Goal: Task Accomplishment & Management: Manage account settings

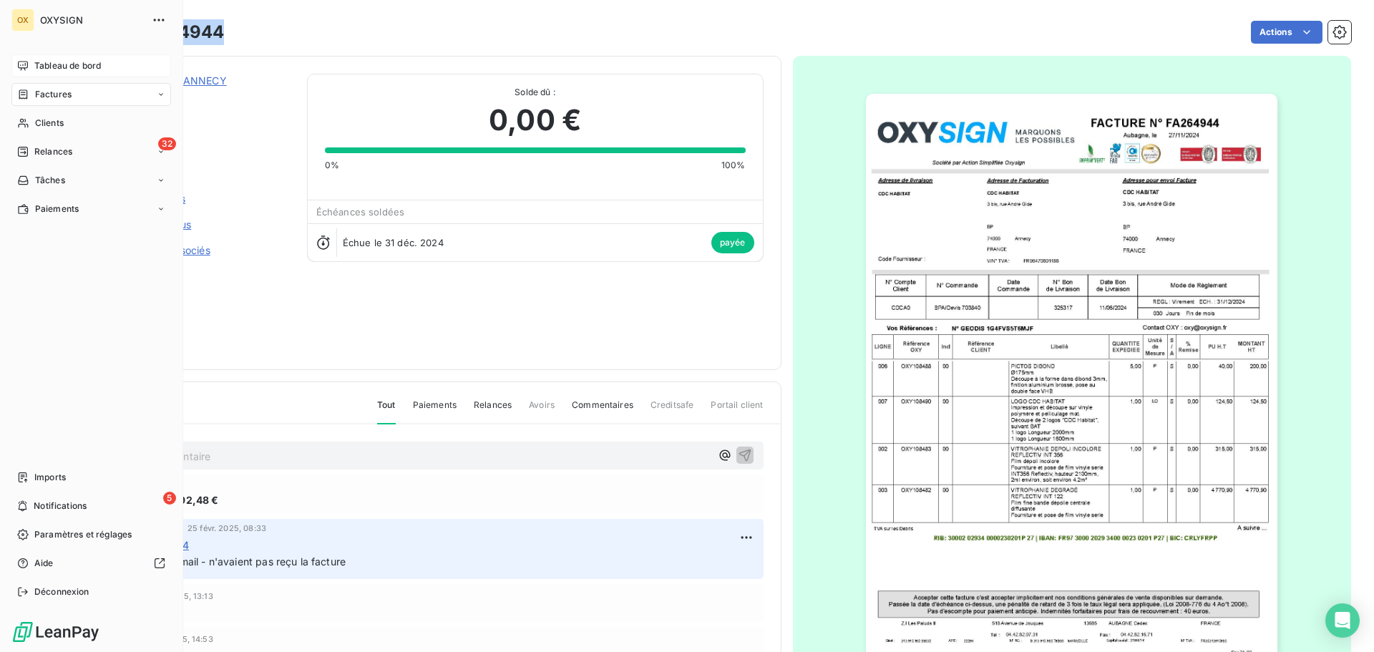
click at [37, 64] on span "Tableau de bord" at bounding box center [67, 65] width 67 height 13
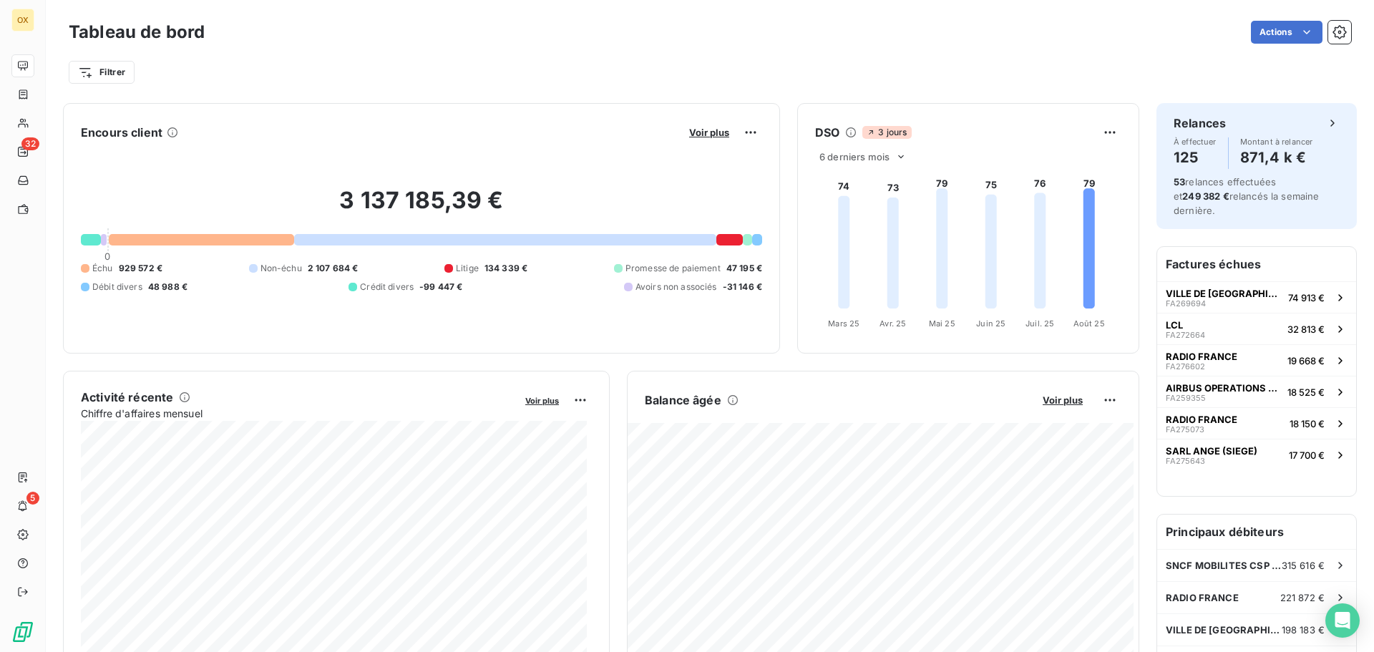
click at [786, 76] on div "Filtrer" at bounding box center [710, 72] width 1282 height 27
drag, startPoint x: 153, startPoint y: 269, endPoint x: 118, endPoint y: 272, distance: 35.2
click at [119, 272] on span "929 572 €" at bounding box center [141, 268] width 44 height 13
copy span "929 572"
click at [419, 79] on div "Filtrer" at bounding box center [710, 72] width 1282 height 27
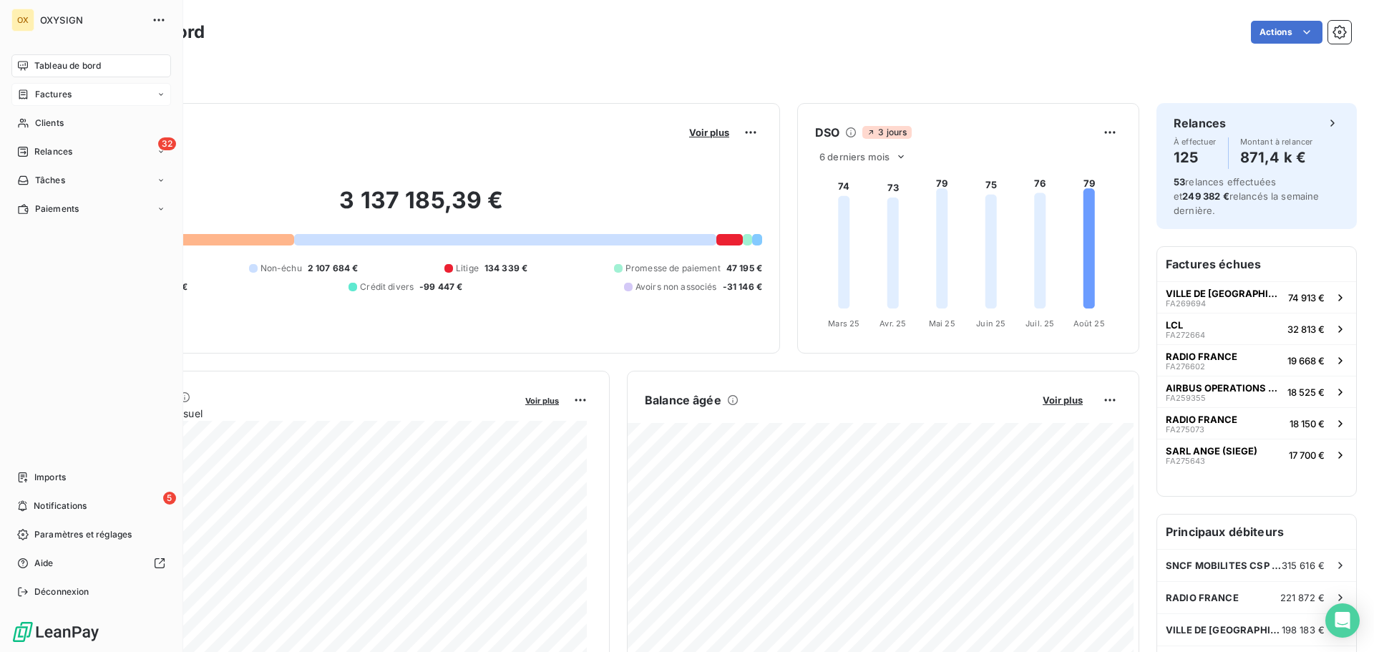
click at [58, 94] on span "Factures" at bounding box center [53, 94] width 36 height 13
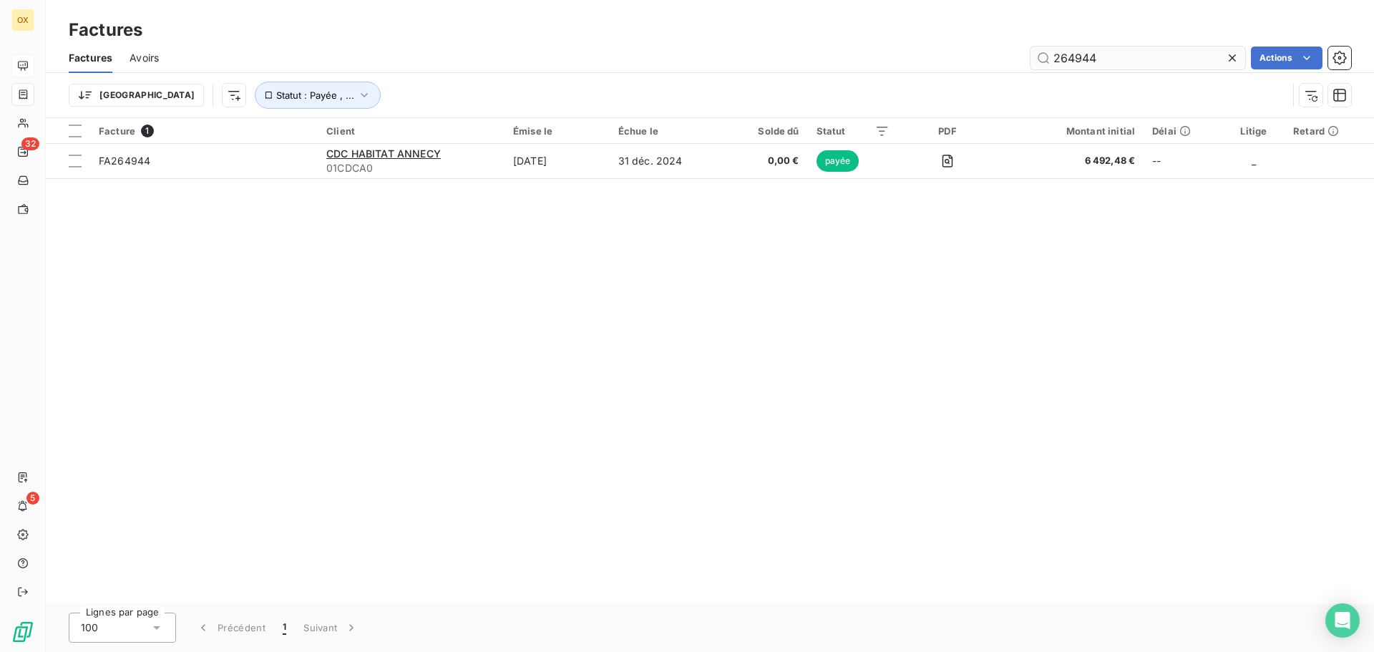
drag, startPoint x: 1119, startPoint y: 59, endPoint x: 1044, endPoint y: 59, distance: 75.1
click at [1044, 59] on input "264944" at bounding box center [1137, 58] width 215 height 23
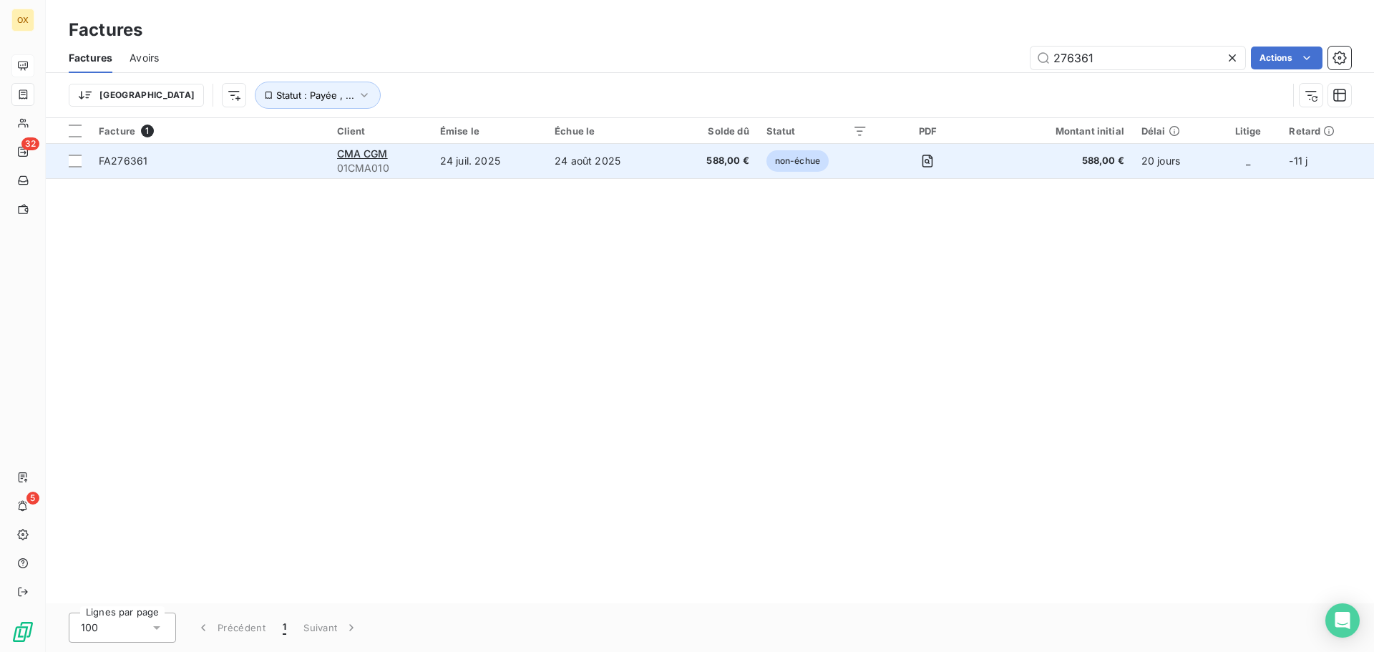
type input "276361"
click at [158, 162] on span "FA276361" at bounding box center [209, 161] width 221 height 14
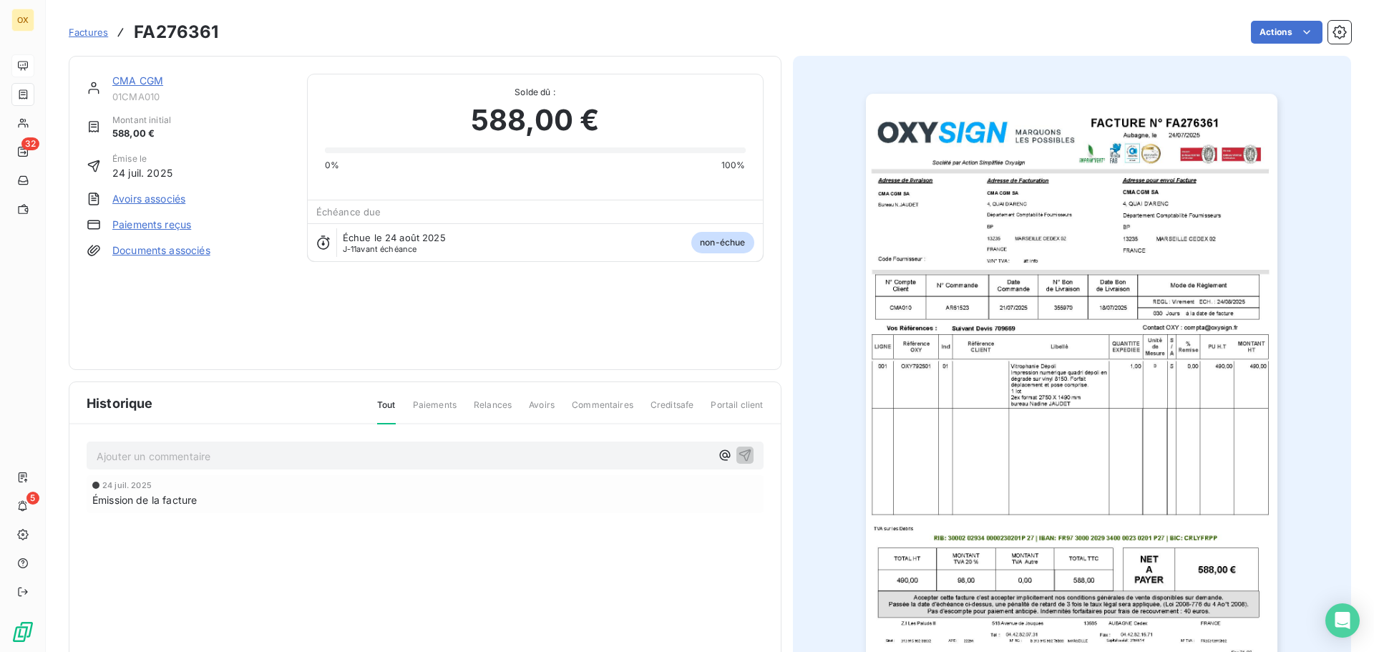
click at [151, 81] on link "CMA CGM" at bounding box center [137, 80] width 51 height 12
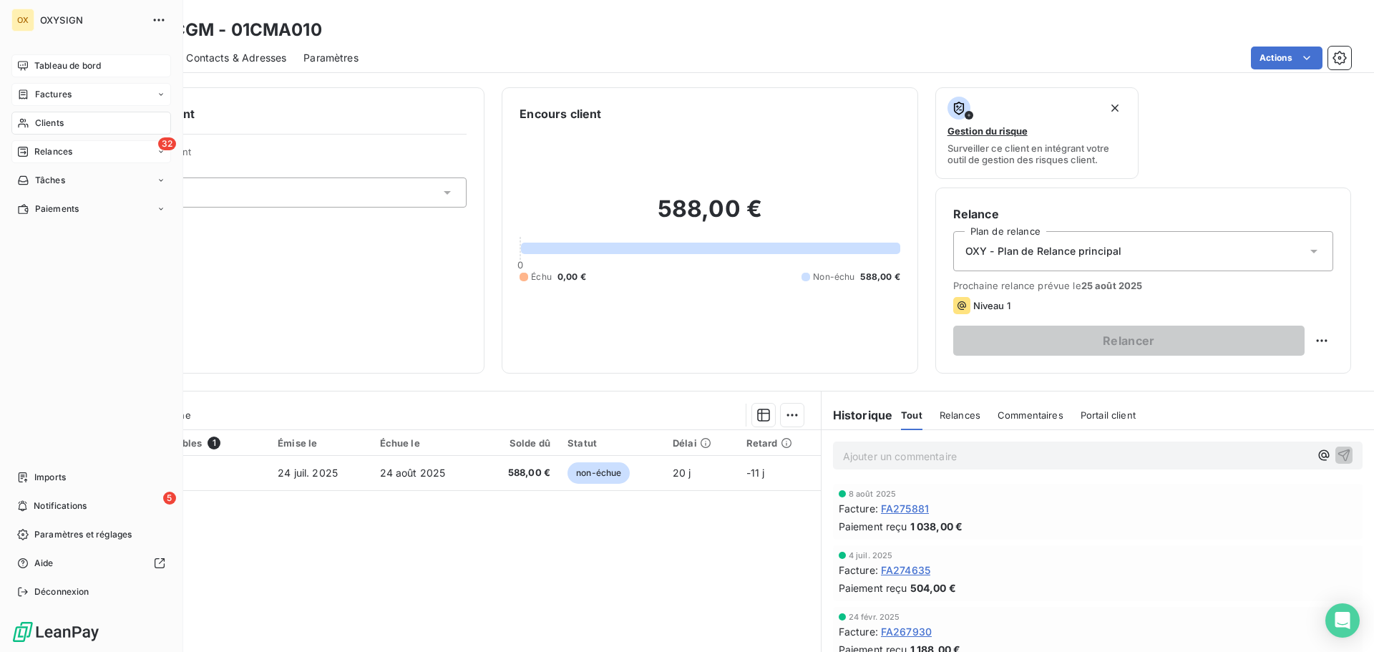
click at [49, 147] on span "Relances" at bounding box center [53, 151] width 38 height 13
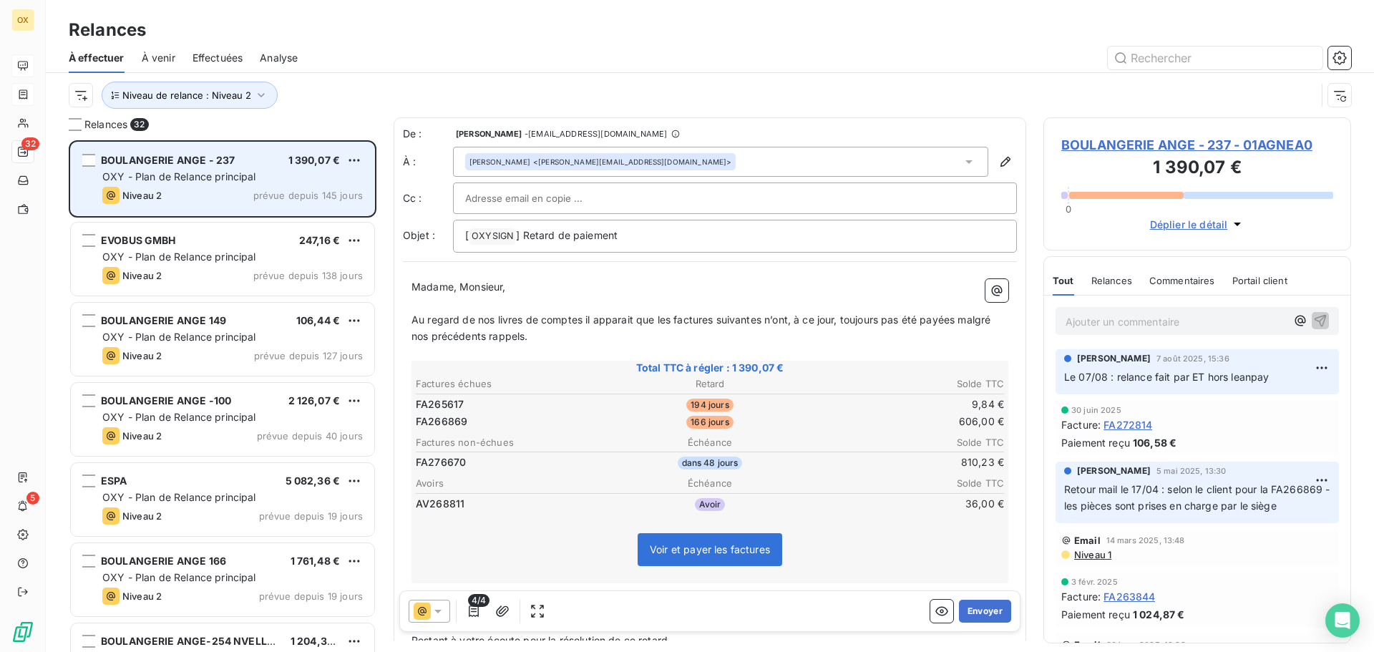
scroll to position [72, 0]
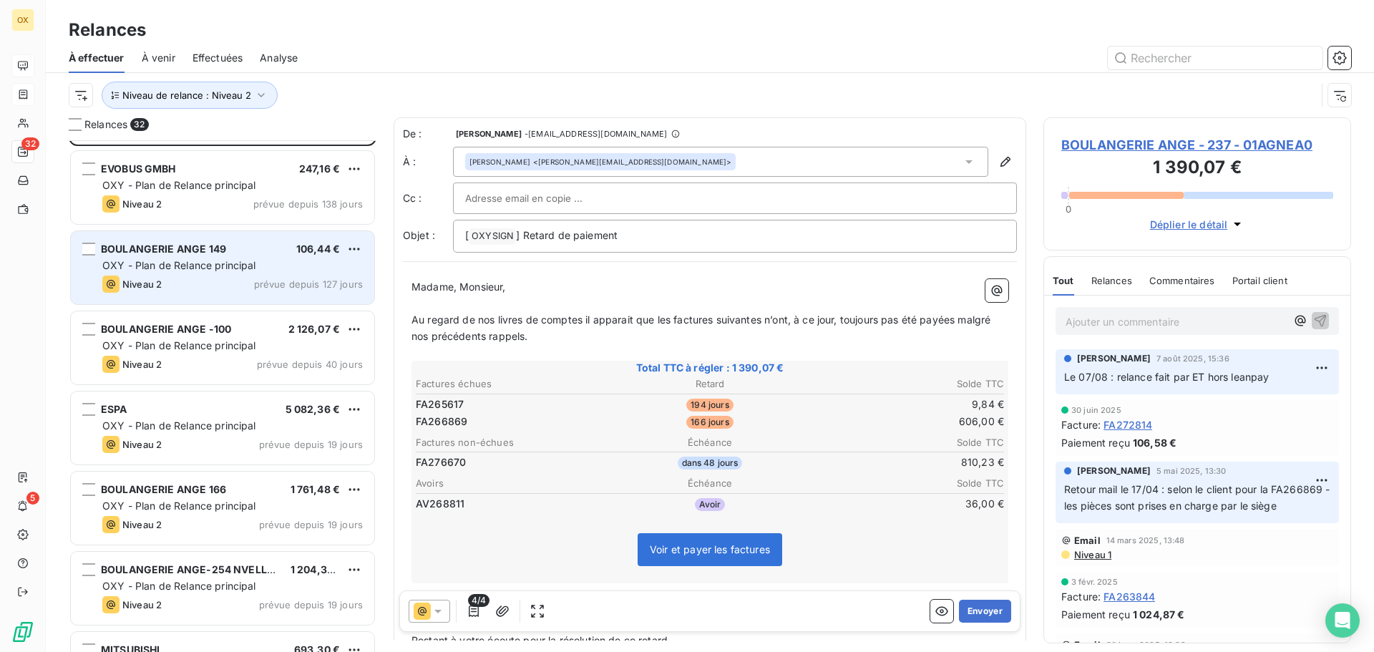
click at [203, 240] on div "BOULANGERIE ANGE 149 106,44 € OXY - Plan de Relance principal Niveau 2 prévue d…" at bounding box center [222, 267] width 303 height 73
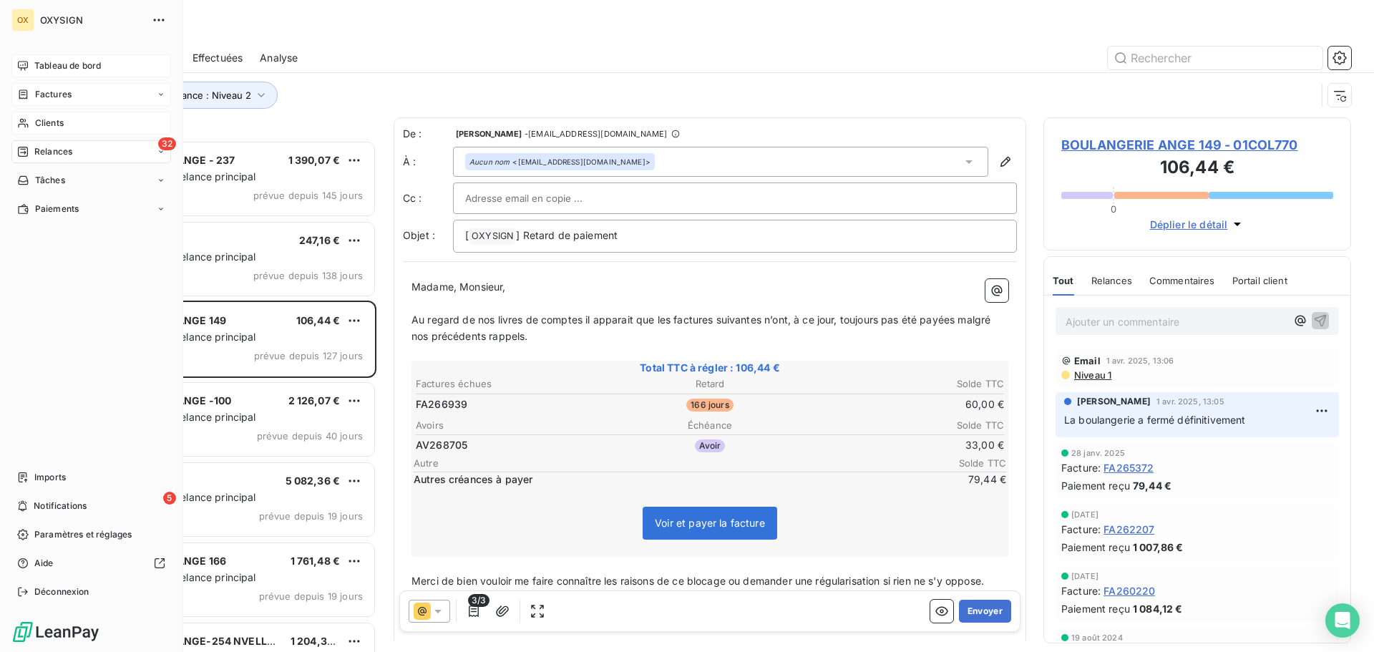
click at [62, 120] on span "Clients" at bounding box center [49, 123] width 29 height 13
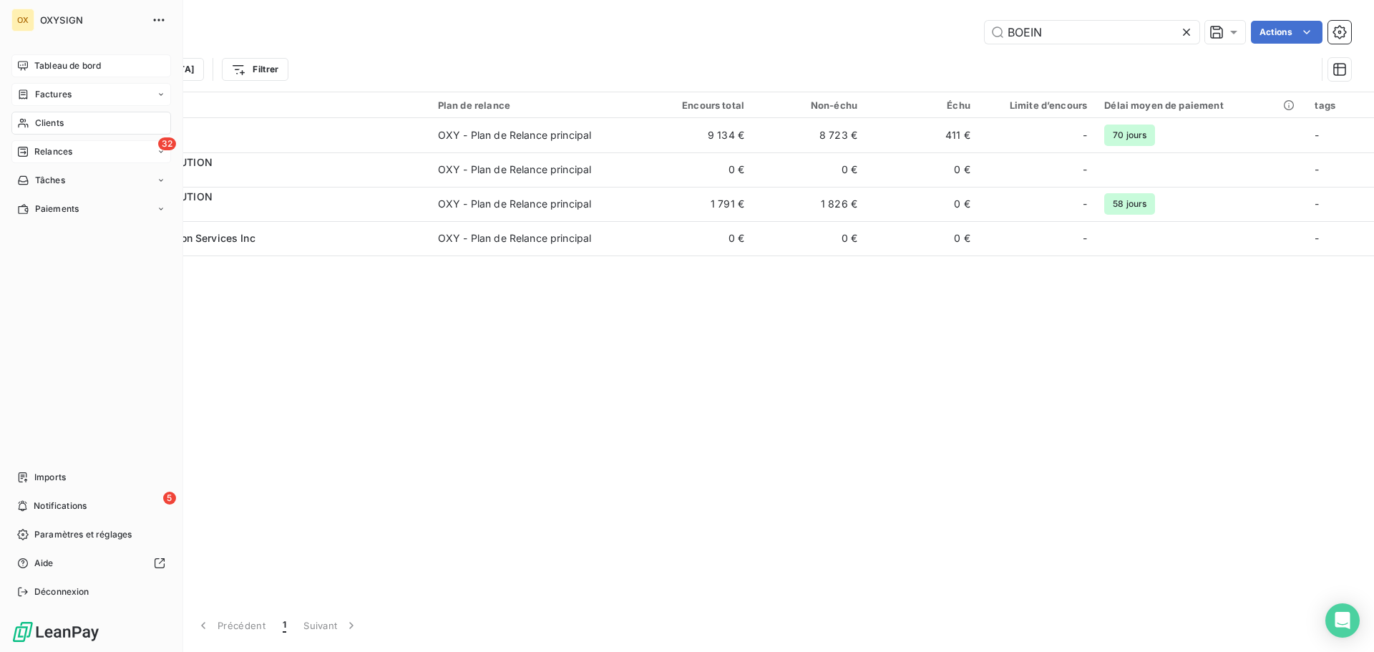
click at [46, 94] on span "Factures" at bounding box center [53, 94] width 36 height 13
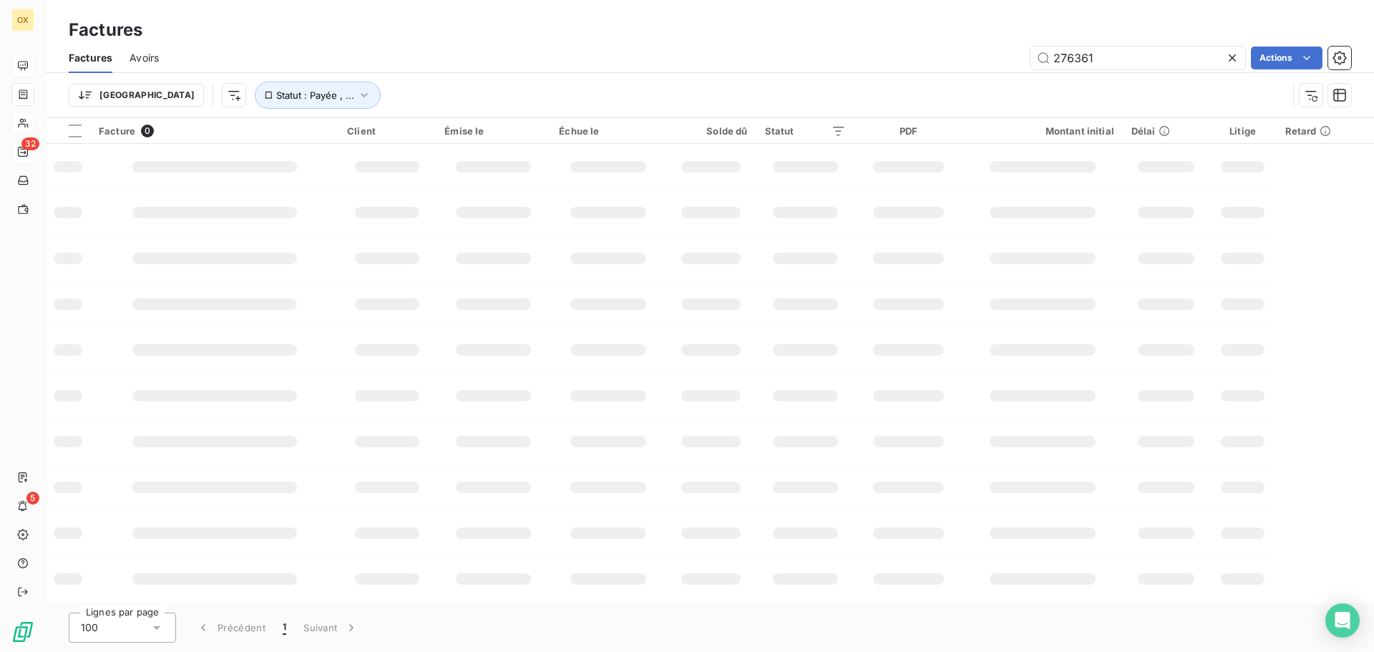
drag, startPoint x: 1109, startPoint y: 57, endPoint x: 972, endPoint y: 59, distance: 137.4
click at [972, 59] on div "276361 Actions" at bounding box center [763, 58] width 1175 height 23
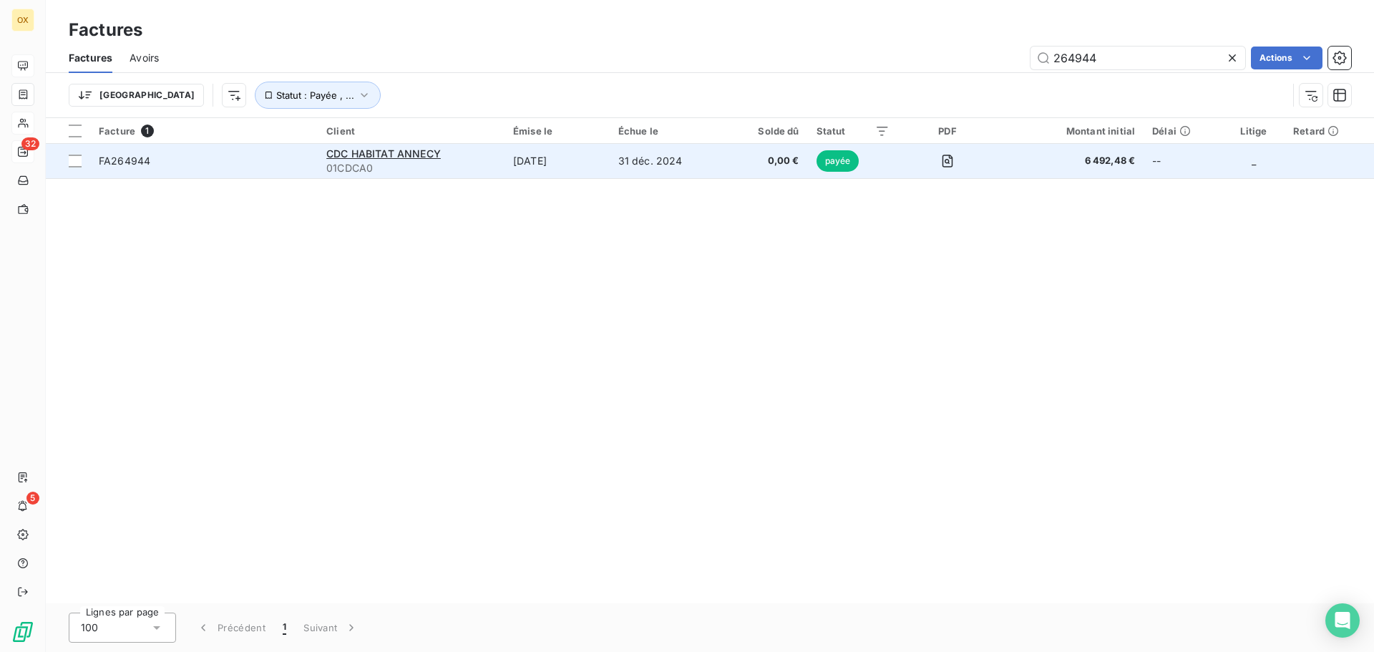
type input "264944"
click at [149, 159] on span "FA264944" at bounding box center [125, 161] width 52 height 12
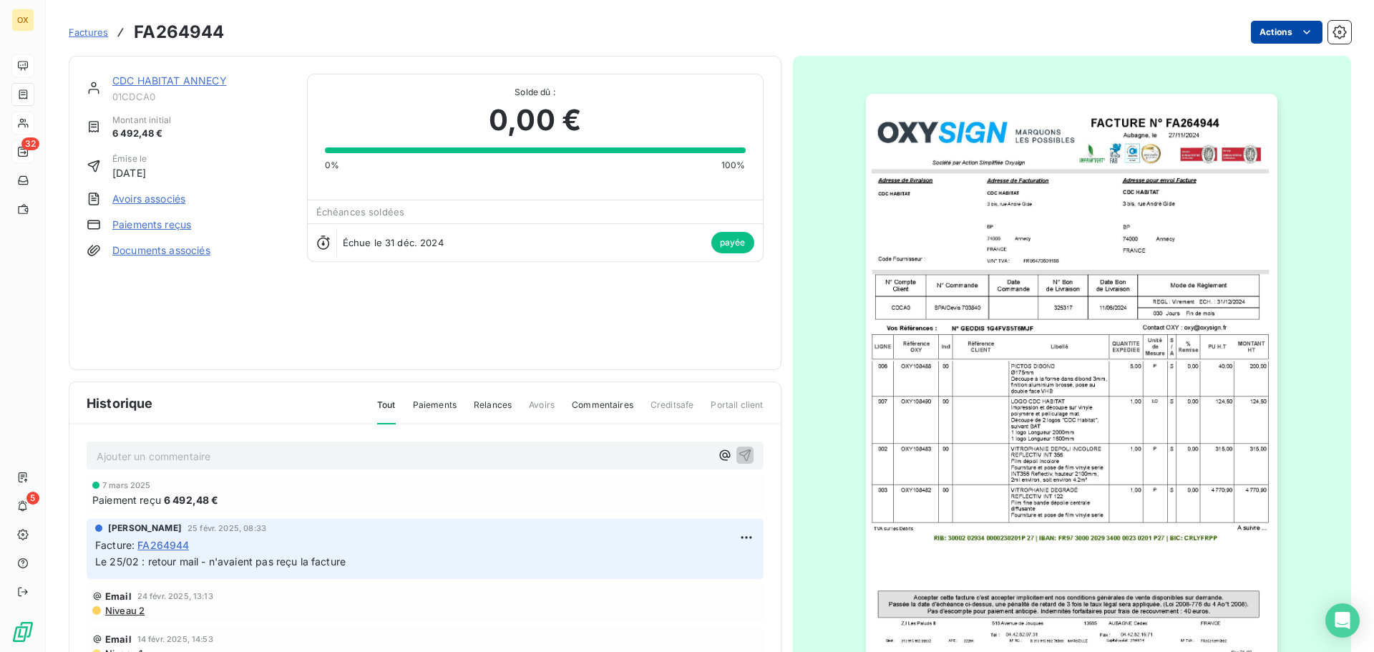
click at [1268, 26] on html "OX 32 5 Factures FA264944 Actions CDC HABITAT ANNECY 01CDCA0 Montant initial 6 …" at bounding box center [687, 326] width 1374 height 652
click at [1016, 44] on html "OX 32 5 Factures FA264944 Actions Contact client Créer une tâche CDC HABITAT AN…" at bounding box center [687, 326] width 1374 height 652
click at [180, 82] on link "CDC HABITAT ANNECY" at bounding box center [169, 80] width 114 height 12
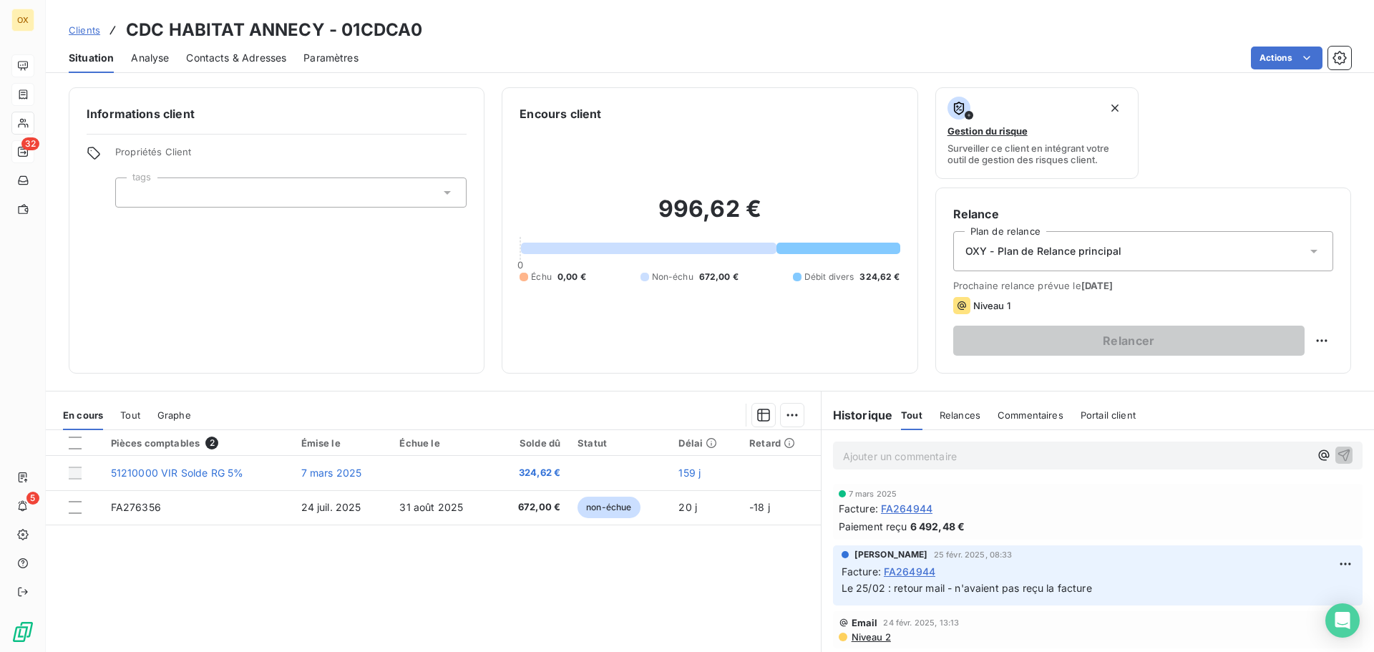
click at [908, 510] on span "FA264944" at bounding box center [907, 508] width 52 height 15
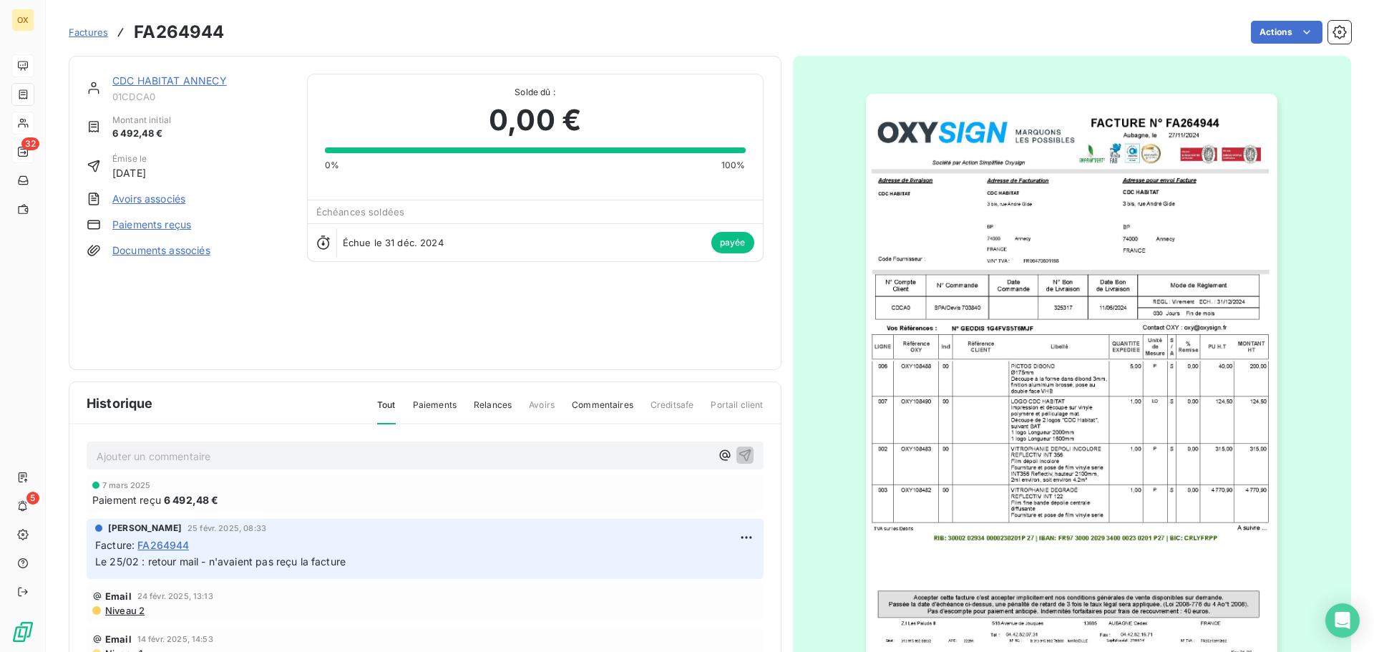
click at [1051, 165] on img "button" at bounding box center [1071, 385] width 411 height 582
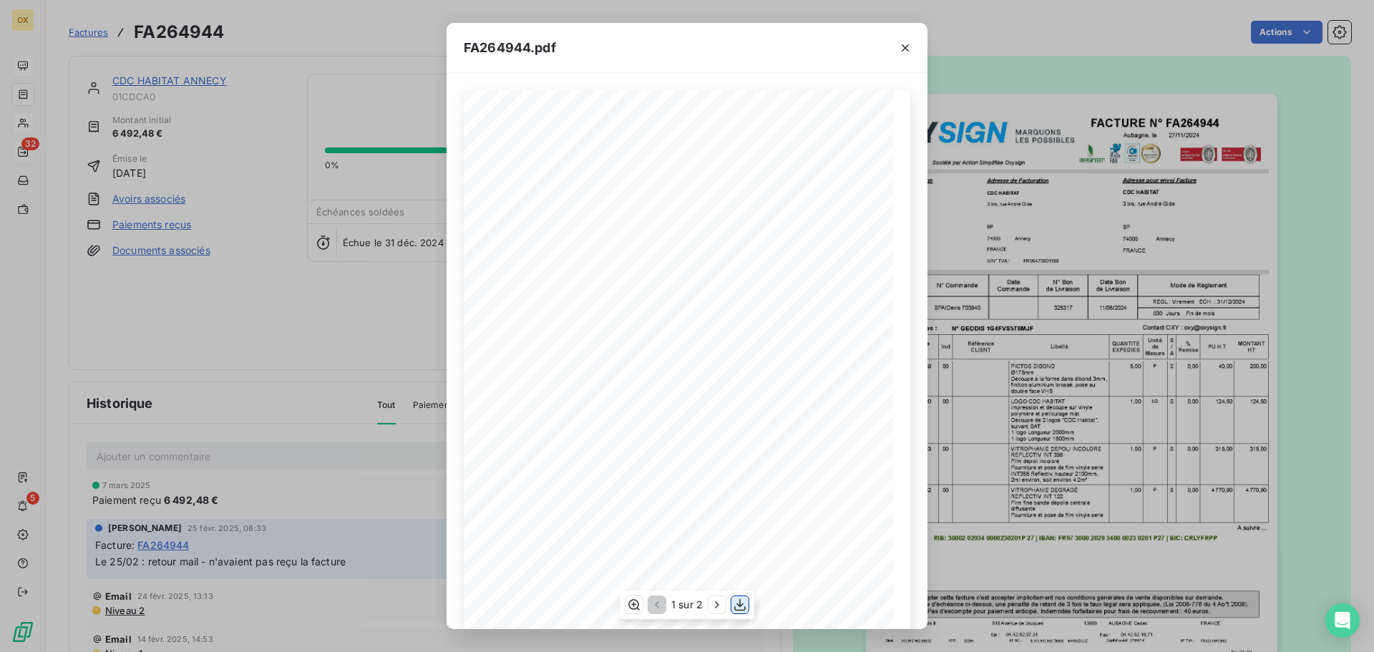
click at [738, 607] on icon "button" at bounding box center [740, 604] width 14 height 14
click at [907, 46] on icon "button" at bounding box center [904, 47] width 7 height 7
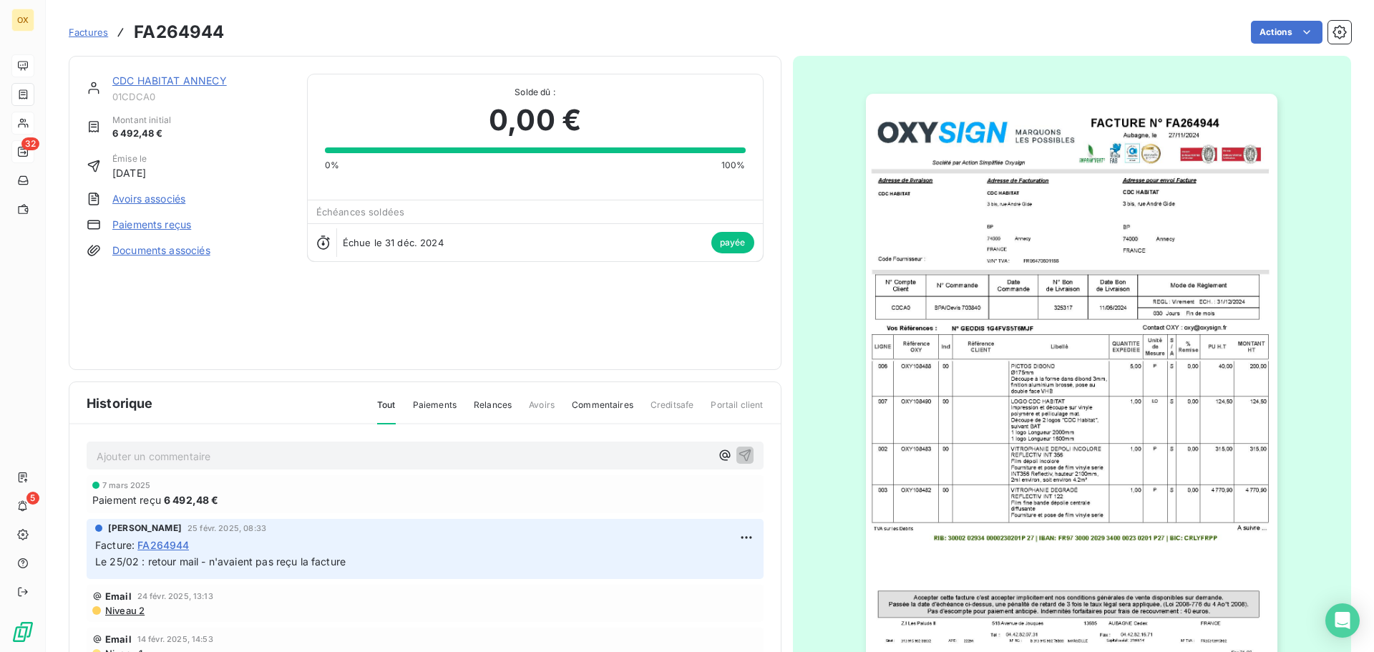
click at [202, 82] on link "CDC HABITAT ANNECY" at bounding box center [169, 80] width 114 height 12
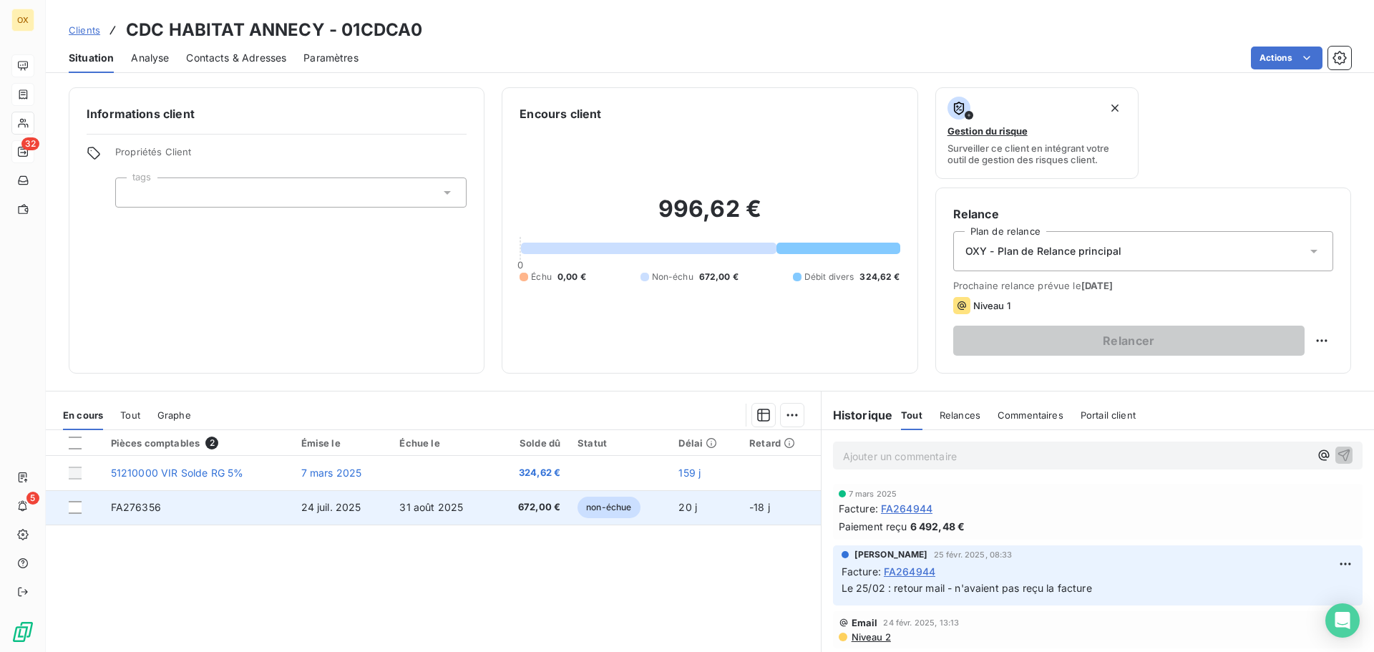
click at [372, 506] on td "24 juil. 2025" at bounding box center [342, 507] width 99 height 34
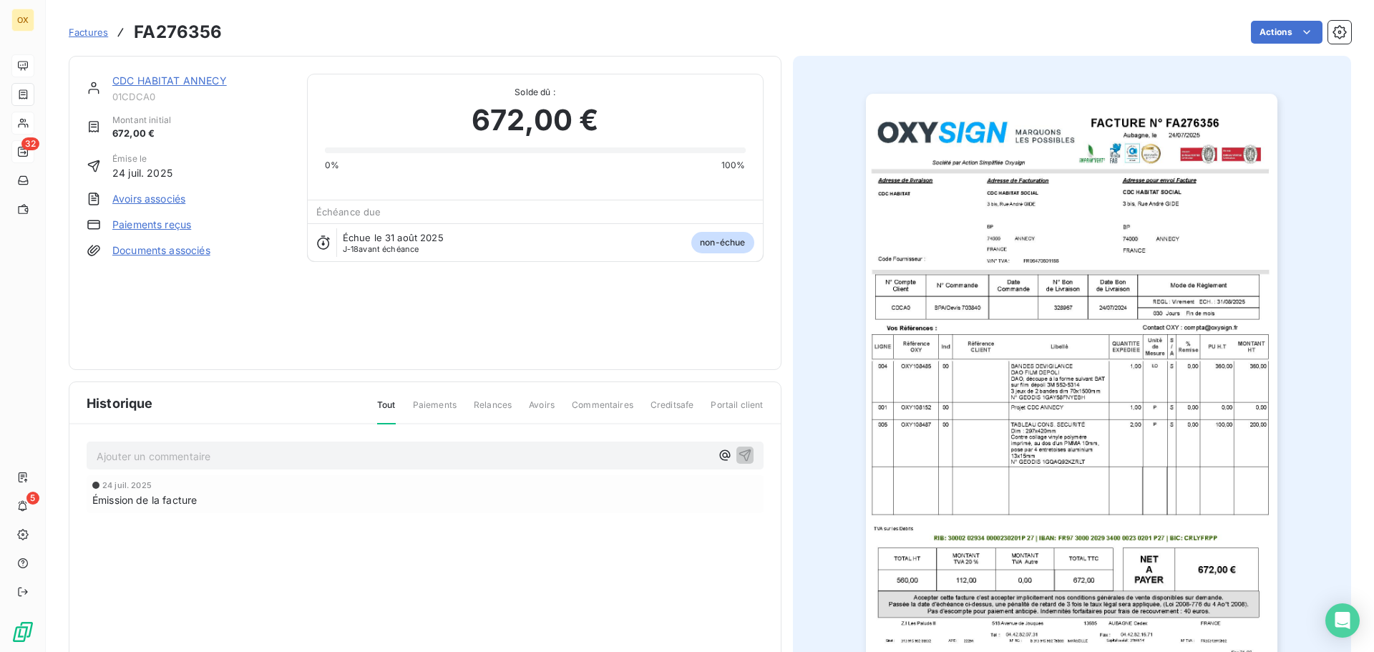
click at [1014, 306] on img "button" at bounding box center [1071, 385] width 411 height 582
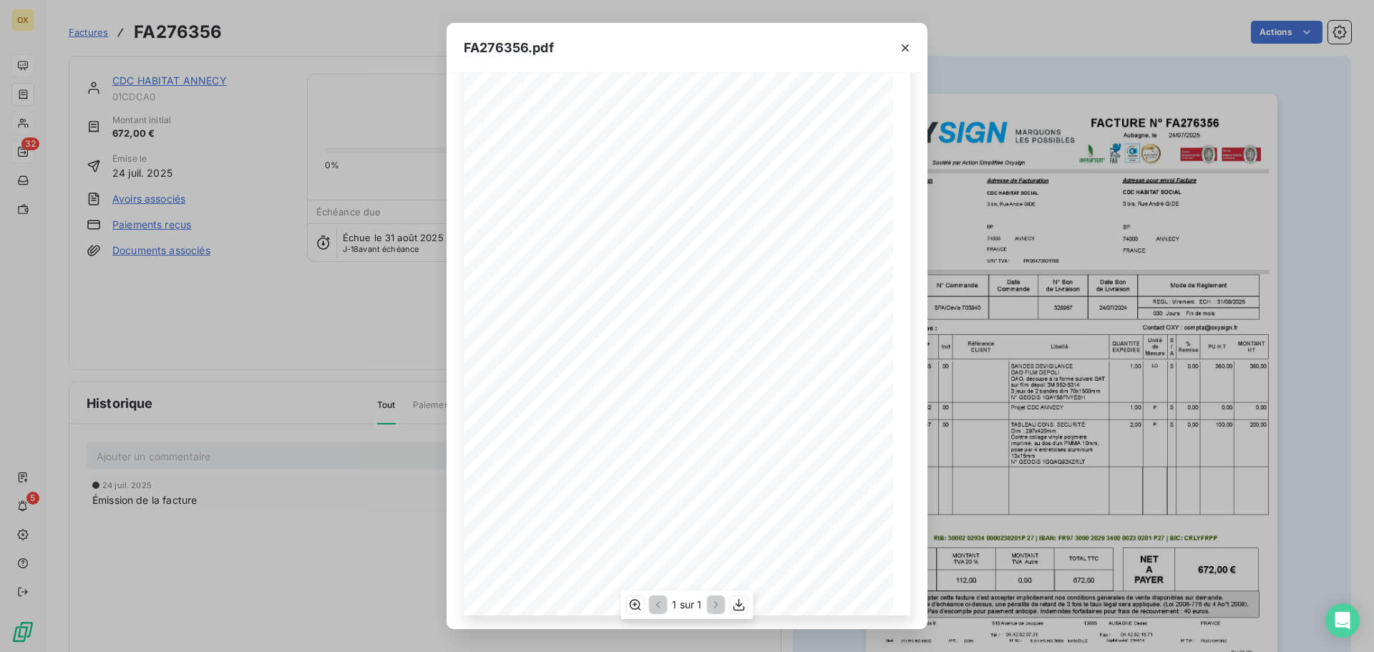
scroll to position [85, 0]
click at [739, 605] on icon "button" at bounding box center [738, 605] width 11 height 12
click at [740, 605] on icon "button" at bounding box center [738, 605] width 11 height 12
click at [739, 605] on icon "button" at bounding box center [738, 605] width 11 height 12
drag, startPoint x: 910, startPoint y: 44, endPoint x: 1318, endPoint y: 135, distance: 417.8
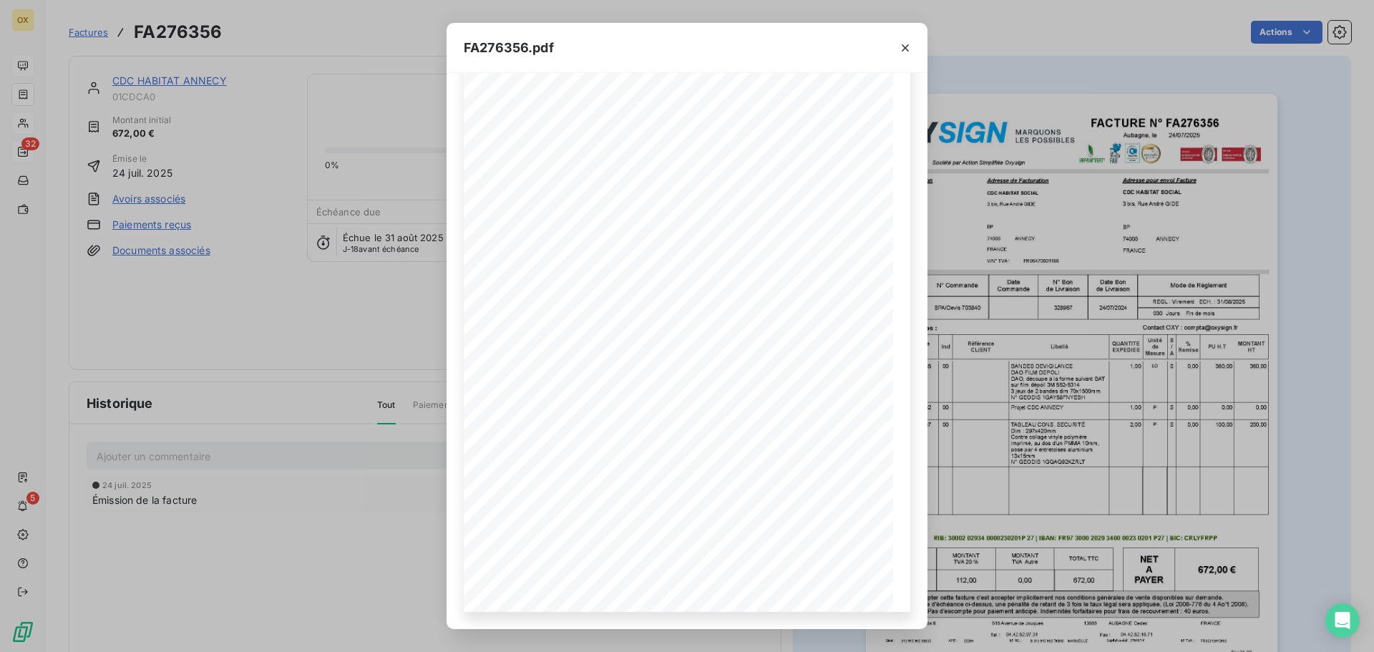
click at [909, 44] on icon "button" at bounding box center [905, 48] width 14 height 14
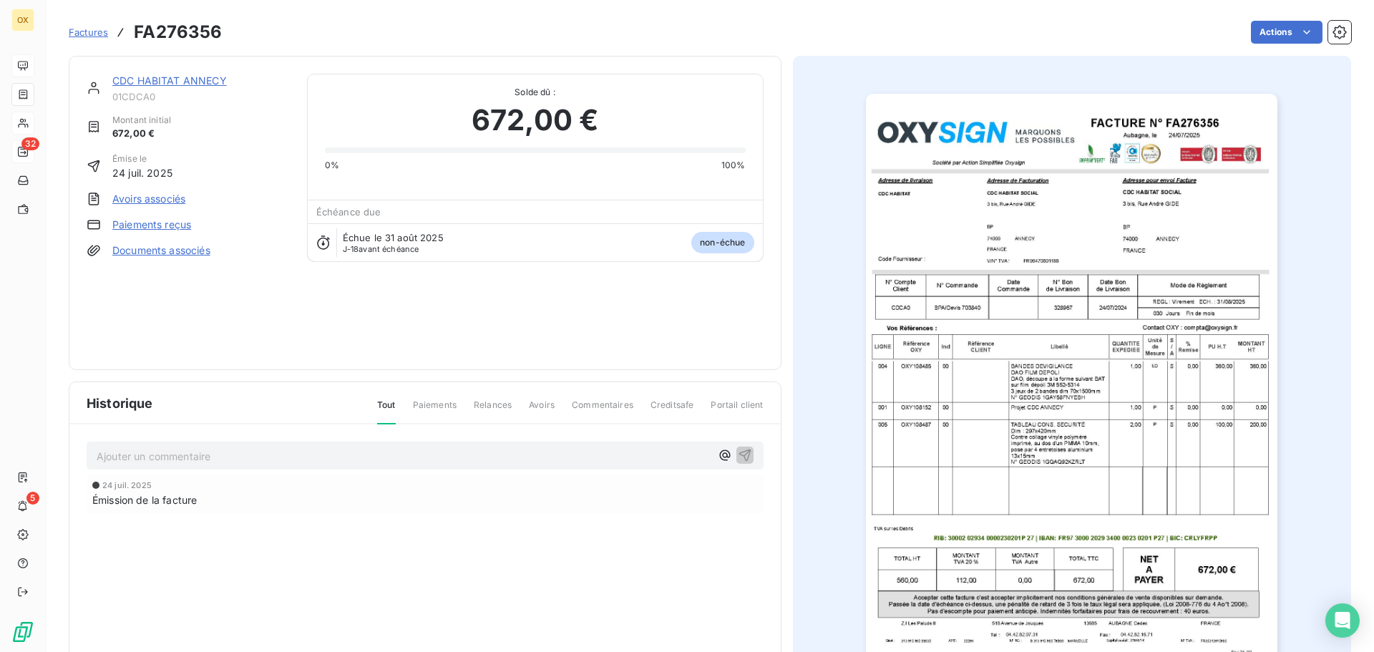
click at [207, 77] on link "CDC HABITAT ANNECY" at bounding box center [169, 80] width 114 height 12
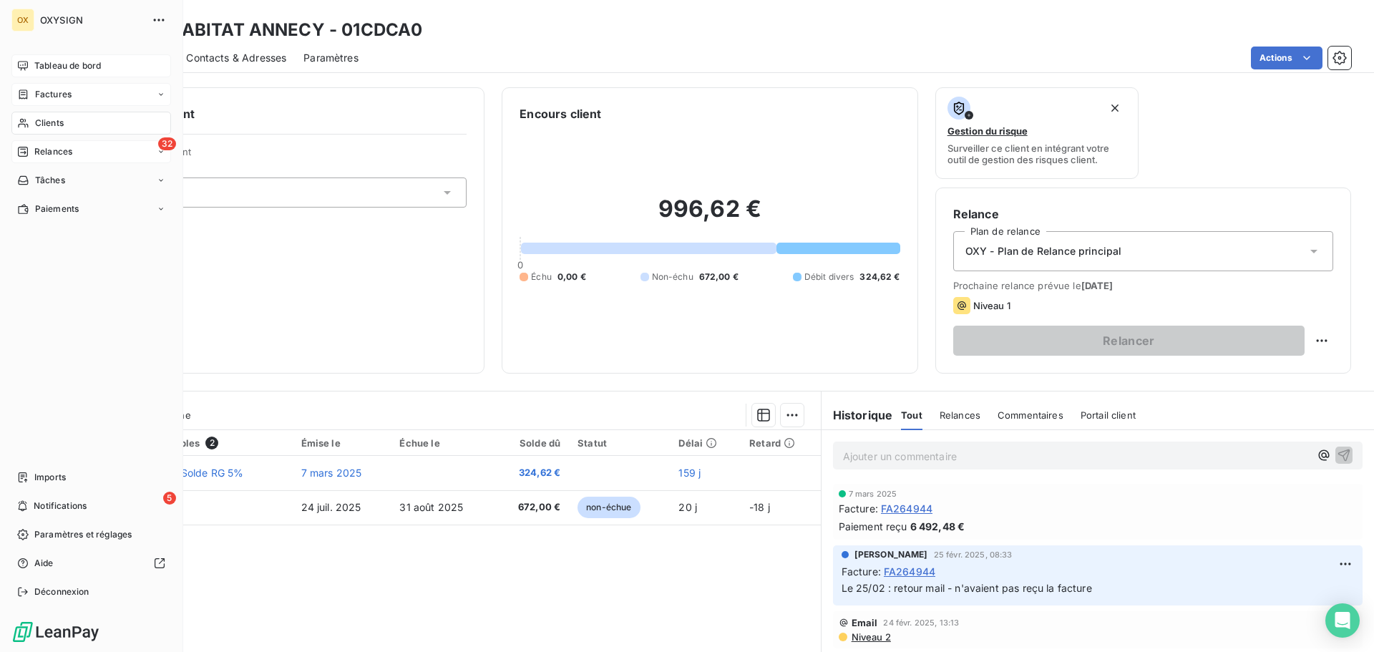
click at [44, 151] on span "Relances" at bounding box center [53, 151] width 38 height 13
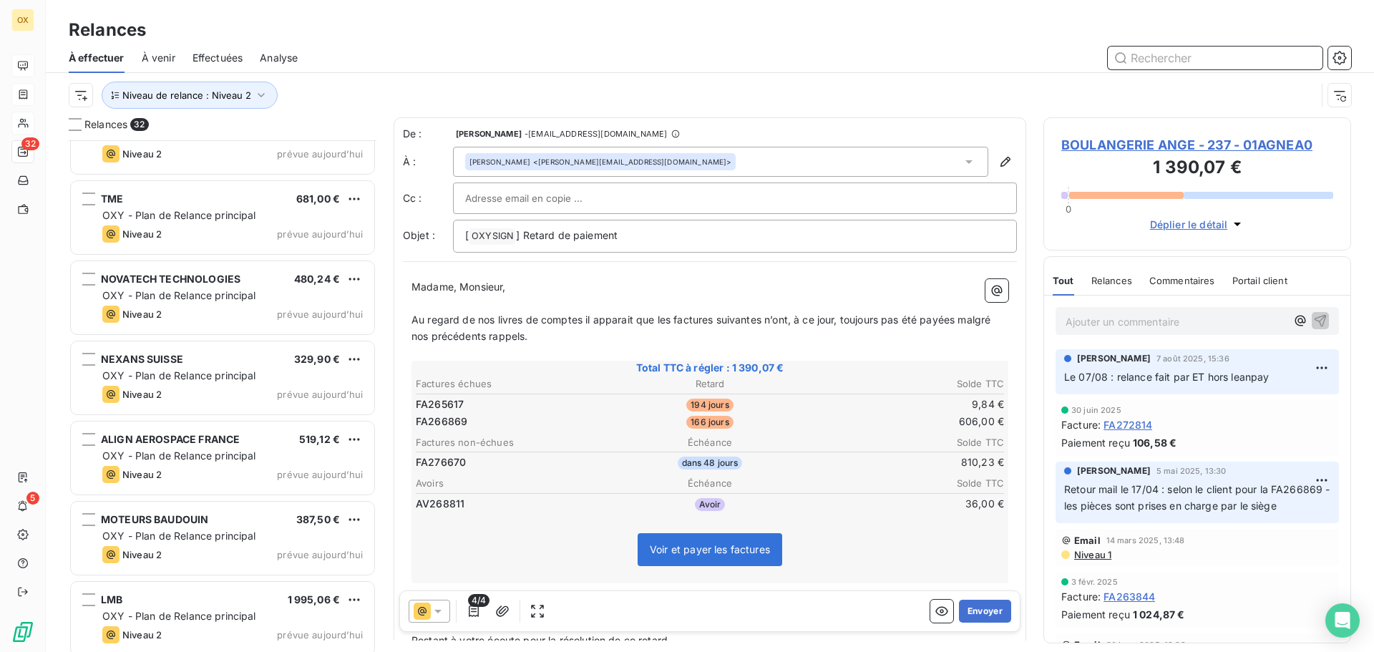
scroll to position [2053, 0]
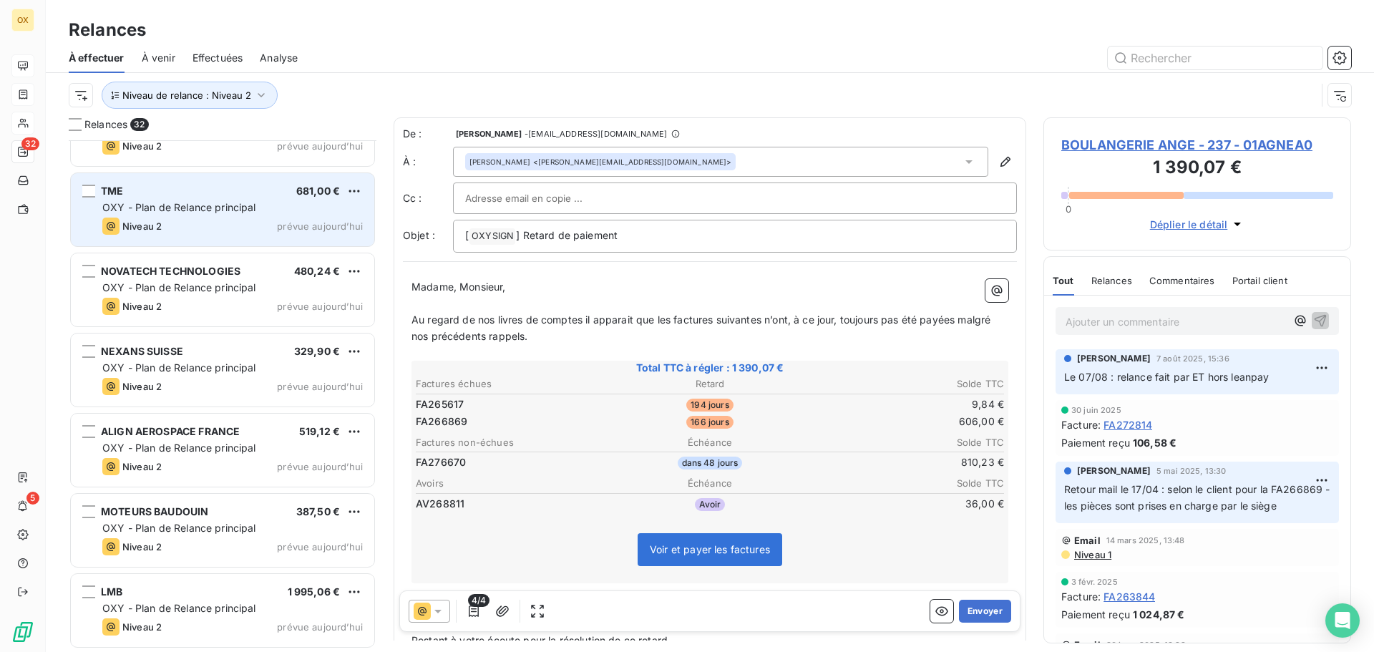
click at [253, 212] on span "OXY - Plan de Relance principal" at bounding box center [179, 207] width 154 height 12
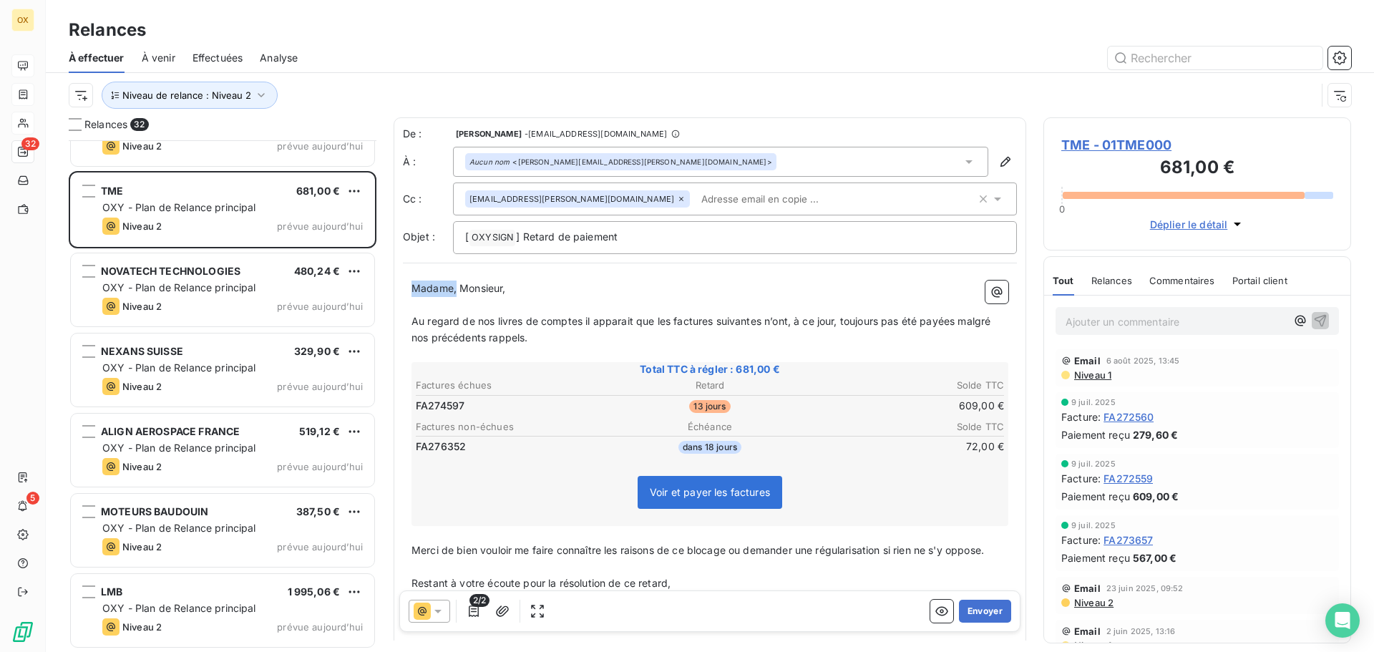
drag, startPoint x: 457, startPoint y: 292, endPoint x: 402, endPoint y: 296, distance: 55.3
click at [402, 296] on div "De : Candie OLLIVIER - rappels@leanpay.io À : Aucun nom <jerome.thomas@tme-elec…" at bounding box center [709, 403] width 632 height 572
click at [414, 286] on span "Monsieur," at bounding box center [434, 288] width 46 height 12
click at [672, 319] on span "Au regard de nos livres de comptes il apparait que les factures suivantes n’ont…" at bounding box center [702, 329] width 582 height 29
click at [707, 320] on span "Au regard de nos livres de comptes il apparait que la factures suivantes n’ont,…" at bounding box center [709, 329] width 597 height 29
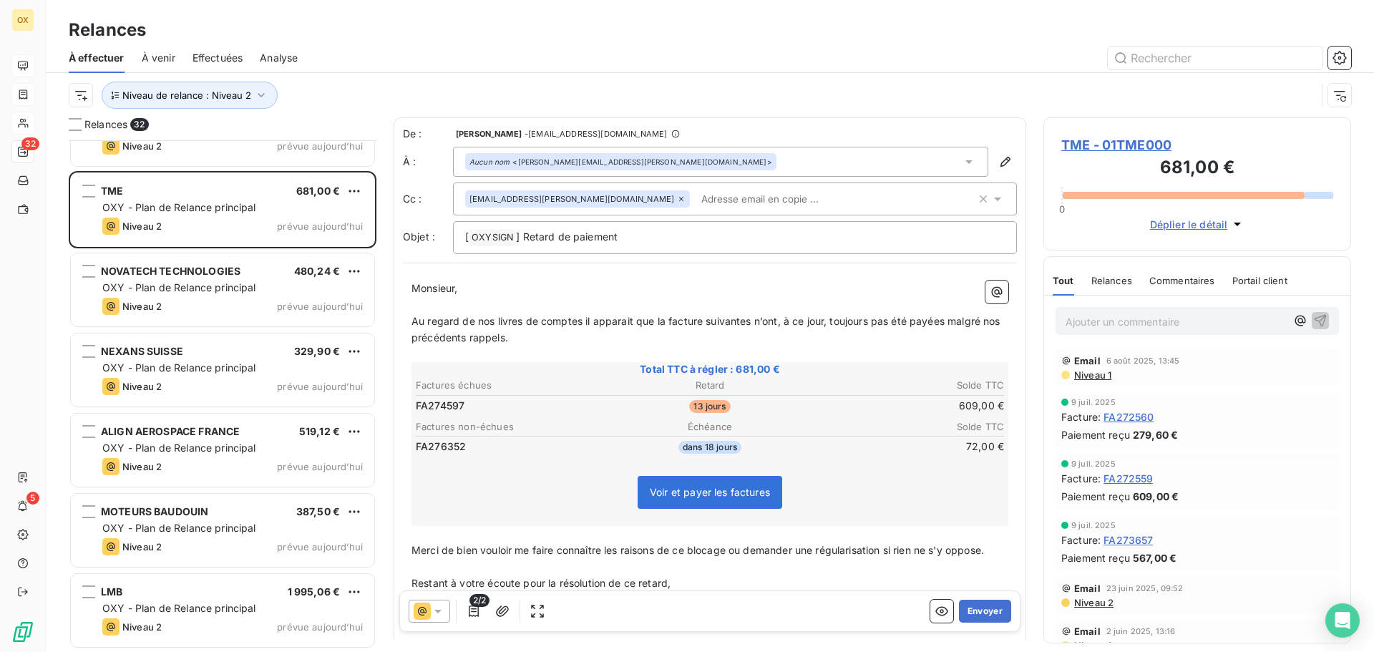
click at [780, 321] on span "Au regard de nos livres de comptes il apparait que la facture suivantes n’ont, …" at bounding box center [707, 329] width 592 height 29
click at [936, 317] on span "Au regard de nos livres de comptes il apparait que la facture suivantes n’a, à …" at bounding box center [702, 329] width 582 height 29
drag, startPoint x: 930, startPoint y: 320, endPoint x: 944, endPoint y: 342, distance: 26.4
click at [944, 342] on p "Au regard de nos livres de comptes il apparait que la facture suivantes n’a, à …" at bounding box center [709, 329] width 597 height 33
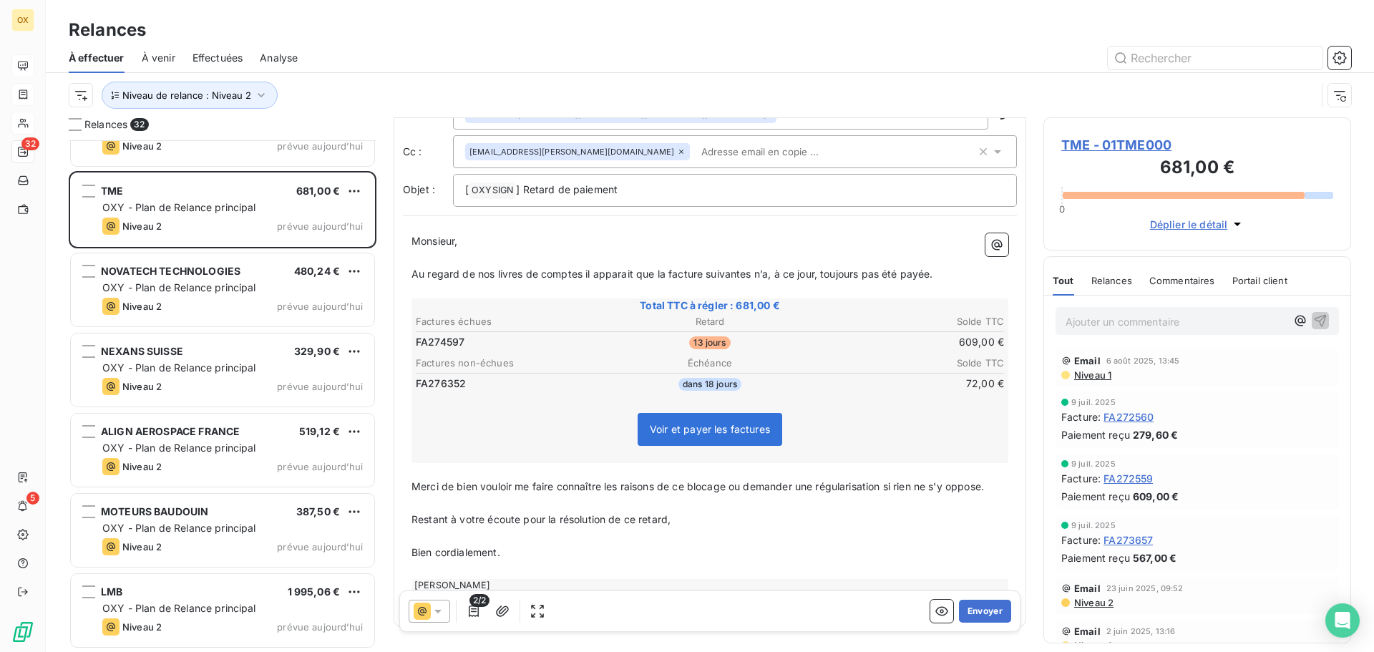
scroll to position [74, 0]
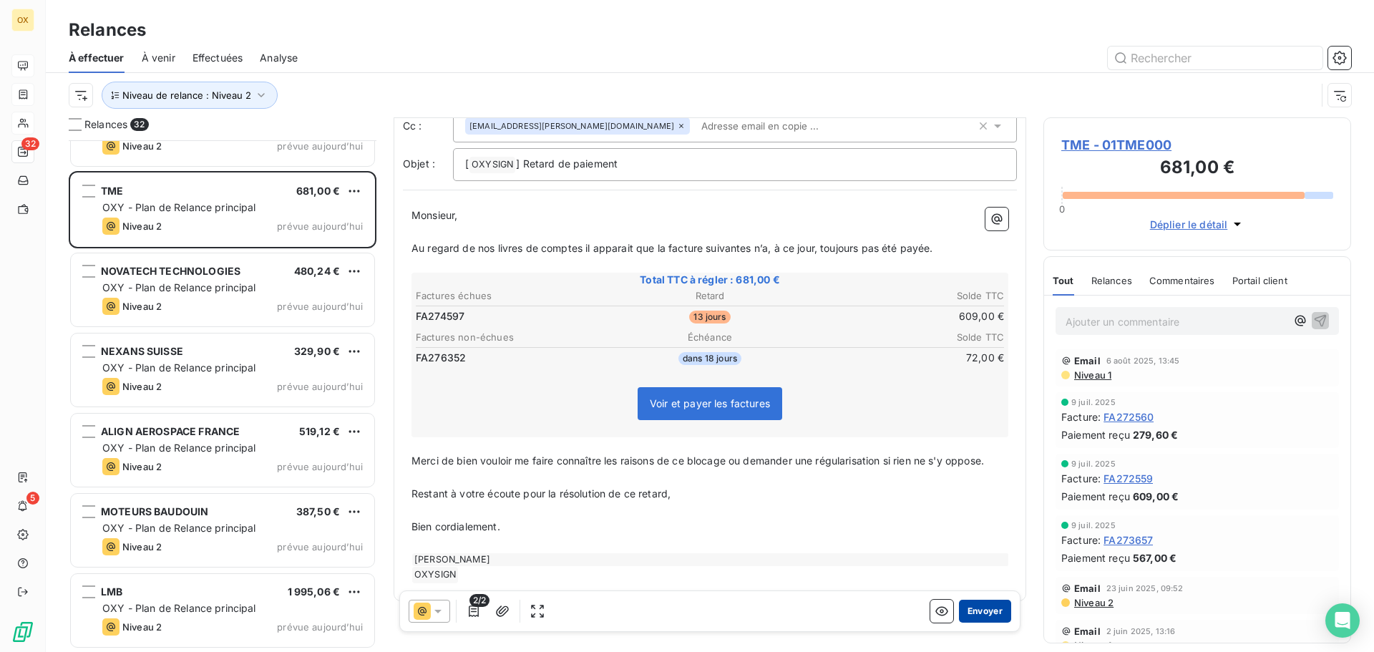
click at [975, 607] on button "Envoyer" at bounding box center [985, 610] width 52 height 23
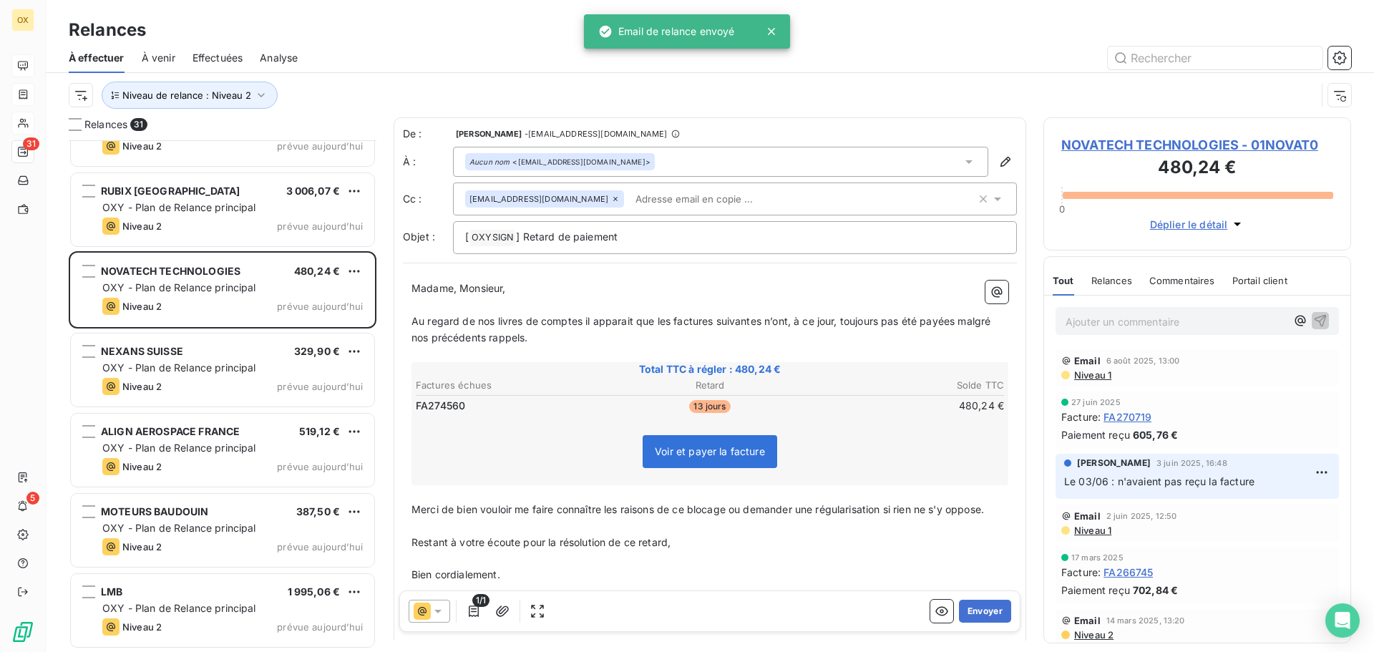
scroll to position [1972, 0]
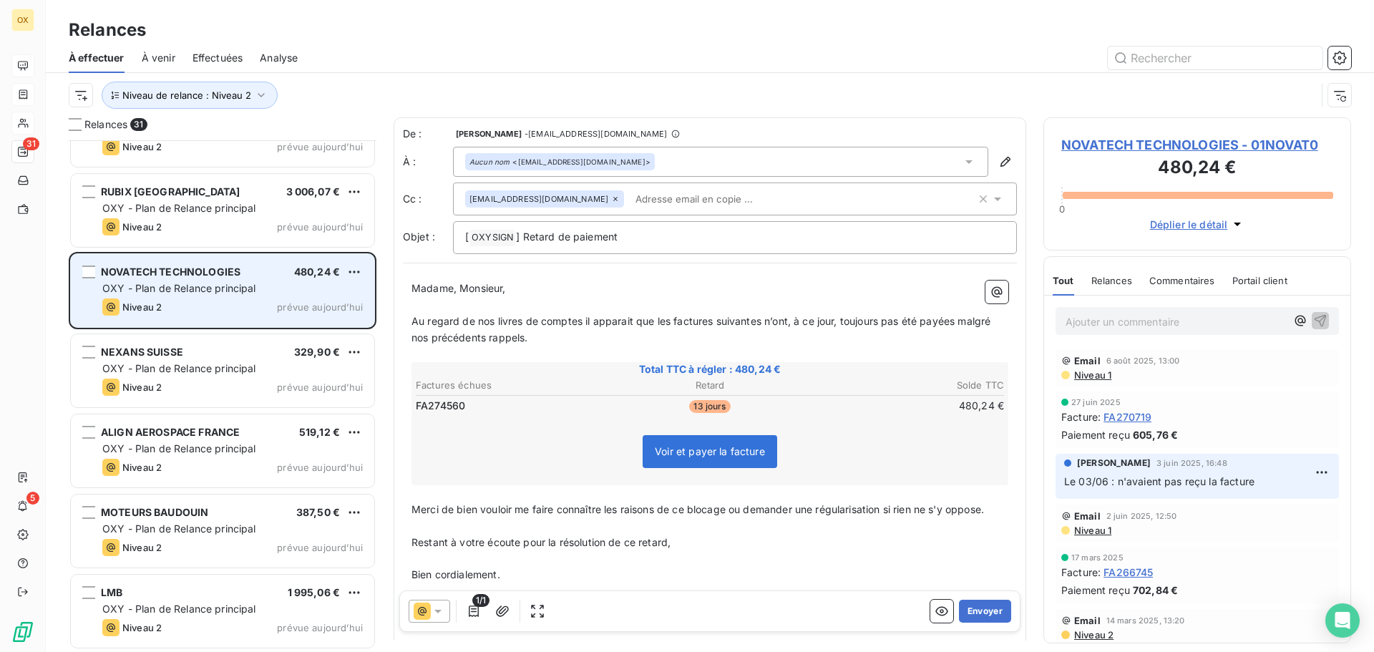
click at [239, 278] on div "NOVATECH TECHNOLOGIES" at bounding box center [171, 272] width 140 height 14
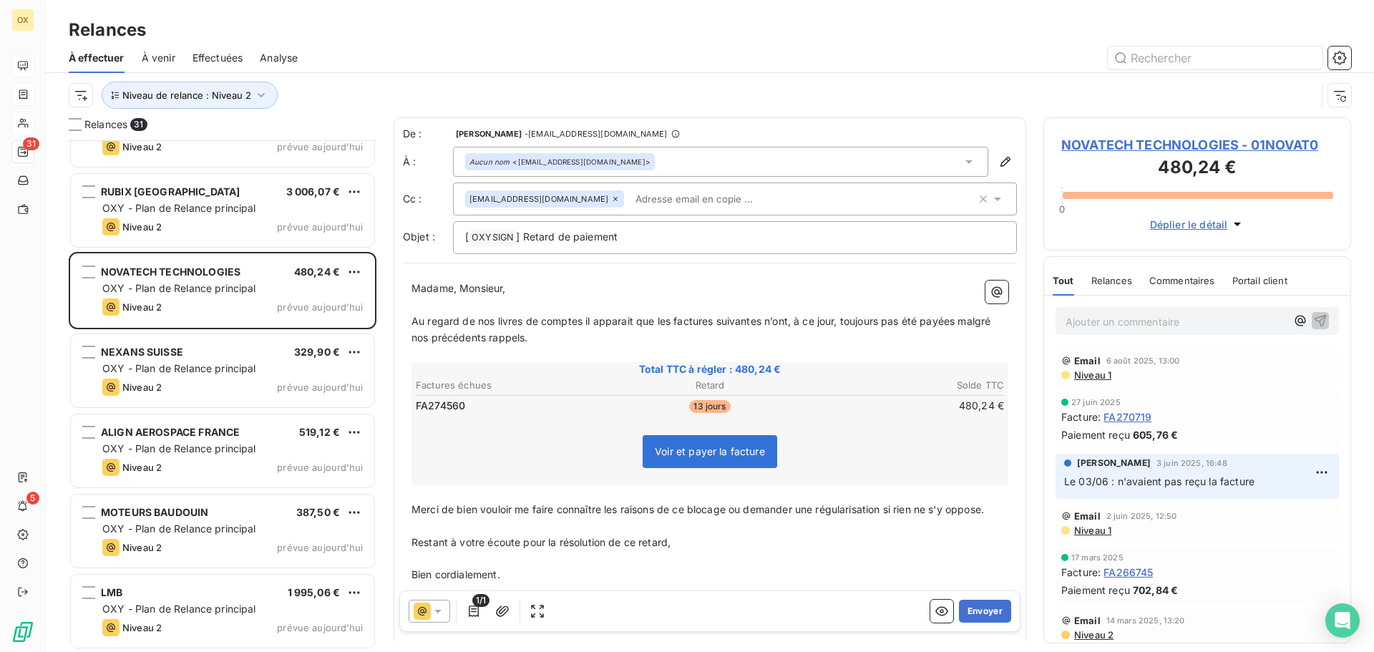
click at [1138, 140] on span "NOVATECH TECHNOLOGIES - 01NOVAT0" at bounding box center [1197, 144] width 272 height 19
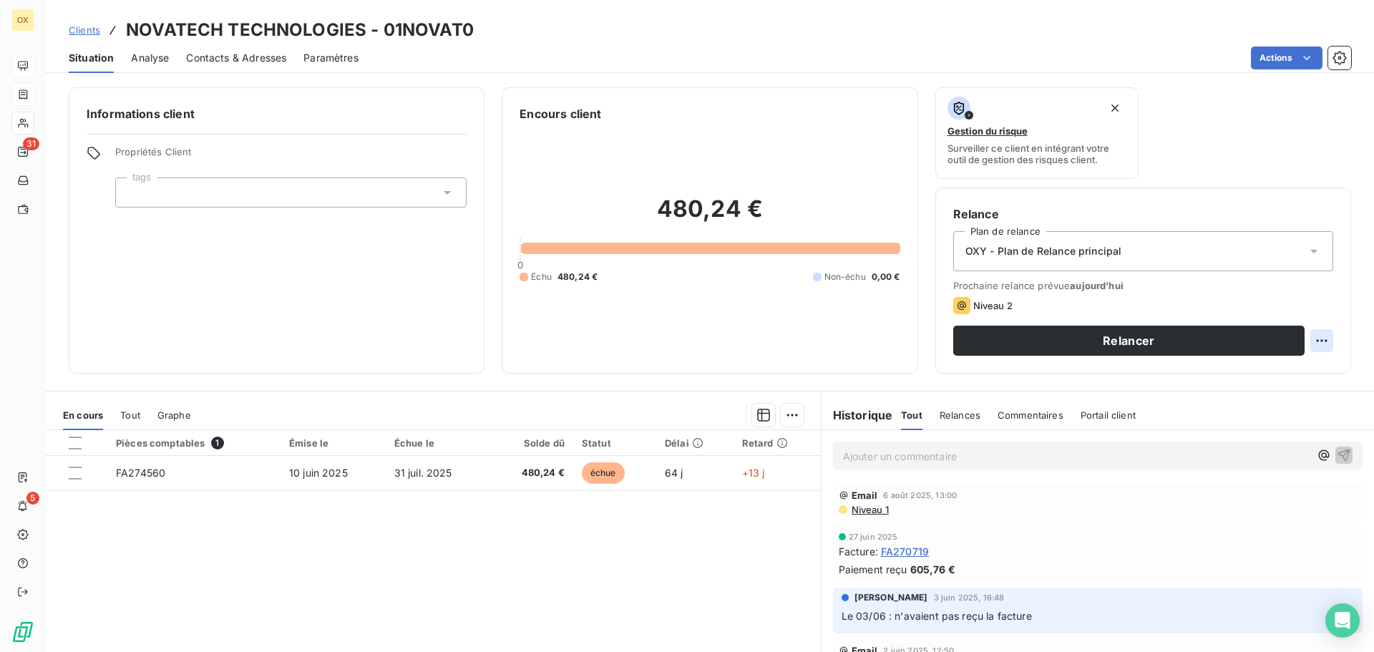
click at [1311, 335] on html "OX 31 5 Clients NOVATECH TECHNOLOGIES - 01NOVAT0 Situation Analyse Contacts & A…" at bounding box center [687, 326] width 1374 height 652
click at [1255, 367] on div "Replanifier cette action" at bounding box center [1252, 372] width 128 height 23
select select "7"
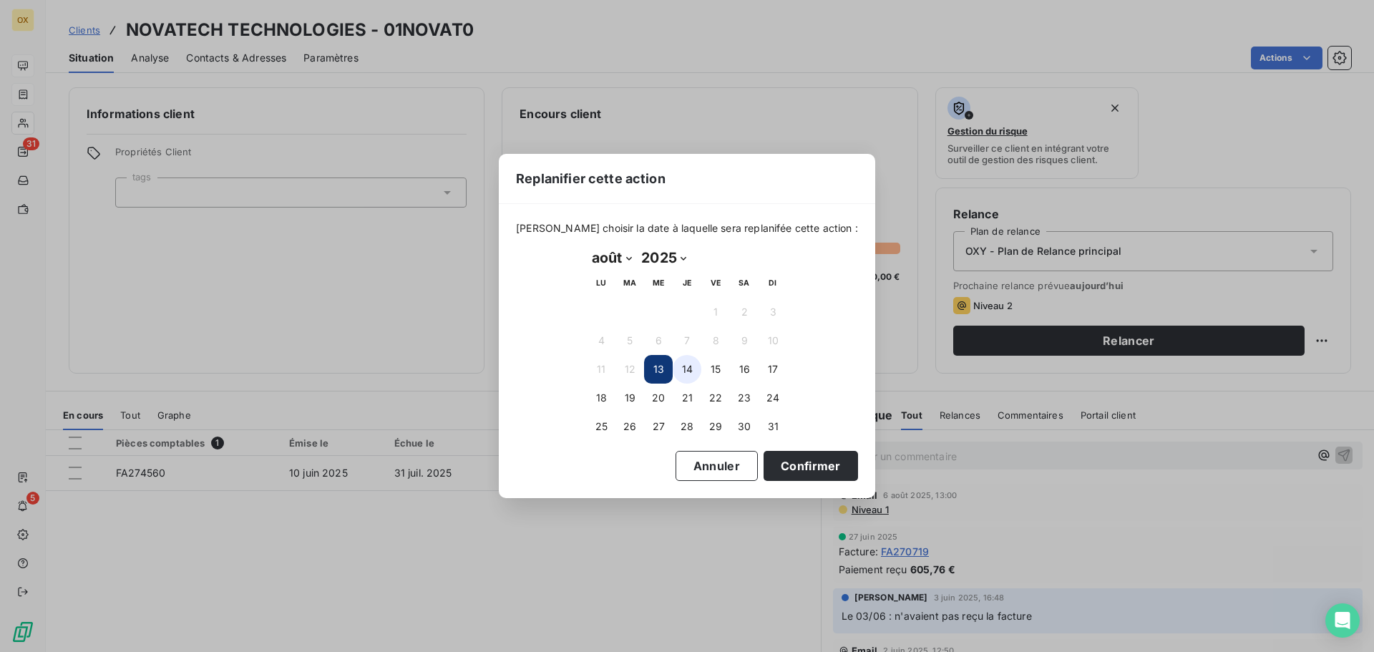
click at [691, 367] on button "14" at bounding box center [686, 369] width 29 height 29
click at [790, 467] on button "Confirmer" at bounding box center [810, 466] width 94 height 30
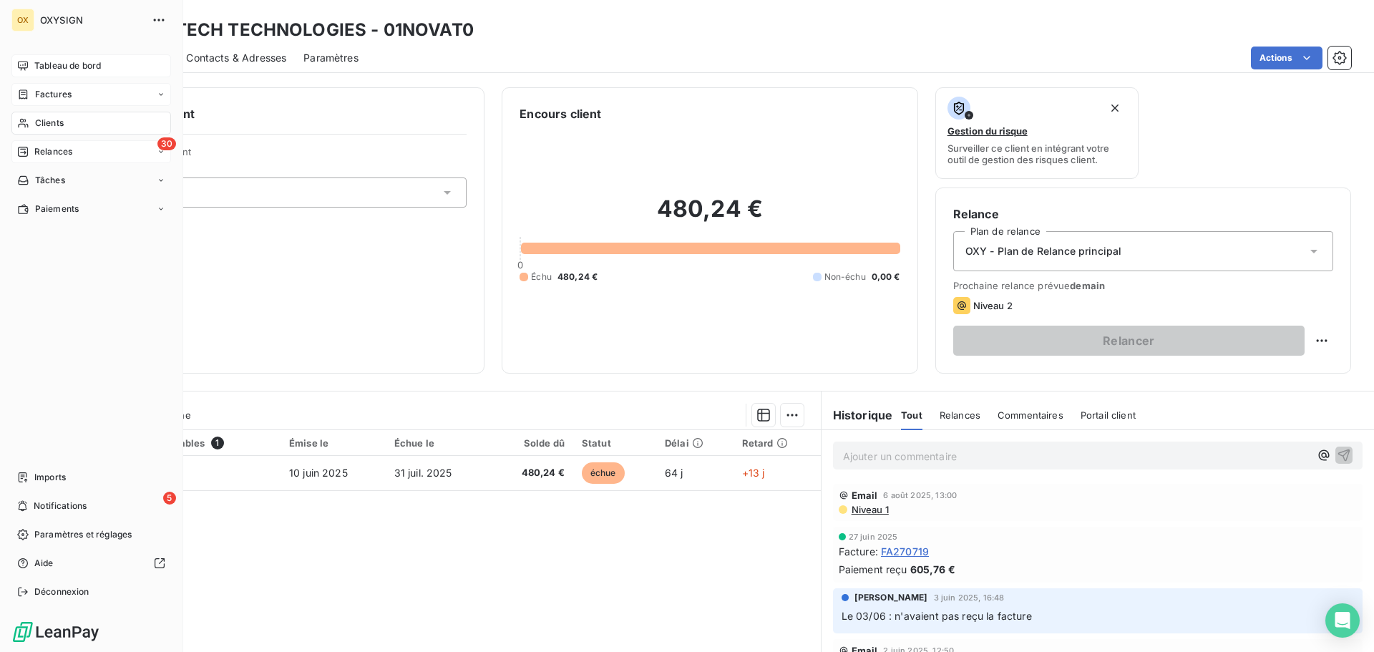
click at [54, 147] on span "Relances" at bounding box center [53, 151] width 38 height 13
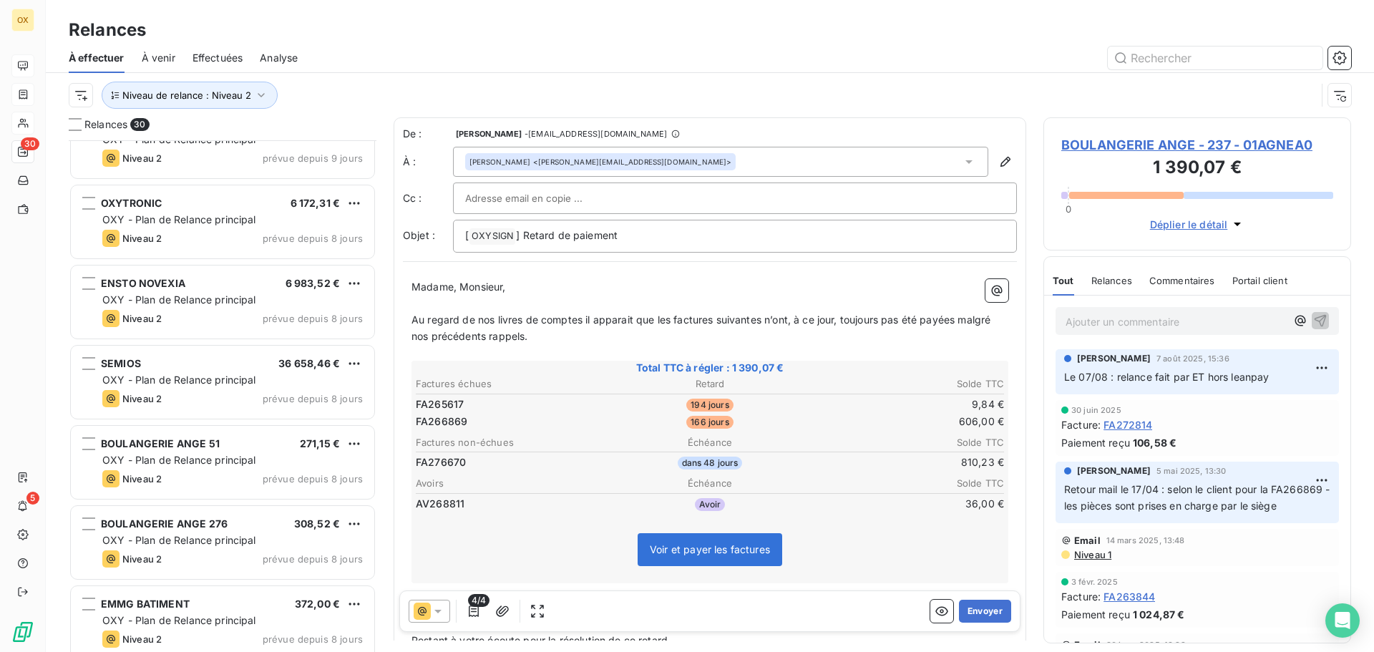
scroll to position [1002, 0]
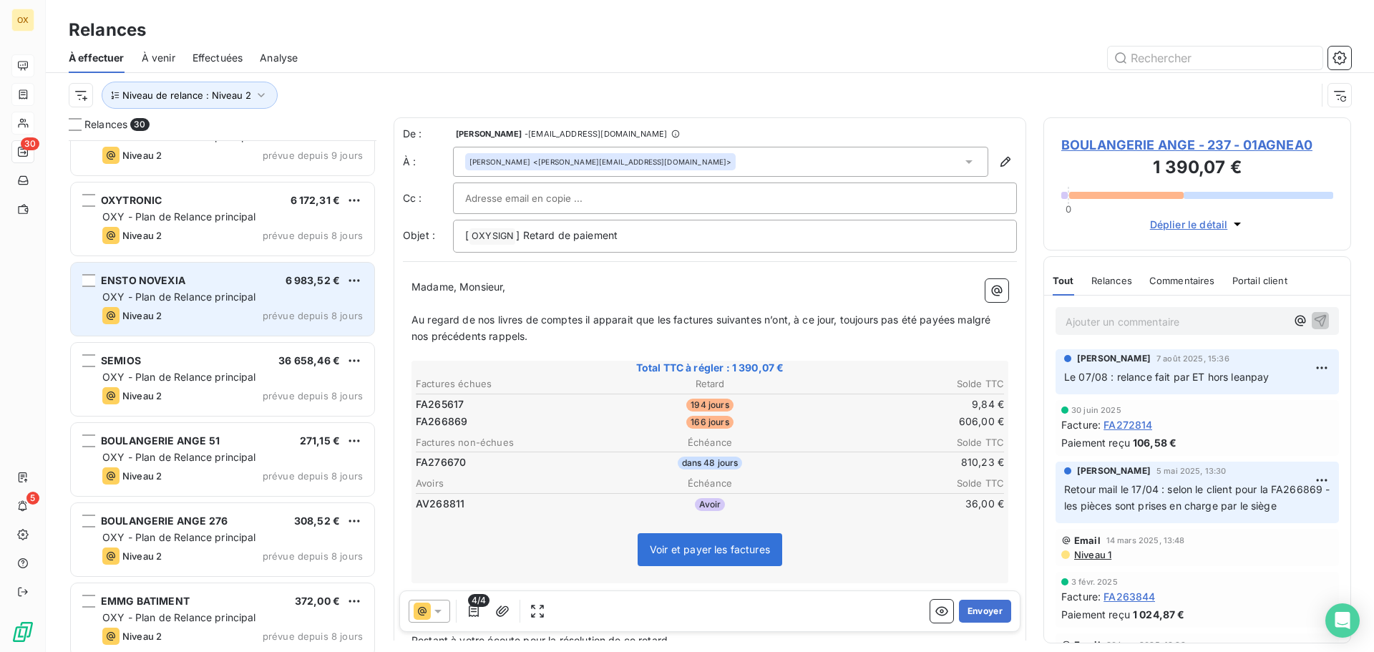
click at [200, 300] on span "OXY - Plan de Relance principal" at bounding box center [179, 296] width 154 height 12
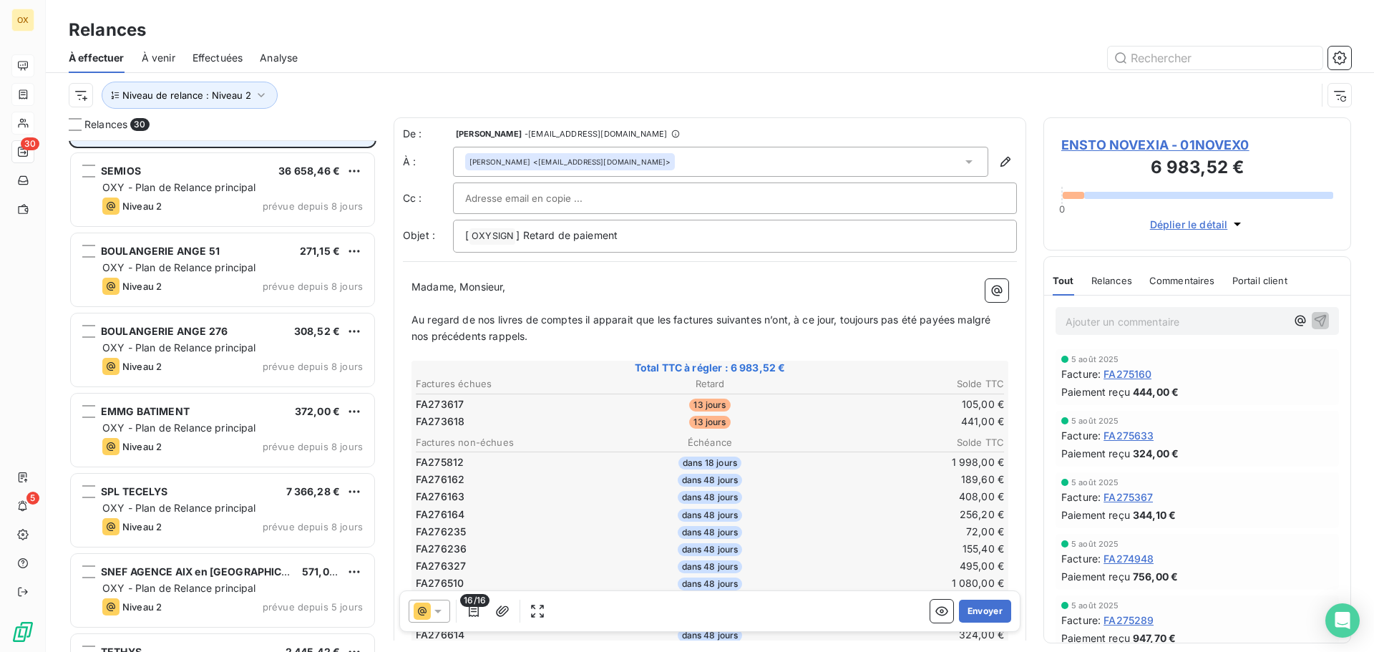
scroll to position [1217, 0]
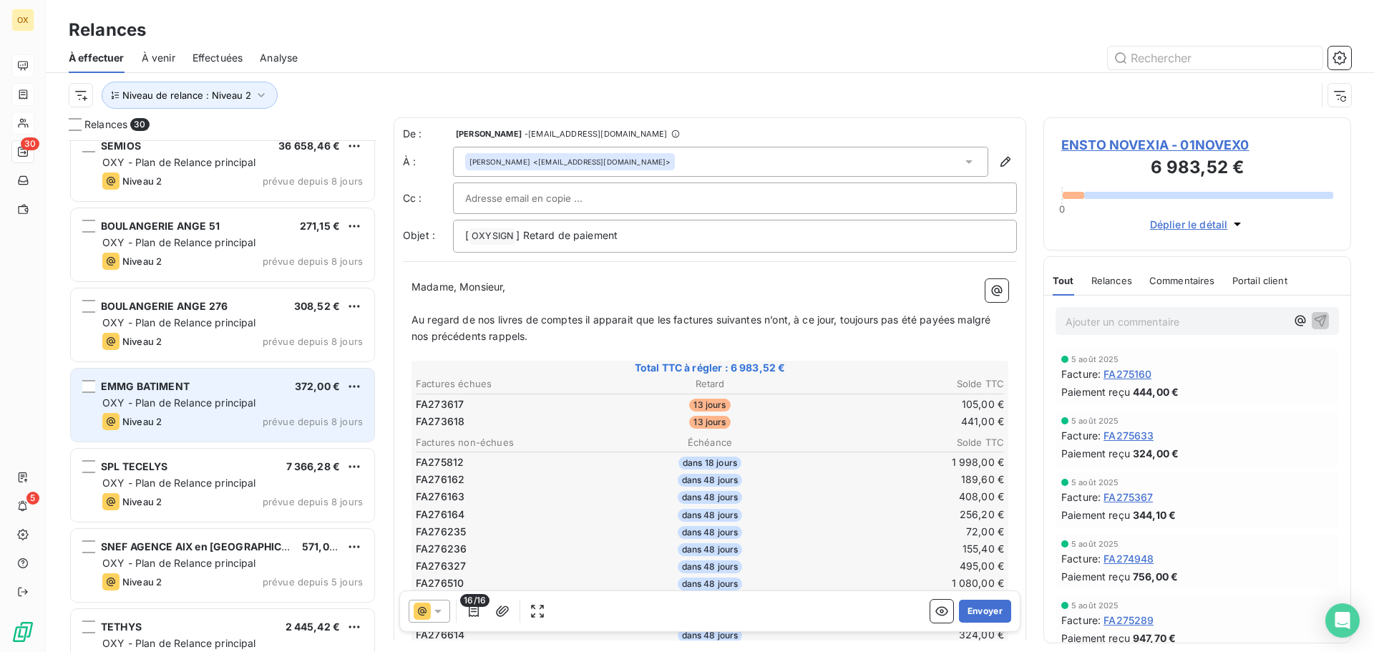
click at [193, 405] on span "OXY - Plan de Relance principal" at bounding box center [179, 402] width 154 height 12
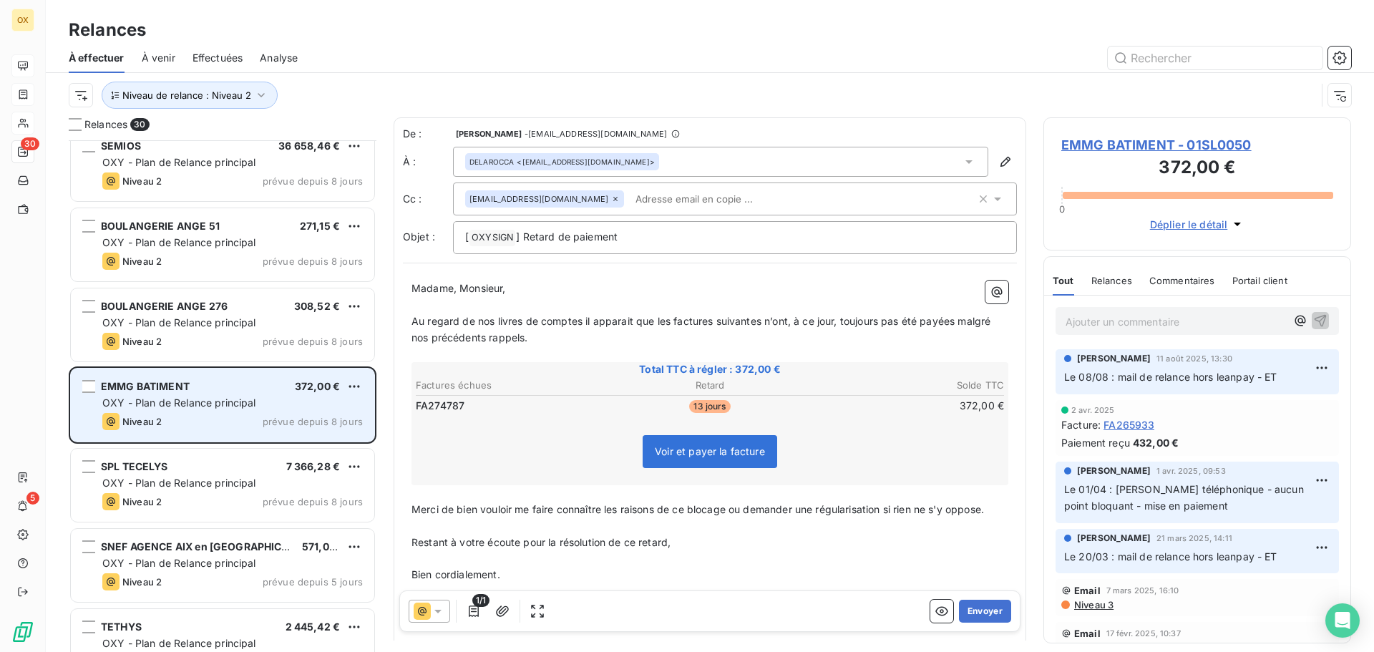
drag, startPoint x: 200, startPoint y: 489, endPoint x: 230, endPoint y: 398, distance: 95.7
click at [200, 487] on div "OXY - Plan de Relance principal" at bounding box center [232, 483] width 260 height 14
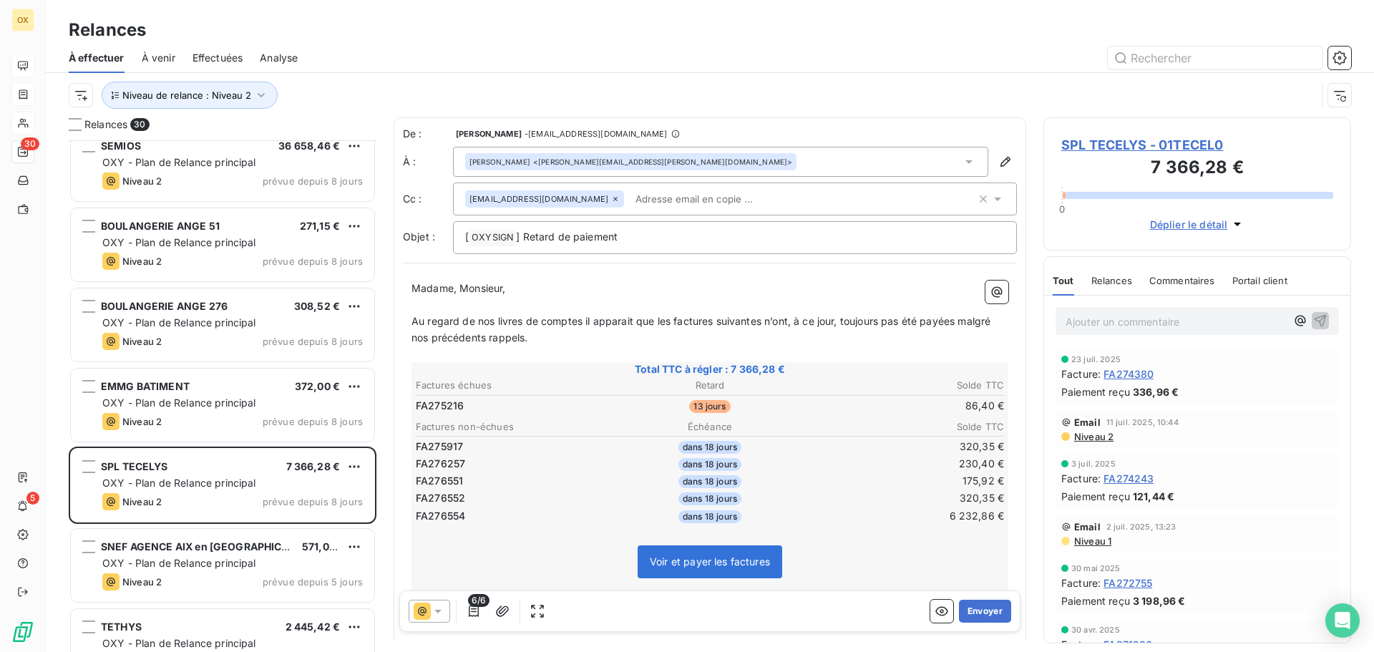
drag, startPoint x: 612, startPoint y: 278, endPoint x: 607, endPoint y: 268, distance: 11.2
click at [612, 278] on div "Madame, Monsieur, ﻿ Au regard de nos livres de comptes il apparait que les fact…" at bounding box center [710, 511] width 614 height 478
drag, startPoint x: 555, startPoint y: 236, endPoint x: 524, endPoint y: 238, distance: 30.8
click at [524, 238] on span "] Retard de paiement" at bounding box center [567, 236] width 102 height 12
drag, startPoint x: 460, startPoint y: 286, endPoint x: 389, endPoint y: 291, distance: 71.0
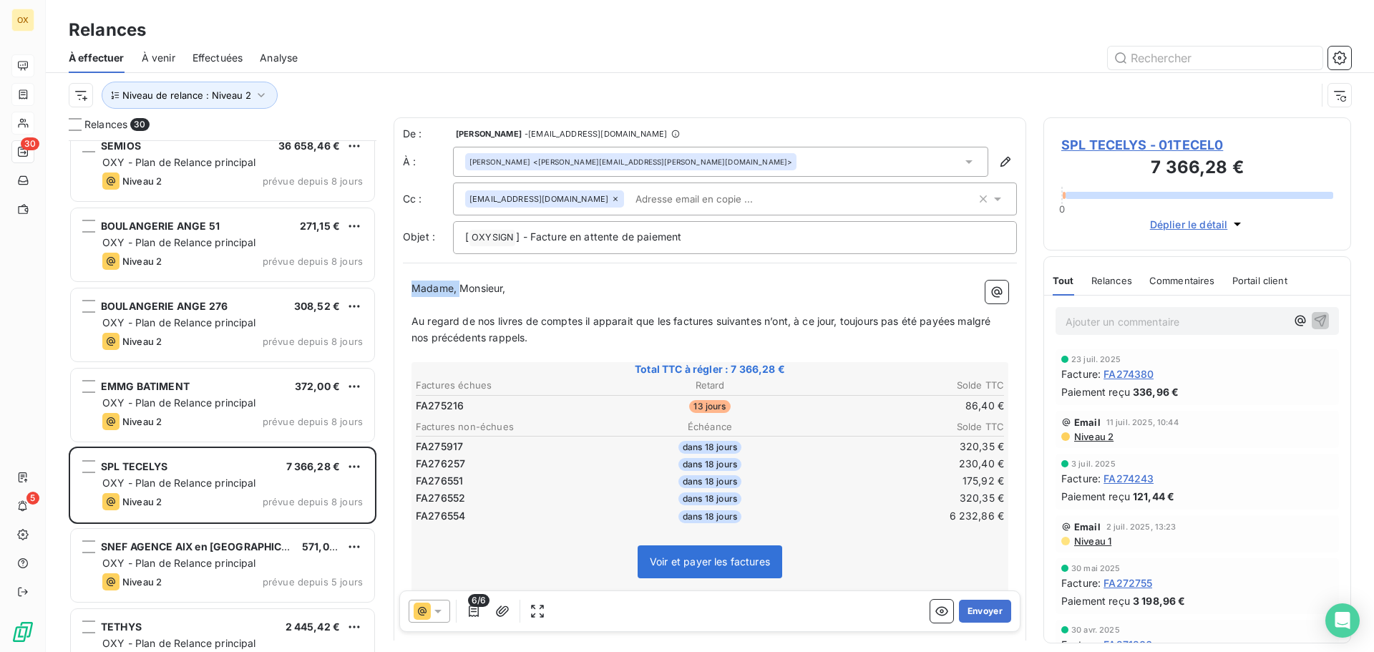
click at [389, 291] on div "Relances 30 ENSTO NOVEXIA 6 983,52 € OXY - Plan de Relance principal Niveau 2 p…" at bounding box center [710, 384] width 1328 height 534
click at [457, 285] on span "Monsieur," at bounding box center [434, 288] width 46 height 12
click at [455, 288] on span "Monsieur," at bounding box center [434, 288] width 46 height 12
click at [672, 317] on span "Au regard de nos livres de comptes il apparait que les factures suivantes n’ont…" at bounding box center [702, 329] width 582 height 29
click at [441, 608] on icon at bounding box center [438, 611] width 14 height 14
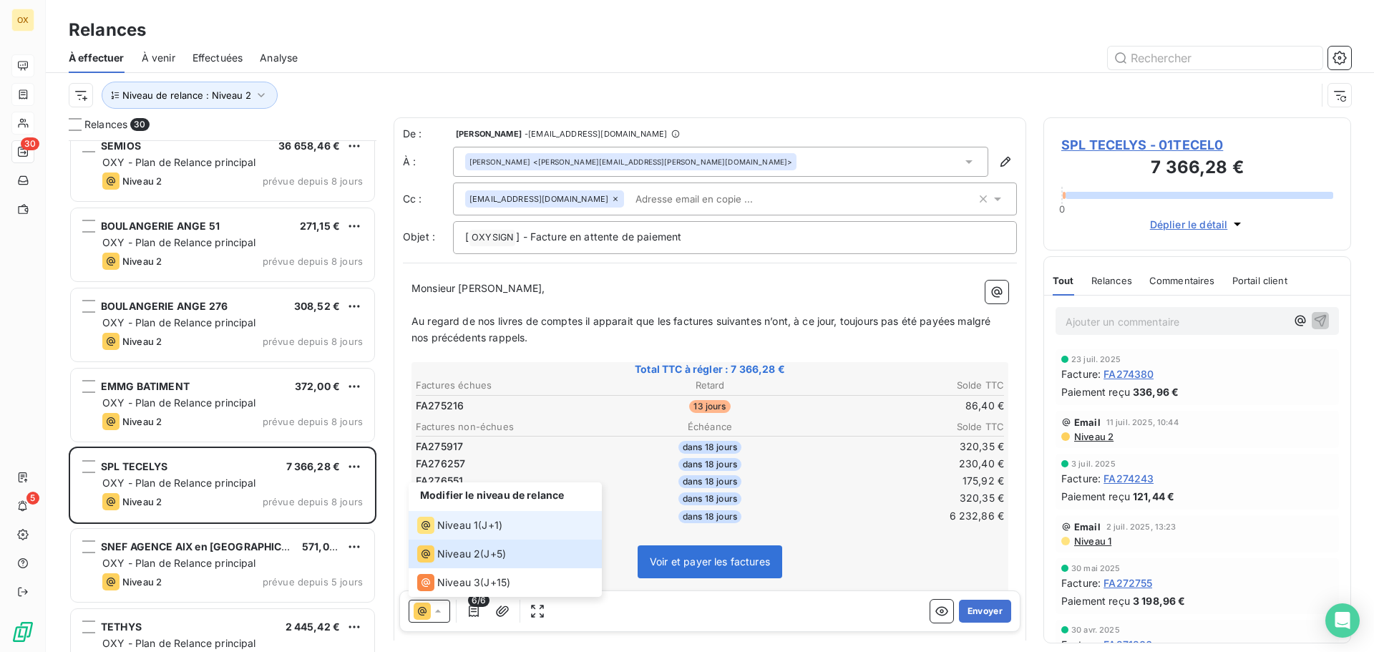
click at [452, 531] on span "Niveau 1" at bounding box center [457, 525] width 41 height 14
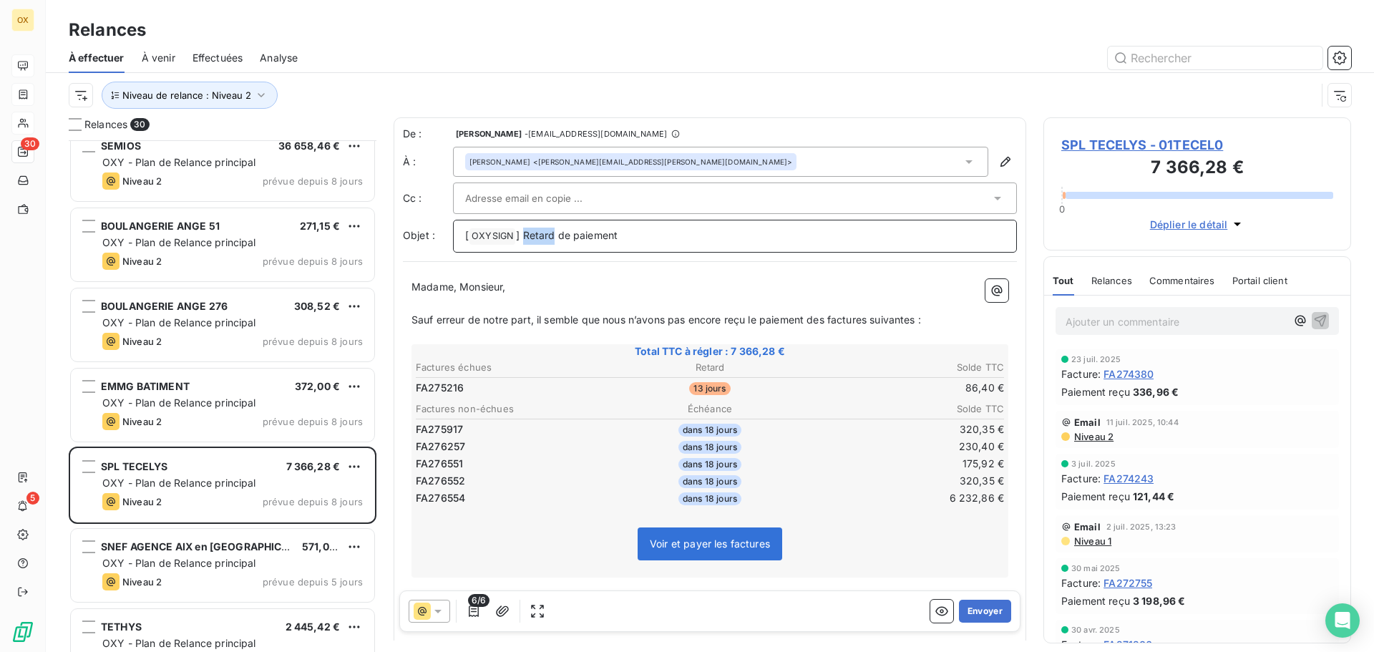
drag, startPoint x: 554, startPoint y: 232, endPoint x: 524, endPoint y: 230, distance: 29.4
click at [524, 230] on span "] Retard de paiement" at bounding box center [567, 235] width 102 height 12
click at [456, 285] on span "Madame, Monsieur," at bounding box center [458, 286] width 94 height 12
drag, startPoint x: 459, startPoint y: 286, endPoint x: 400, endPoint y: 280, distance: 59.7
click at [400, 280] on div "De : Candie OLLIVIER - rappels@leanpay.io À : Heimburger <bernard.heimburger@te…" at bounding box center [709, 437] width 632 height 640
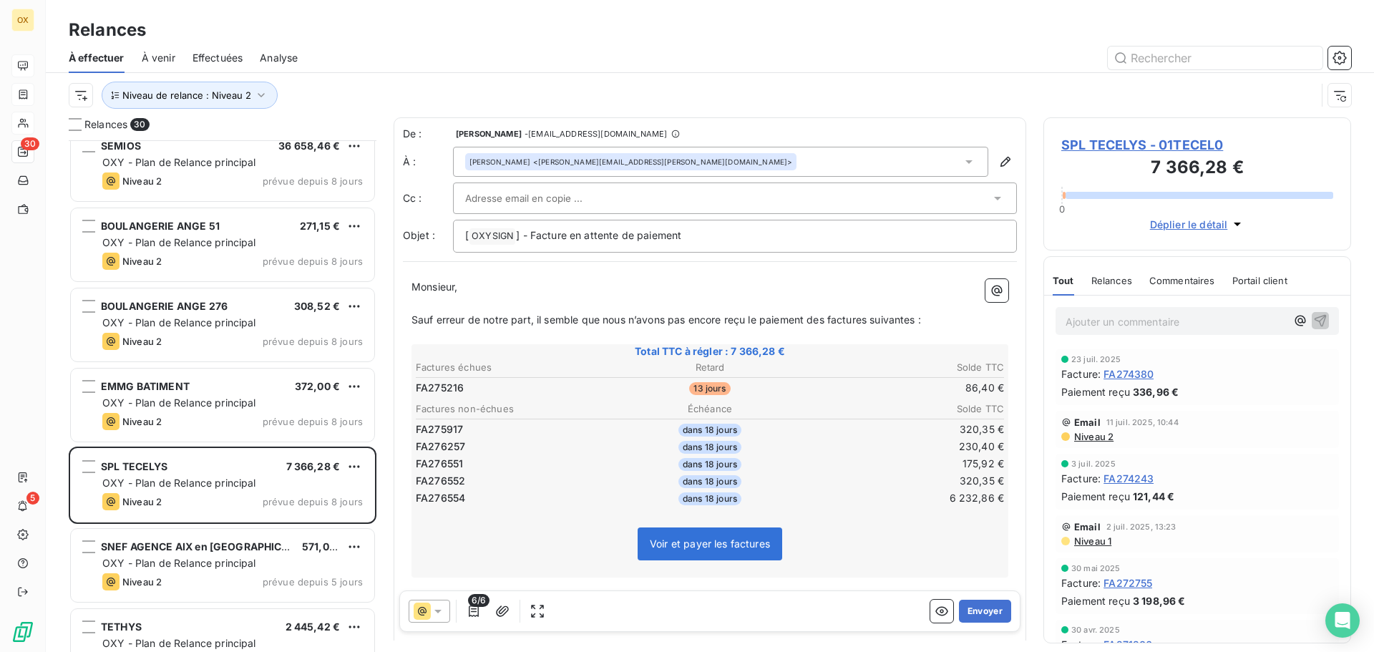
click at [457, 288] on span "Monsieur," at bounding box center [434, 286] width 46 height 12
click at [828, 326] on p "Sauf erreur de notre part, il semble que nous n’avons pas encore reçu le paieme…" at bounding box center [709, 320] width 597 height 16
click at [876, 318] on span "Sauf erreur de notre part, il semble que nous n’avons pas encore reçu le paieme…" at bounding box center [668, 319] width 515 height 12
click at [918, 319] on span "Sauf erreur de notre part, il semble que nous n’avons pas encore reçu le paieme…" at bounding box center [666, 319] width 510 height 12
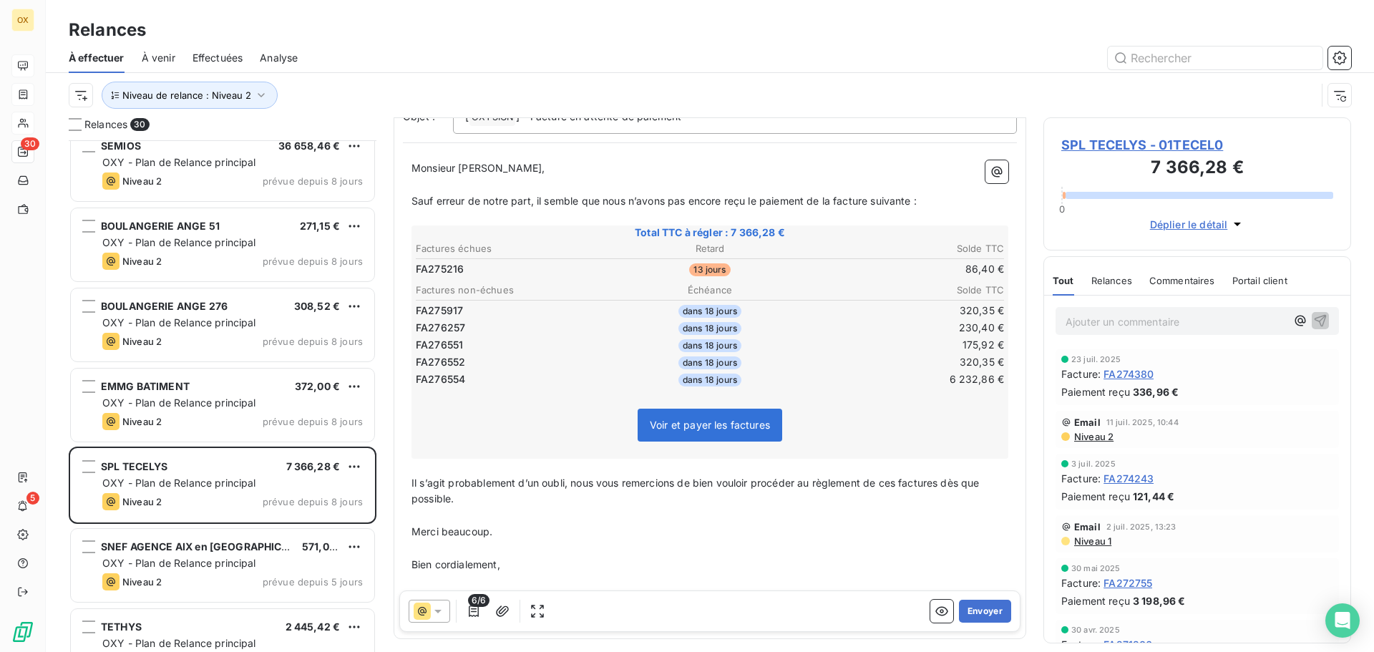
scroll to position [145, 0]
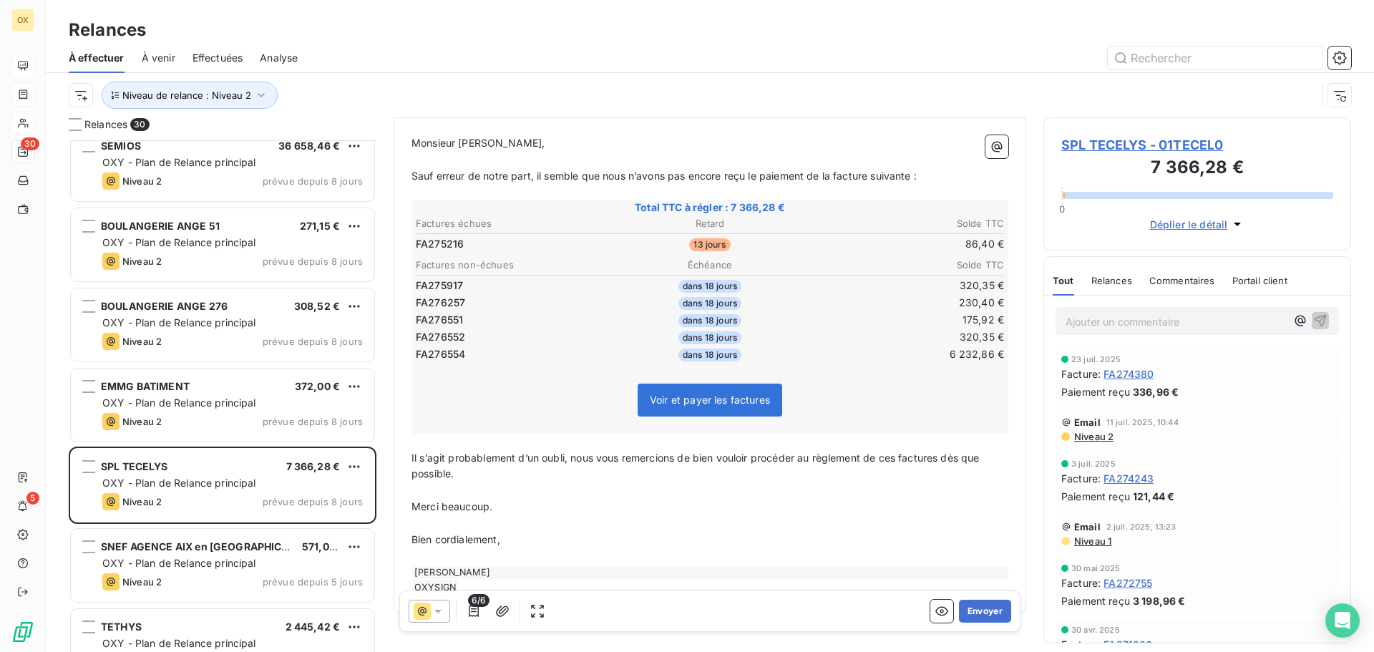
click at [898, 457] on span "Il s’agit probablement d’un oubli, nous vous remercions de bien vouloir procéde…" at bounding box center [696, 465] width 571 height 29
click at [948, 459] on span "Il s’agit probablement d’un oubli, nous vous remercions de bien vouloir procéde…" at bounding box center [700, 465] width 579 height 29
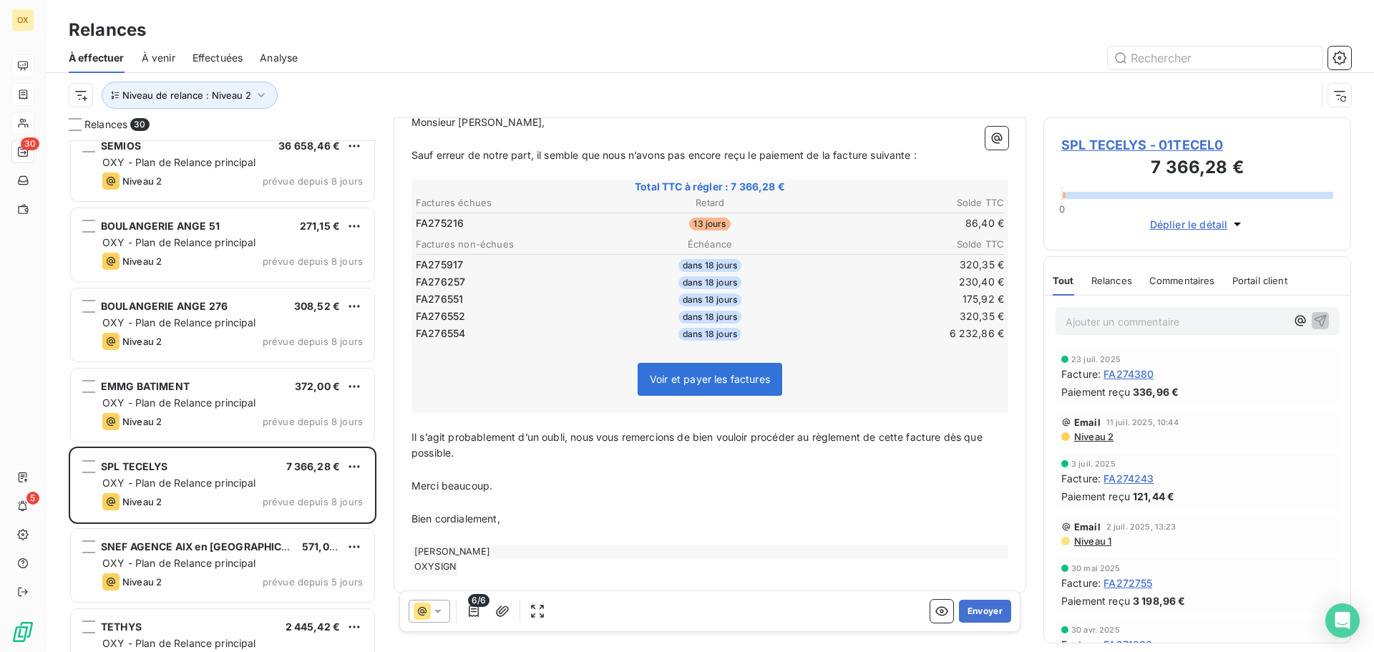
scroll to position [177, 0]
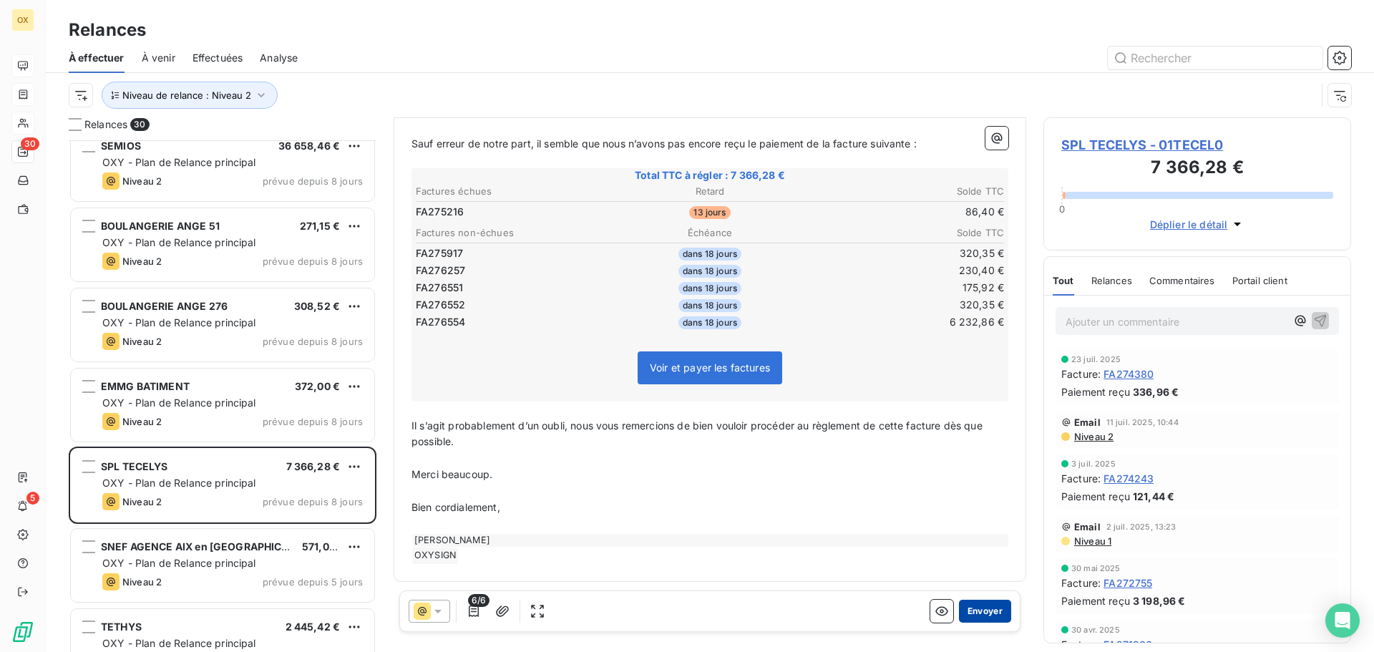
click at [980, 611] on button "Envoyer" at bounding box center [985, 610] width 52 height 23
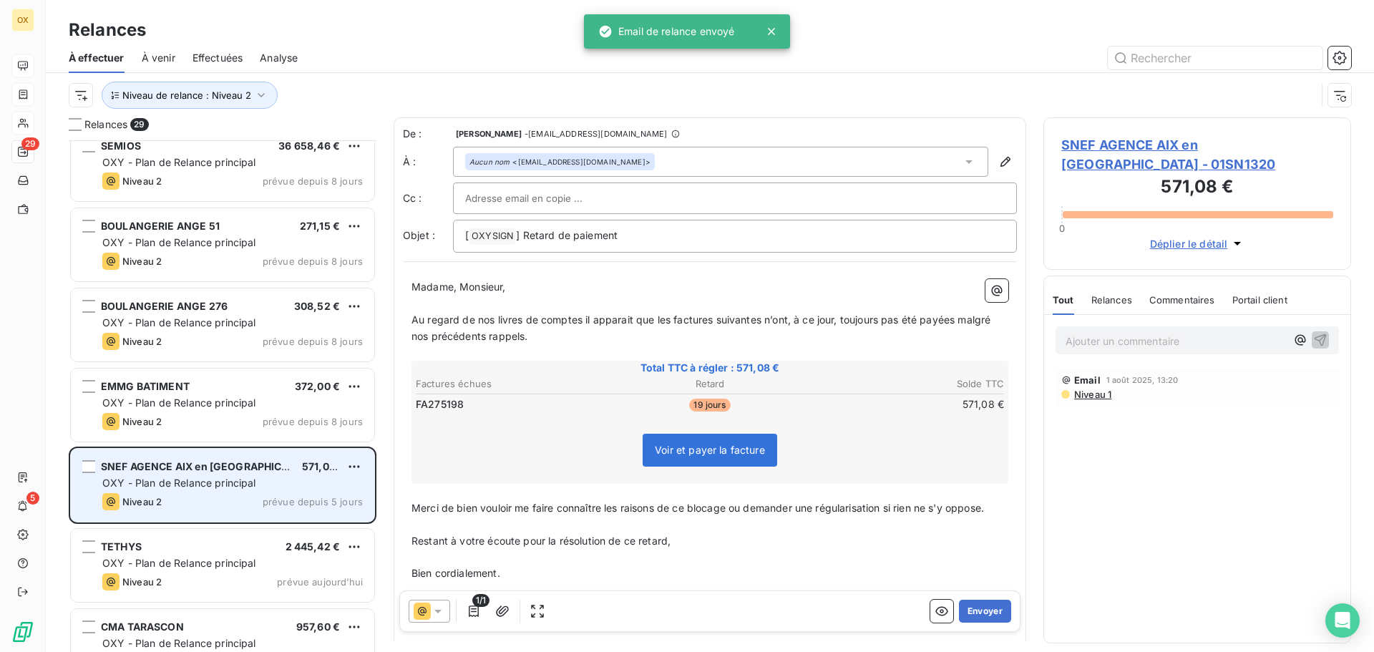
click at [232, 476] on div "OXY - Plan de Relance principal" at bounding box center [232, 483] width 260 height 14
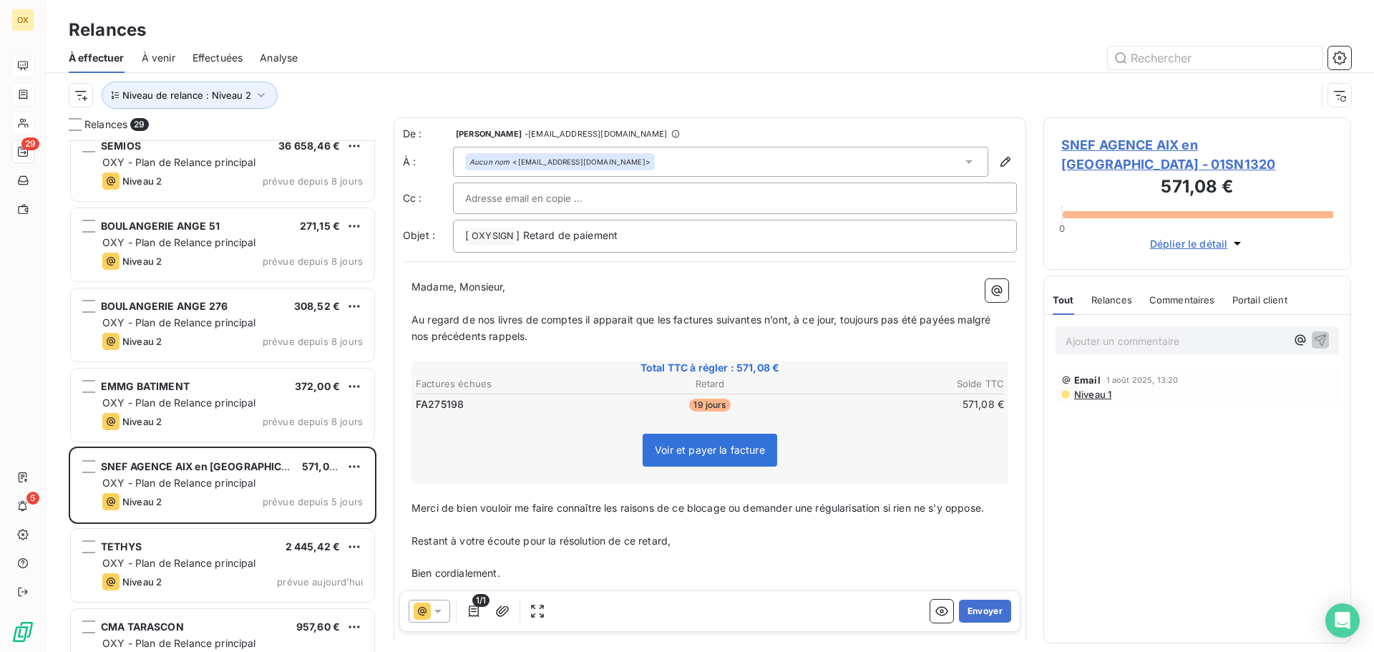
click at [1107, 145] on span "SNEF AGENCE AIX en PROVENCE - 01SN1320" at bounding box center [1197, 154] width 272 height 39
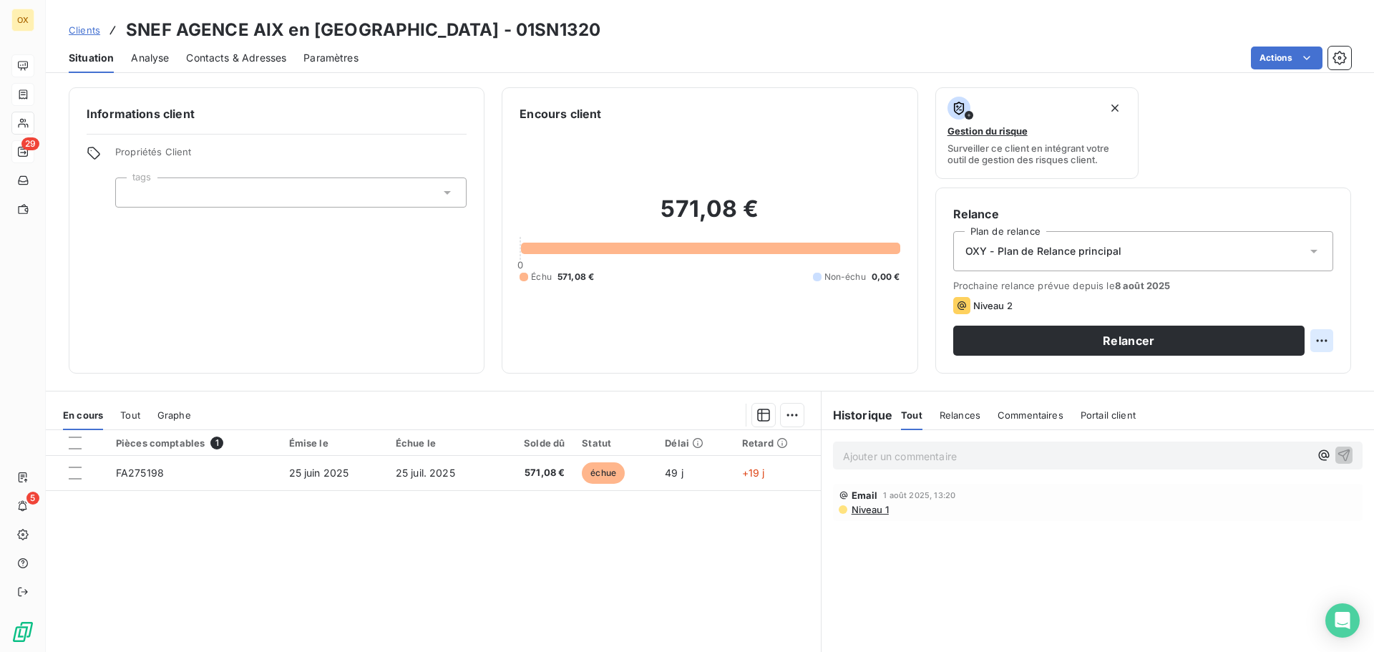
click at [1316, 338] on html "OX 29 5 Clients SNEF AGENCE AIX en PROVENCE - 01SN1320 Situation Analyse Contac…" at bounding box center [687, 326] width 1374 height 652
click at [1266, 372] on div "Replanifier cette action" at bounding box center [1252, 372] width 128 height 23
select select "7"
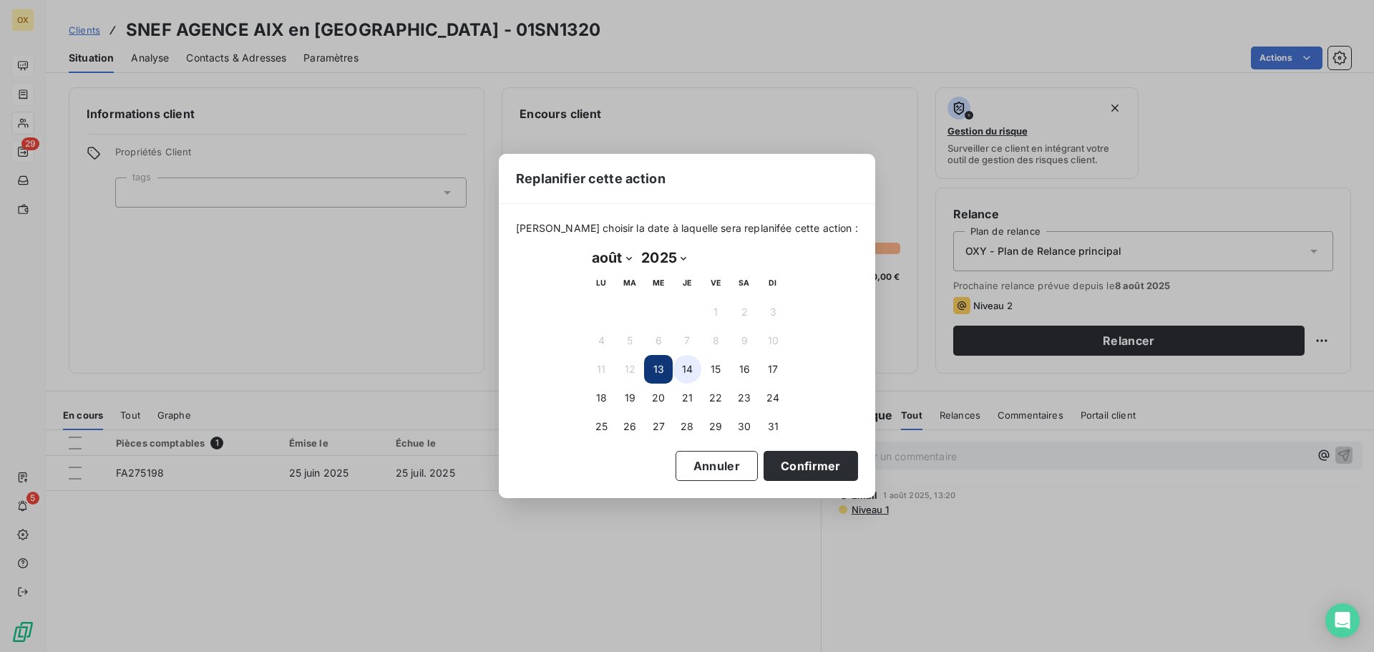
click at [687, 363] on button "14" at bounding box center [686, 369] width 29 height 29
click at [792, 466] on button "Confirmer" at bounding box center [810, 466] width 94 height 30
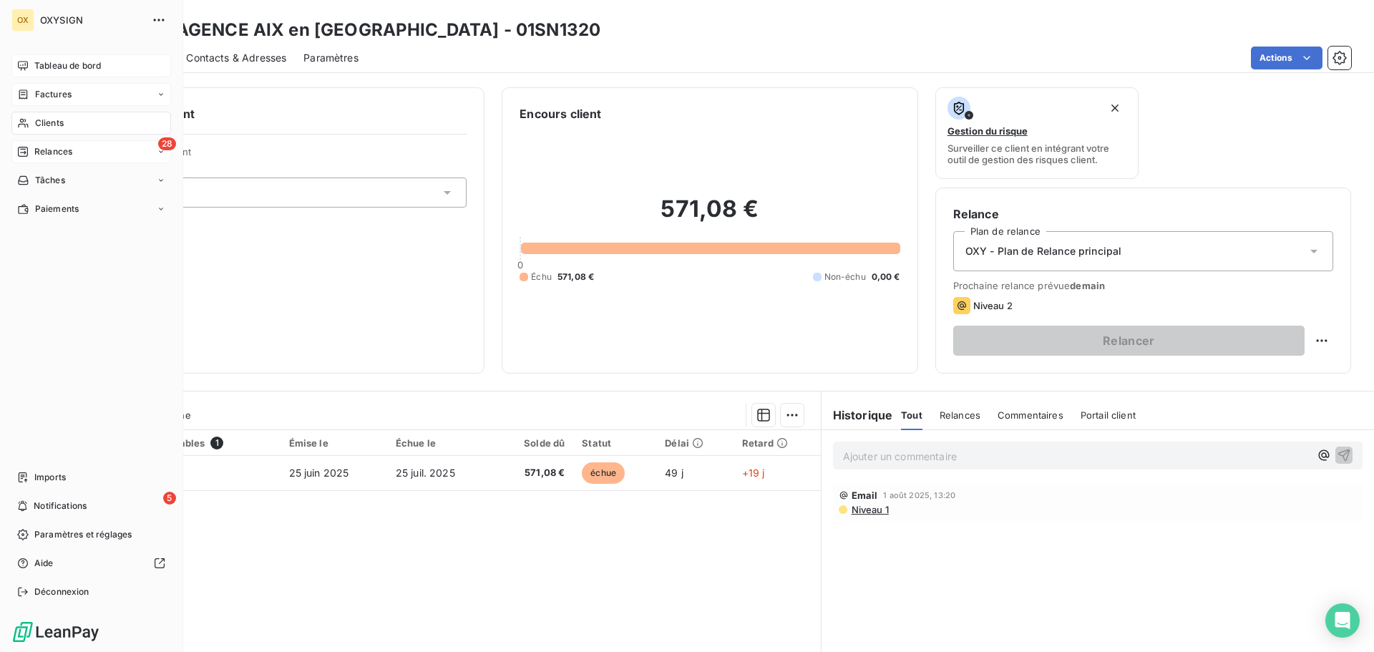
click at [41, 149] on span "Relances" at bounding box center [53, 151] width 38 height 13
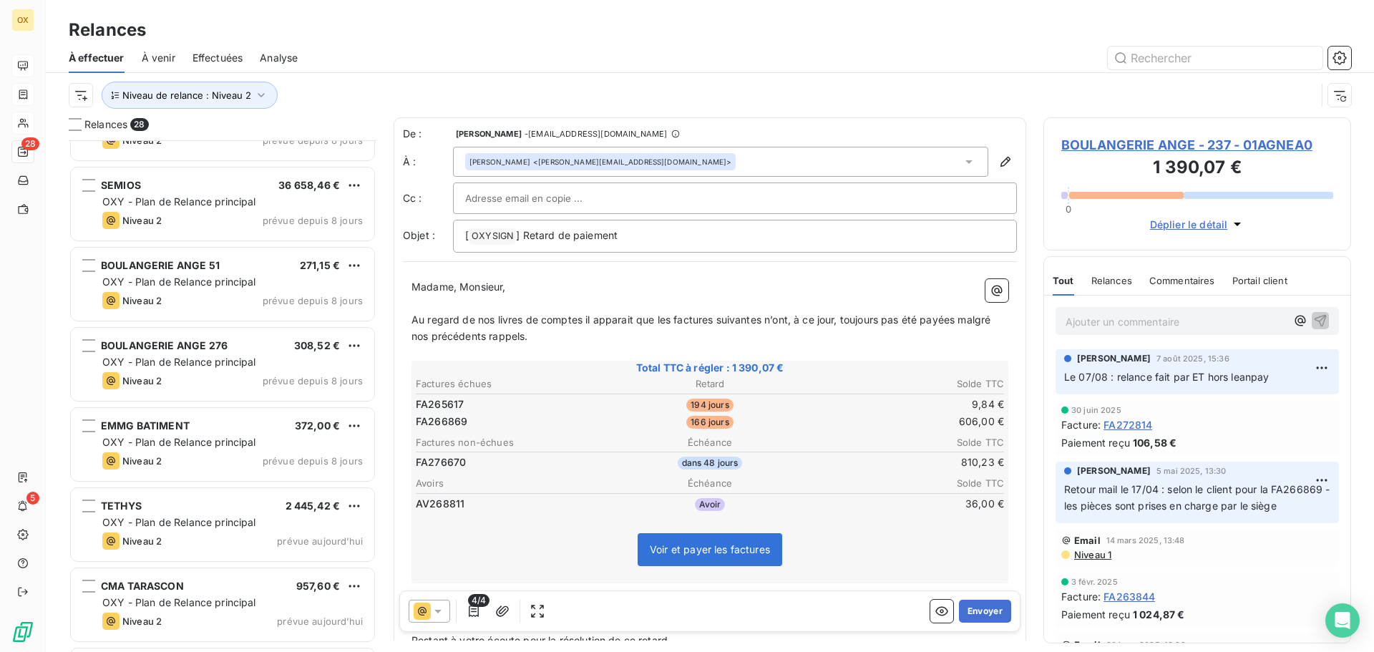
scroll to position [1217, 0]
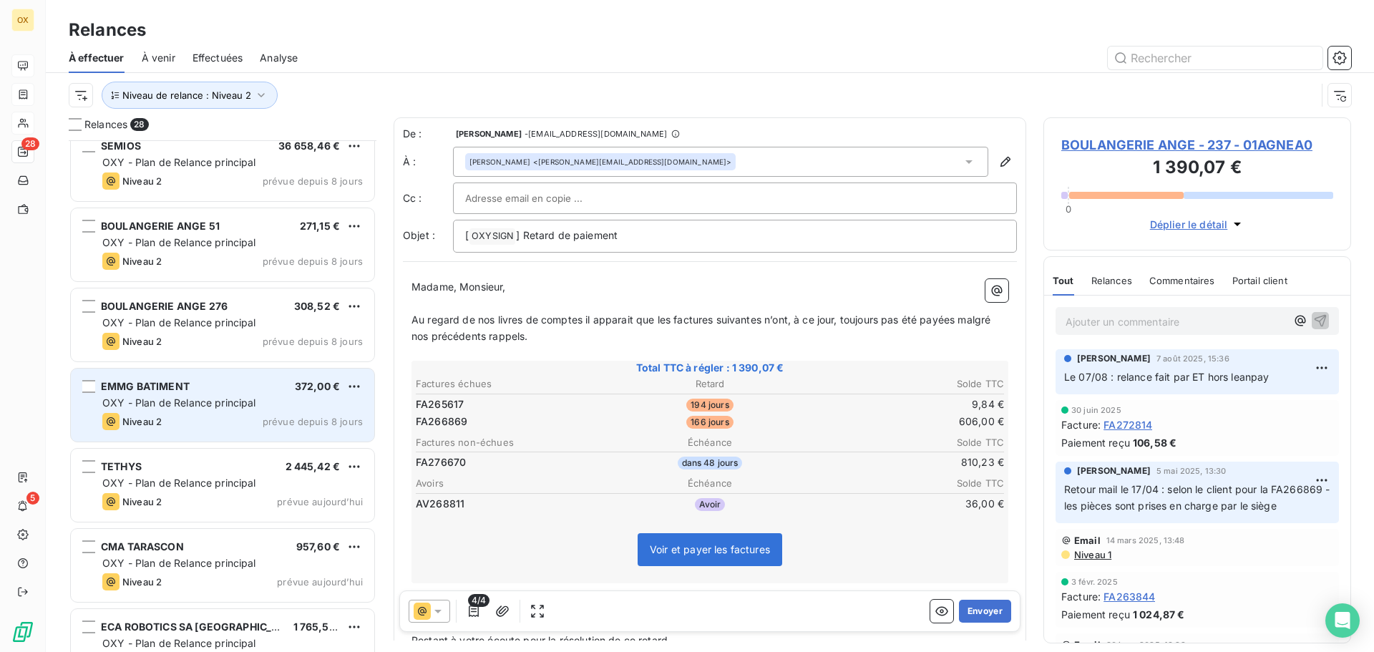
click at [228, 415] on div "Niveau 2 prévue depuis 8 jours" at bounding box center [232, 421] width 260 height 17
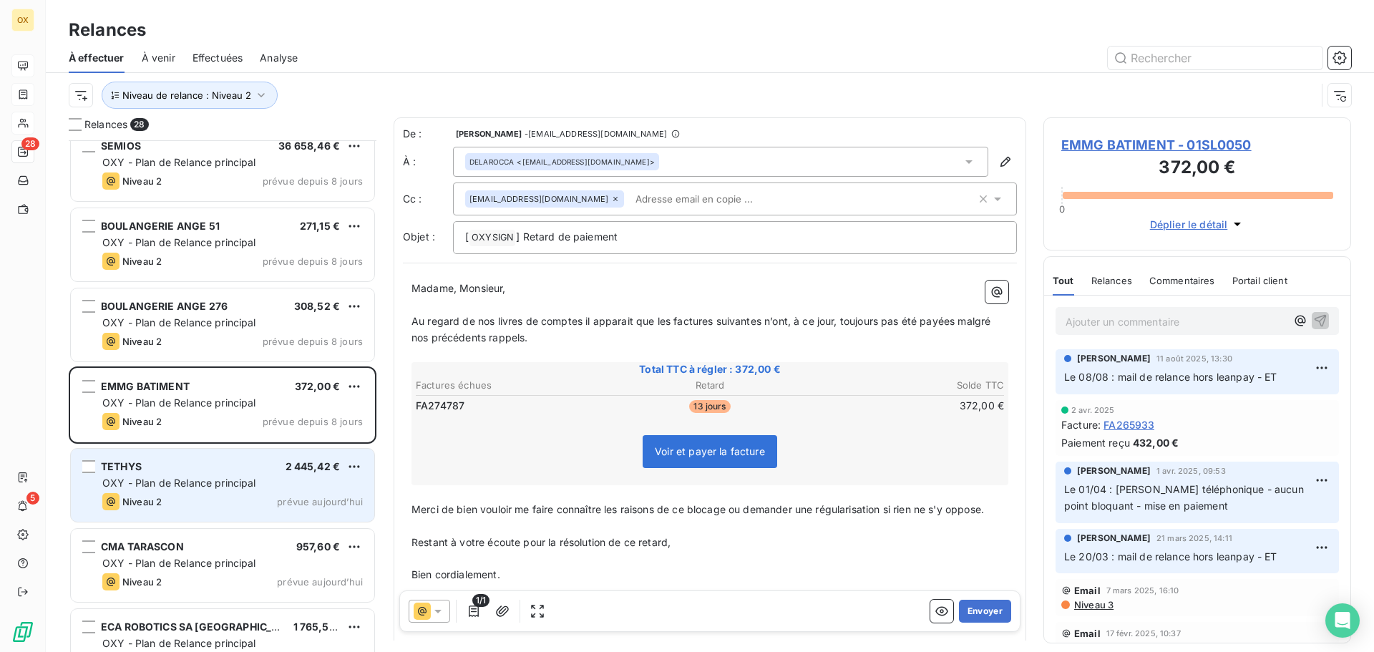
click at [189, 486] on span "OXY - Plan de Relance principal" at bounding box center [179, 482] width 154 height 12
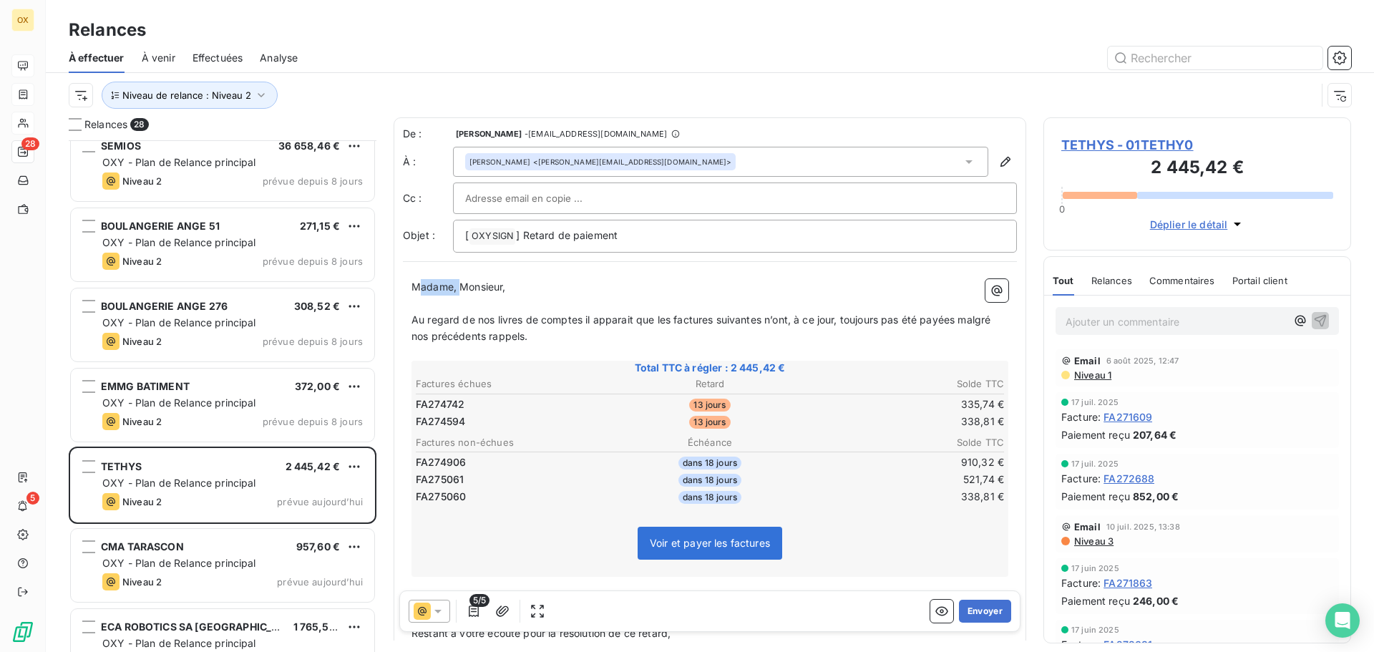
drag, startPoint x: 461, startPoint y: 288, endPoint x: 421, endPoint y: 293, distance: 39.7
click at [421, 293] on p "Madame, Monsieur," at bounding box center [709, 287] width 597 height 16
drag, startPoint x: 455, startPoint y: 285, endPoint x: 522, endPoint y: 271, distance: 68.8
click at [456, 285] on span "Monsieur," at bounding box center [434, 286] width 46 height 12
drag, startPoint x: 958, startPoint y: 321, endPoint x: 964, endPoint y: 334, distance: 14.4
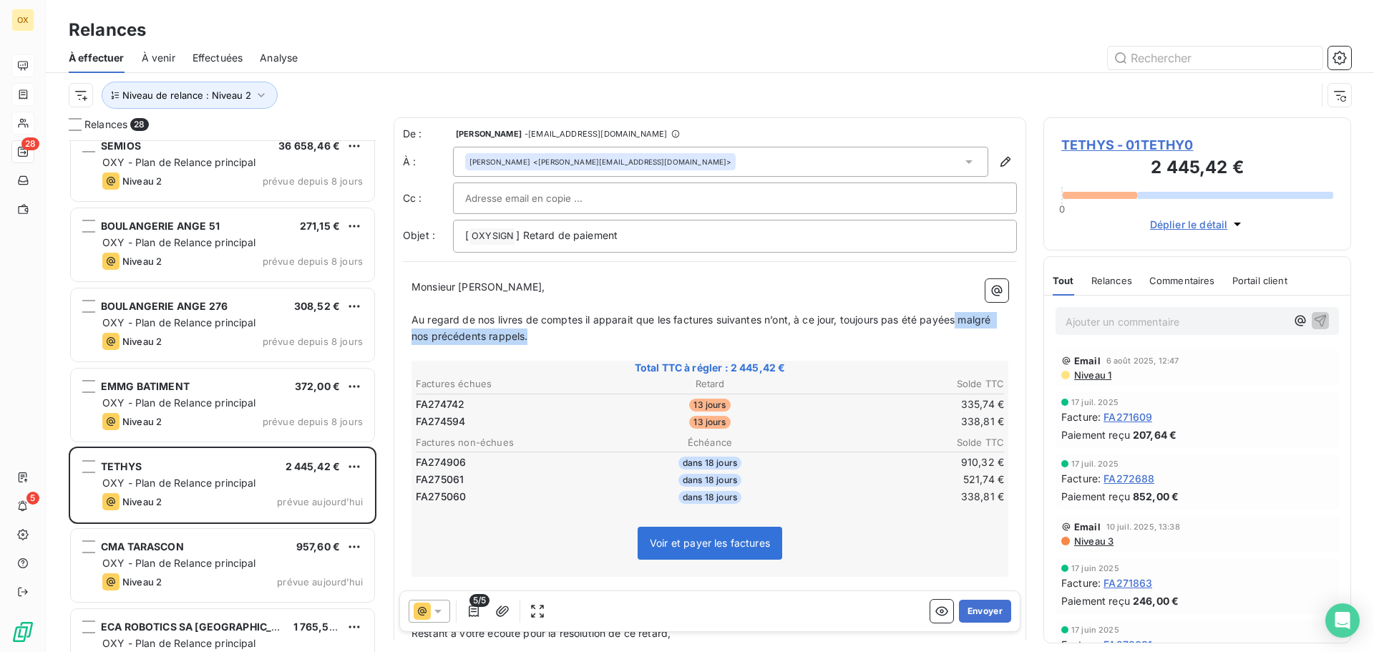
click at [964, 334] on p "Au regard de nos livres de comptes il apparait que les factures suivantes n’ont…" at bounding box center [709, 328] width 597 height 33
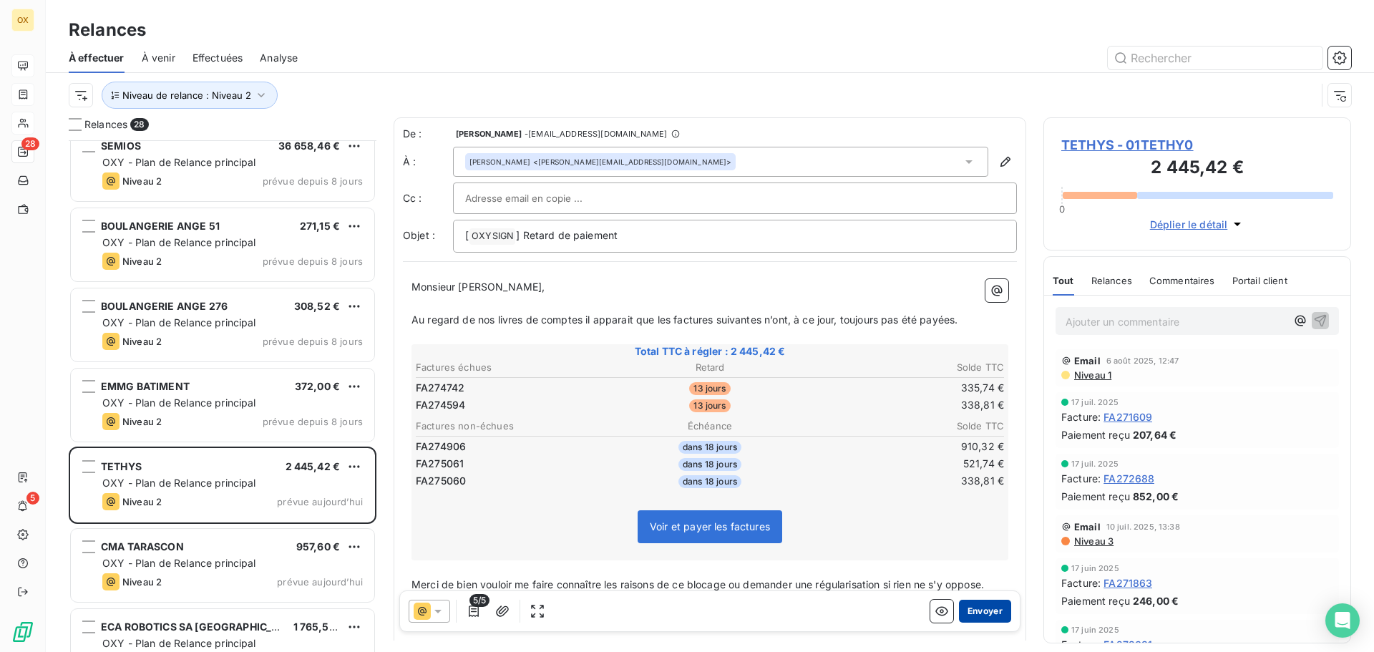
click at [965, 609] on button "Envoyer" at bounding box center [985, 610] width 52 height 23
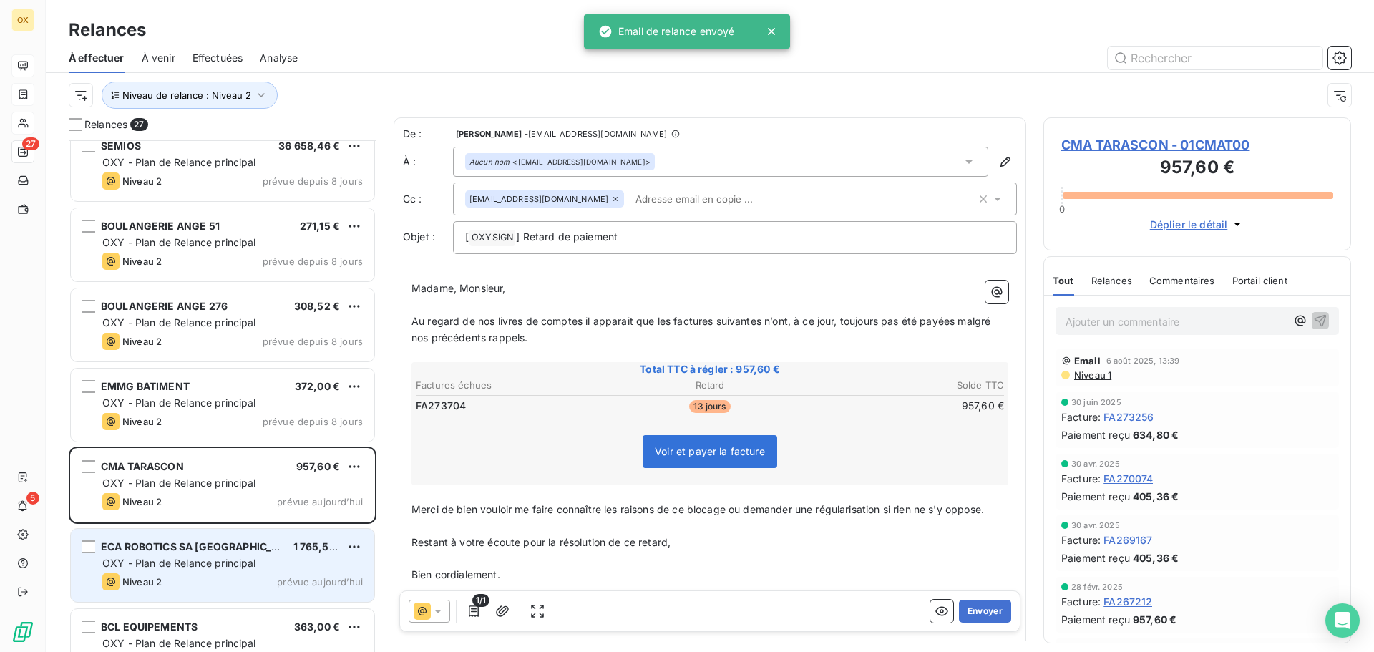
click at [150, 578] on span "Niveau 2" at bounding box center [141, 581] width 39 height 11
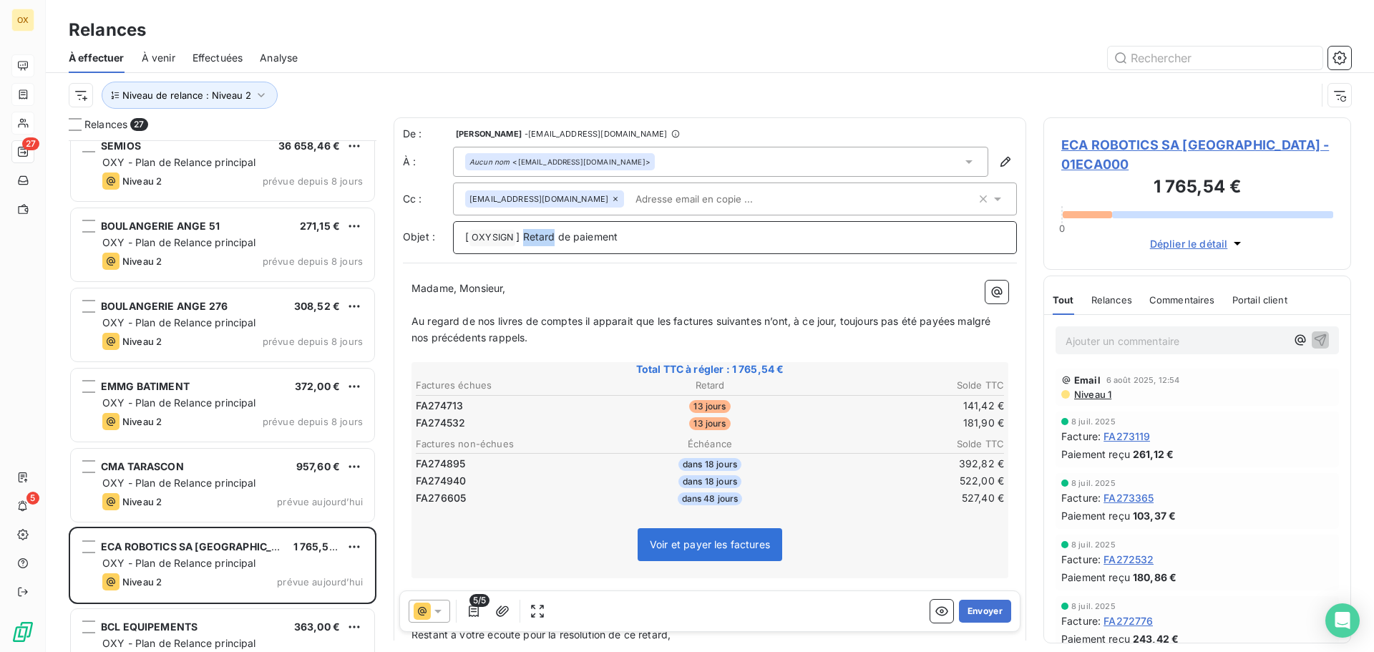
drag, startPoint x: 552, startPoint y: 237, endPoint x: 524, endPoint y: 232, distance: 28.3
click at [524, 232] on span "] Retard de paiement" at bounding box center [567, 236] width 102 height 12
click at [982, 611] on button "Envoyer" at bounding box center [985, 610] width 52 height 23
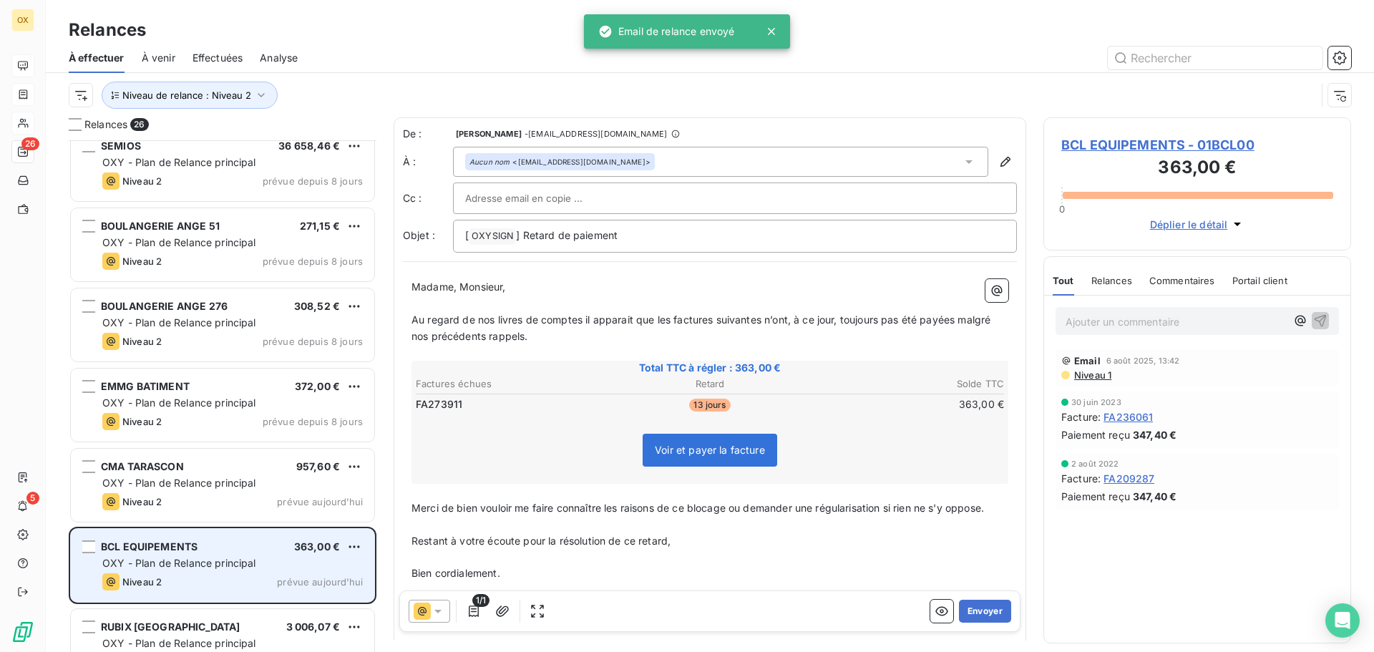
click at [180, 552] on div "BCL EQUIPEMENTS" at bounding box center [149, 546] width 97 height 14
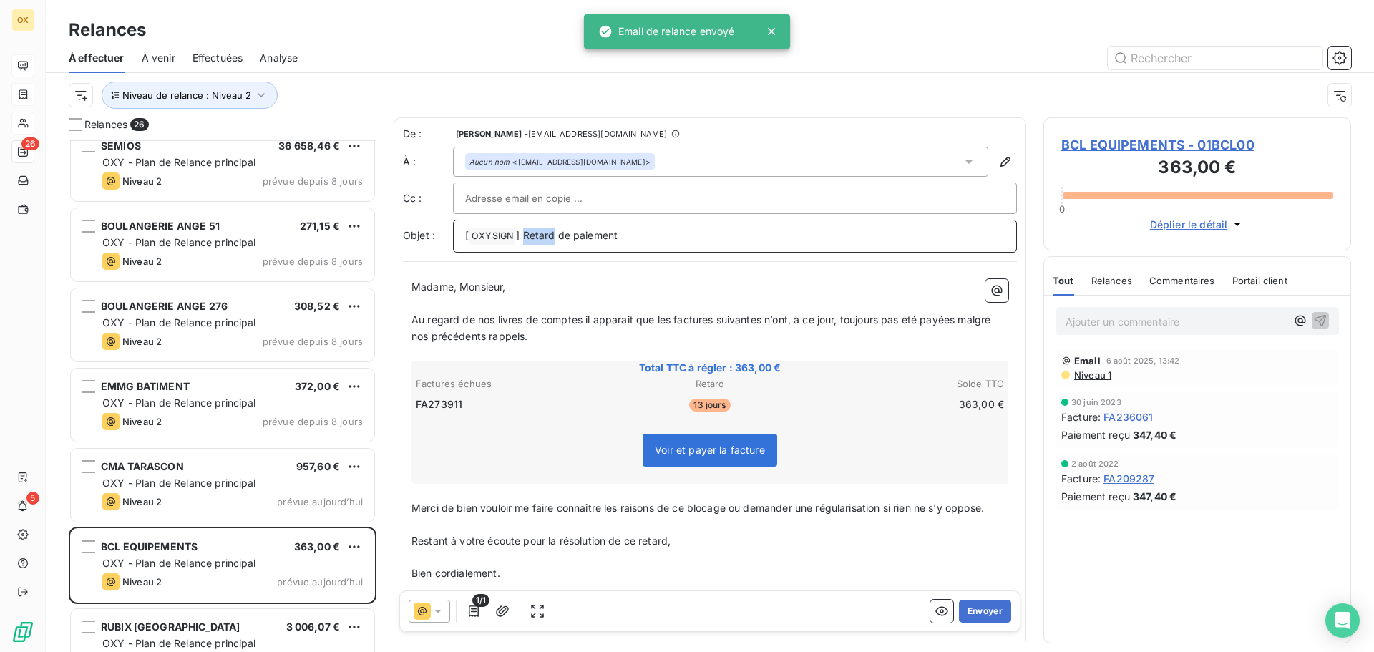
drag, startPoint x: 553, startPoint y: 234, endPoint x: 522, endPoint y: 233, distance: 30.8
click at [523, 233] on span "] Retard de paiement" at bounding box center [567, 235] width 102 height 12
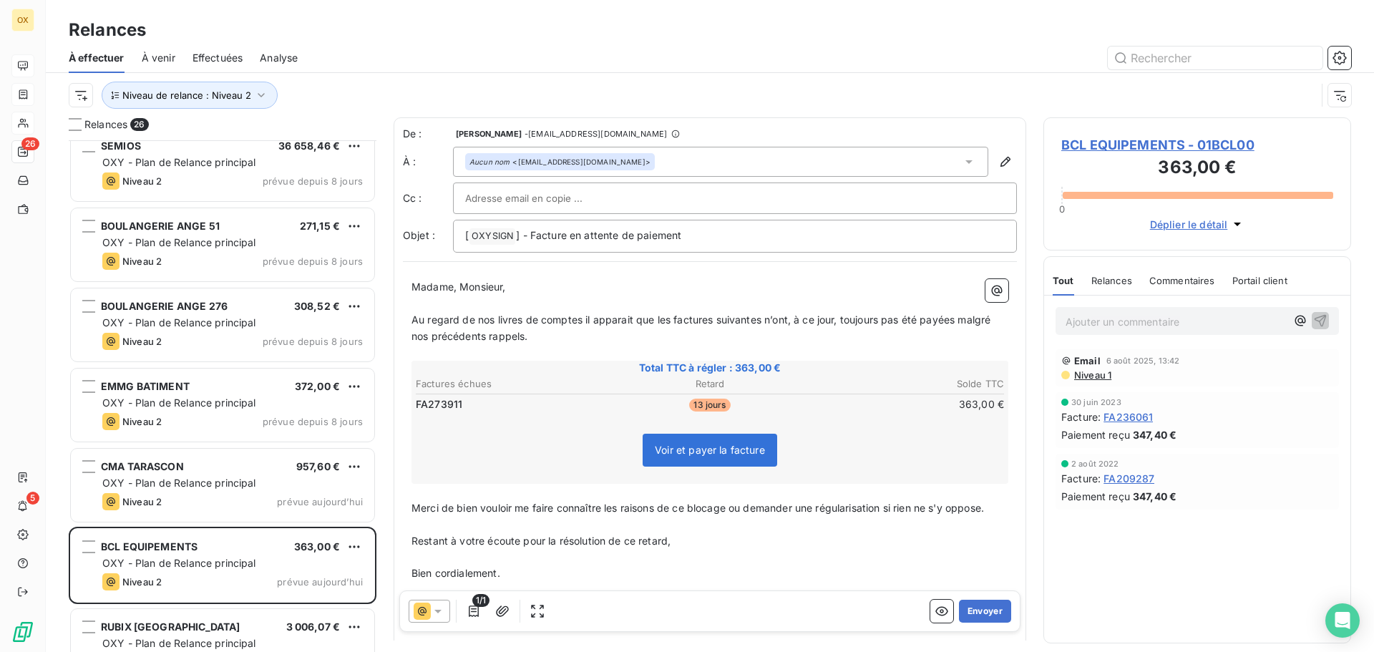
drag, startPoint x: 672, startPoint y: 318, endPoint x: 680, endPoint y: 310, distance: 10.6
click at [672, 318] on span "Au regard de nos livres de comptes il apparait que les factures suivantes n’ont…" at bounding box center [702, 327] width 582 height 29
click at [710, 322] on span "Au regard de nos livres de comptes il apparait que la factures suivantes n’ont,…" at bounding box center [709, 327] width 597 height 29
click at [750, 318] on span "Au regard de nos livres de comptes il apparait que la facture suivantes n’ont, …" at bounding box center [707, 327] width 592 height 29
click at [772, 320] on span "Au regard de nos livres de comptes il apparait que la facture suivante n’ont, à…" at bounding box center [704, 327] width 587 height 29
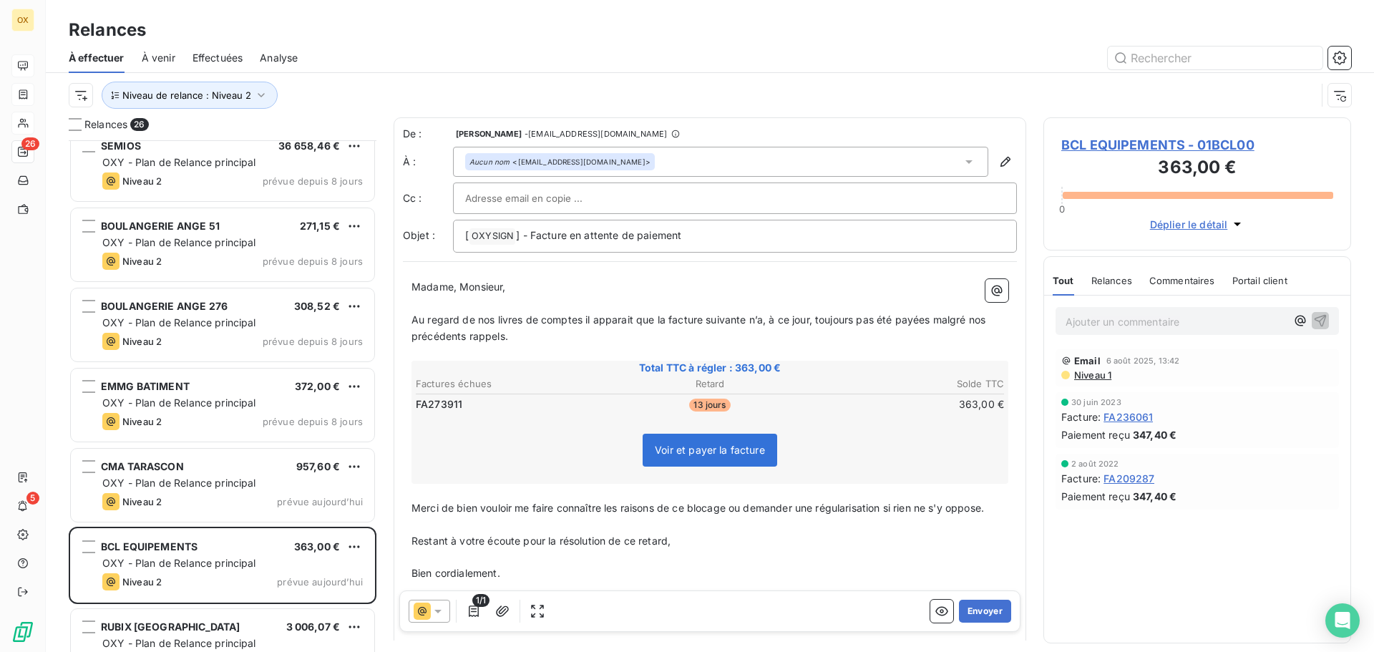
click at [931, 322] on span "Au regard de nos livres de comptes il apparait que la facture suivante n’a, à c…" at bounding box center [699, 327] width 577 height 29
drag, startPoint x: 989, startPoint y: 606, endPoint x: 1027, endPoint y: 577, distance: 47.9
click at [987, 602] on button "Envoyer" at bounding box center [985, 610] width 52 height 23
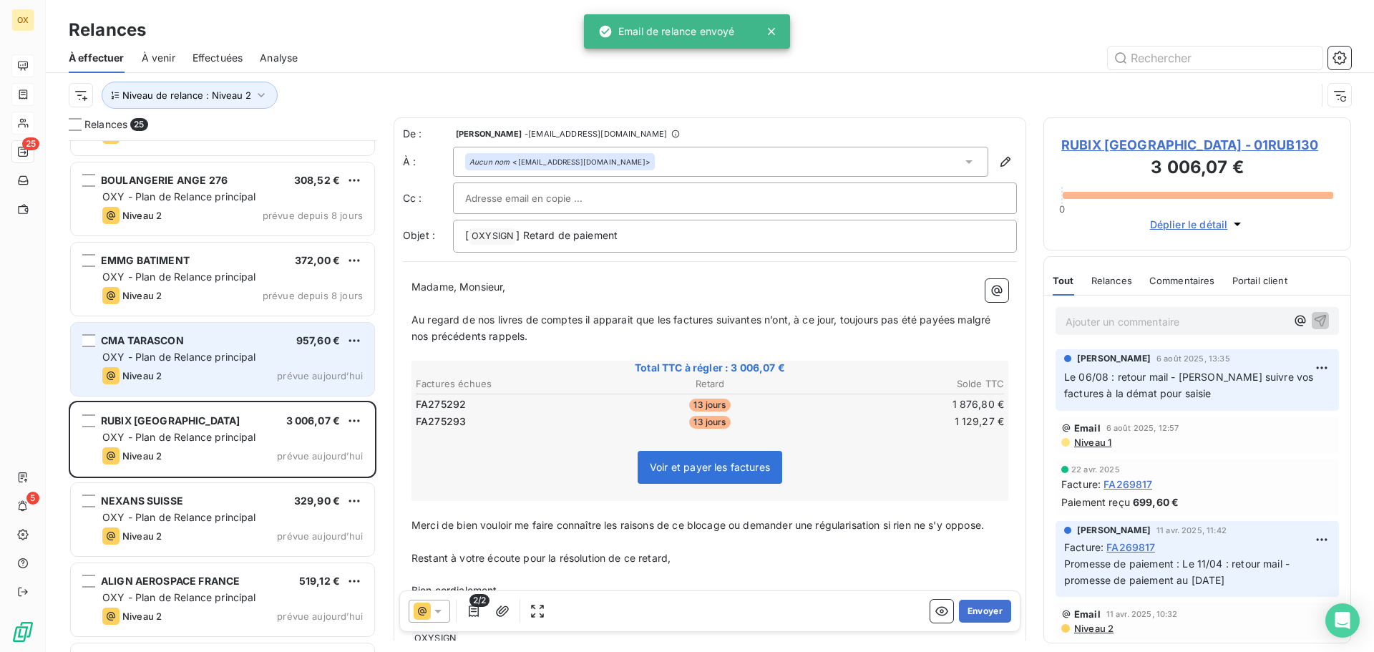
scroll to position [1360, 0]
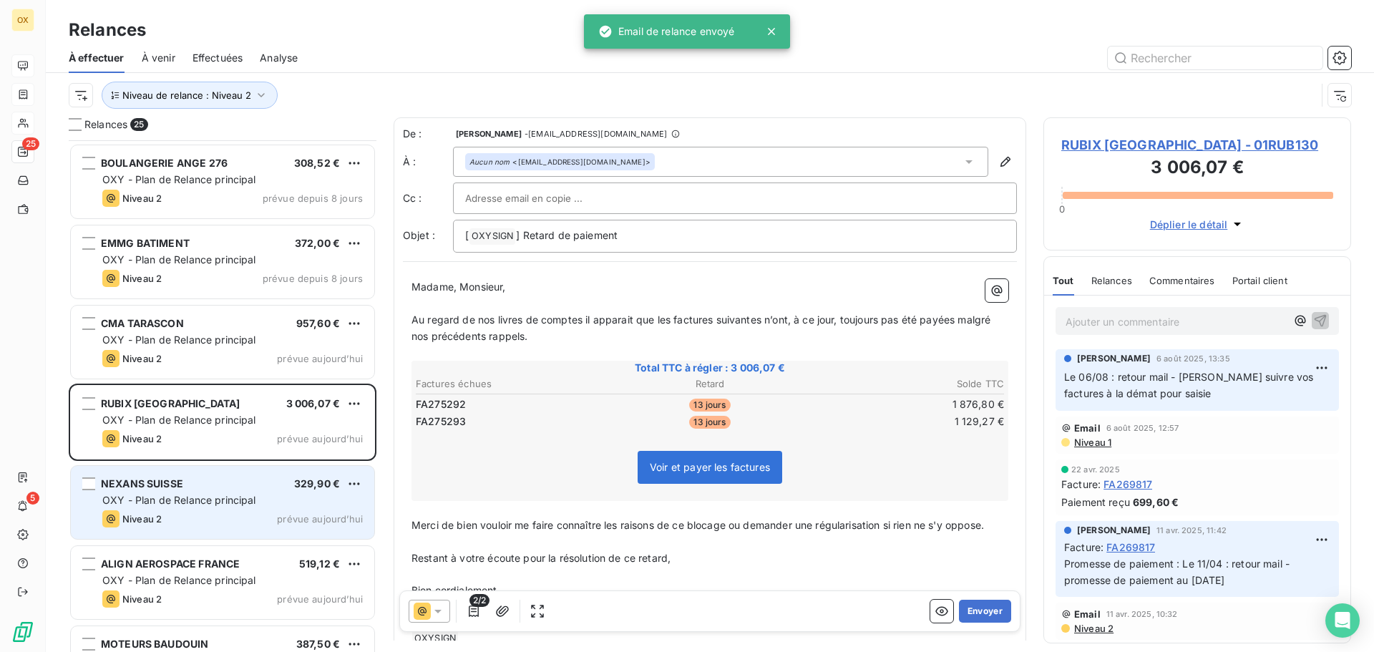
click at [247, 492] on div "NEXANS SUISSE 329,90 € OXY - Plan de Relance principal Niveau 2 prévue aujourd’…" at bounding box center [222, 502] width 303 height 73
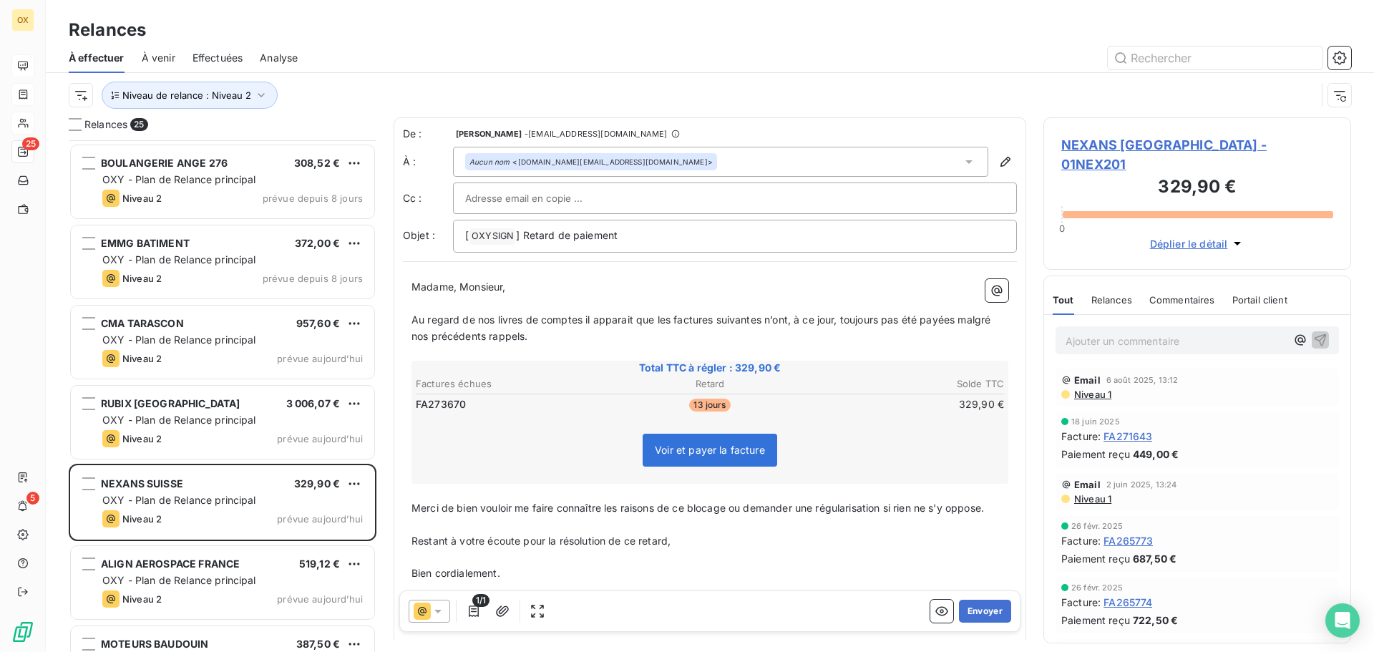
click at [1210, 139] on span "NEXANS SUISSE - 01NEX201" at bounding box center [1197, 154] width 272 height 39
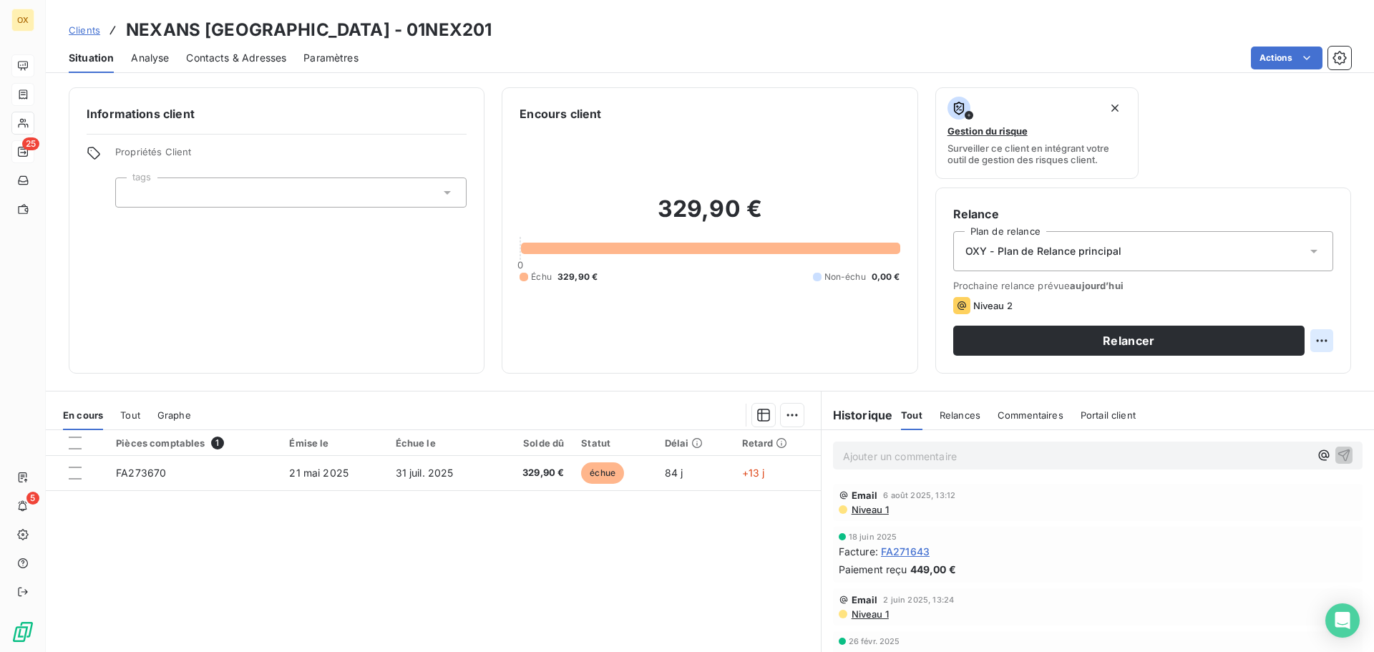
click at [1313, 335] on html "OX 25 5 Clients NEXANS SUISSE - 01NEX201 Situation Analyse Contacts & Adresses …" at bounding box center [687, 326] width 1374 height 652
click at [1281, 371] on div "Replanifier cette action" at bounding box center [1252, 372] width 128 height 23
select select "7"
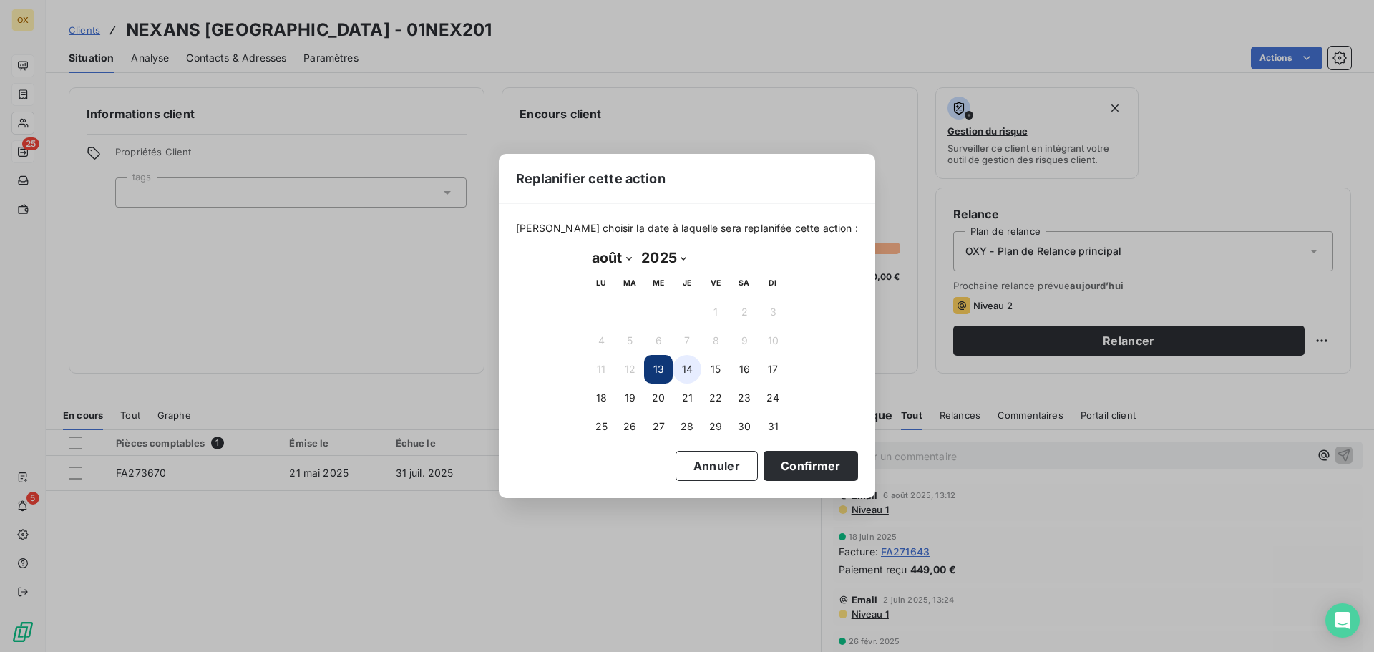
click at [685, 364] on button "14" at bounding box center [686, 369] width 29 height 29
click at [600, 394] on button "18" at bounding box center [601, 397] width 29 height 29
click at [791, 469] on button "Confirmer" at bounding box center [810, 466] width 94 height 30
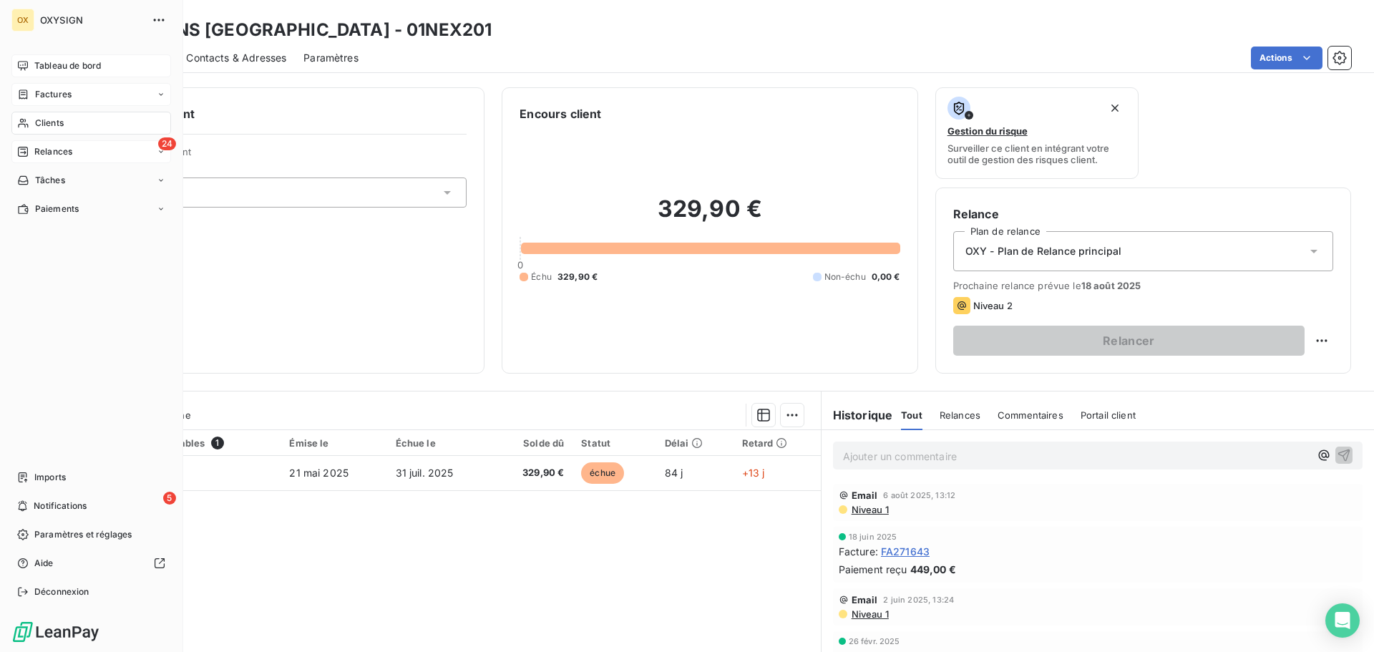
click at [41, 152] on span "Relances" at bounding box center [53, 151] width 38 height 13
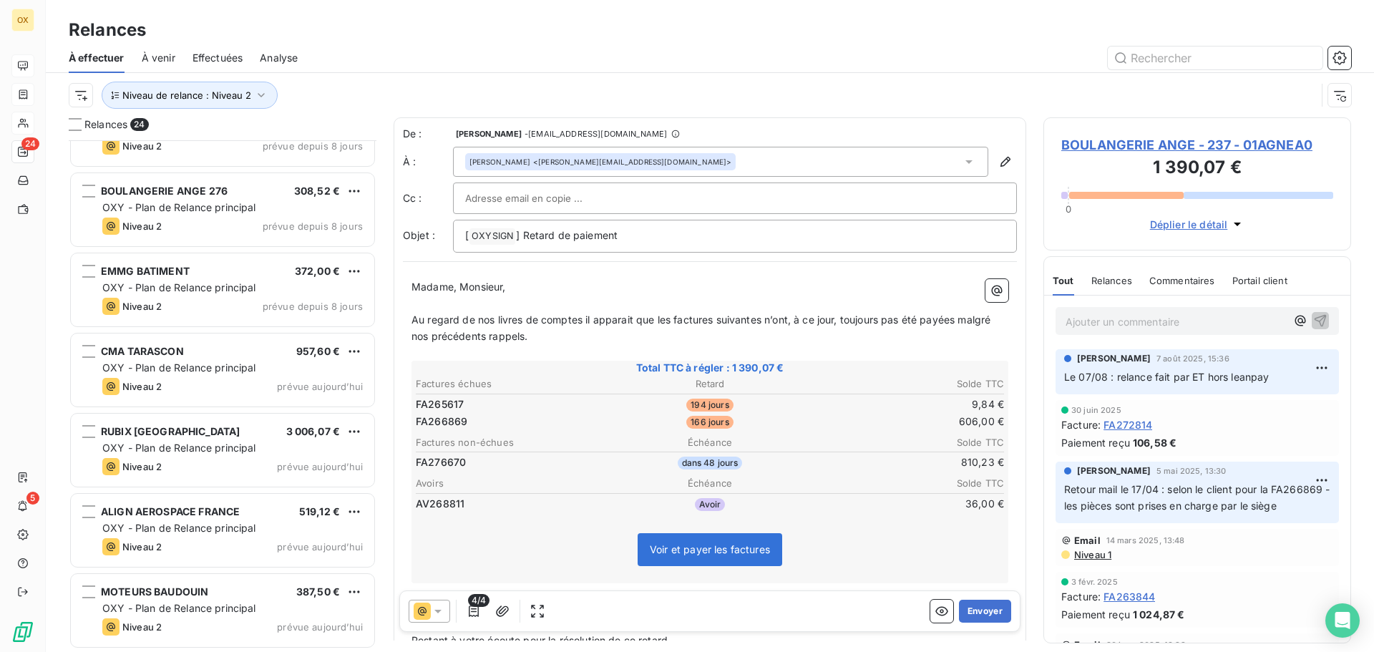
scroll to position [1412, 0]
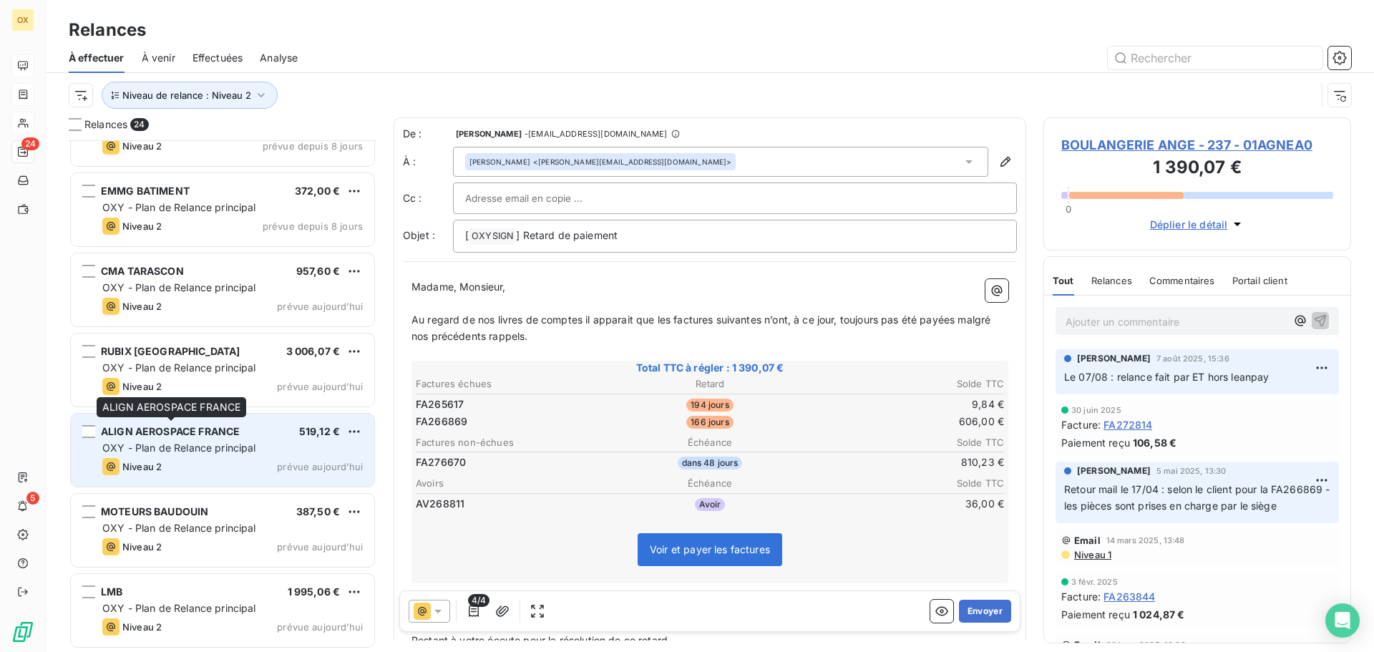
click at [188, 436] on span "ALIGN AEROSPACE FRANCE" at bounding box center [170, 431] width 139 height 12
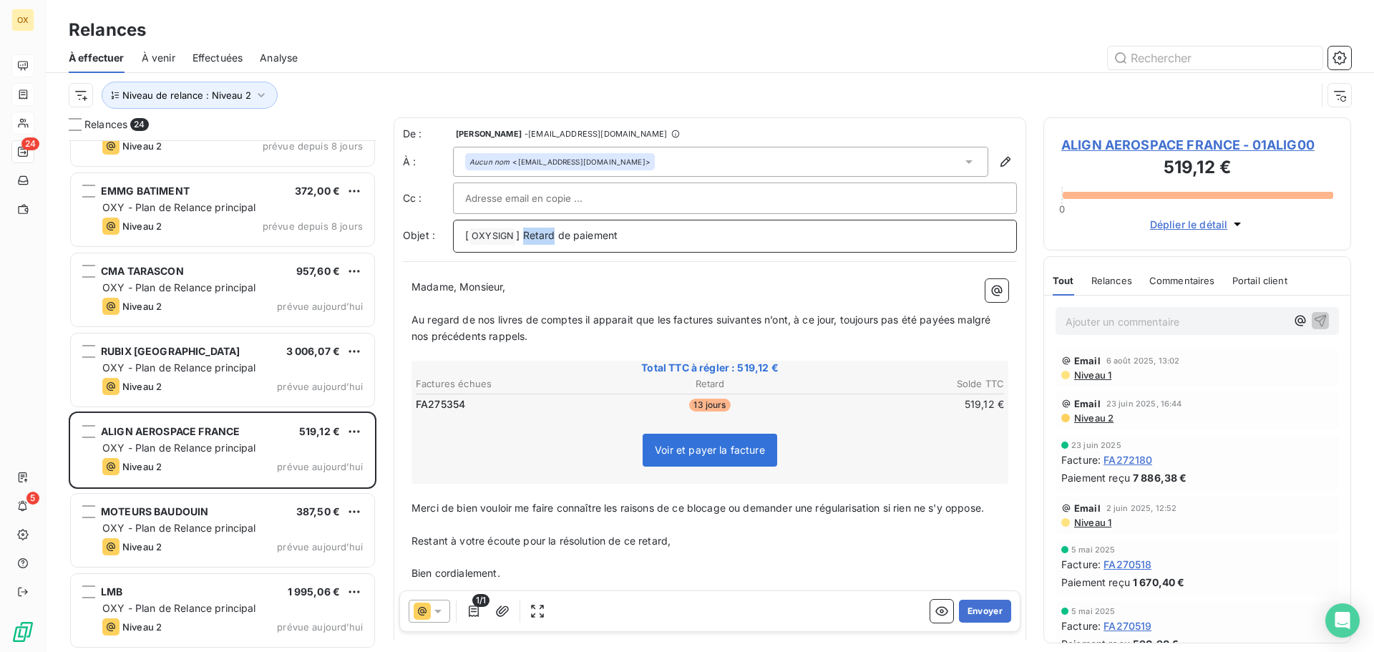
drag, startPoint x: 554, startPoint y: 235, endPoint x: 524, endPoint y: 234, distance: 30.1
click at [524, 234] on span "] Retard de paiement" at bounding box center [567, 235] width 102 height 12
click at [671, 320] on span "Au regard de nos livres de comptes il apparait que les factures suivantes n’ont…" at bounding box center [702, 327] width 582 height 29
click at [708, 320] on span "Au regard de nos livres de comptes il apparait que la factures suivantes n’ont,…" at bounding box center [709, 327] width 597 height 29
click at [752, 320] on span "Au regard de nos livres de comptes il apparait que la facture suivantes n’ont, …" at bounding box center [707, 327] width 592 height 29
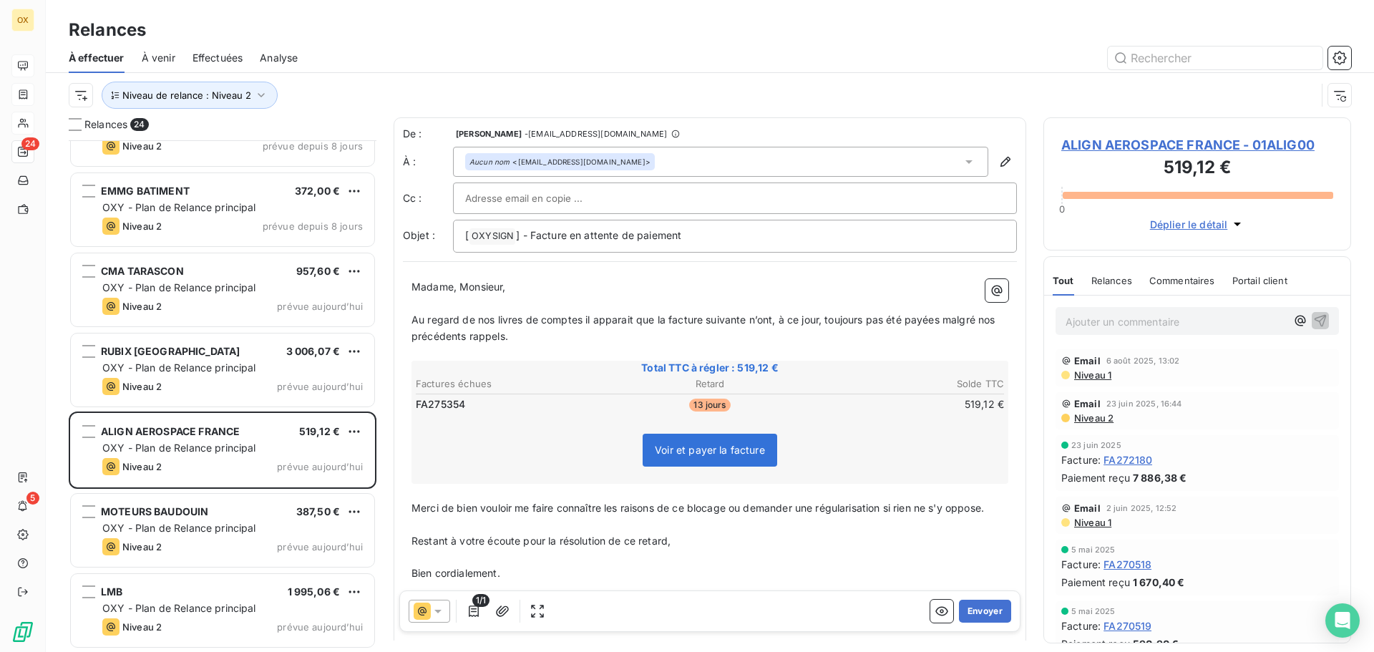
click at [772, 319] on span "Au regard de nos livres de comptes il apparait que la facture suivante n’ont, à…" at bounding box center [704, 327] width 587 height 29
click at [934, 317] on span "Au regard de nos livres de comptes il apparait que la facture suivante n’a, à c…" at bounding box center [699, 327] width 577 height 29
click at [934, 320] on span "Au regard de nos livres de comptes il apparait que la facture suivante n’a, à c…" at bounding box center [699, 327] width 577 height 29
click at [933, 323] on span "Au regard de nos livres de comptes il apparait que la facture suivante n’a, à c…" at bounding box center [699, 327] width 577 height 29
click at [966, 609] on button "Envoyer" at bounding box center [985, 610] width 52 height 23
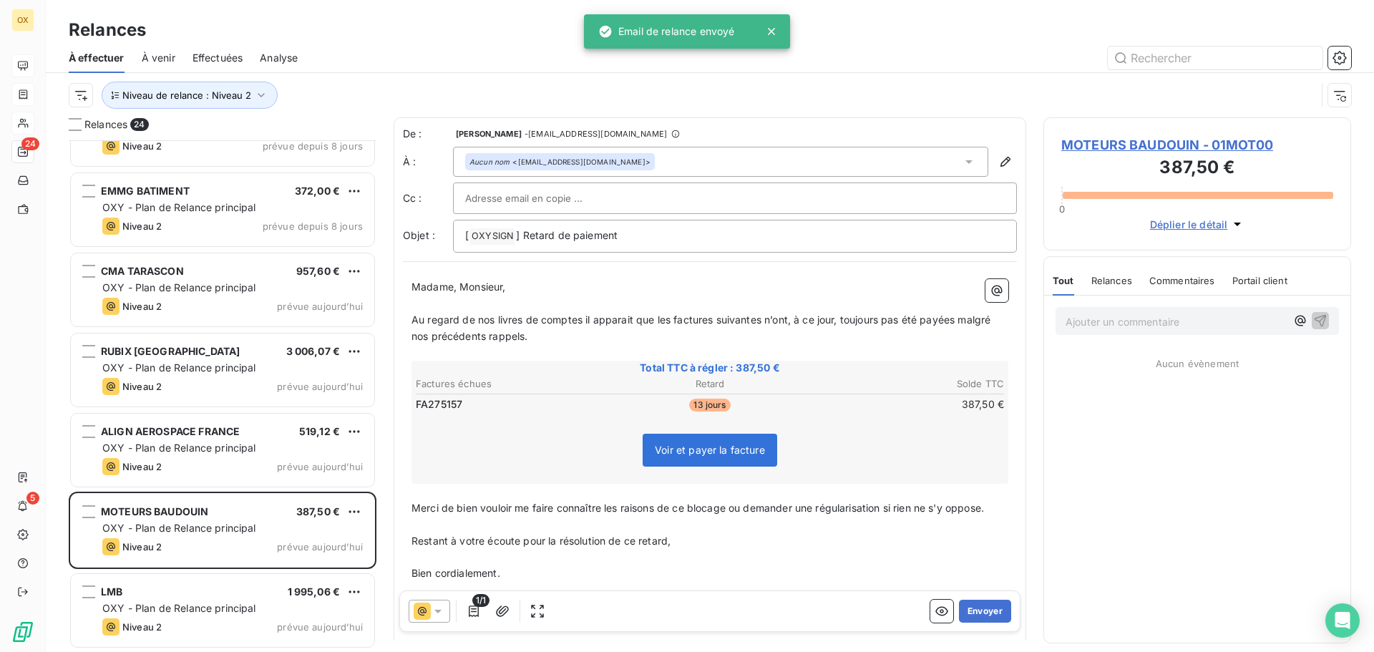
scroll to position [1331, 0]
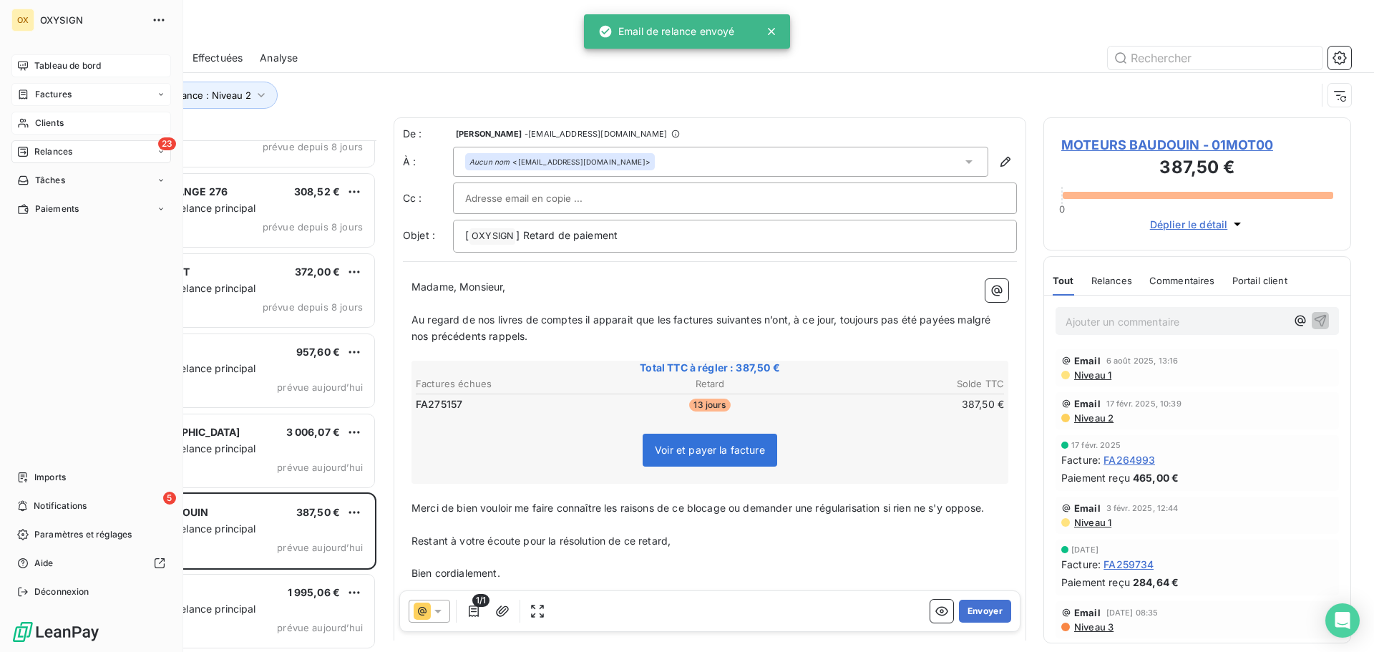
click at [47, 117] on span "Clients" at bounding box center [49, 123] width 29 height 13
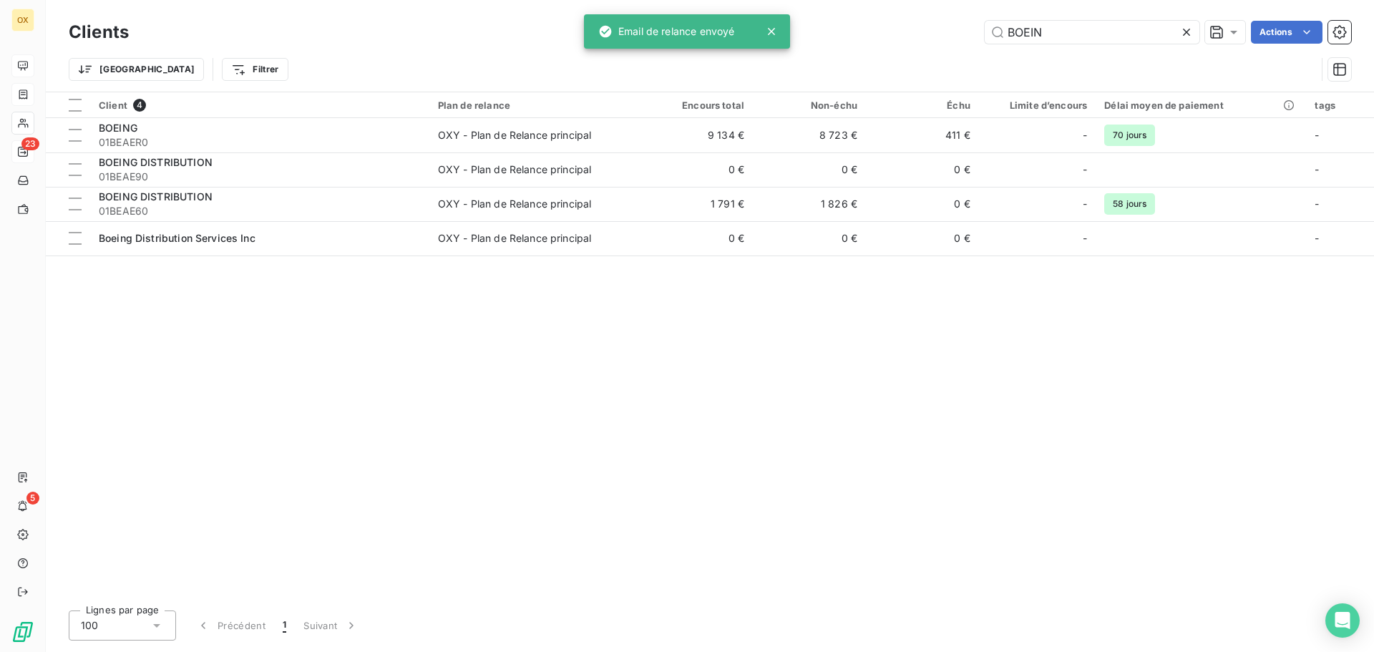
drag, startPoint x: 1105, startPoint y: 22, endPoint x: 891, endPoint y: 47, distance: 215.4
click at [891, 47] on div "Clients BOEIN Actions Trier Filtrer" at bounding box center [710, 54] width 1282 height 74
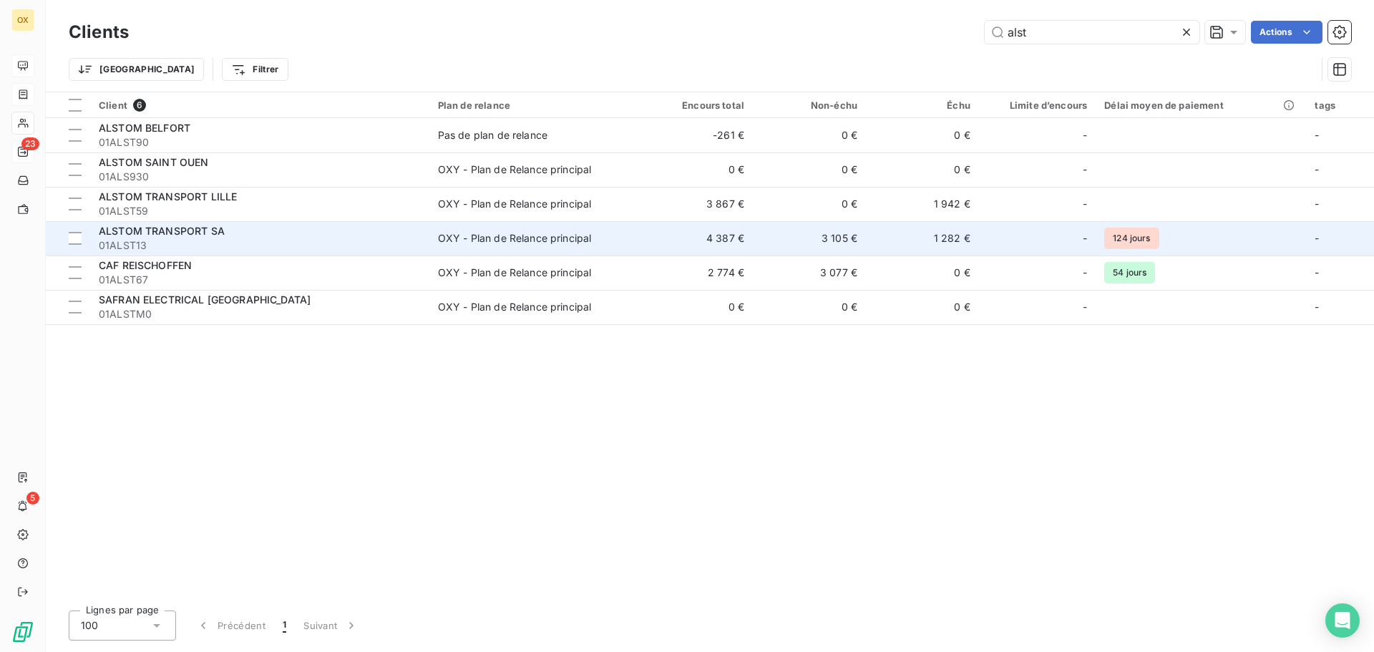
type input "alst"
click at [287, 238] on div "ALSTOM TRANSPORT SA" at bounding box center [260, 231] width 322 height 14
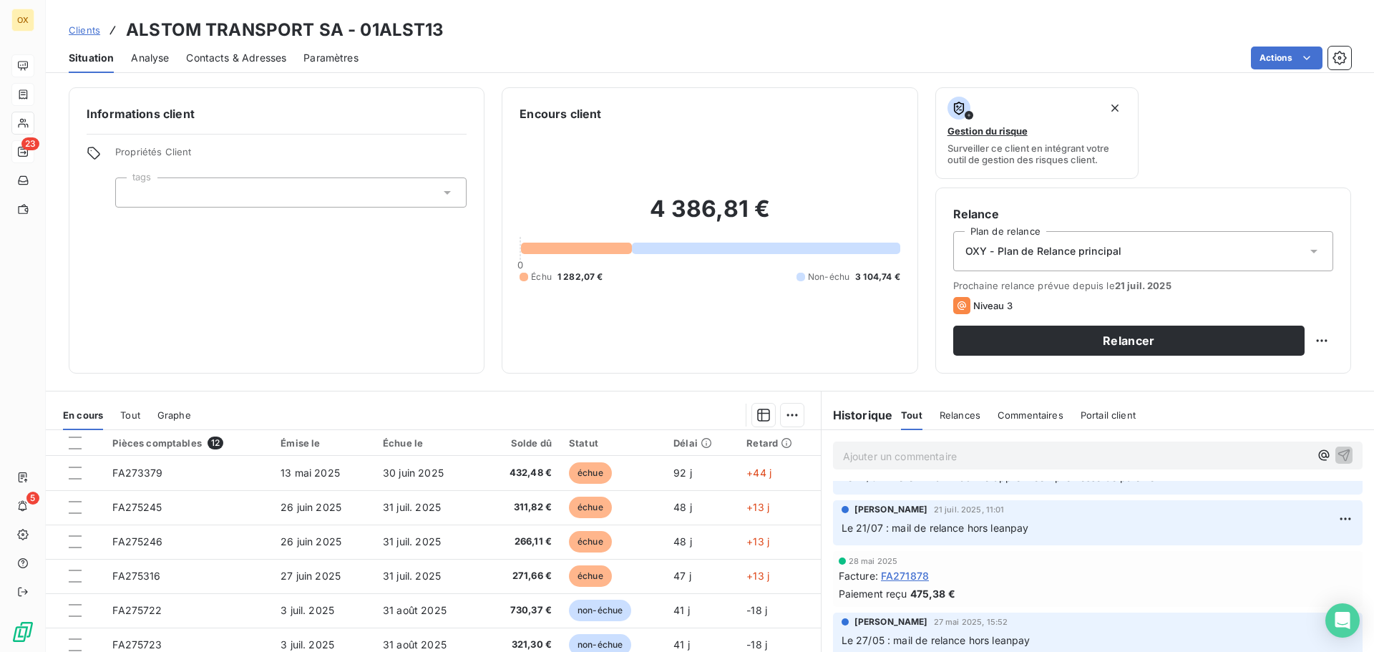
scroll to position [143, 0]
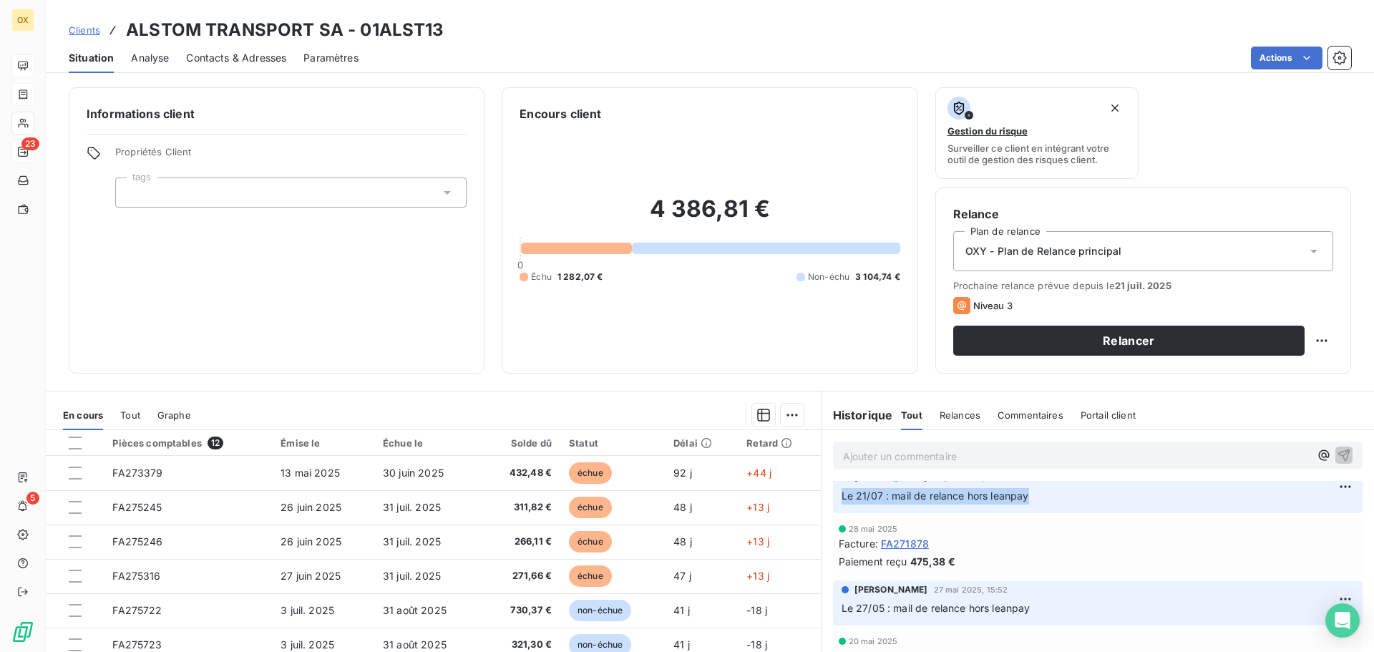
drag, startPoint x: 1027, startPoint y: 491, endPoint x: 835, endPoint y: 499, distance: 192.6
click at [841, 499] on p "Le 21/07 : mail de relance hors leanpay" at bounding box center [1097, 496] width 512 height 16
copy span "Le 21/07 : mail de relance hors leanpay"
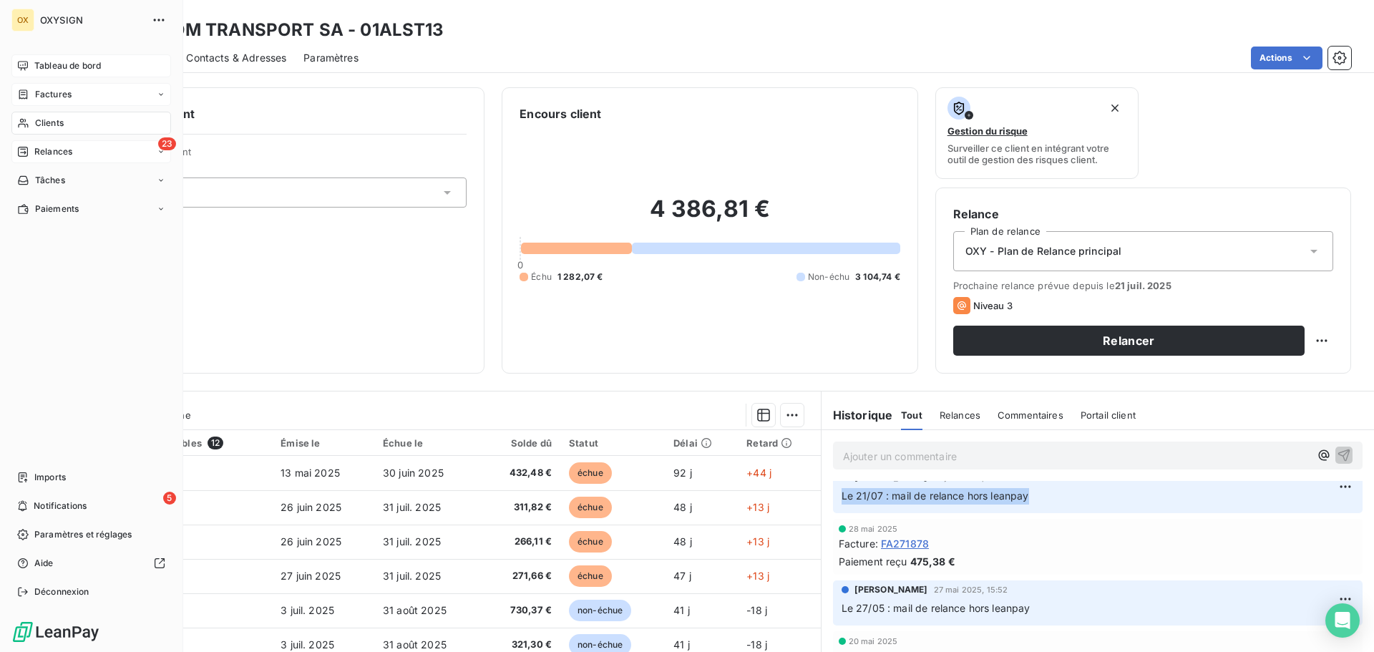
click at [37, 122] on span "Clients" at bounding box center [49, 123] width 29 height 13
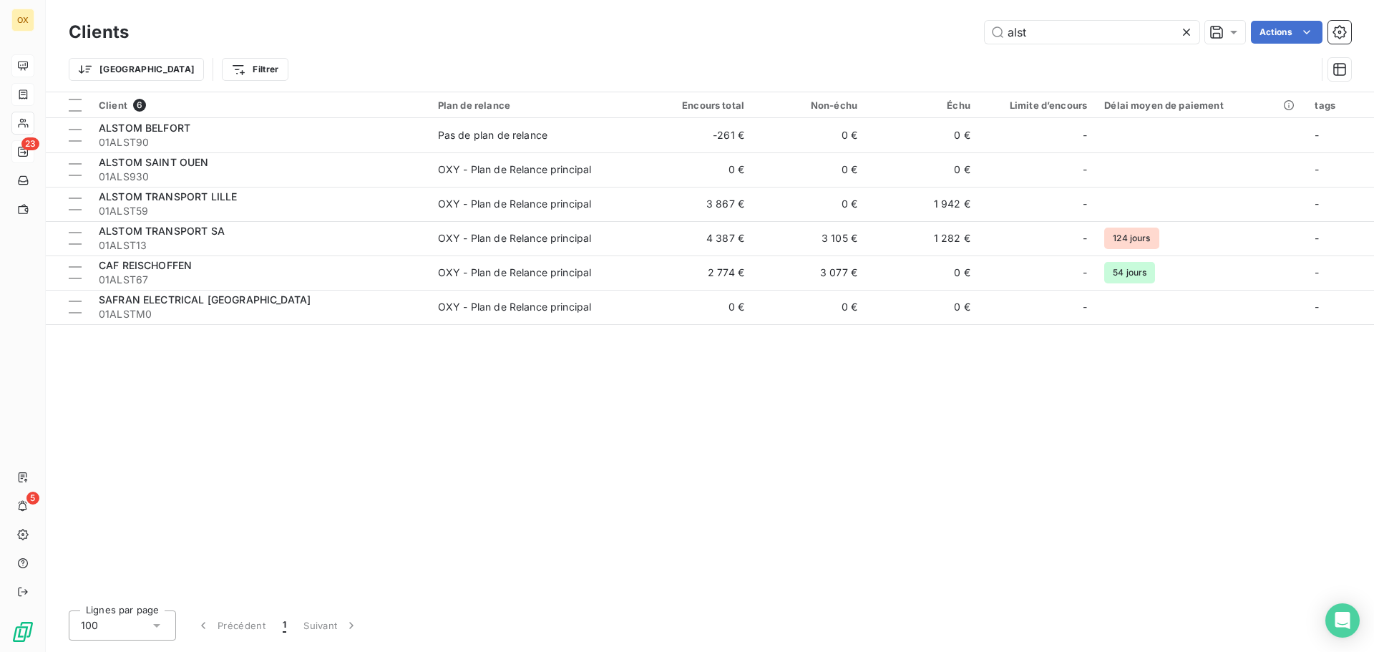
drag, startPoint x: 1039, startPoint y: 31, endPoint x: 972, endPoint y: 32, distance: 67.3
click at [972, 32] on div "alst Actions" at bounding box center [748, 32] width 1205 height 23
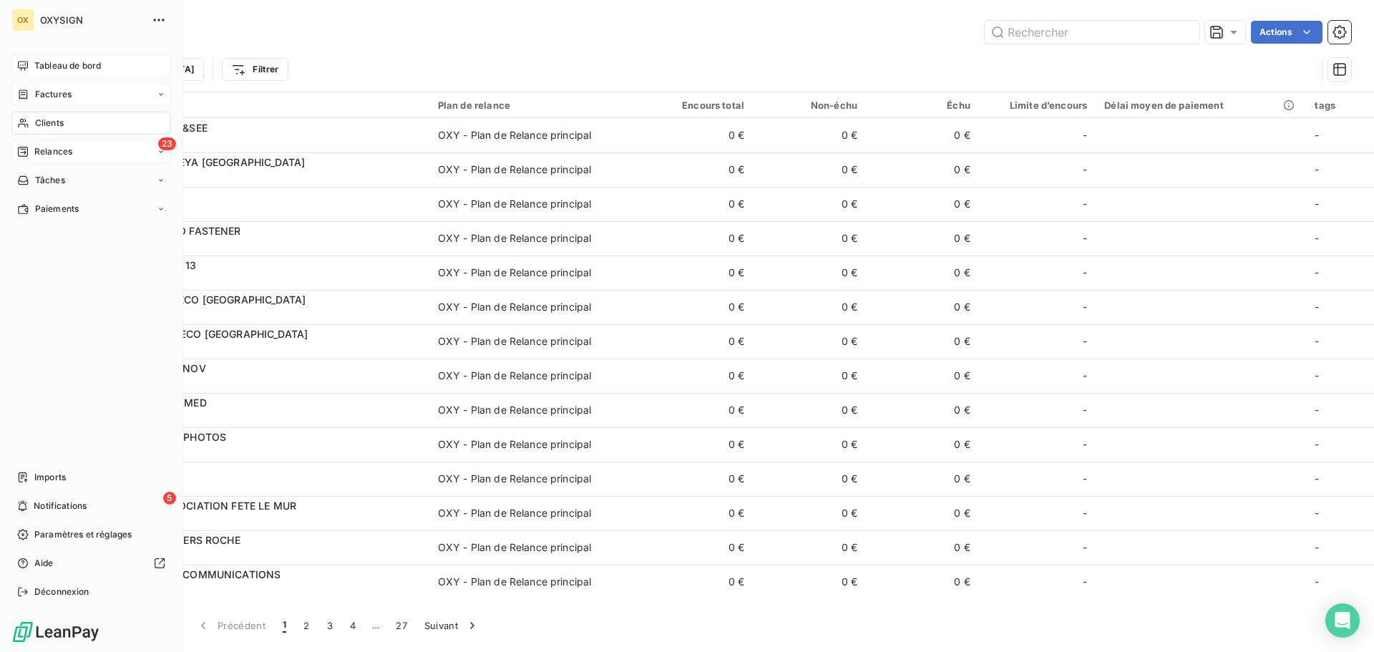
click at [59, 154] on span "Relances" at bounding box center [53, 151] width 38 height 13
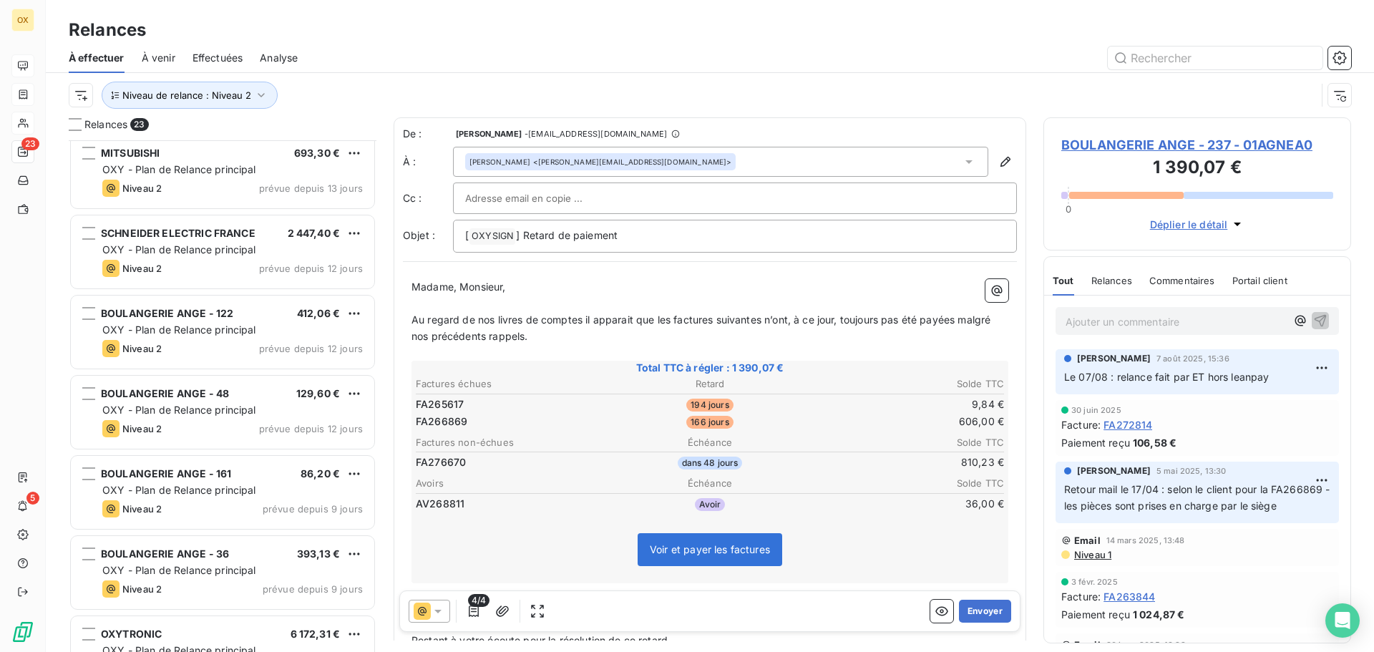
scroll to position [573, 0]
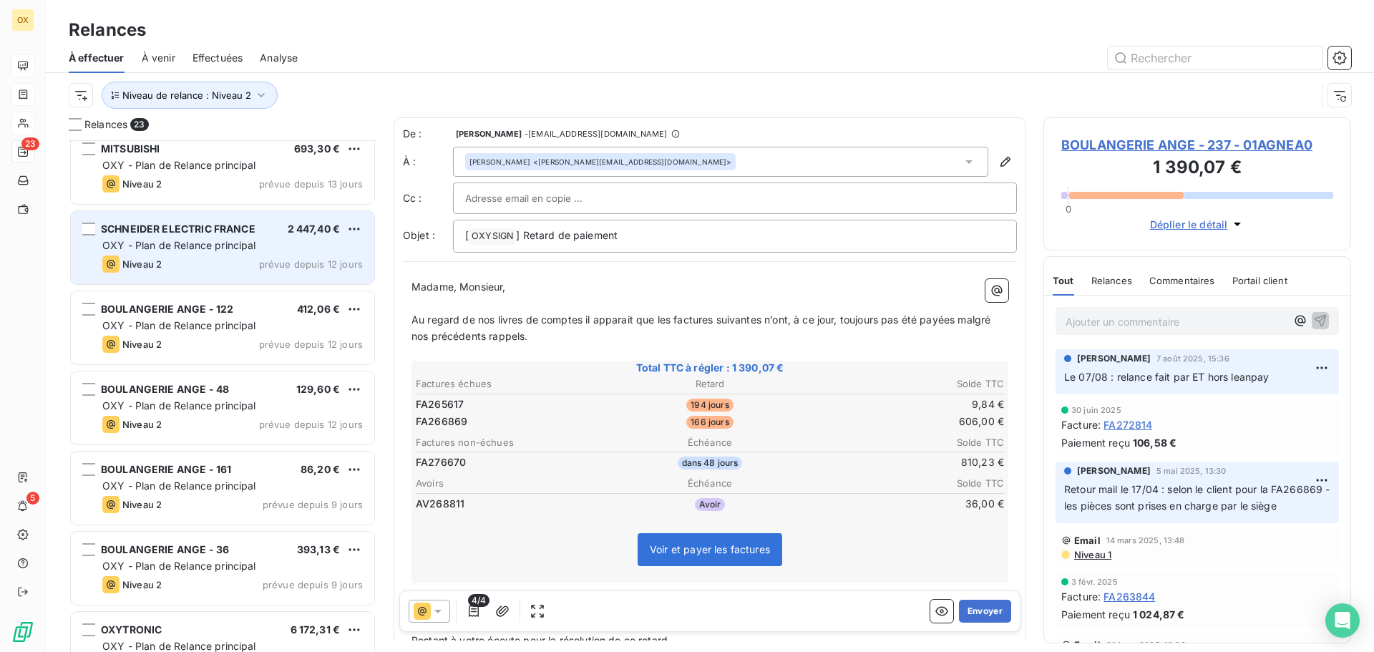
click at [255, 243] on span "OXY - Plan de Relance principal" at bounding box center [179, 245] width 154 height 12
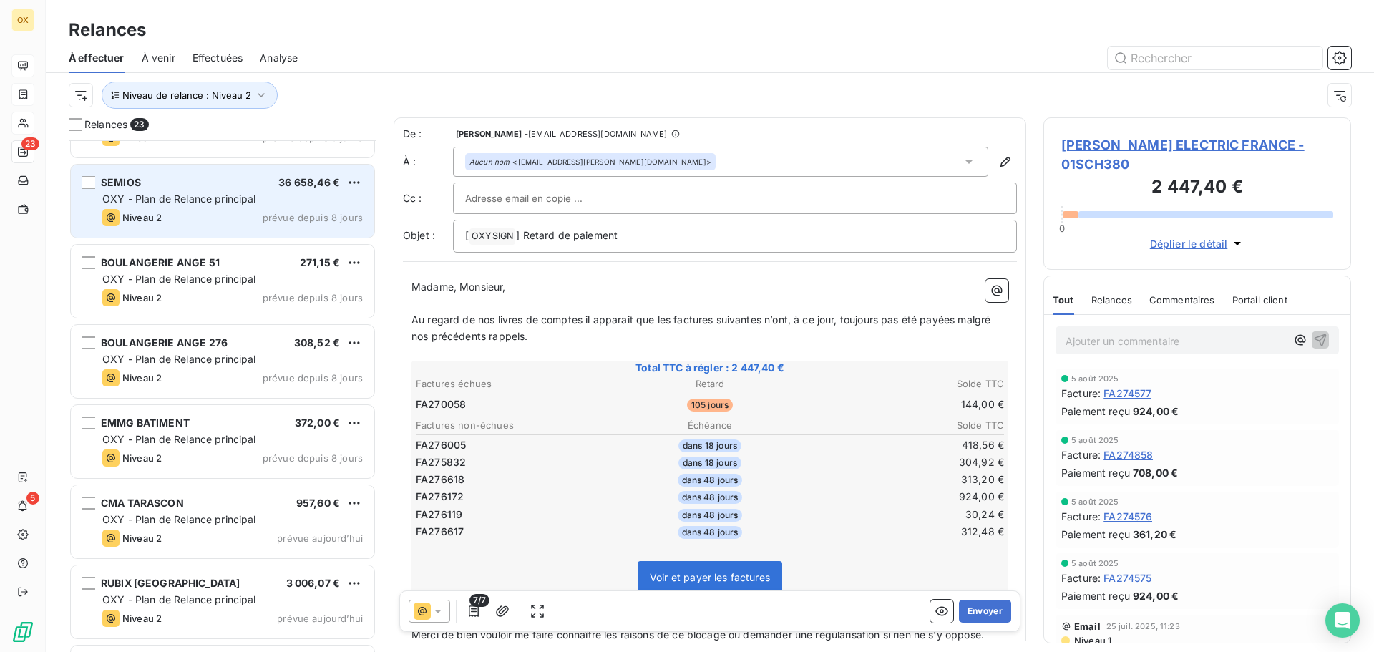
scroll to position [1217, 0]
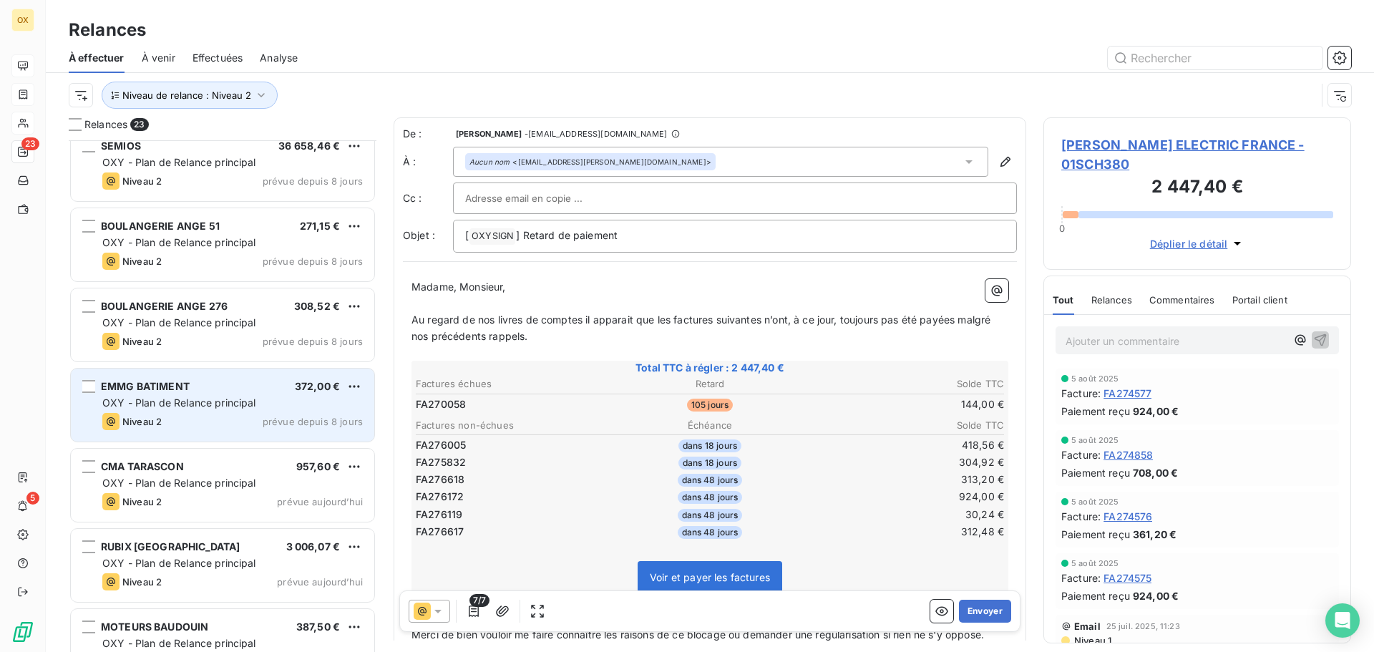
click at [187, 398] on span "OXY - Plan de Relance principal" at bounding box center [179, 402] width 154 height 12
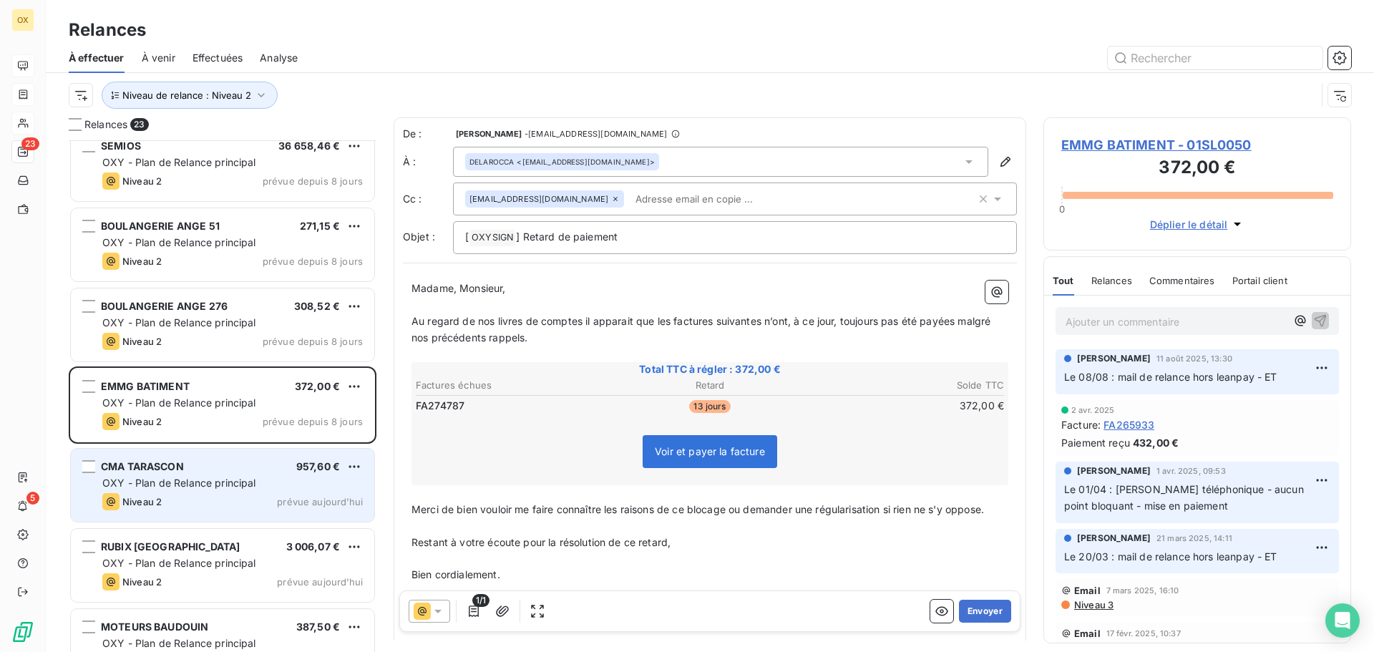
click at [176, 466] on span "CMA TARASCON" at bounding box center [142, 466] width 83 height 12
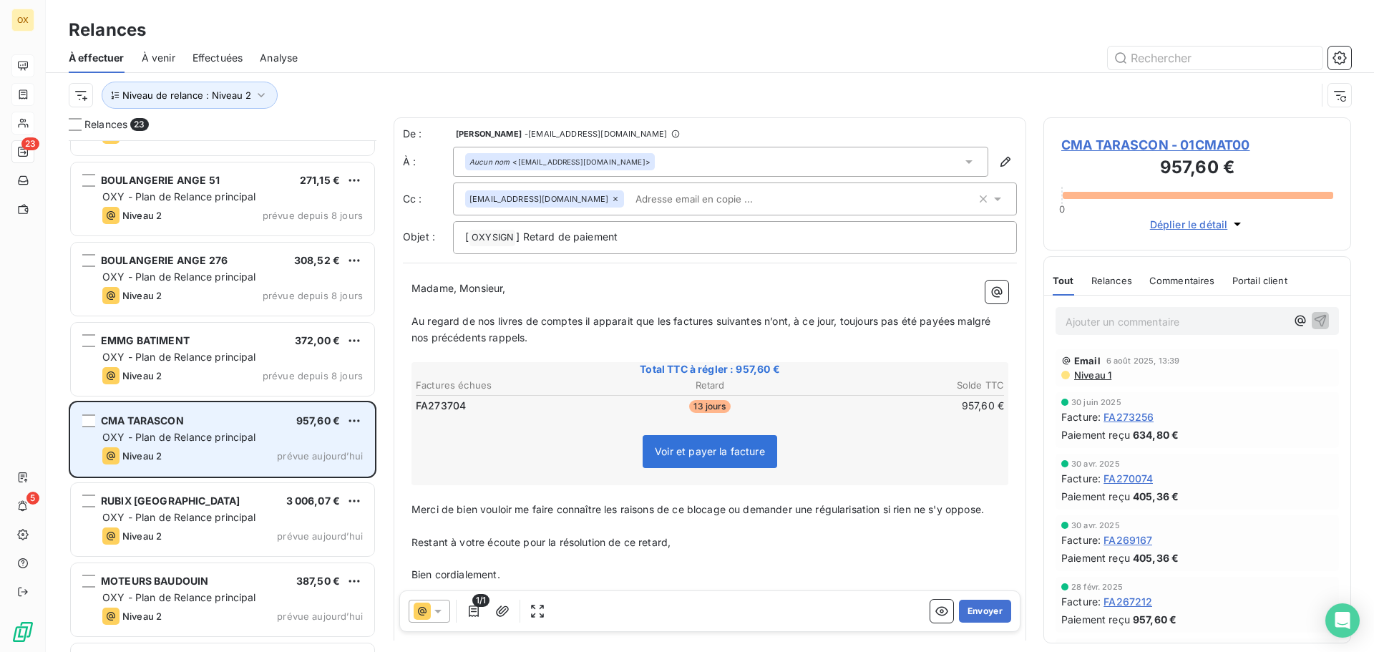
scroll to position [1288, 0]
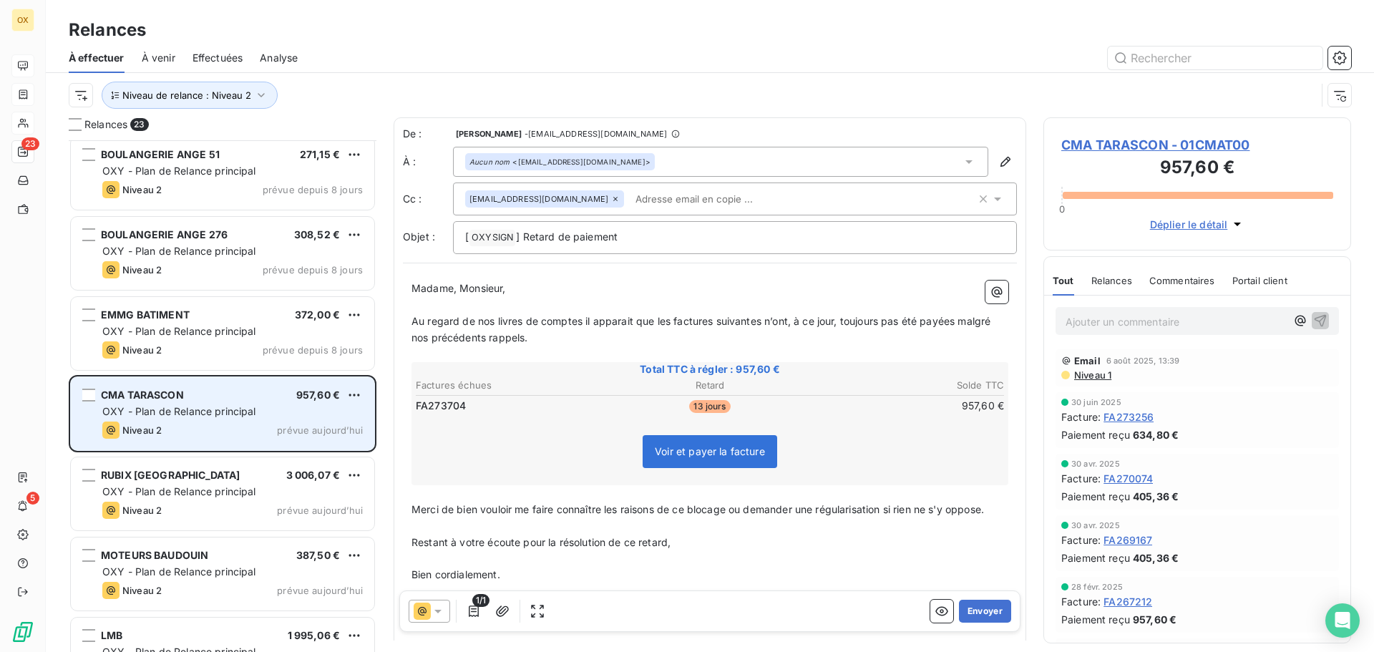
click at [235, 481] on div "RUBIX FRANCE 3 006,07 € OXY - Plan de Relance principal Niveau 2 prévue aujourd…" at bounding box center [222, 493] width 303 height 73
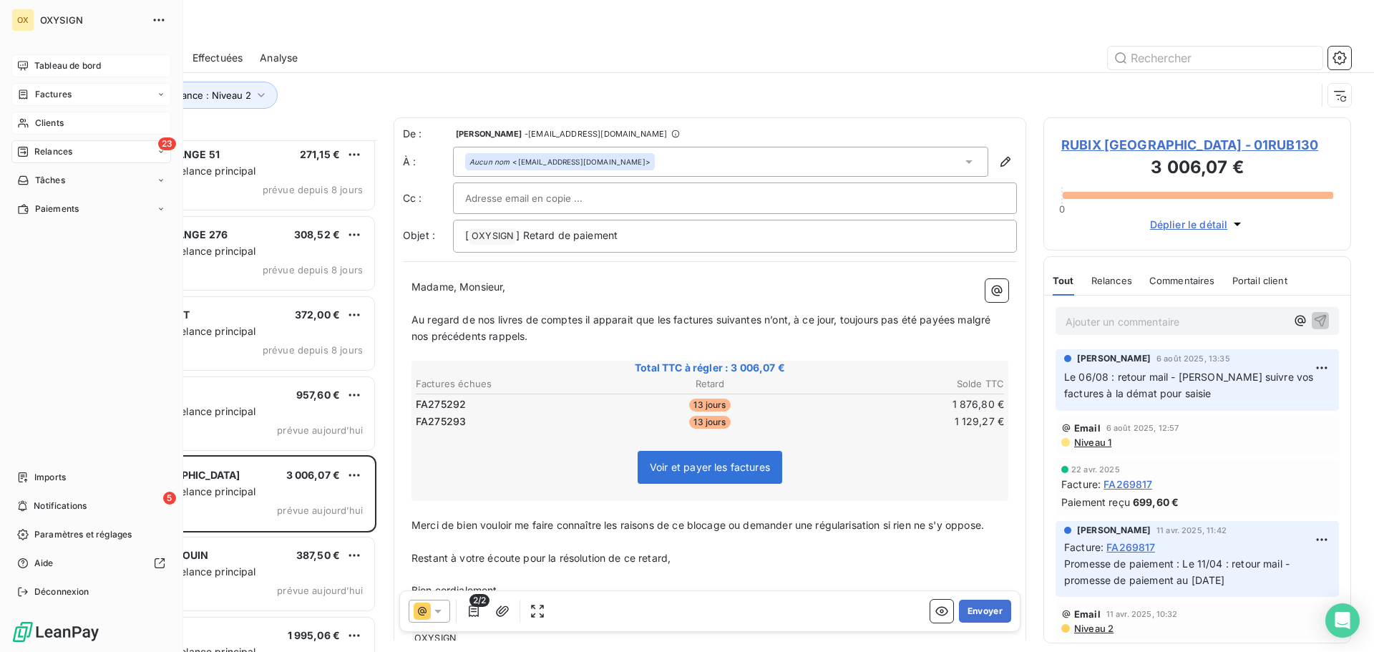
click at [42, 119] on span "Clients" at bounding box center [49, 123] width 29 height 13
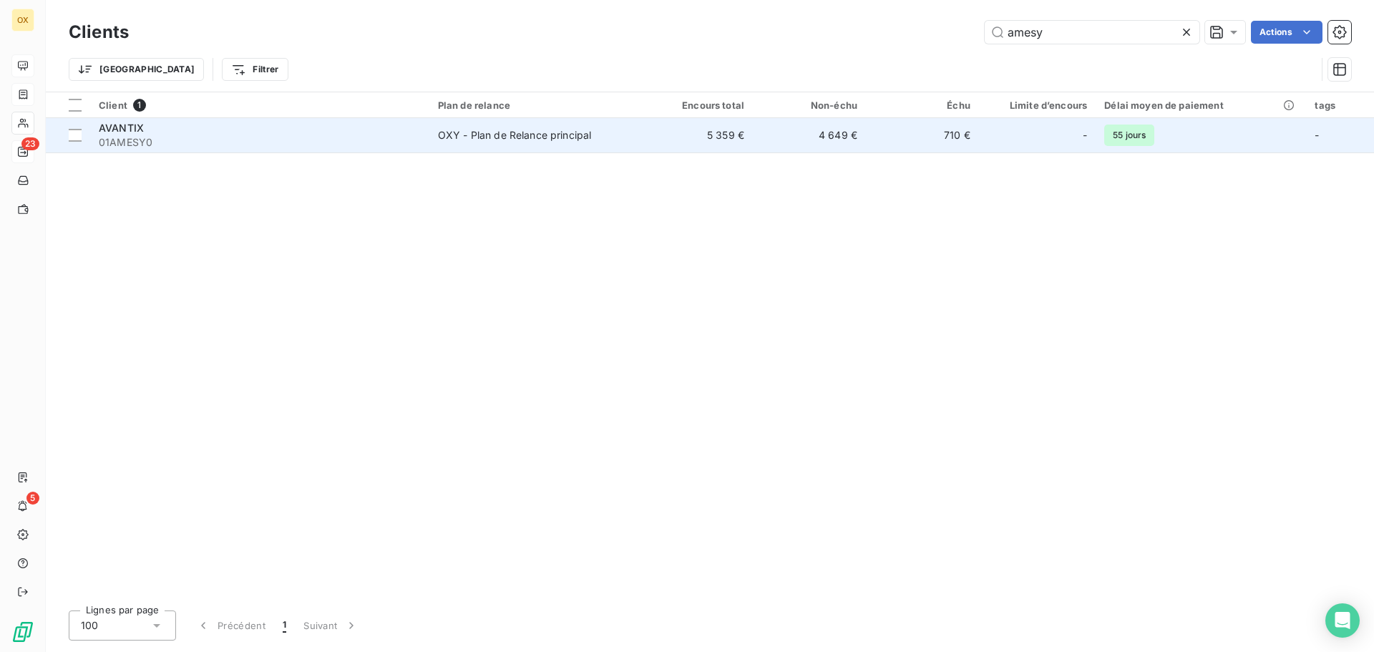
type input "amesy"
click at [116, 132] on span "AVANTIX" at bounding box center [121, 128] width 45 height 12
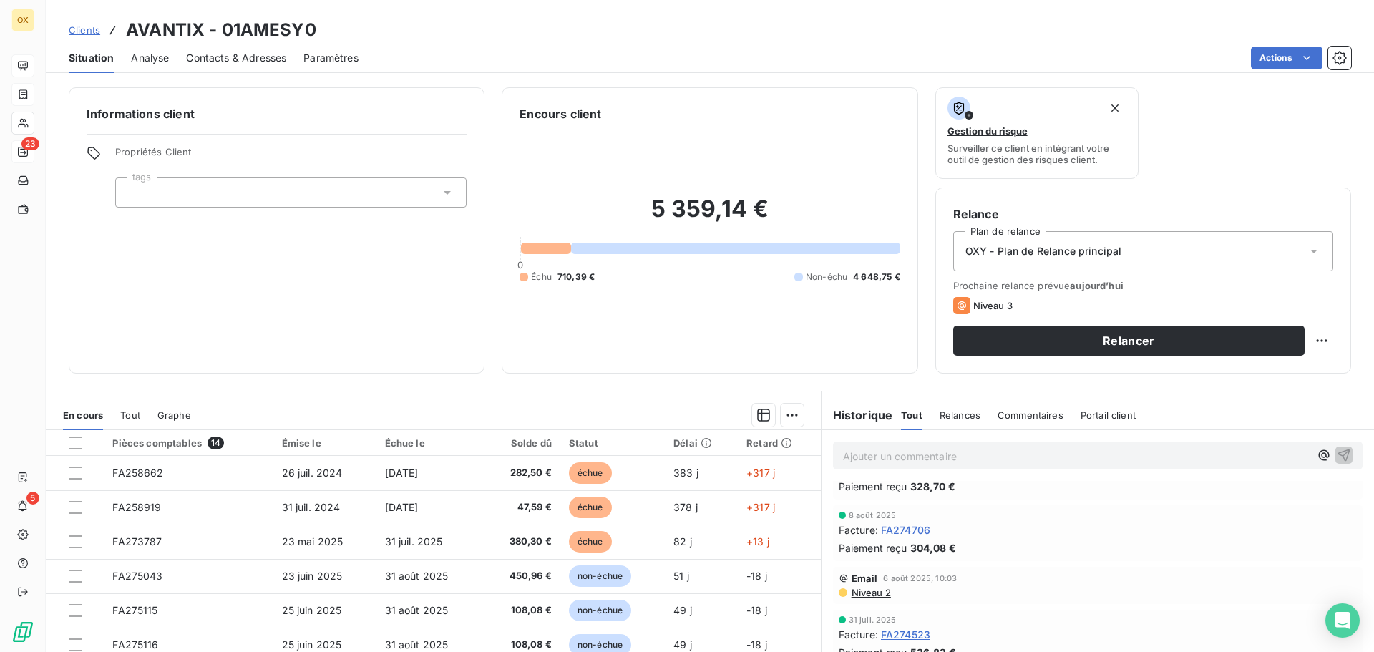
scroll to position [358, 0]
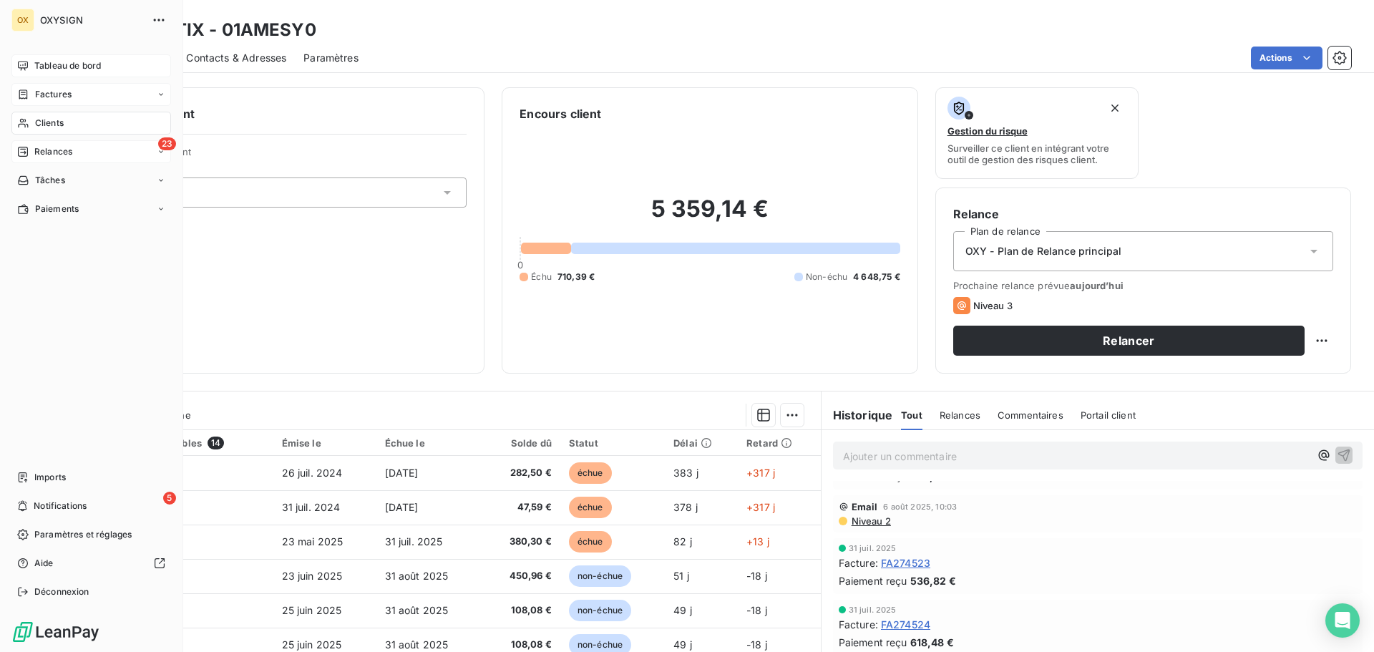
click at [53, 152] on span "Relances" at bounding box center [53, 151] width 38 height 13
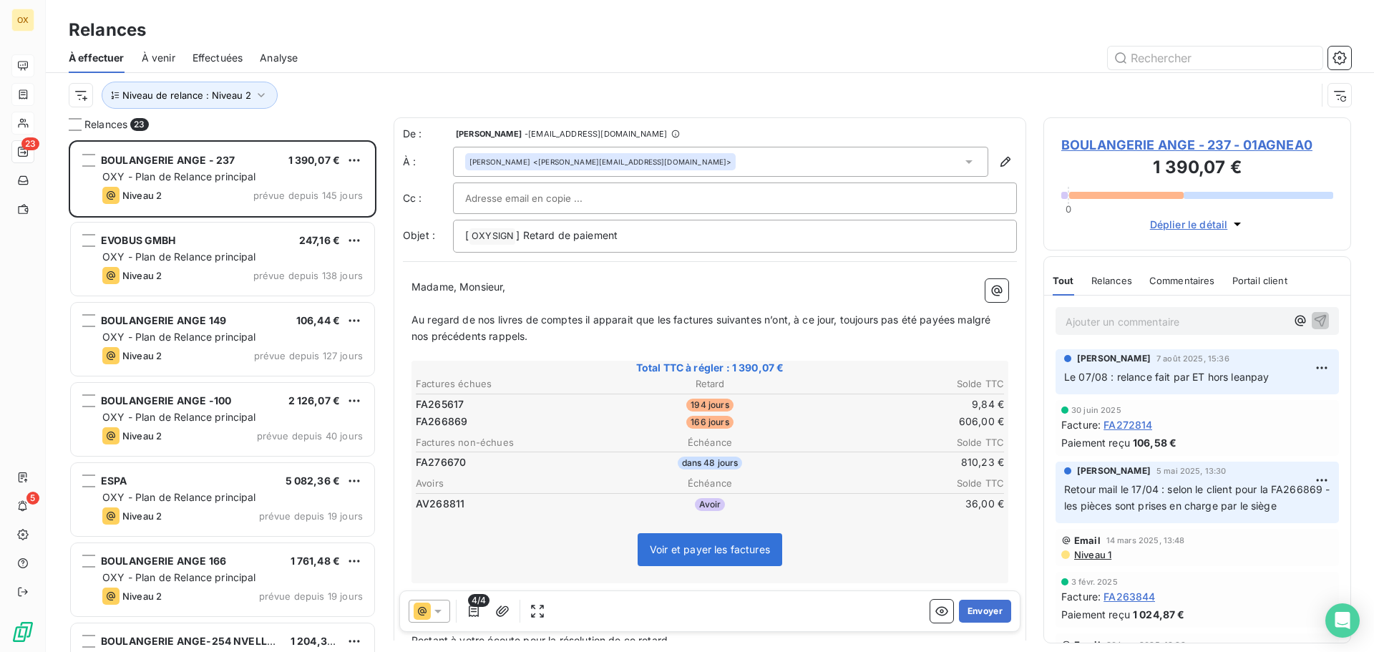
scroll to position [501, 297]
click at [231, 58] on span "Effectuées" at bounding box center [217, 58] width 51 height 14
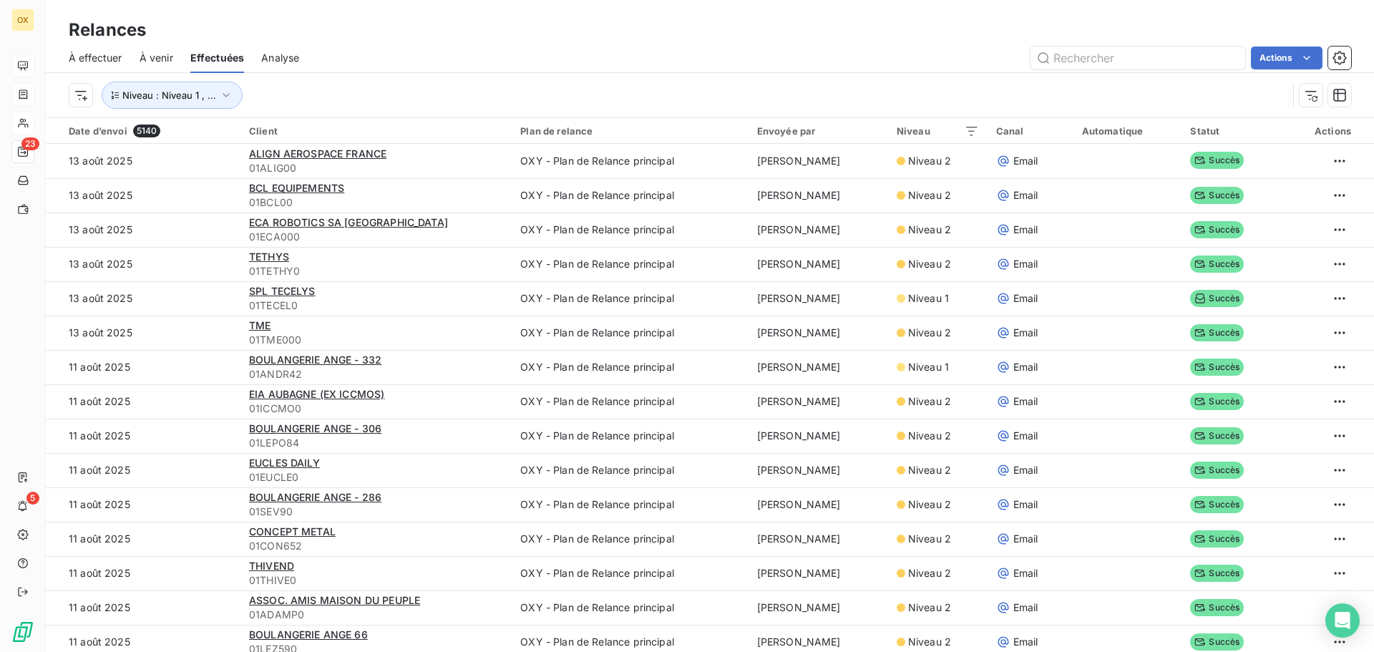
scroll to position [49, 0]
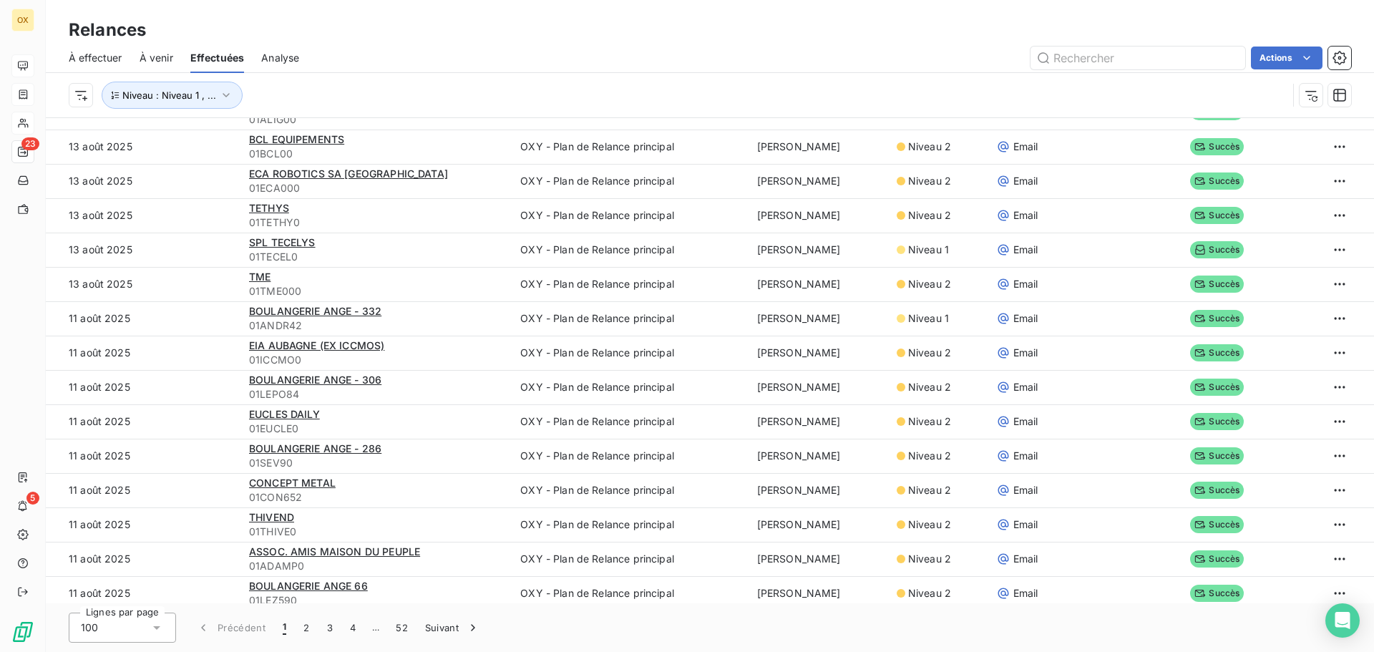
click at [135, 625] on div "100" at bounding box center [122, 627] width 107 height 30
click at [87, 549] on div at bounding box center [84, 545] width 14 height 14
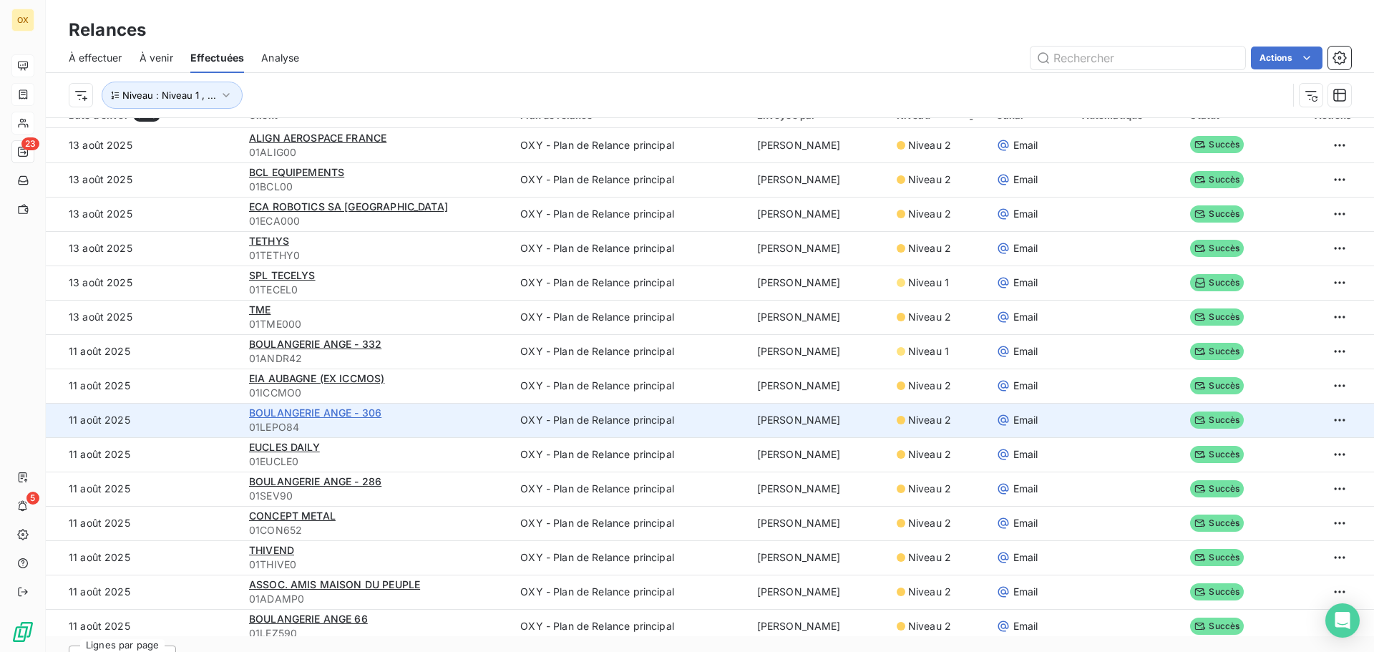
scroll to position [0, 0]
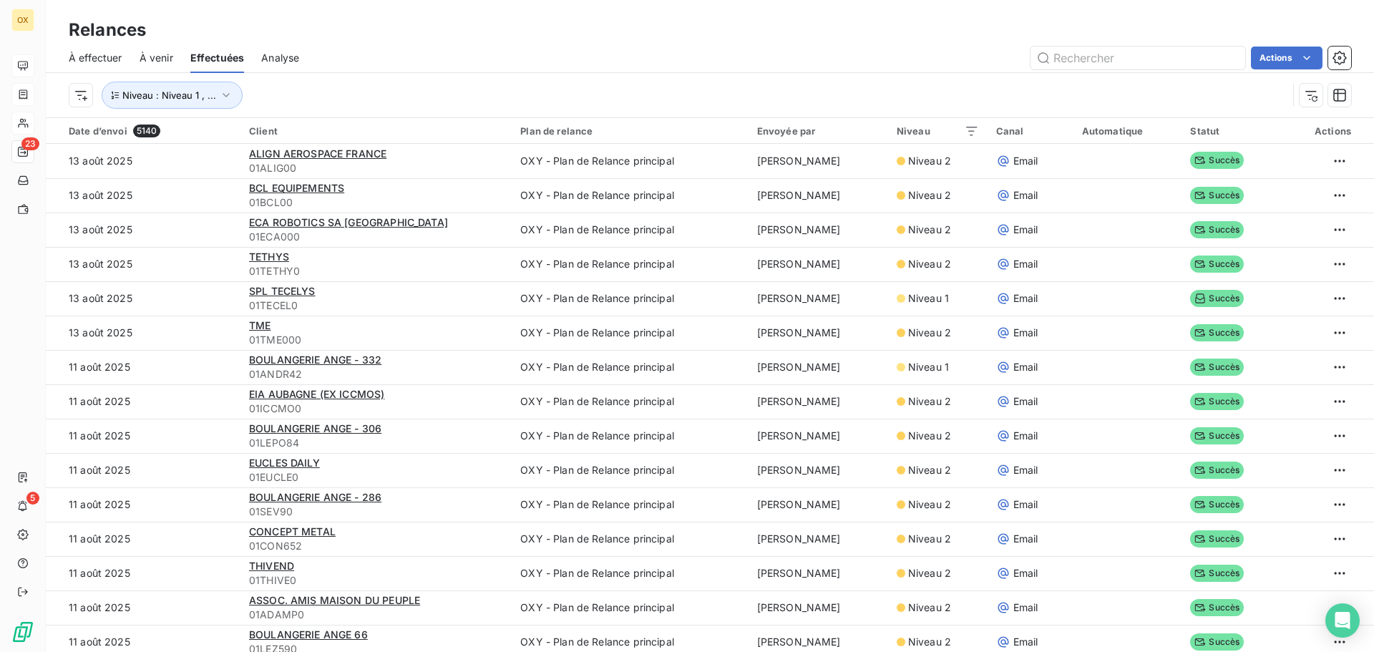
click at [90, 62] on span "À effectuer" at bounding box center [96, 58] width 54 height 14
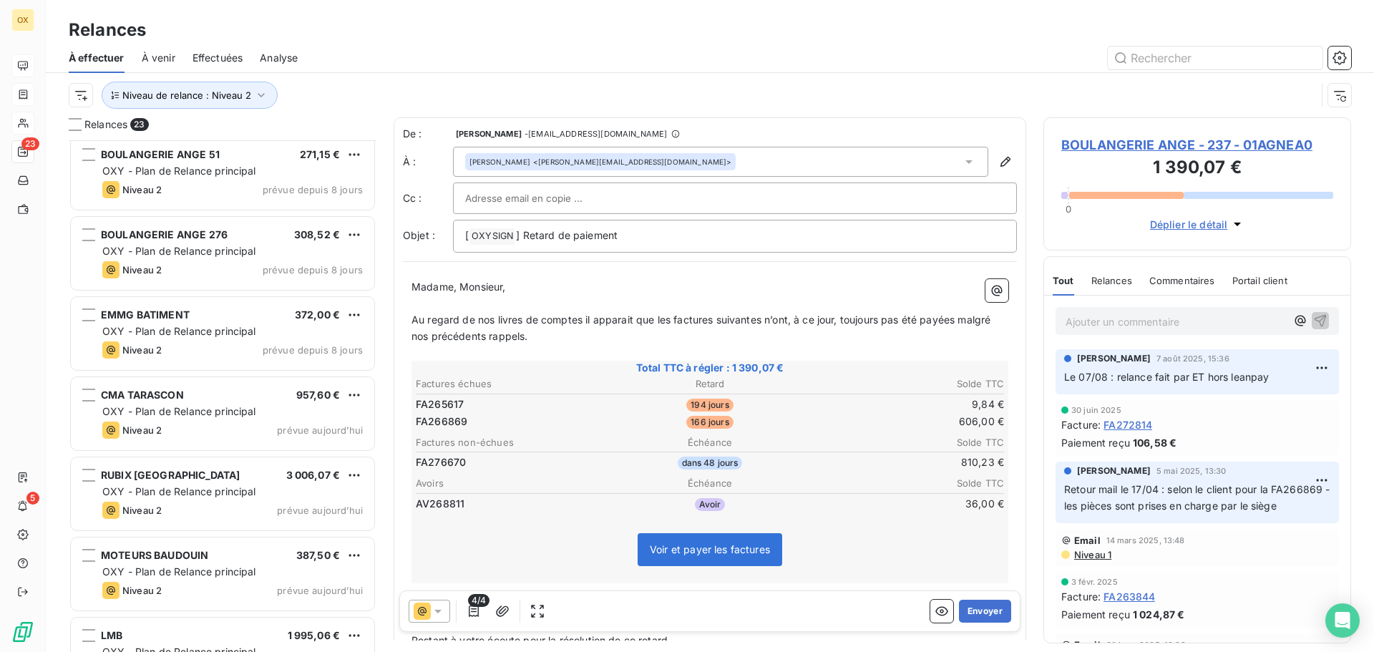
scroll to position [1332, 0]
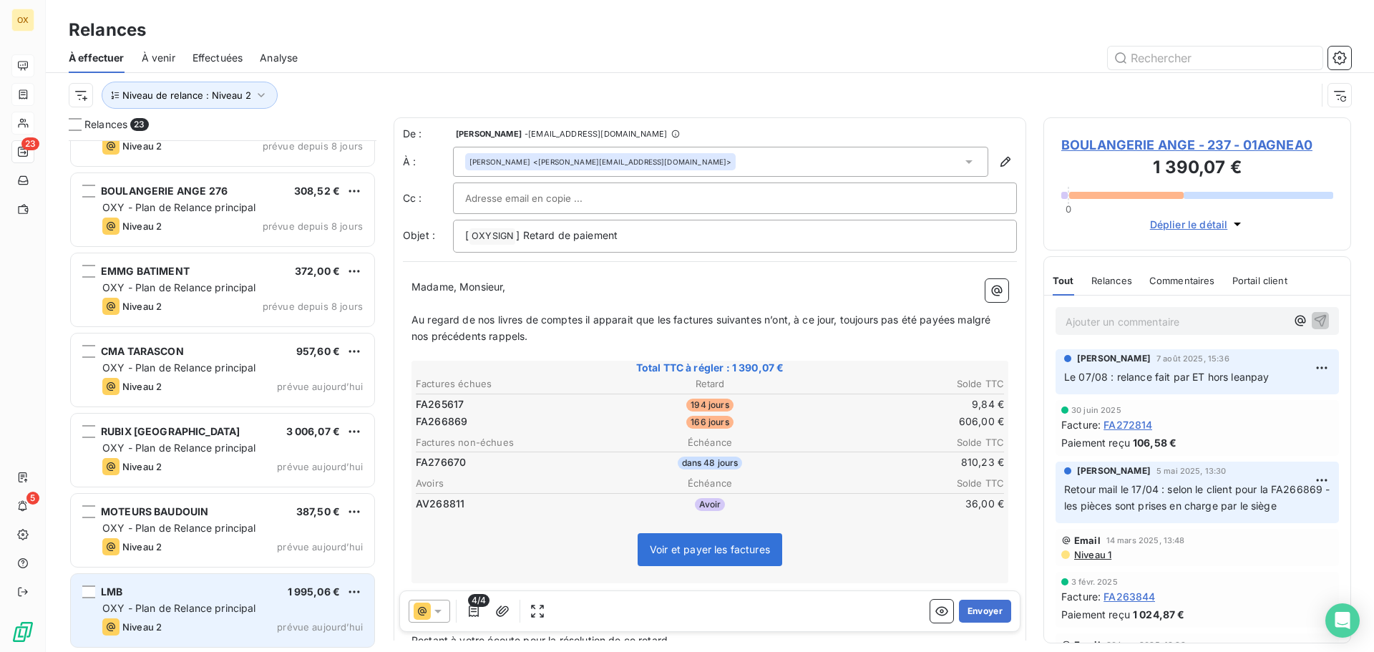
click at [185, 598] on div "LMB 1 995,06 € OXY - Plan de Relance principal Niveau 2 prévue aujourd’hui" at bounding box center [222, 610] width 303 height 73
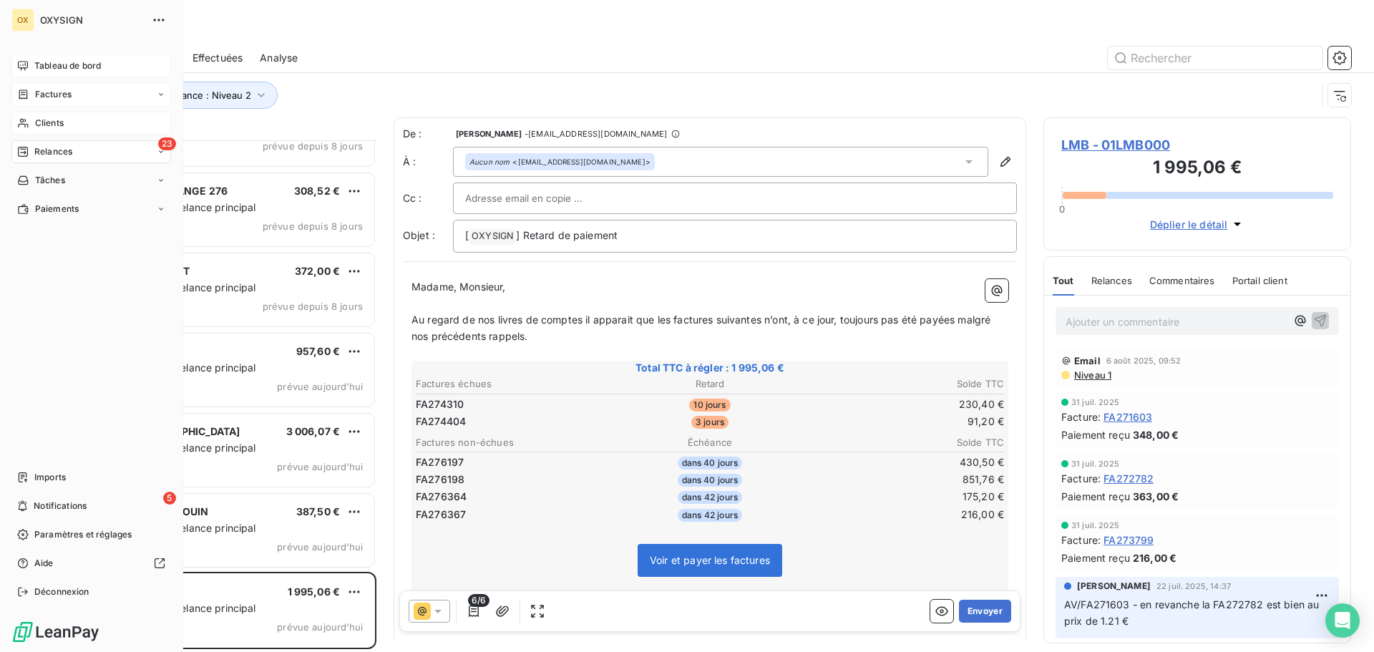
click at [41, 123] on span "Clients" at bounding box center [49, 123] width 29 height 13
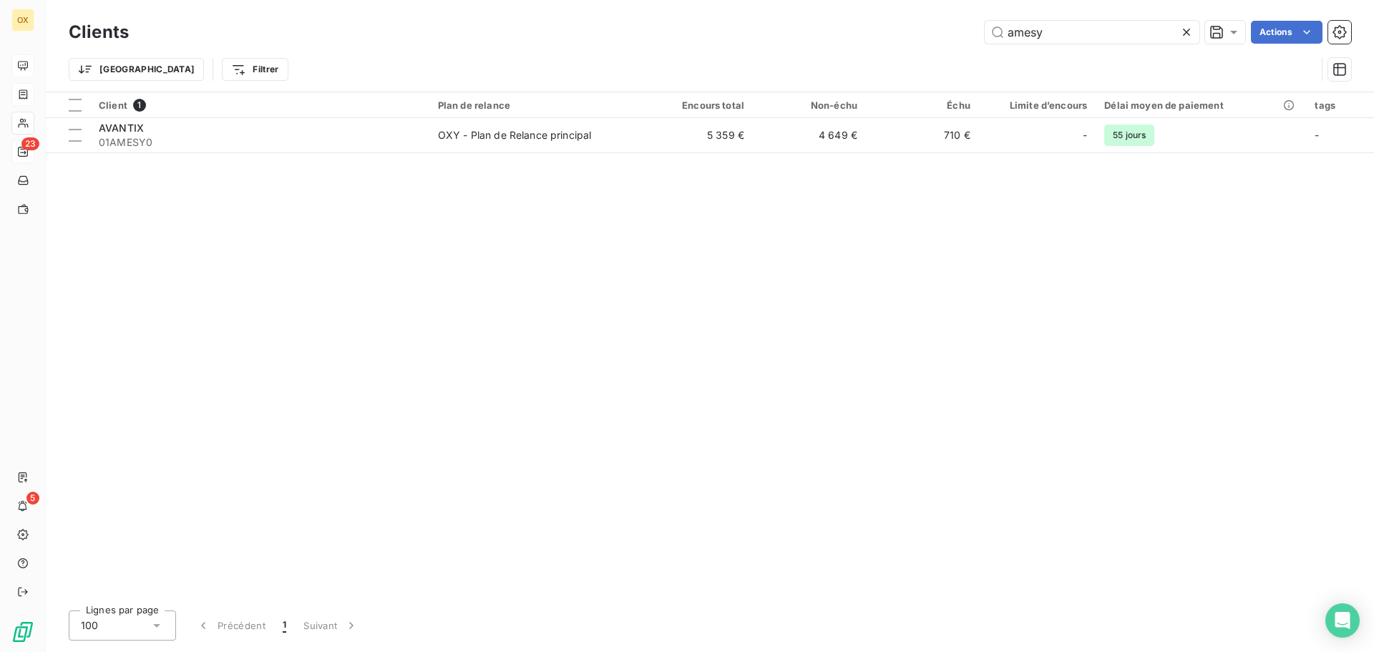
drag, startPoint x: 1052, startPoint y: 31, endPoint x: 982, endPoint y: 41, distance: 70.8
click at [982, 41] on div "amesy Actions" at bounding box center [748, 32] width 1205 height 23
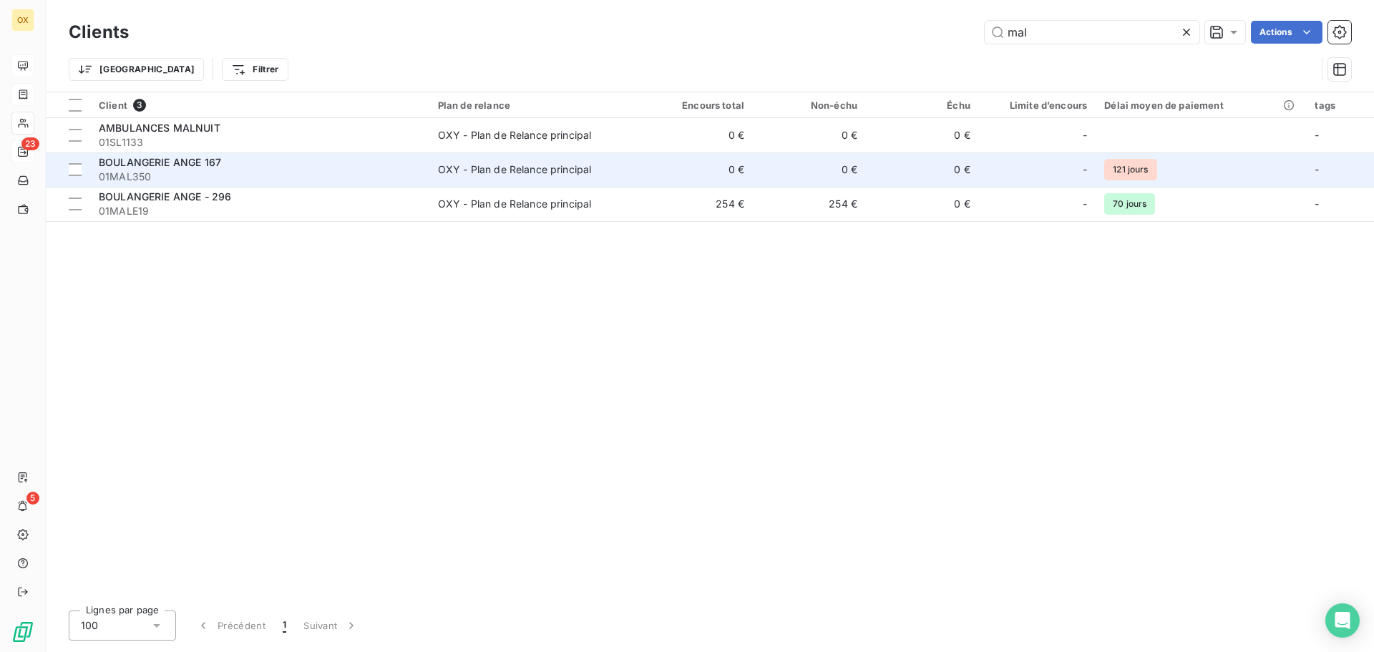
type input "mal"
click at [219, 175] on span "01MAL350" at bounding box center [260, 177] width 322 height 14
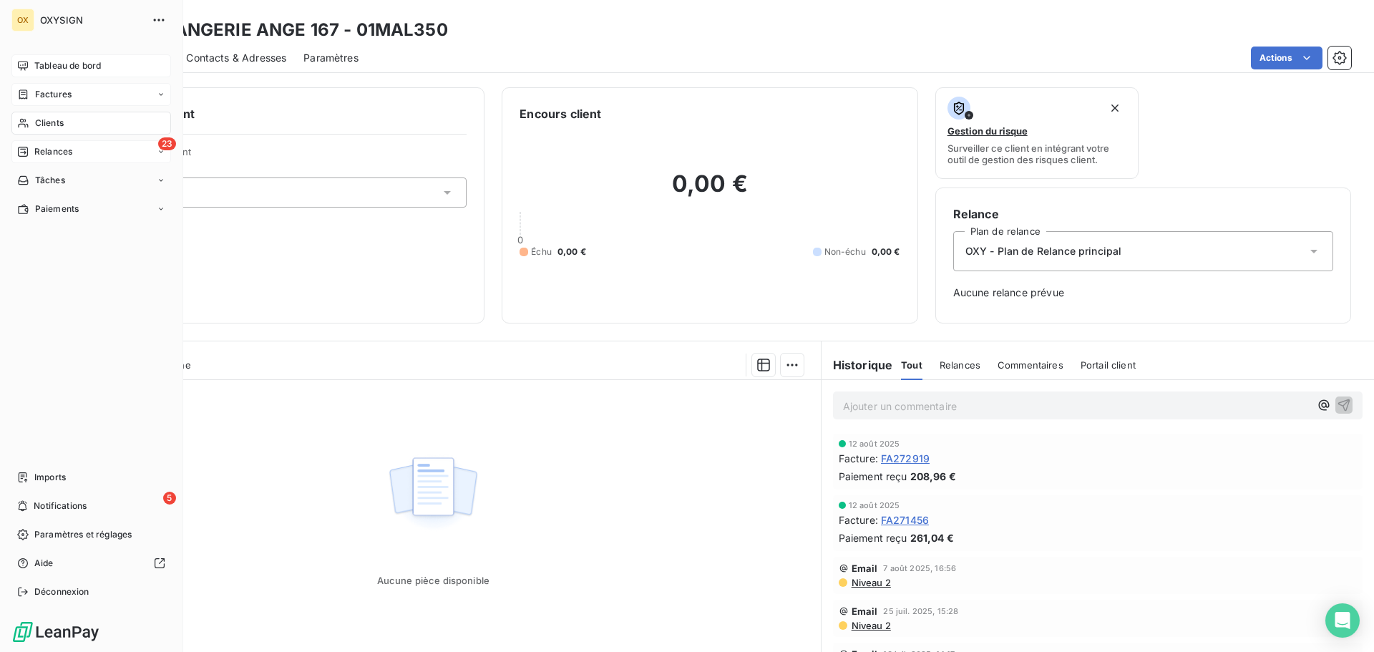
click at [47, 93] on span "Factures" at bounding box center [53, 94] width 36 height 13
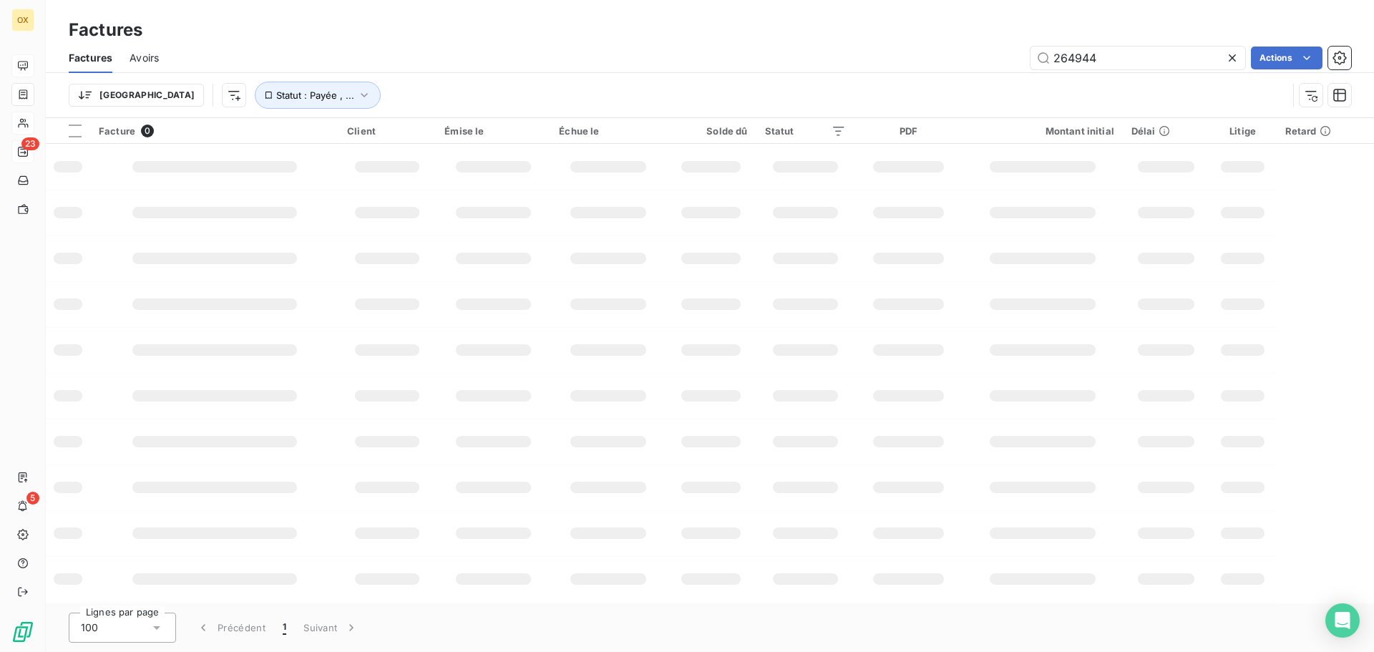
click at [1229, 59] on icon at bounding box center [1232, 58] width 14 height 14
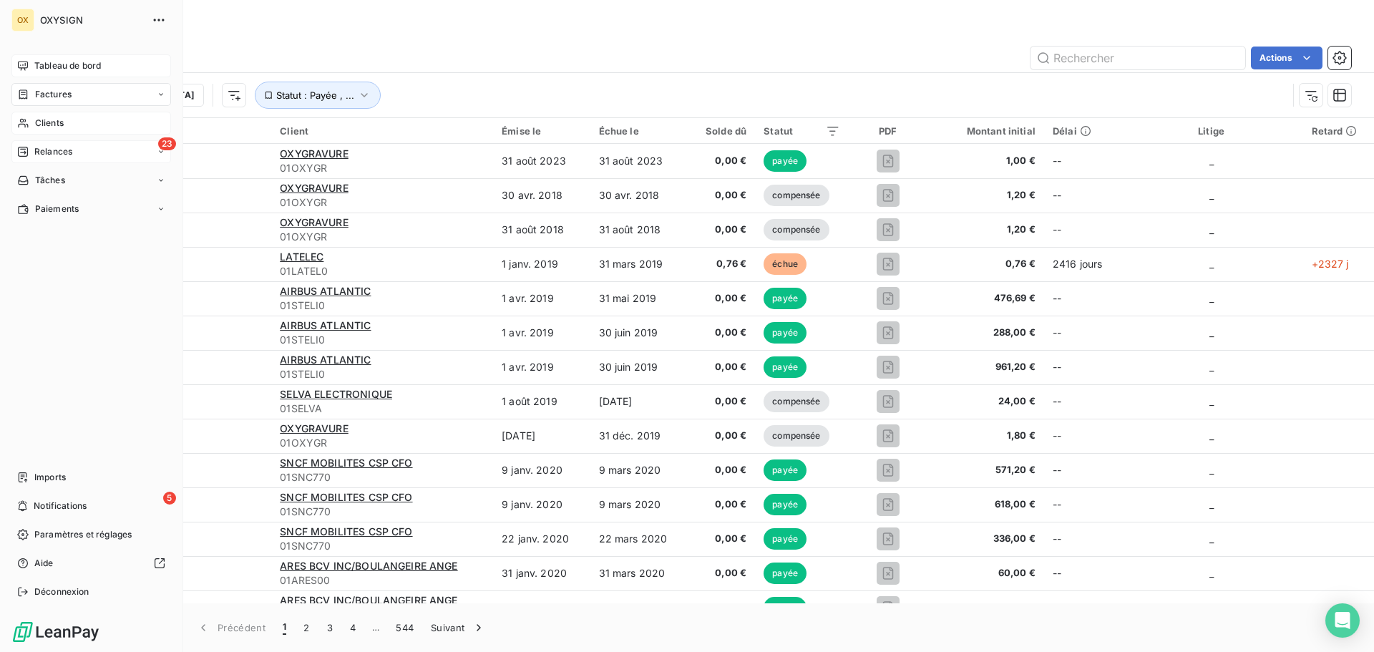
click at [39, 152] on span "Relances" at bounding box center [53, 151] width 38 height 13
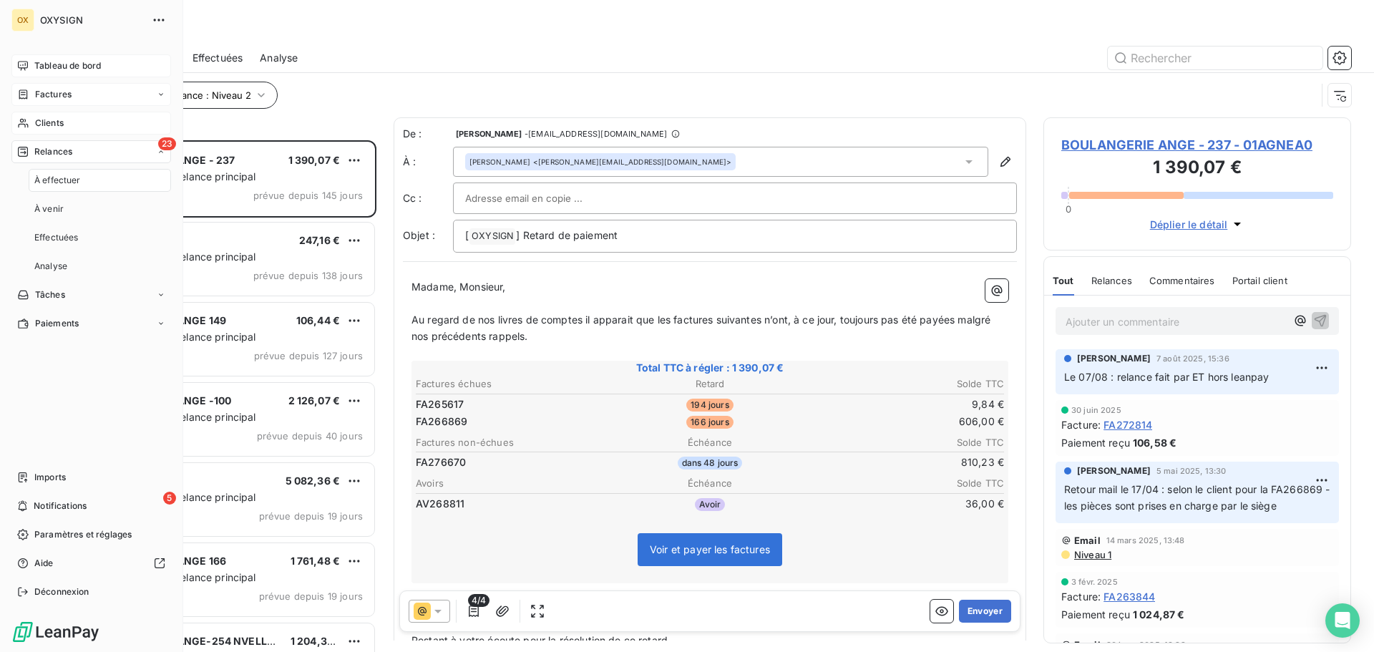
scroll to position [501, 297]
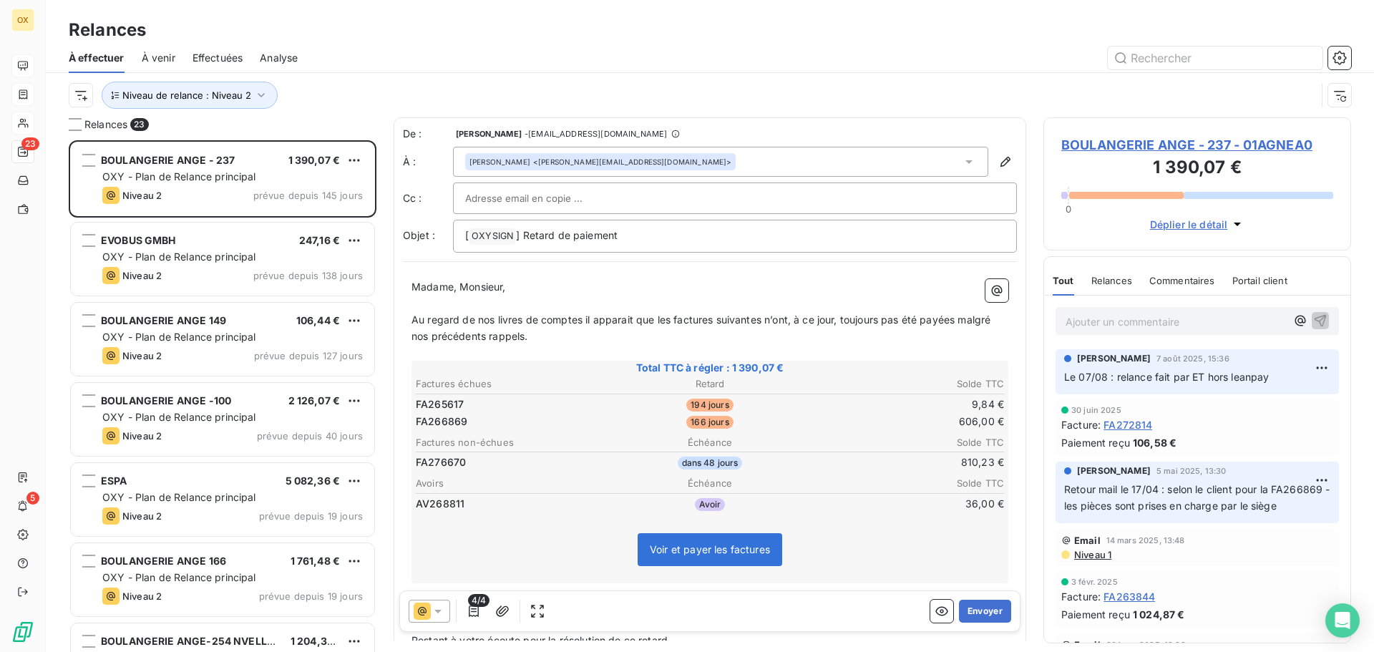
click at [212, 62] on span "Effectuées" at bounding box center [217, 58] width 51 height 14
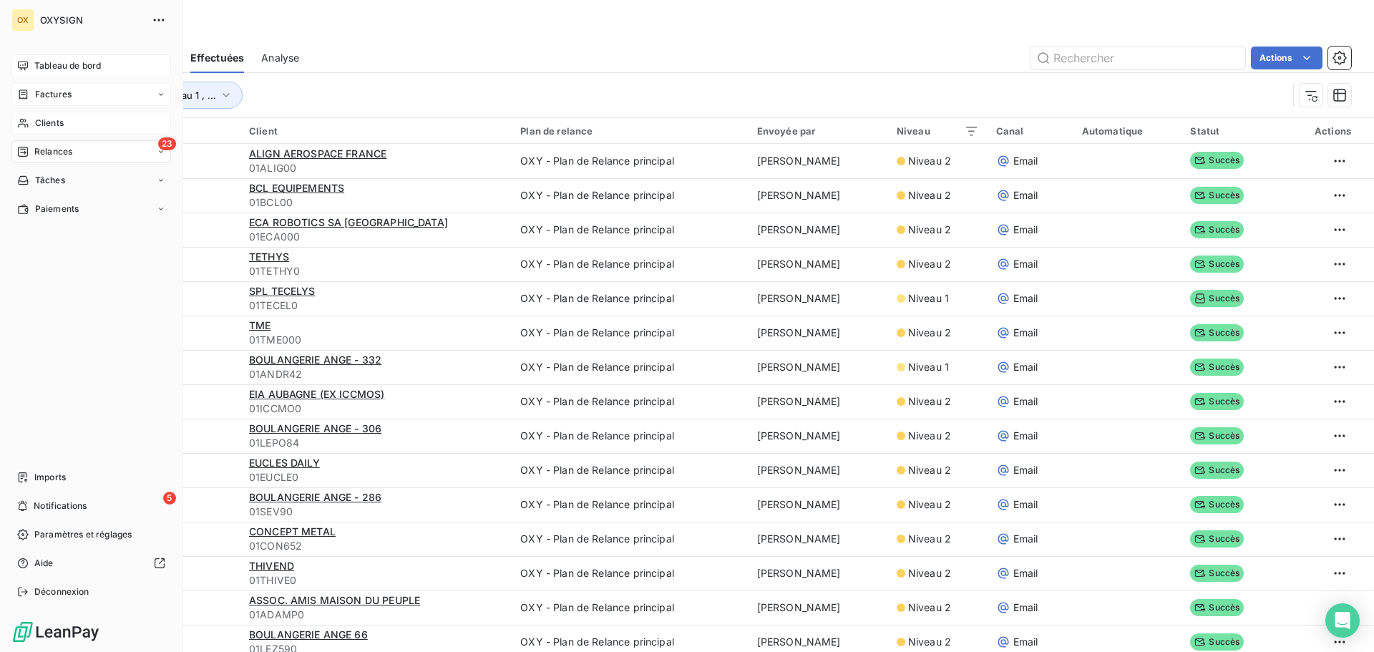
click at [49, 150] on span "Relances" at bounding box center [53, 151] width 38 height 13
click at [58, 66] on span "Tableau de bord" at bounding box center [67, 65] width 67 height 13
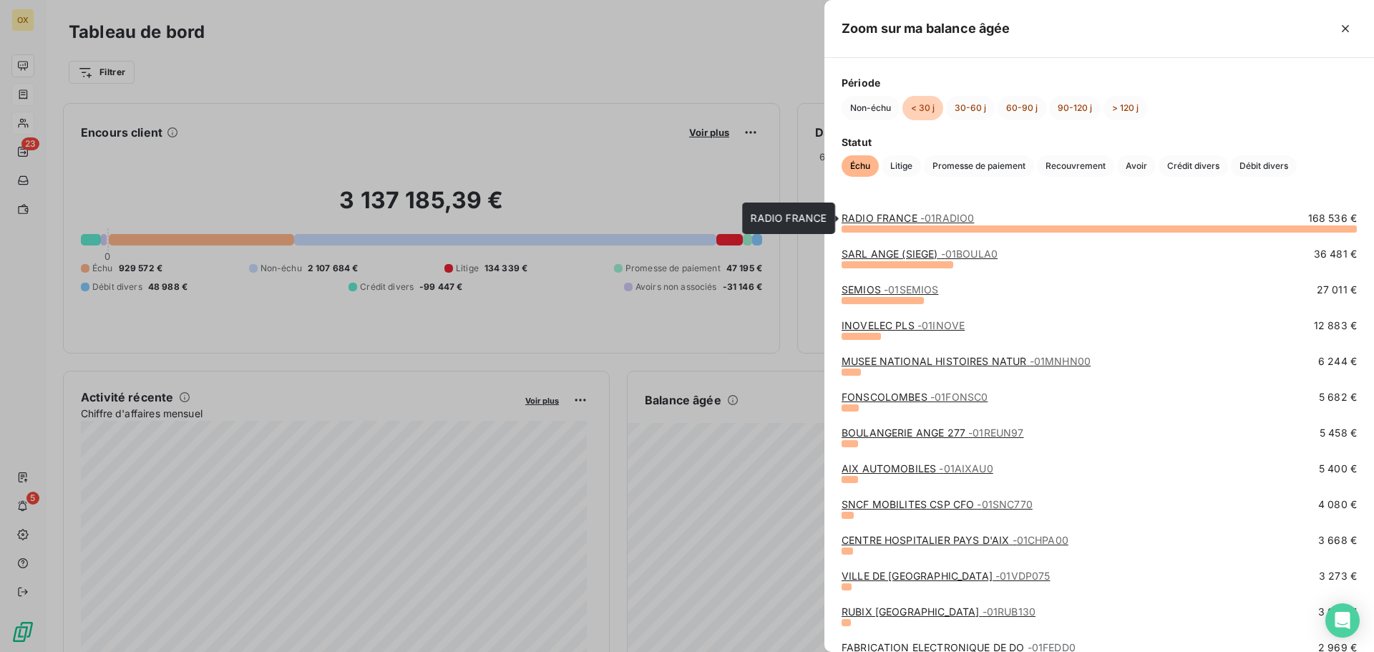
click at [899, 219] on link "RADIO FRANCE - 01RADIO0" at bounding box center [907, 218] width 132 height 12
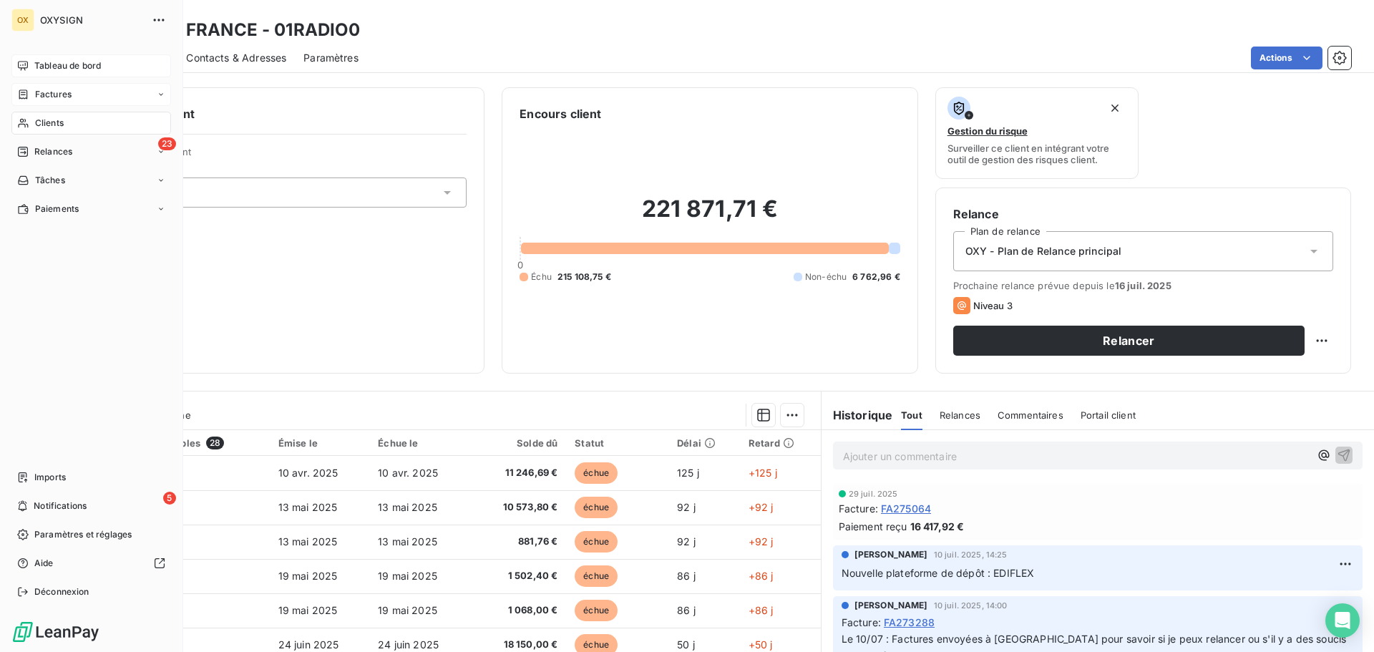
click at [36, 120] on span "Clients" at bounding box center [49, 123] width 29 height 13
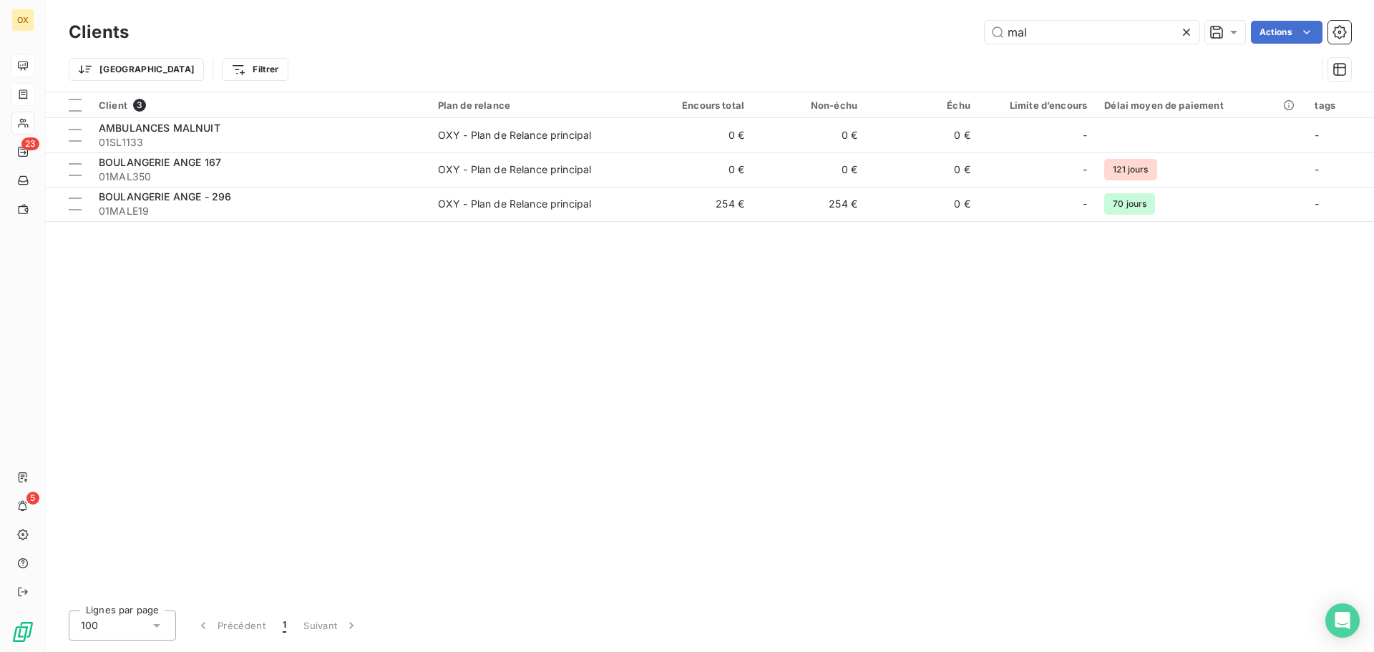
drag, startPoint x: 1055, startPoint y: 38, endPoint x: 961, endPoint y: 34, distance: 94.5
click at [961, 34] on div "mal Actions" at bounding box center [748, 32] width 1205 height 23
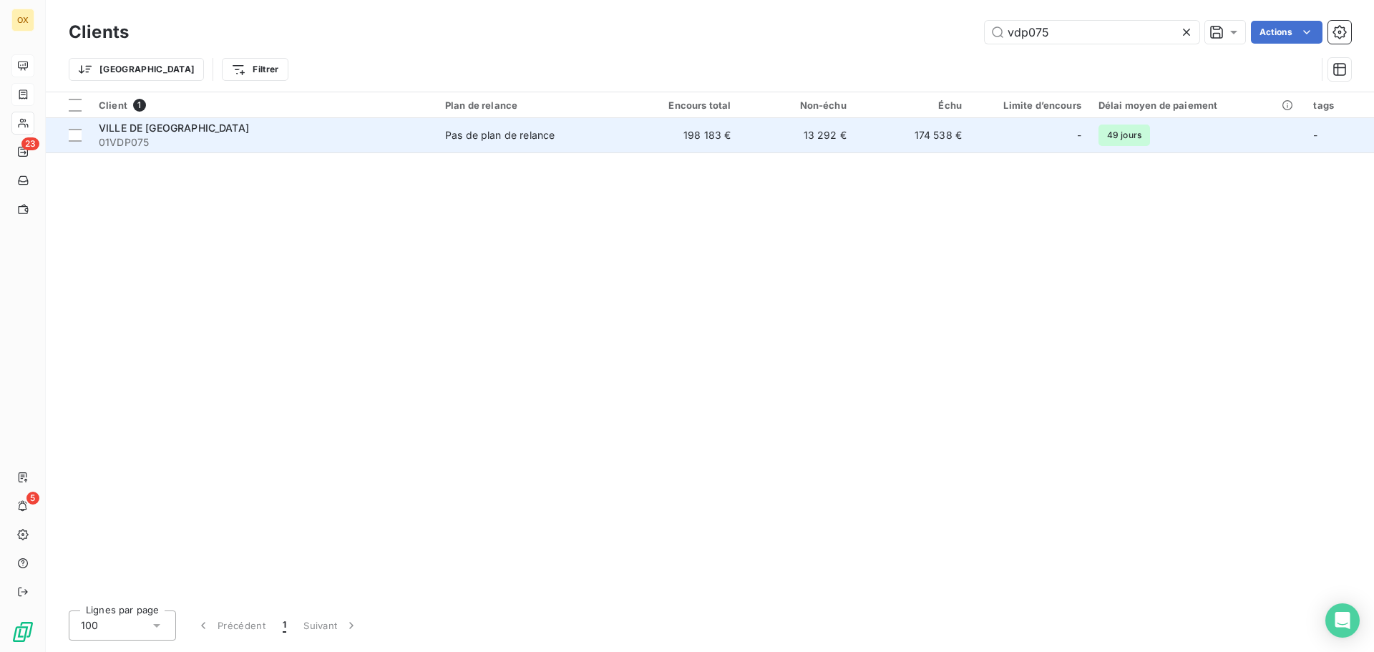
type input "vdp075"
click at [240, 128] on div "VILLE DE [GEOGRAPHIC_DATA]" at bounding box center [263, 128] width 329 height 14
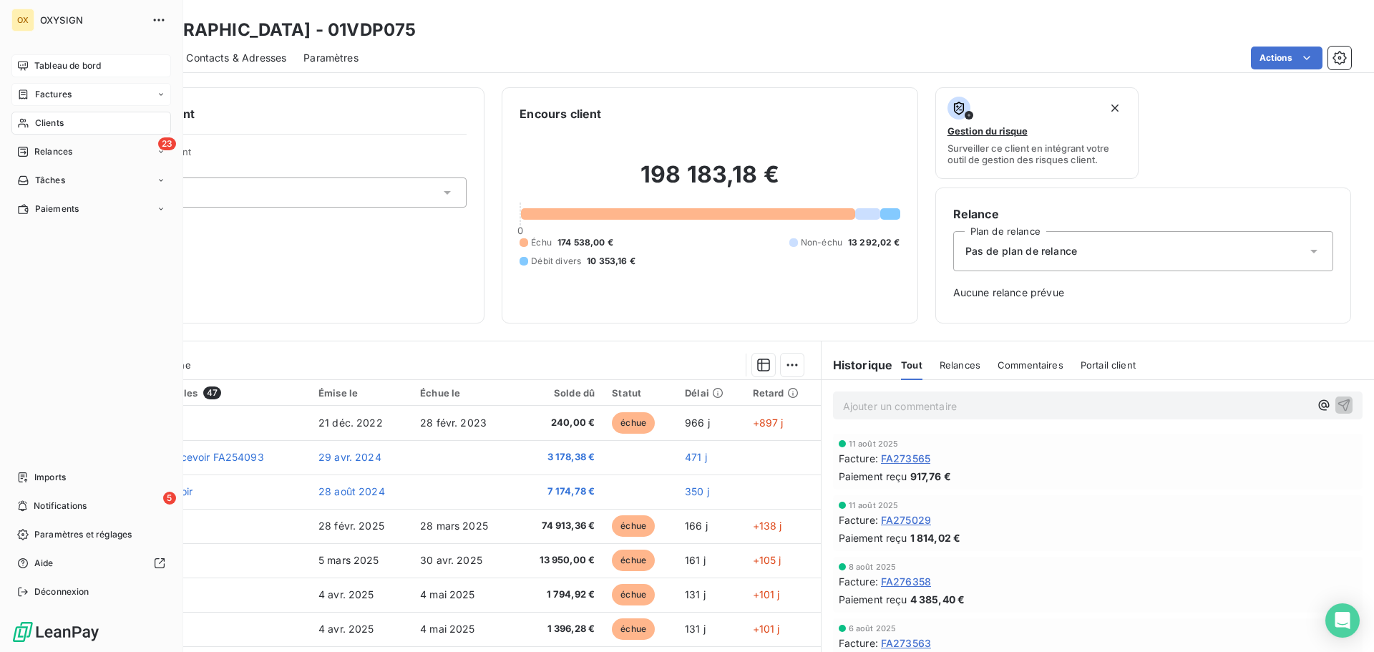
click at [35, 63] on span "Tableau de bord" at bounding box center [67, 65] width 67 height 13
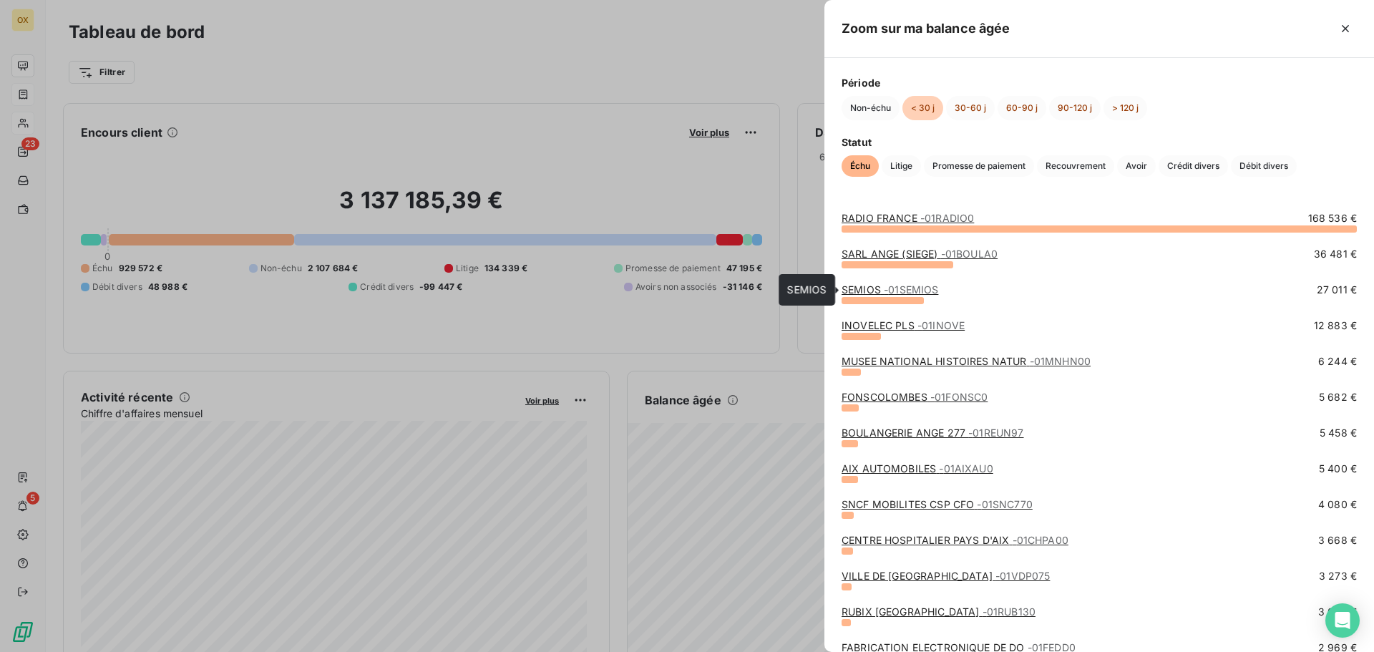
click at [864, 288] on link "SEMIOS - 01SEMIOS" at bounding box center [889, 289] width 97 height 12
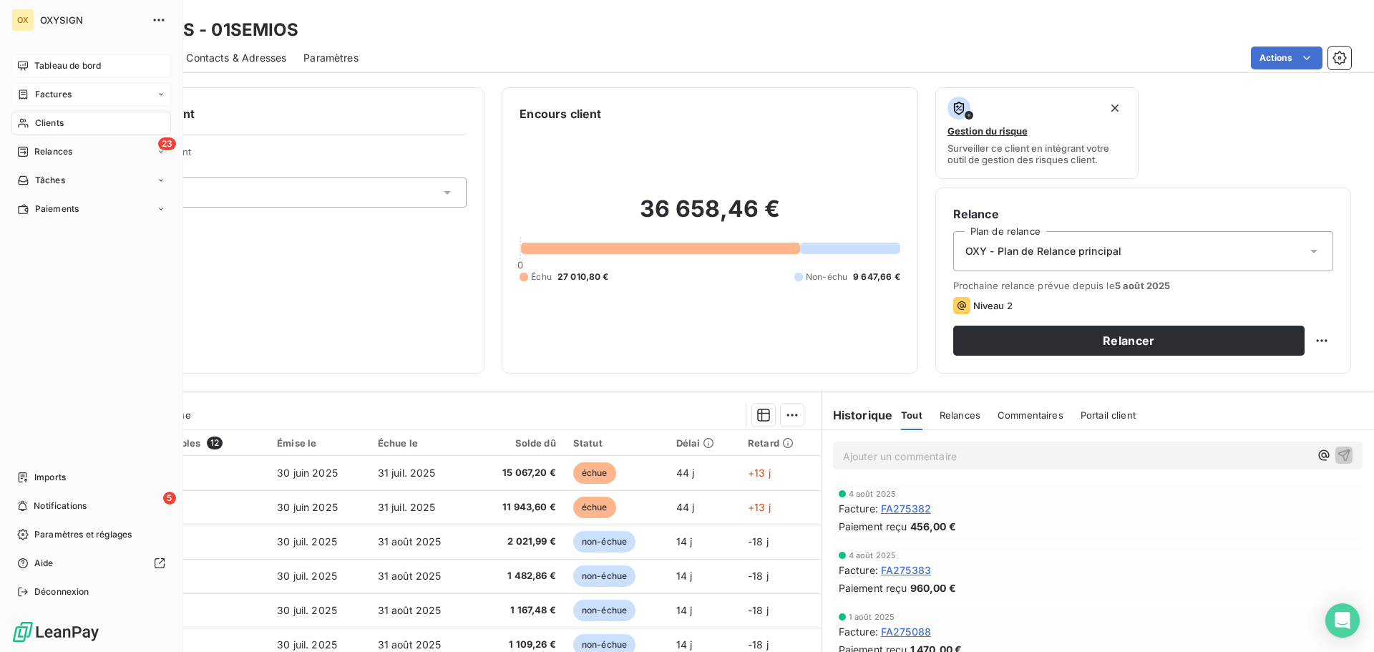
click at [36, 61] on span "Tableau de bord" at bounding box center [67, 65] width 67 height 13
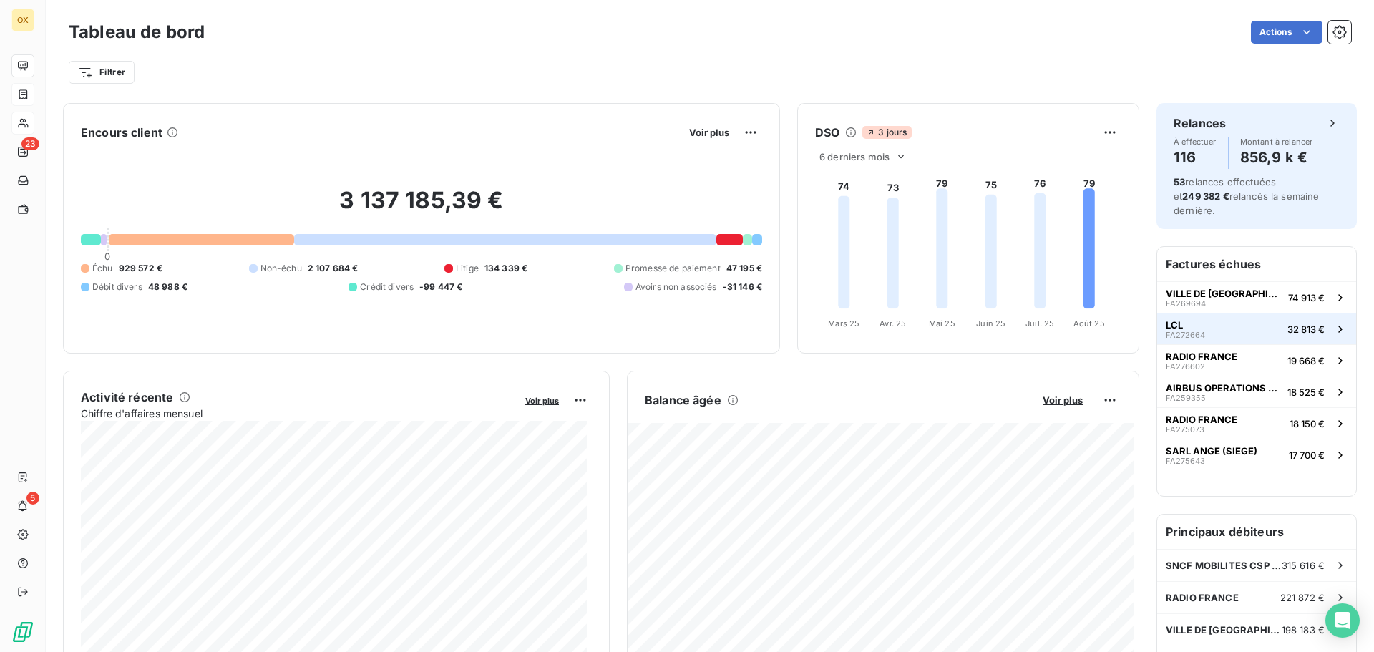
click at [1187, 319] on div "LCL FA272664" at bounding box center [1184, 329] width 39 height 20
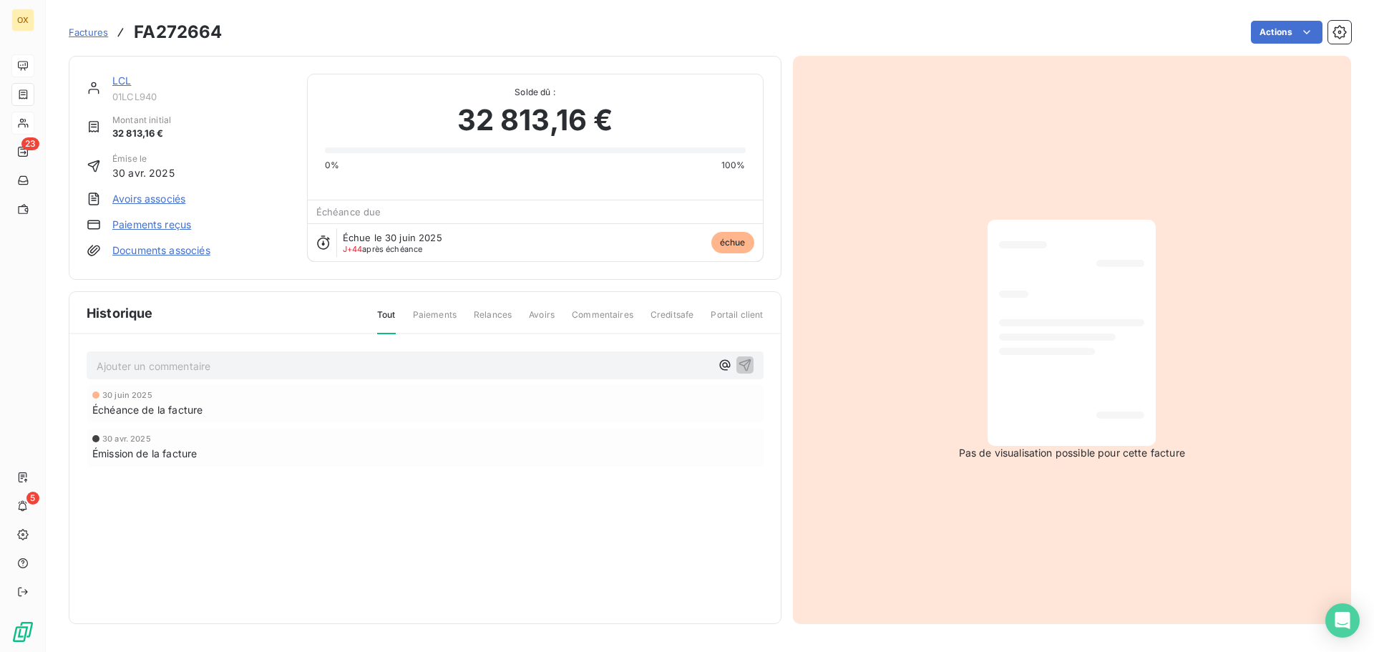
click at [119, 80] on link "LCL" at bounding box center [121, 80] width 19 height 12
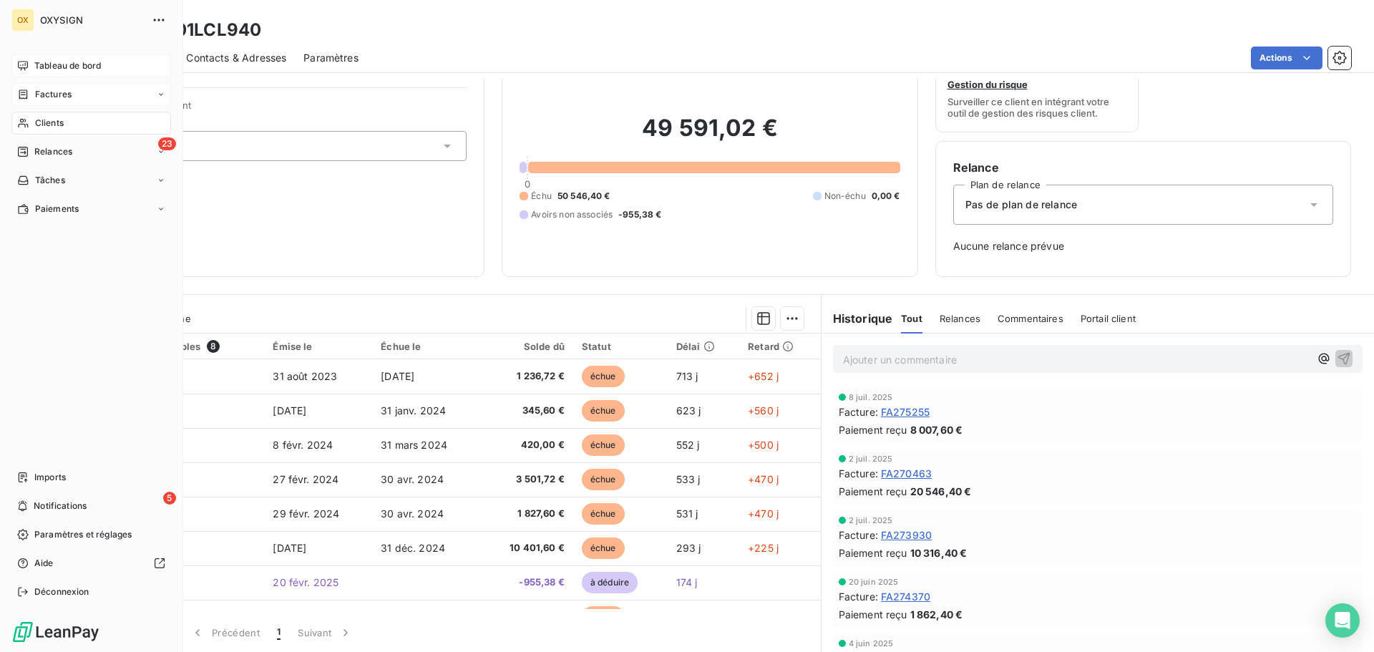
click at [60, 117] on span "Clients" at bounding box center [49, 123] width 29 height 13
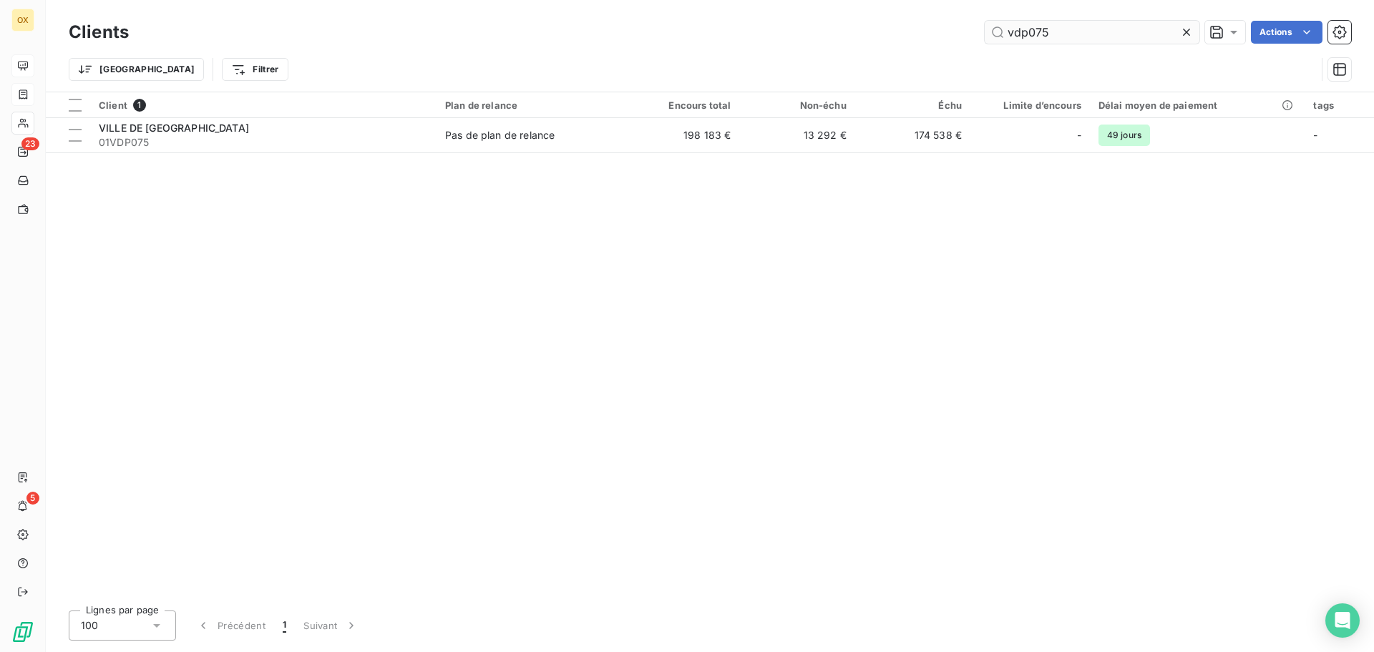
drag, startPoint x: 1062, startPoint y: 39, endPoint x: 997, endPoint y: 41, distance: 64.4
click at [997, 41] on input "vdp075" at bounding box center [1091, 32] width 215 height 23
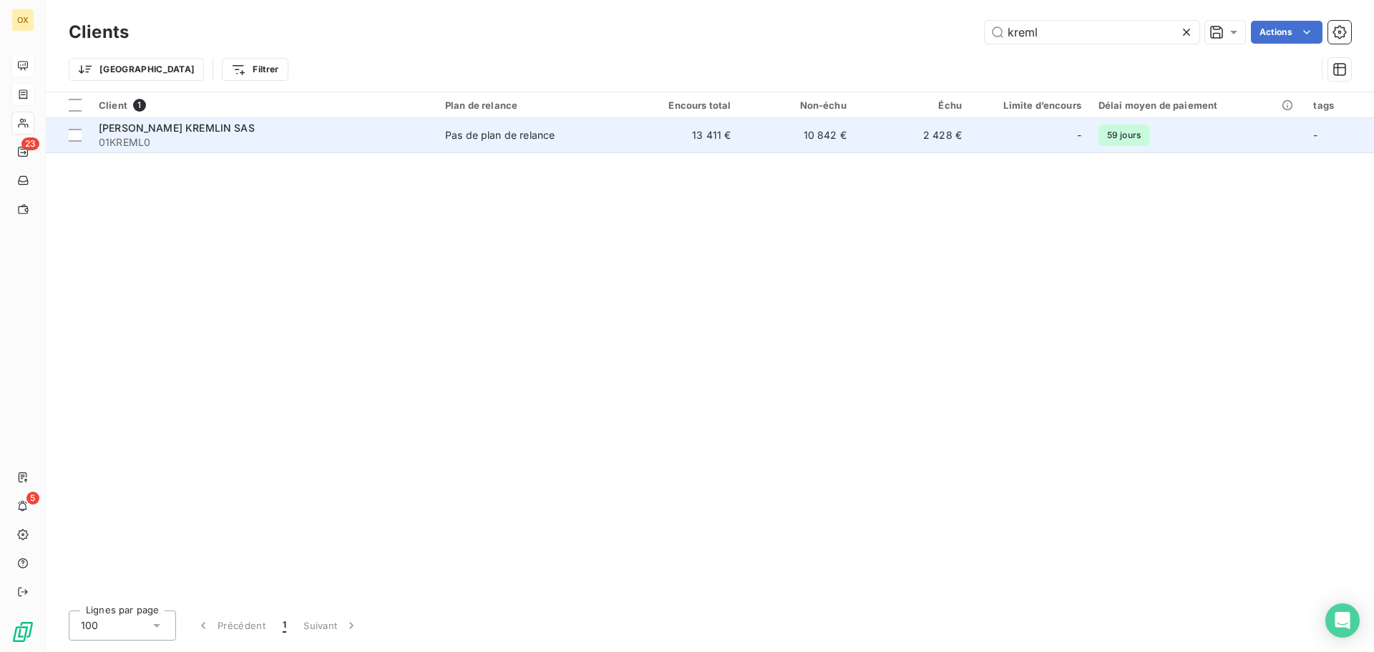
type input "kreml"
click at [214, 132] on div "[PERSON_NAME] KREMLIN SAS" at bounding box center [263, 128] width 329 height 14
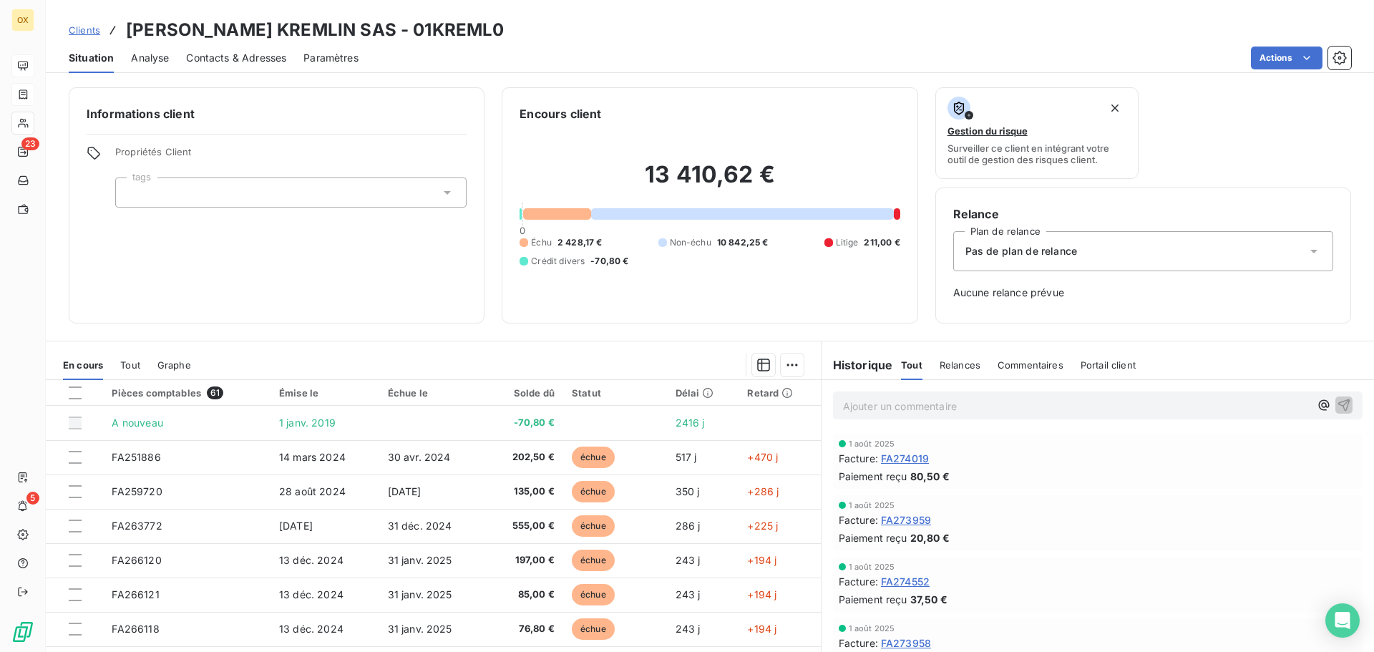
drag, startPoint x: 1343, startPoint y: 230, endPoint x: 1369, endPoint y: 224, distance: 26.5
click at [1344, 230] on div "Informations client Propriétés Client tags Encours client 13 410,62 € 0 Échu 2 …" at bounding box center [710, 205] width 1328 height 236
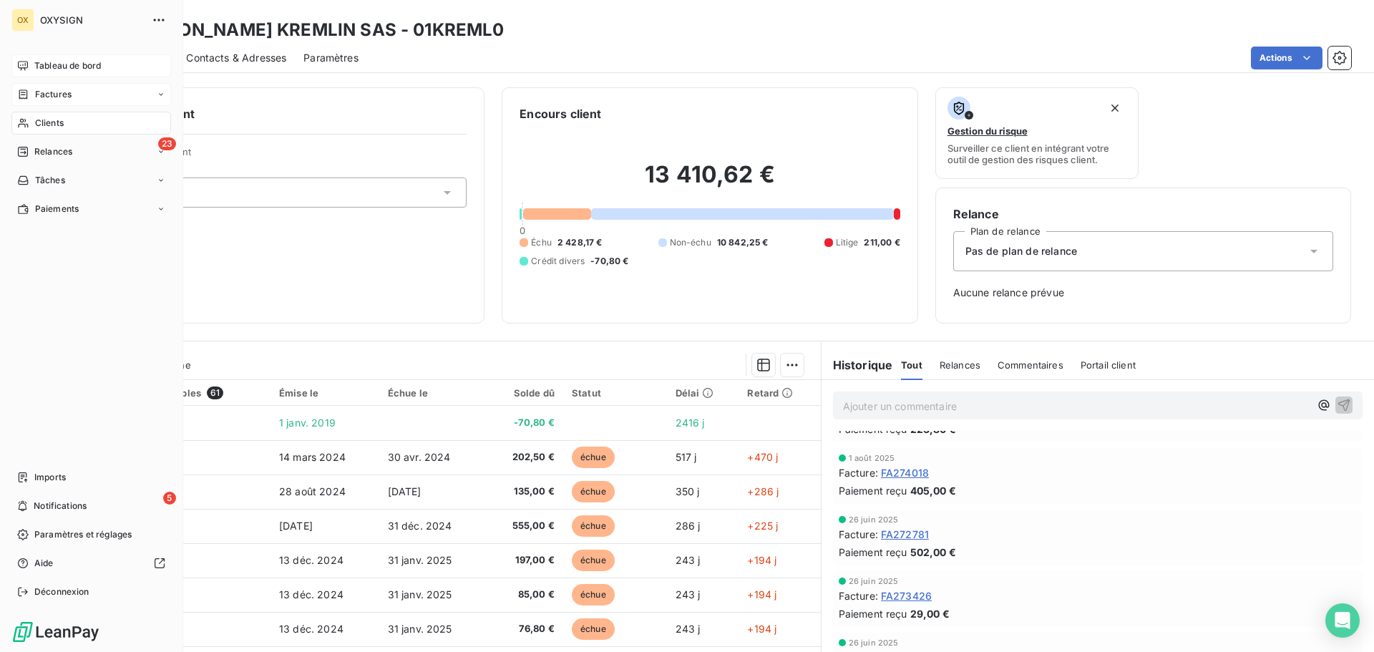
click at [40, 123] on span "Clients" at bounding box center [49, 123] width 29 height 13
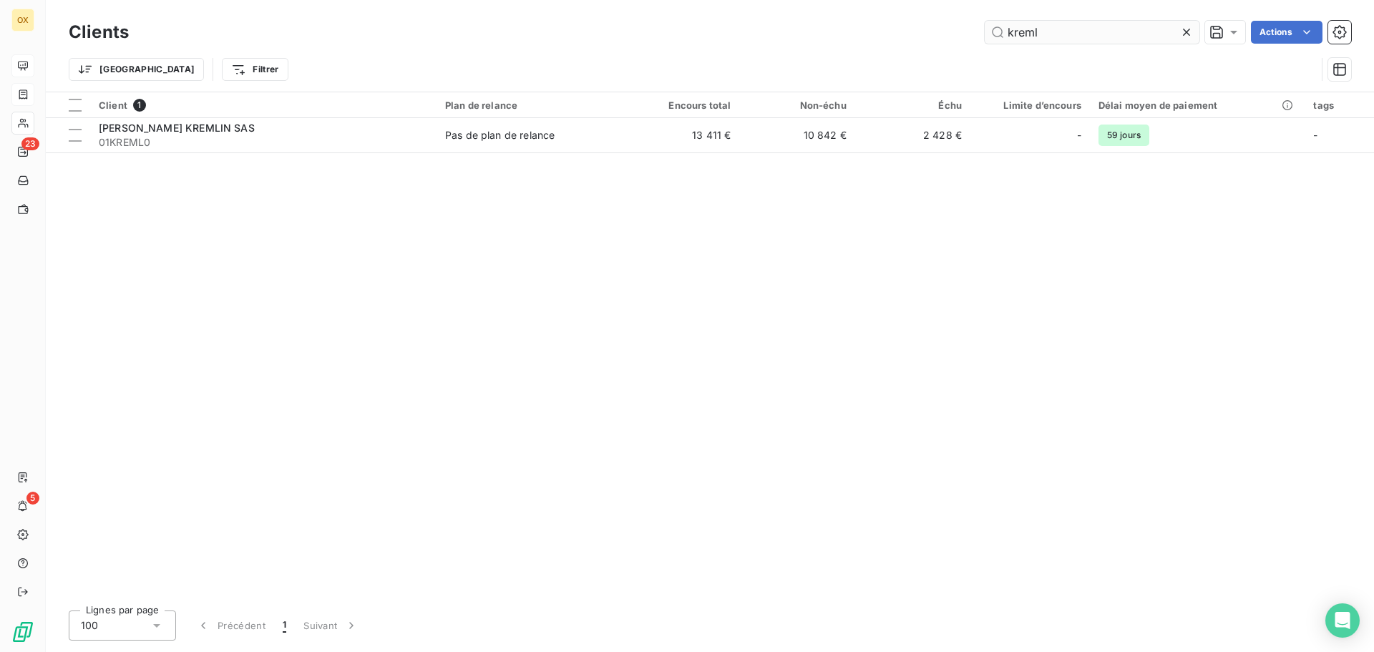
drag, startPoint x: 1047, startPoint y: 36, endPoint x: 1004, endPoint y: 34, distance: 43.0
click at [1004, 34] on input "kreml" at bounding box center [1091, 32] width 215 height 23
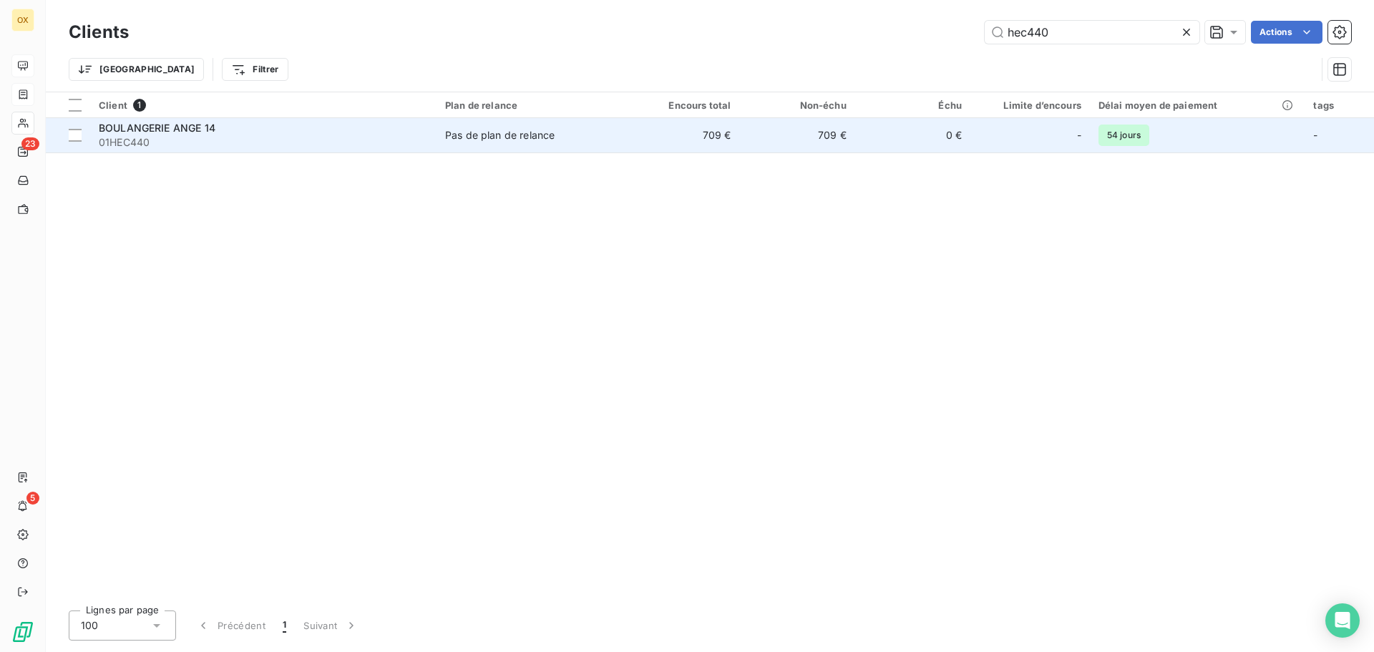
type input "hec440"
click at [323, 132] on div "BOULANGERIE ANGE 14" at bounding box center [263, 128] width 329 height 14
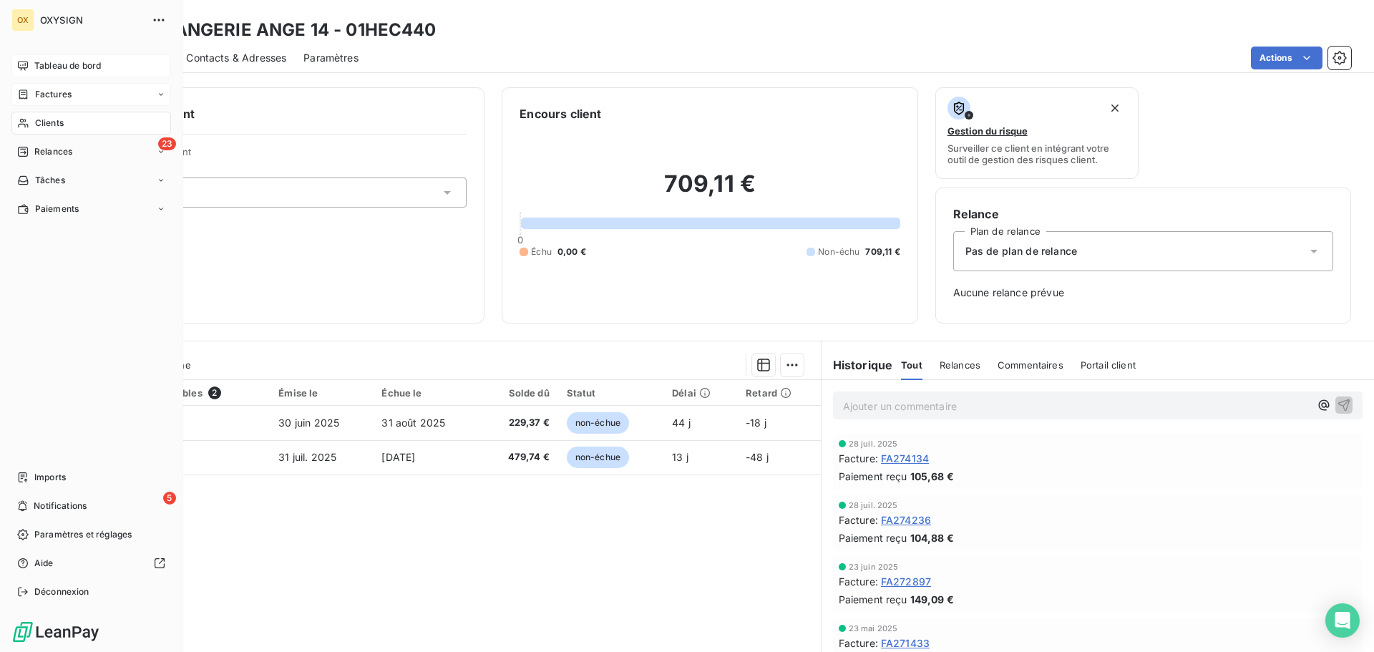
click at [39, 121] on span "Clients" at bounding box center [49, 123] width 29 height 13
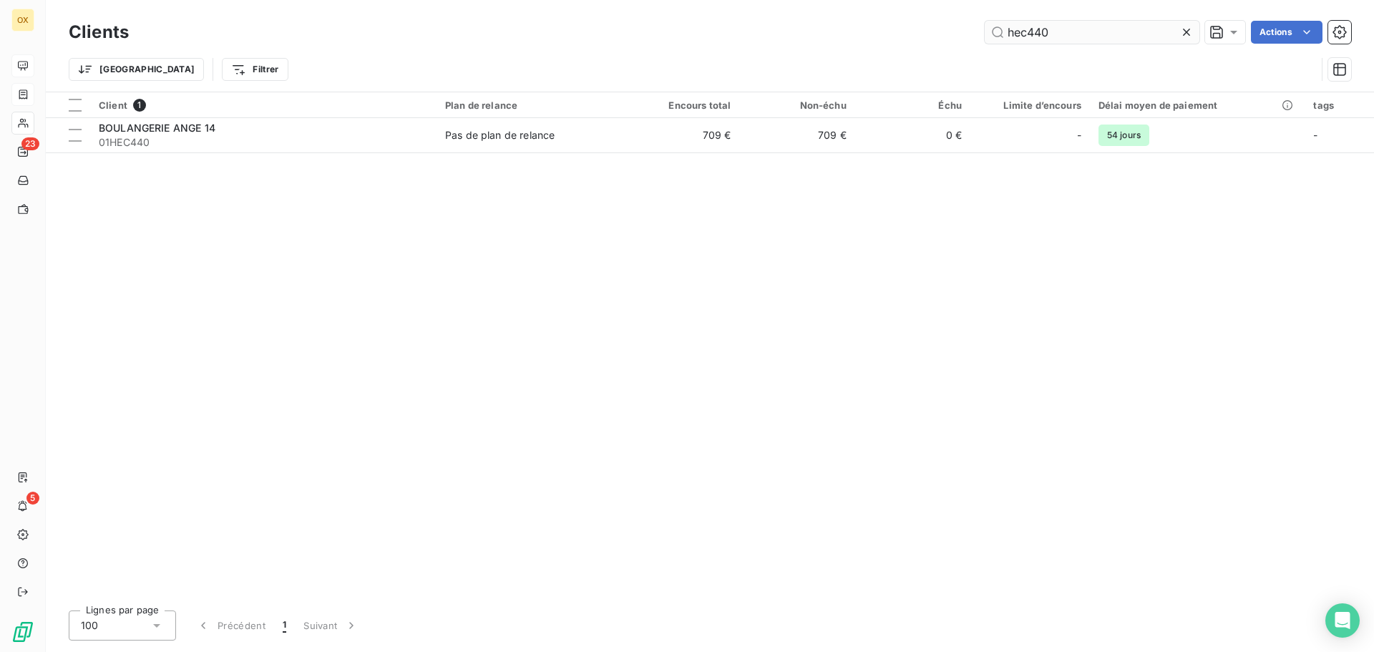
drag, startPoint x: 1064, startPoint y: 29, endPoint x: 999, endPoint y: 30, distance: 65.1
click at [999, 30] on input "hec440" at bounding box center [1091, 32] width 215 height 23
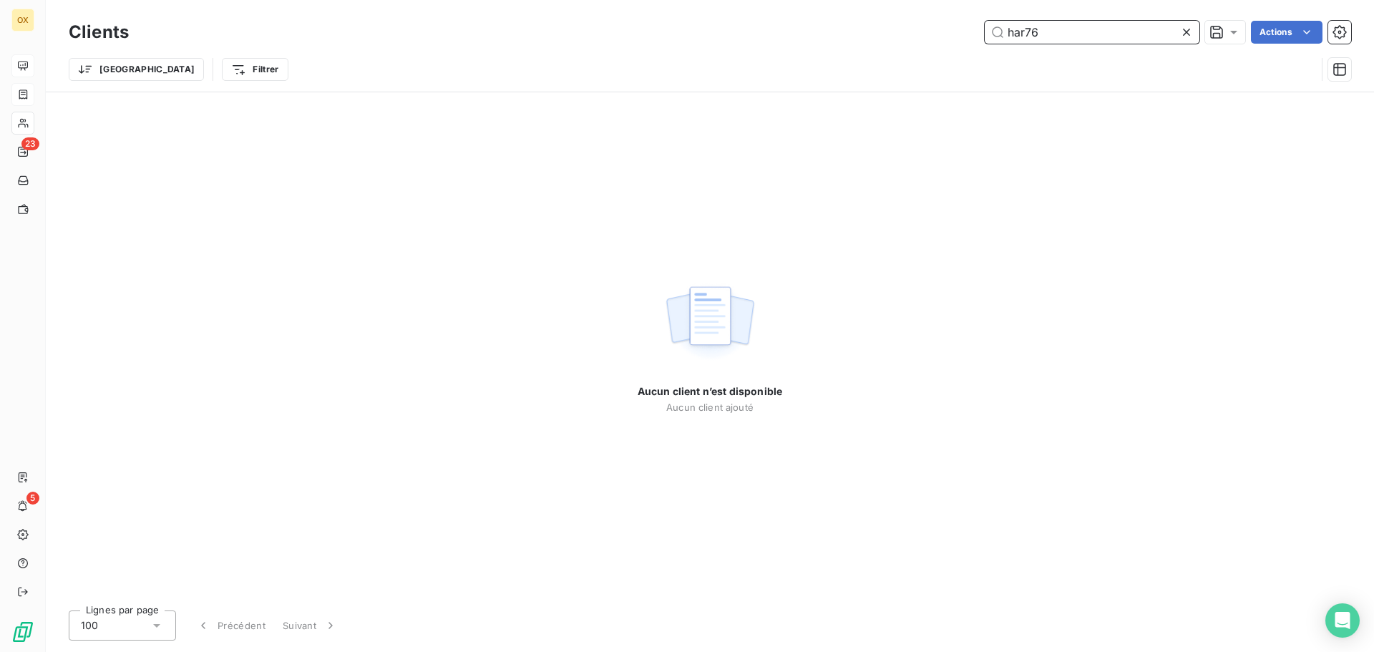
click at [1027, 31] on input "har76" at bounding box center [1091, 32] width 215 height 23
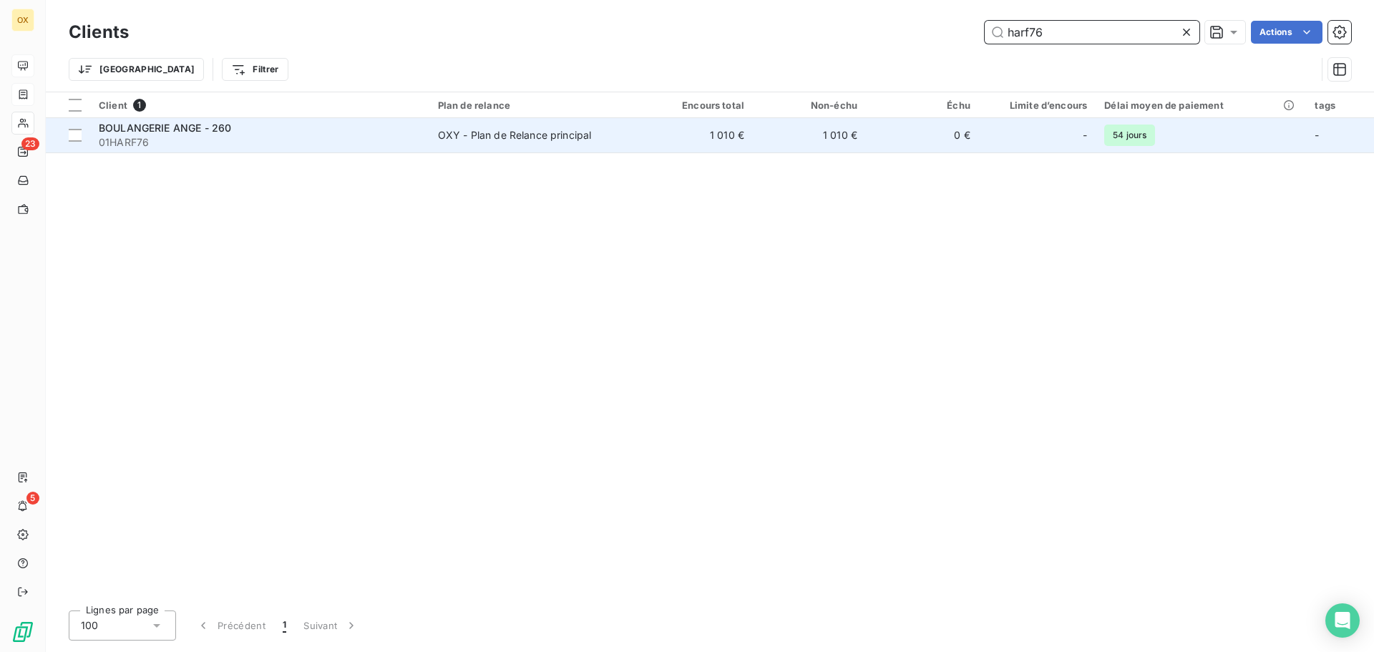
type input "harf76"
click at [247, 125] on div "BOULANGERIE ANGE - 260" at bounding box center [260, 128] width 322 height 14
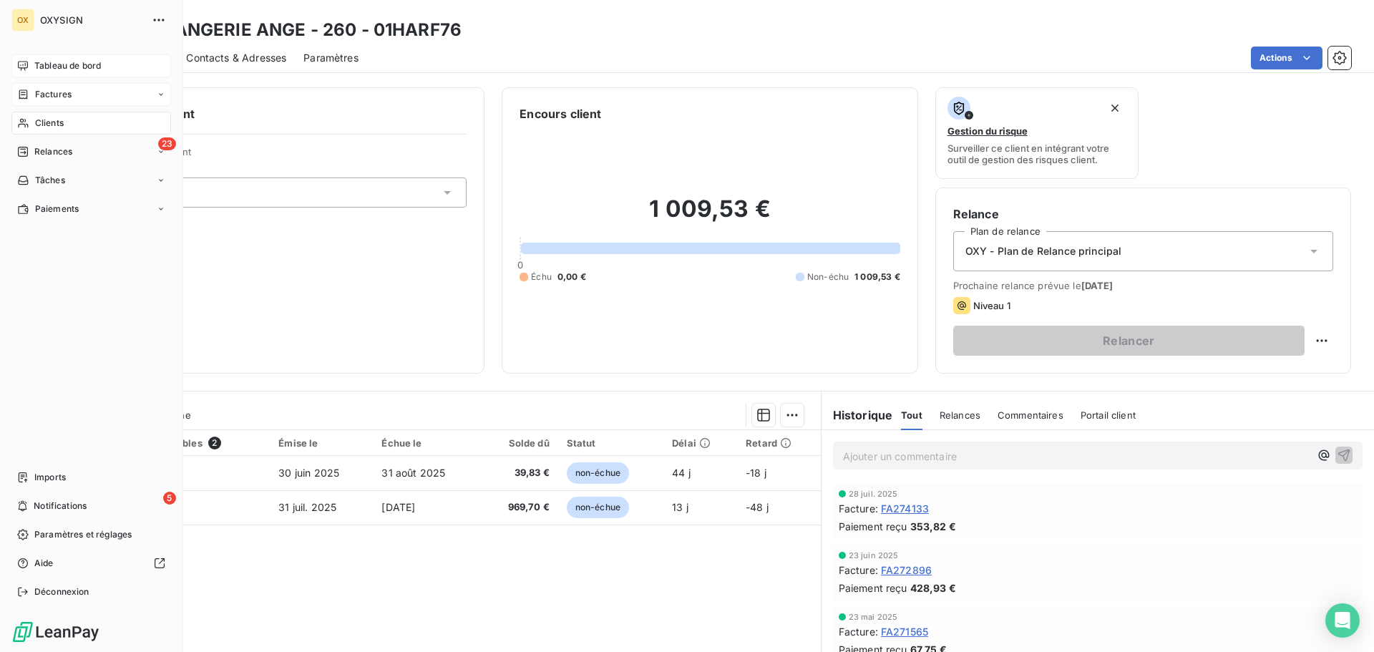
click at [39, 120] on span "Clients" at bounding box center [49, 123] width 29 height 13
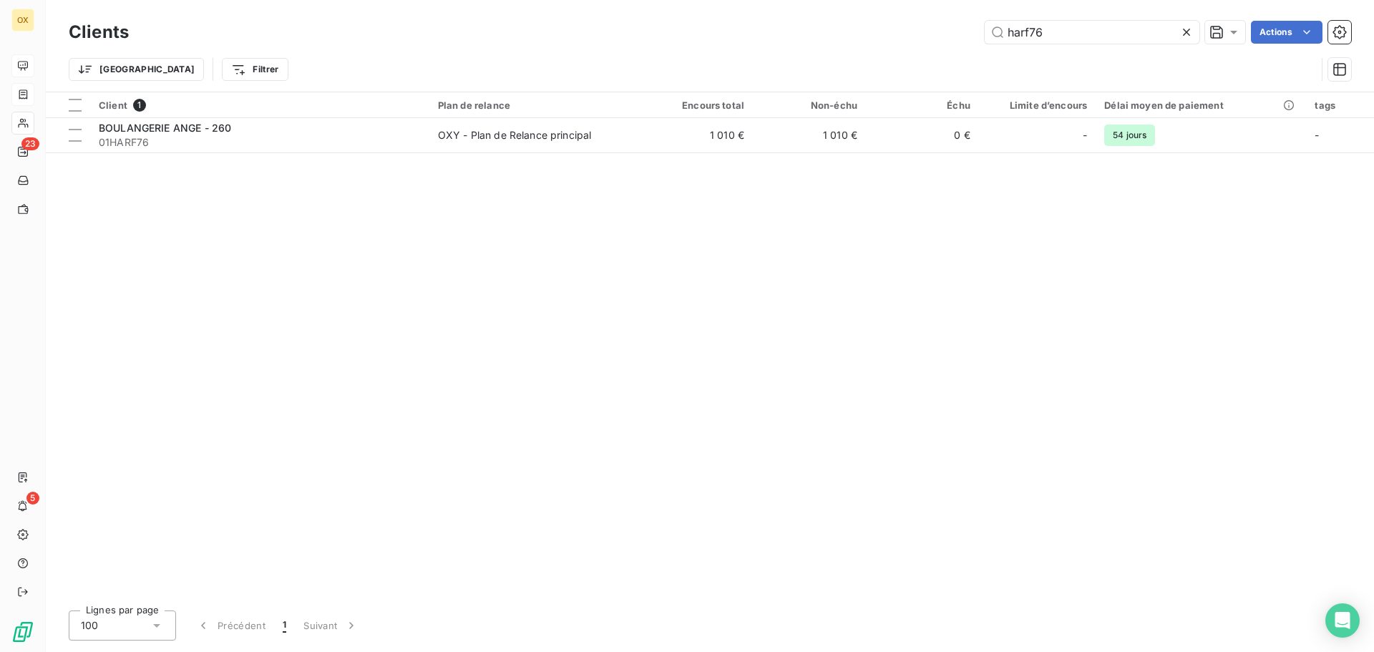
drag, startPoint x: 1047, startPoint y: 29, endPoint x: 959, endPoint y: 23, distance: 87.5
click at [970, 29] on div "harf76 Actions" at bounding box center [748, 32] width 1205 height 23
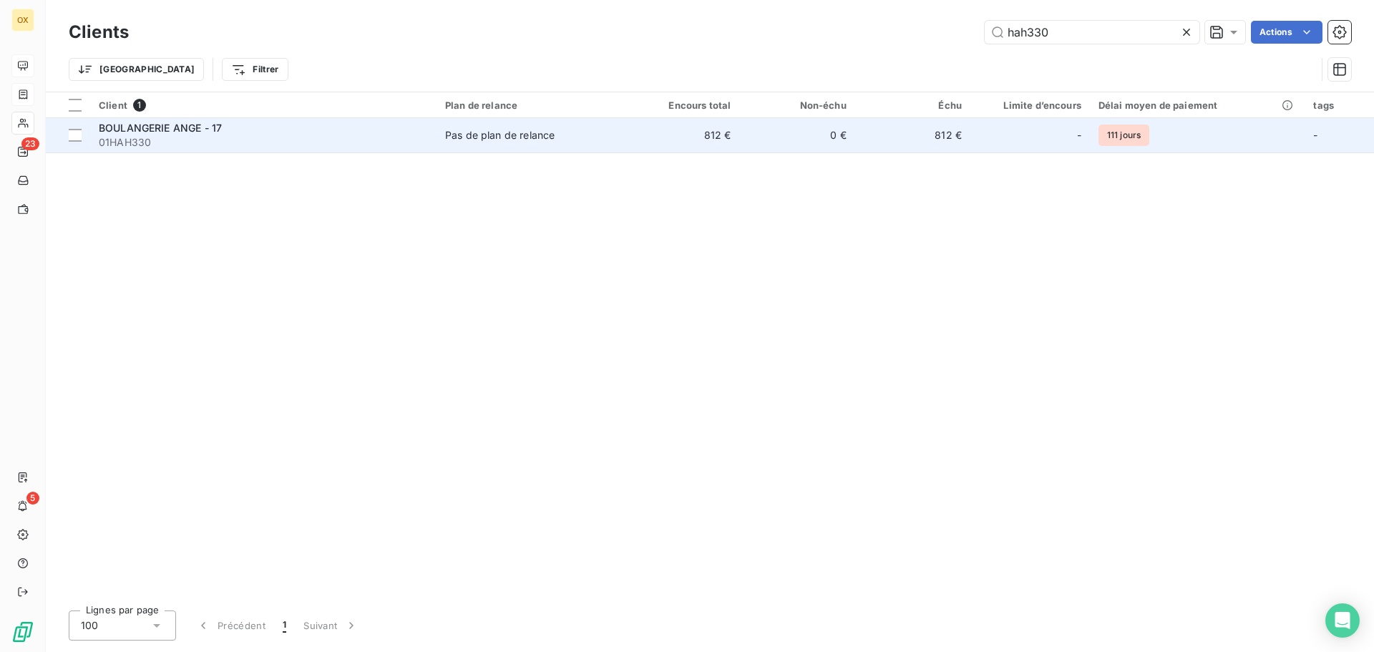
type input "hah330"
click at [280, 129] on div "BOULANGERIE ANGE - 17" at bounding box center [263, 128] width 329 height 14
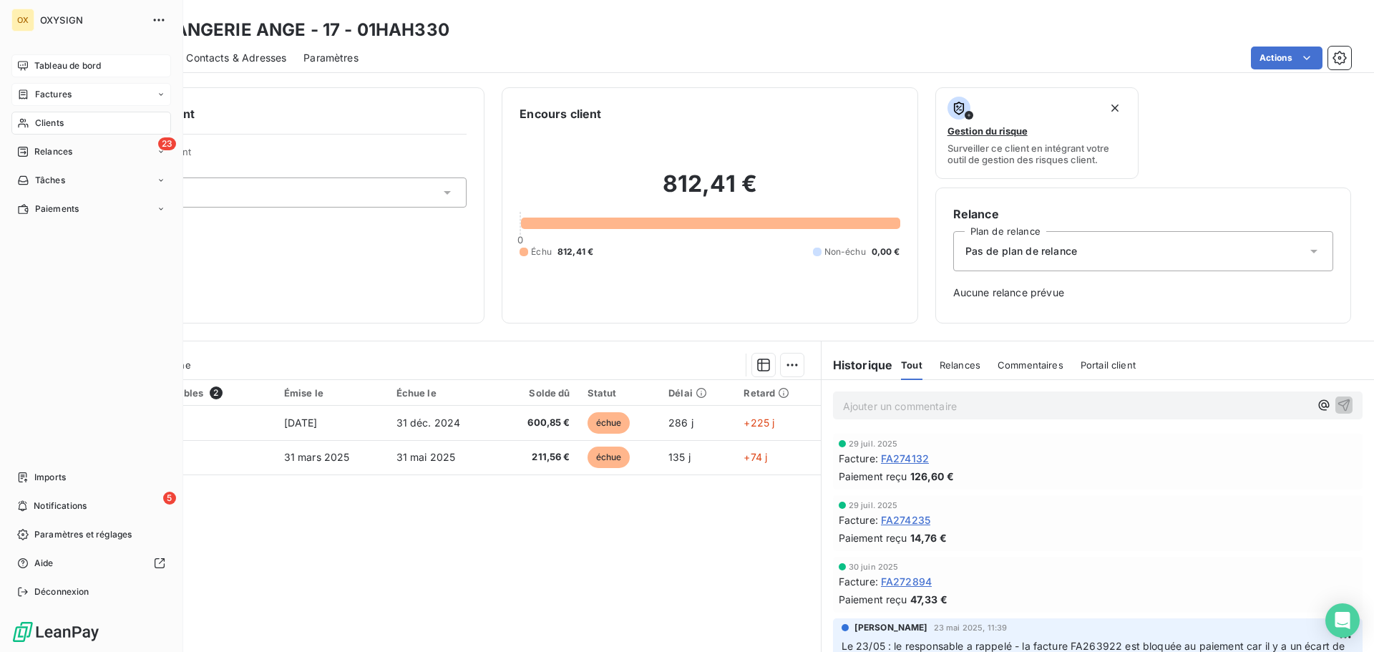
click at [48, 121] on span "Clients" at bounding box center [49, 123] width 29 height 13
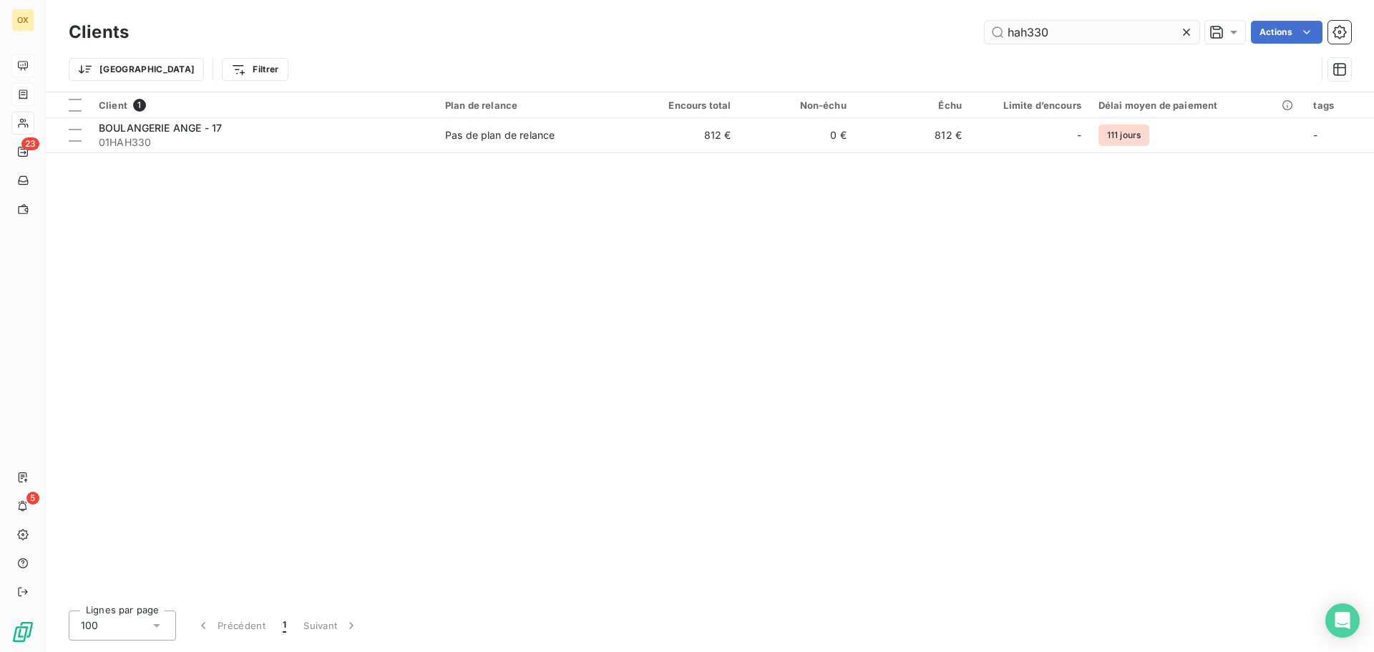
drag, startPoint x: 1085, startPoint y: 32, endPoint x: 989, endPoint y: 27, distance: 96.0
click at [989, 27] on input "hah330" at bounding box center [1091, 32] width 215 height 23
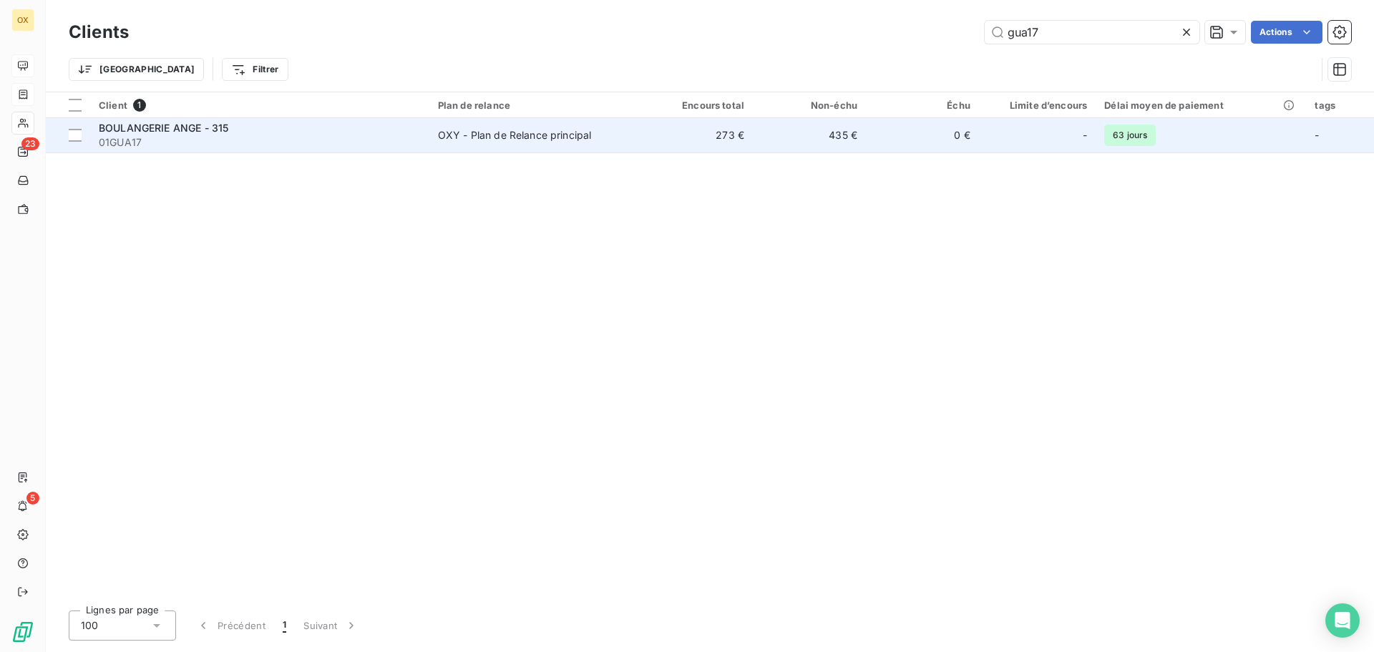
type input "gua17"
click at [202, 132] on span "BOULANGERIE ANGE - 315" at bounding box center [163, 128] width 129 height 12
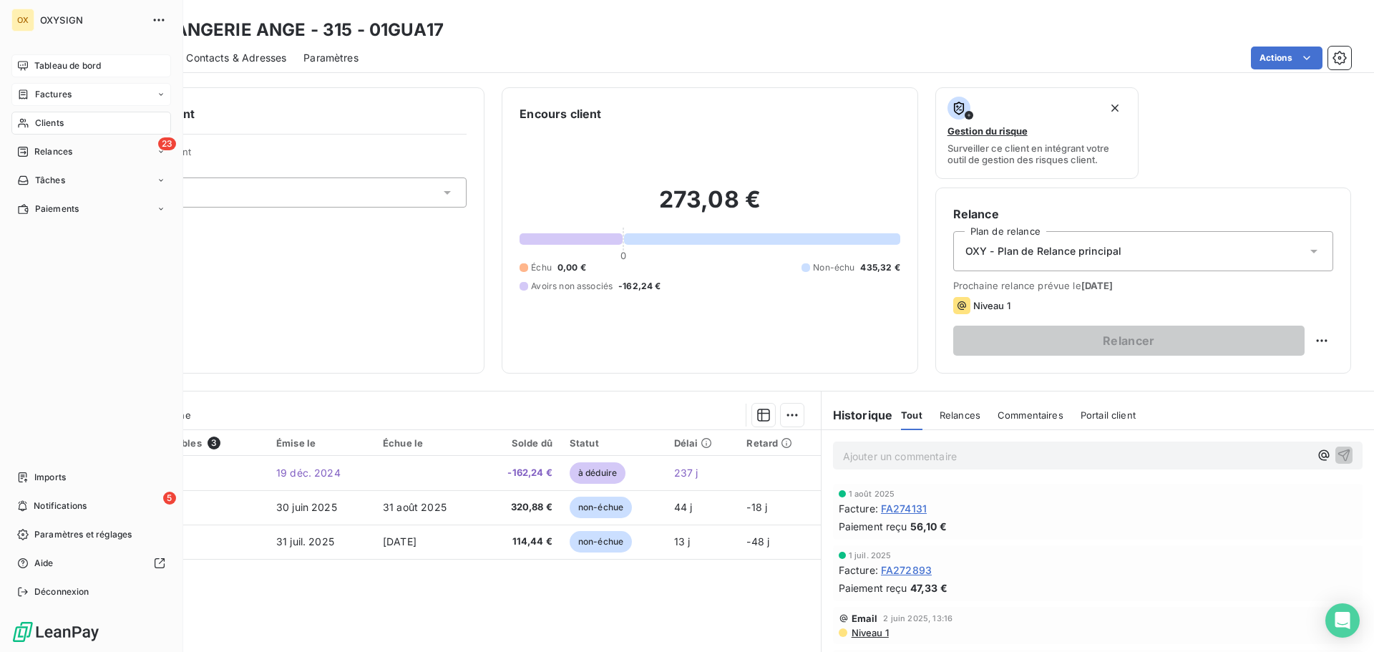
click at [59, 123] on span "Clients" at bounding box center [49, 123] width 29 height 13
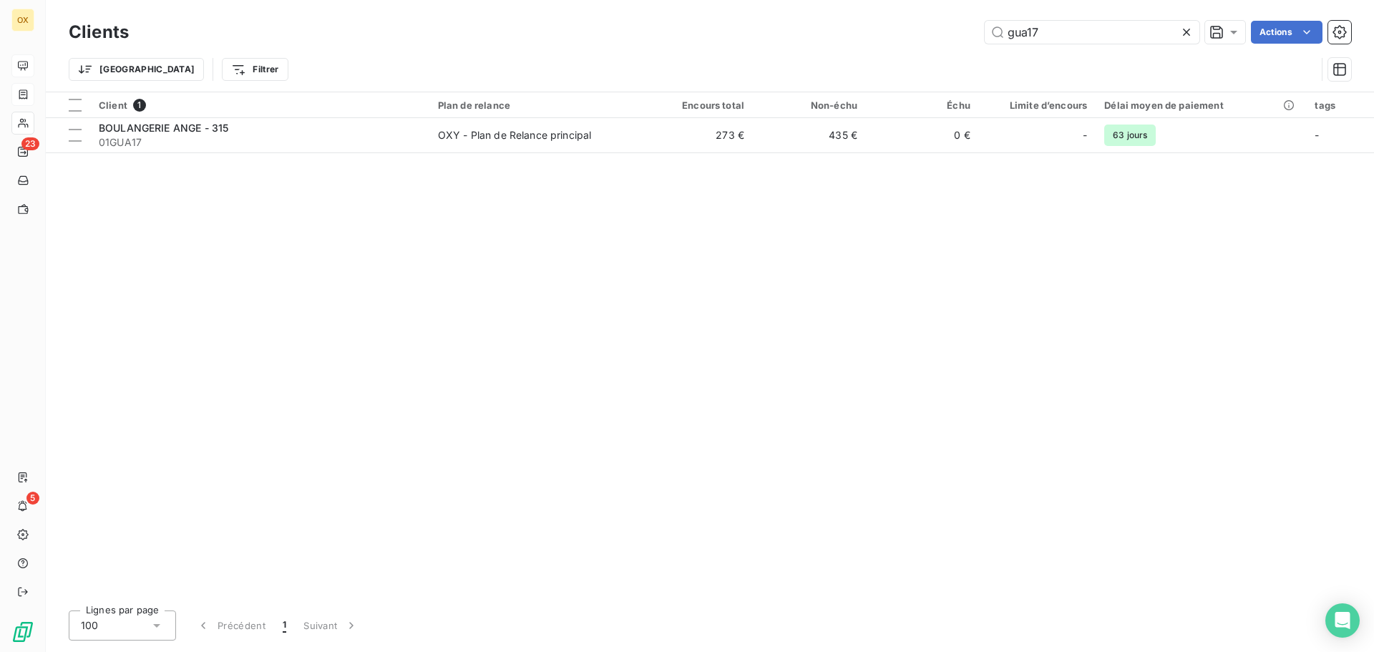
drag, startPoint x: 1090, startPoint y: 26, endPoint x: 958, endPoint y: 34, distance: 131.9
click at [958, 34] on div "gua17 Actions" at bounding box center [748, 32] width 1205 height 23
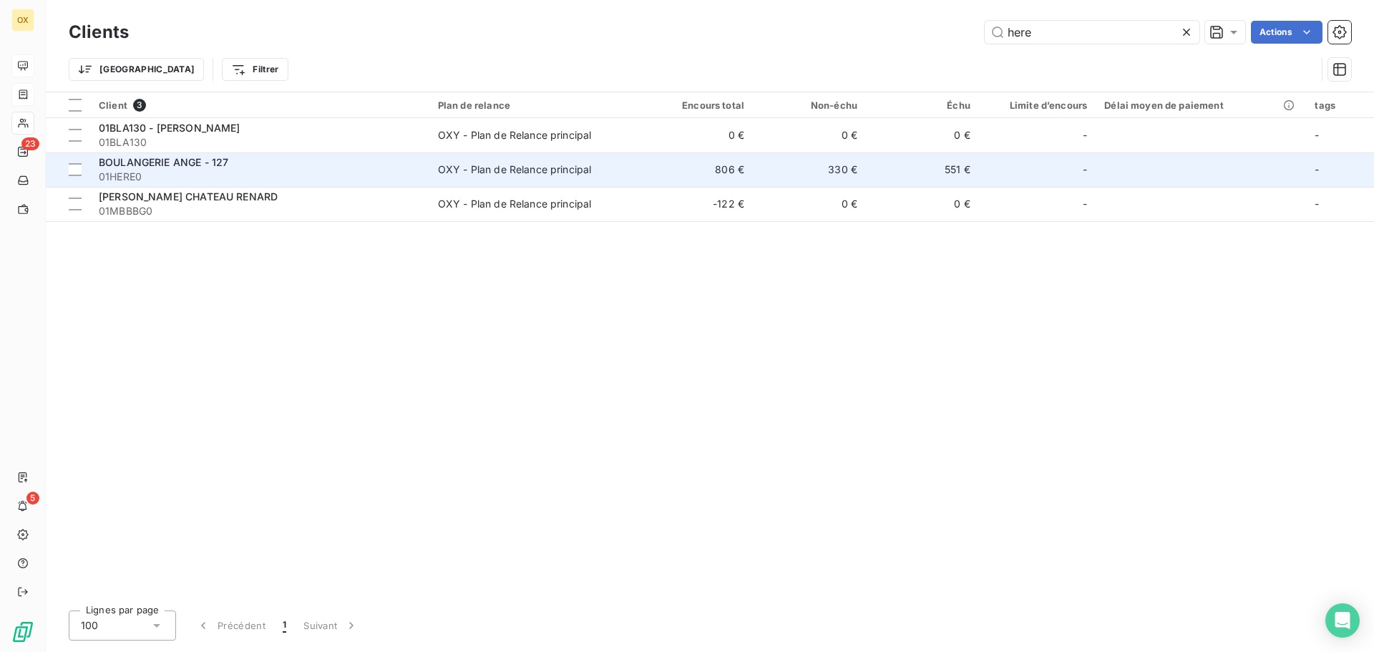
type input "here"
click at [343, 173] on span "01HERE0" at bounding box center [260, 177] width 322 height 14
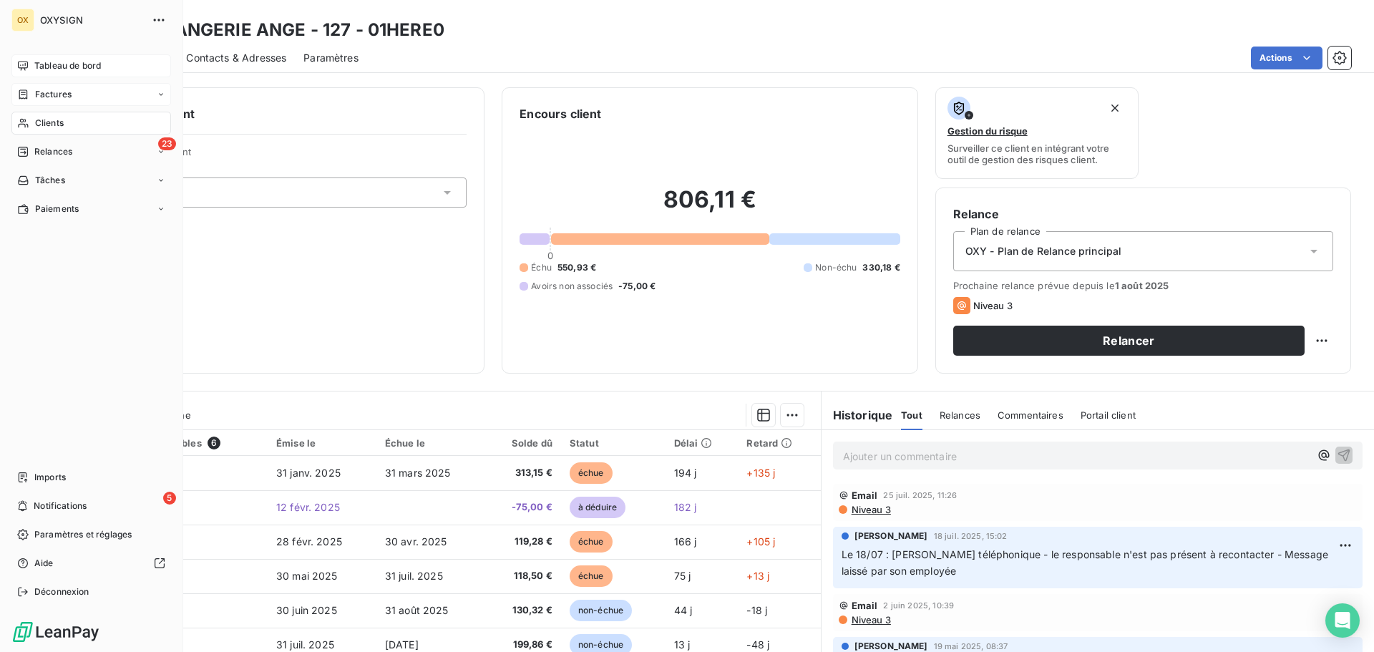
click at [38, 121] on span "Clients" at bounding box center [49, 123] width 29 height 13
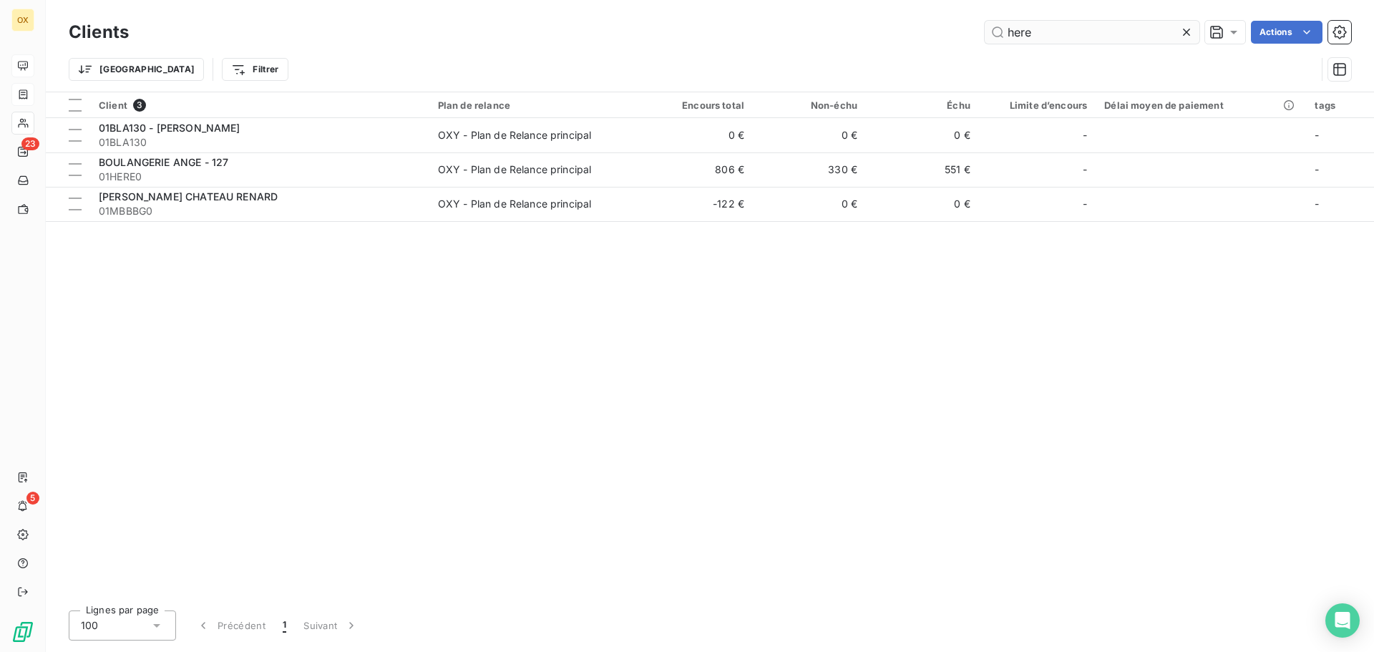
drag, startPoint x: 1085, startPoint y: 37, endPoint x: 1000, endPoint y: 36, distance: 85.1
click at [1000, 36] on input "here" at bounding box center [1091, 32] width 215 height 23
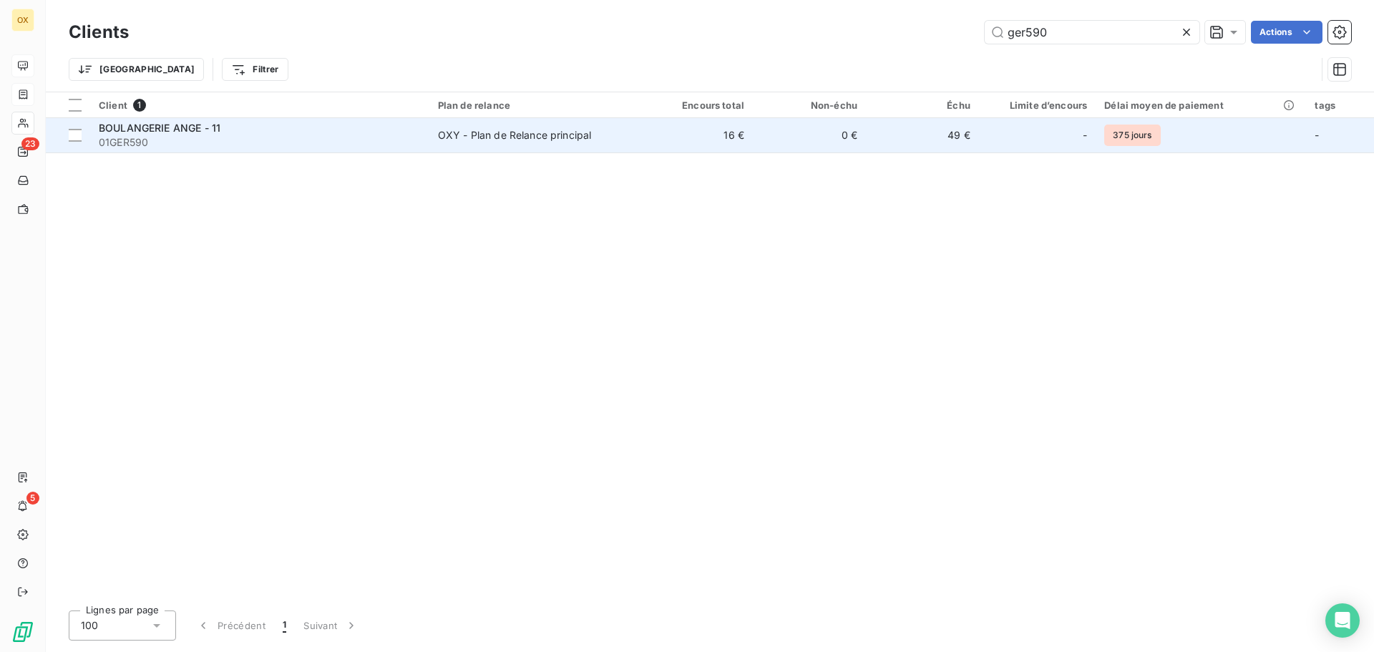
type input "ger590"
click at [251, 128] on div "BOULANGERIE ANGE - 11" at bounding box center [260, 128] width 322 height 14
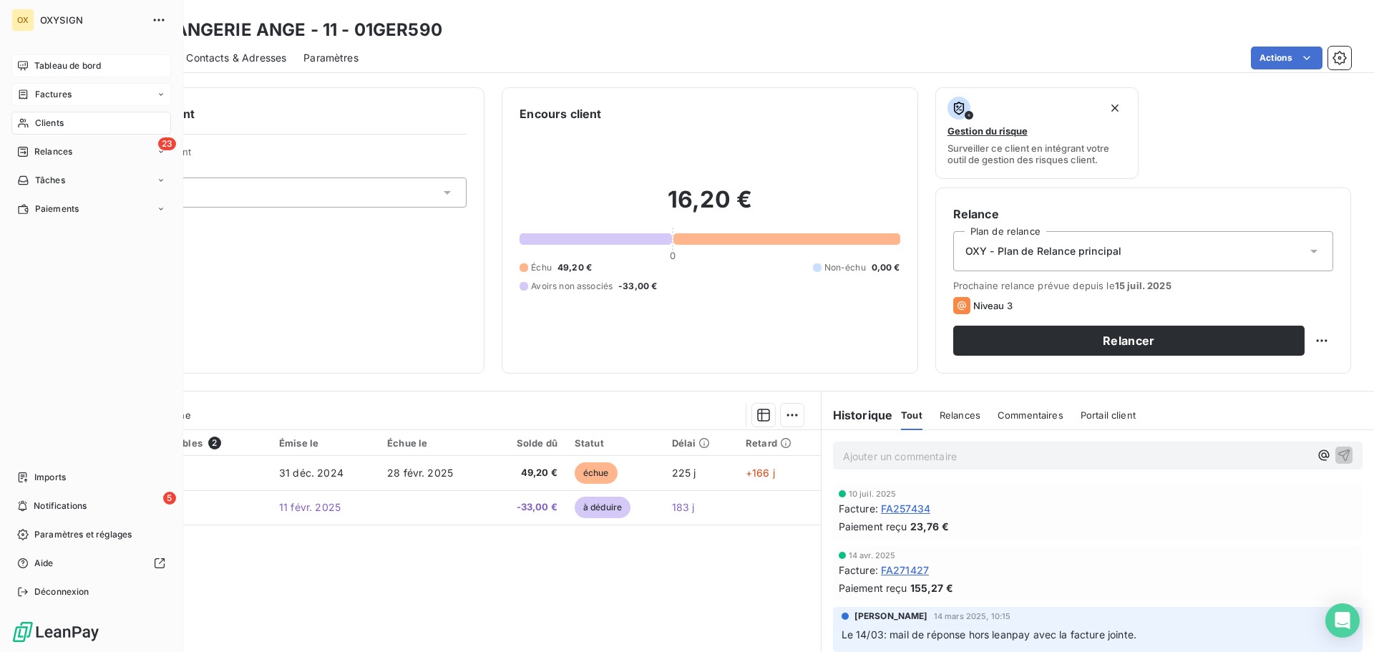
click at [50, 122] on span "Clients" at bounding box center [49, 123] width 29 height 13
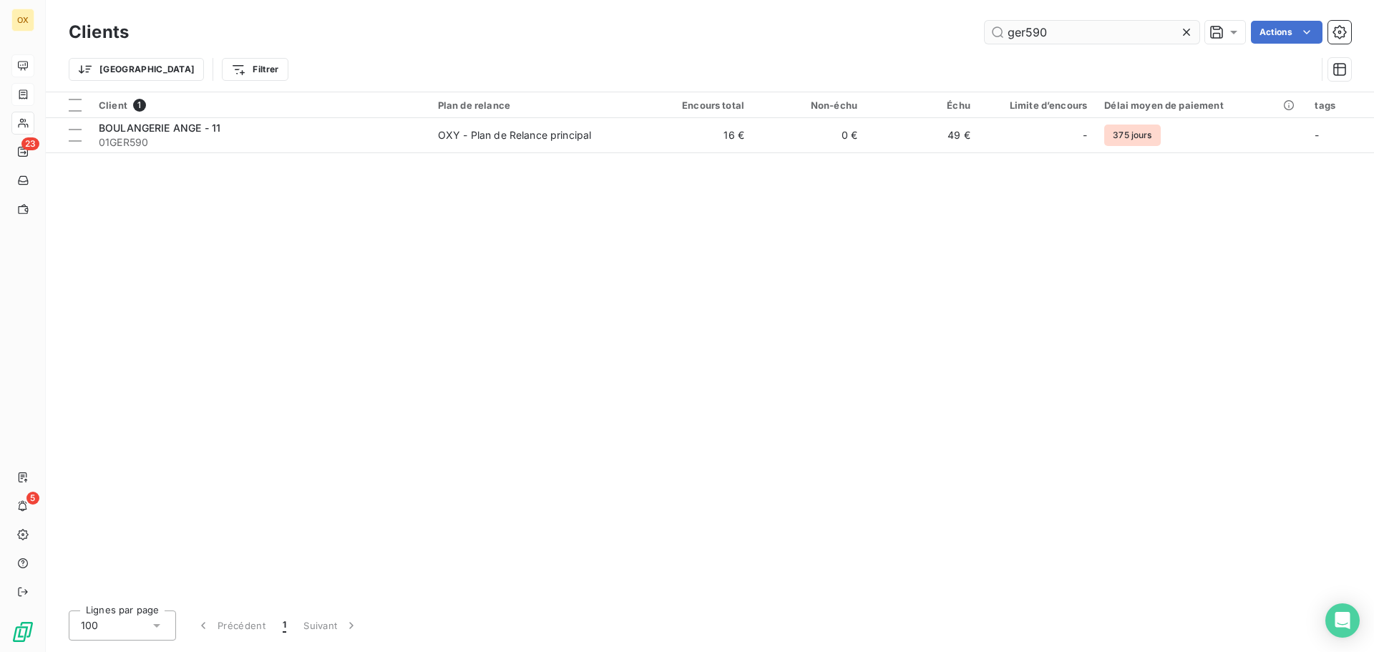
drag, startPoint x: 1095, startPoint y: 31, endPoint x: 1007, endPoint y: 33, distance: 88.0
click at [1007, 33] on input "ger590" at bounding box center [1091, 32] width 215 height 23
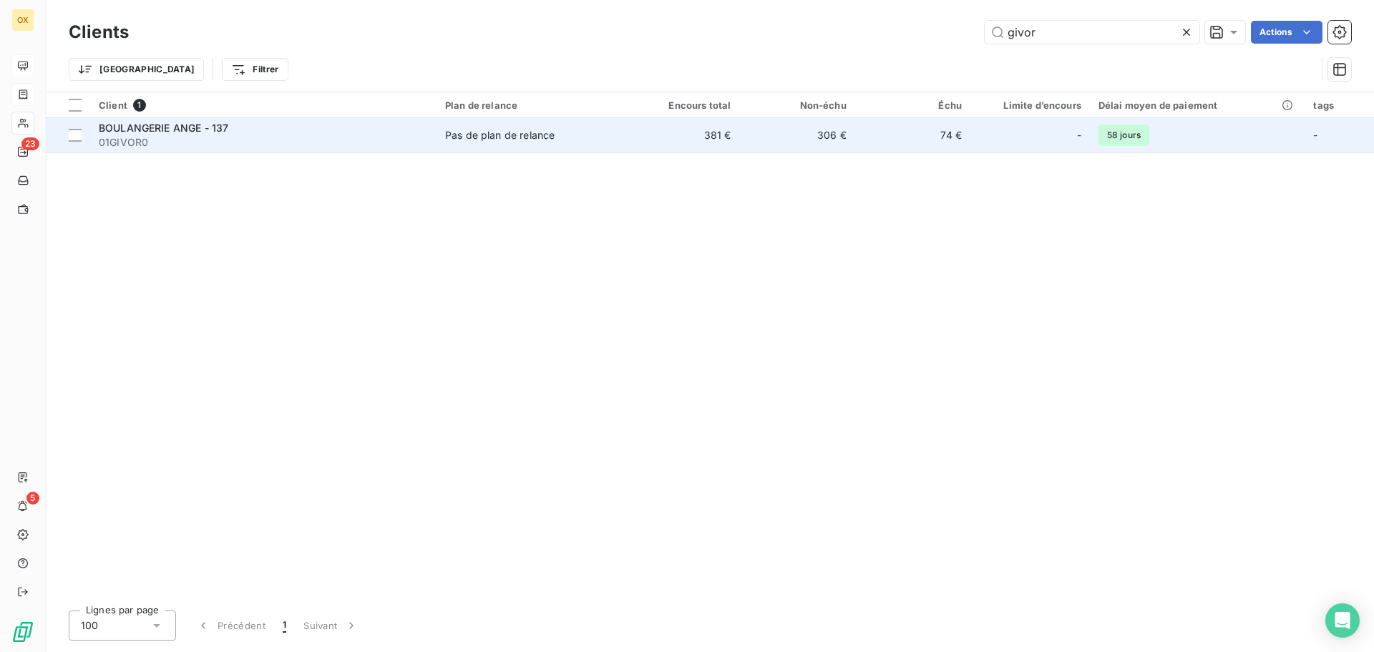
type input "givor"
click at [397, 127] on div "BOULANGERIE ANGE - 137" at bounding box center [263, 128] width 329 height 14
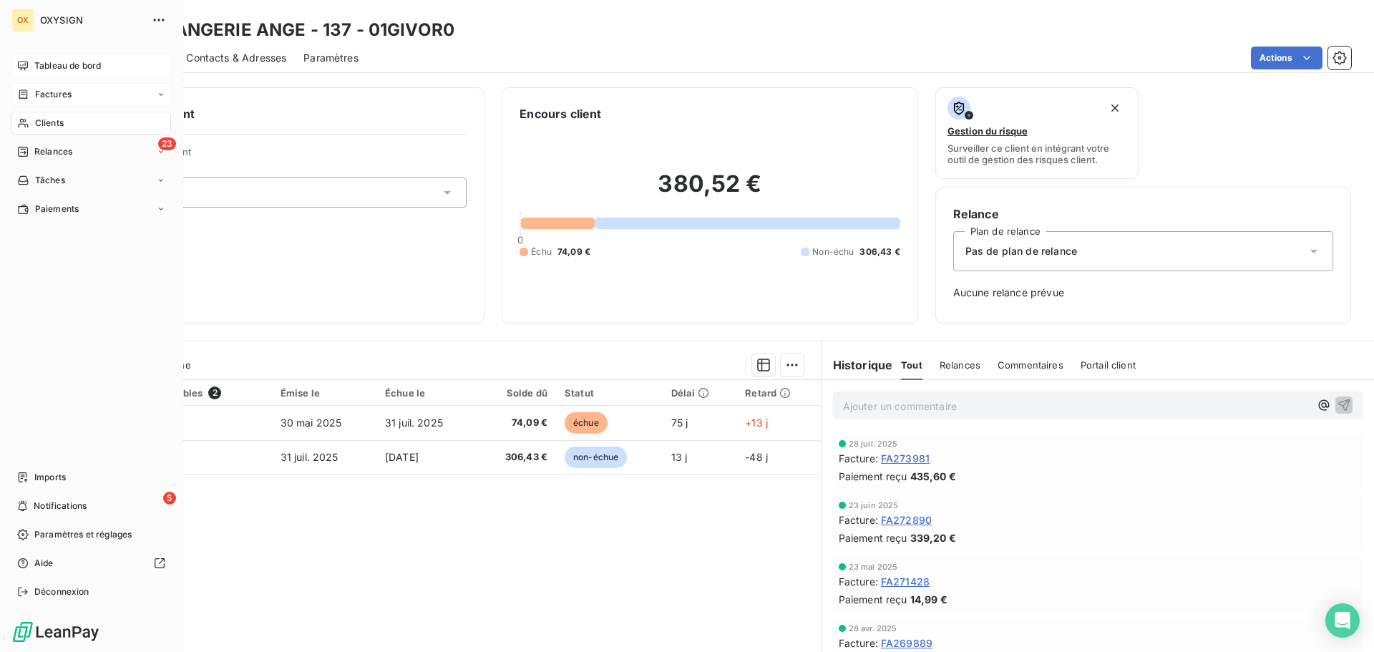
click at [74, 117] on div "Clients" at bounding box center [91, 123] width 160 height 23
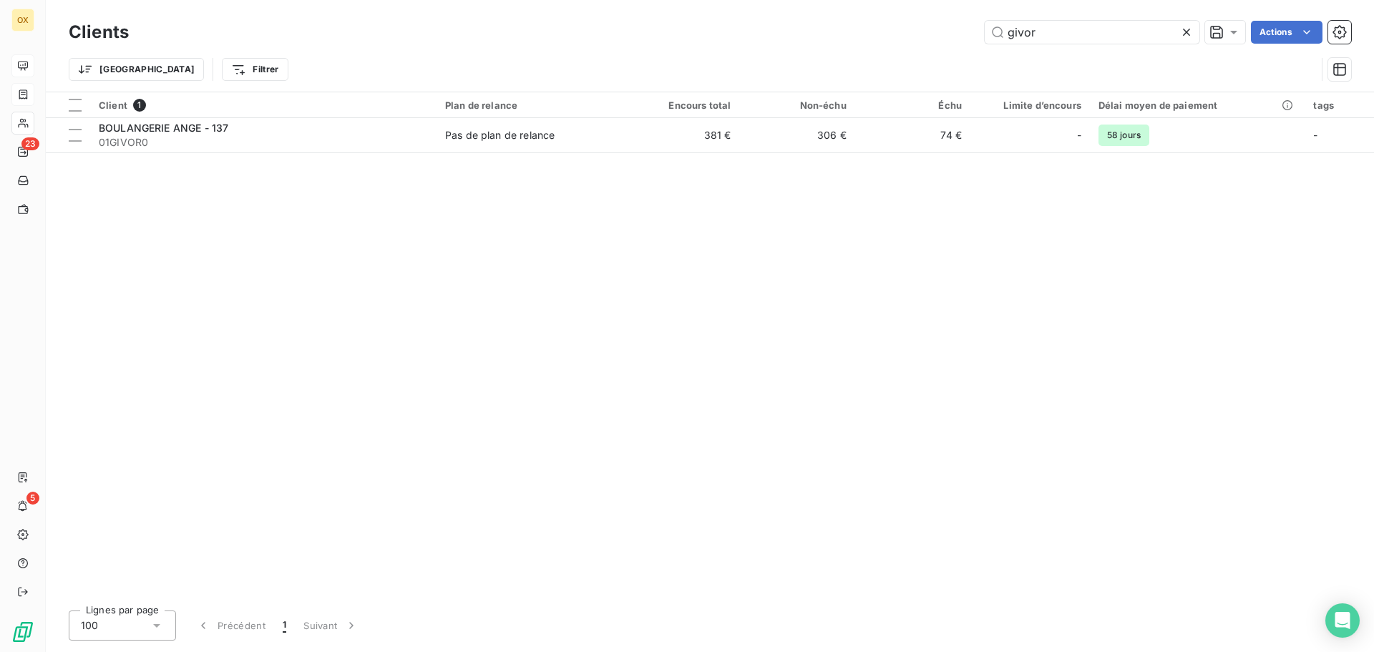
drag, startPoint x: 1080, startPoint y: 27, endPoint x: 970, endPoint y: 29, distance: 109.5
click at [970, 29] on div "givor Actions" at bounding box center [748, 32] width 1205 height 23
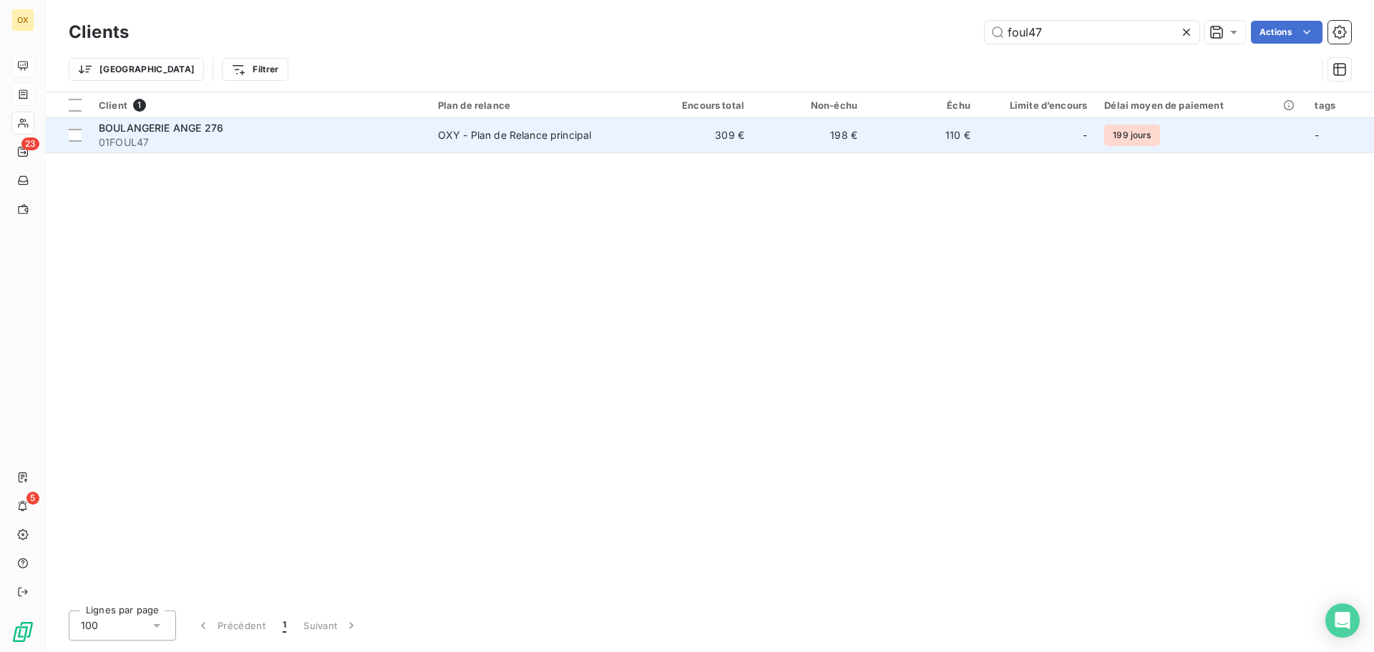
type input "foul47"
click at [226, 136] on span "01FOUL47" at bounding box center [260, 142] width 322 height 14
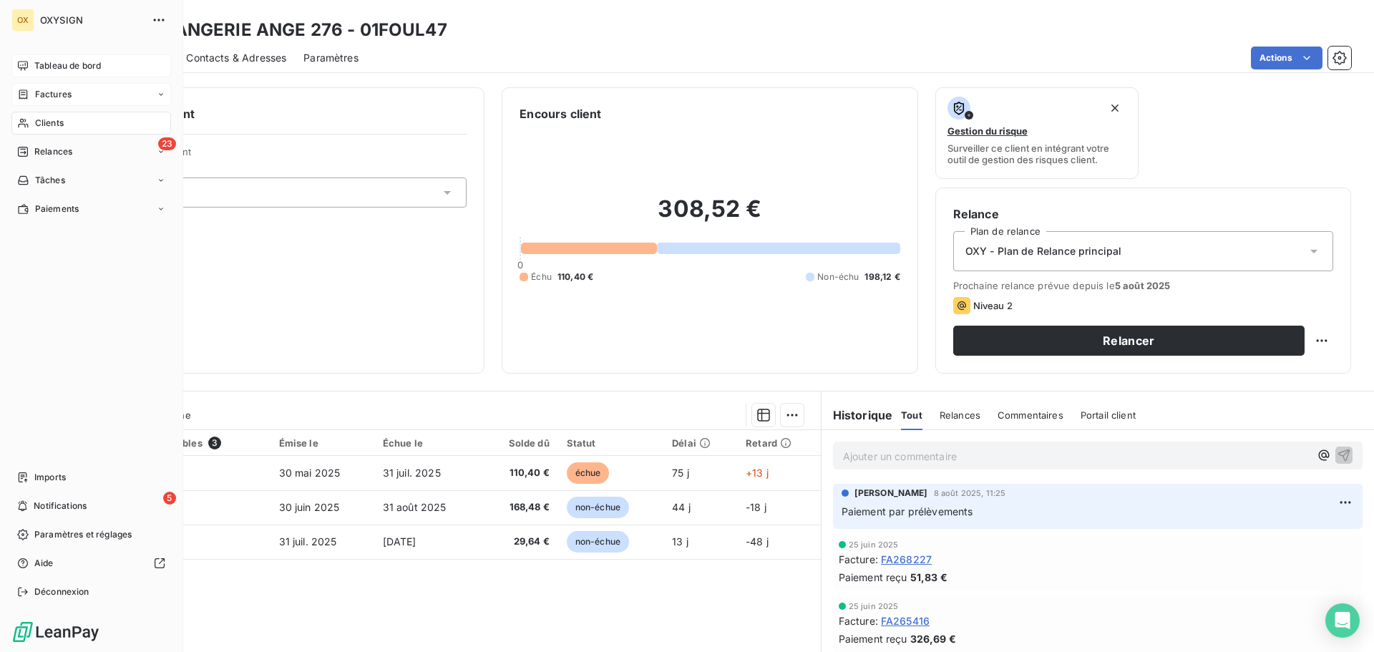
click at [45, 119] on span "Clients" at bounding box center [49, 123] width 29 height 13
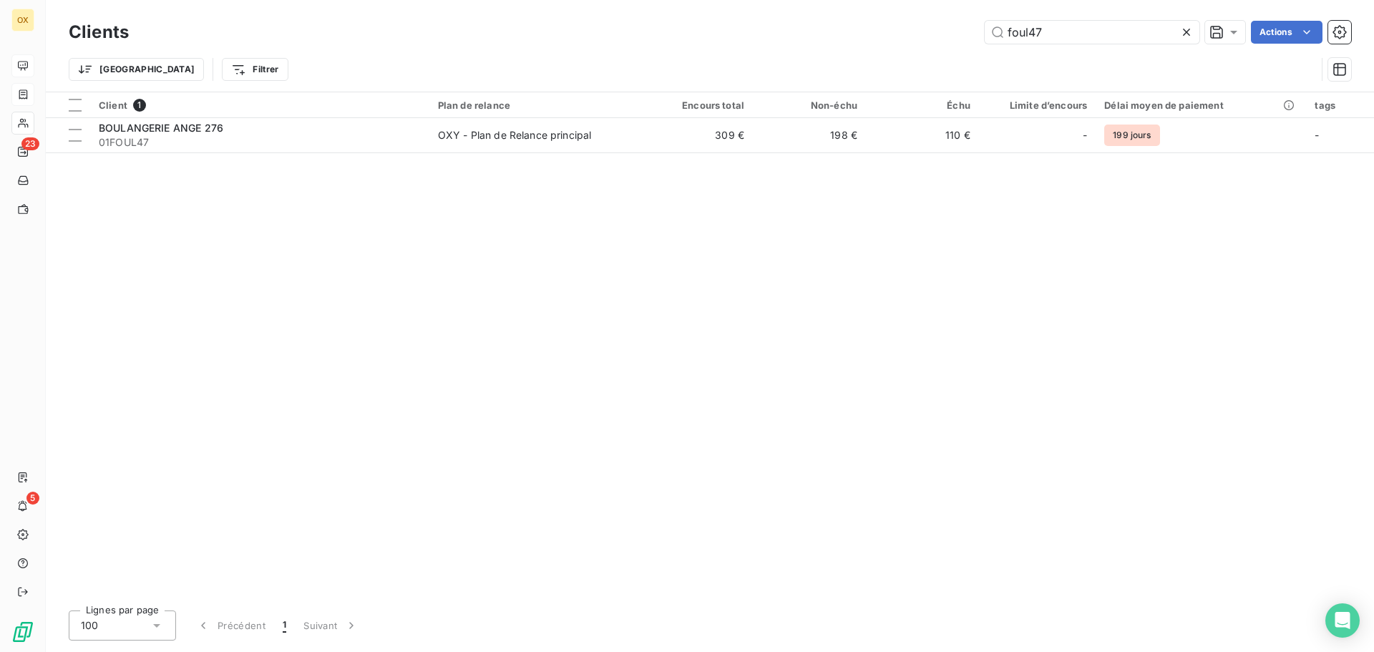
drag, startPoint x: 1075, startPoint y: 18, endPoint x: 1067, endPoint y: 24, distance: 10.2
click at [1004, 15] on div "Clients foul47 Actions Trier Filtrer" at bounding box center [710, 46] width 1328 height 92
click at [1068, 24] on input "foul47" at bounding box center [1091, 32] width 215 height 23
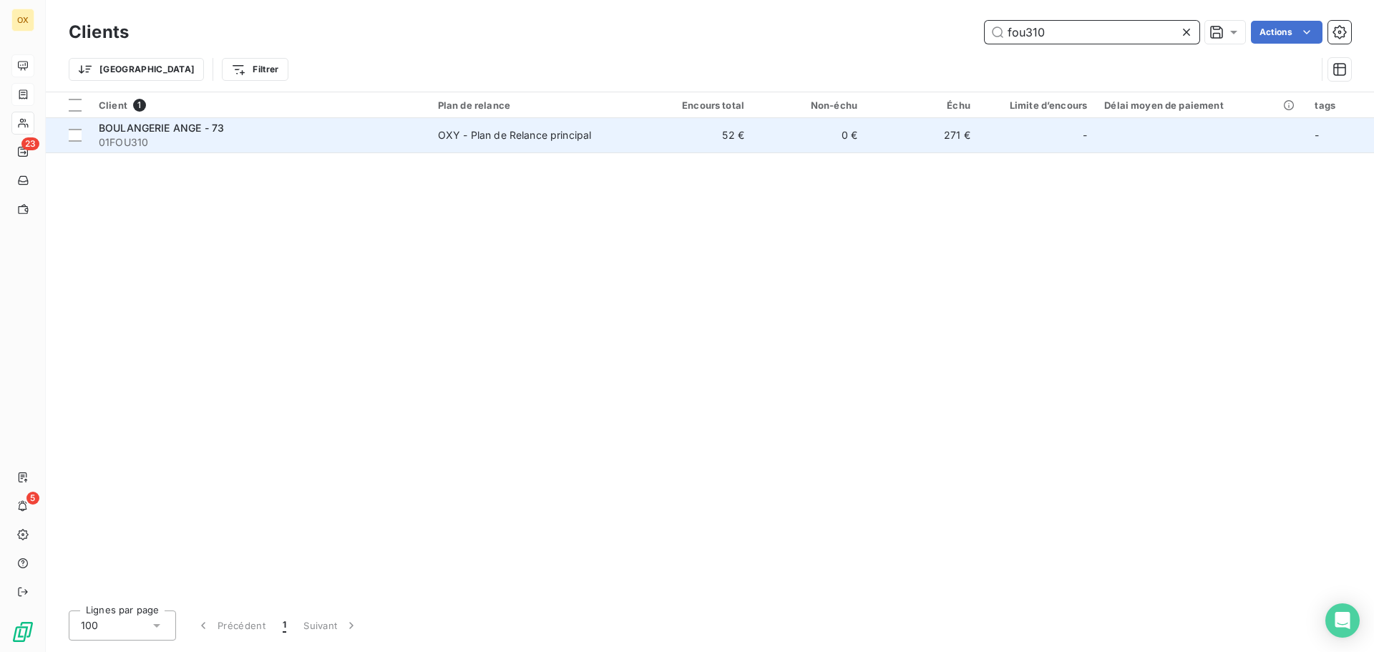
type input "fou310"
click at [268, 128] on div "BOULANGERIE ANGE - 73" at bounding box center [260, 128] width 322 height 14
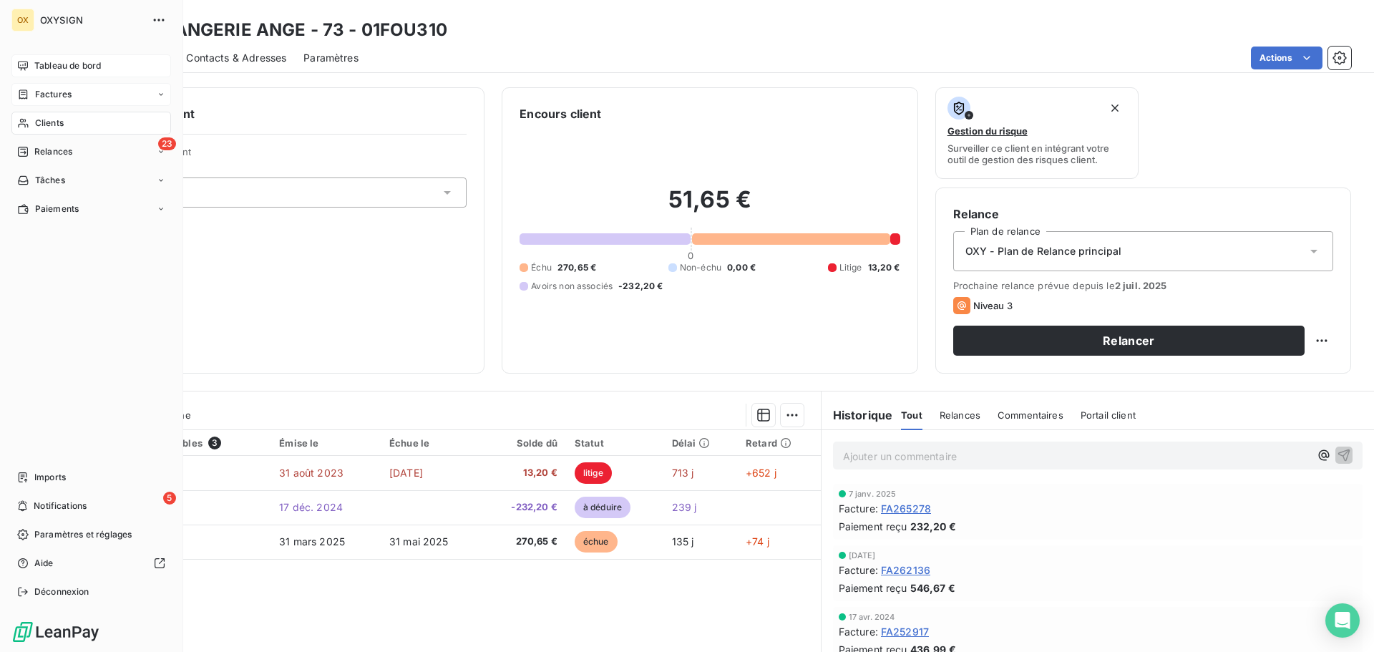
click at [43, 117] on span "Clients" at bounding box center [49, 123] width 29 height 13
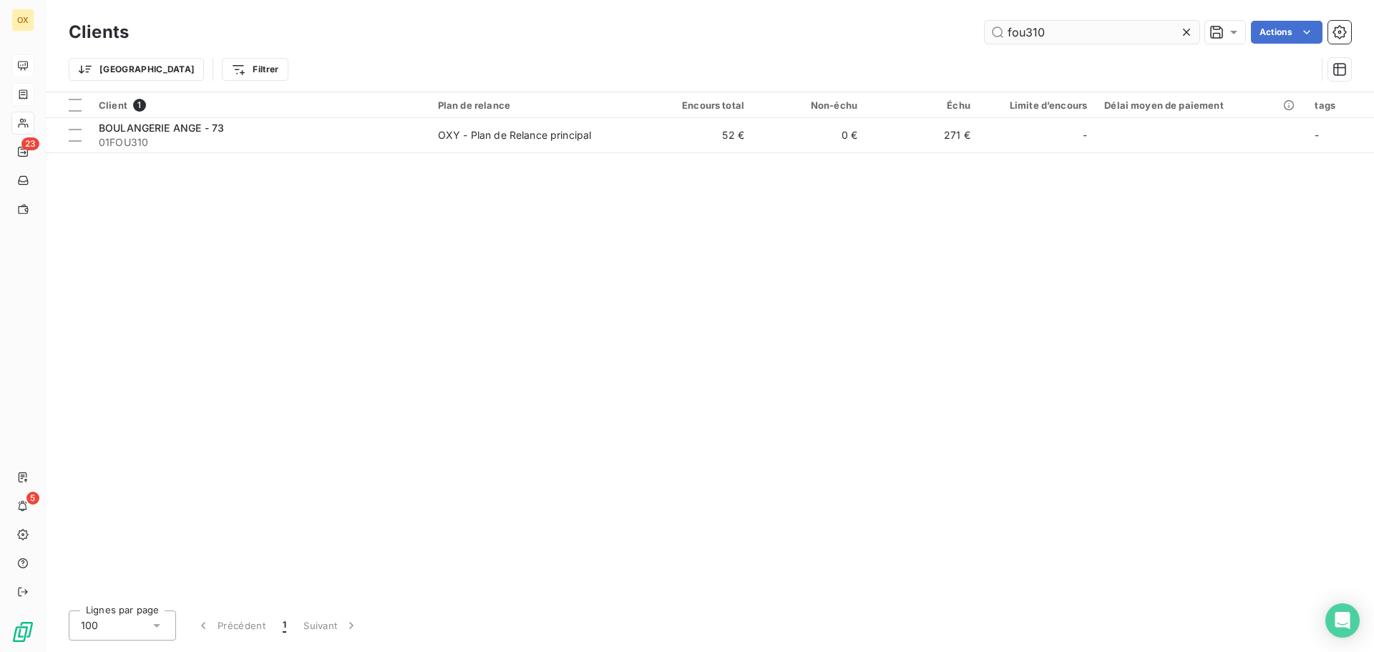
drag, startPoint x: 1109, startPoint y: 36, endPoint x: 984, endPoint y: 33, distance: 125.2
click at [984, 33] on input "fou310" at bounding box center [1091, 32] width 215 height 23
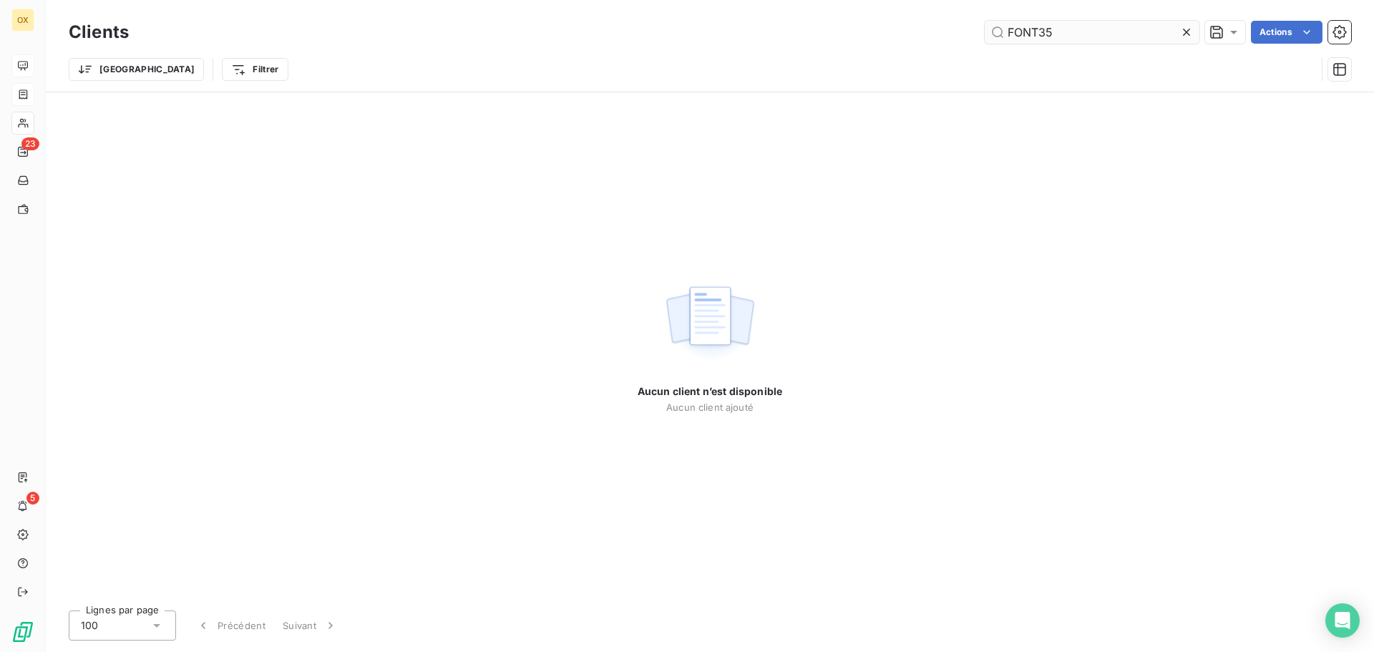
click at [1046, 35] on input "FONT35" at bounding box center [1091, 32] width 215 height 23
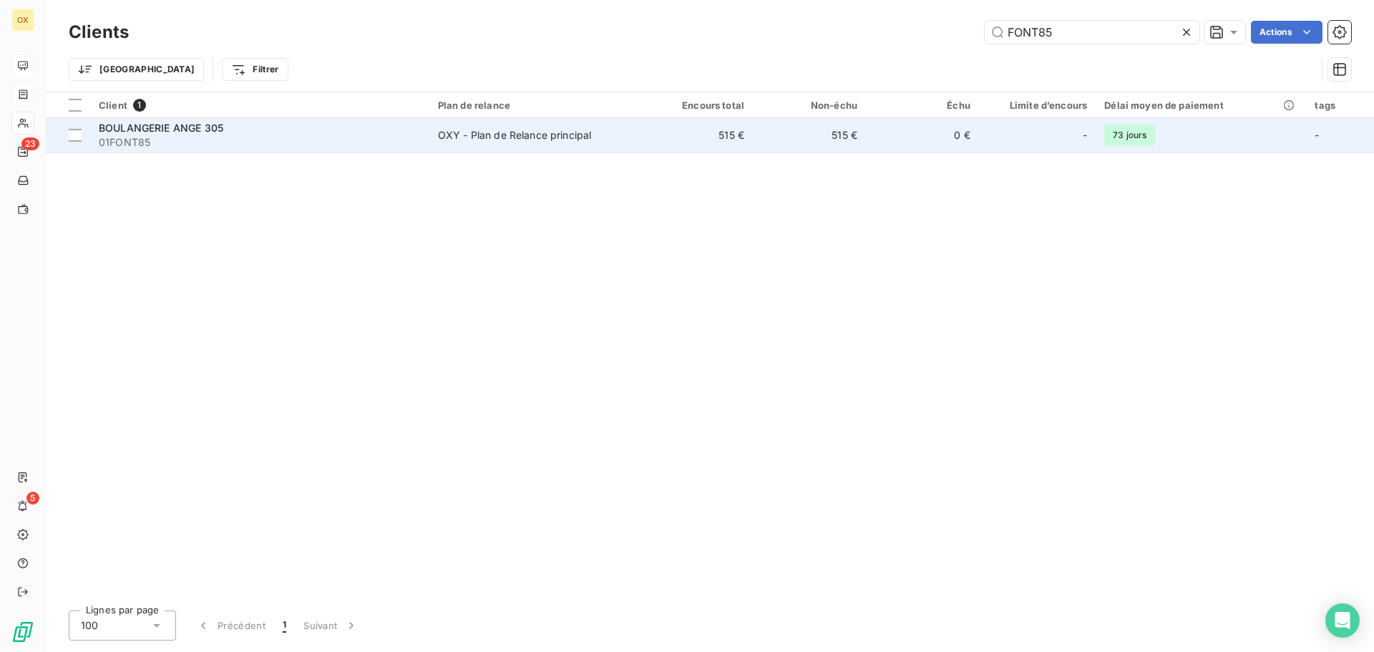
type input "FONT85"
click at [203, 137] on span "01FONT85" at bounding box center [260, 142] width 322 height 14
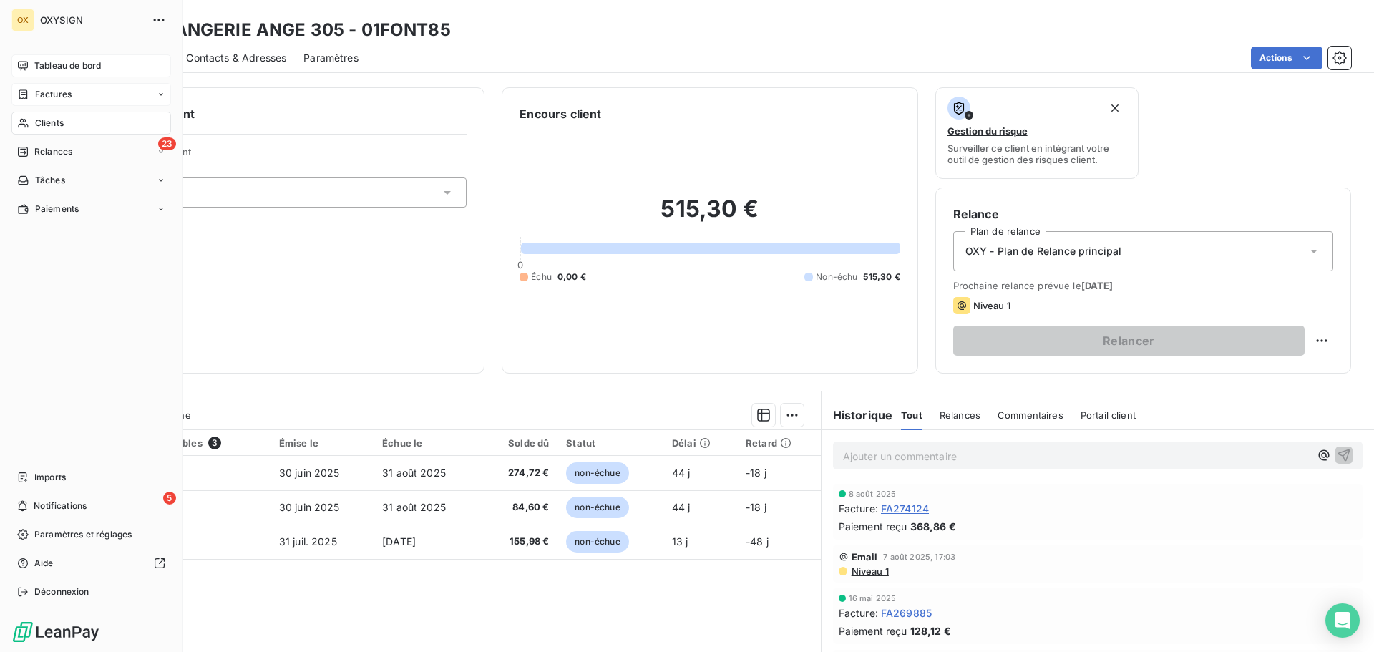
click at [36, 121] on span "Clients" at bounding box center [49, 123] width 29 height 13
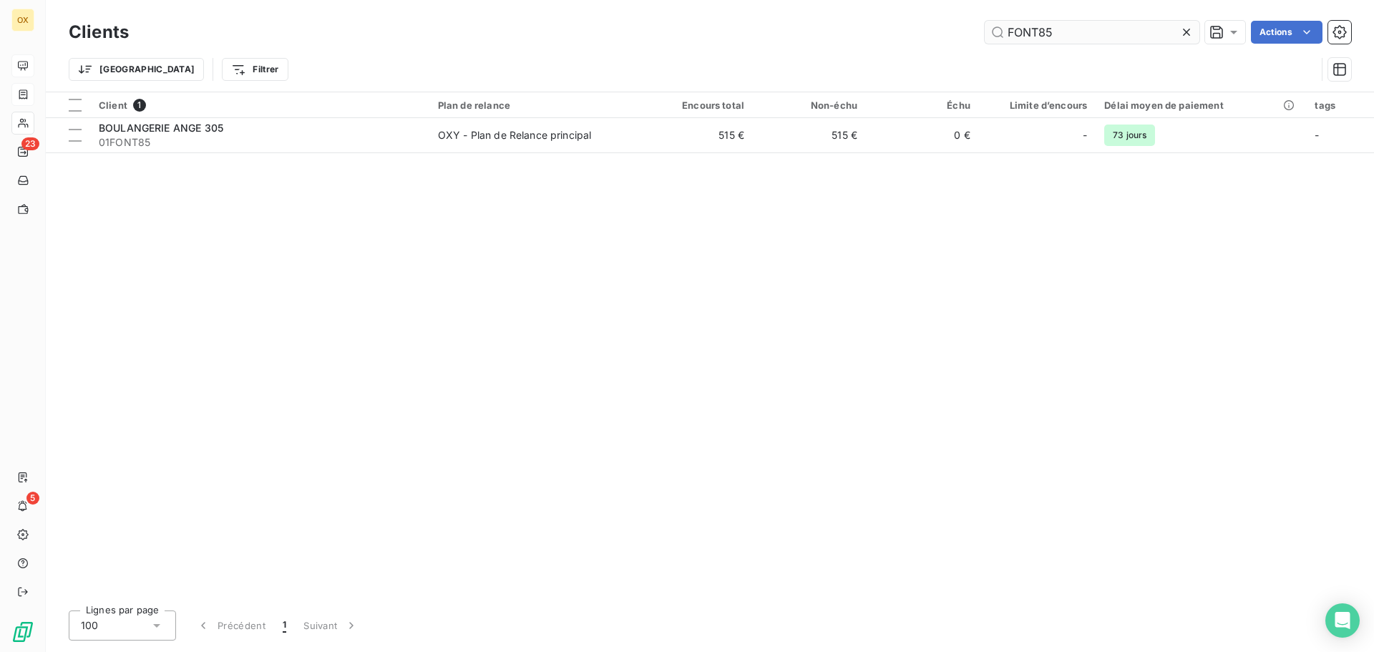
click at [1004, 30] on div "Clients FONT85 Actions" at bounding box center [710, 32] width 1282 height 30
click at [1086, 39] on input "FONT85" at bounding box center [1091, 32] width 215 height 23
drag, startPoint x: 1086, startPoint y: 39, endPoint x: 989, endPoint y: 31, distance: 96.9
click at [989, 31] on input "FONT85" at bounding box center [1091, 32] width 215 height 23
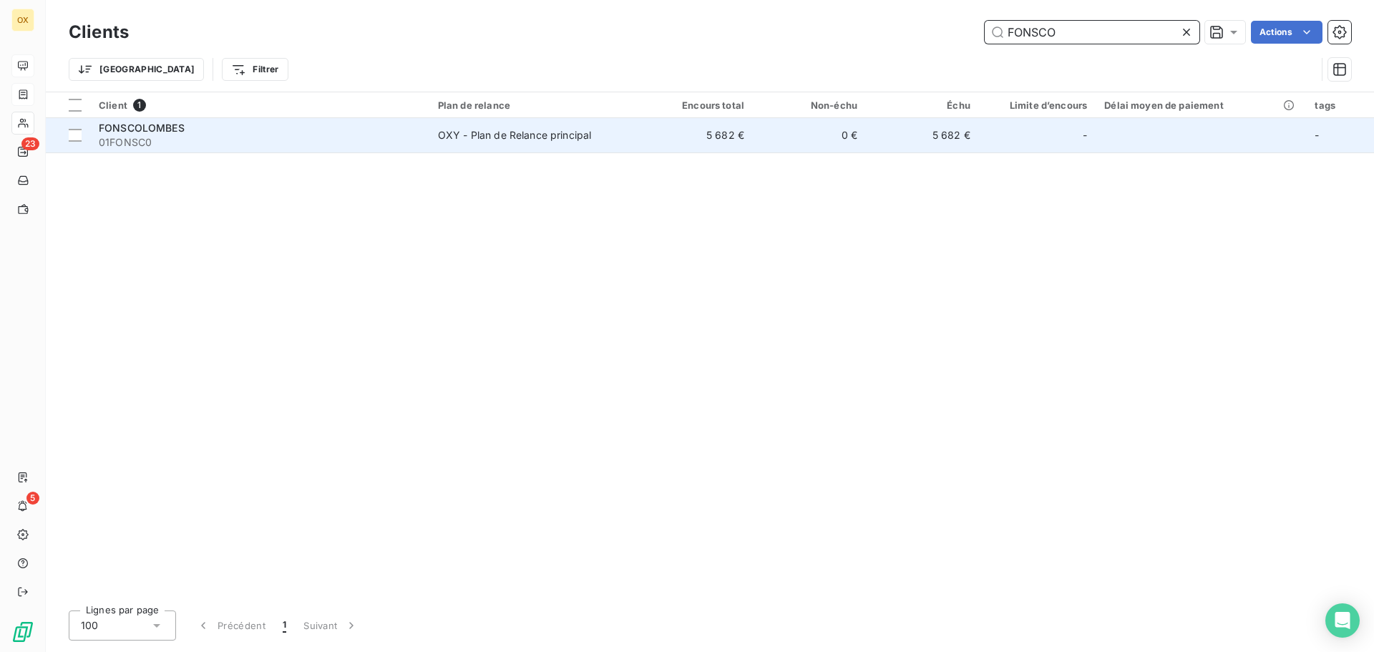
type input "FONSCO"
click at [362, 124] on div "FONSCOLOMBES" at bounding box center [260, 128] width 322 height 14
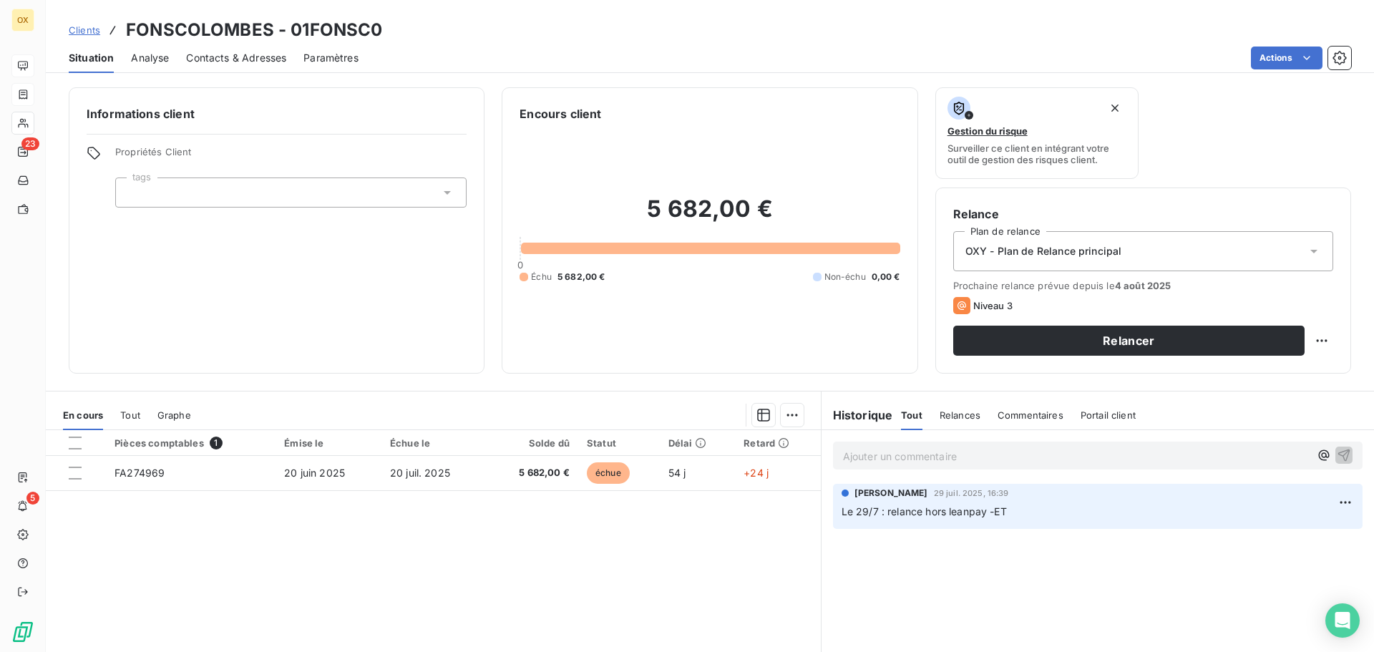
click at [254, 60] on span "Contacts & Adresses" at bounding box center [236, 58] width 100 height 14
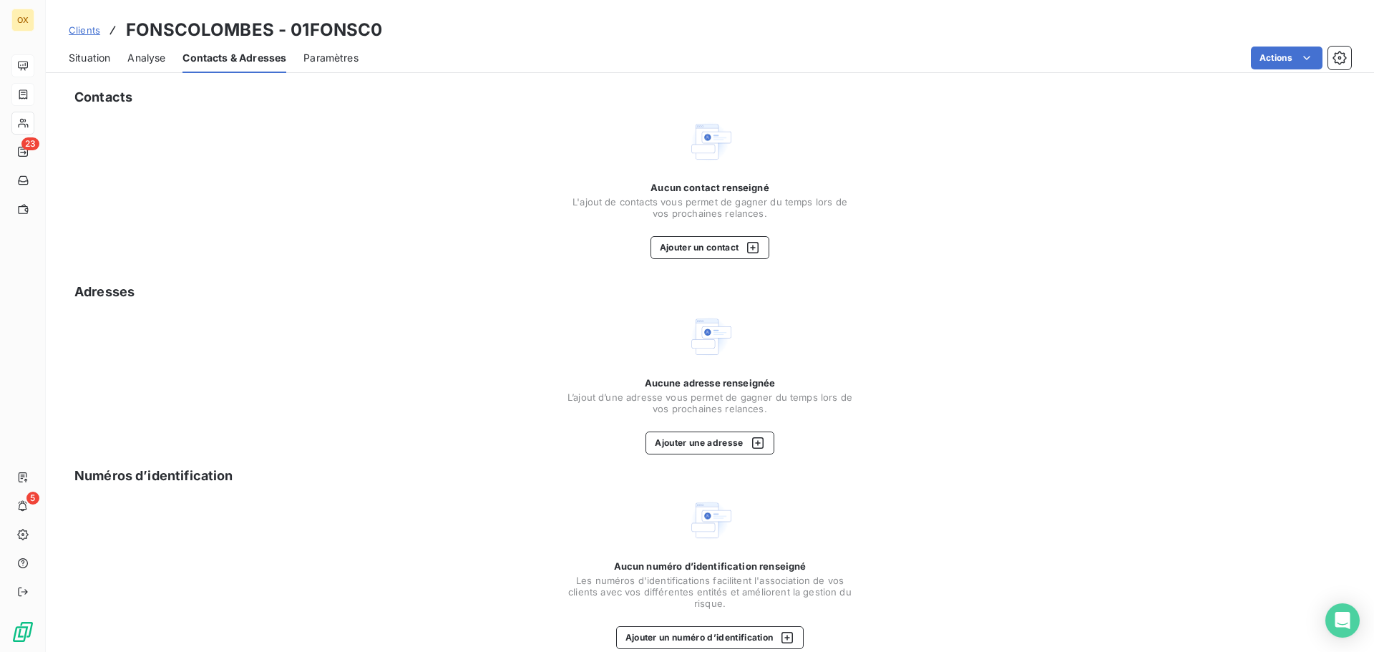
click at [96, 58] on span "Situation" at bounding box center [89, 58] width 41 height 14
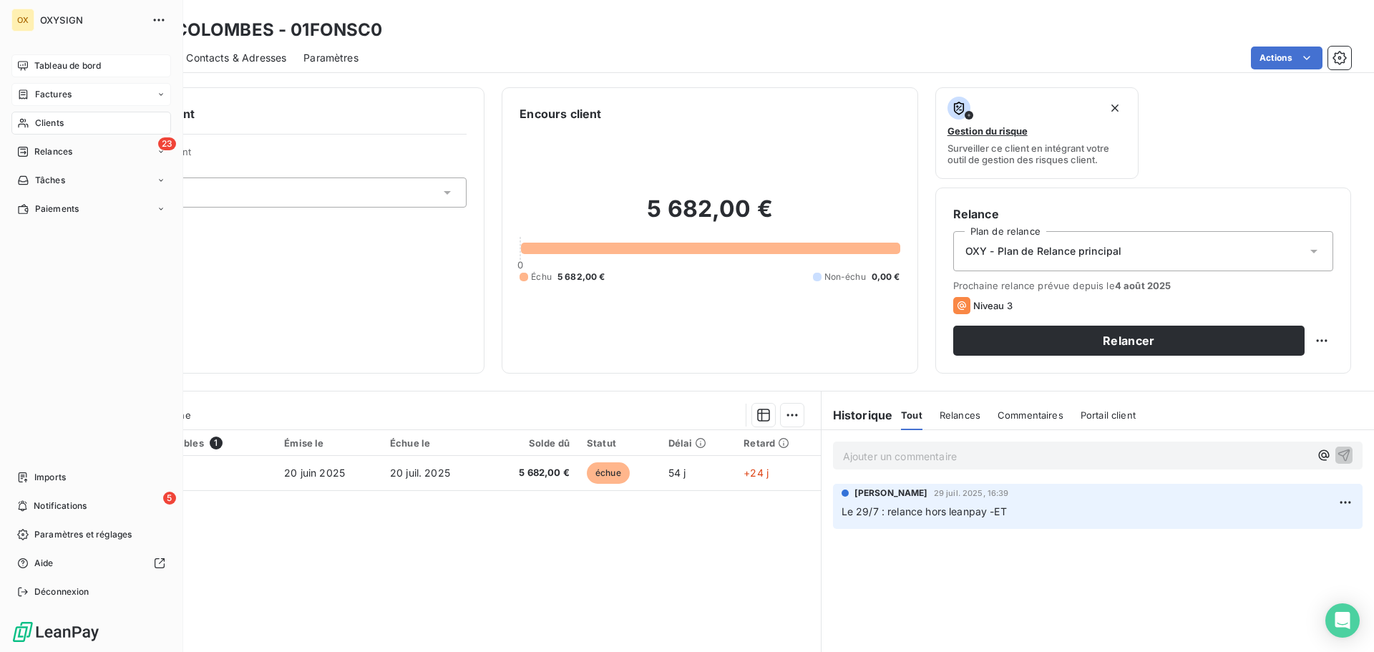
click at [65, 119] on div "Clients" at bounding box center [91, 123] width 160 height 23
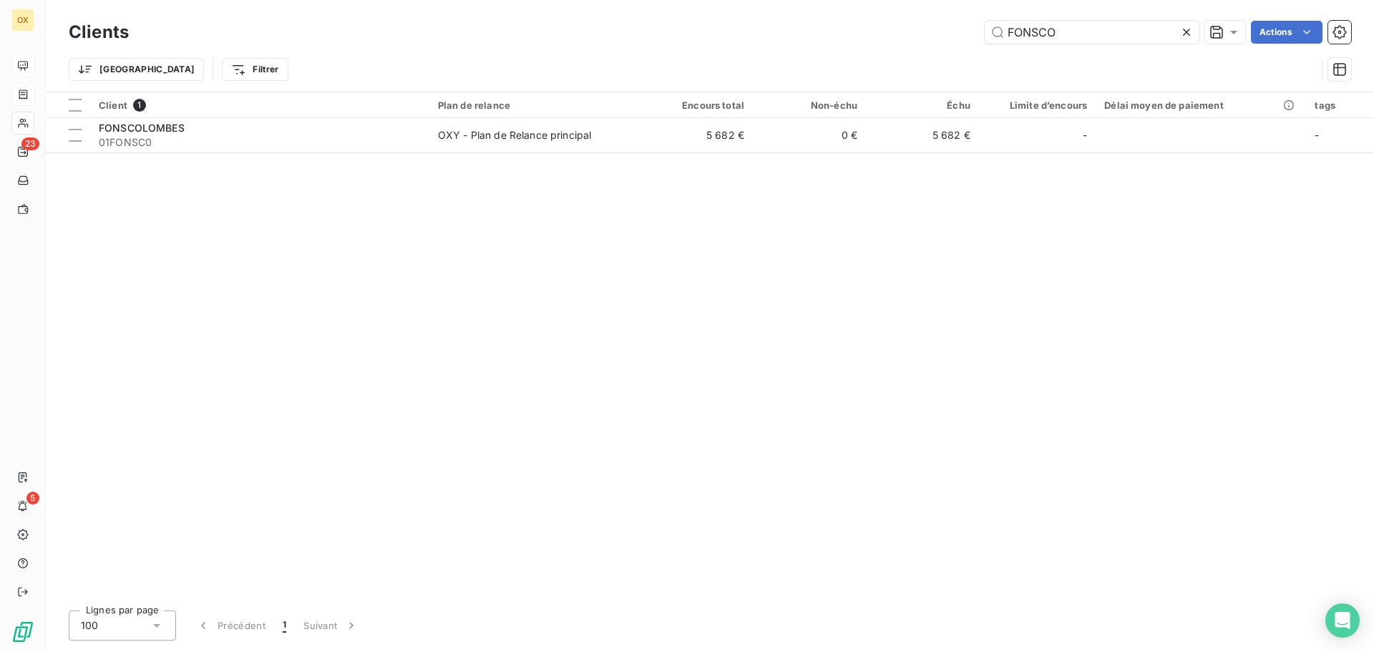
drag, startPoint x: 1087, startPoint y: 26, endPoint x: 961, endPoint y: 30, distance: 126.0
click at [961, 30] on div "FONSCO Actions" at bounding box center [748, 32] width 1205 height 23
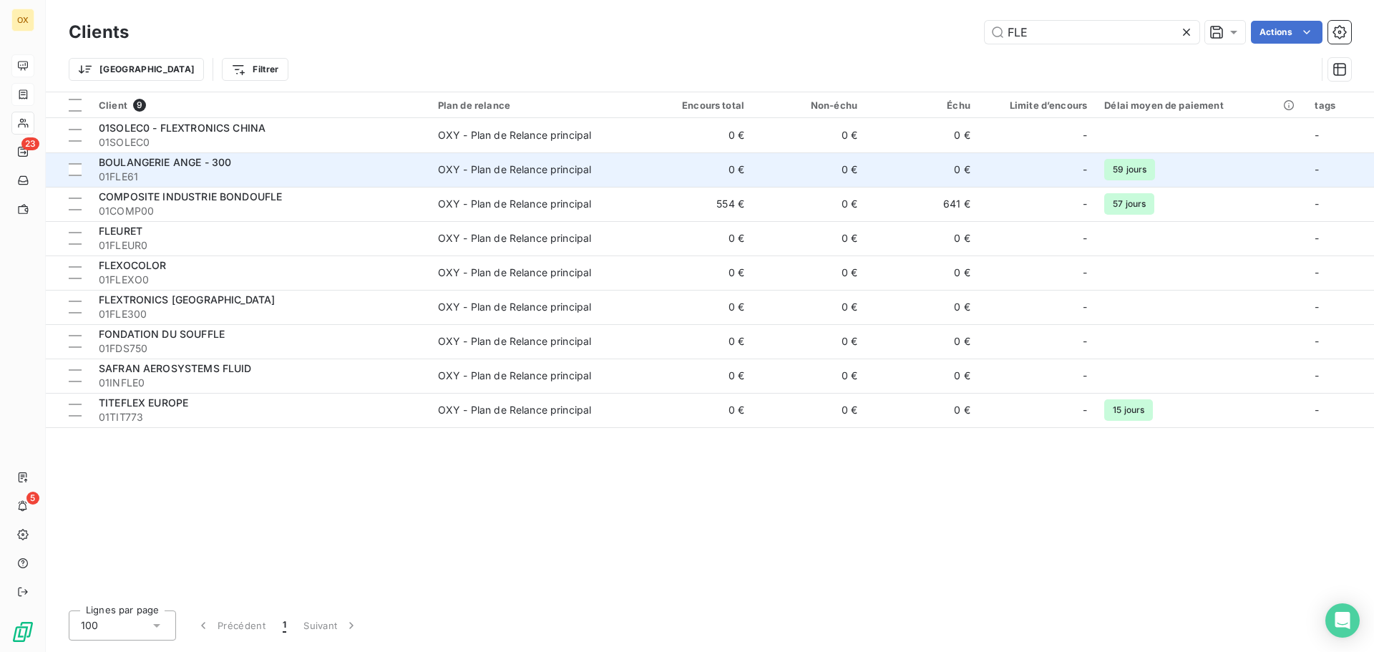
type input "FLE"
click at [482, 175] on div "OXY - Plan de Relance principal" at bounding box center [515, 169] width 154 height 14
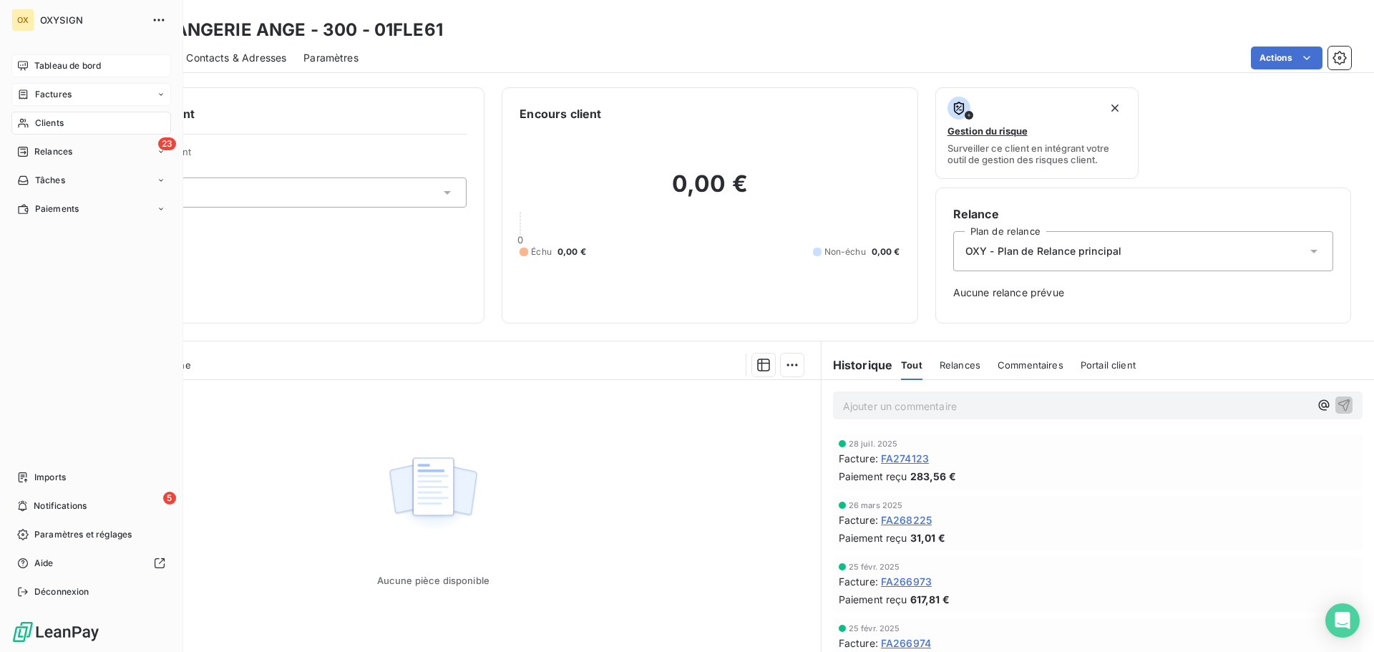
click at [41, 120] on span "Clients" at bounding box center [49, 123] width 29 height 13
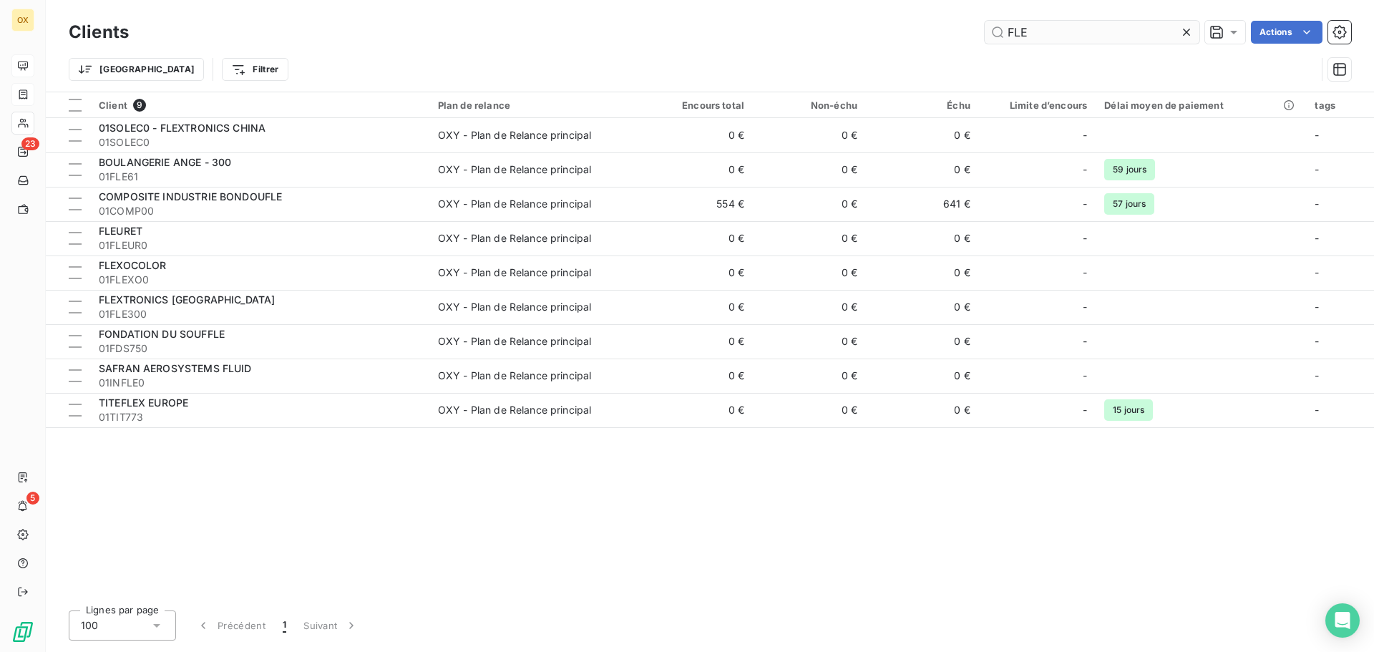
drag, startPoint x: 1002, startPoint y: 22, endPoint x: 1012, endPoint y: 25, distance: 10.4
click at [1012, 25] on input "FLE" at bounding box center [1091, 32] width 215 height 23
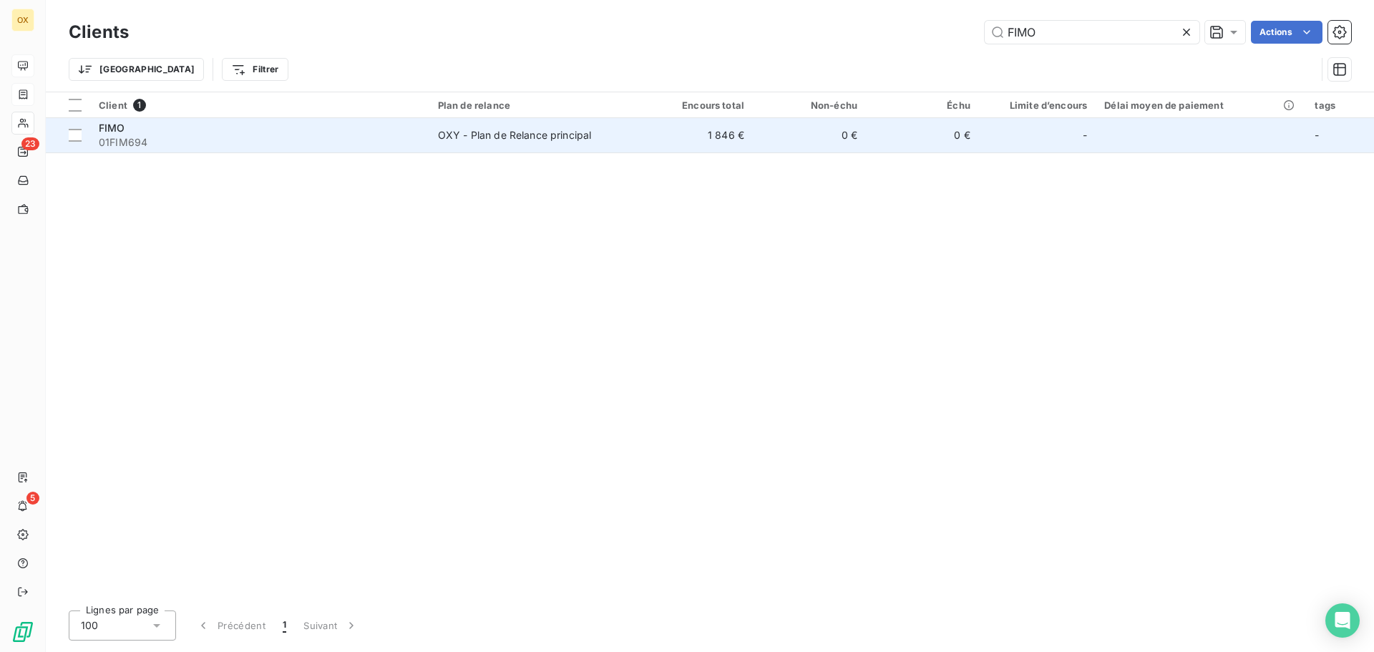
type input "FIMO"
click at [251, 143] on span "01FIM694" at bounding box center [260, 142] width 322 height 14
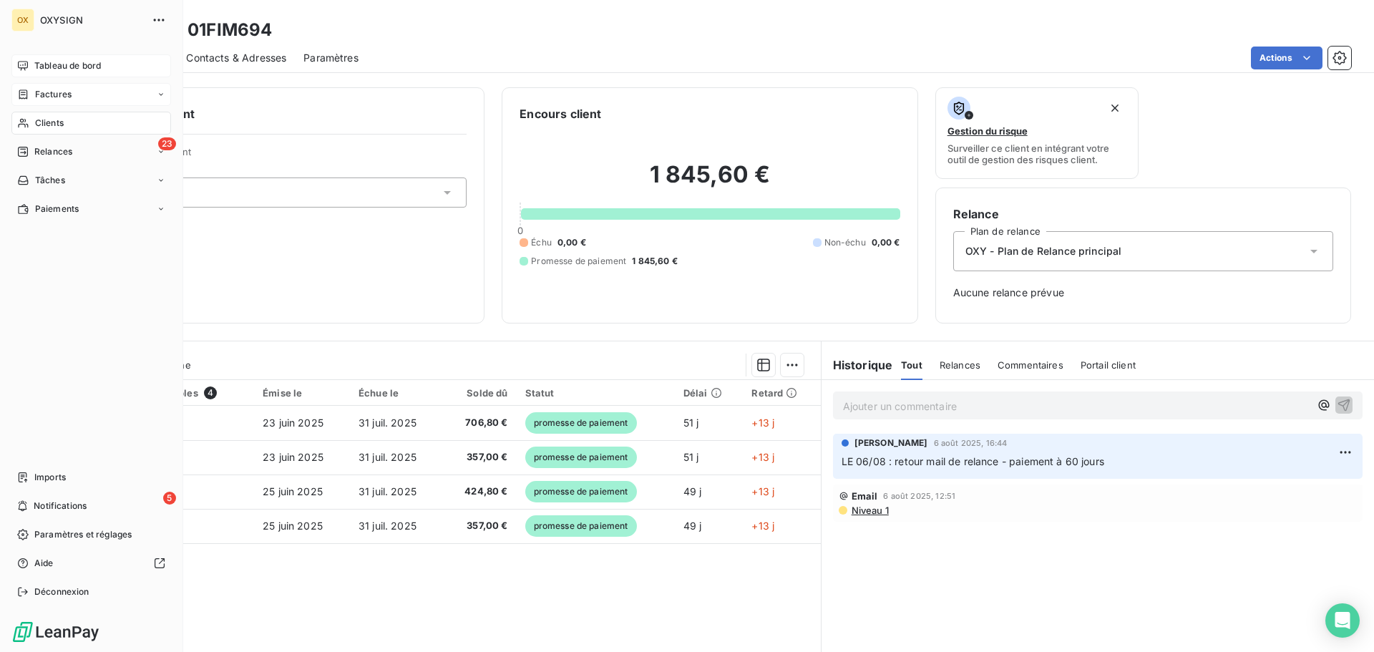
click at [42, 122] on span "Clients" at bounding box center [49, 123] width 29 height 13
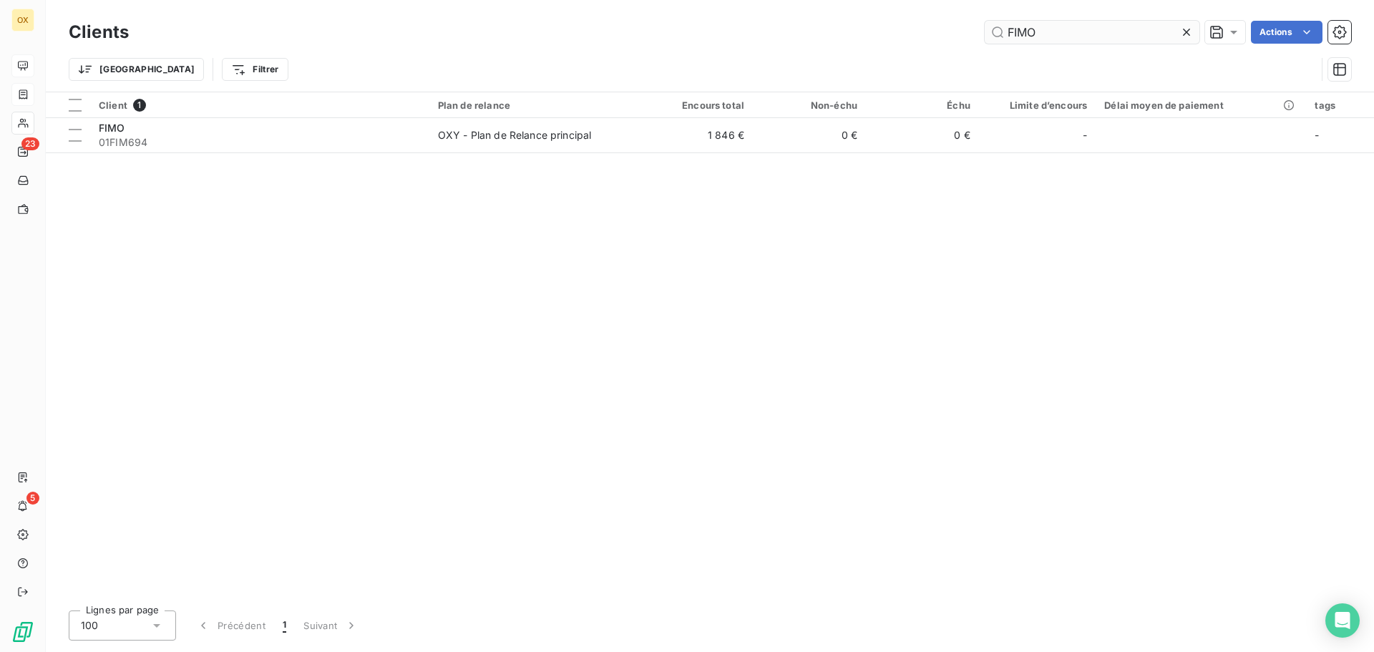
drag, startPoint x: 1072, startPoint y: 41, endPoint x: 1014, endPoint y: 39, distance: 58.7
click at [1014, 39] on input "FIMO" at bounding box center [1091, 32] width 215 height 23
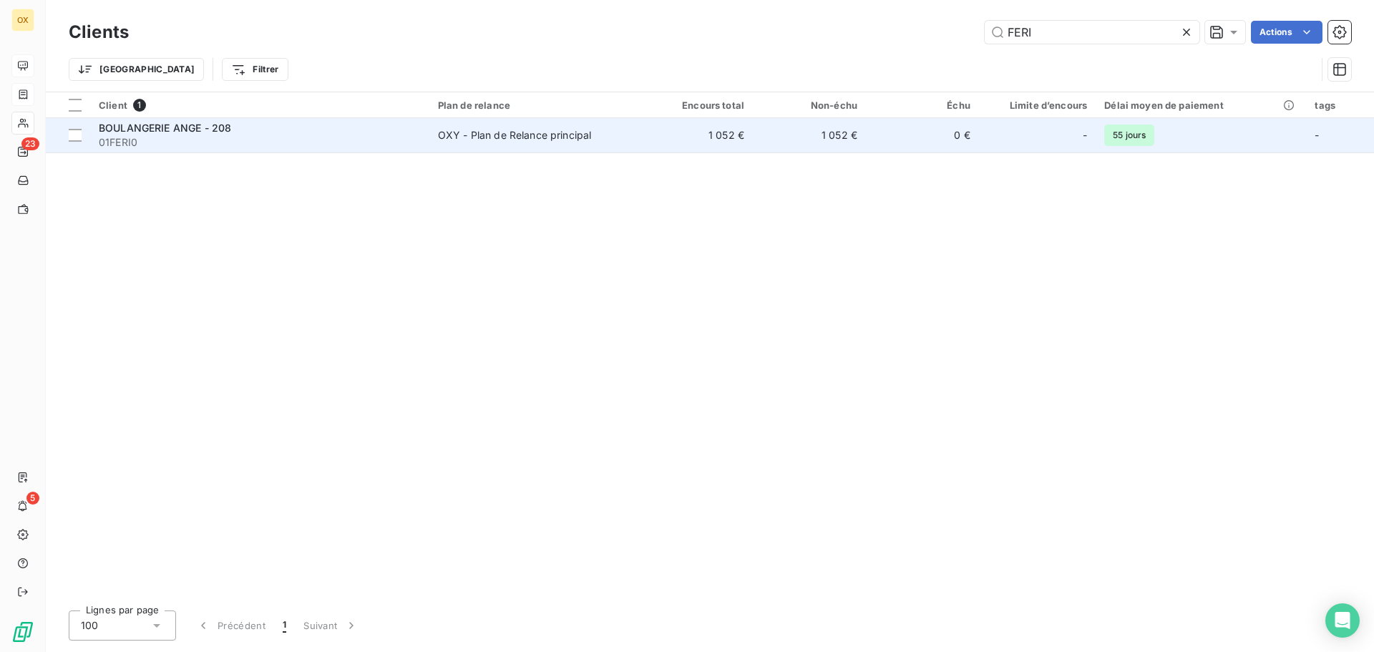
type input "FERI"
click at [260, 131] on div "BOULANGERIE ANGE - 208" at bounding box center [260, 128] width 322 height 14
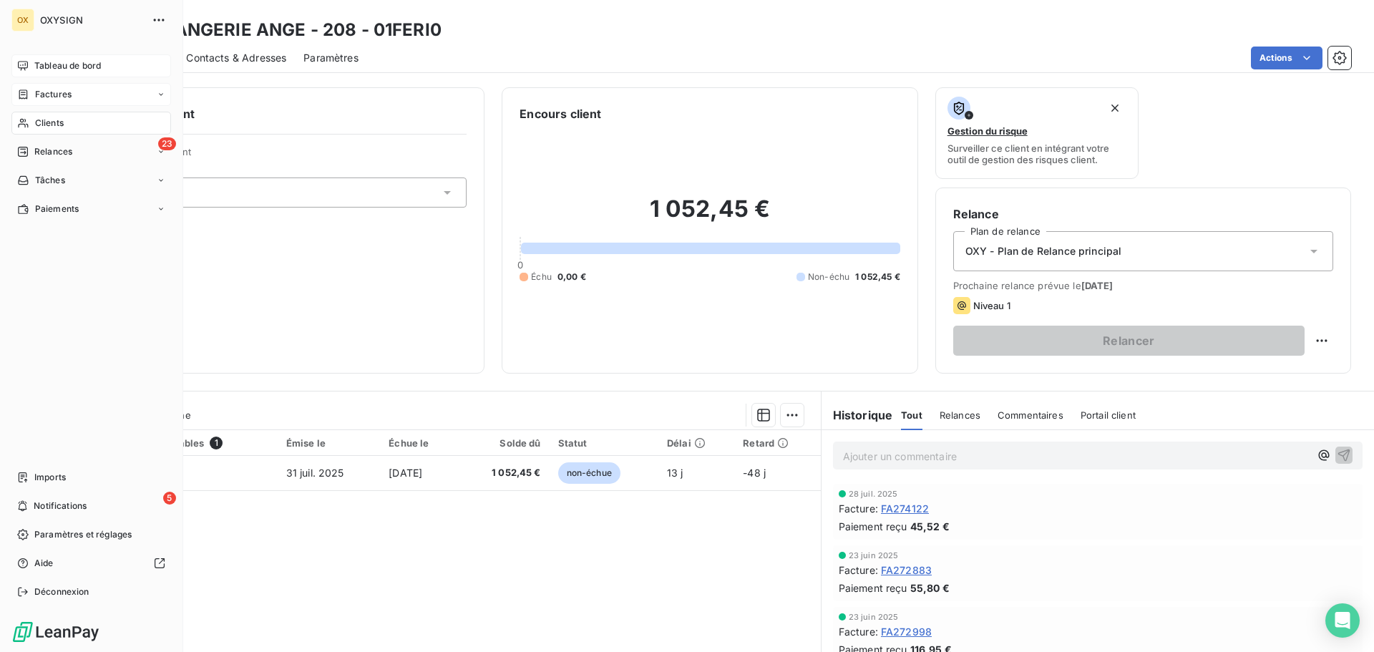
click at [42, 124] on span "Clients" at bounding box center [49, 123] width 29 height 13
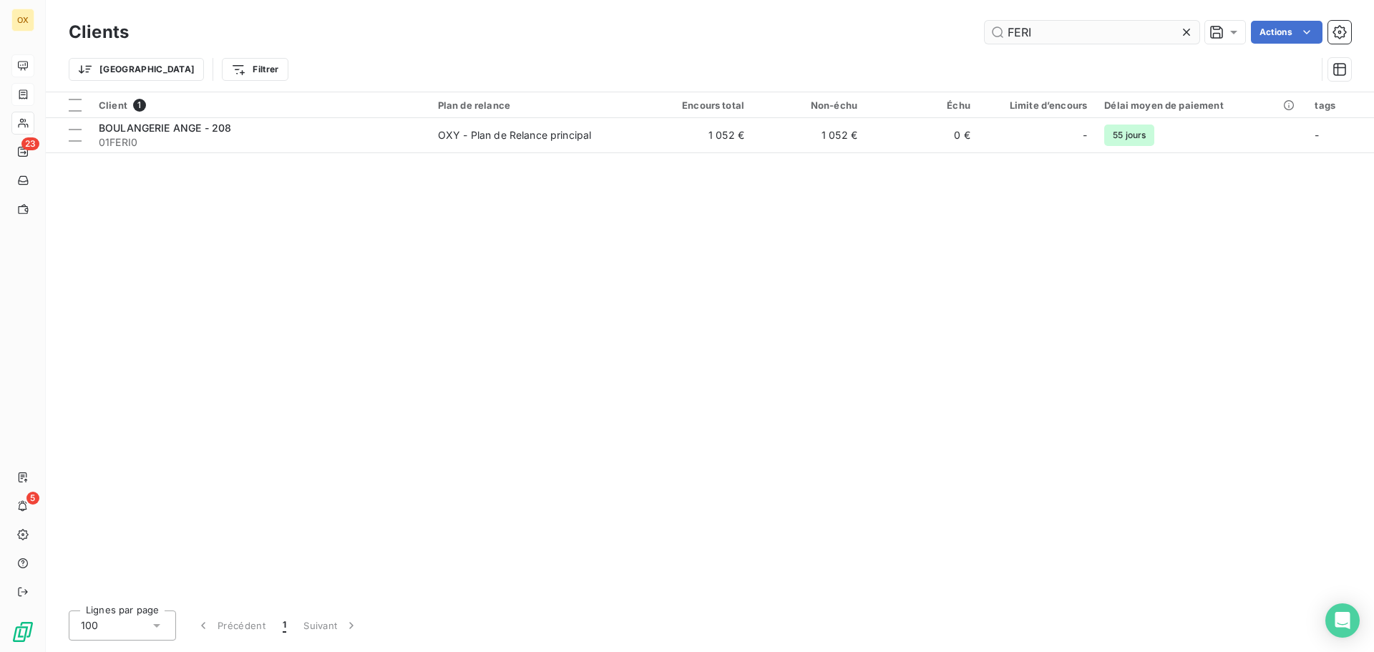
drag, startPoint x: 1077, startPoint y: 33, endPoint x: 1019, endPoint y: 31, distance: 57.2
click at [1019, 31] on input "FERI" at bounding box center [1091, 32] width 215 height 23
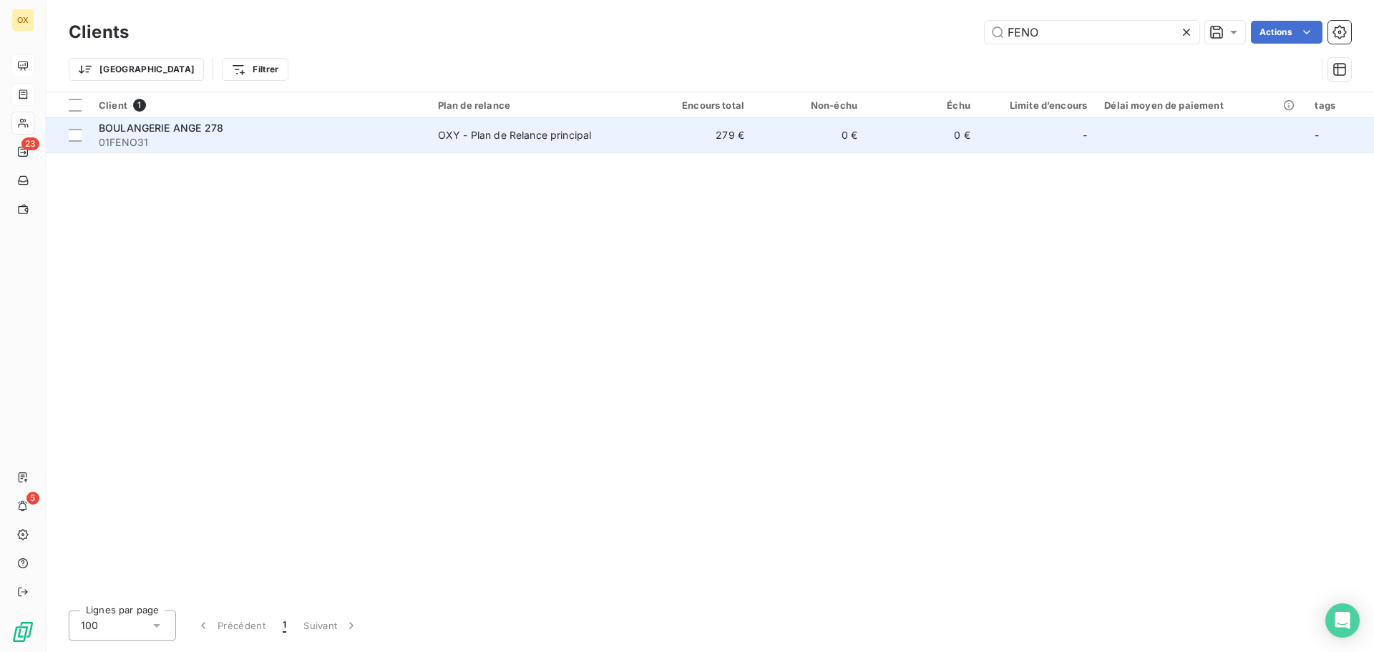
type input "FENO"
click at [222, 123] on span "BOULANGERIE ANGE 278" at bounding box center [161, 128] width 124 height 12
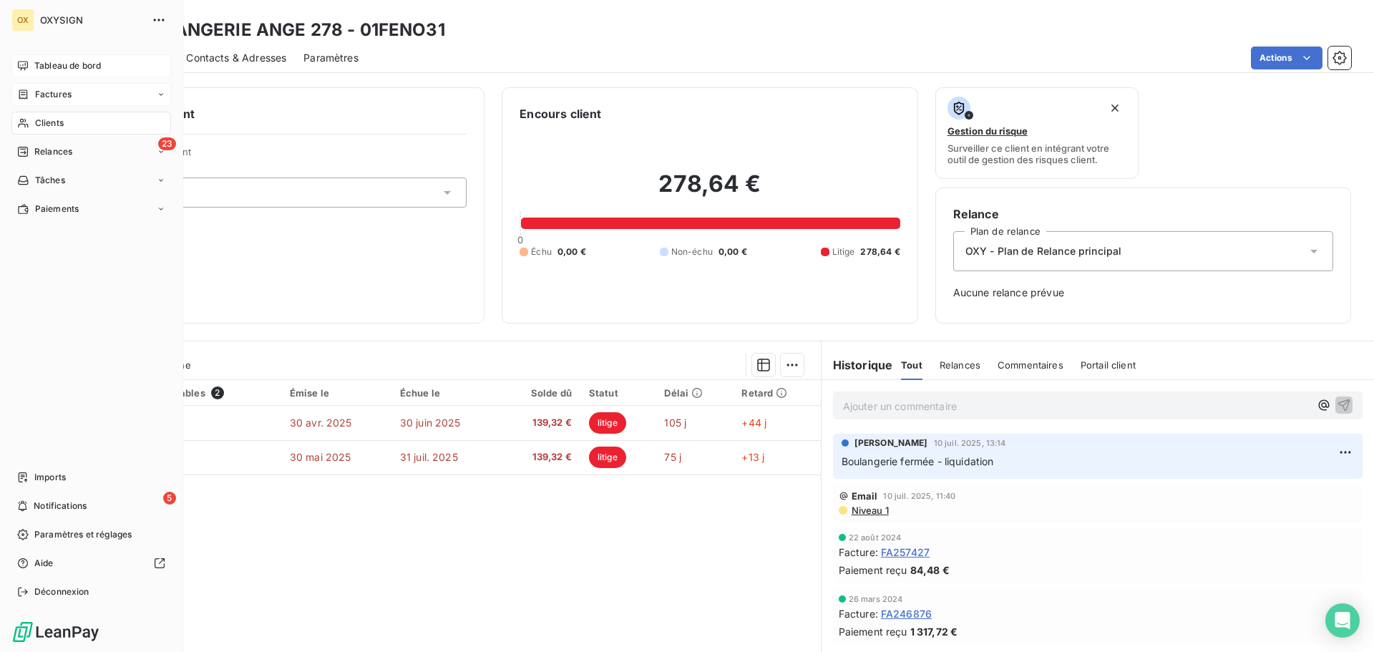
click at [44, 121] on span "Clients" at bounding box center [49, 123] width 29 height 13
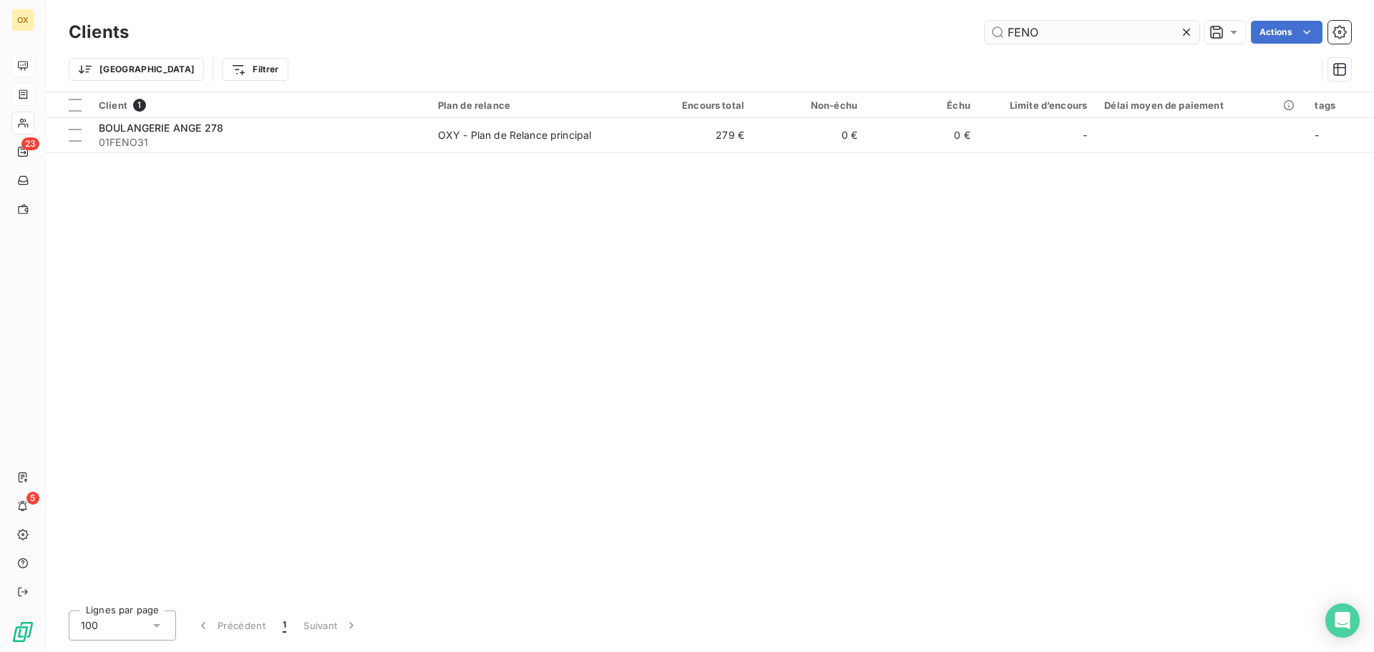
drag, startPoint x: 1070, startPoint y: 40, endPoint x: 1018, endPoint y: 42, distance: 51.6
click at [1018, 42] on input "FENO" at bounding box center [1091, 32] width 215 height 23
type input "FEDD"
click at [604, 156] on div "Client 1 Plan de relance Encours total Non-échu Échu Limite d’encours Délai moy…" at bounding box center [710, 345] width 1328 height 506
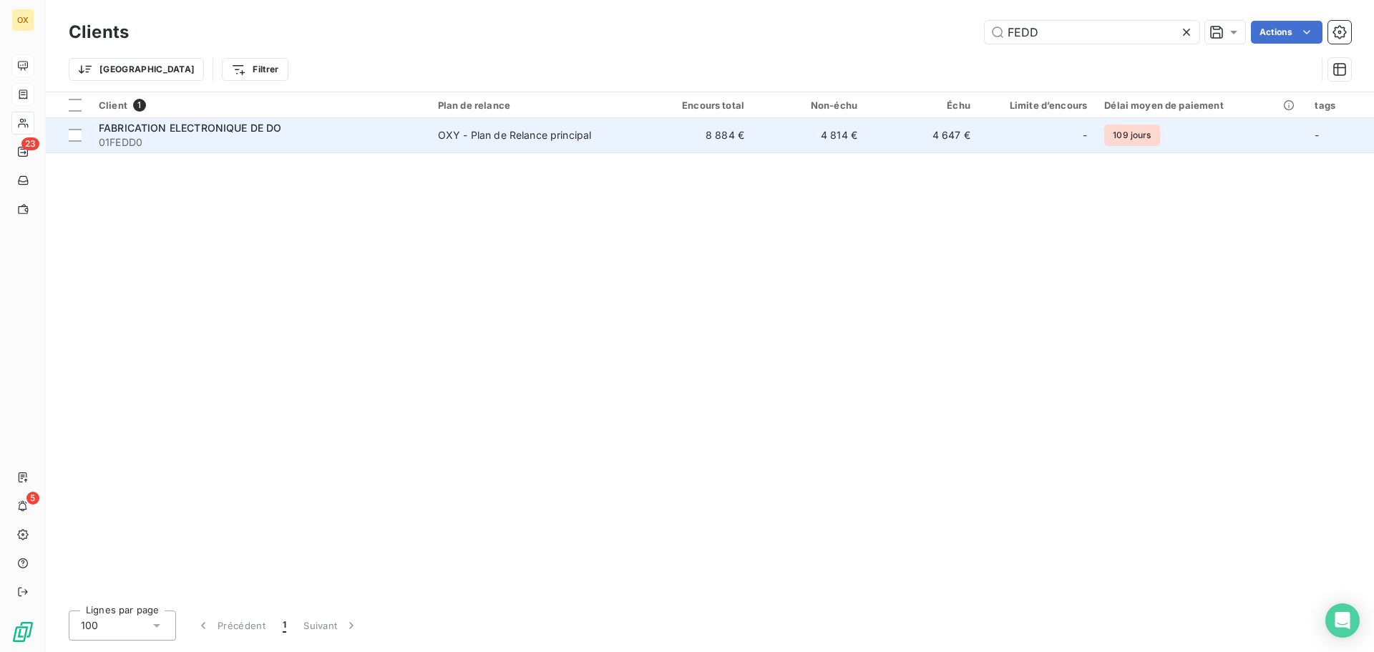
click at [603, 145] on td "OXY - Plan de Relance principal" at bounding box center [534, 135] width 210 height 34
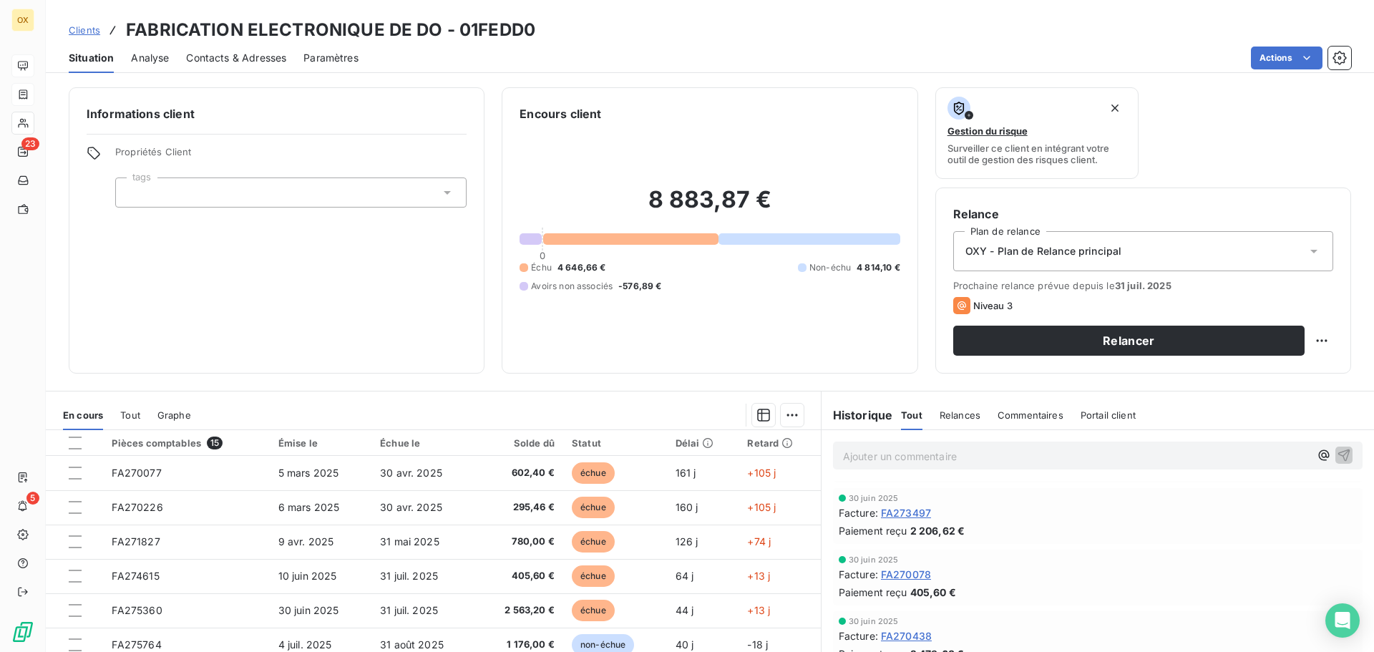
scroll to position [572, 0]
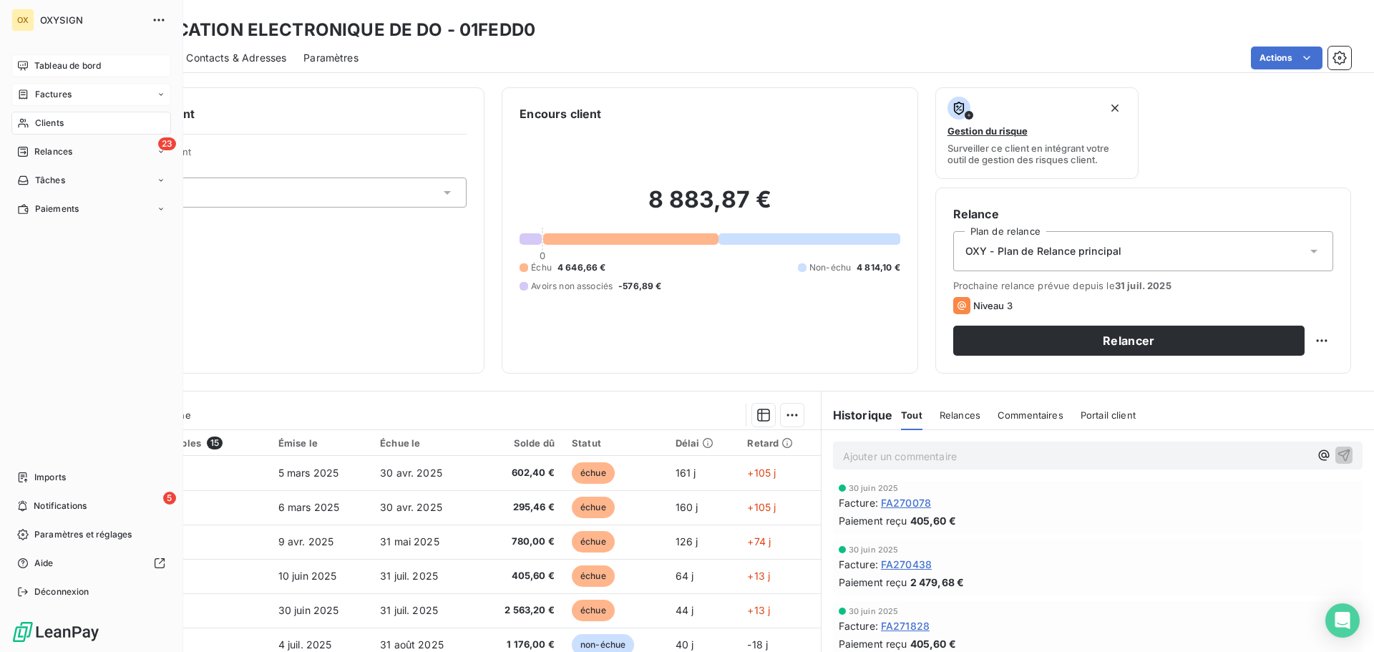
click at [54, 121] on span "Clients" at bounding box center [49, 123] width 29 height 13
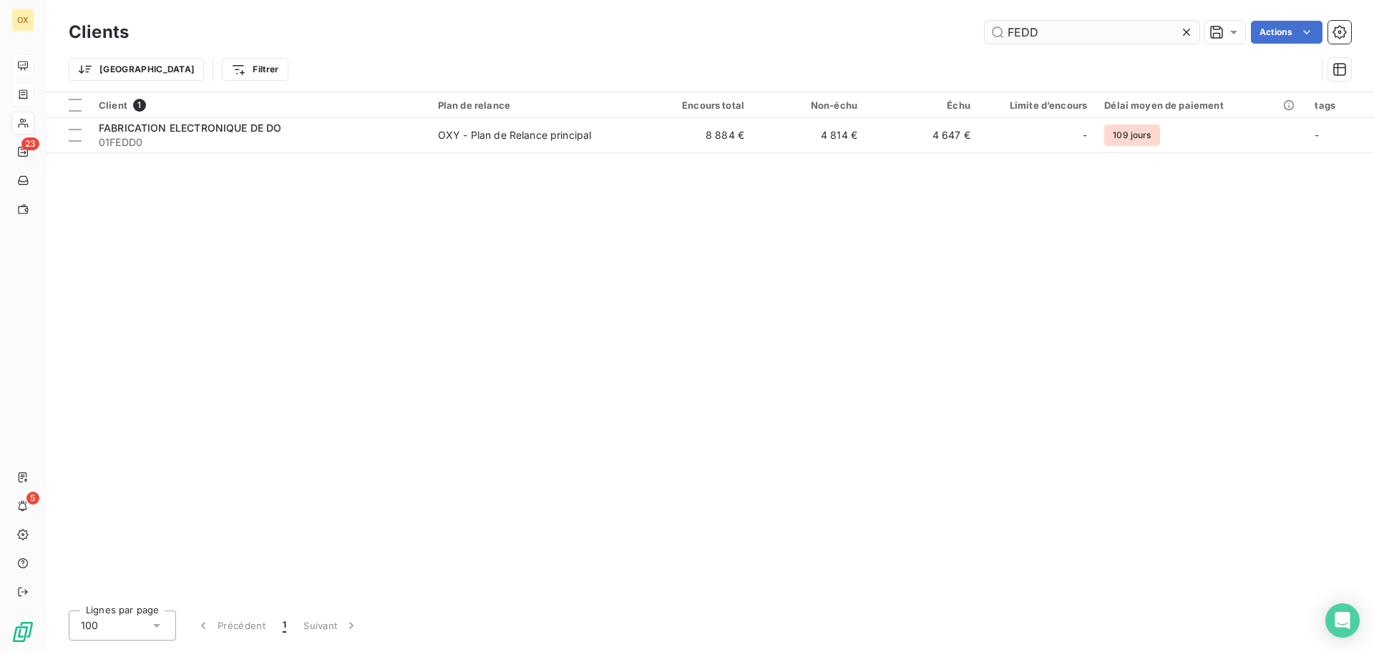
drag, startPoint x: 1042, startPoint y: 35, endPoint x: 1014, endPoint y: 34, distance: 27.2
click at [1014, 34] on input "FEDD" at bounding box center [1091, 32] width 215 height 23
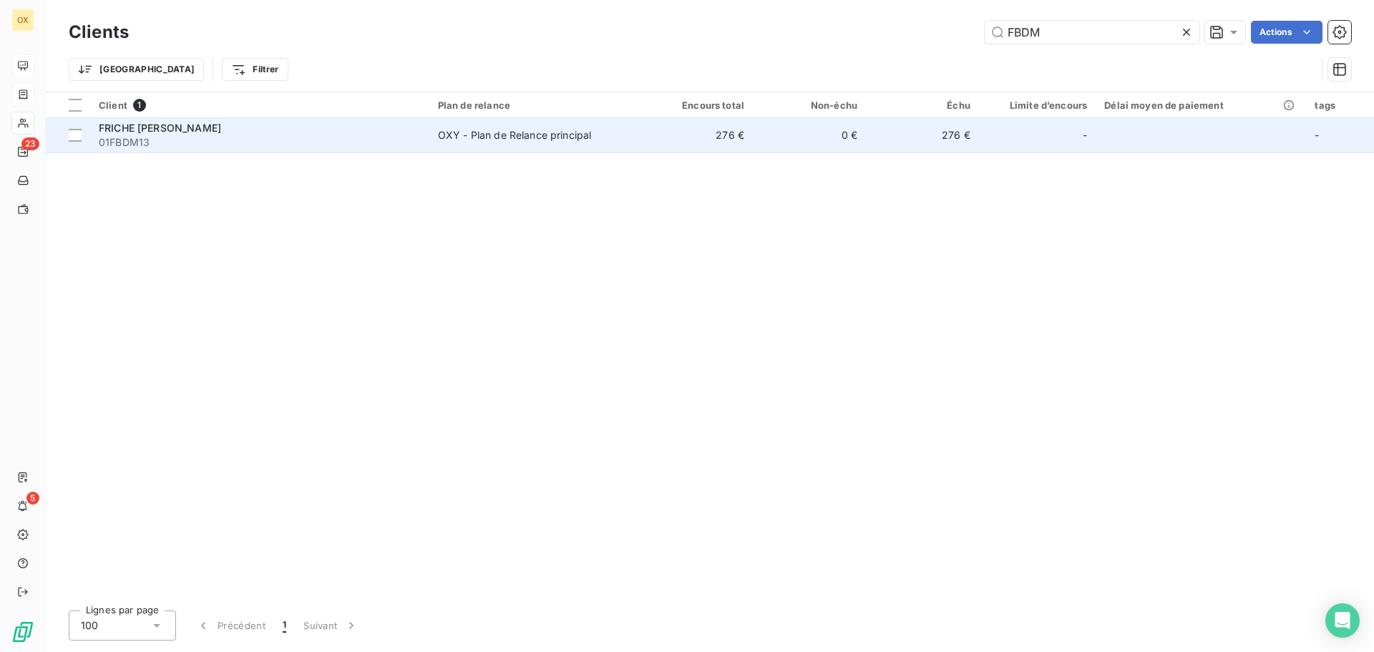
type input "FBDM"
click at [186, 137] on span "01FBDM13" at bounding box center [260, 142] width 322 height 14
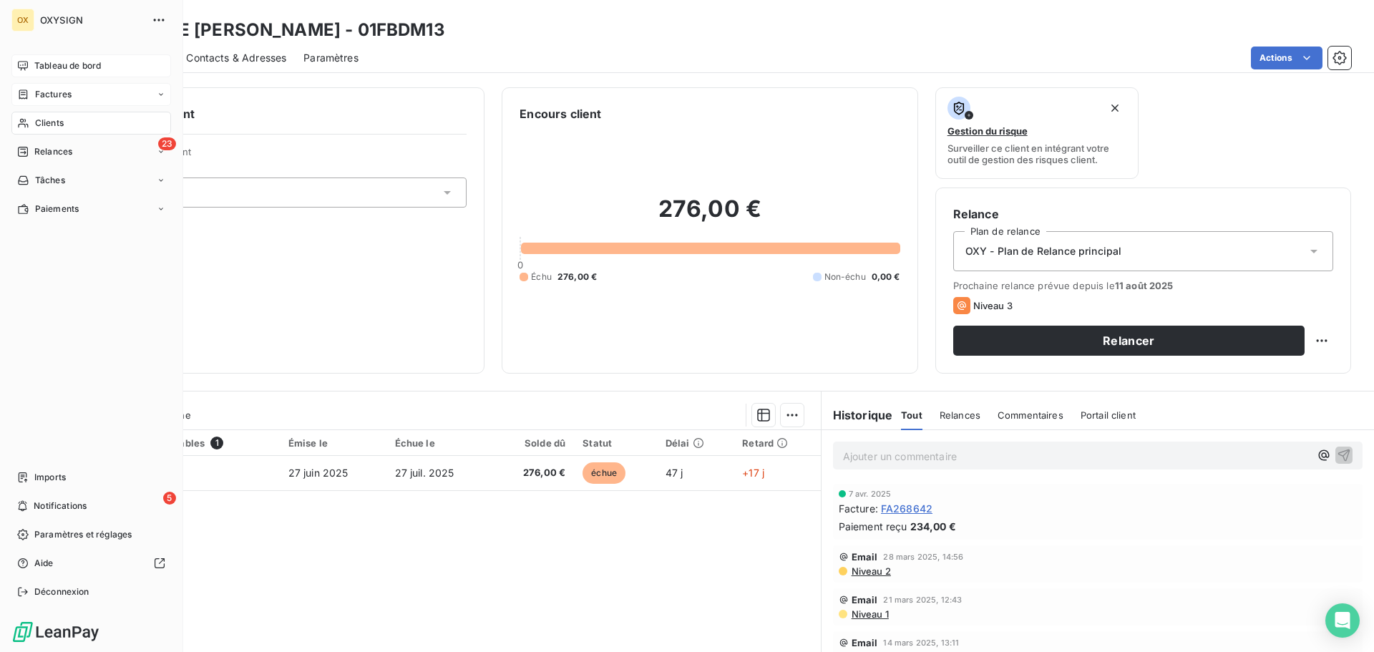
click at [41, 122] on span "Clients" at bounding box center [49, 123] width 29 height 13
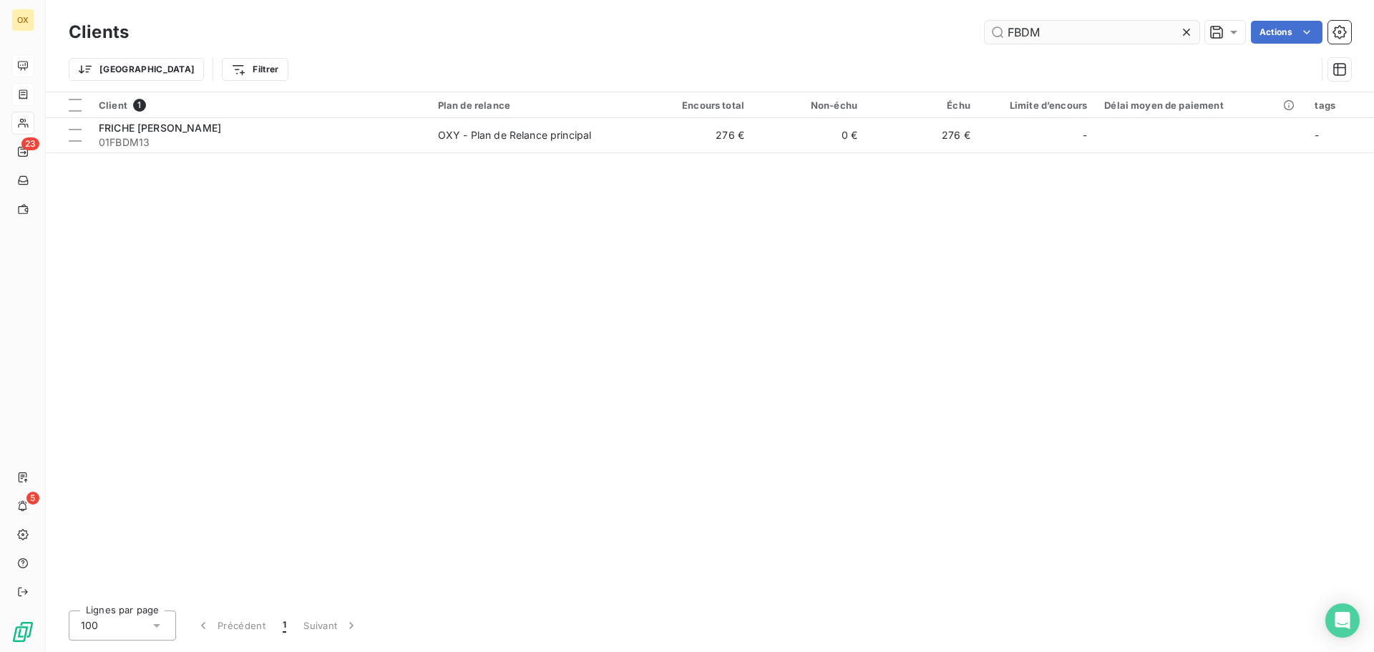
drag, startPoint x: 1051, startPoint y: 29, endPoint x: 1013, endPoint y: 32, distance: 38.0
click at [1013, 32] on input "FBDM" at bounding box center [1091, 32] width 215 height 23
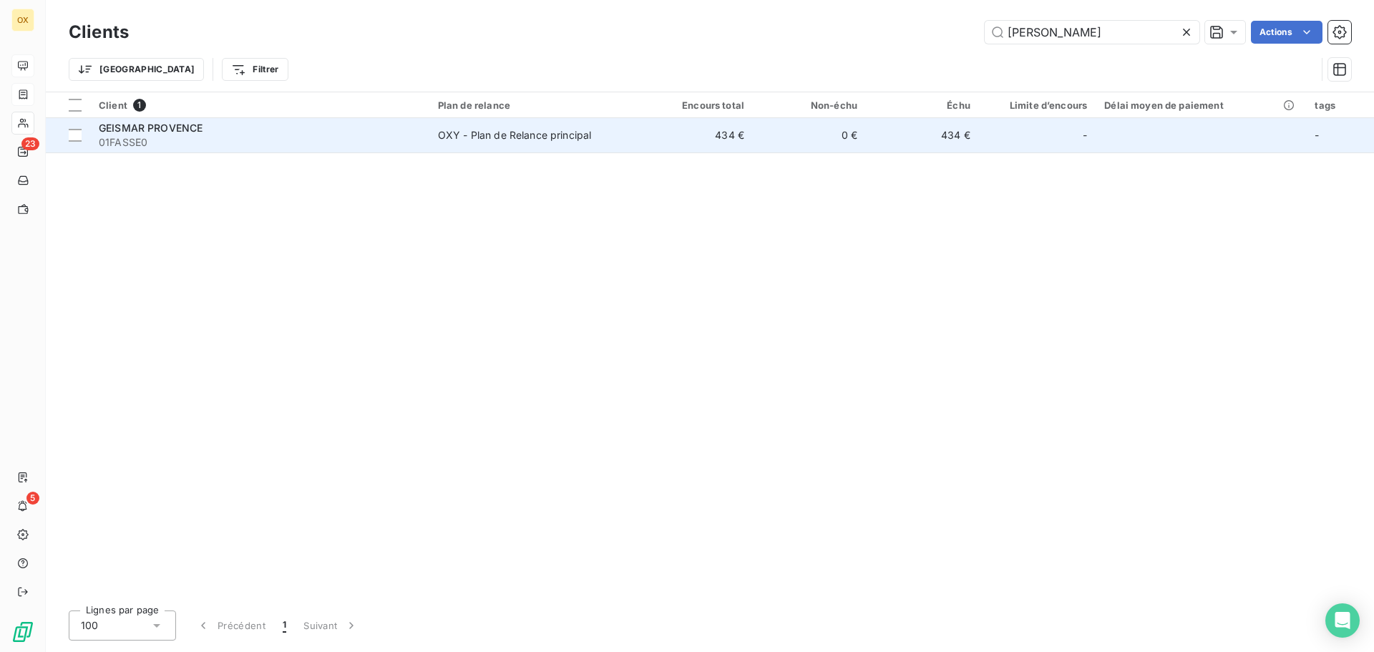
type input "FASSE"
click at [509, 128] on div "OXY - Plan de Relance principal" at bounding box center [515, 135] width 154 height 14
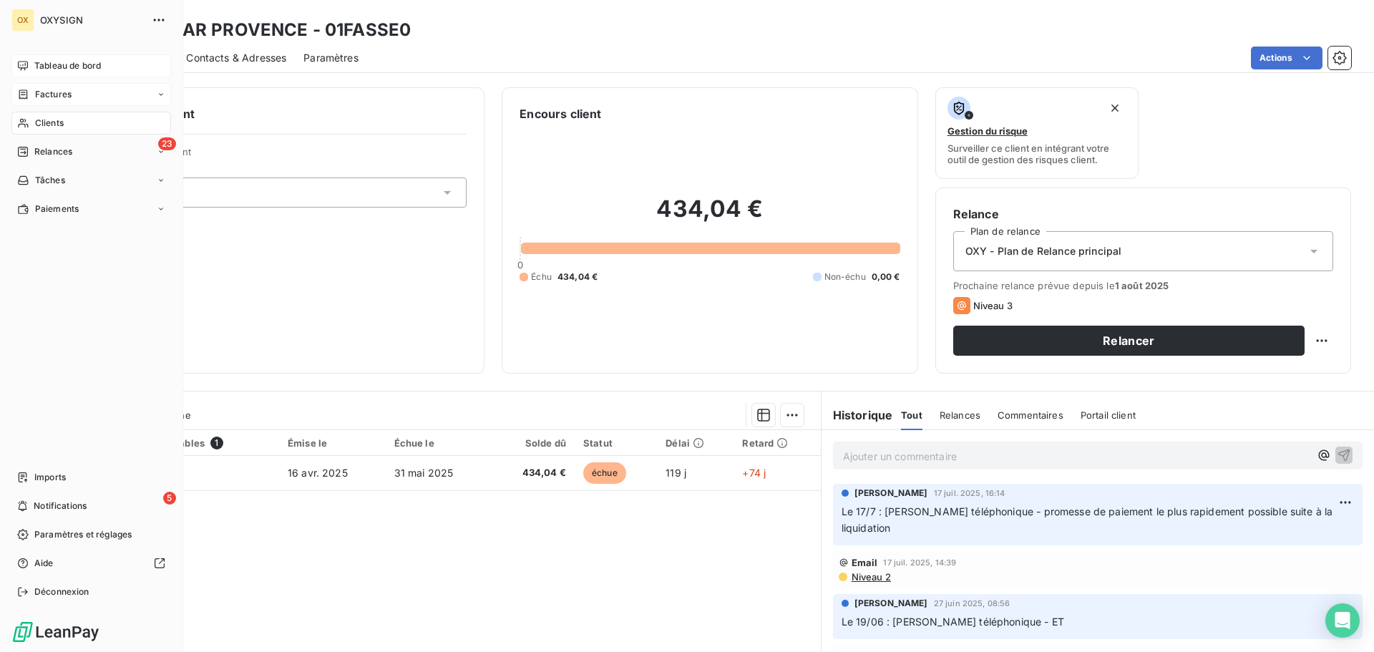
click at [44, 119] on span "Clients" at bounding box center [49, 123] width 29 height 13
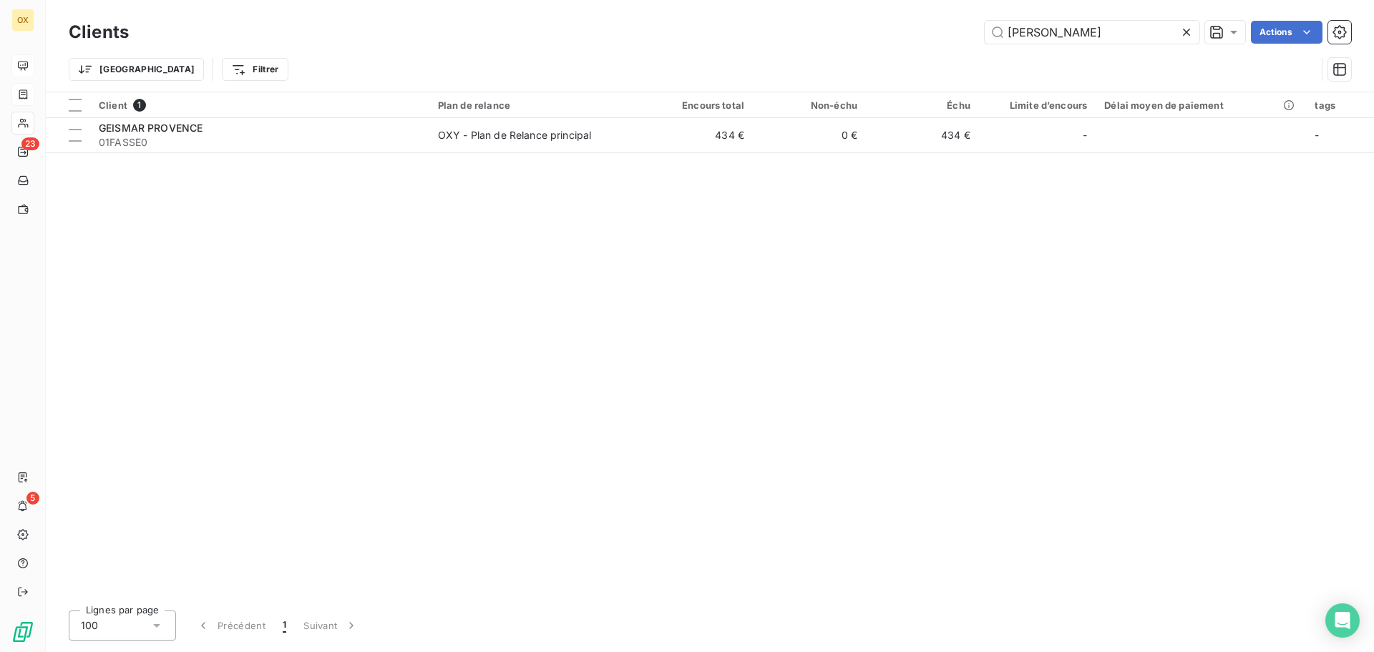
drag, startPoint x: 1078, startPoint y: 37, endPoint x: 965, endPoint y: 39, distance: 113.0
click at [965, 39] on div "FASSE Actions" at bounding box center [748, 32] width 1205 height 23
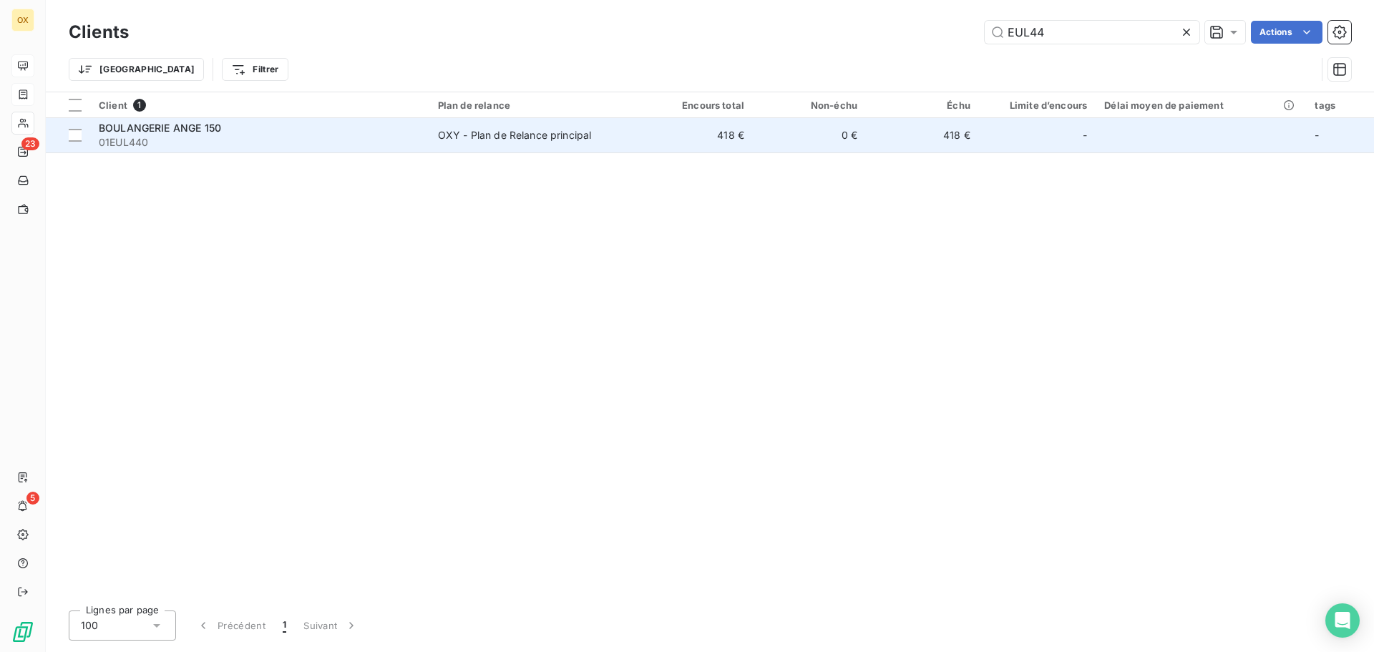
type input "EUL44"
click at [573, 123] on td "OXY - Plan de Relance principal" at bounding box center [534, 135] width 210 height 34
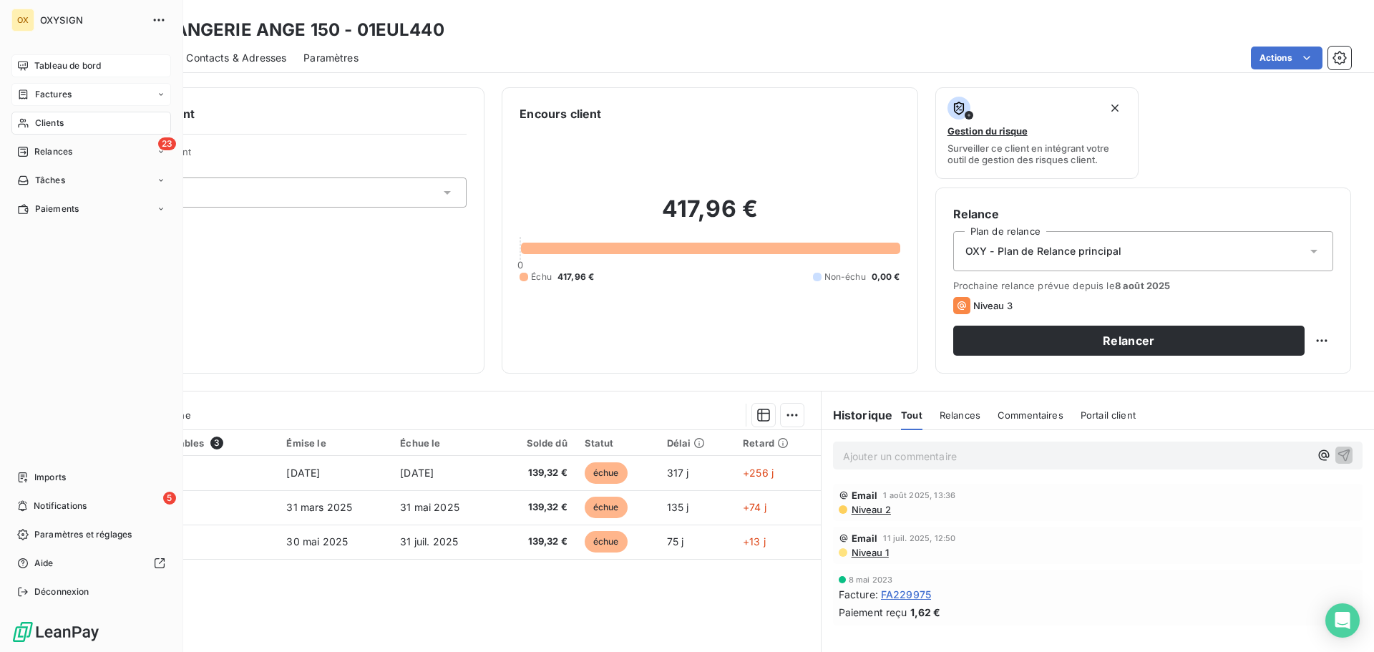
click at [44, 122] on span "Clients" at bounding box center [49, 123] width 29 height 13
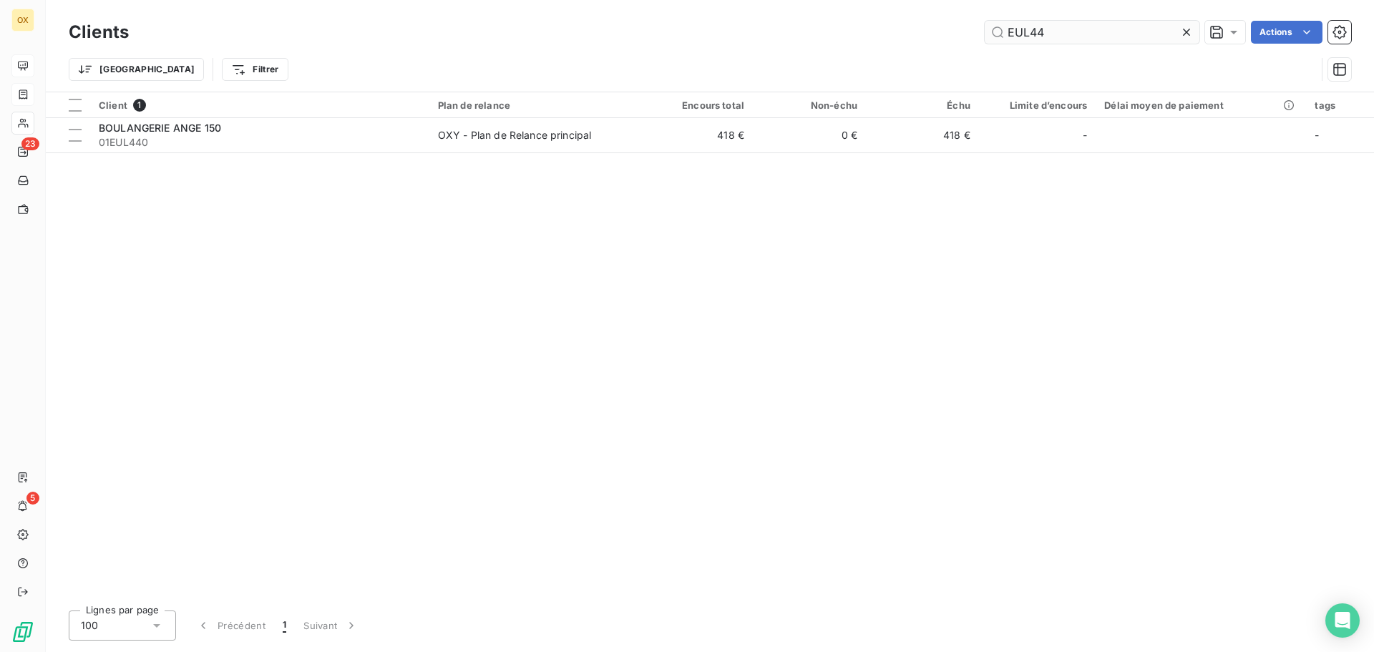
drag, startPoint x: 1056, startPoint y: 30, endPoint x: 1024, endPoint y: 29, distance: 32.2
click at [1024, 29] on input "EUL44" at bounding box center [1091, 32] width 215 height 23
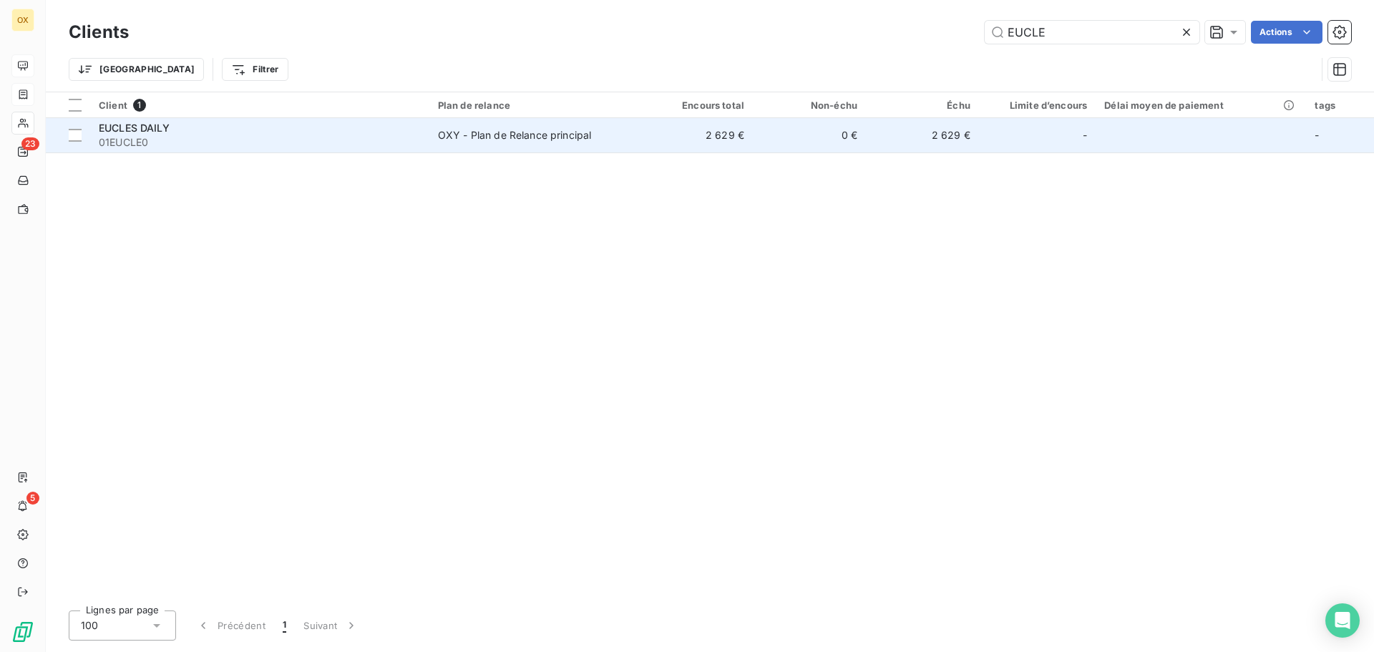
type input "EUCLE"
click at [476, 128] on div "OXY - Plan de Relance principal" at bounding box center [515, 135] width 154 height 14
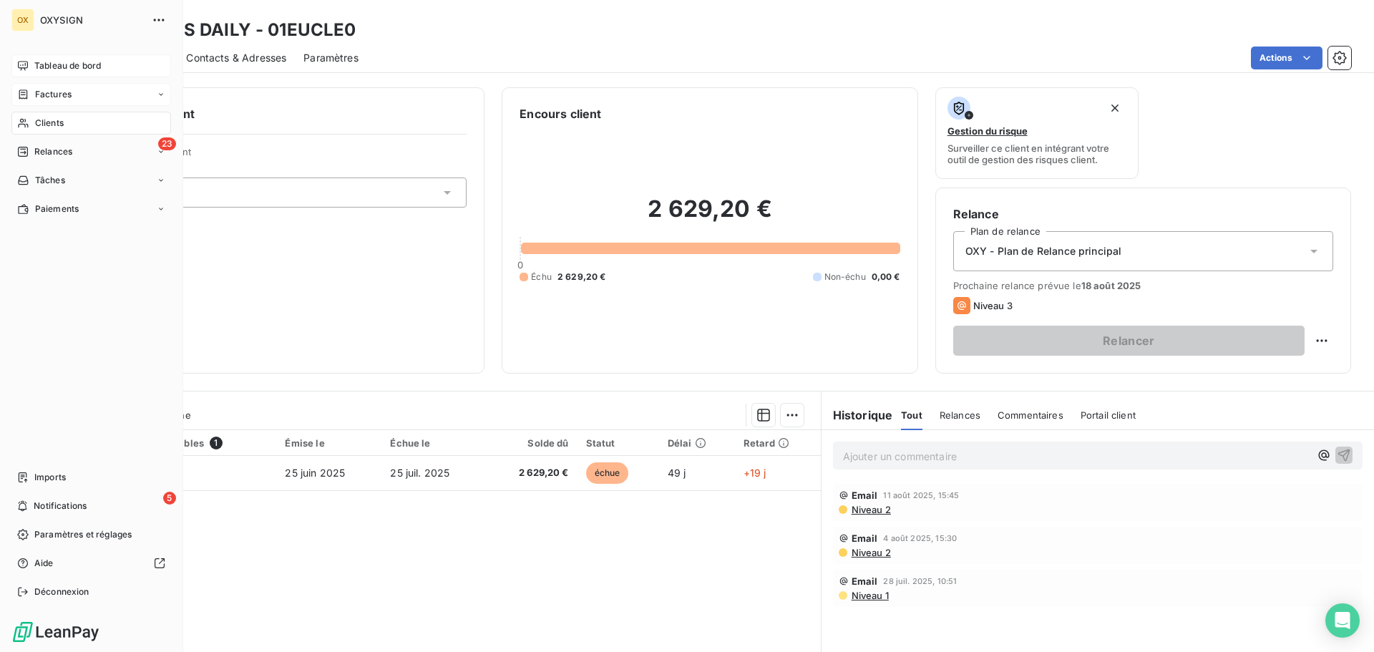
click at [42, 121] on span "Clients" at bounding box center [49, 123] width 29 height 13
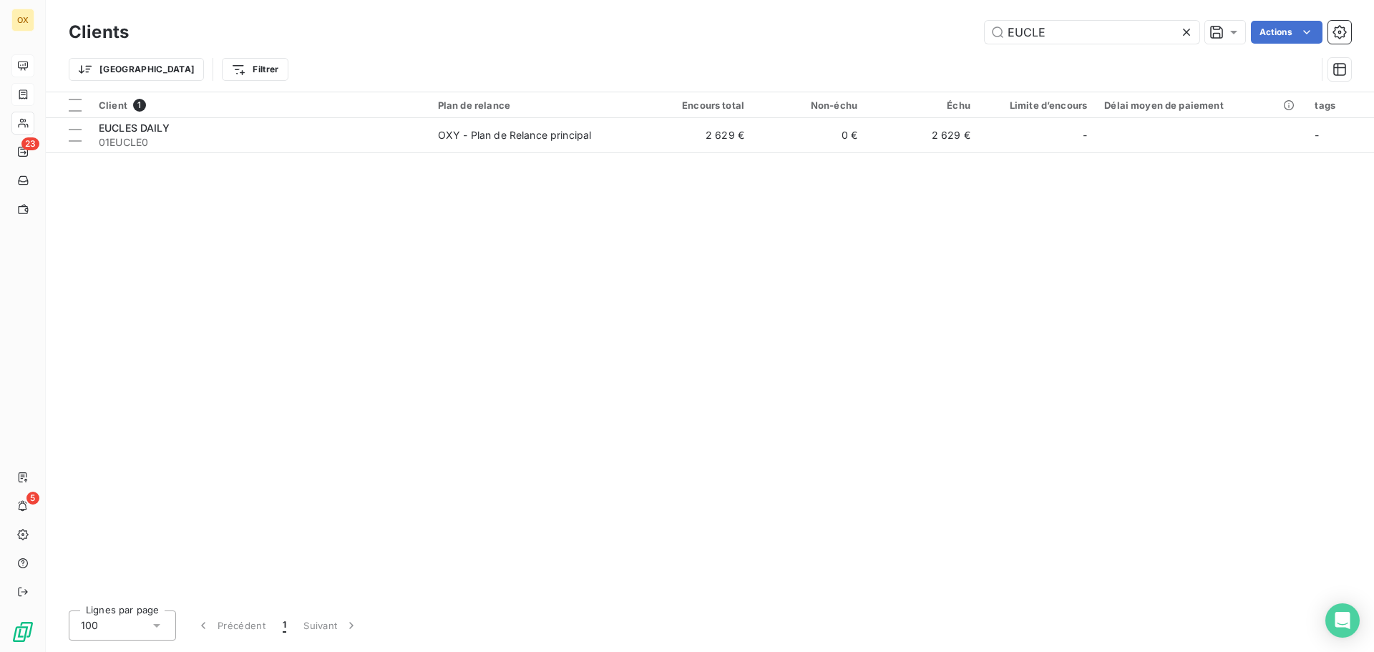
drag, startPoint x: 1037, startPoint y: 36, endPoint x: 975, endPoint y: 35, distance: 62.3
click at [975, 35] on div "EUCLE Actions" at bounding box center [748, 32] width 1205 height 23
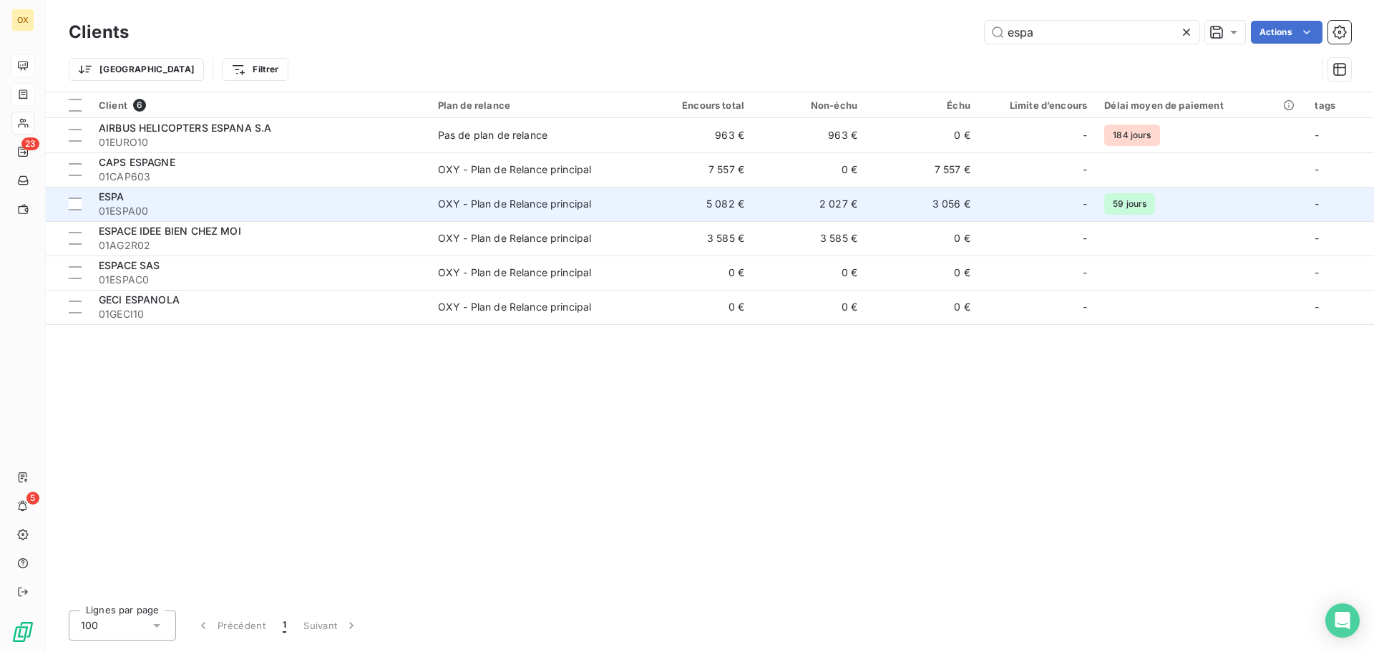
type input "espa"
click at [295, 209] on span "01ESPA00" at bounding box center [260, 211] width 322 height 14
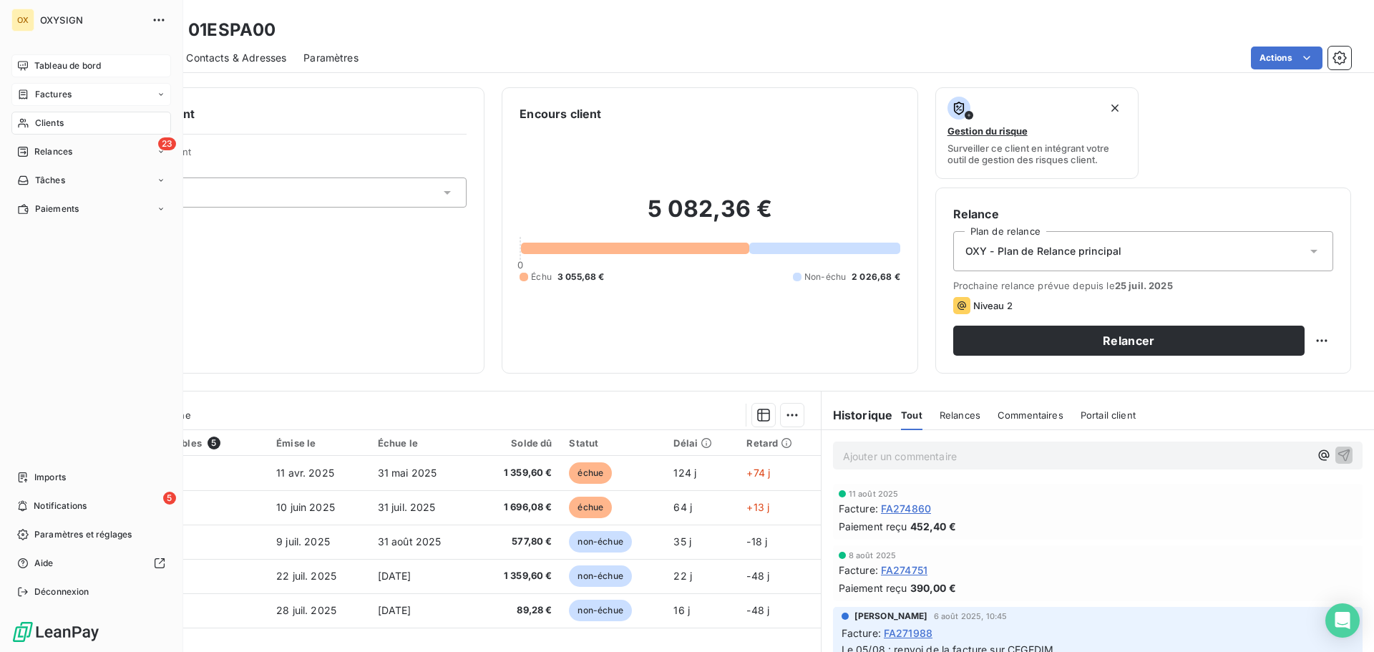
click at [48, 121] on span "Clients" at bounding box center [49, 123] width 29 height 13
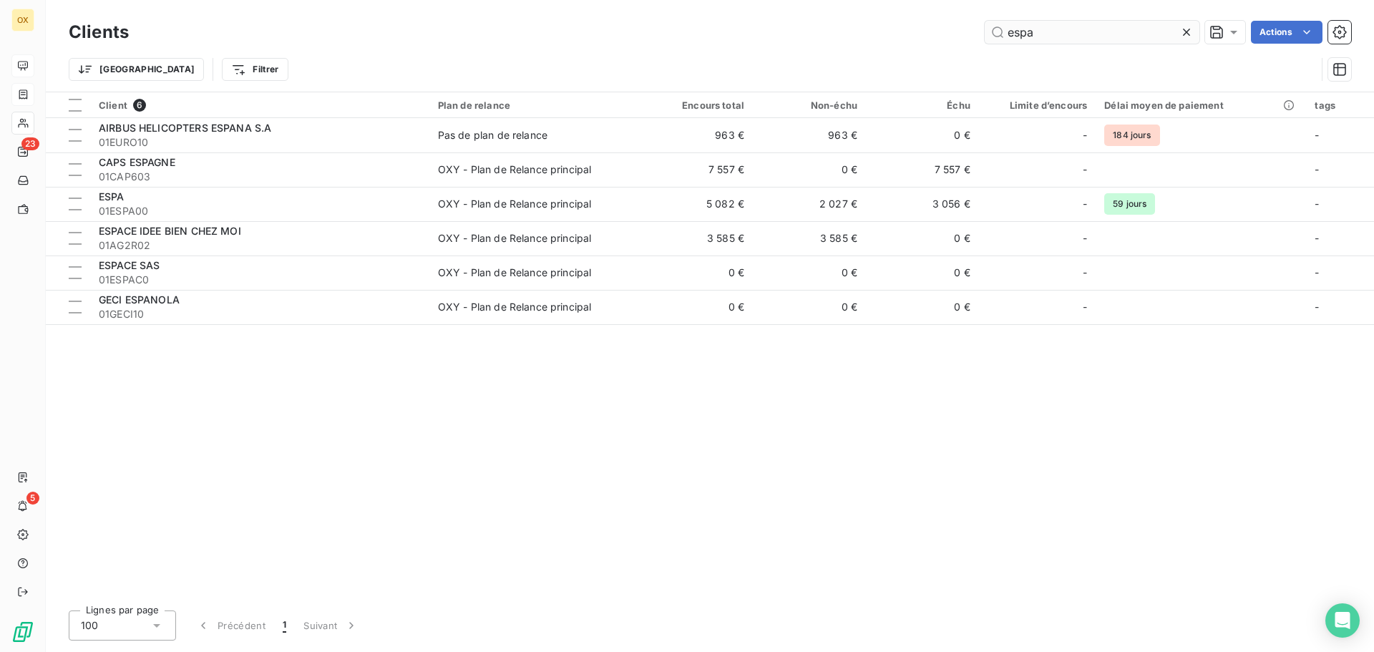
click at [1007, 39] on input "espa" at bounding box center [1091, 32] width 215 height 23
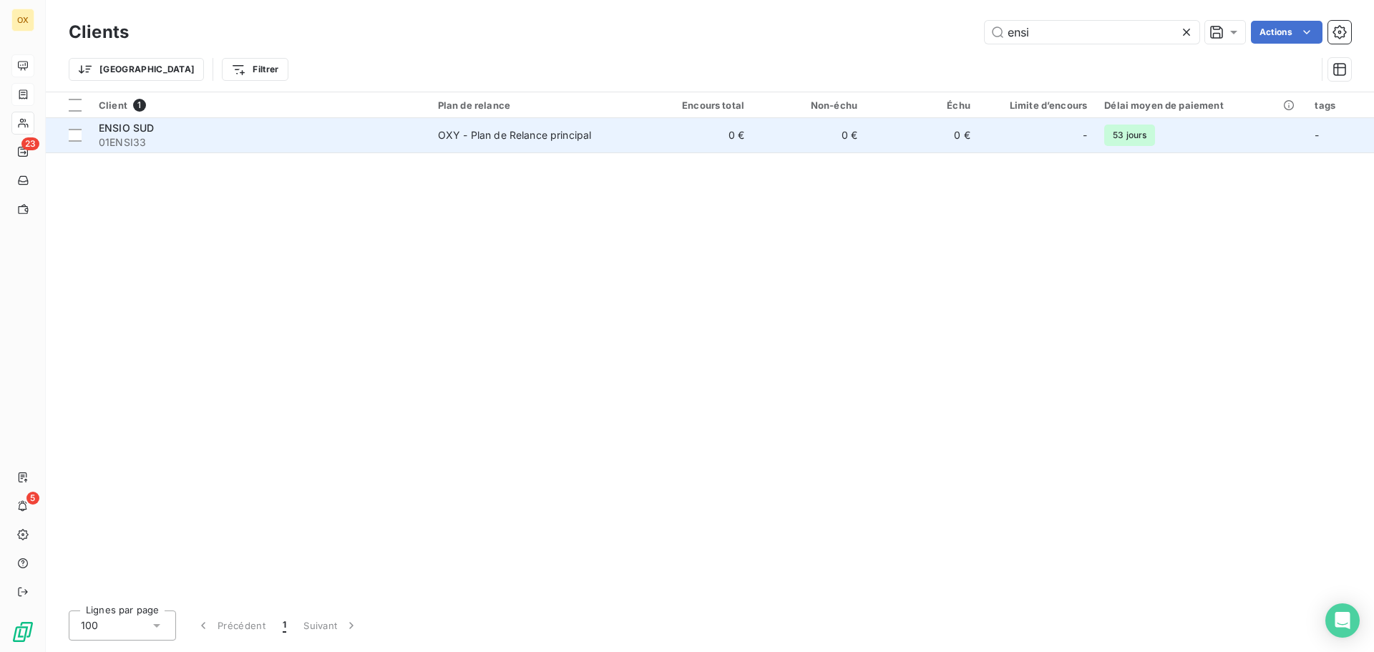
type input "ensi"
click at [212, 129] on div "ENSIO SUD" at bounding box center [260, 128] width 322 height 14
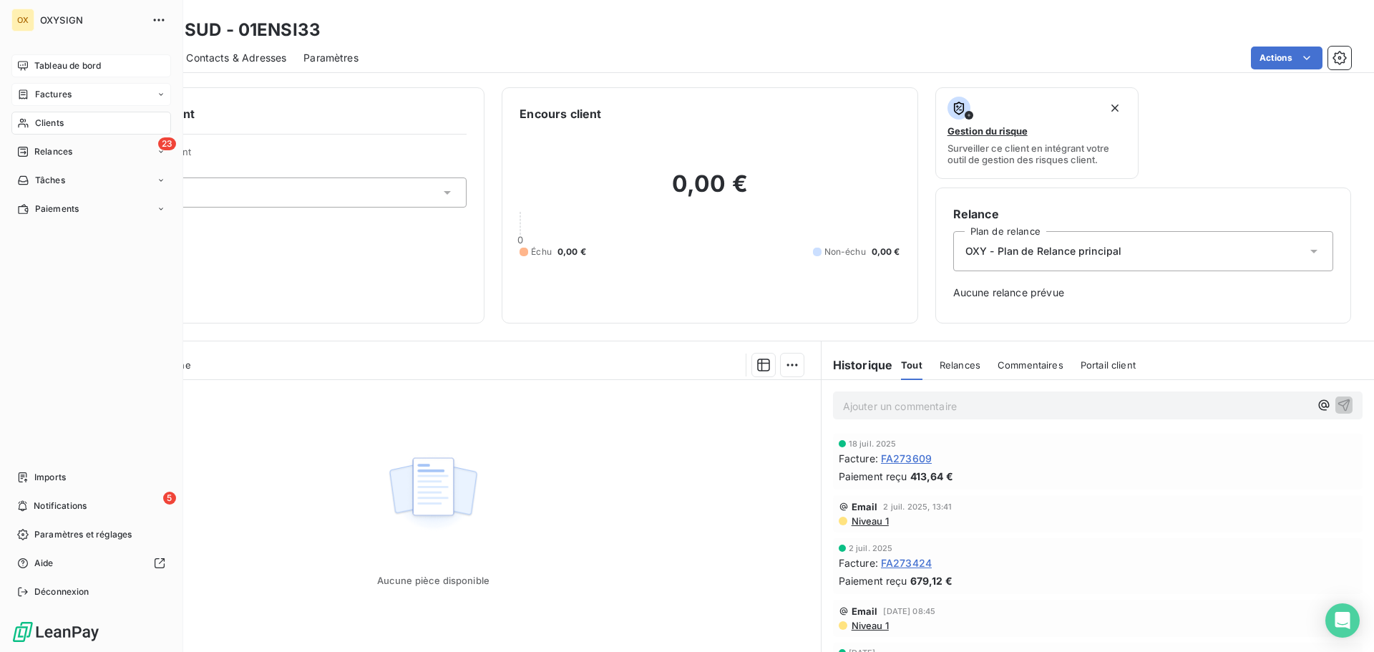
click at [51, 97] on span "Factures" at bounding box center [53, 94] width 36 height 13
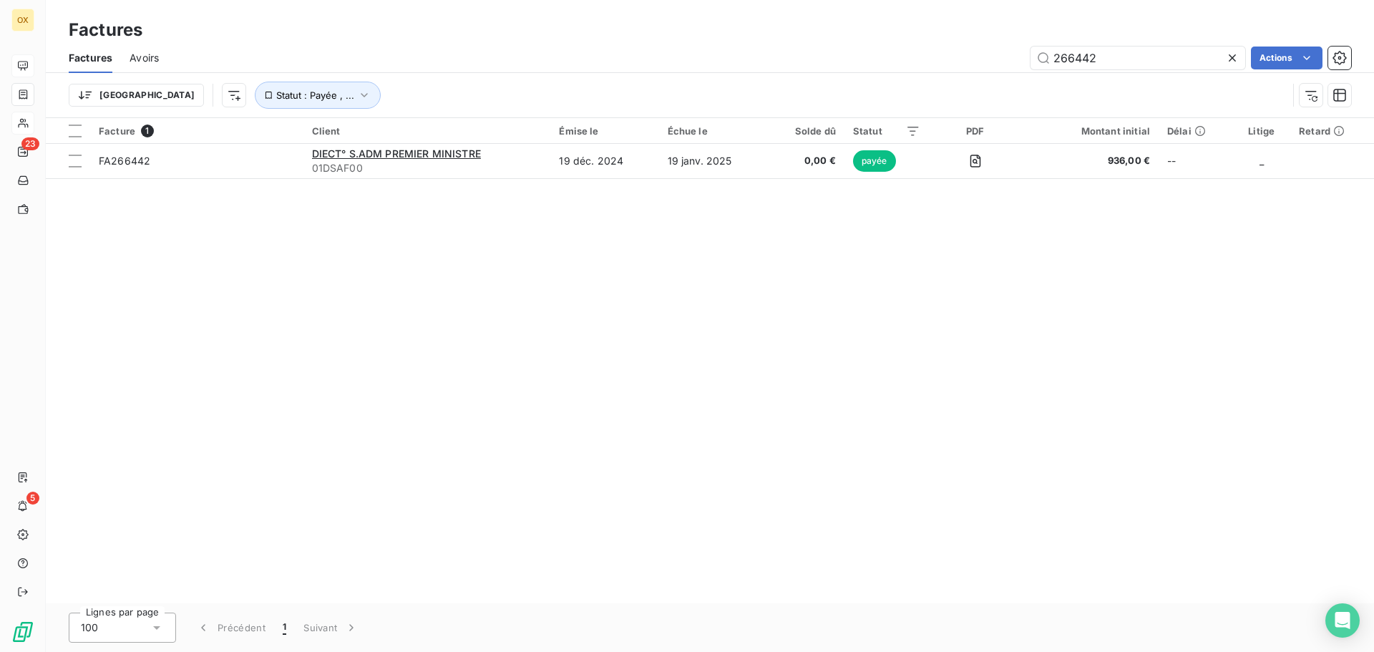
type input "266442"
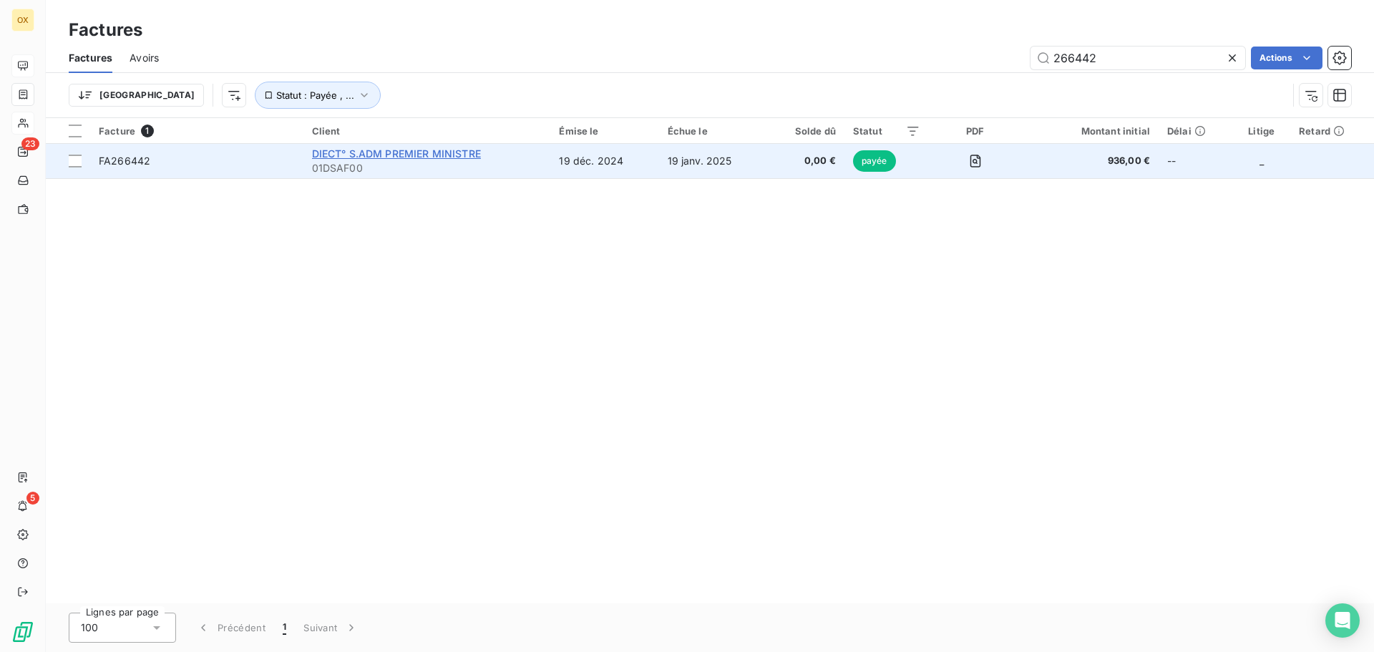
click at [479, 152] on span "DIECT° S.ADM PREMIER MINISTRE" at bounding box center [396, 153] width 169 height 12
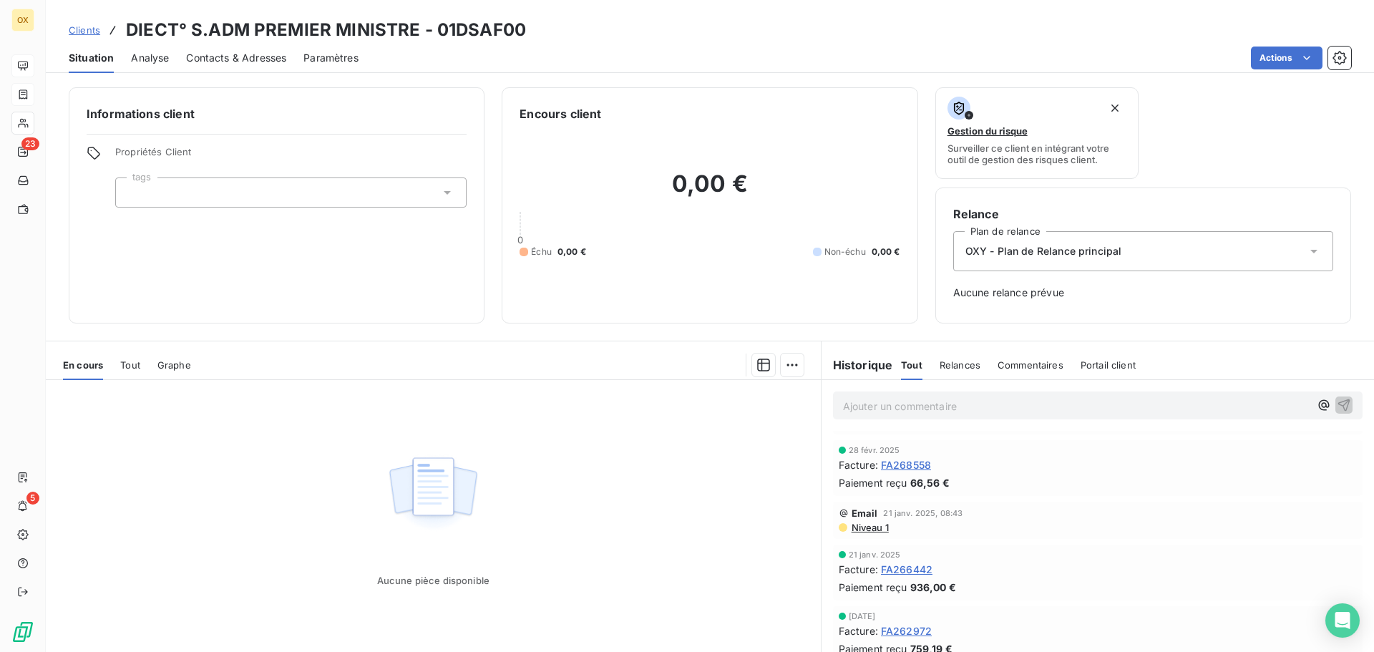
scroll to position [572, 0]
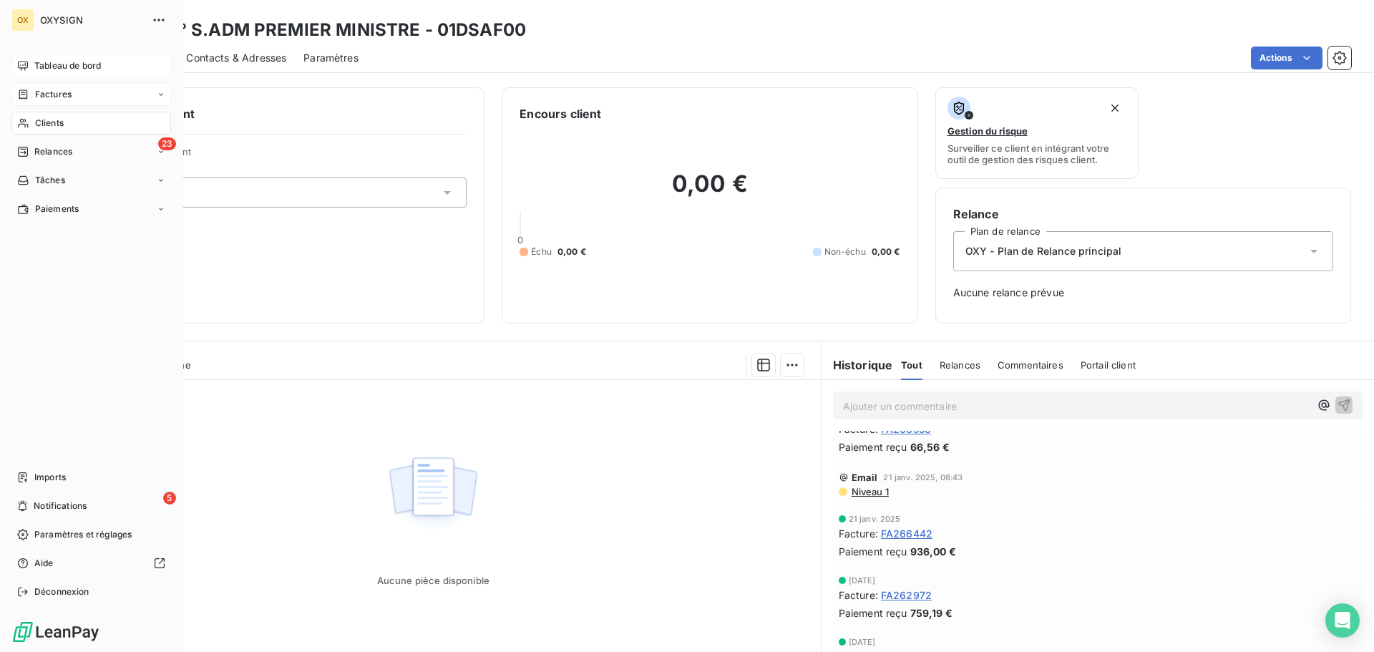
click at [52, 121] on span "Clients" at bounding box center [49, 123] width 29 height 13
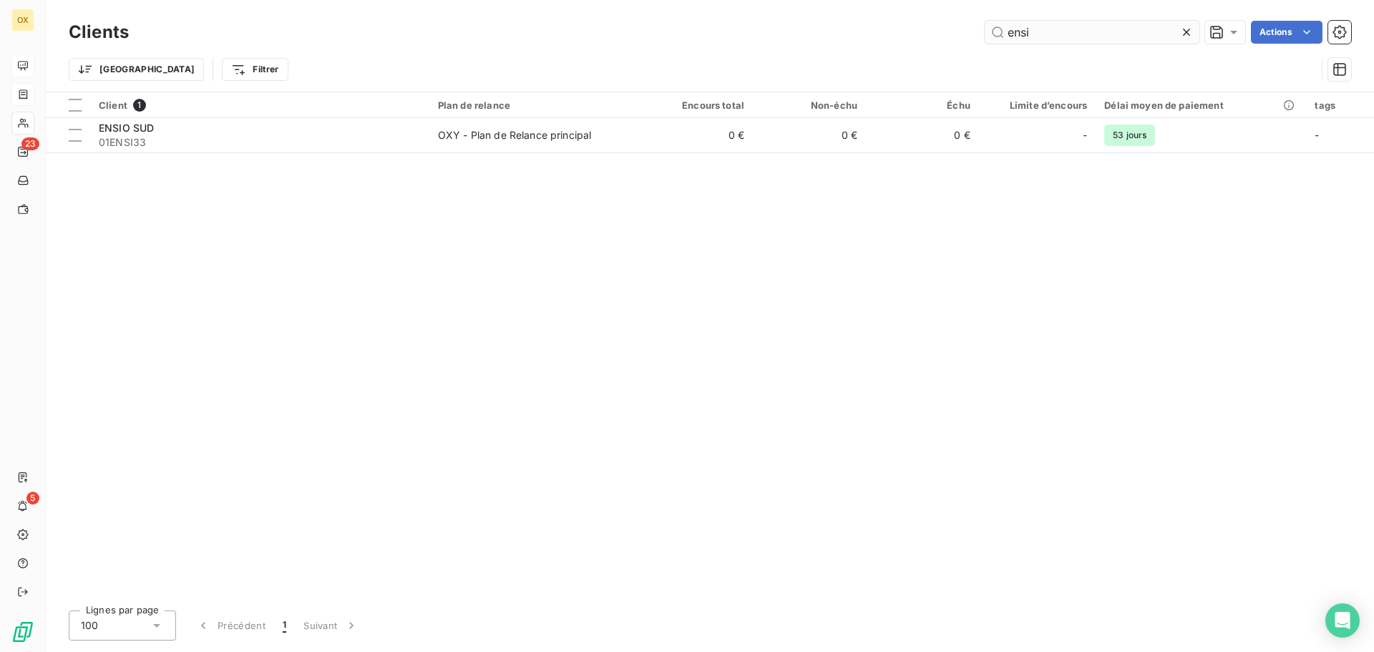
drag, startPoint x: 1047, startPoint y: 24, endPoint x: 986, endPoint y: 32, distance: 62.0
click at [986, 32] on input "ensi" at bounding box center [1091, 32] width 215 height 23
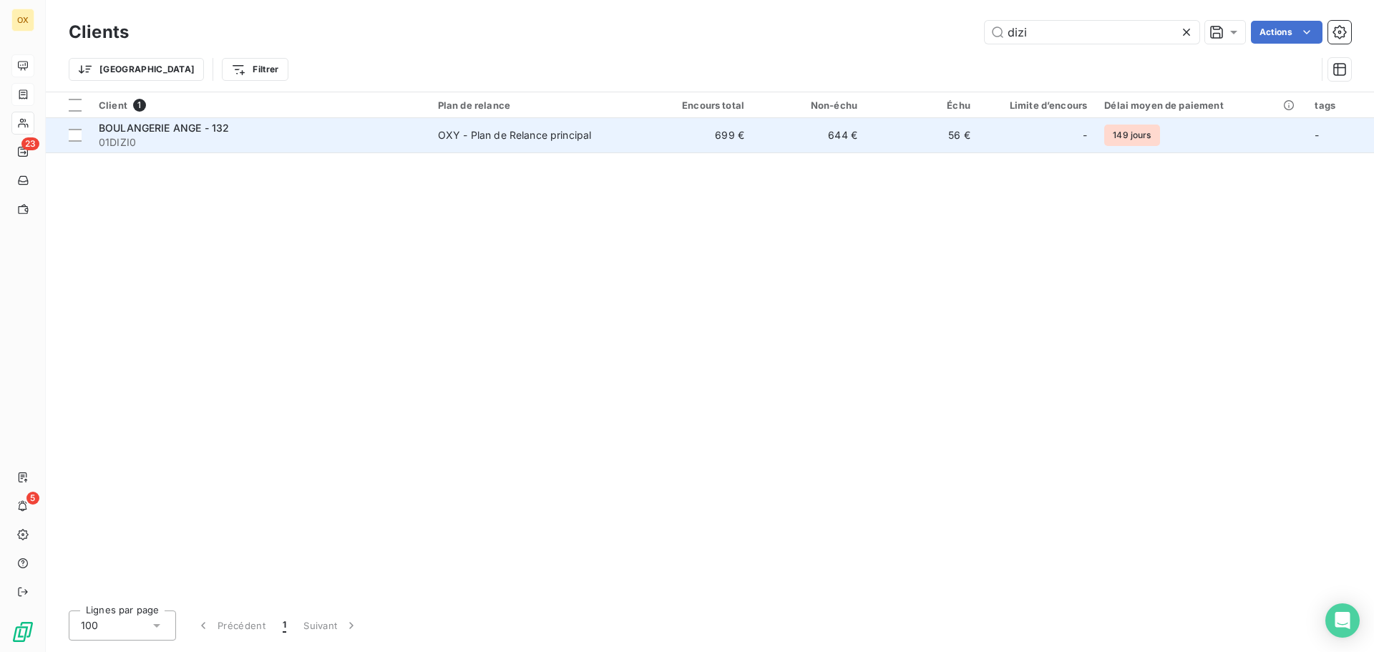
type input "dizi"
click at [279, 141] on span "01DIZI0" at bounding box center [260, 142] width 322 height 14
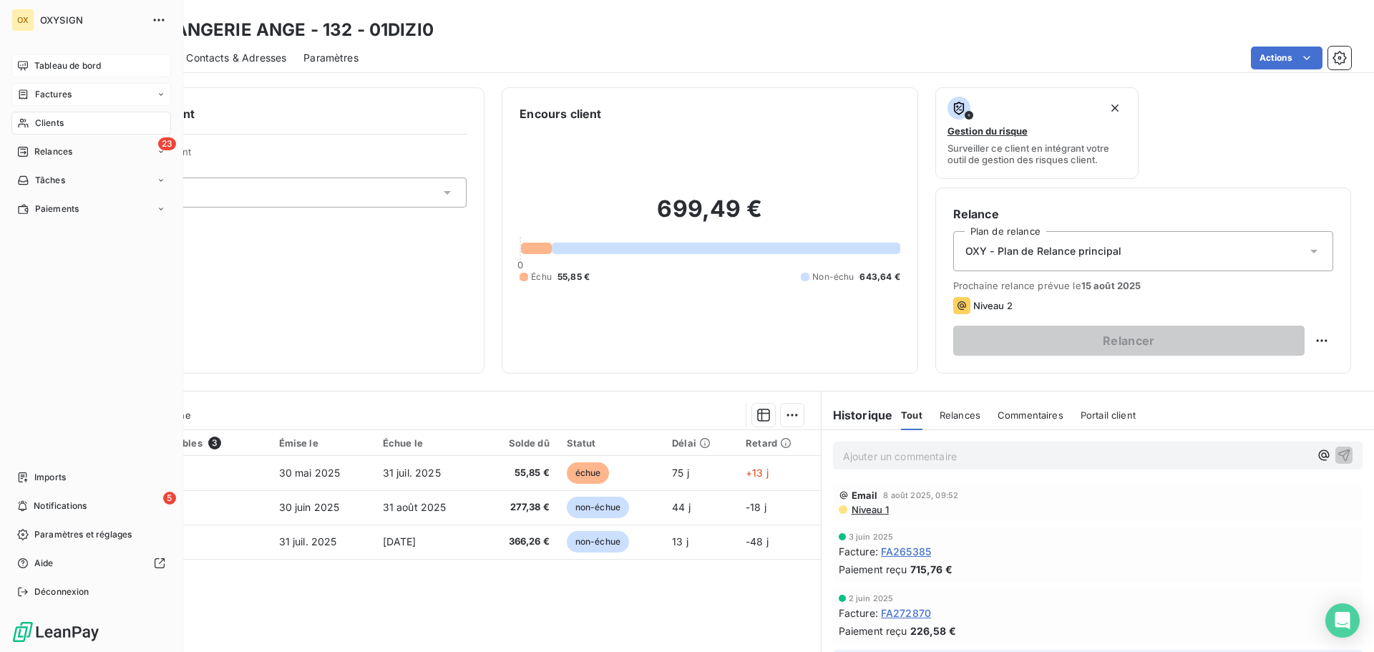
click at [41, 118] on span "Clients" at bounding box center [49, 123] width 29 height 13
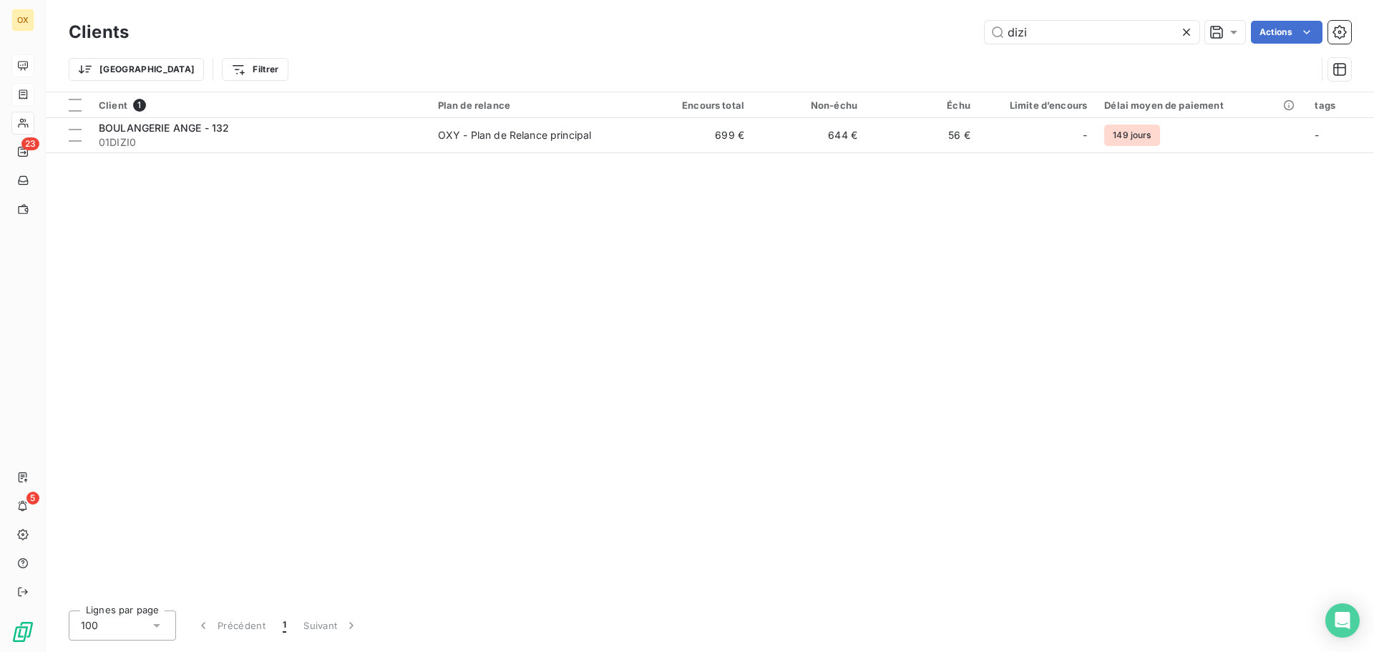
drag, startPoint x: 1095, startPoint y: 35, endPoint x: 959, endPoint y: 43, distance: 136.2
click at [959, 43] on div "dizi Actions" at bounding box center [748, 32] width 1205 height 23
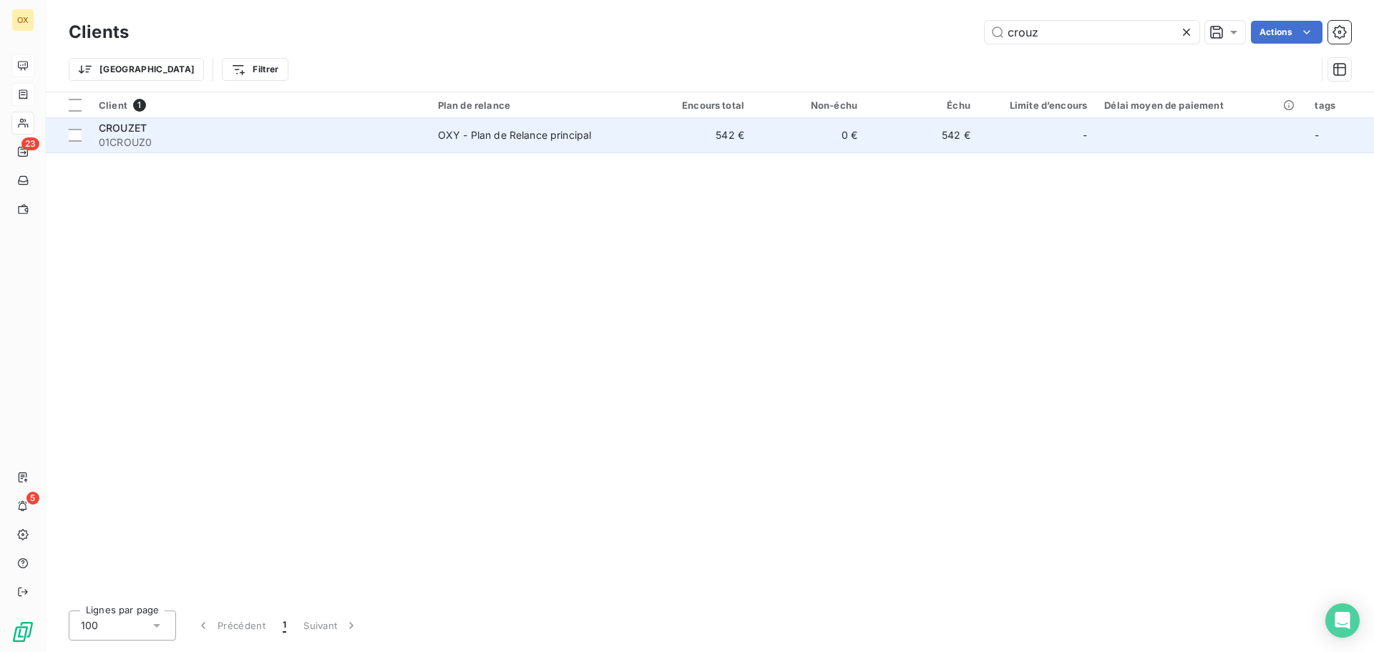
type input "crouz"
click at [483, 140] on div "OXY - Plan de Relance principal" at bounding box center [515, 135] width 154 height 14
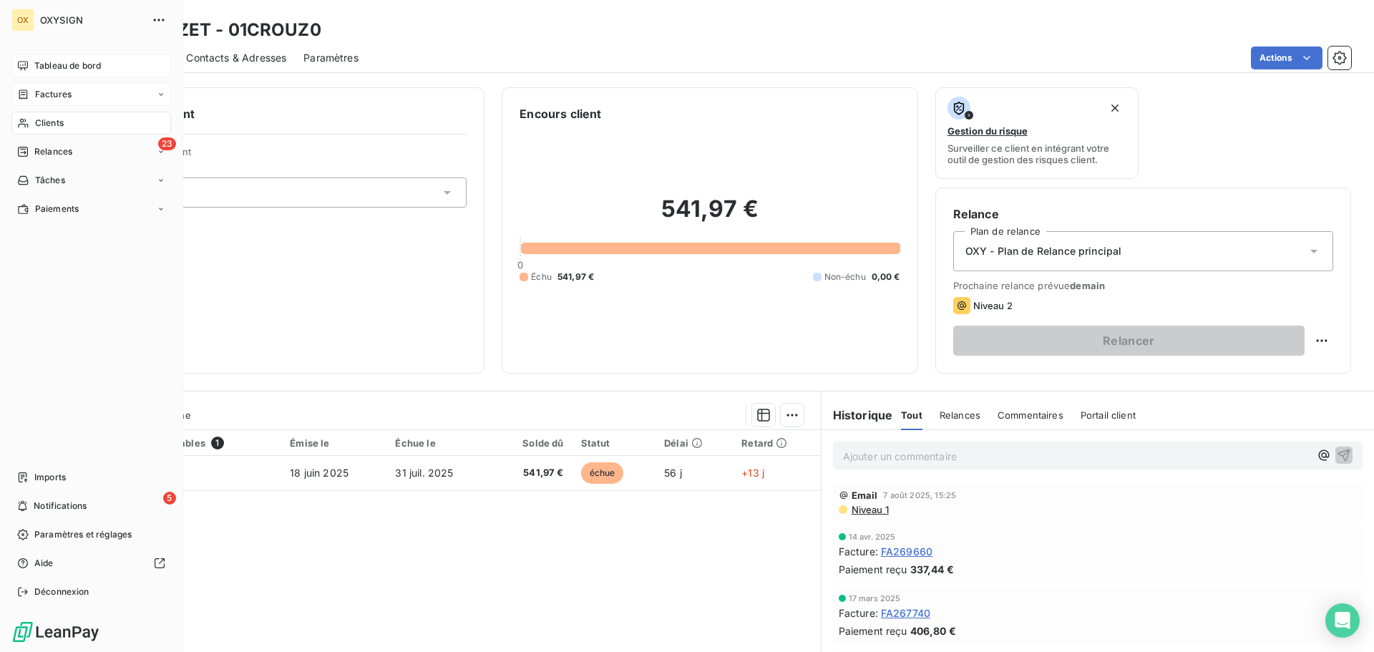
click at [46, 123] on span "Clients" at bounding box center [49, 123] width 29 height 13
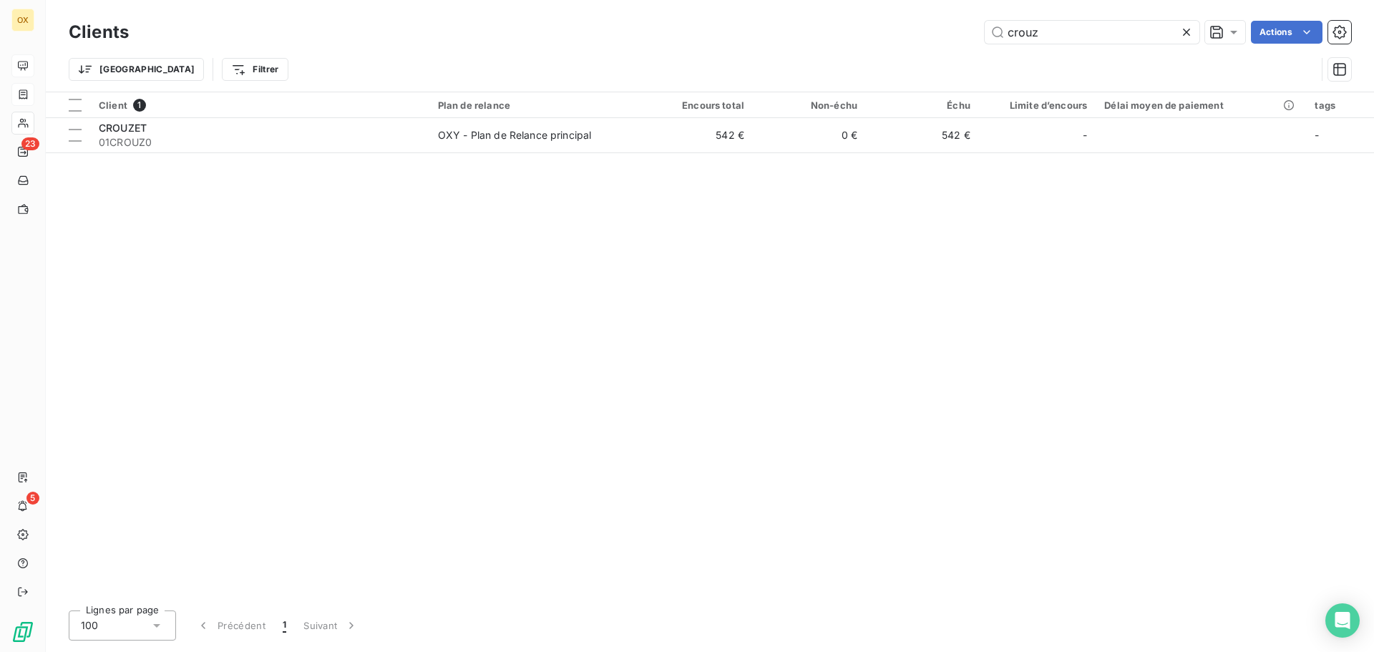
drag, startPoint x: 1097, startPoint y: 14, endPoint x: 956, endPoint y: 16, distance: 141.7
click at [956, 16] on div "Clients crouz Actions Trier Filtrer" at bounding box center [710, 46] width 1328 height 92
click at [1185, 26] on icon at bounding box center [1186, 32] width 14 height 14
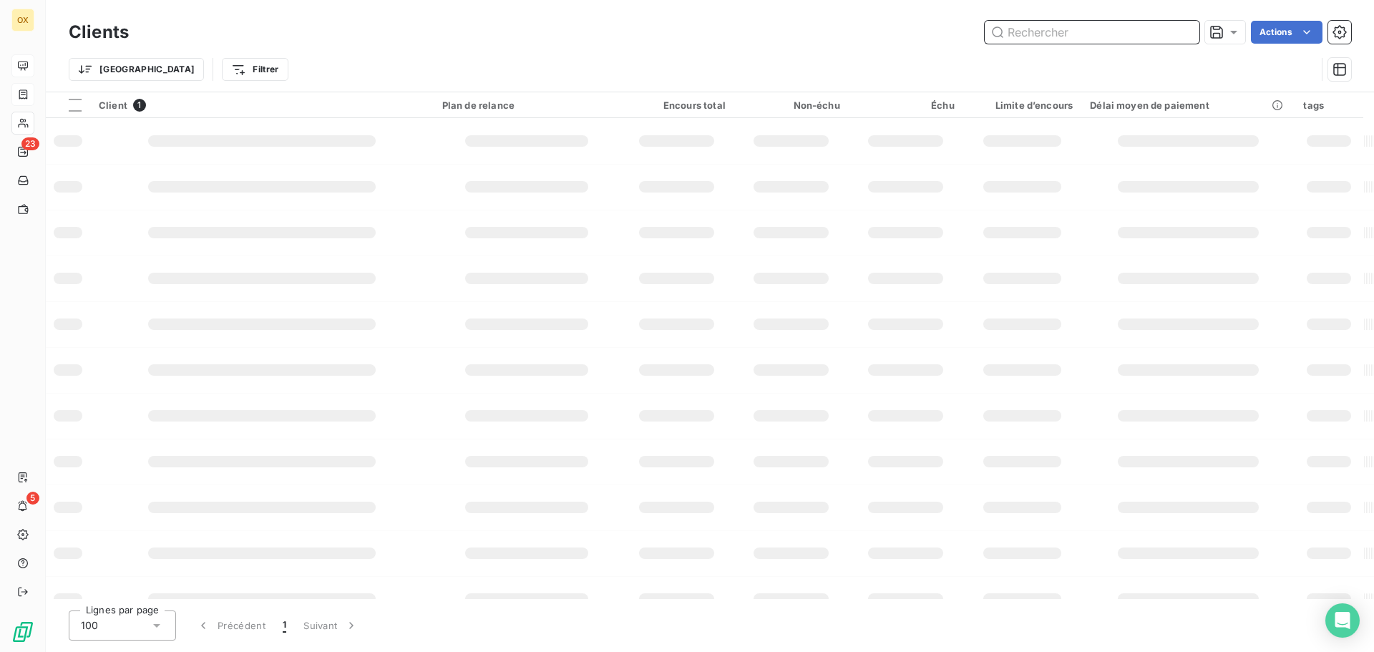
click at [1102, 37] on input "text" at bounding box center [1091, 32] width 215 height 23
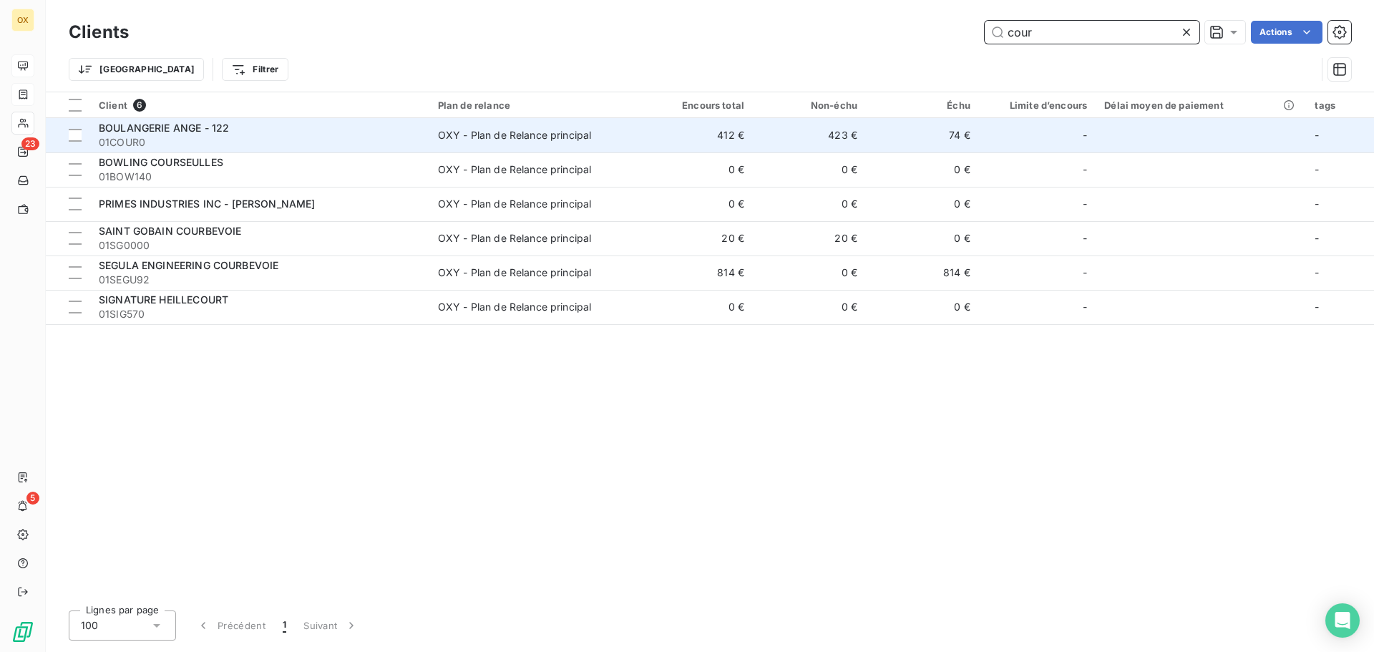
type input "cour"
click at [375, 127] on div "BOULANGERIE ANGE - 122" at bounding box center [260, 128] width 322 height 14
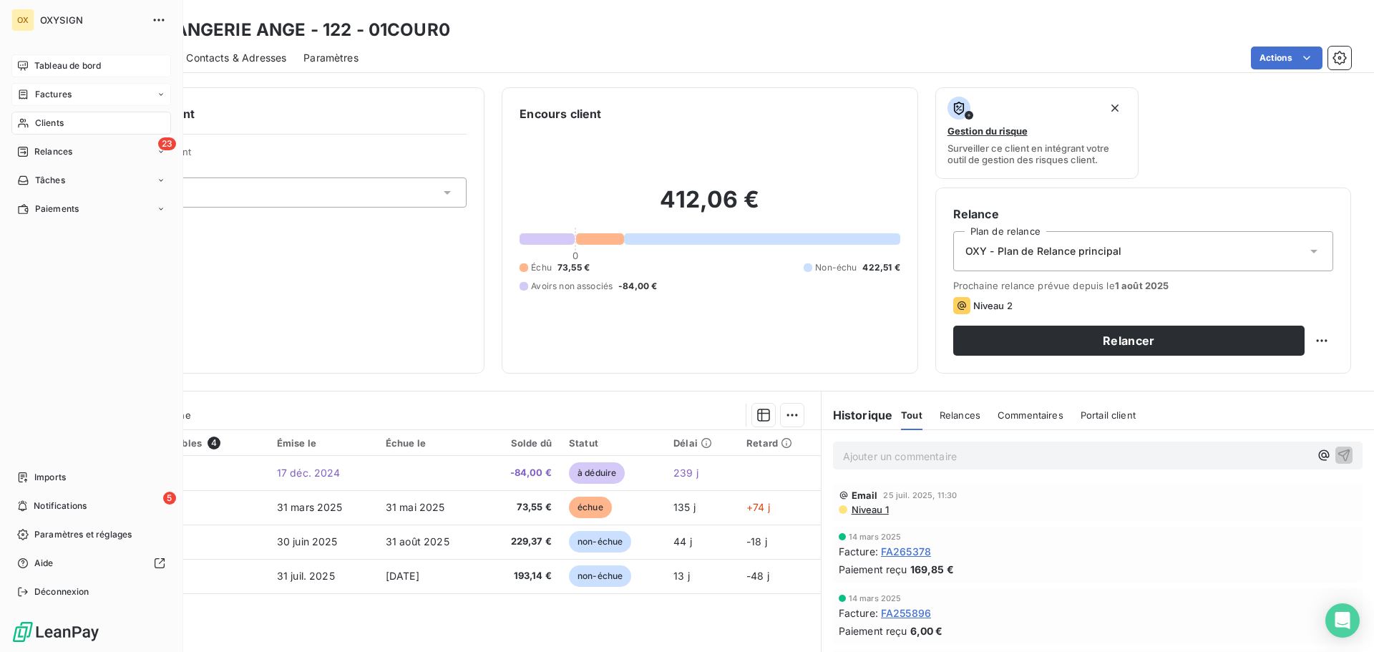
click at [36, 120] on span "Clients" at bounding box center [49, 123] width 29 height 13
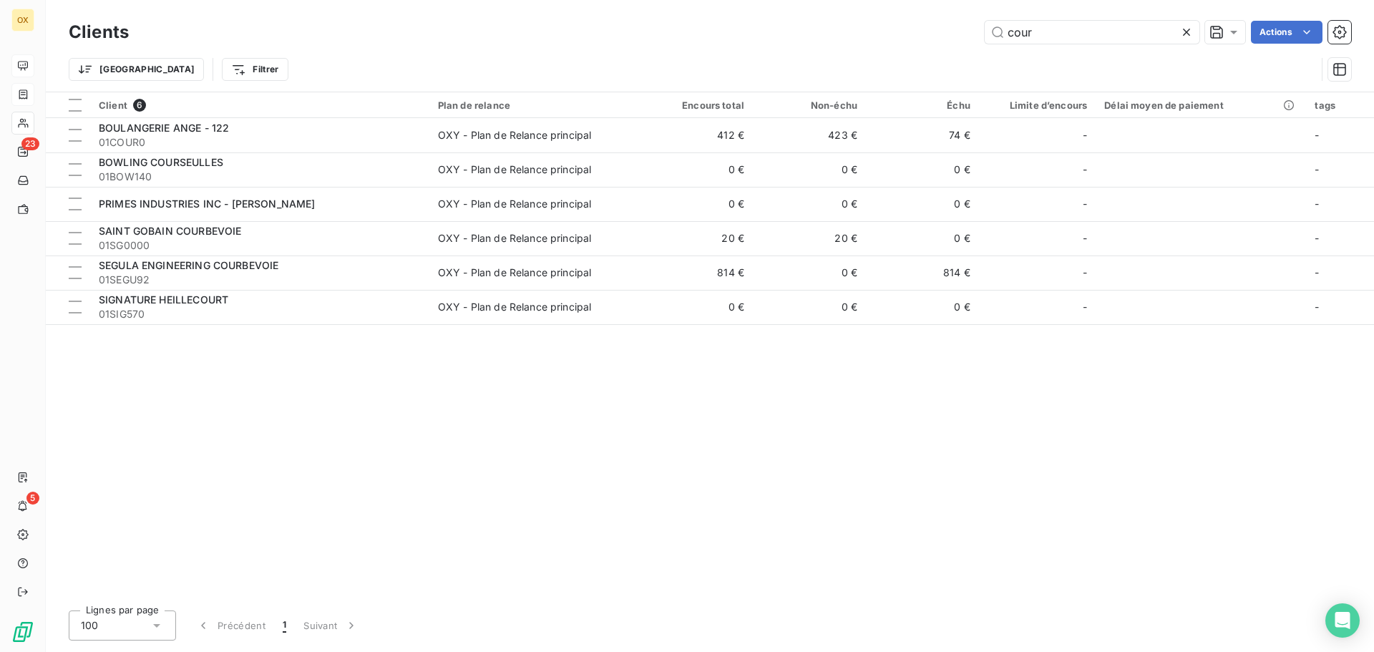
drag, startPoint x: 1126, startPoint y: 35, endPoint x: 982, endPoint y: 31, distance: 143.8
click at [982, 31] on div "cour Actions" at bounding box center [748, 32] width 1205 height 23
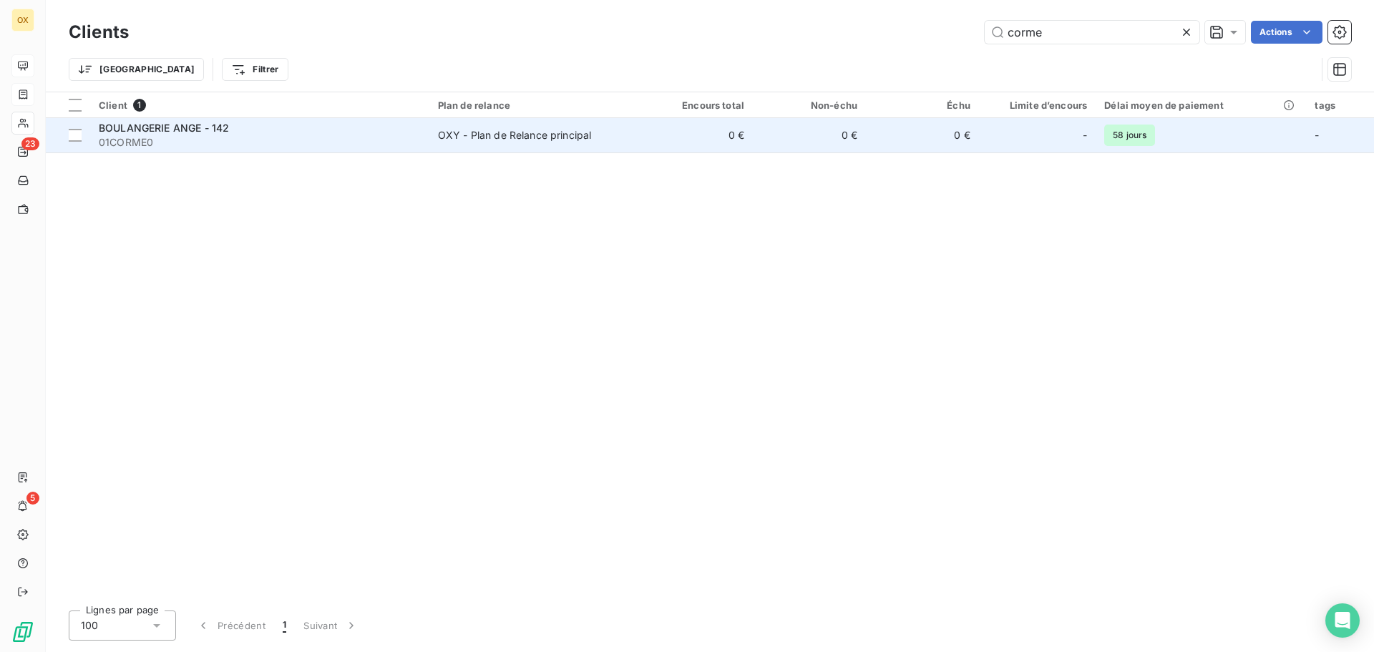
type input "corme"
click at [336, 126] on div "BOULANGERIE ANGE - 142" at bounding box center [260, 128] width 322 height 14
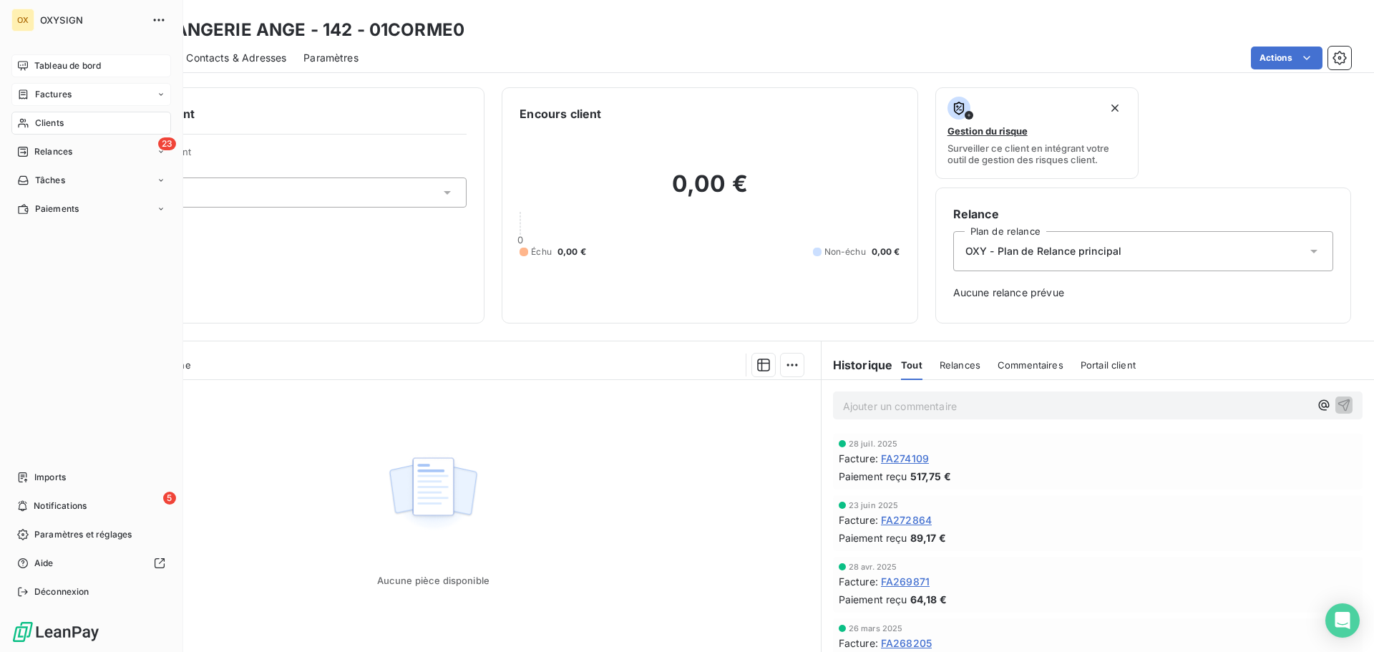
click at [60, 122] on span "Clients" at bounding box center [49, 123] width 29 height 13
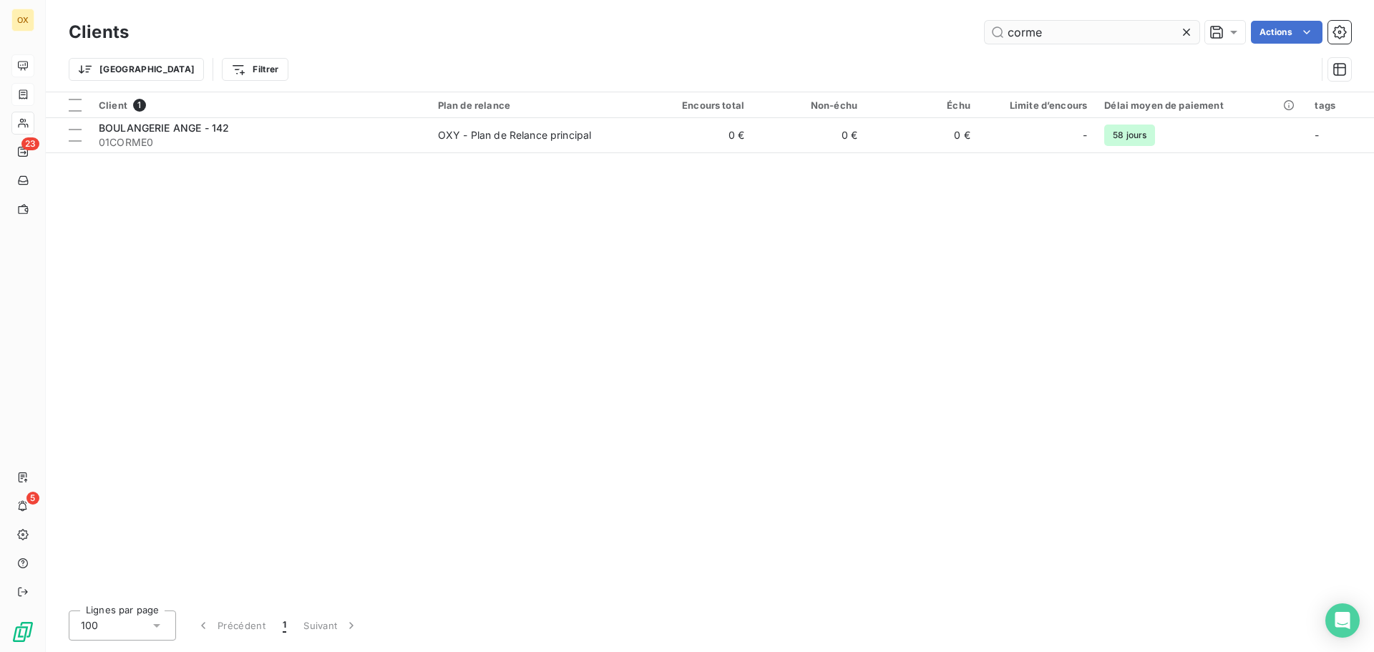
drag, startPoint x: 1027, startPoint y: 34, endPoint x: 1006, endPoint y: 29, distance: 21.9
click at [1006, 29] on input "corme" at bounding box center [1091, 32] width 215 height 23
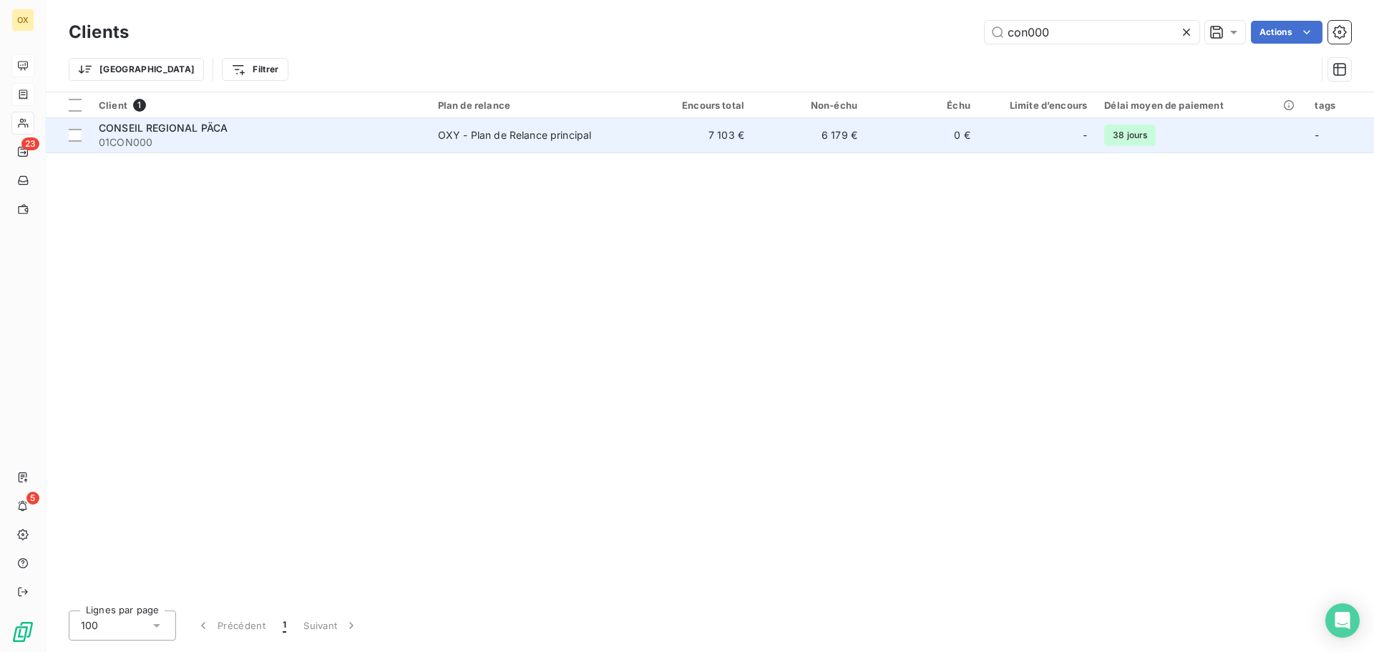
type input "con000"
click at [149, 133] on span "CONSEIL REGIONAL PÄCA" at bounding box center [163, 128] width 129 height 12
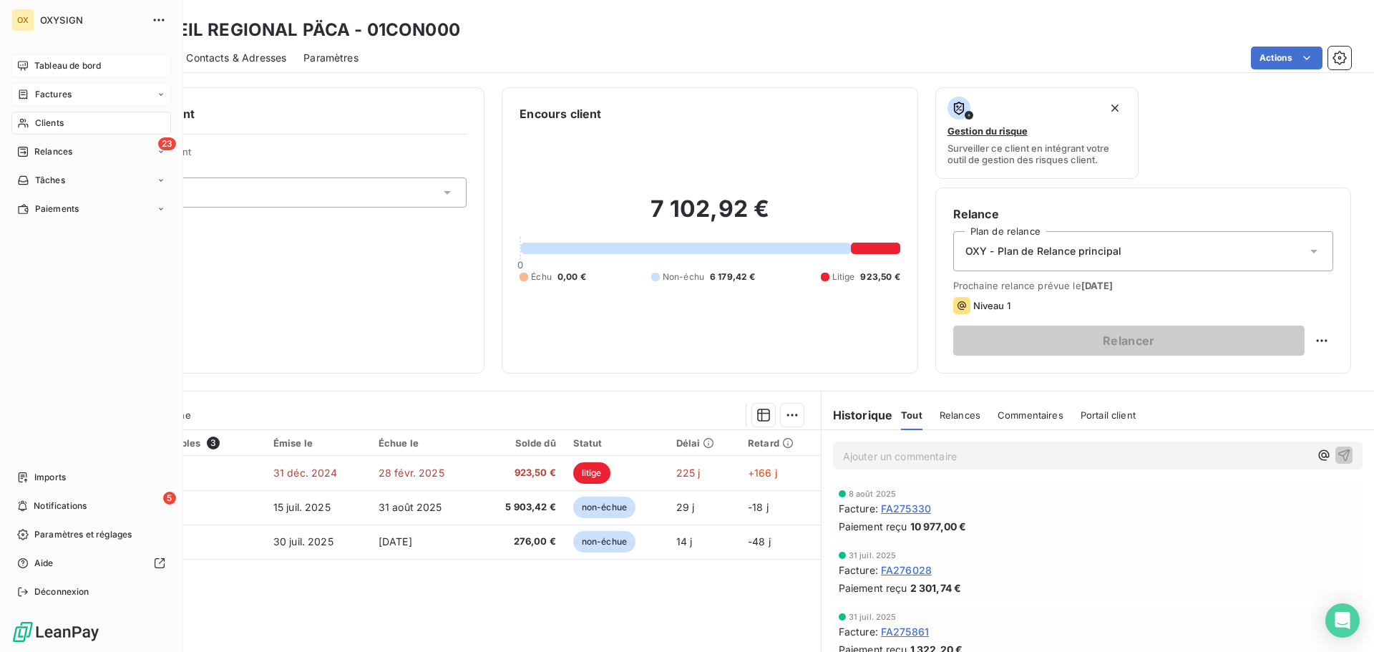
click at [35, 120] on span "Clients" at bounding box center [49, 123] width 29 height 13
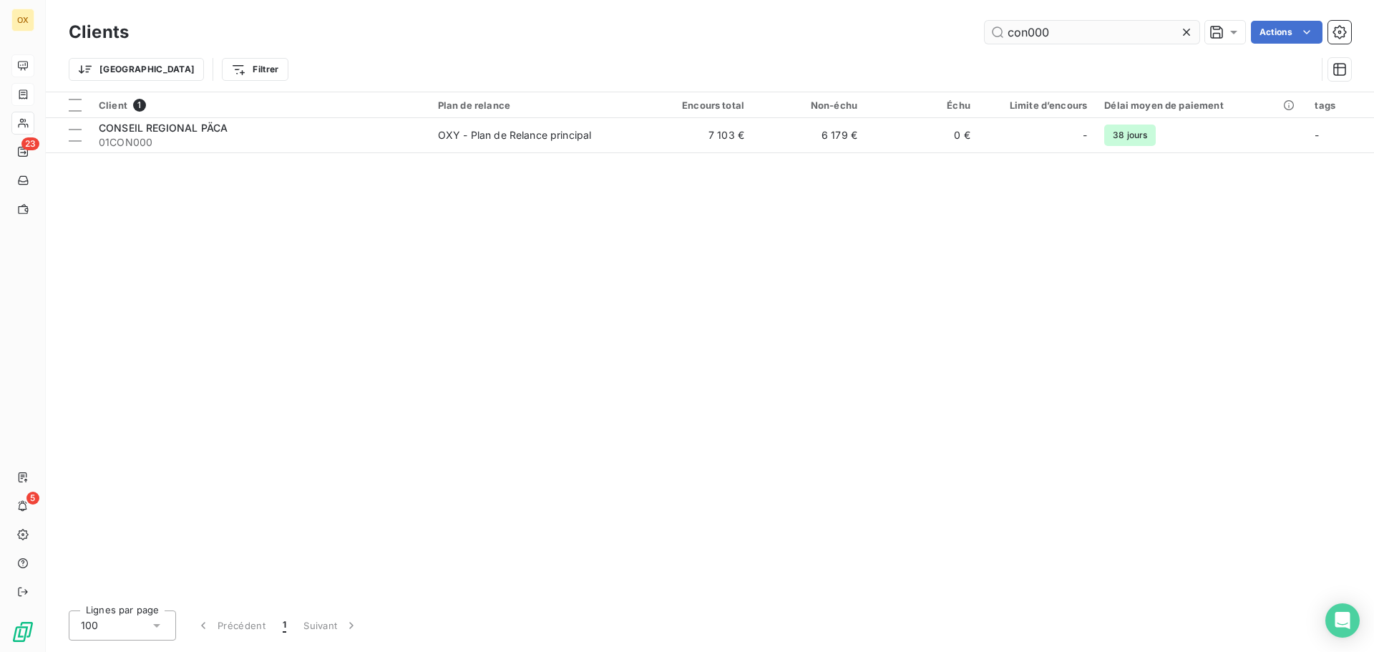
click at [1056, 21] on input "con000" at bounding box center [1091, 32] width 215 height 23
drag, startPoint x: 1061, startPoint y: 36, endPoint x: 1004, endPoint y: 29, distance: 57.7
click at [1004, 29] on input "con000" at bounding box center [1091, 32] width 215 height 23
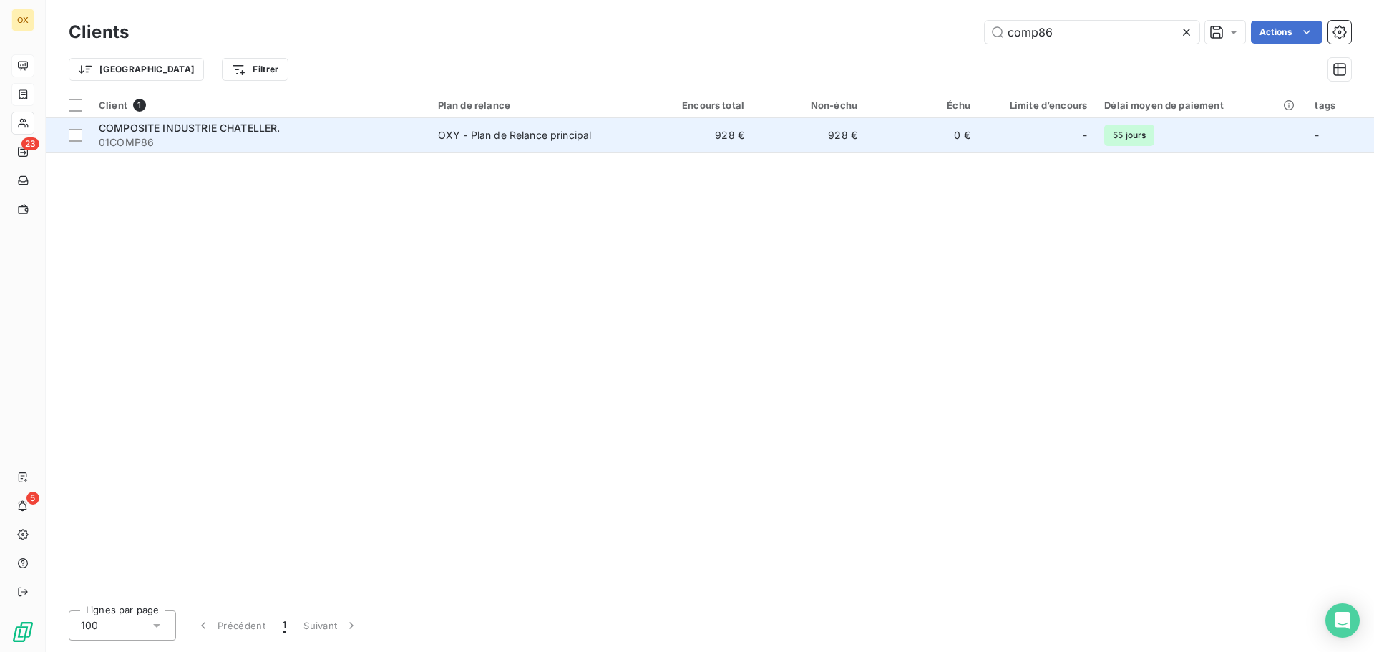
type input "comp86"
click at [323, 127] on div "COMPOSITE INDUSTRIE CHATELLER." at bounding box center [260, 128] width 322 height 14
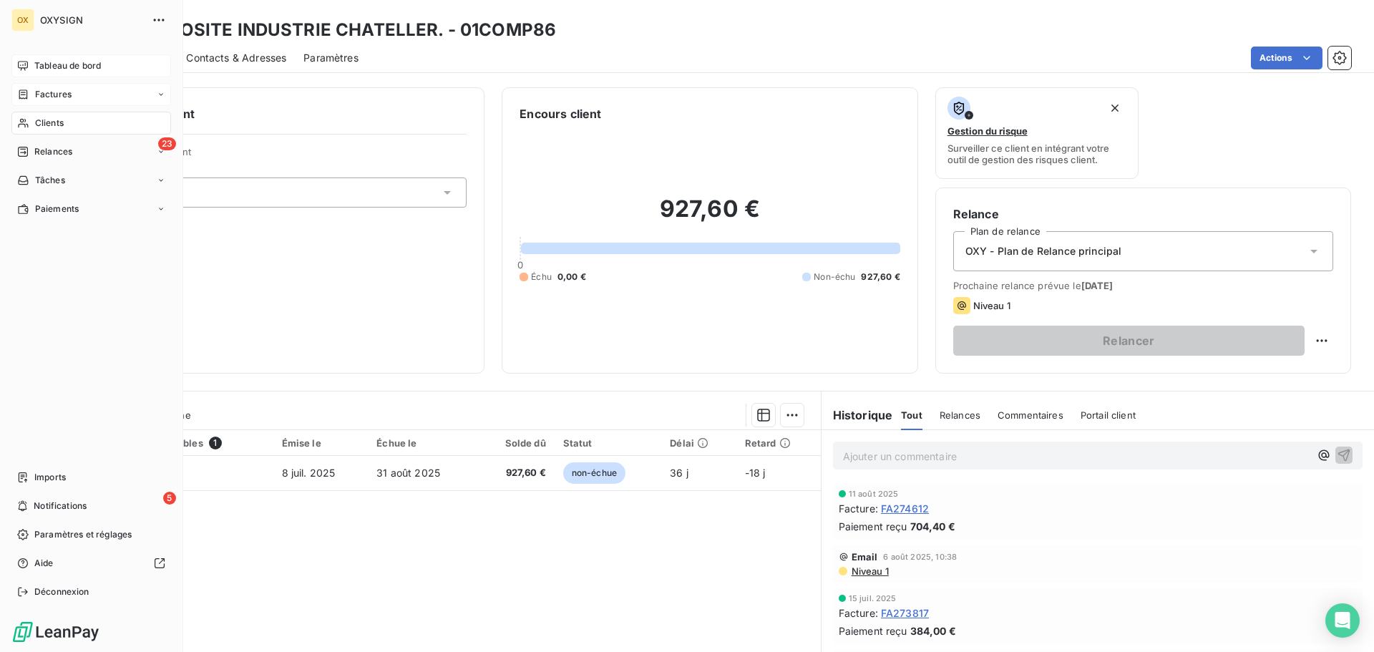
click at [43, 114] on div "Clients" at bounding box center [91, 123] width 160 height 23
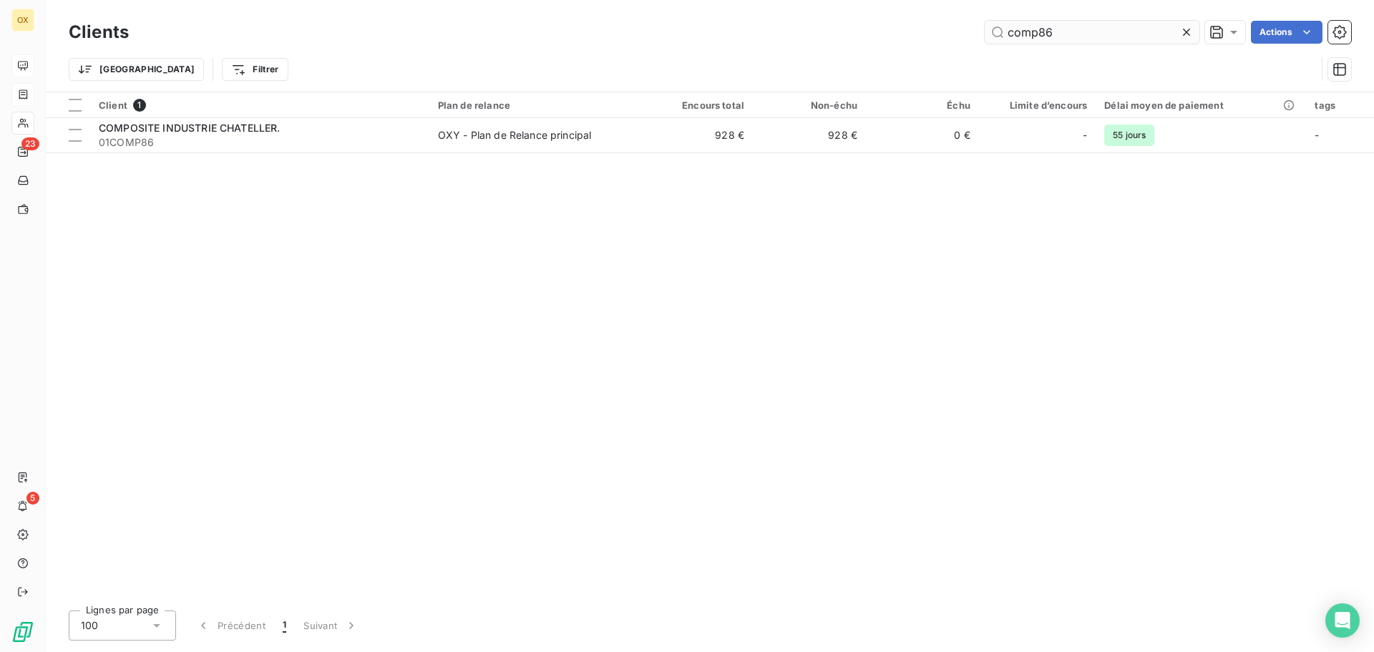
drag, startPoint x: 1095, startPoint y: 31, endPoint x: 1035, endPoint y: 24, distance: 60.4
click at [1035, 24] on input "comp86" at bounding box center [1091, 32] width 215 height 23
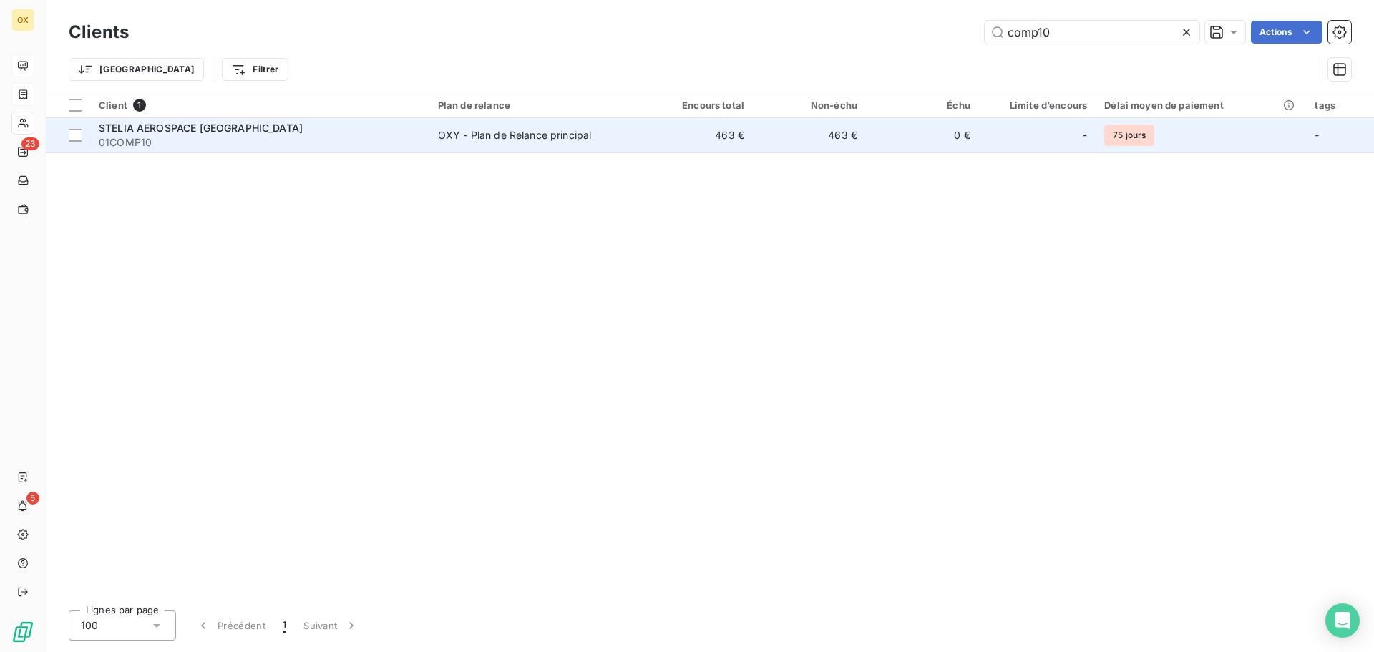
type input "comp10"
click at [318, 135] on span "01COMP10" at bounding box center [260, 142] width 322 height 14
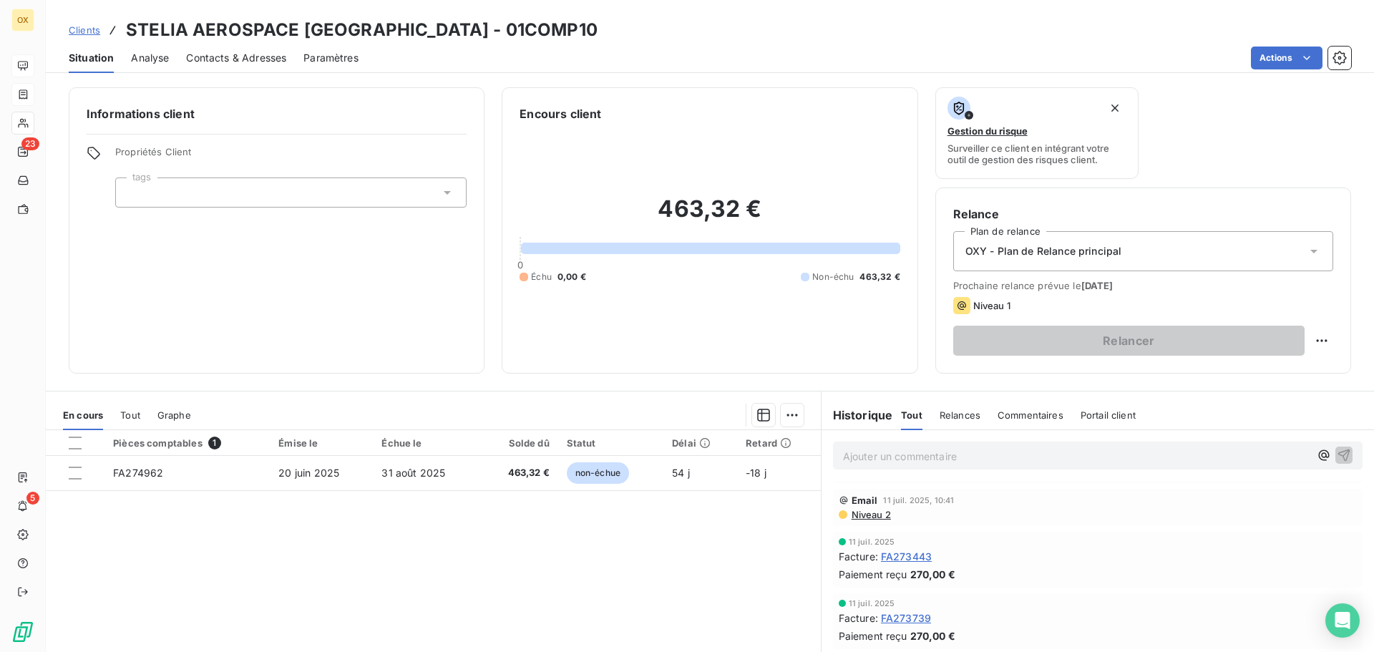
scroll to position [72, 0]
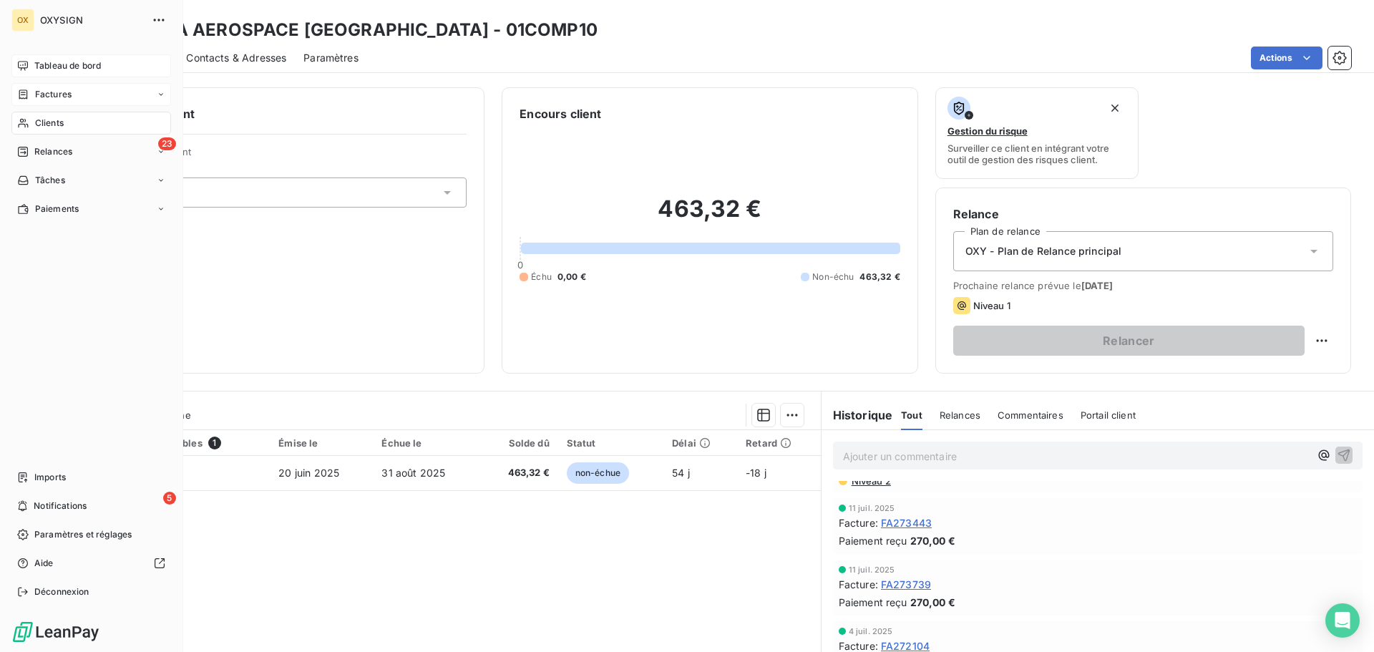
click at [41, 119] on span "Clients" at bounding box center [49, 123] width 29 height 13
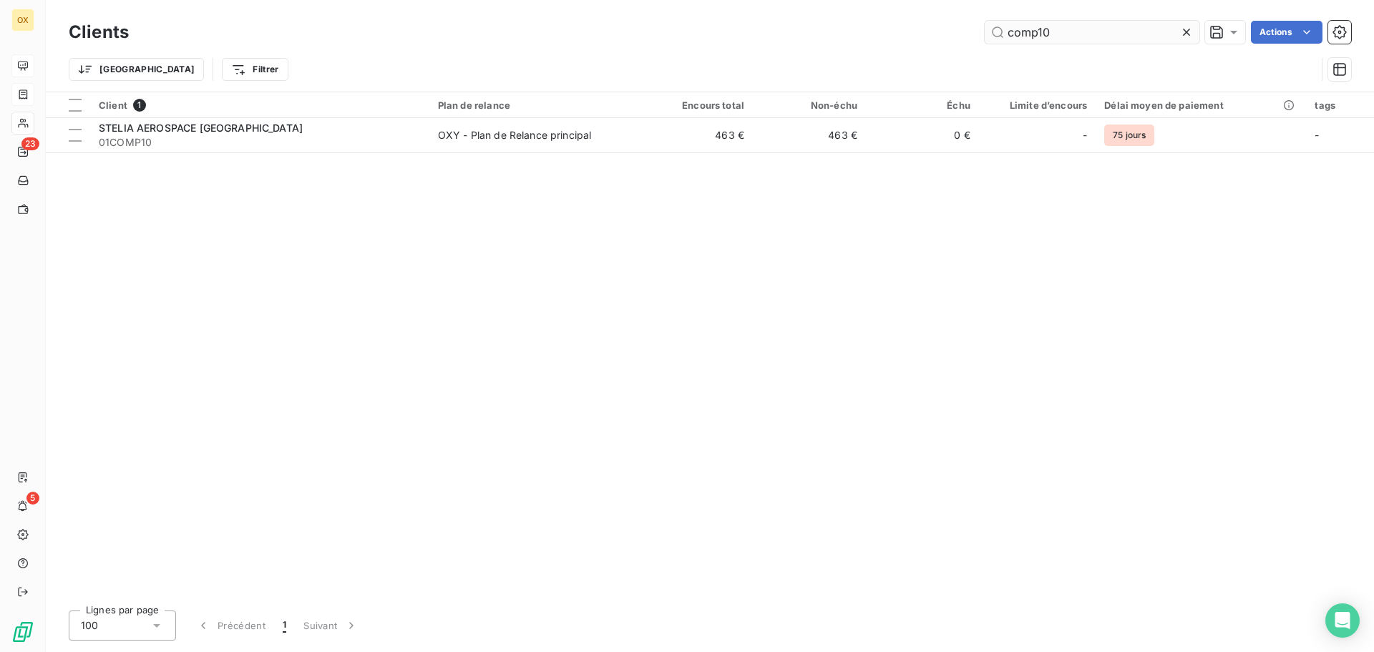
click at [1080, 34] on input "comp10" at bounding box center [1091, 32] width 215 height 23
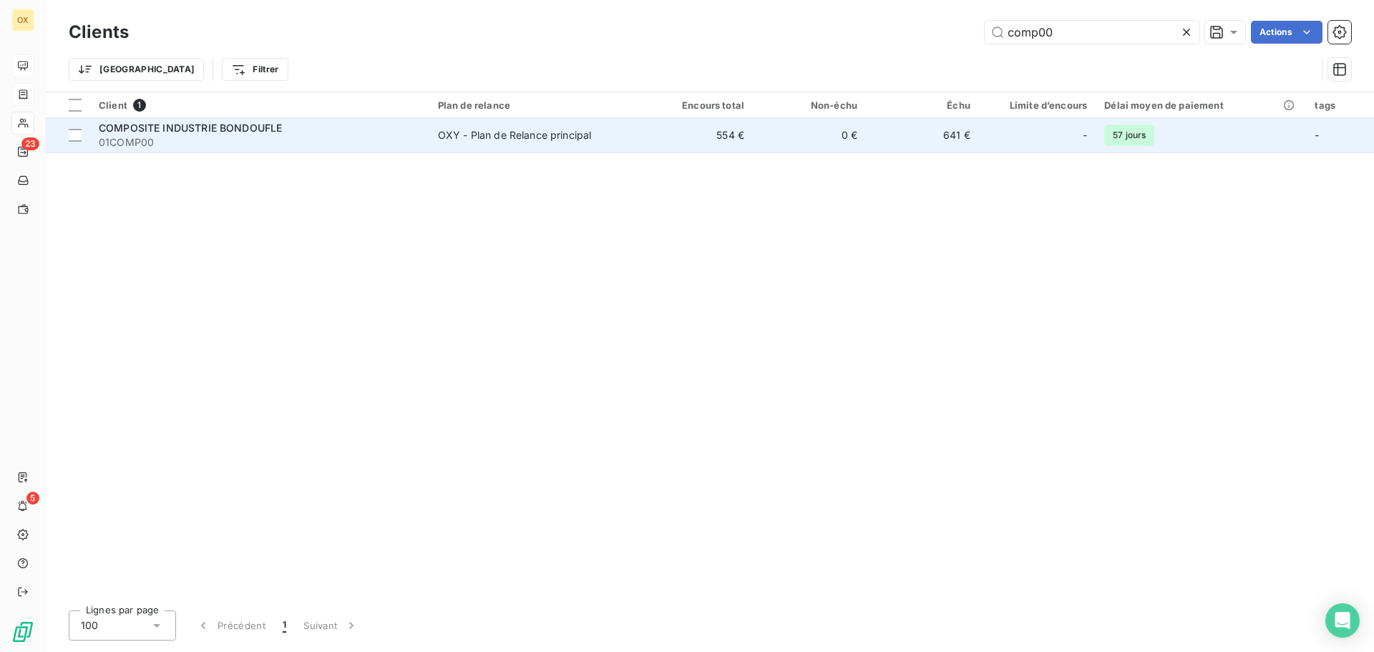
type input "comp00"
click at [260, 129] on span "COMPOSITE INDUSTRIE BONDOUFLE" at bounding box center [190, 128] width 183 height 12
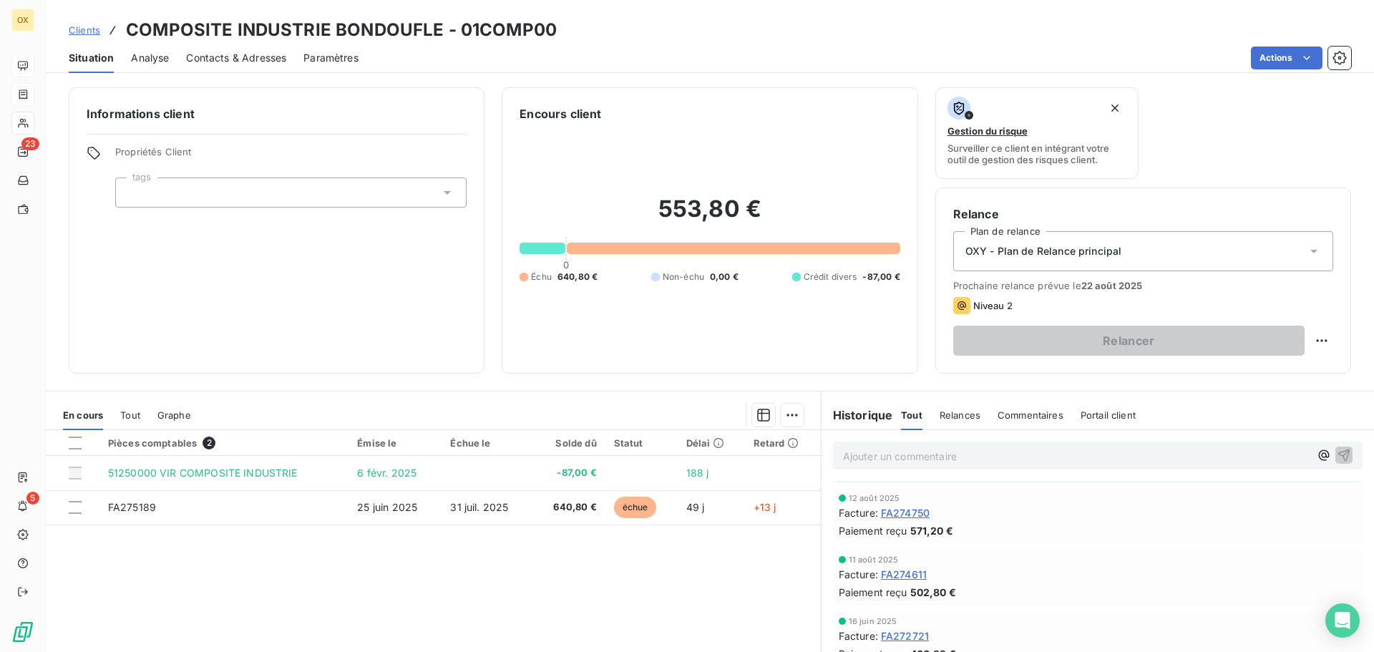
scroll to position [72, 0]
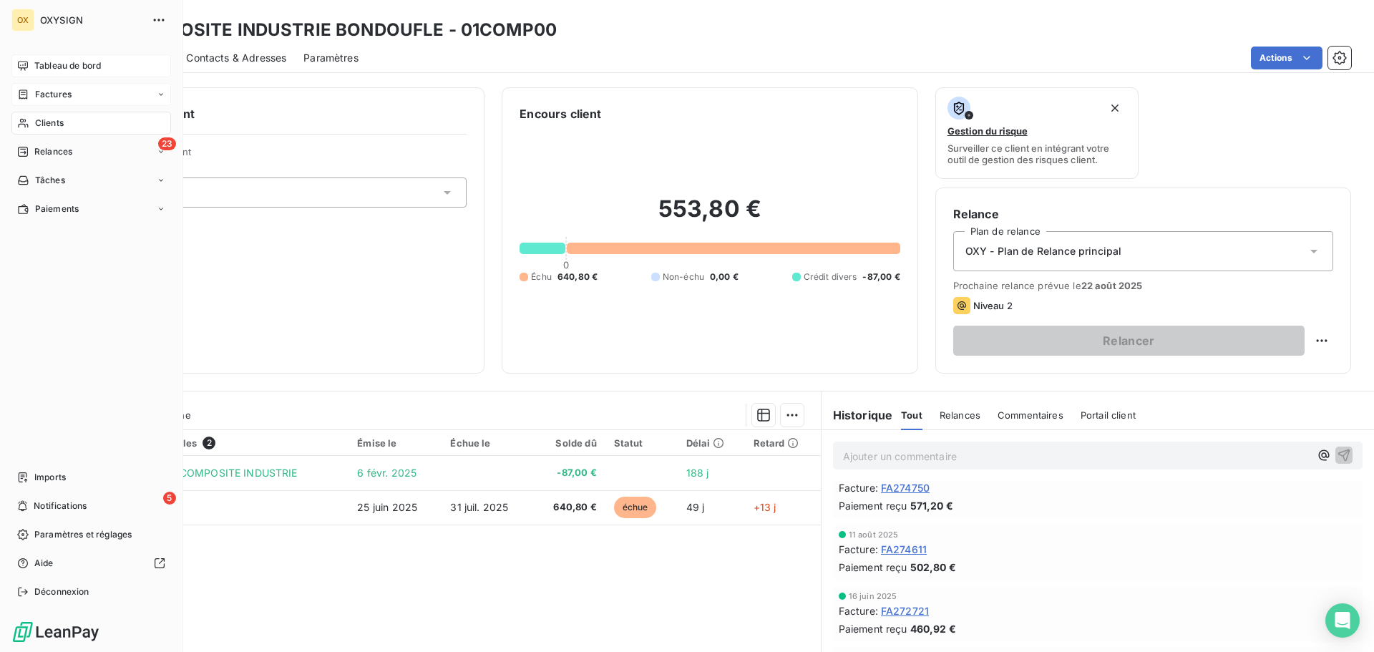
click at [64, 114] on div "Clients" at bounding box center [91, 123] width 160 height 23
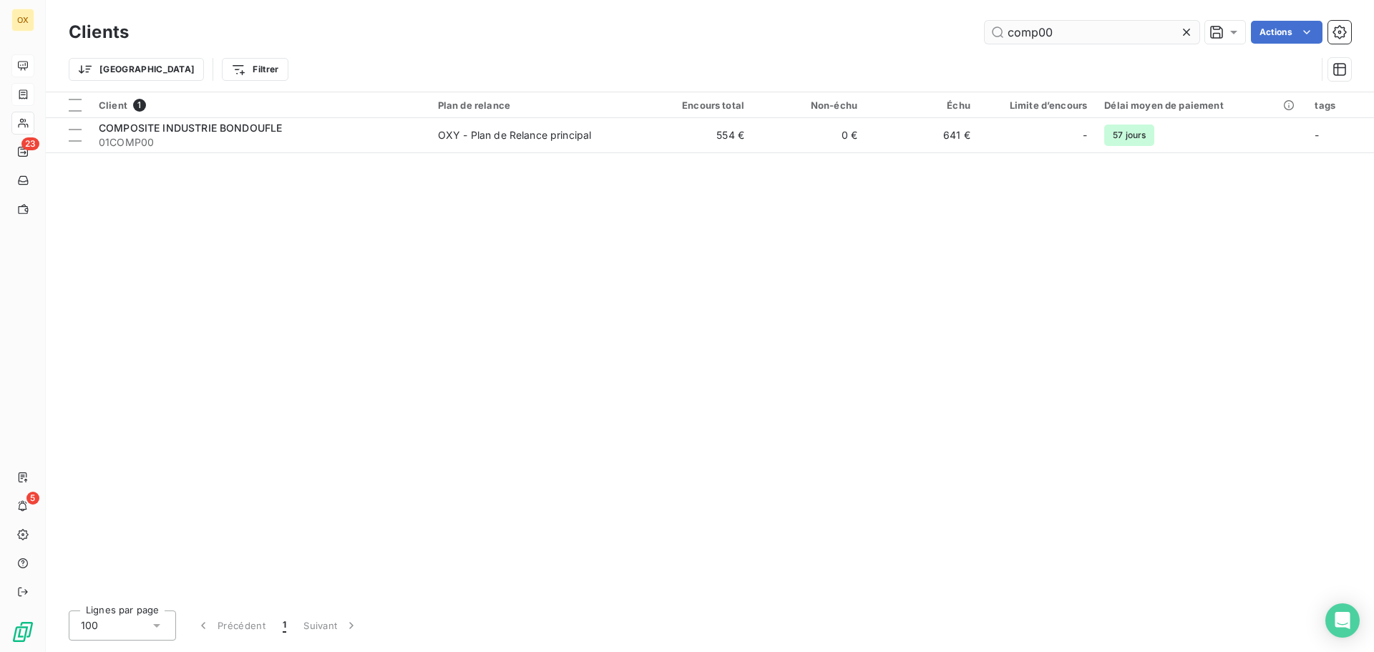
drag, startPoint x: 1055, startPoint y: 29, endPoint x: 1007, endPoint y: 32, distance: 48.0
click at [1007, 32] on input "comp00" at bounding box center [1091, 32] width 215 height 23
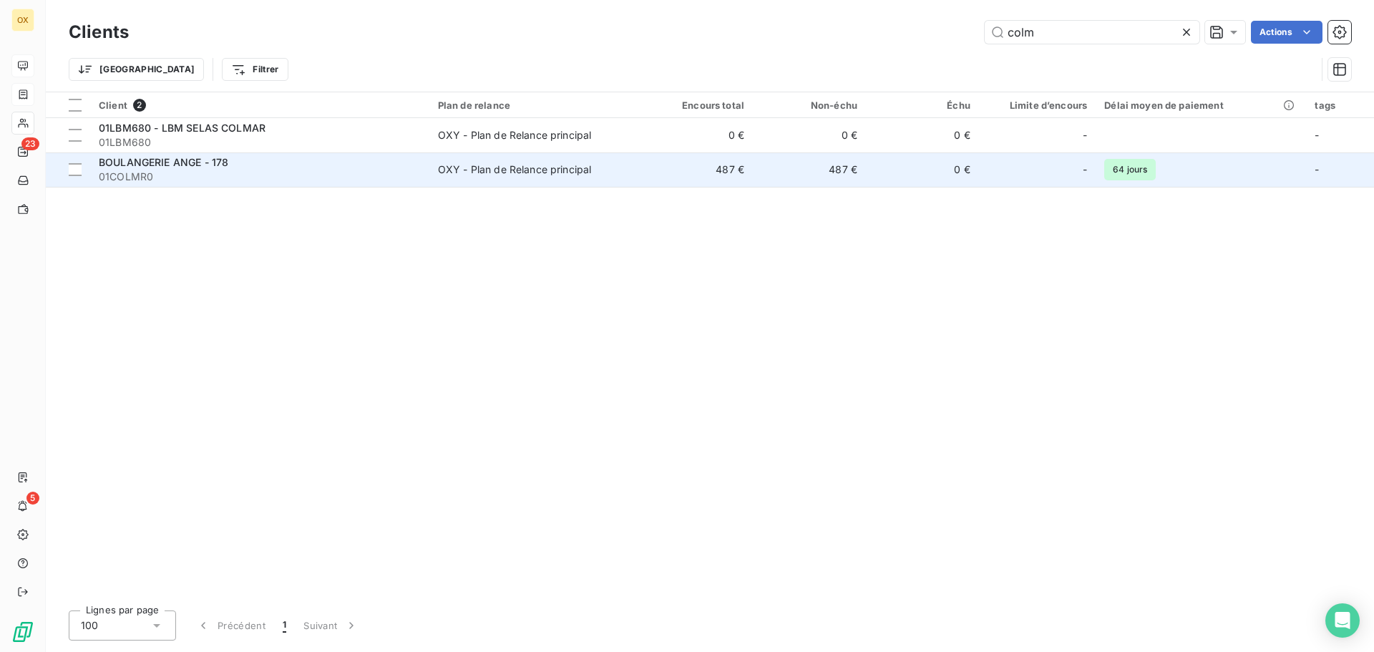
type input "colm"
click at [258, 167] on div "BOULANGERIE ANGE - 178" at bounding box center [260, 162] width 322 height 14
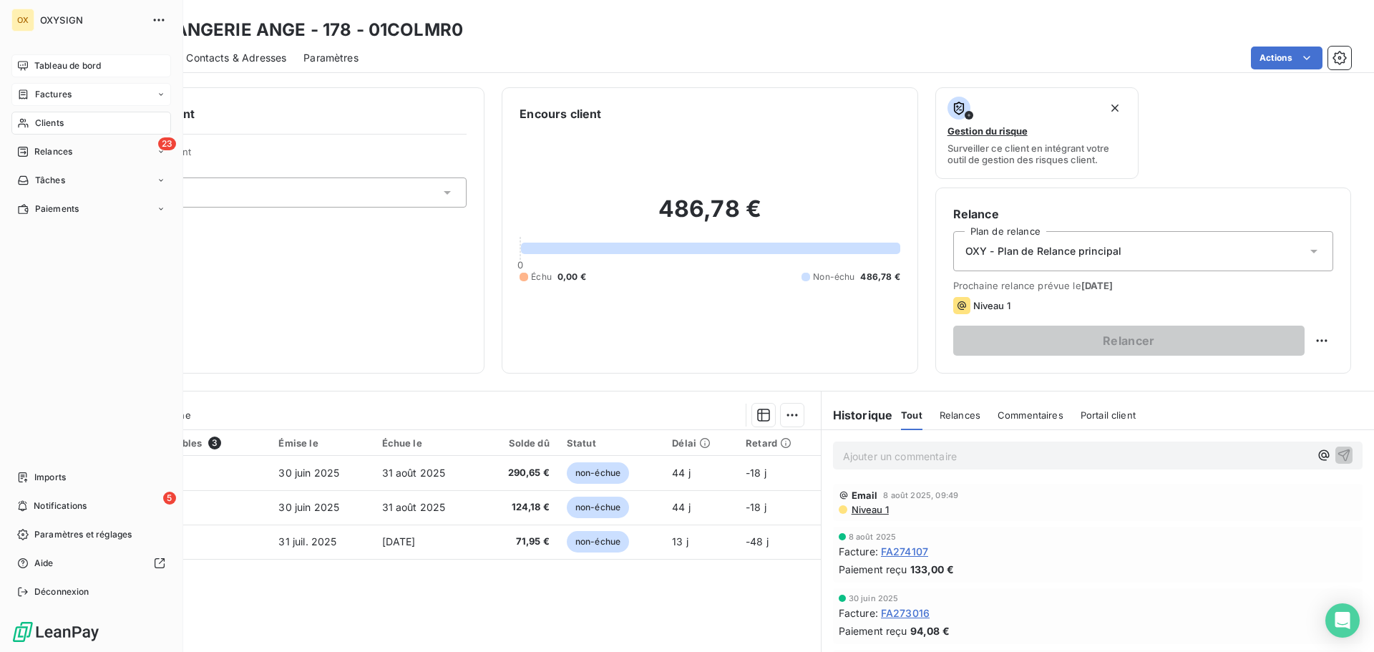
click at [32, 117] on div "Clients" at bounding box center [91, 123] width 160 height 23
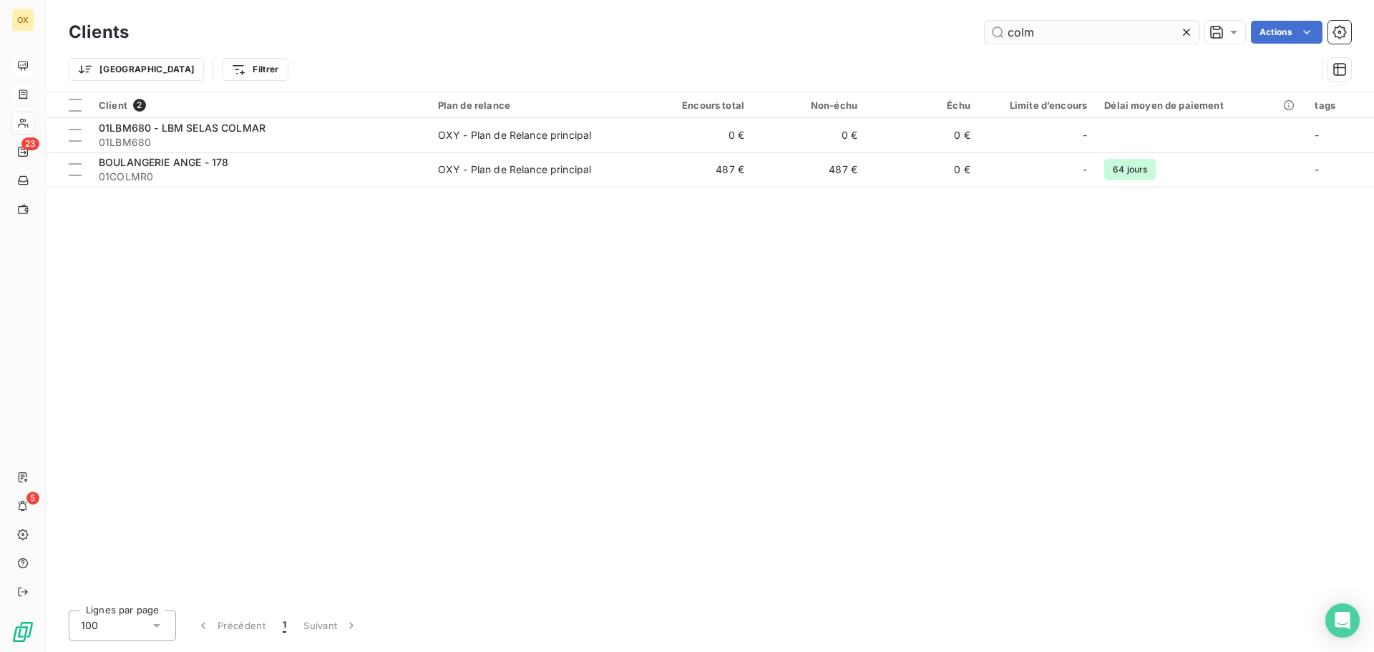
drag, startPoint x: 1087, startPoint y: 21, endPoint x: 983, endPoint y: 31, distance: 104.2
click at [983, 31] on div "Clients colm Actions" at bounding box center [710, 32] width 1282 height 30
click at [1183, 30] on icon at bounding box center [1186, 32] width 7 height 7
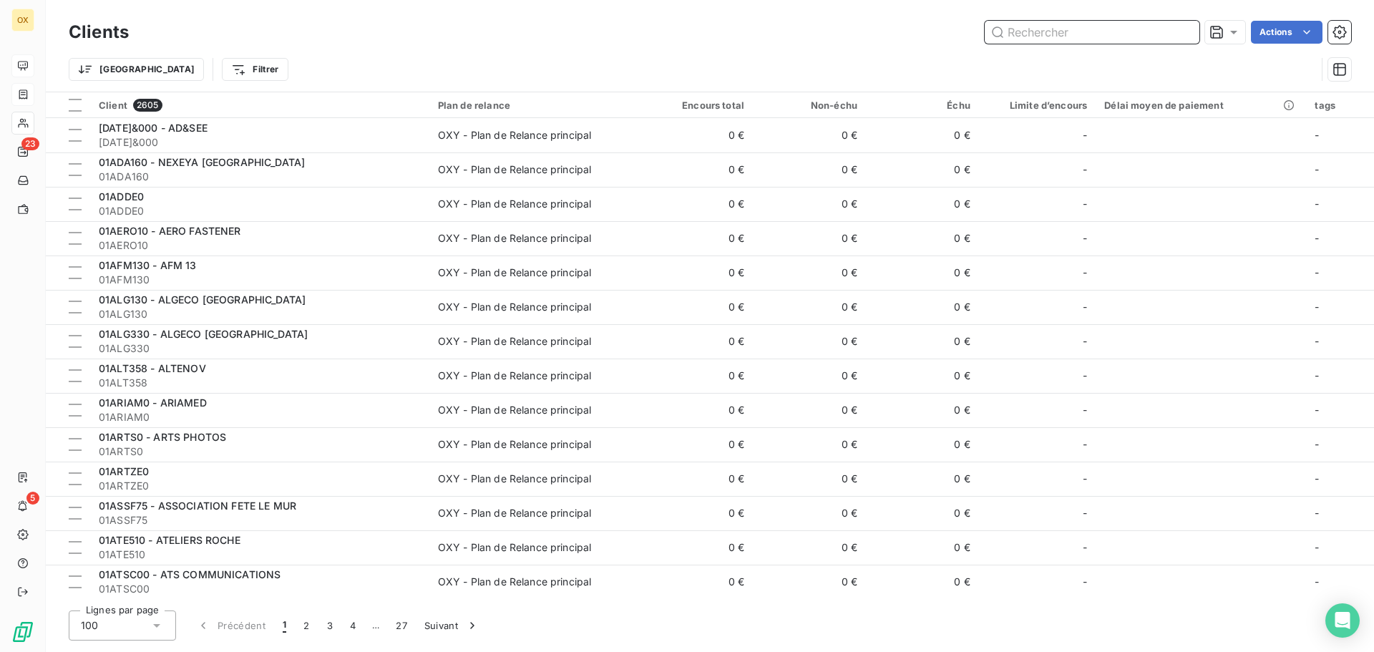
click at [1055, 41] on input "text" at bounding box center [1091, 32] width 215 height 23
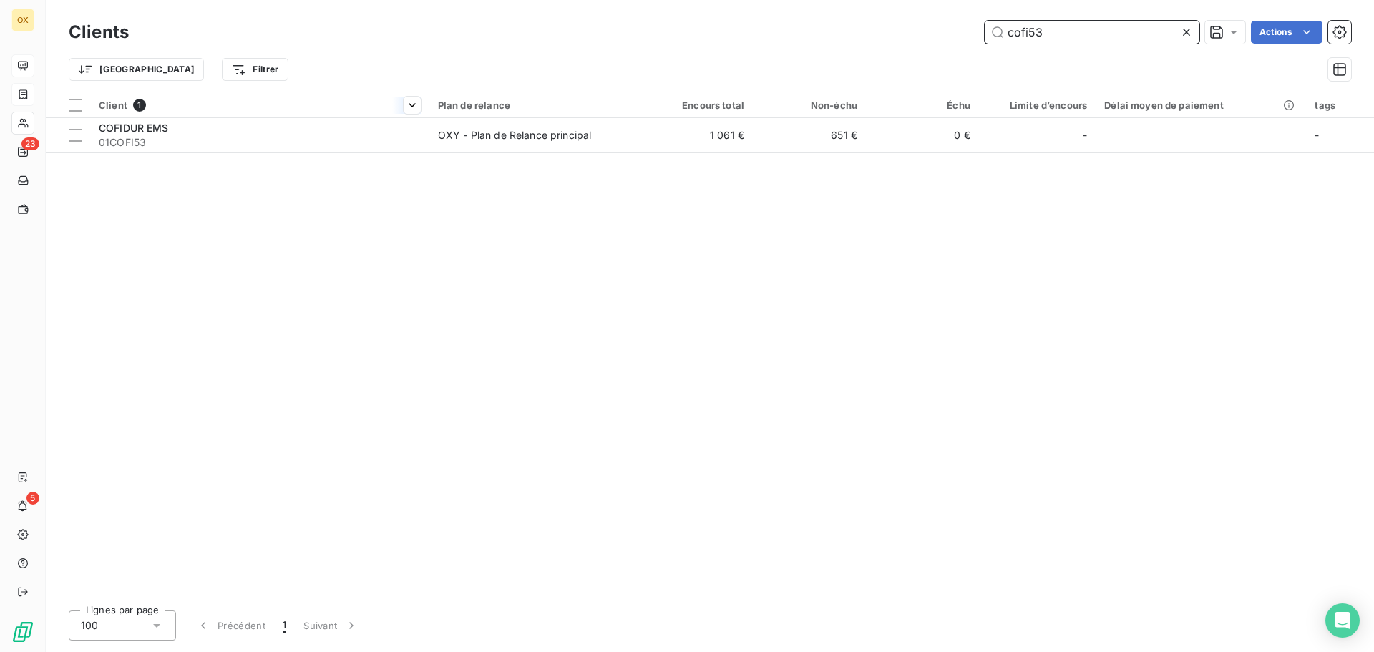
type input "cofi53"
click at [197, 116] on th "Client 1" at bounding box center [259, 105] width 339 height 26
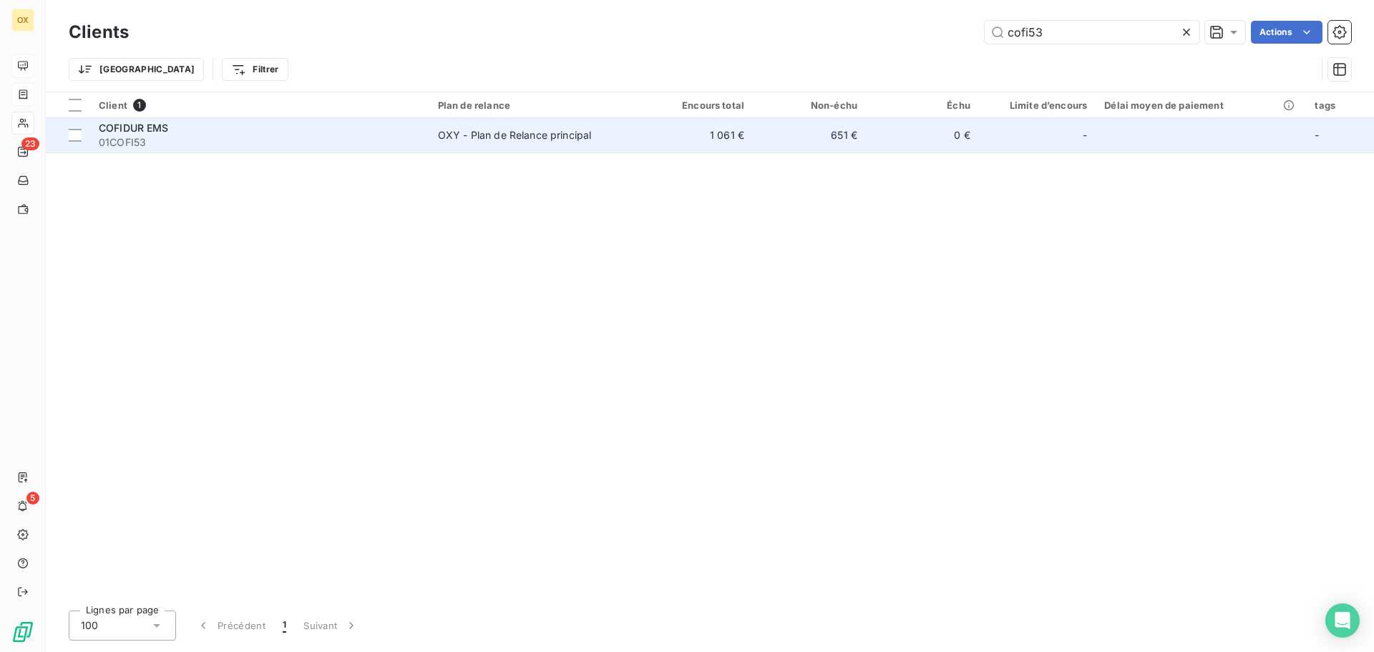
click at [199, 132] on div "COFIDUR EMS" at bounding box center [260, 128] width 322 height 14
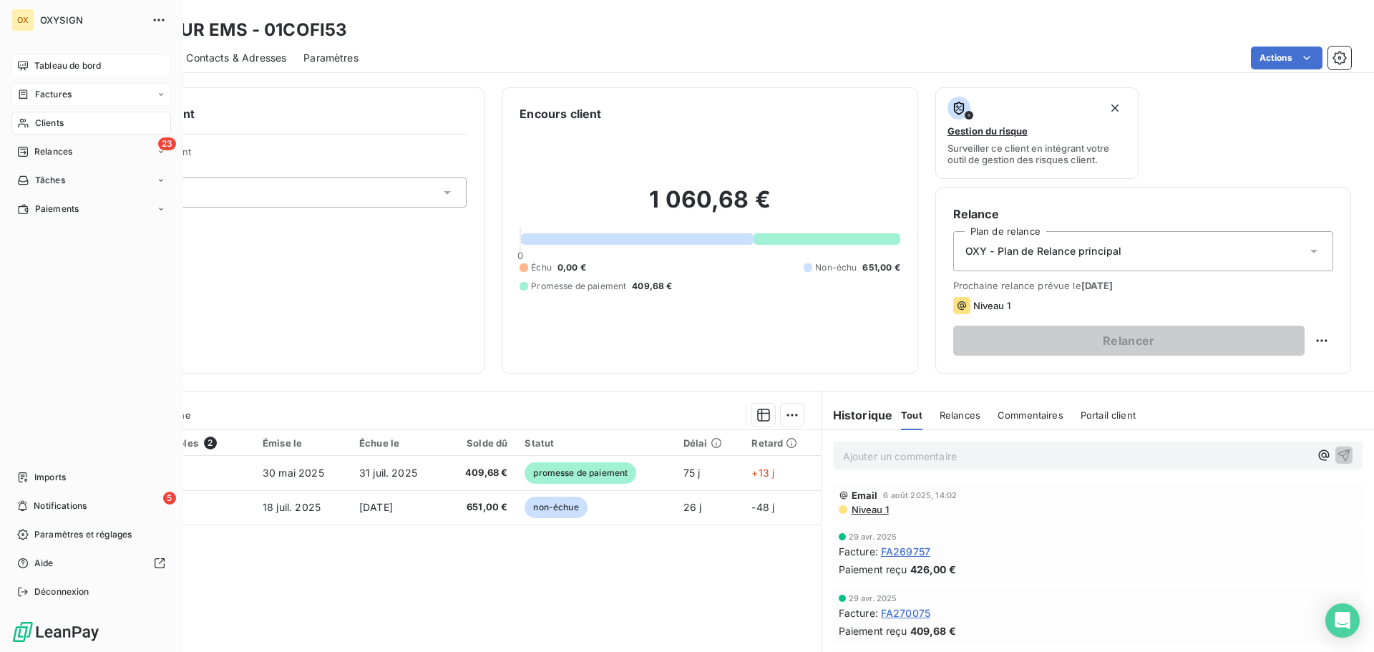
click at [41, 117] on span "Clients" at bounding box center [49, 123] width 29 height 13
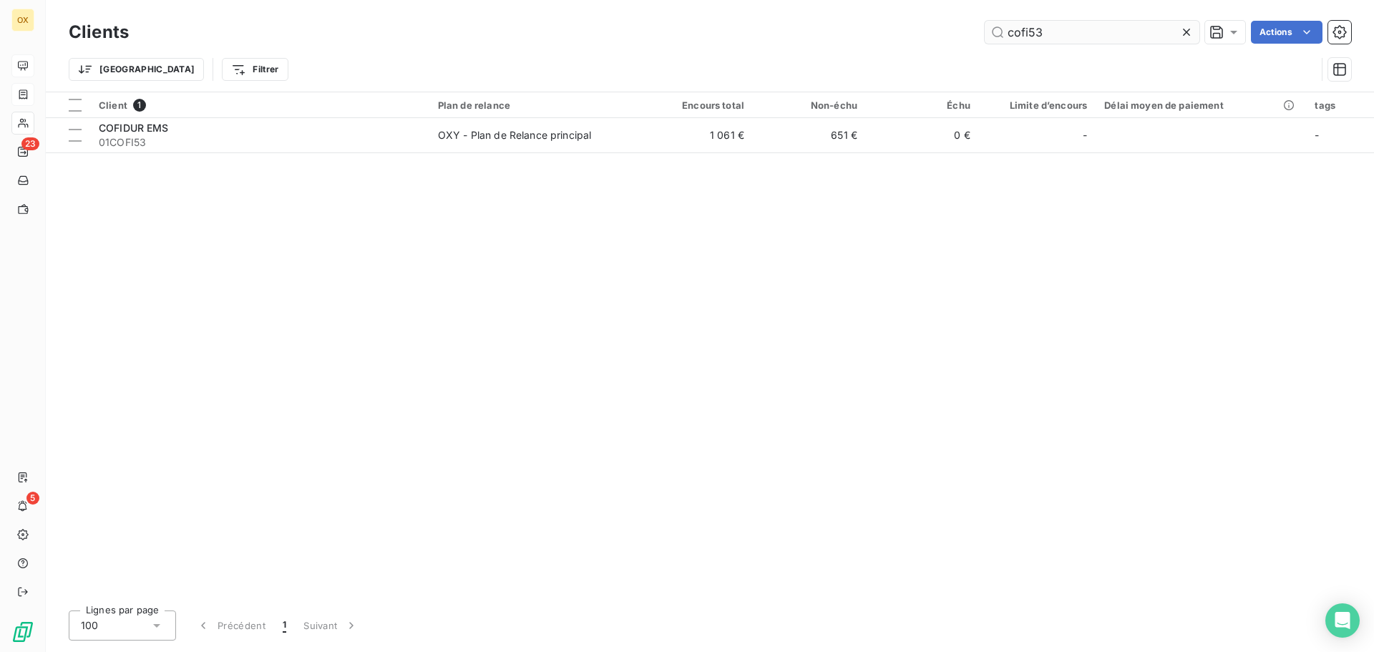
drag, startPoint x: 1068, startPoint y: 26, endPoint x: 1001, endPoint y: 25, distance: 67.3
click at [1001, 25] on input "cofi53" at bounding box center [1091, 32] width 215 height 23
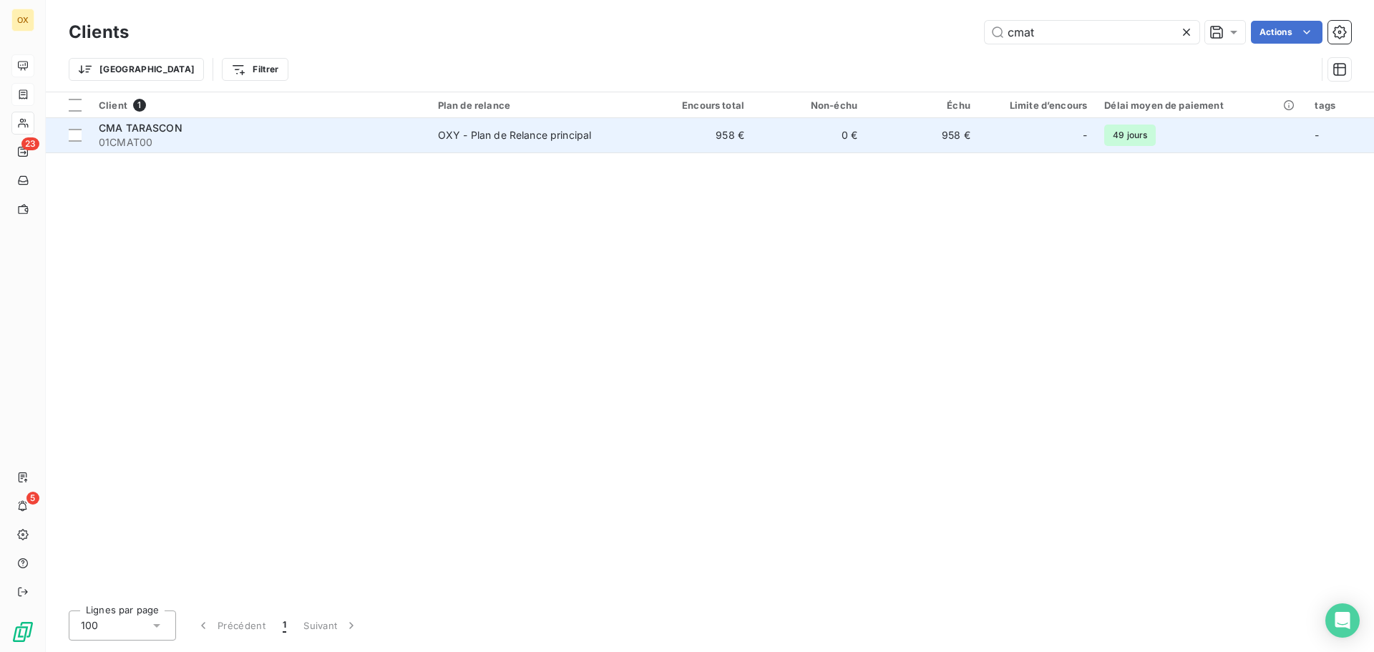
type input "cmat"
click at [287, 132] on div "CMA TARASCON" at bounding box center [260, 128] width 322 height 14
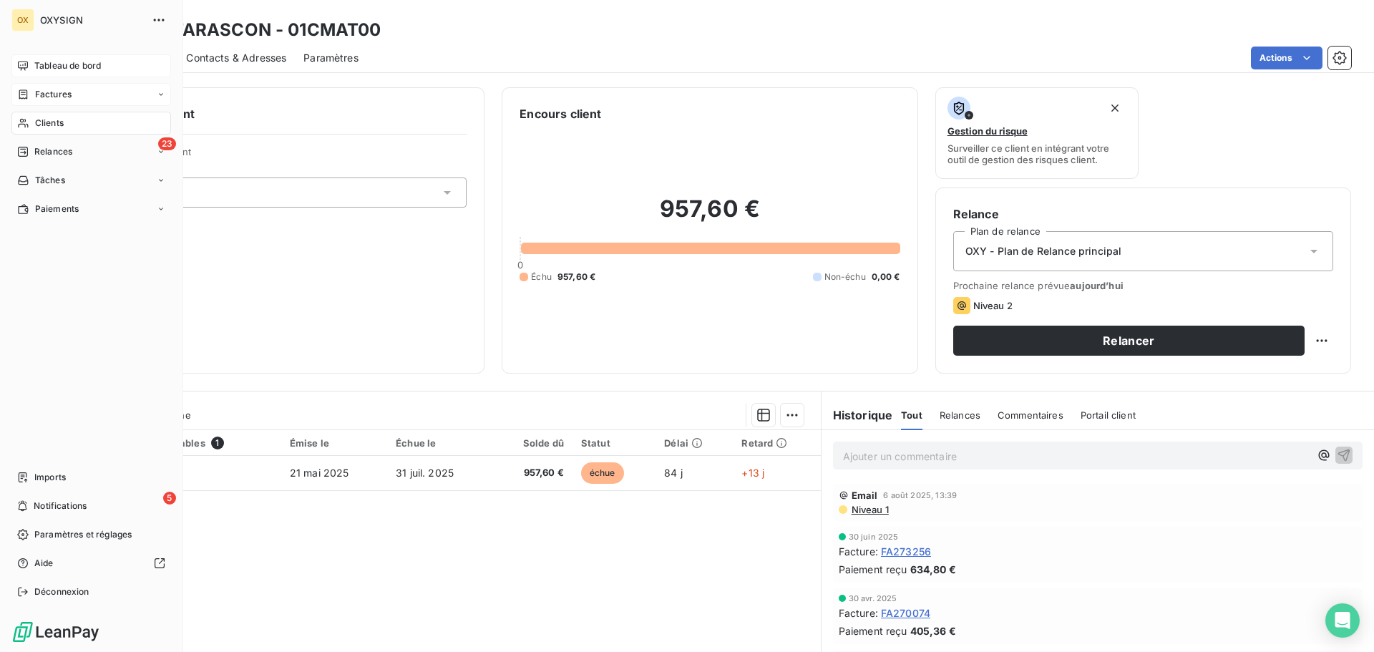
click at [69, 117] on div "Clients" at bounding box center [91, 123] width 160 height 23
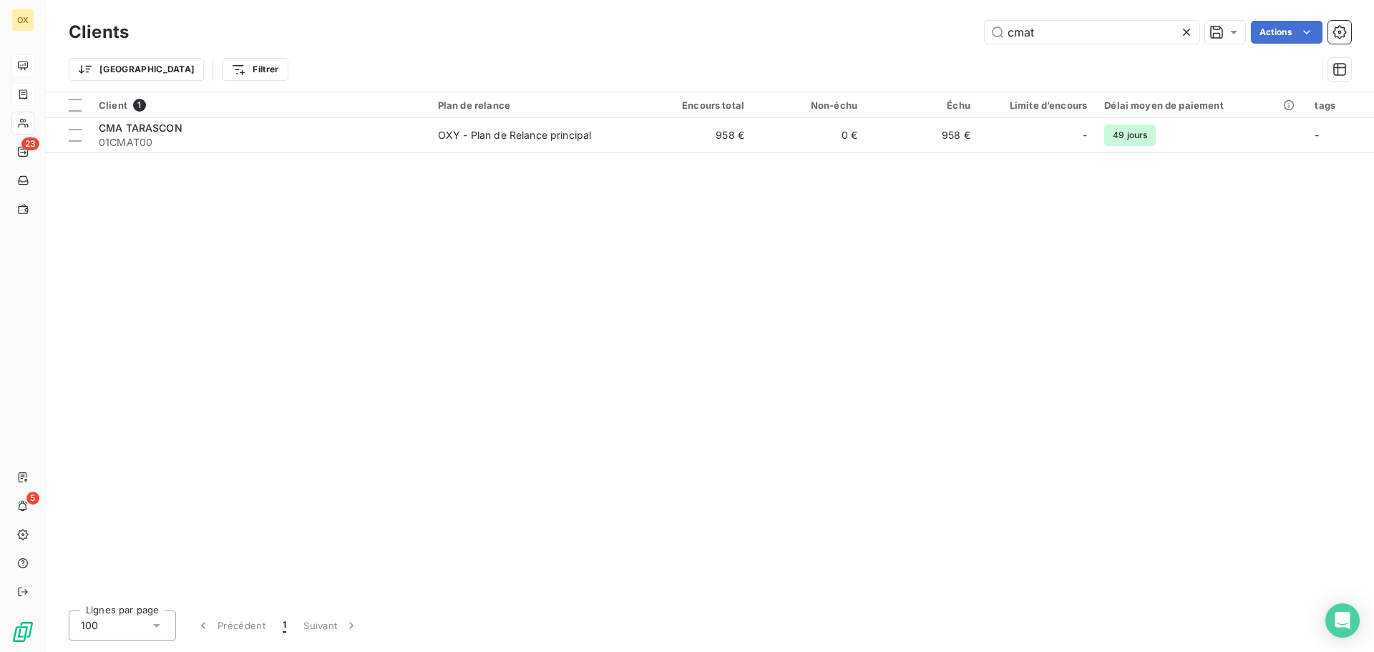
drag, startPoint x: 1053, startPoint y: 34, endPoint x: 972, endPoint y: 22, distance: 82.5
click at [972, 22] on div "cmat Actions" at bounding box center [748, 32] width 1205 height 23
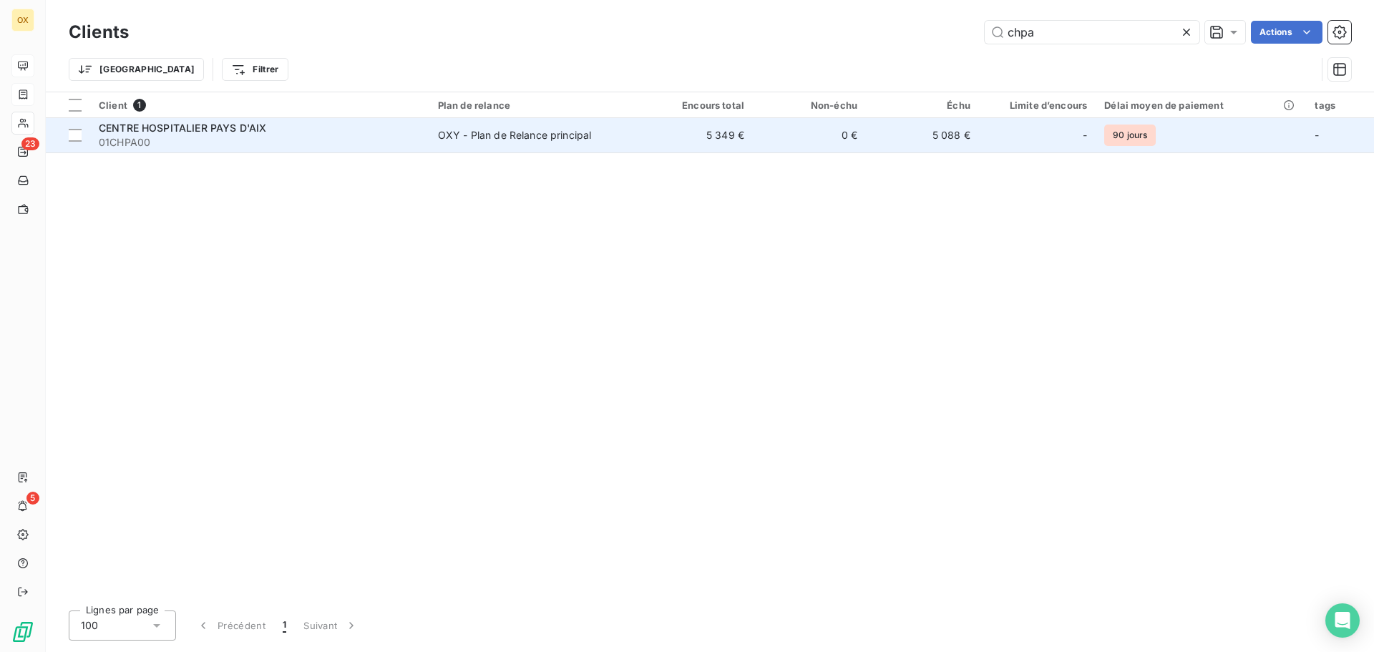
type input "chpa"
click at [231, 121] on div "CENTRE HOSPITALIER PAYS D'AIX" at bounding box center [260, 128] width 322 height 14
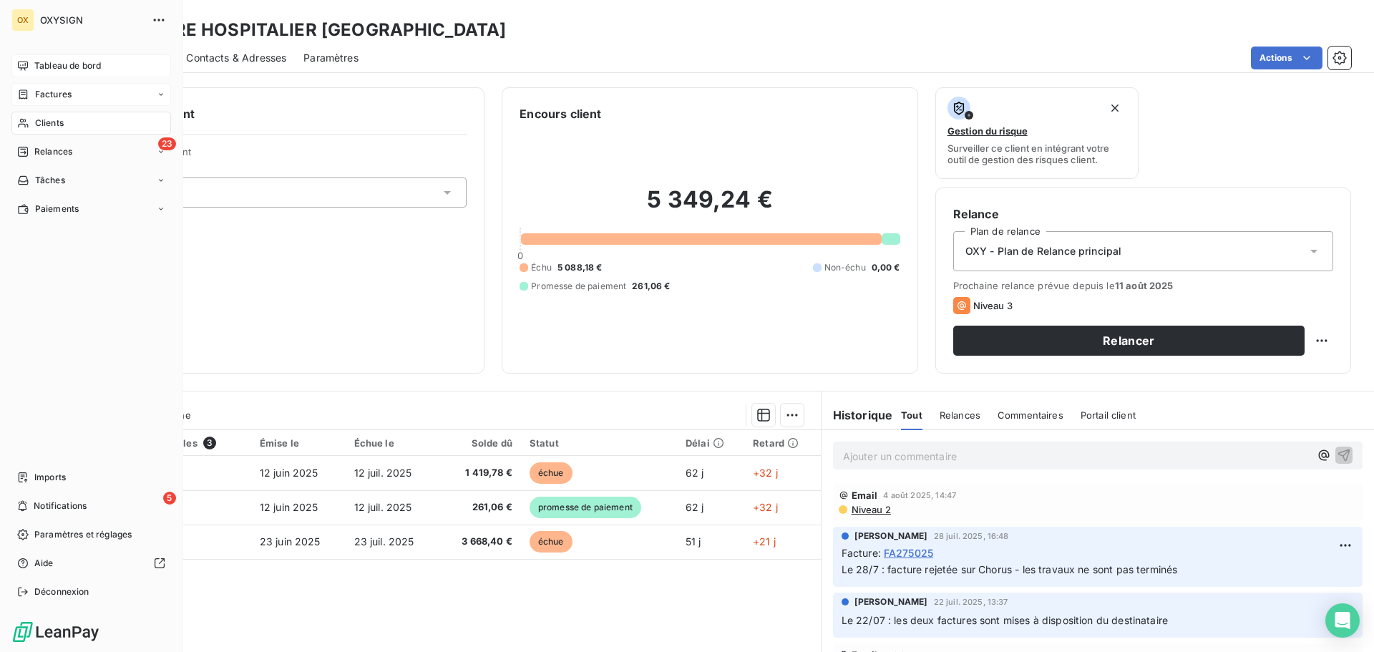
click at [56, 121] on span "Clients" at bounding box center [49, 123] width 29 height 13
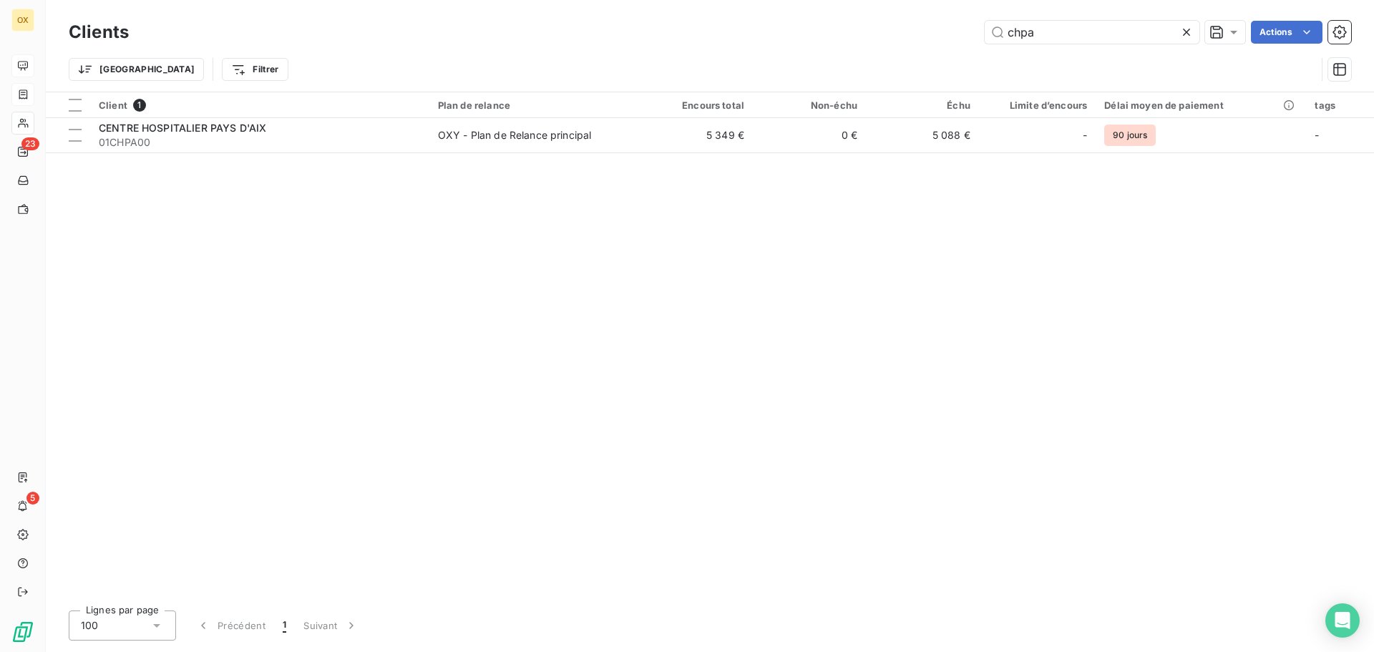
drag, startPoint x: 1034, startPoint y: 29, endPoint x: 982, endPoint y: 29, distance: 52.2
click at [989, 29] on input "chpa" at bounding box center [1091, 32] width 215 height 23
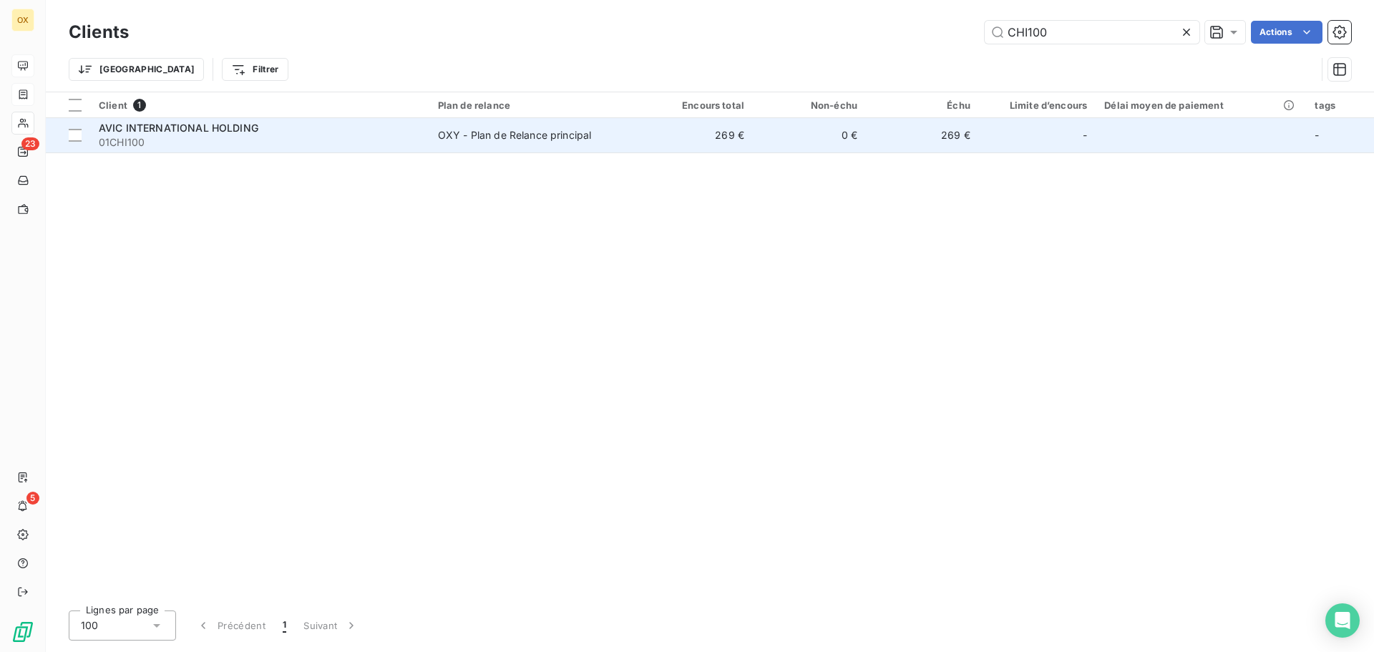
type input "CHI100"
click at [341, 130] on div "AVIC INTERNATIONAL HOLDING" at bounding box center [260, 128] width 322 height 14
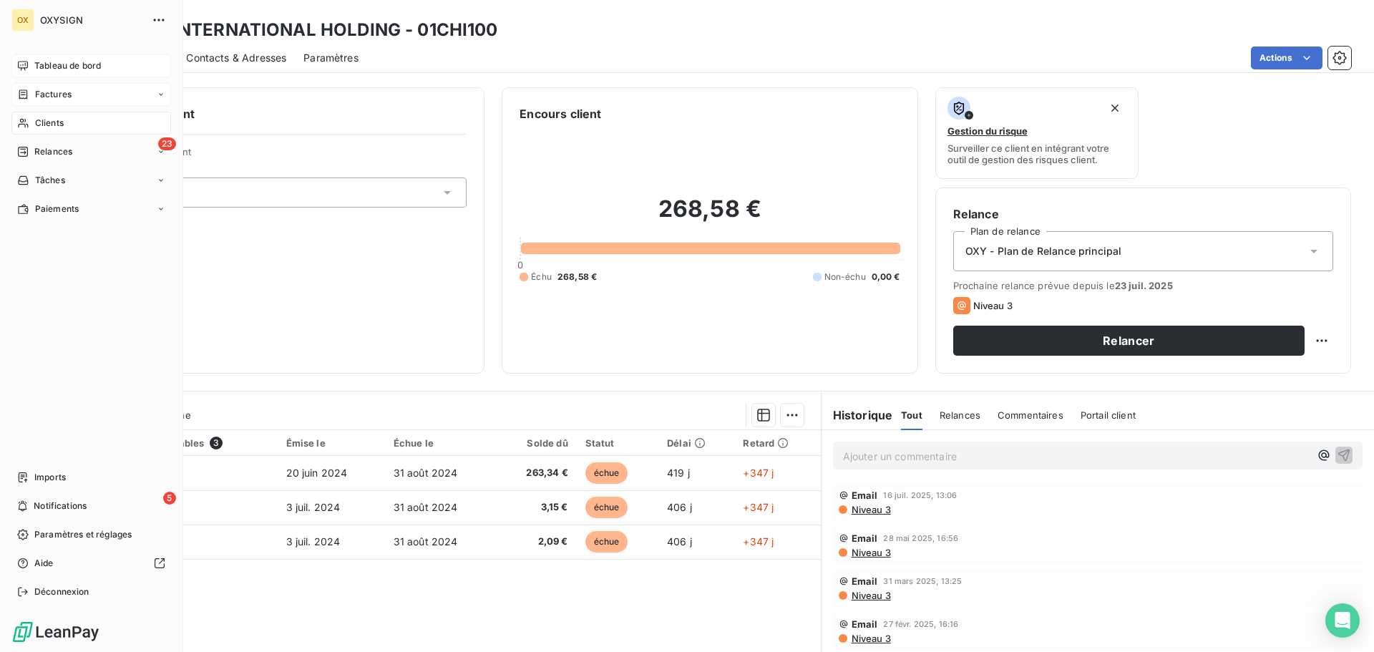
click at [73, 122] on div "Clients" at bounding box center [91, 123] width 160 height 23
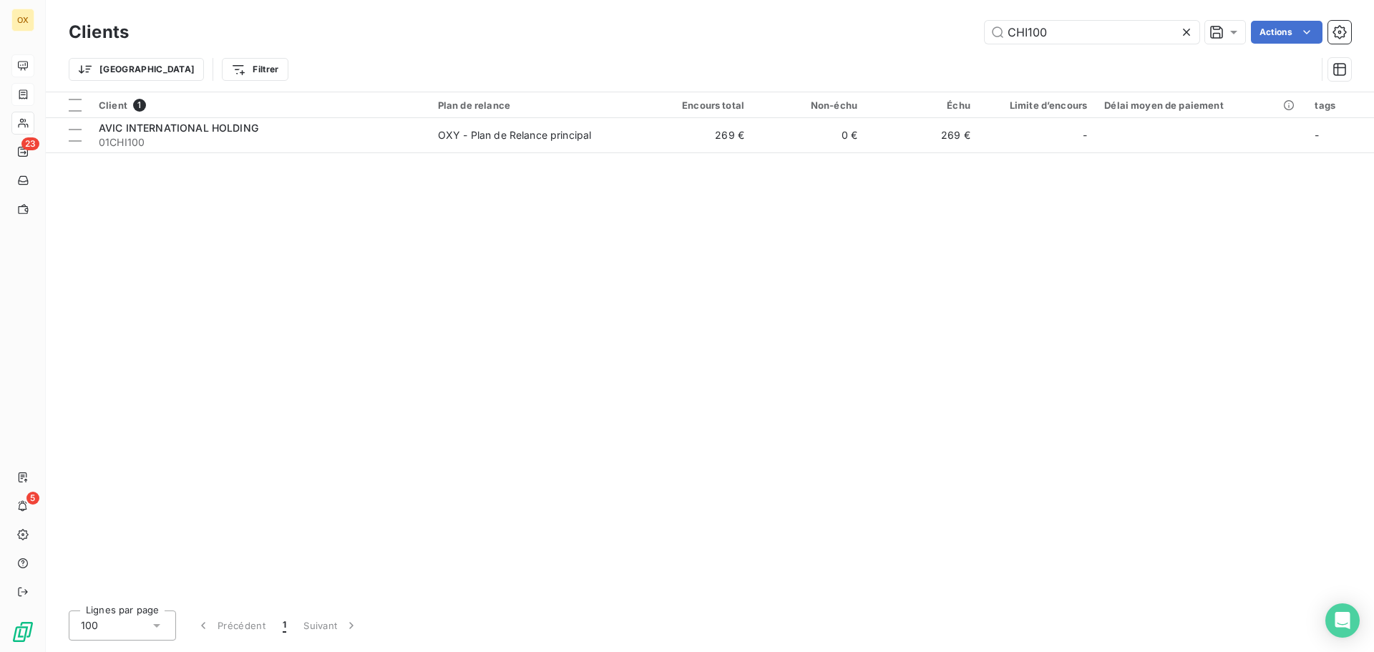
drag, startPoint x: 1060, startPoint y: 29, endPoint x: 942, endPoint y: 27, distance: 118.1
click at [942, 27] on div "CHI100 Actions" at bounding box center [748, 32] width 1205 height 23
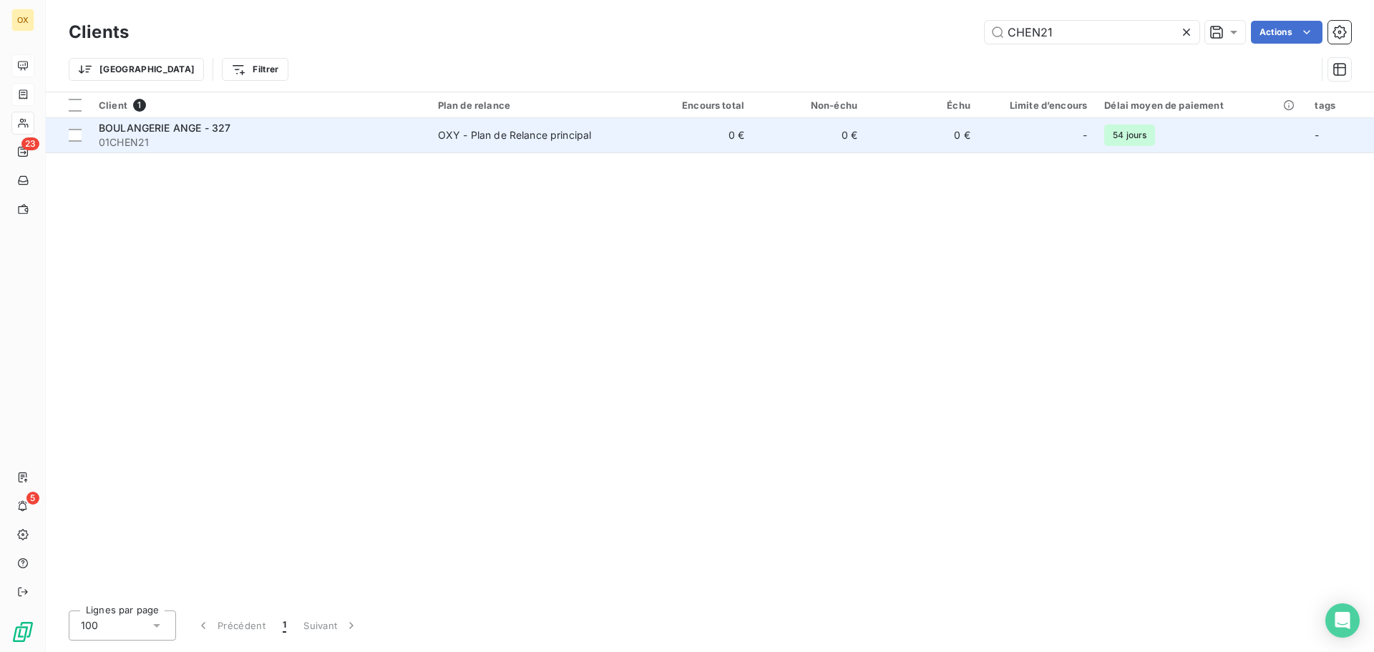
type input "CHEN21"
click at [237, 122] on div "BOULANGERIE ANGE - 327" at bounding box center [260, 128] width 322 height 14
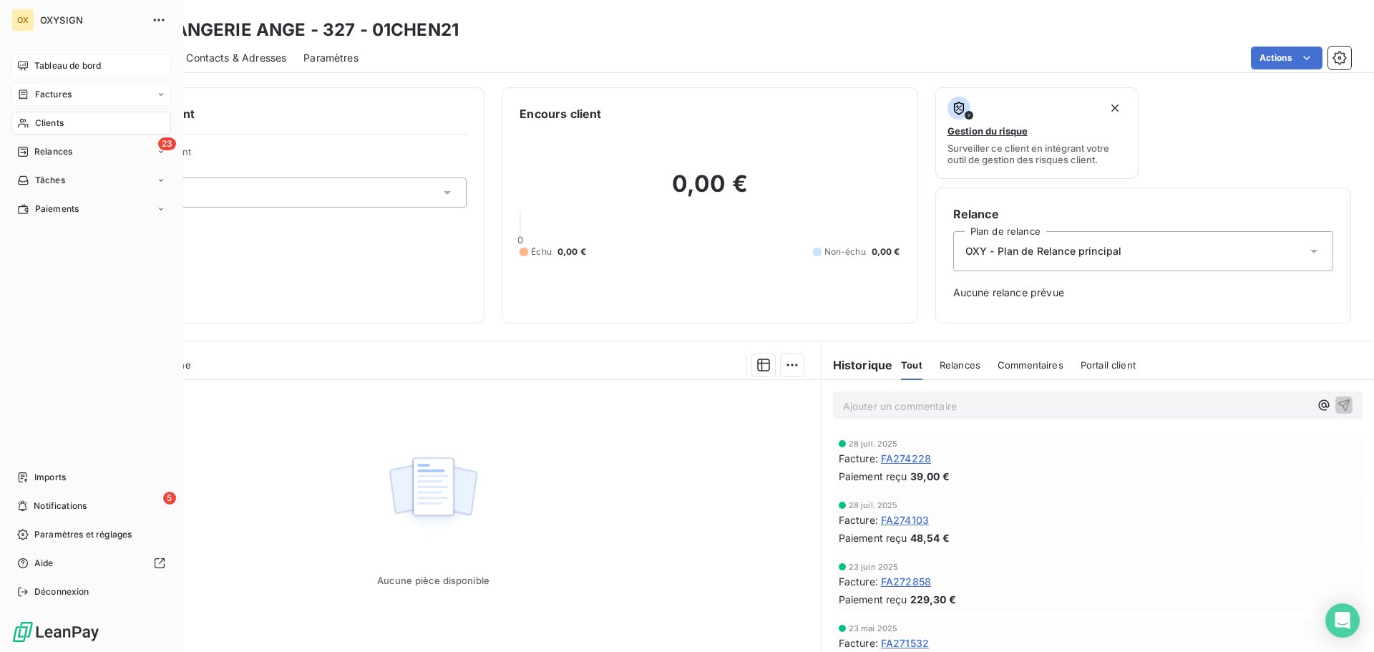
click at [49, 120] on span "Clients" at bounding box center [49, 123] width 29 height 13
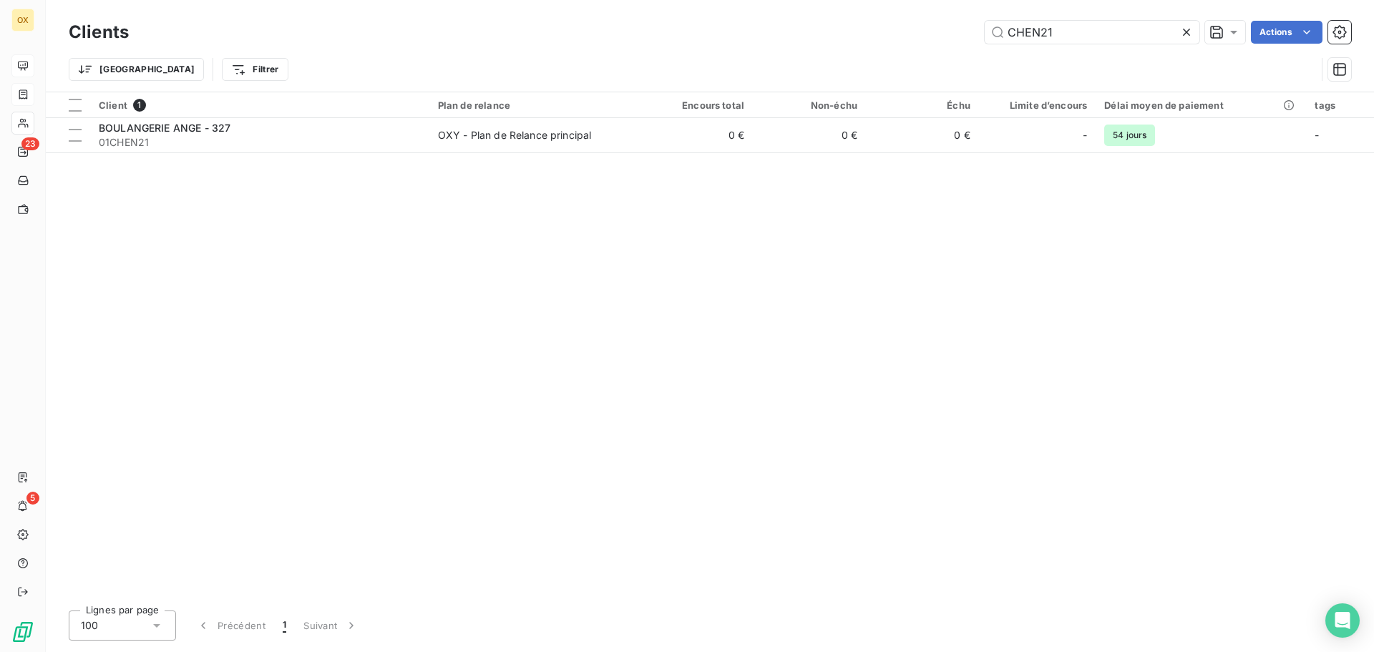
drag, startPoint x: 1025, startPoint y: 31, endPoint x: 922, endPoint y: 24, distance: 103.3
click at [922, 24] on div "CHEN21 Actions" at bounding box center [748, 32] width 1205 height 23
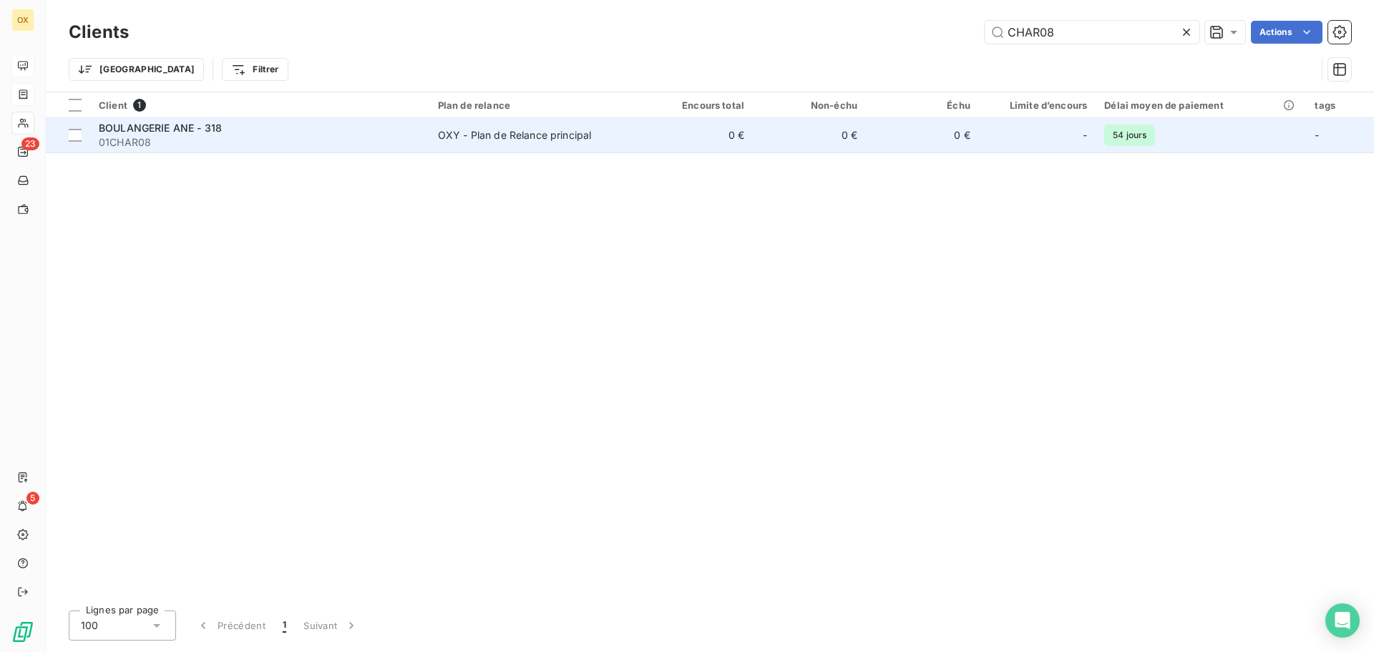
type input "CHAR08"
click at [341, 145] on span "01CHAR08" at bounding box center [260, 142] width 322 height 14
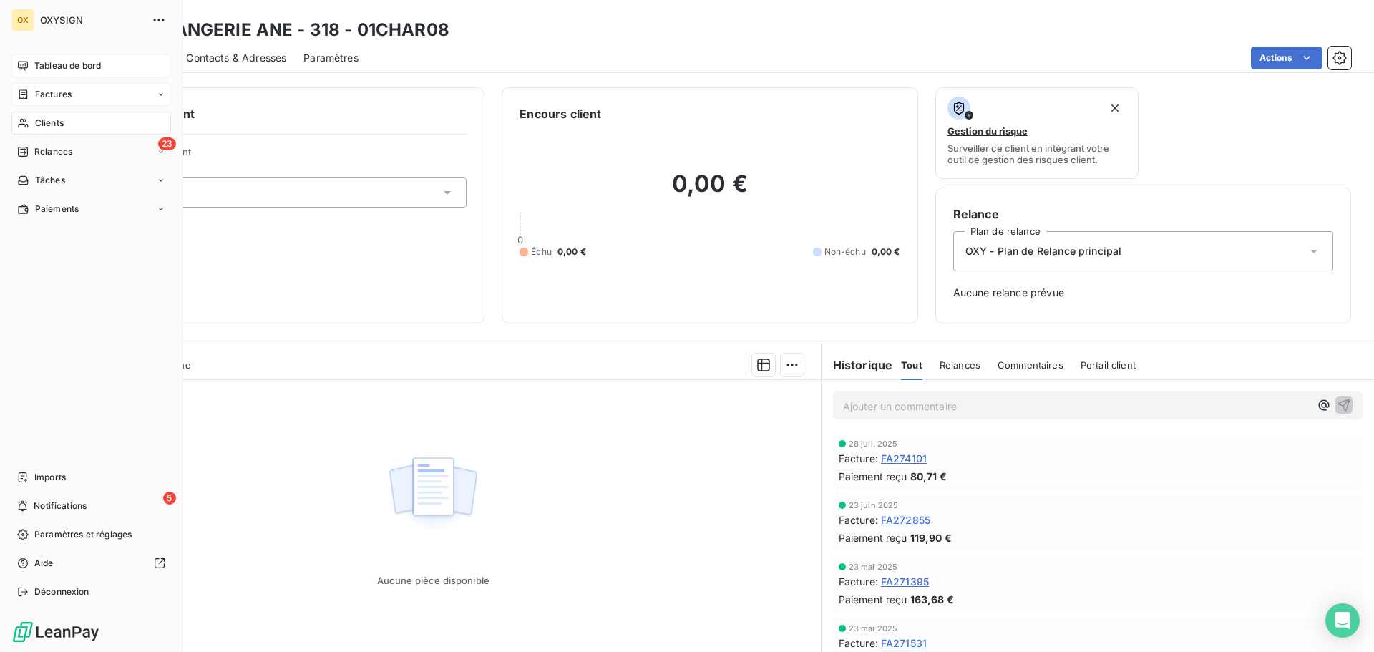
click at [61, 122] on span "Clients" at bounding box center [49, 123] width 29 height 13
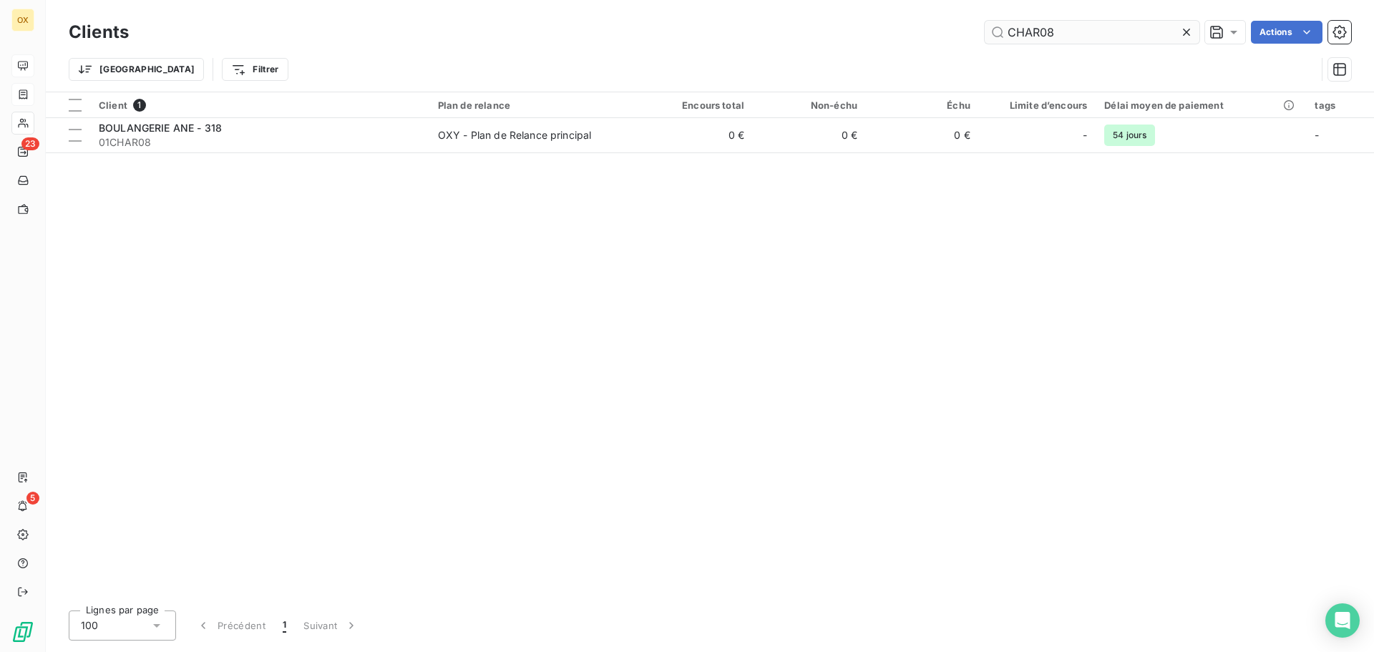
drag, startPoint x: 1098, startPoint y: 36, endPoint x: 1030, endPoint y: 29, distance: 68.3
click at [1030, 29] on input "CHAR08" at bounding box center [1091, 32] width 215 height 23
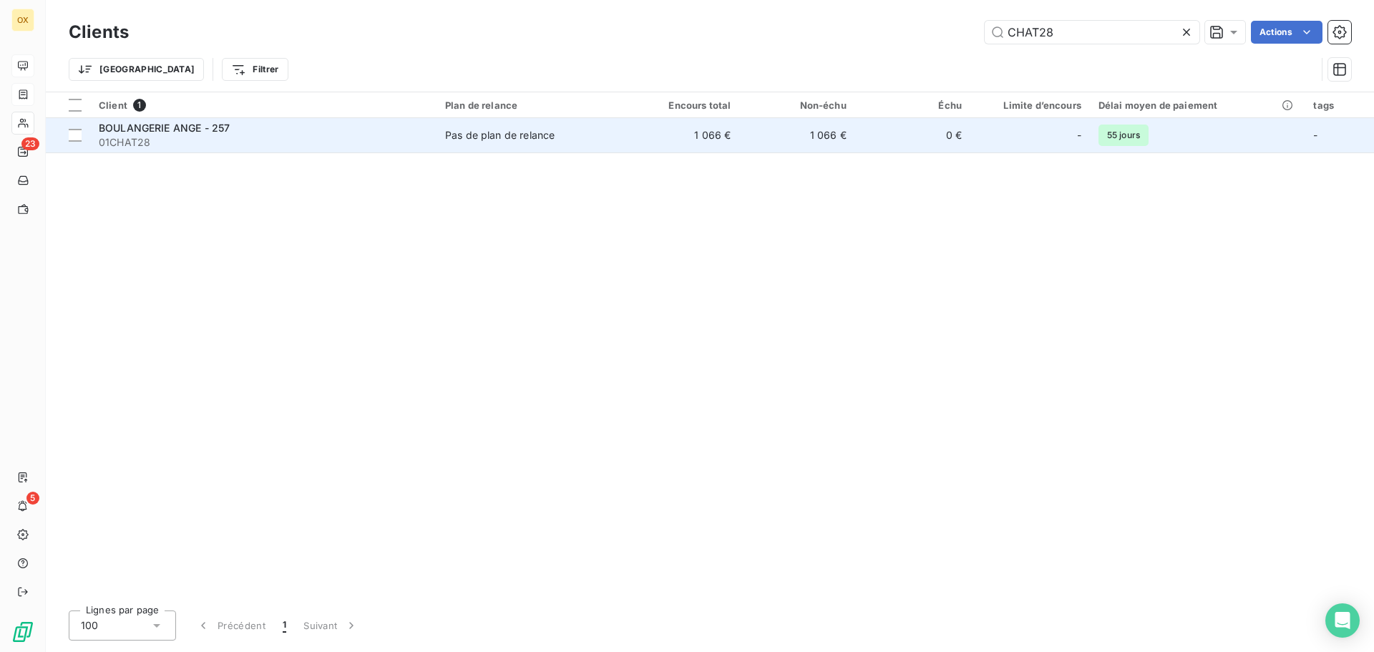
type input "CHAT28"
click at [296, 142] on span "01CHAT28" at bounding box center [263, 142] width 329 height 14
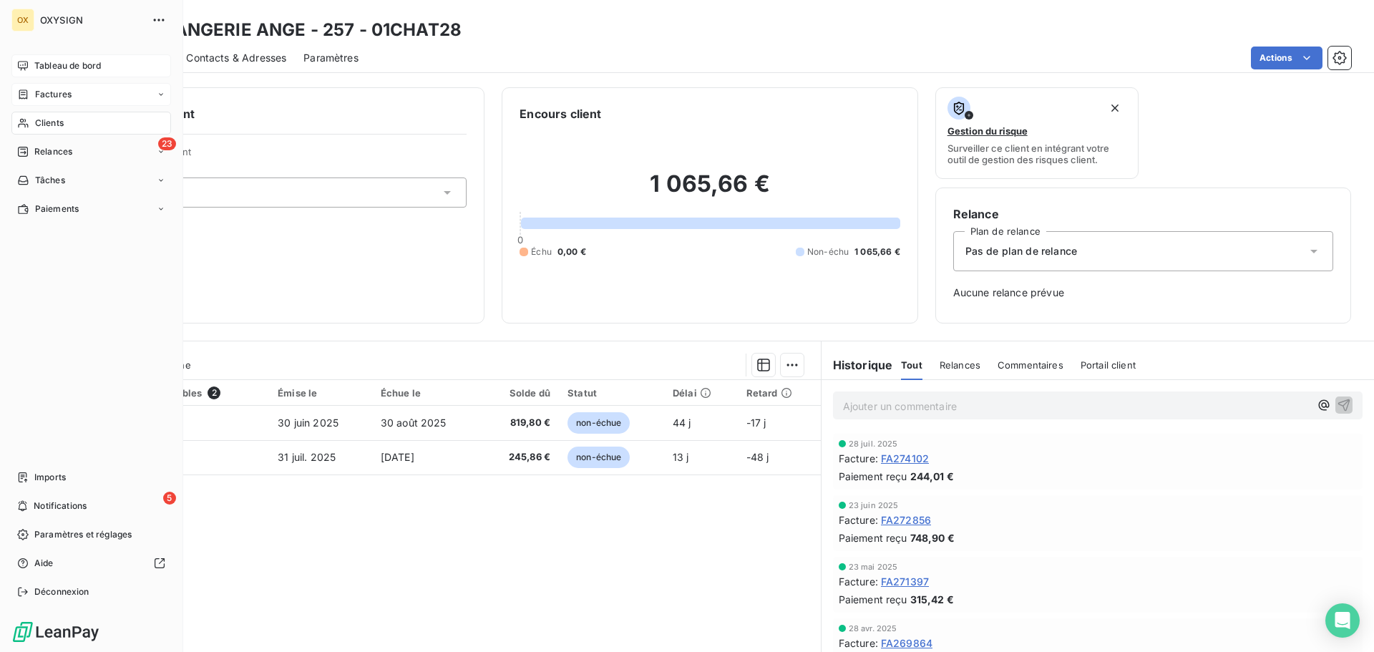
click at [38, 121] on span "Clients" at bounding box center [49, 123] width 29 height 13
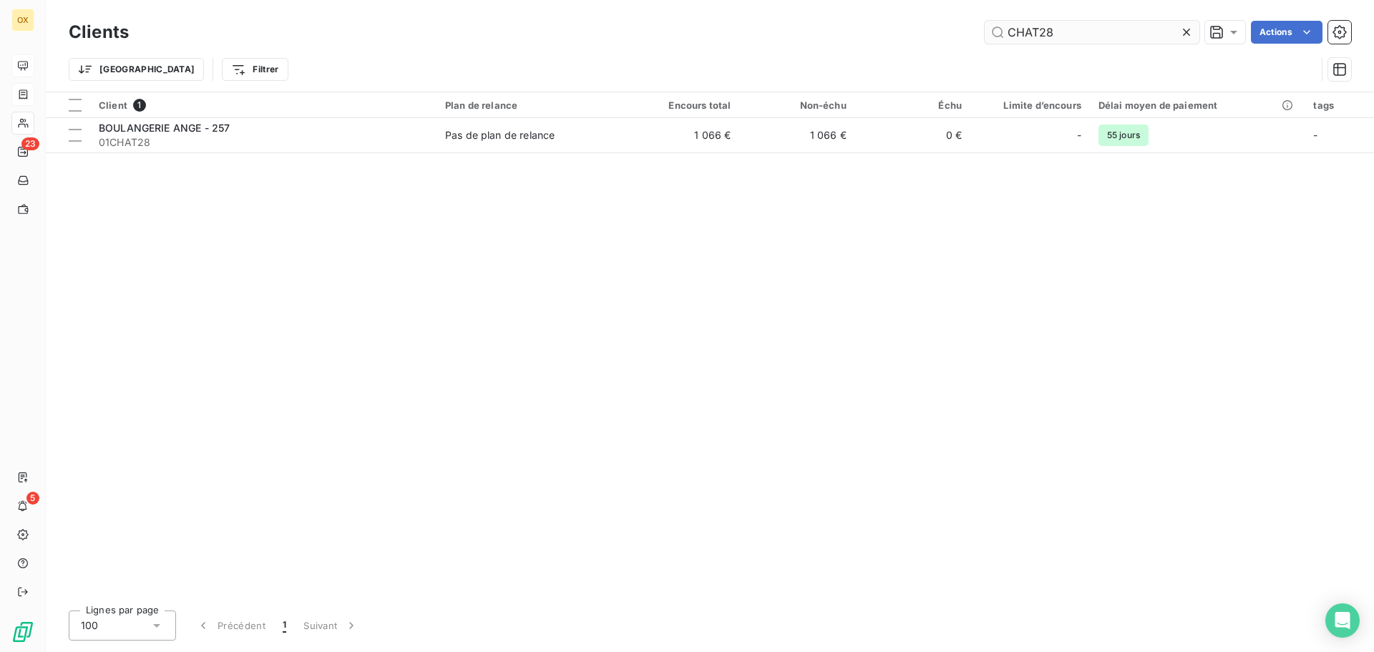
drag, startPoint x: 1083, startPoint y: 30, endPoint x: 1032, endPoint y: 35, distance: 51.8
click at [1032, 35] on input "CHAT28" at bounding box center [1091, 32] width 215 height 23
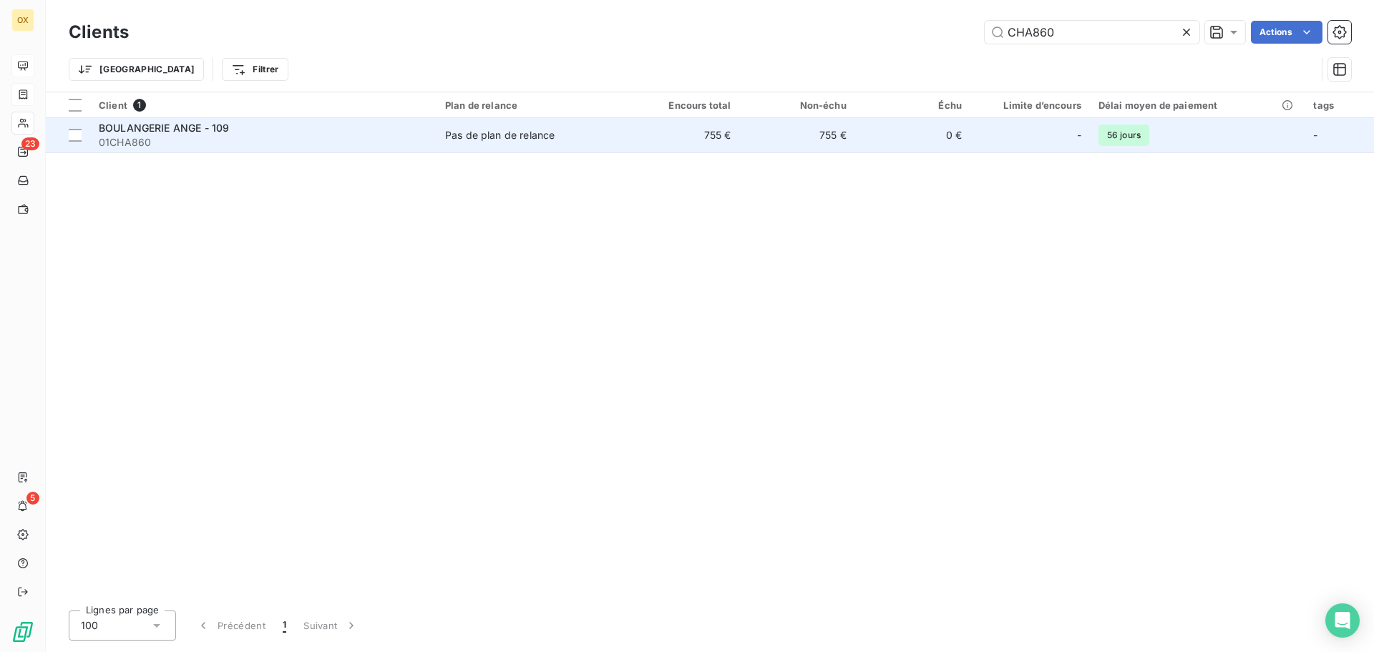
type input "CHA860"
click at [632, 132] on td "755 €" at bounding box center [681, 135] width 115 height 34
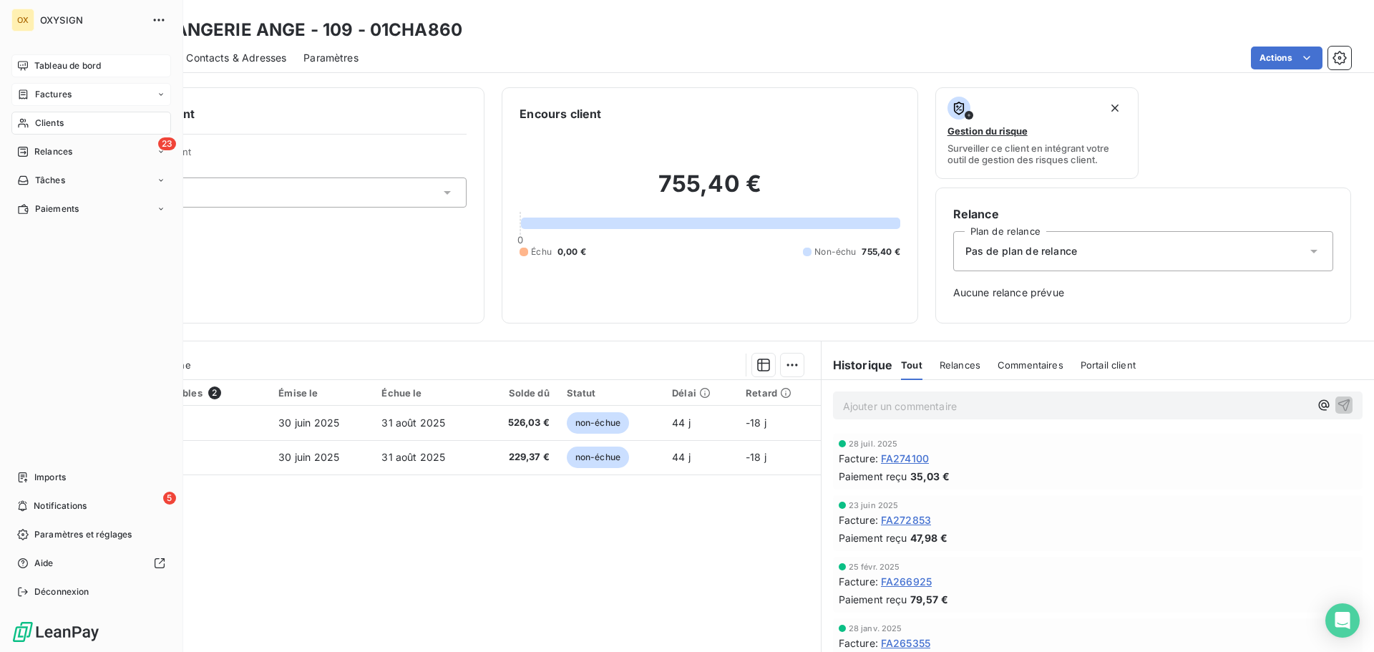
click at [47, 117] on span "Clients" at bounding box center [49, 123] width 29 height 13
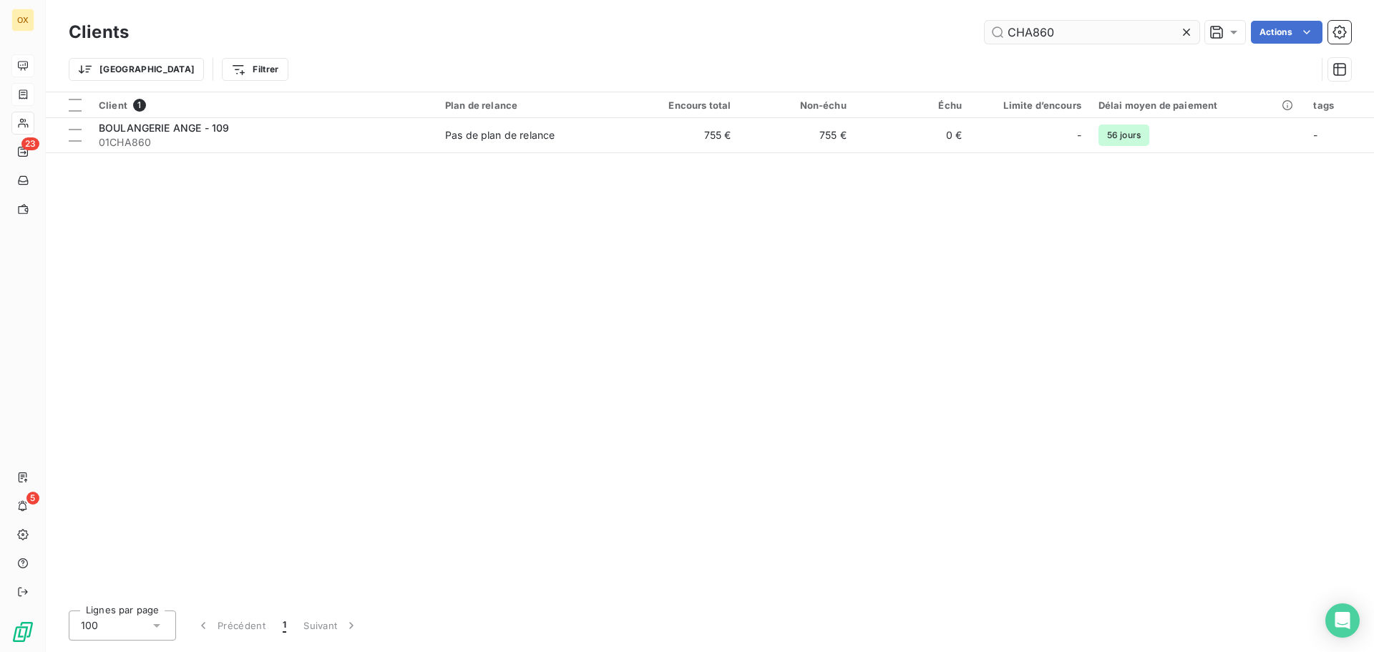
drag, startPoint x: 1042, startPoint y: 30, endPoint x: 1034, endPoint y: 29, distance: 8.7
click at [1034, 29] on input "CHA860" at bounding box center [1091, 32] width 215 height 23
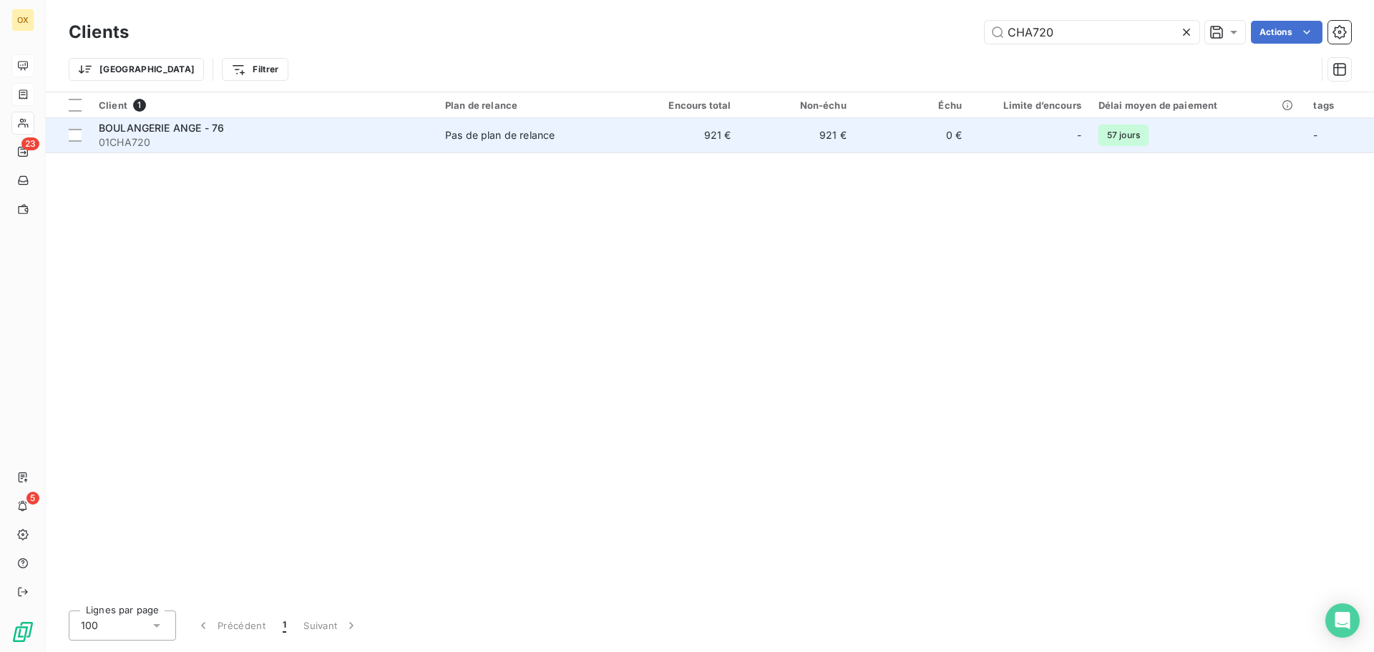
type input "CHA720"
click at [521, 137] on div "Pas de plan de relance" at bounding box center [499, 135] width 109 height 14
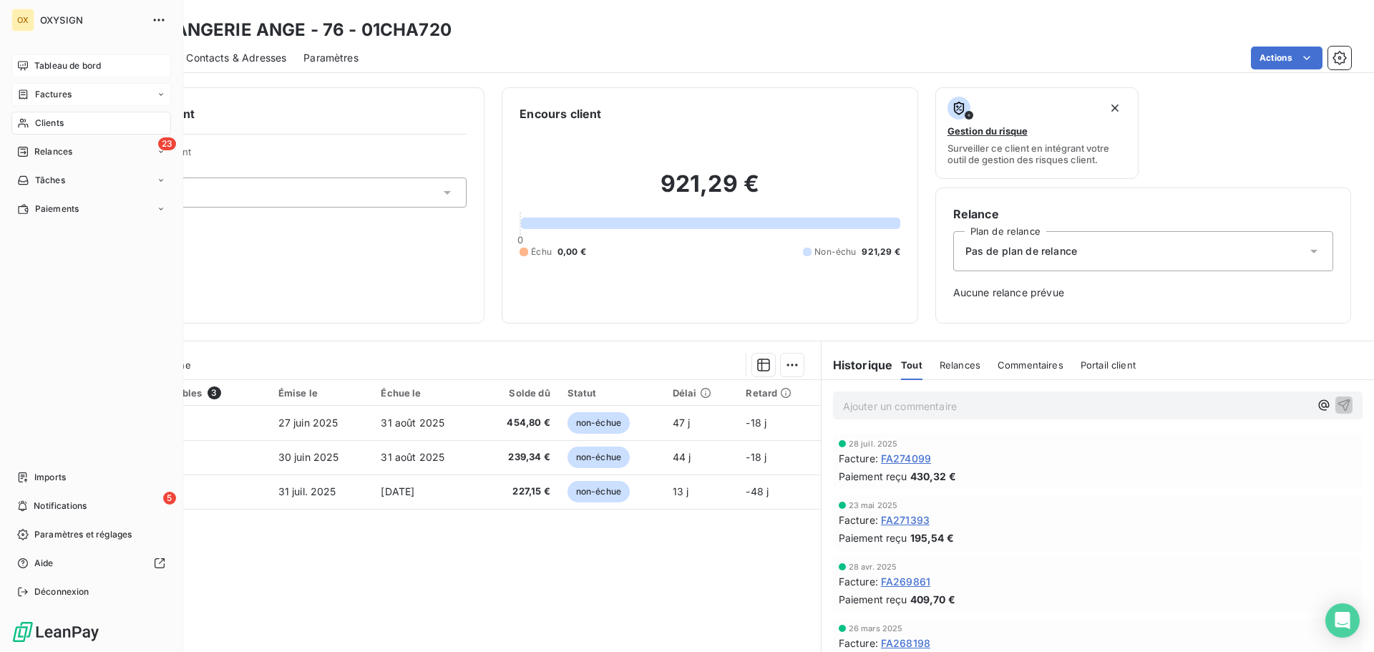
click at [58, 122] on span "Clients" at bounding box center [49, 123] width 29 height 13
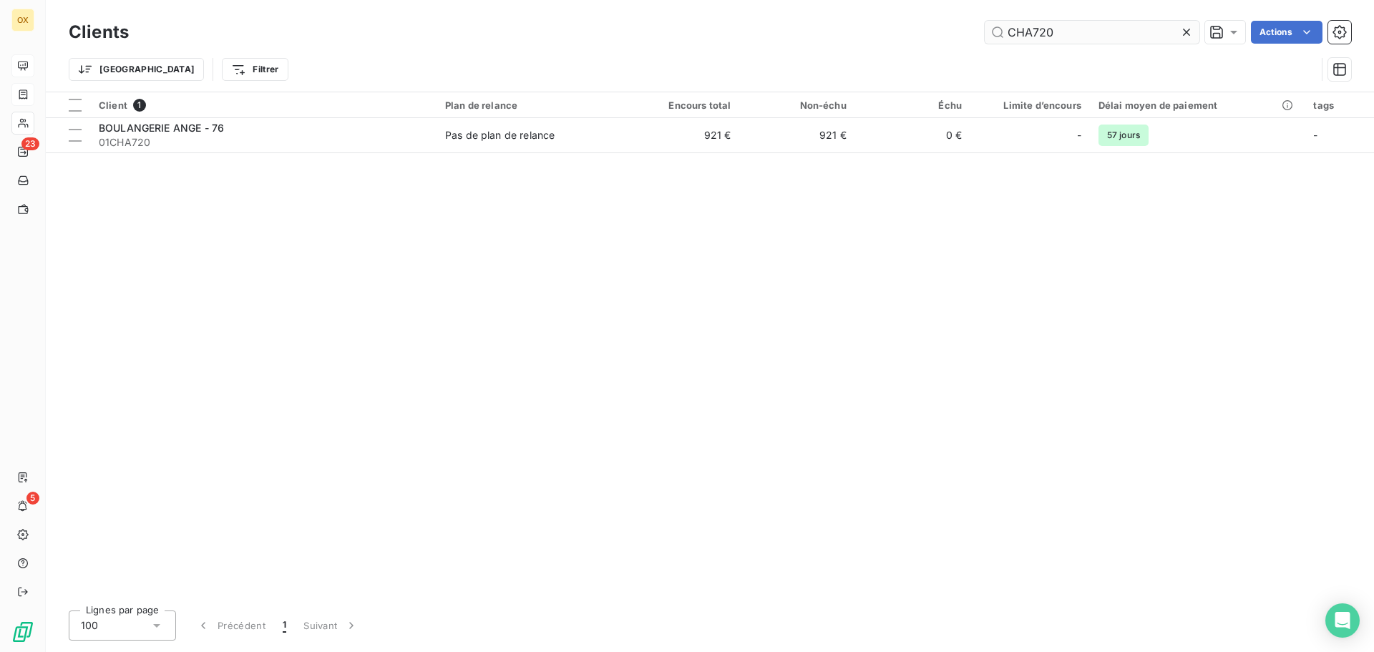
drag, startPoint x: 1060, startPoint y: 36, endPoint x: 1033, endPoint y: 26, distance: 29.0
click at [1033, 26] on input "CHA720" at bounding box center [1091, 32] width 215 height 23
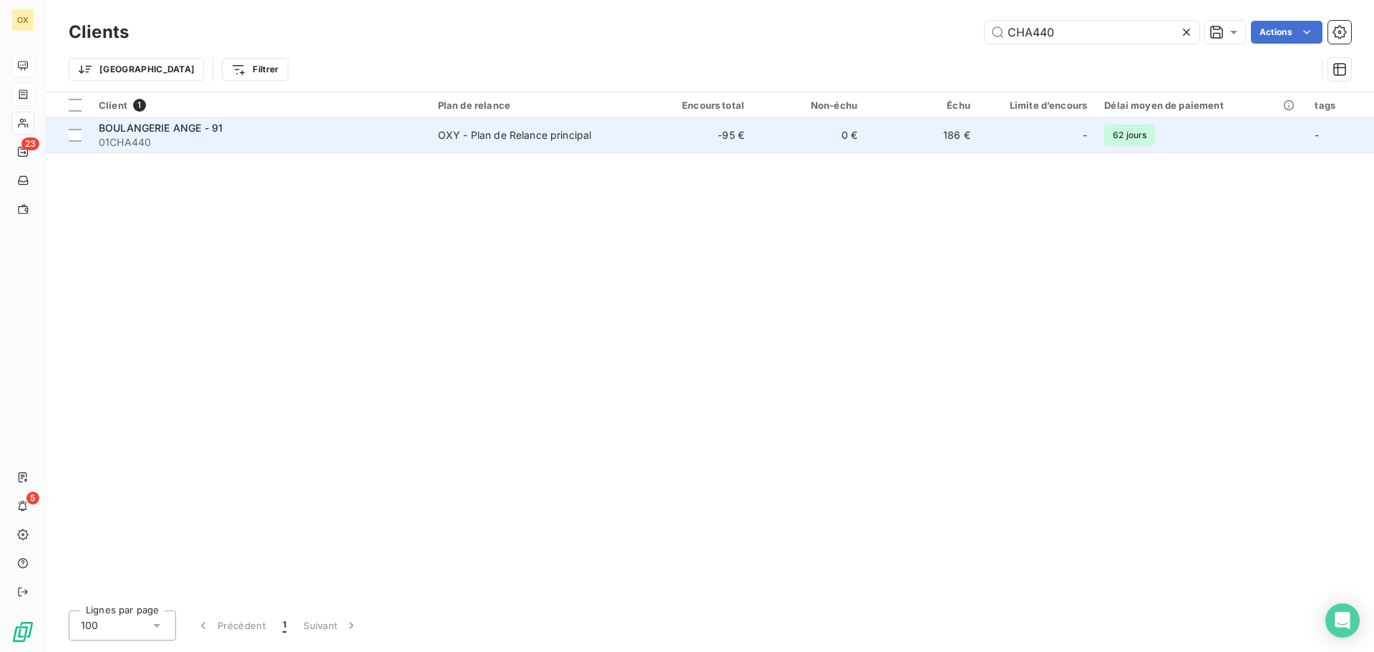
type input "CHA440"
click at [405, 135] on span "01CHA440" at bounding box center [260, 142] width 322 height 14
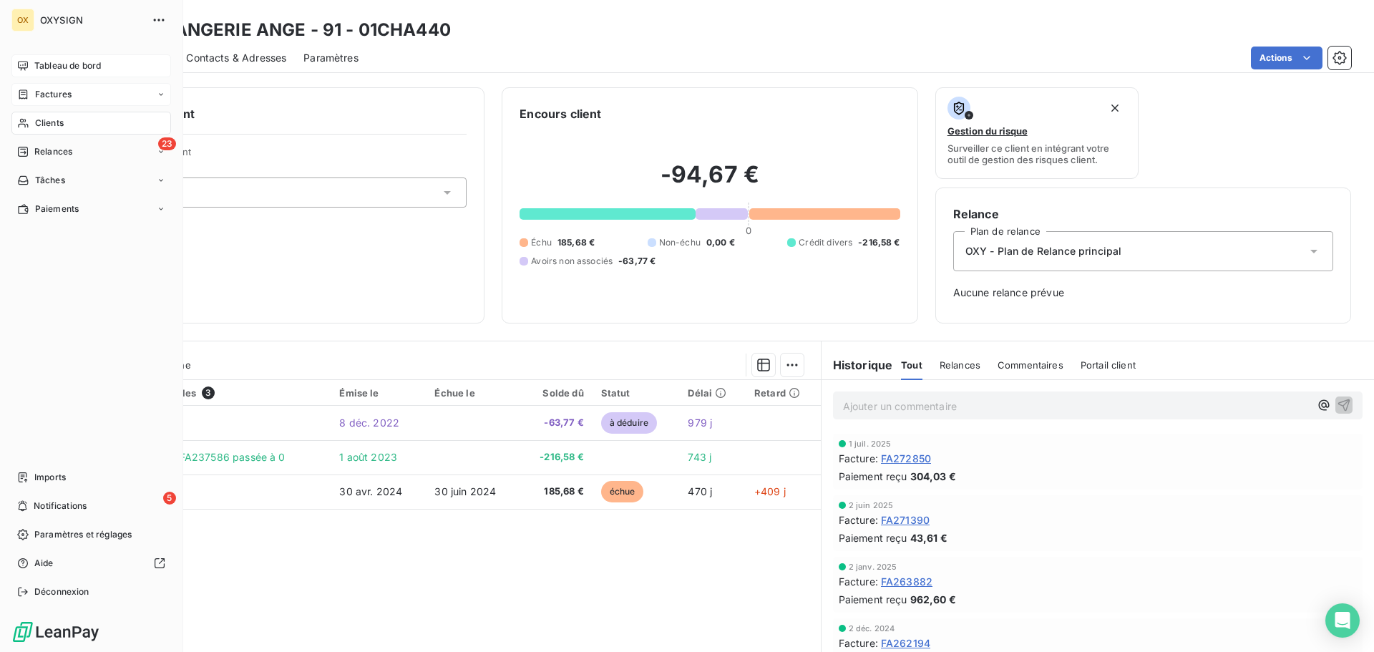
click at [33, 120] on div "Clients" at bounding box center [91, 123] width 160 height 23
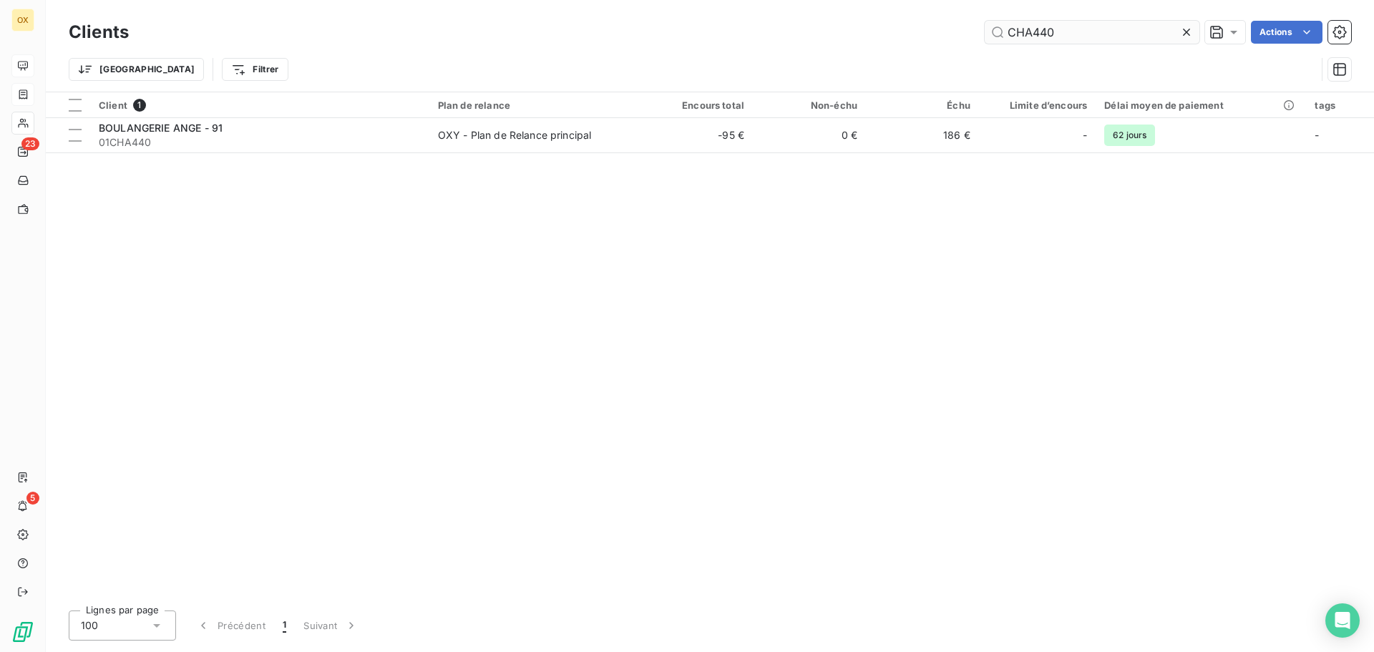
drag, startPoint x: 1079, startPoint y: 44, endPoint x: 1011, endPoint y: 34, distance: 68.7
click at [1009, 32] on div "Clients CHA440 Actions" at bounding box center [710, 32] width 1282 height 30
drag, startPoint x: 1083, startPoint y: 34, endPoint x: 986, endPoint y: 42, distance: 97.7
click at [986, 42] on input "CHA440" at bounding box center [1091, 32] width 215 height 23
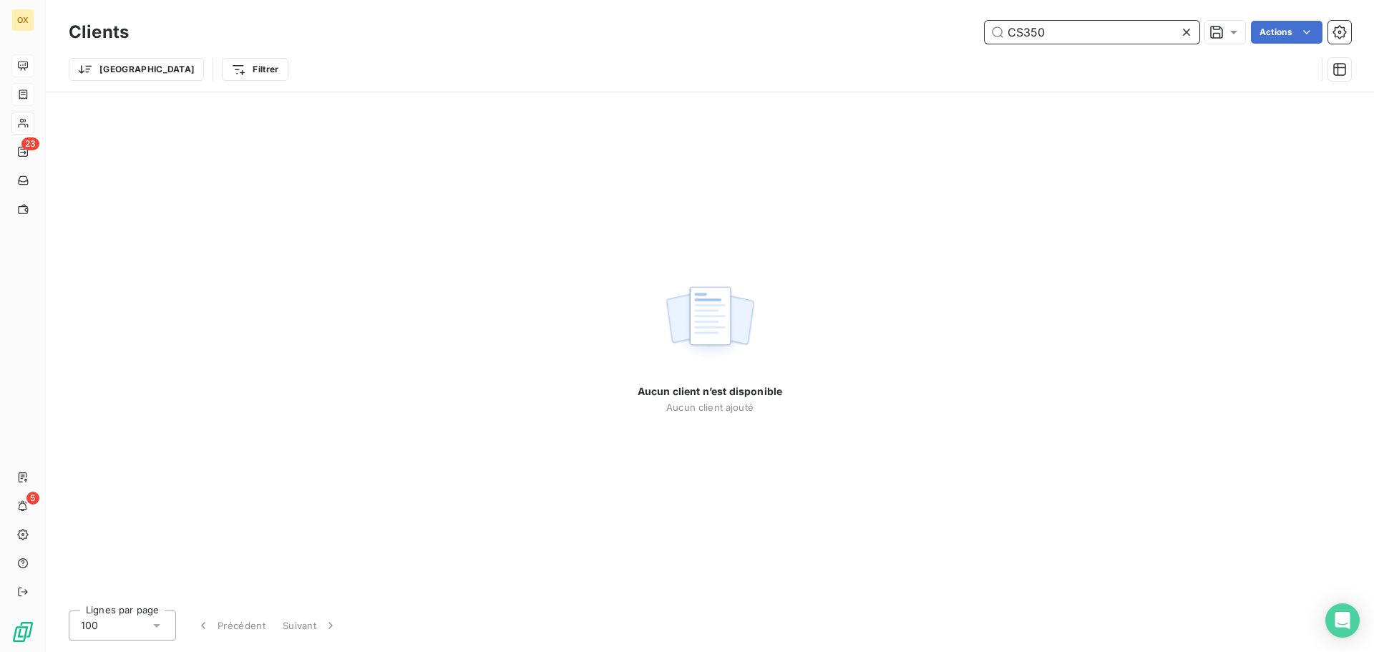
drag, startPoint x: 1015, startPoint y: 30, endPoint x: 1022, endPoint y: 29, distance: 7.2
click at [1015, 29] on input "CS350" at bounding box center [1091, 32] width 215 height 23
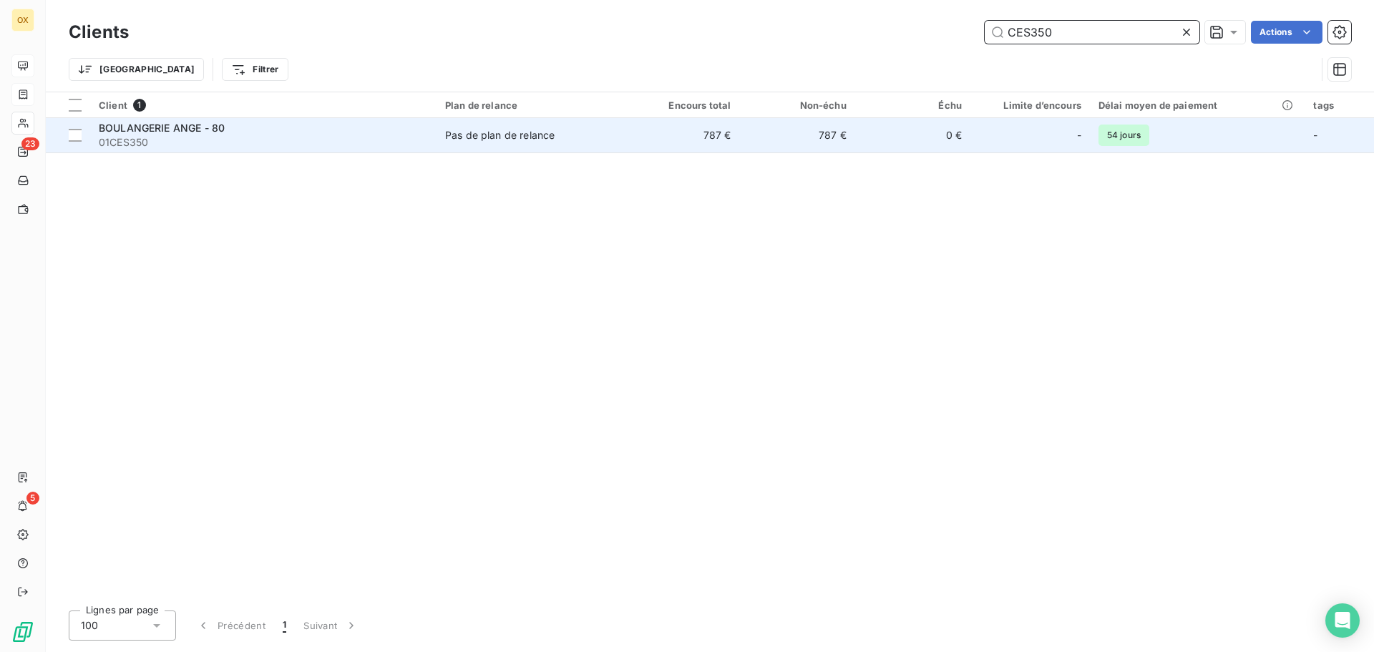
type input "CES350"
click at [269, 132] on div "BOULANGERIE ANGE - 80" at bounding box center [263, 128] width 329 height 14
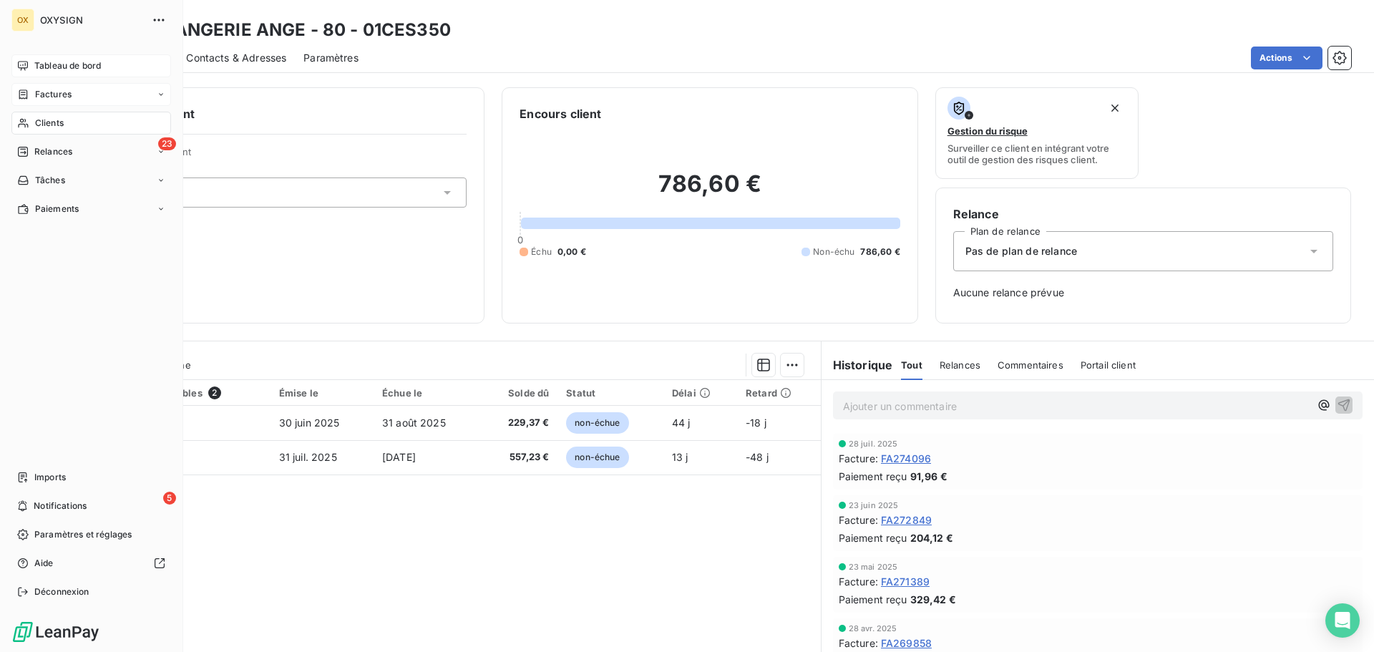
click at [42, 119] on span "Clients" at bounding box center [49, 123] width 29 height 13
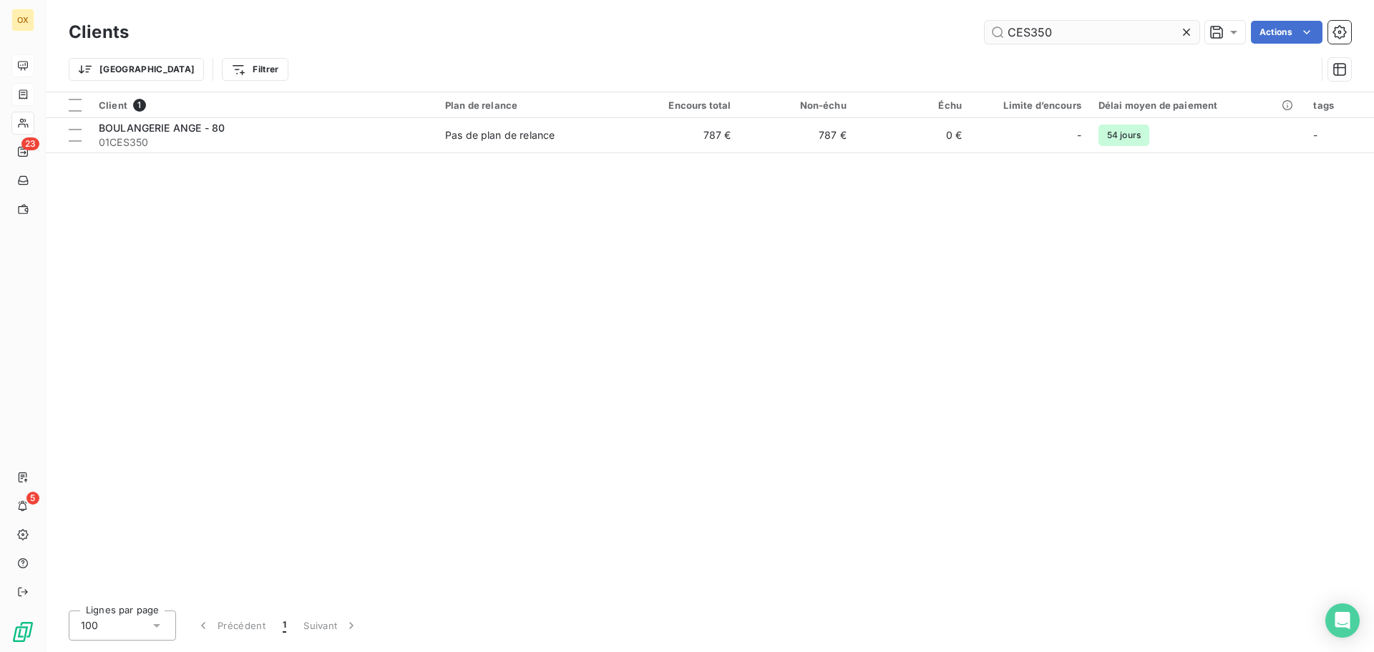
drag, startPoint x: 1068, startPoint y: 36, endPoint x: 984, endPoint y: 39, distance: 84.5
click at [987, 41] on input "CES350" at bounding box center [1091, 32] width 215 height 23
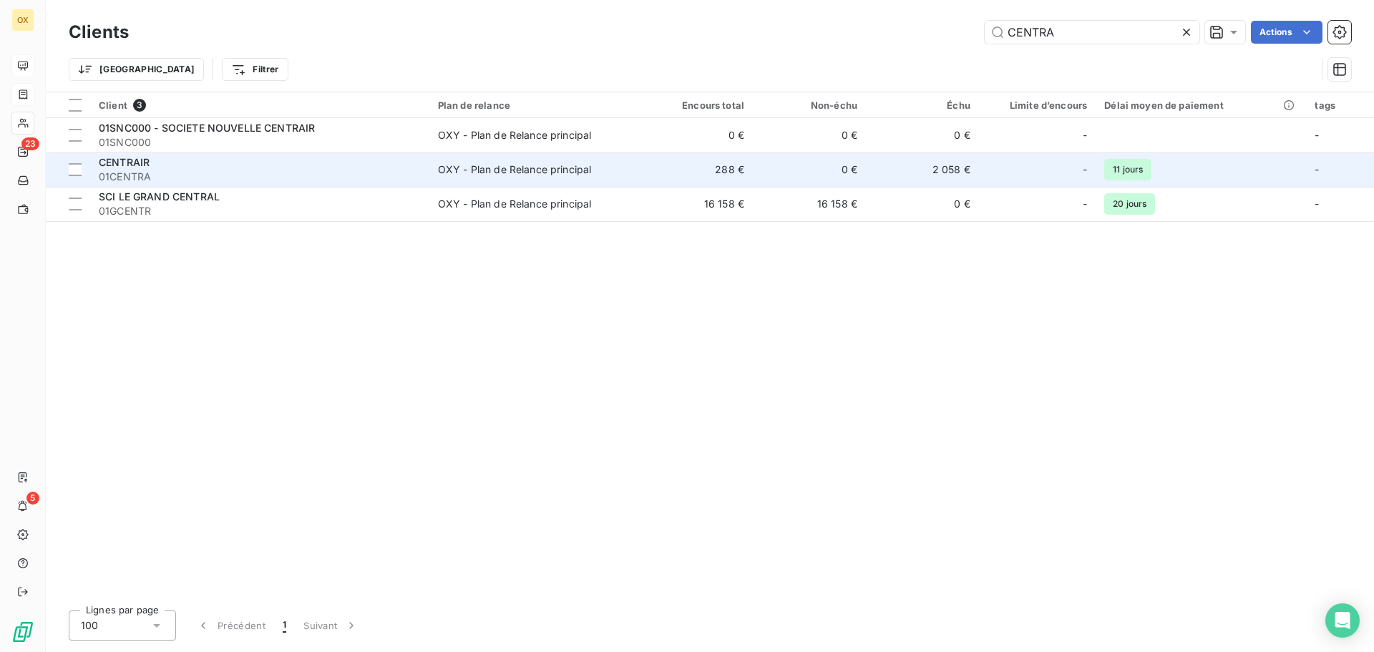
type input "CENTRA"
click at [481, 182] on td "OXY - Plan de Relance principal" at bounding box center [534, 169] width 210 height 34
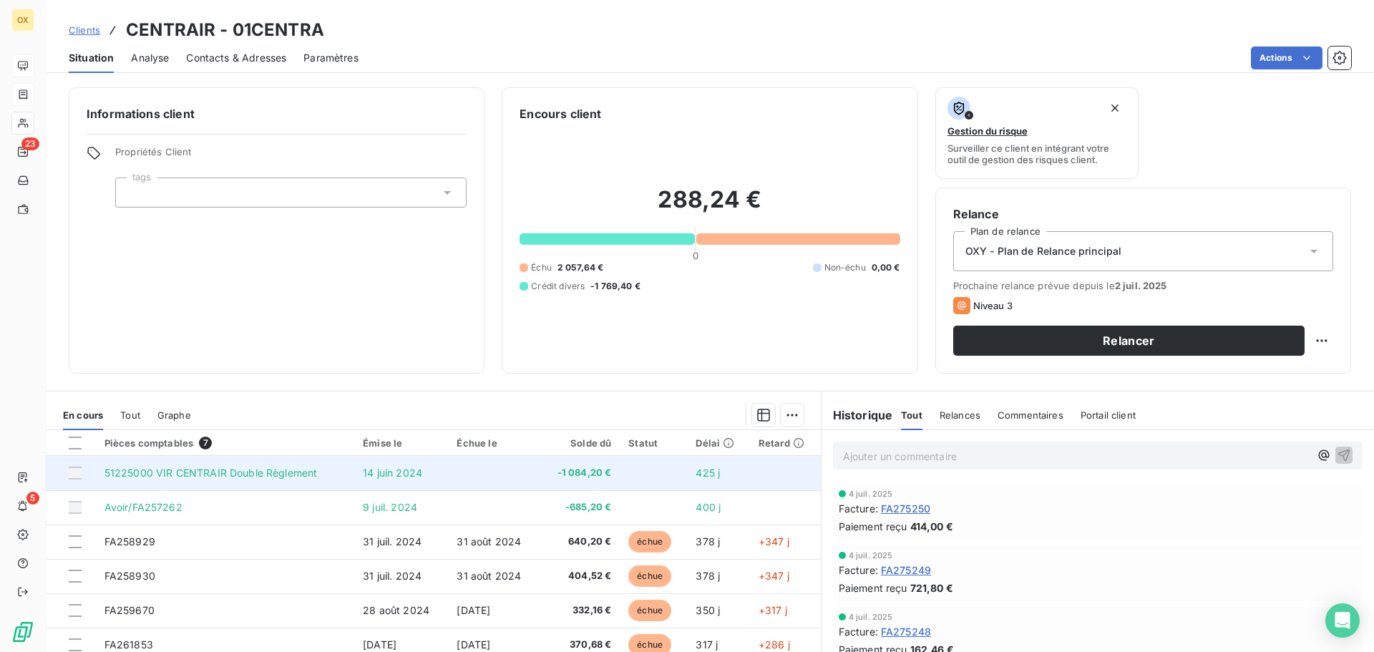
scroll to position [72, 0]
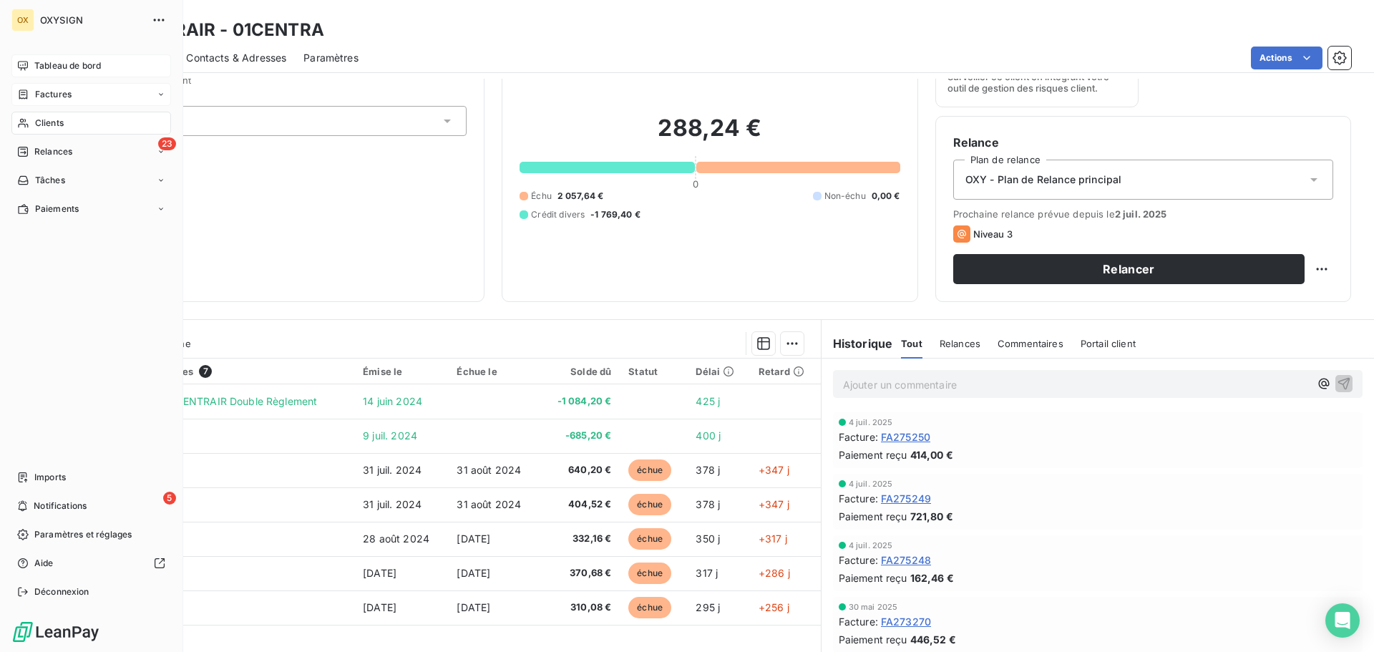
click at [51, 119] on span "Clients" at bounding box center [49, 123] width 29 height 13
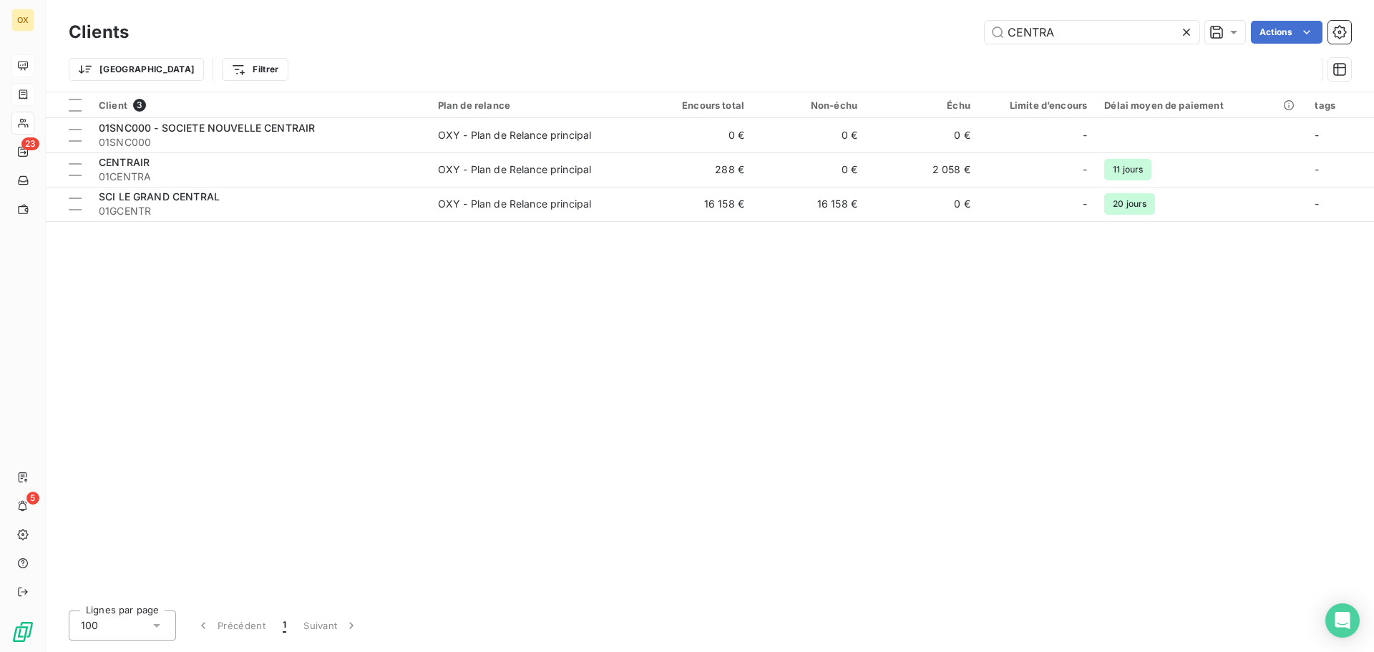
drag, startPoint x: 1063, startPoint y: 37, endPoint x: 958, endPoint y: 49, distance: 105.9
click at [958, 49] on div "Clients CENTRA Actions Trier Filtrer" at bounding box center [710, 54] width 1282 height 74
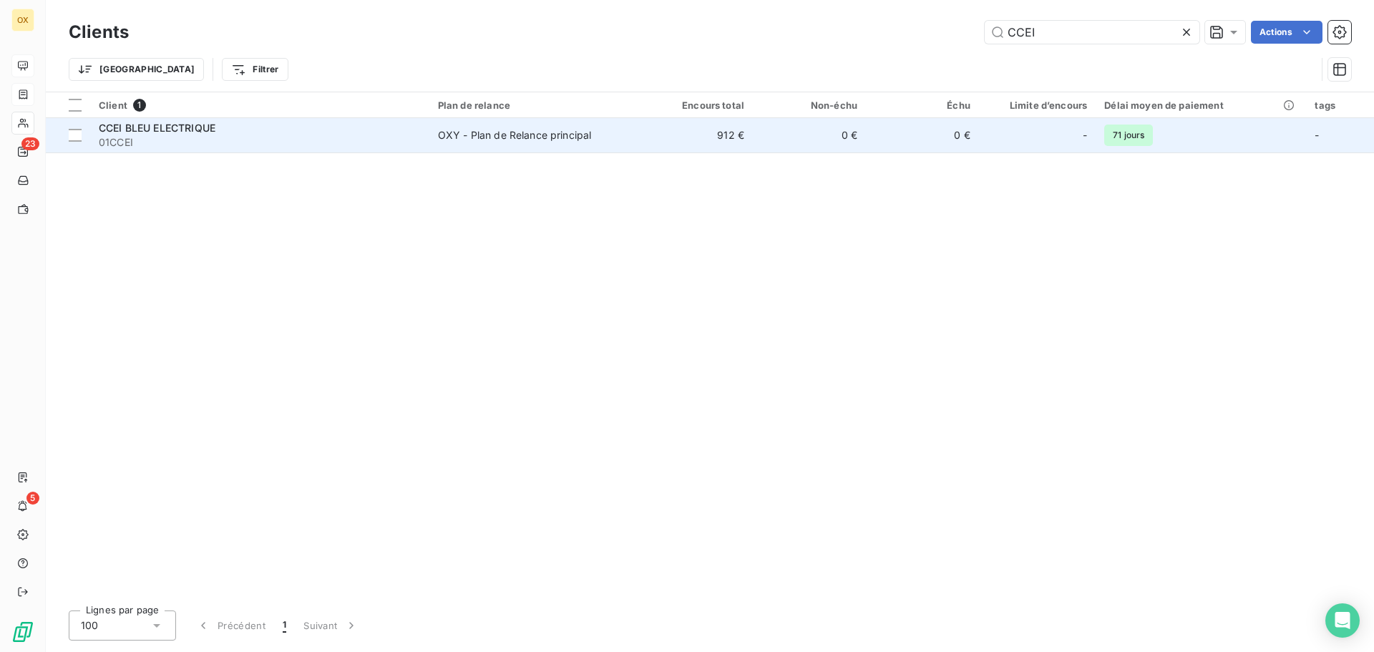
type input "CCEI"
click at [144, 139] on span "01CCEI" at bounding box center [260, 142] width 322 height 14
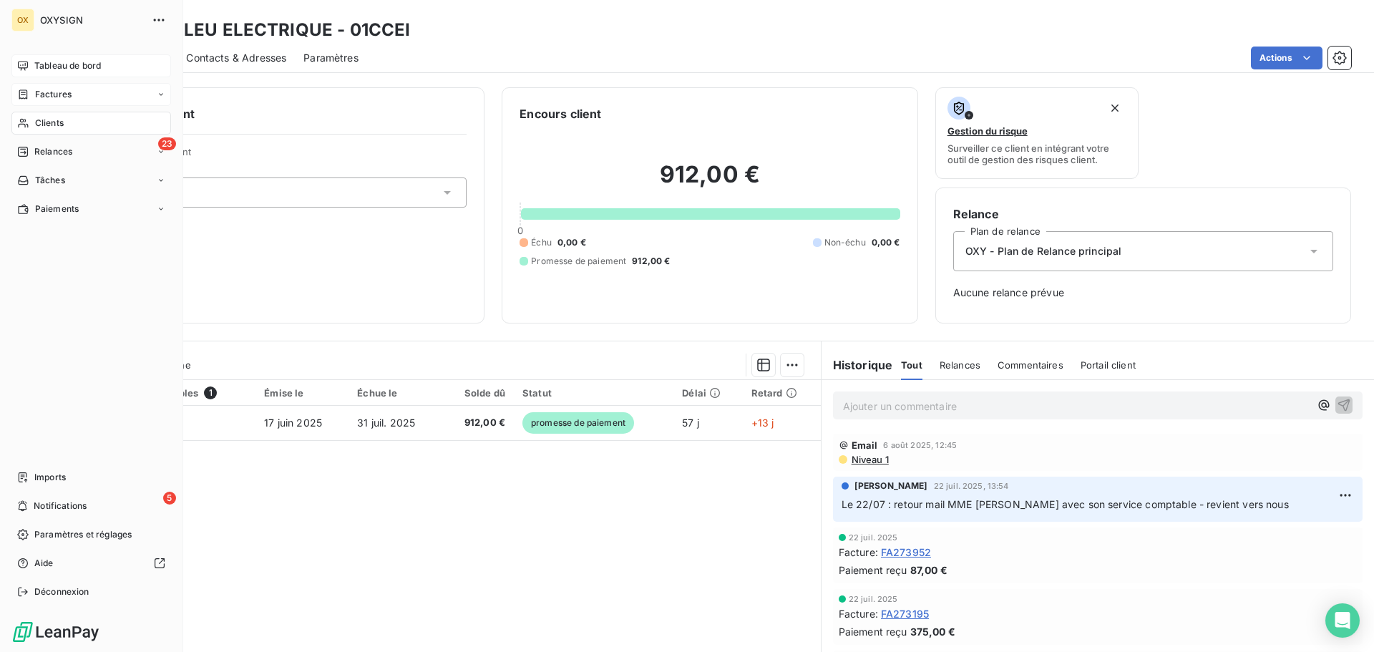
click at [49, 122] on span "Clients" at bounding box center [49, 123] width 29 height 13
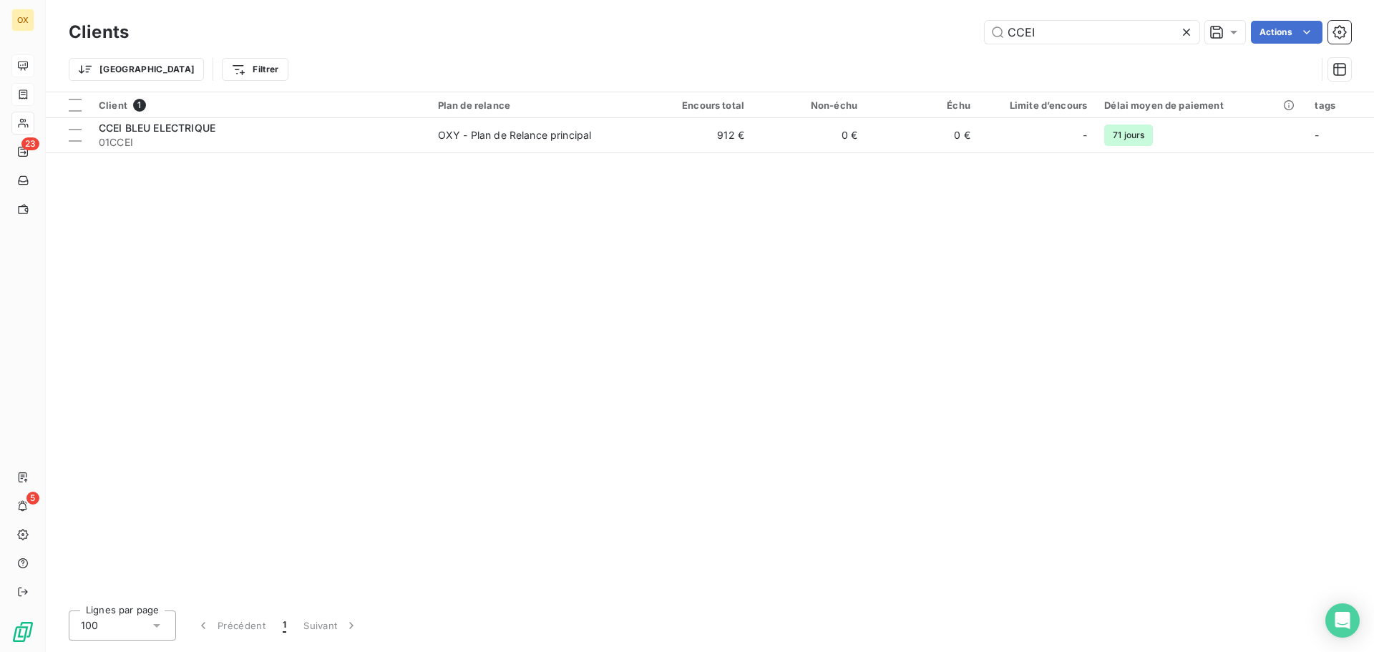
drag, startPoint x: 1081, startPoint y: 30, endPoint x: 978, endPoint y: 36, distance: 103.2
click at [978, 36] on div "CCEI Actions" at bounding box center [748, 32] width 1205 height 23
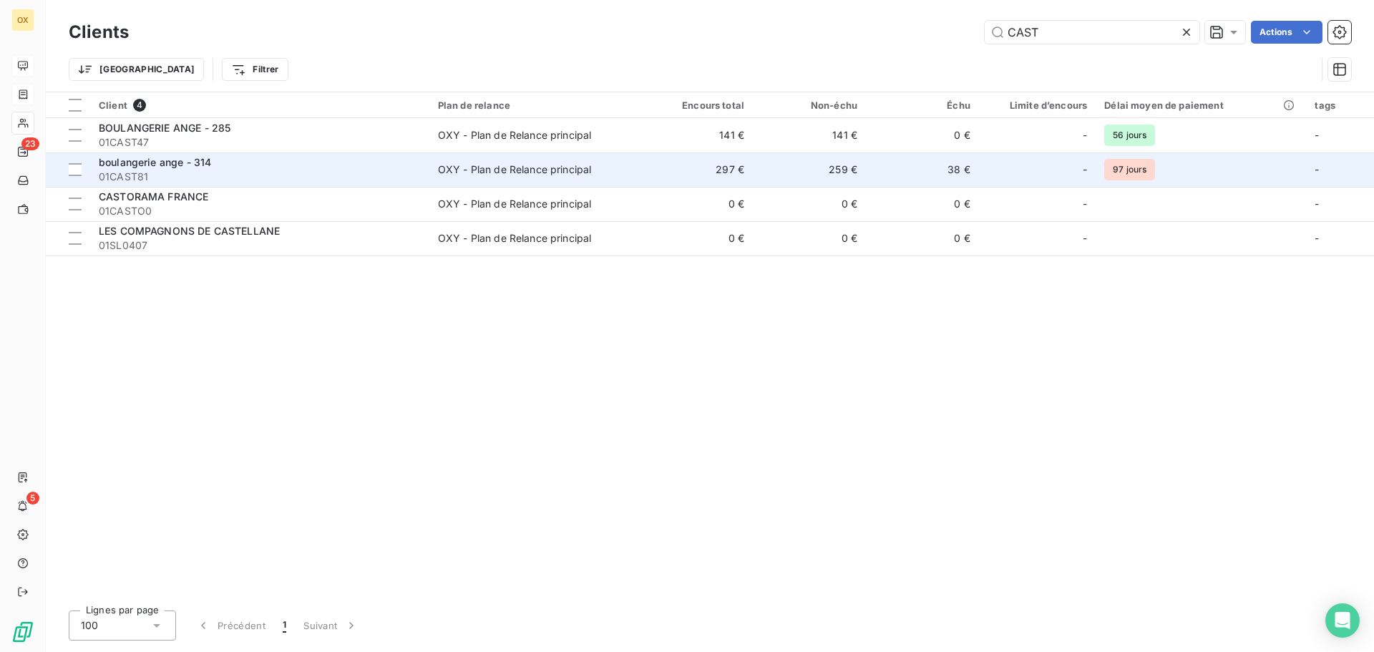
type input "CAST"
click at [217, 169] on div "boulangerie ange - 314" at bounding box center [260, 162] width 322 height 14
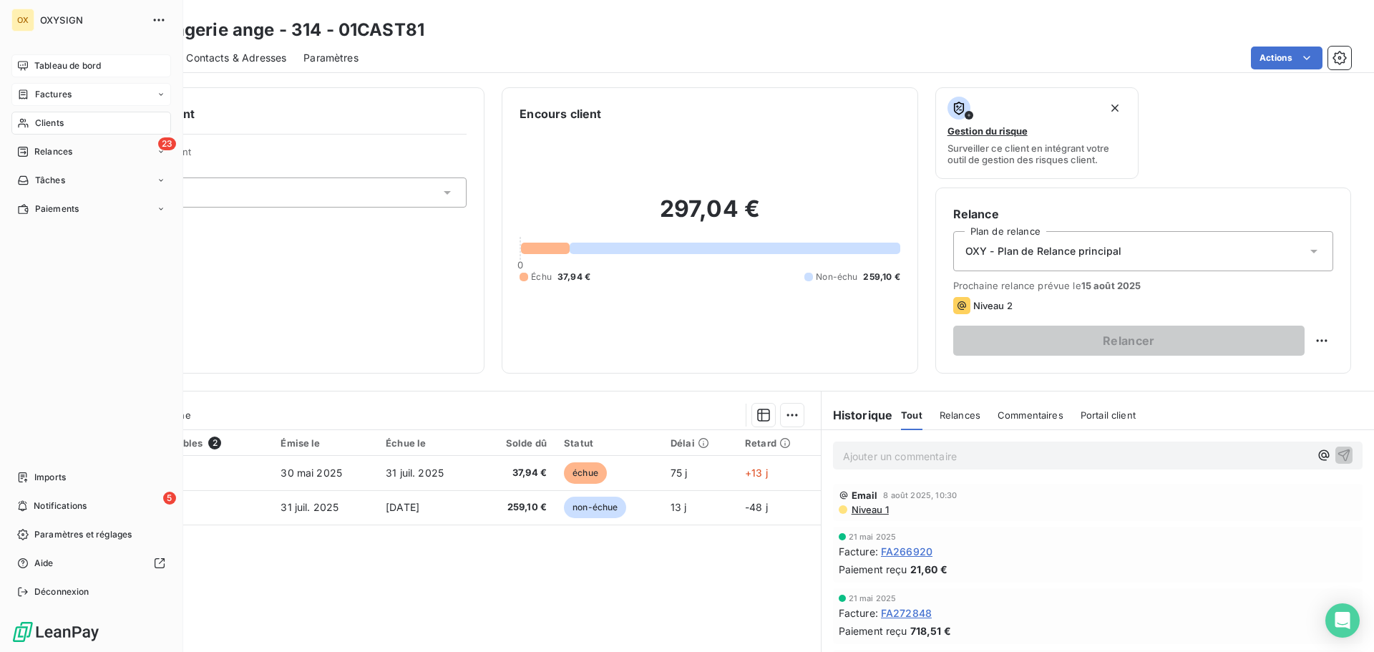
click at [43, 119] on span "Clients" at bounding box center [49, 123] width 29 height 13
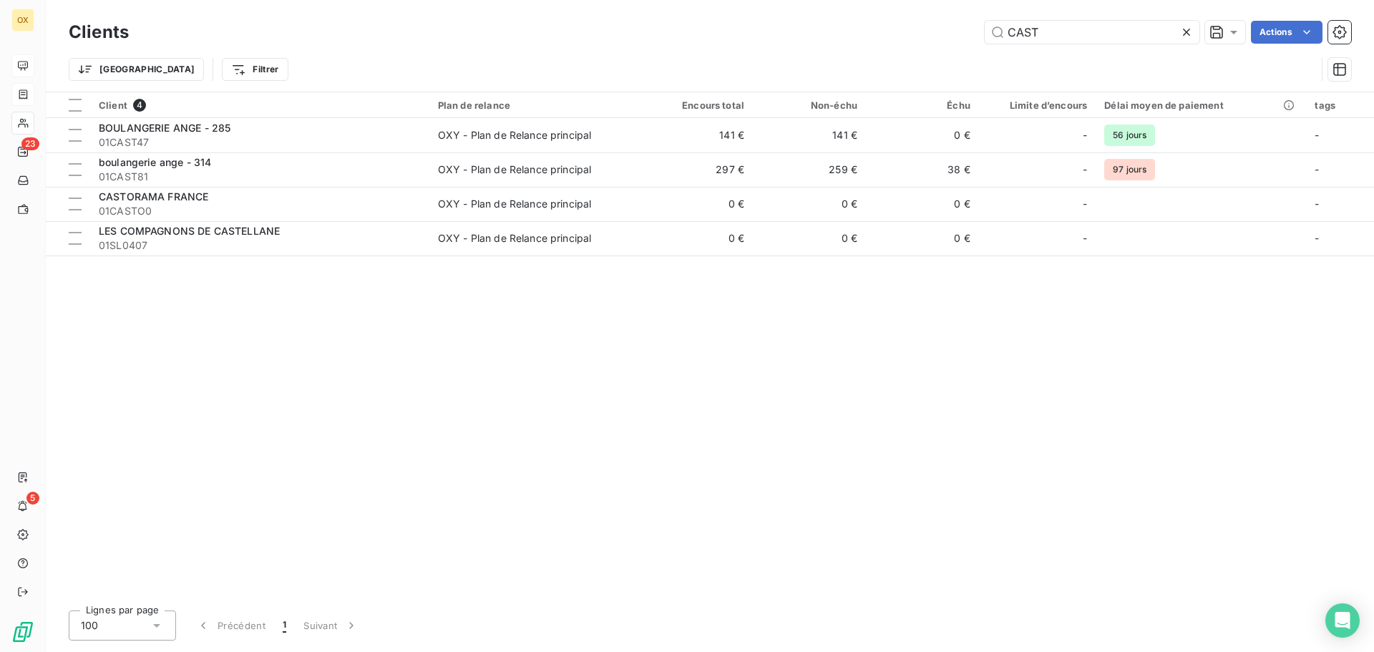
drag, startPoint x: 1044, startPoint y: 37, endPoint x: 973, endPoint y: 39, distance: 71.6
click at [973, 39] on div "CAST Actions" at bounding box center [748, 32] width 1205 height 23
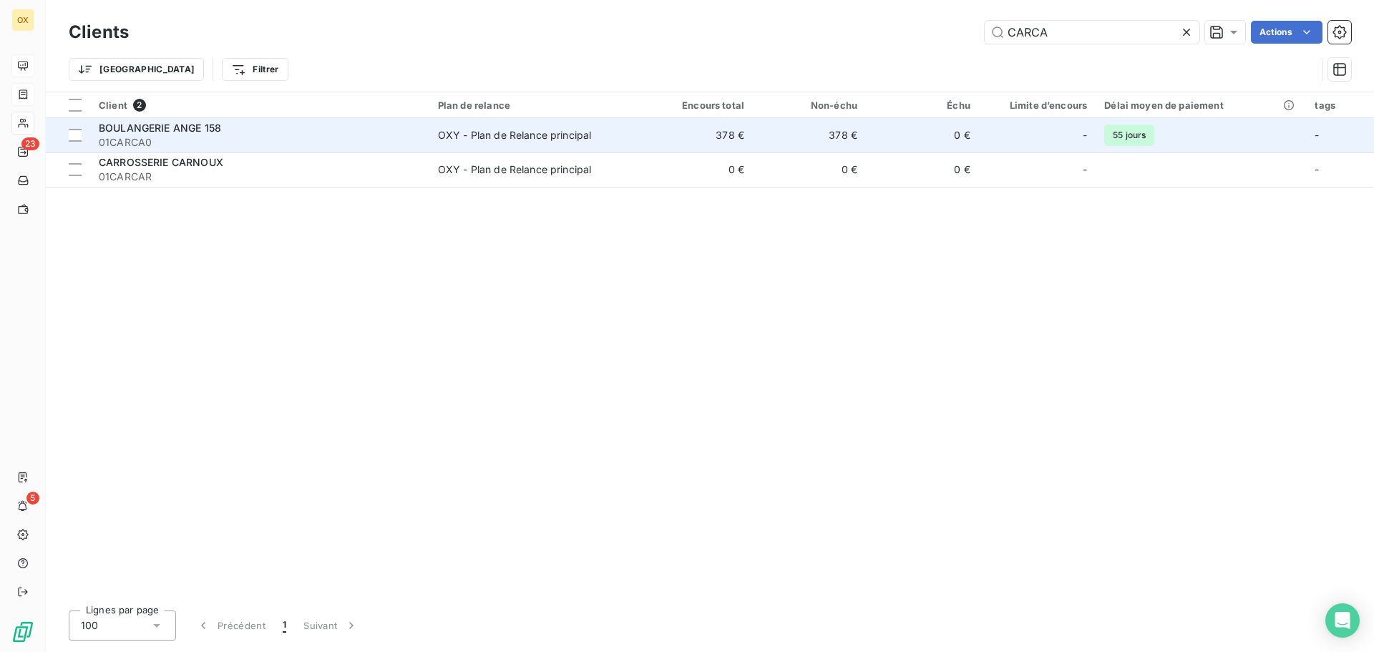
type input "CARCA"
click at [282, 146] on span "01CARCA0" at bounding box center [260, 142] width 322 height 14
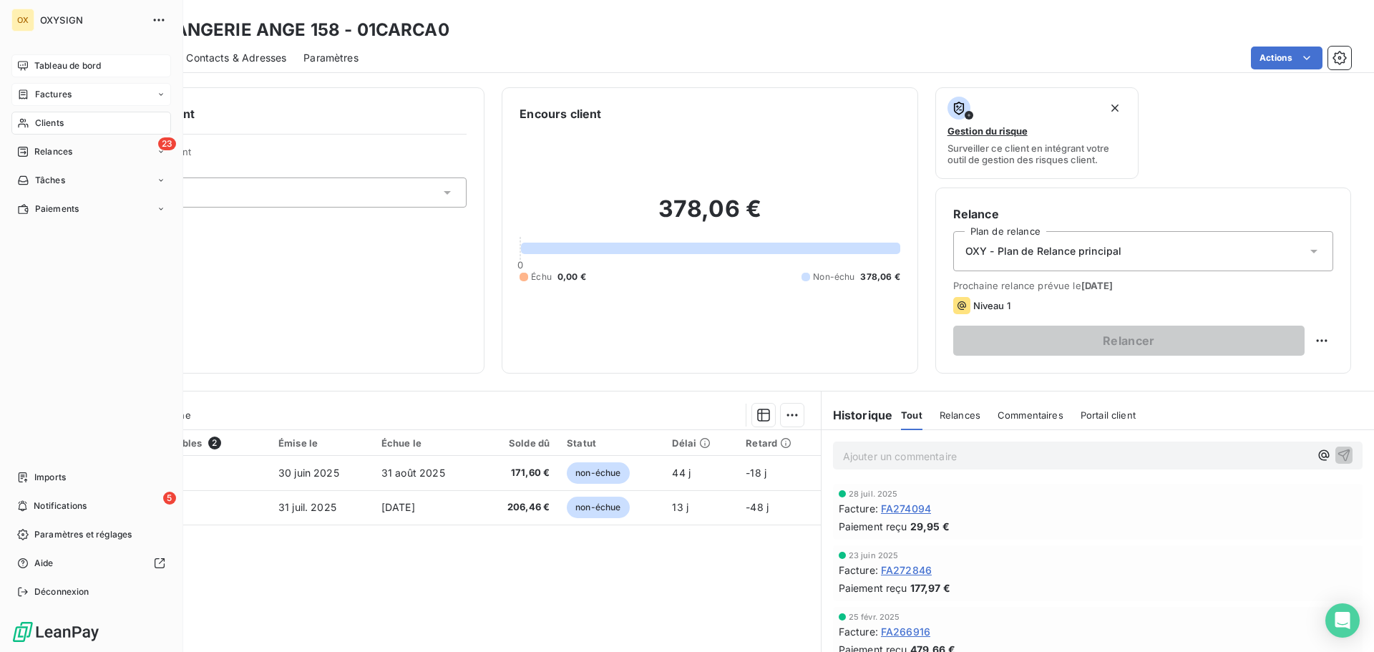
click at [58, 120] on span "Clients" at bounding box center [49, 123] width 29 height 13
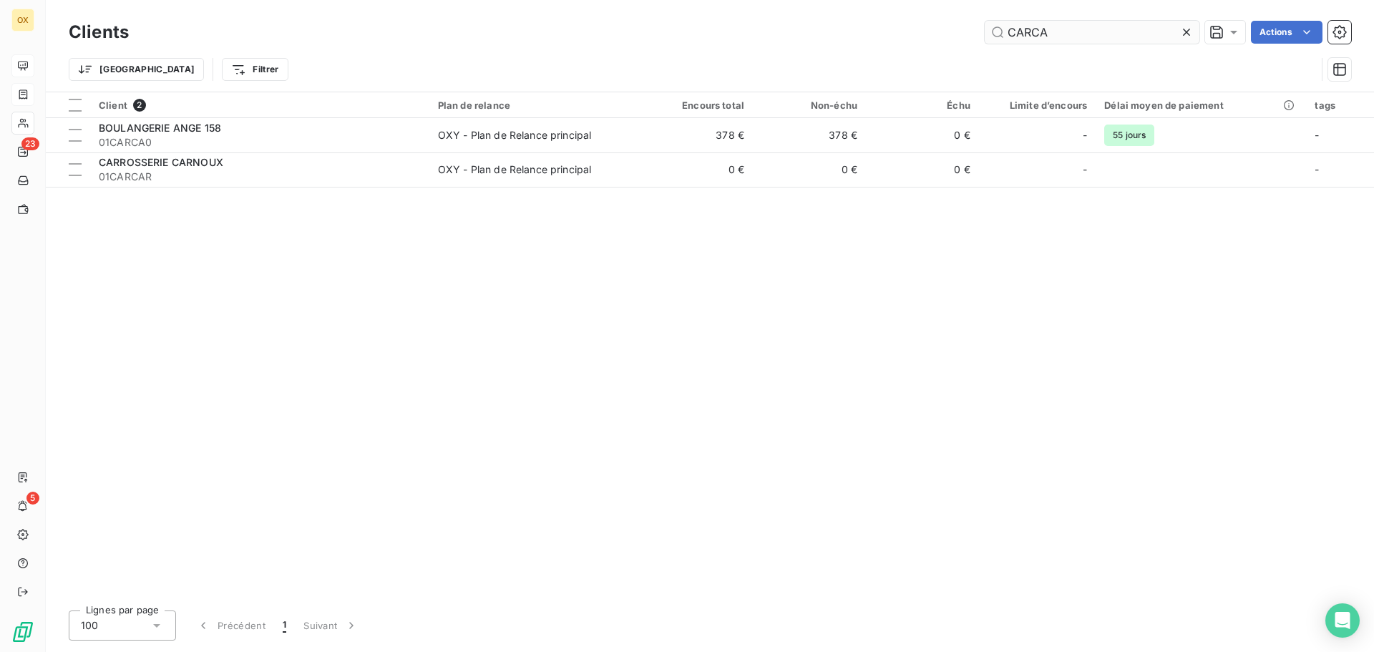
drag, startPoint x: 1076, startPoint y: 34, endPoint x: 1027, endPoint y: 34, distance: 48.6
click at [1027, 34] on input "CARCA" at bounding box center [1091, 32] width 215 height 23
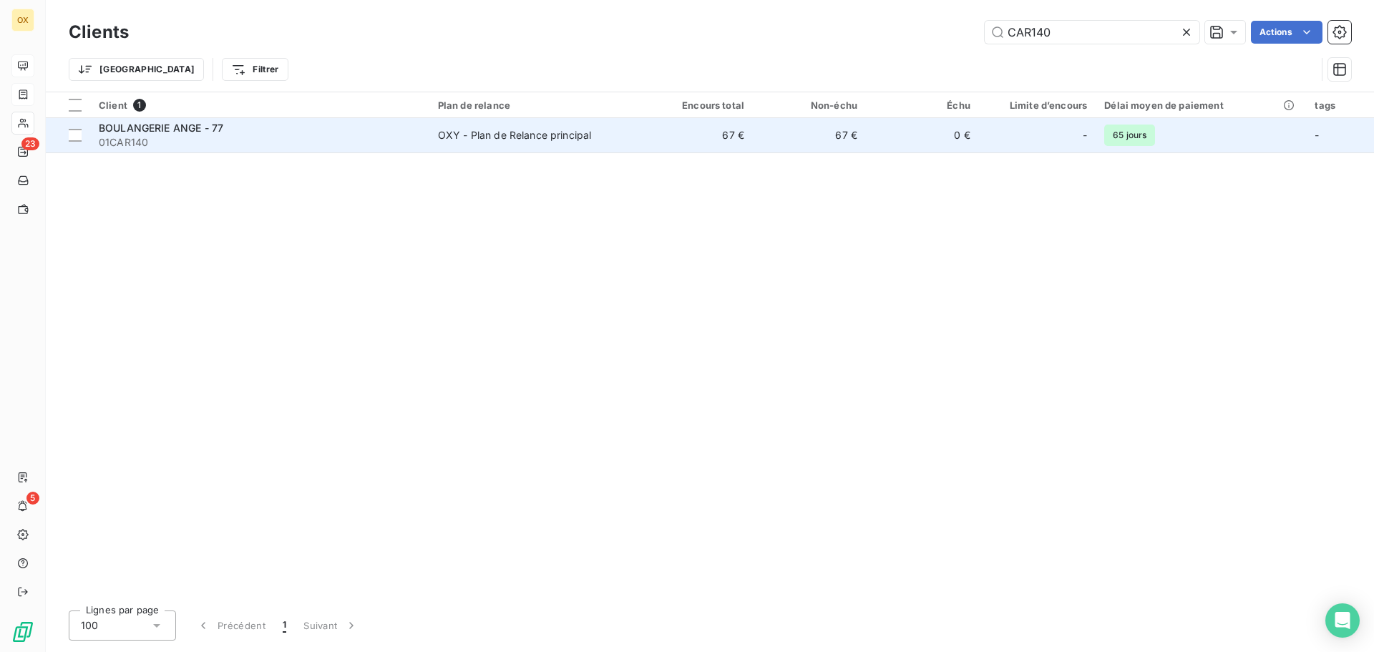
type input "CAR140"
click at [469, 132] on div "OXY - Plan de Relance principal" at bounding box center [515, 135] width 154 height 14
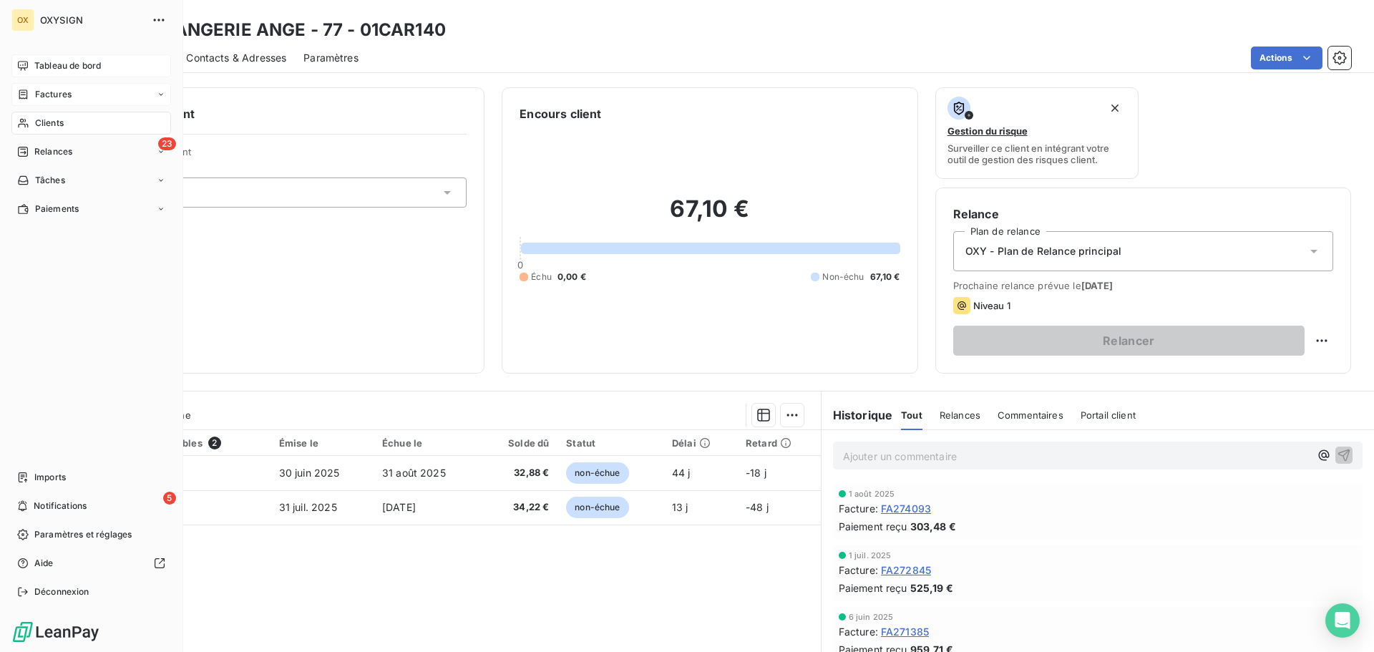
click at [41, 120] on span "Clients" at bounding box center [49, 123] width 29 height 13
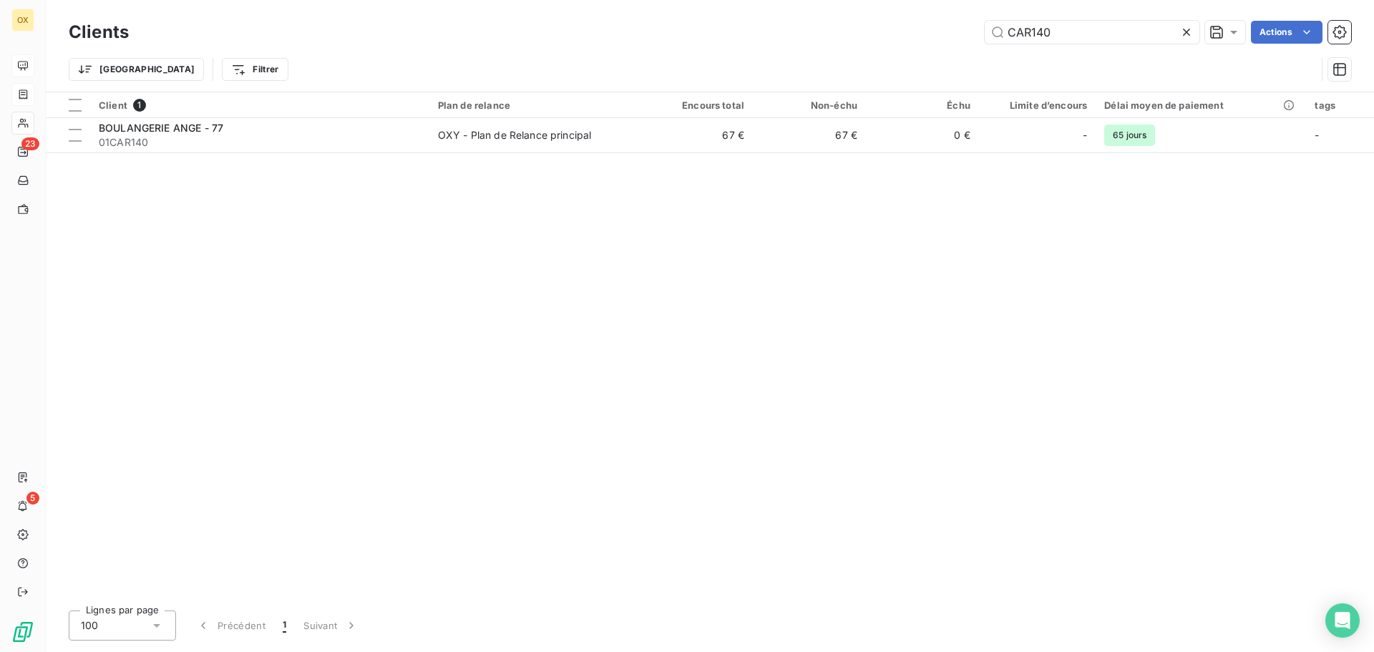
drag, startPoint x: 1119, startPoint y: 39, endPoint x: 956, endPoint y: 39, distance: 162.4
click at [956, 39] on div "CAR140 Actions" at bounding box center [748, 32] width 1205 height 23
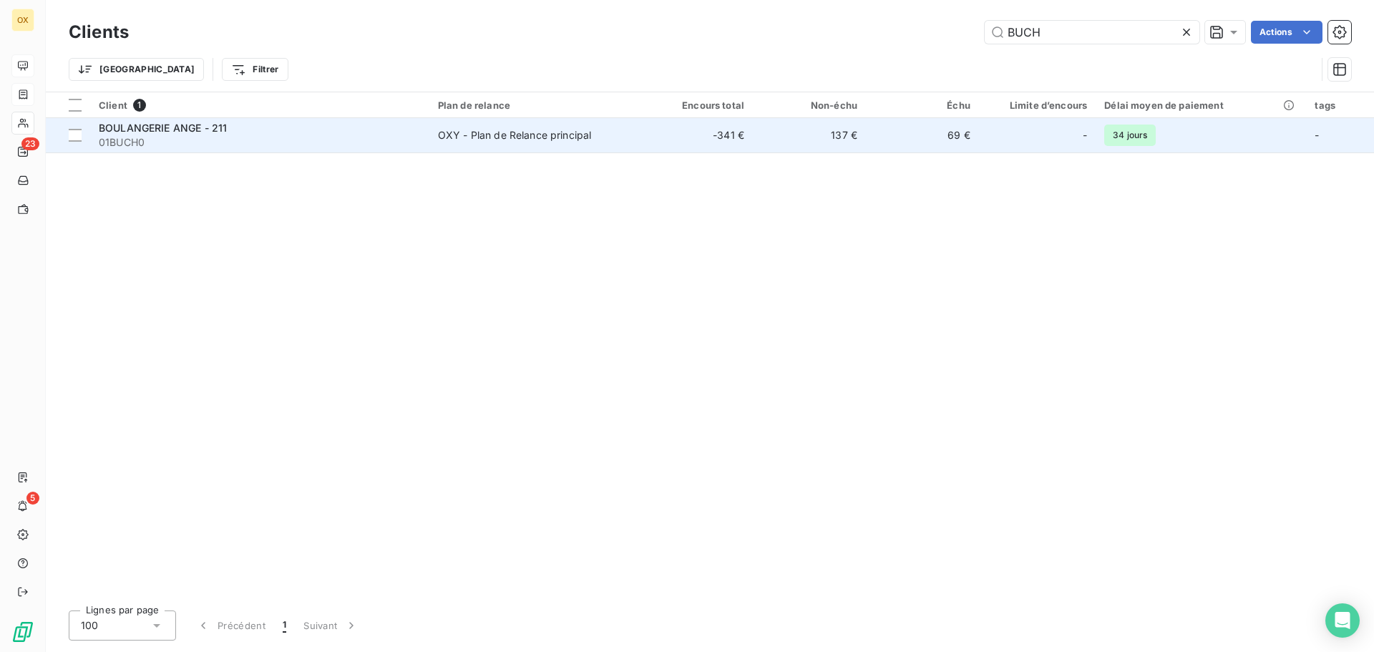
type input "BUCH"
click at [274, 147] on span "01BUCH0" at bounding box center [260, 142] width 322 height 14
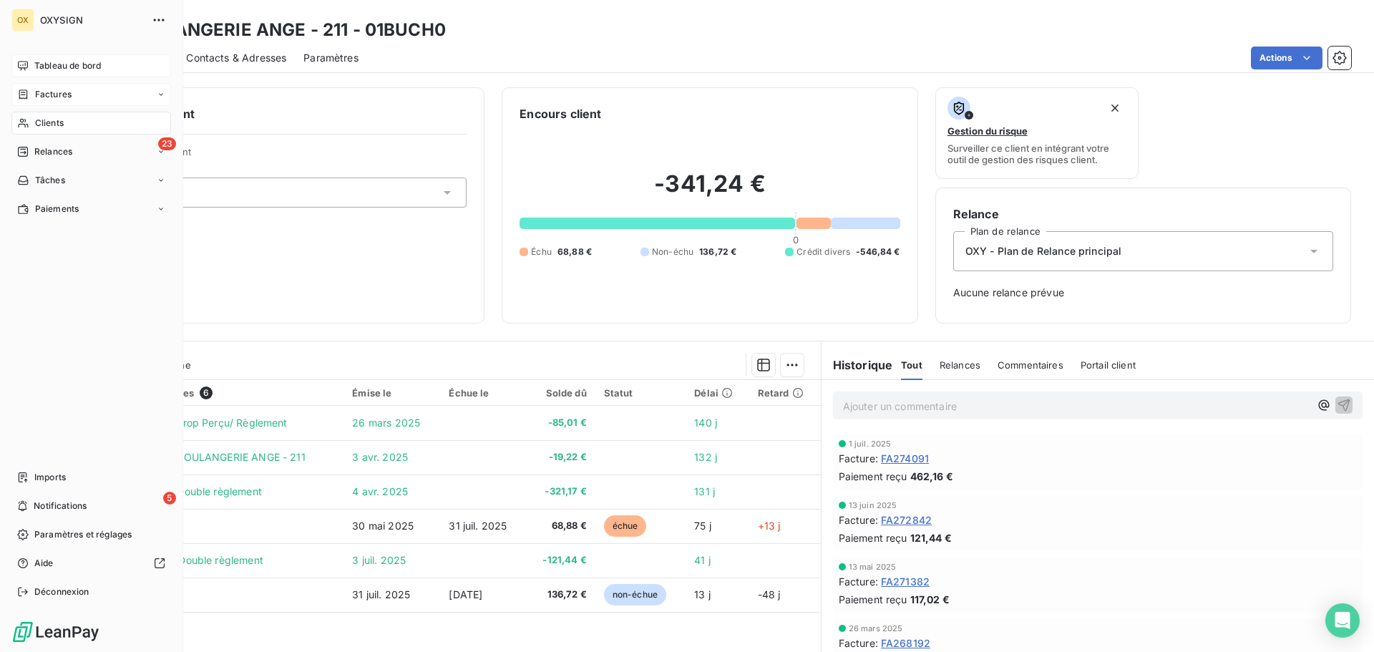
click at [67, 125] on div "Clients" at bounding box center [91, 123] width 160 height 23
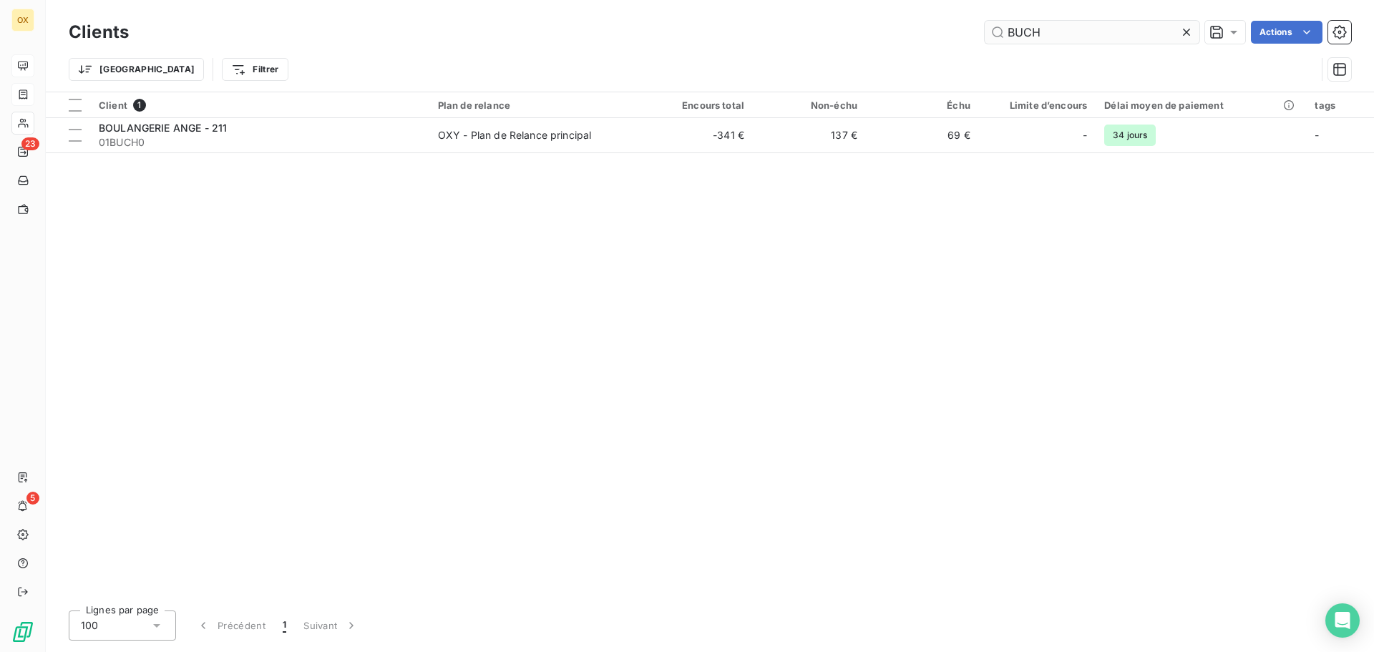
drag, startPoint x: 1074, startPoint y: 34, endPoint x: 1002, endPoint y: 36, distance: 72.3
click at [1002, 36] on input "BUCH" at bounding box center [1091, 32] width 215 height 23
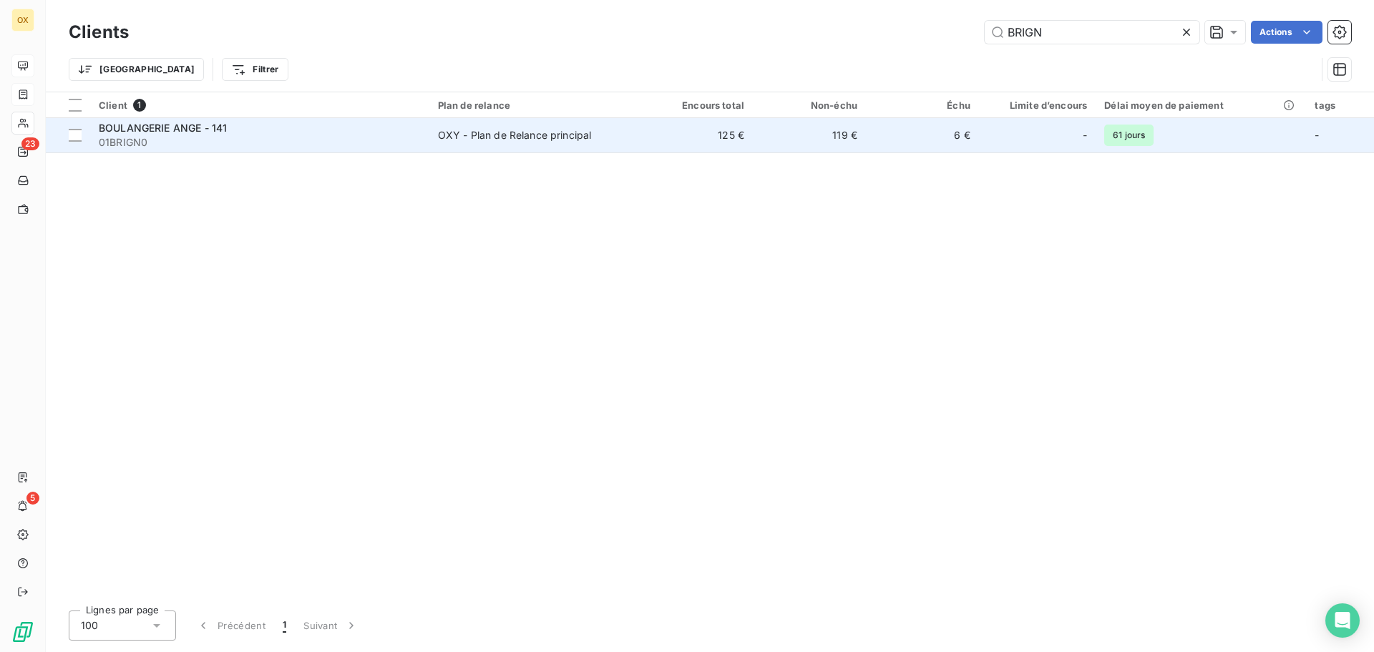
type input "BRIGN"
click at [152, 145] on span "01BRIGN0" at bounding box center [260, 142] width 322 height 14
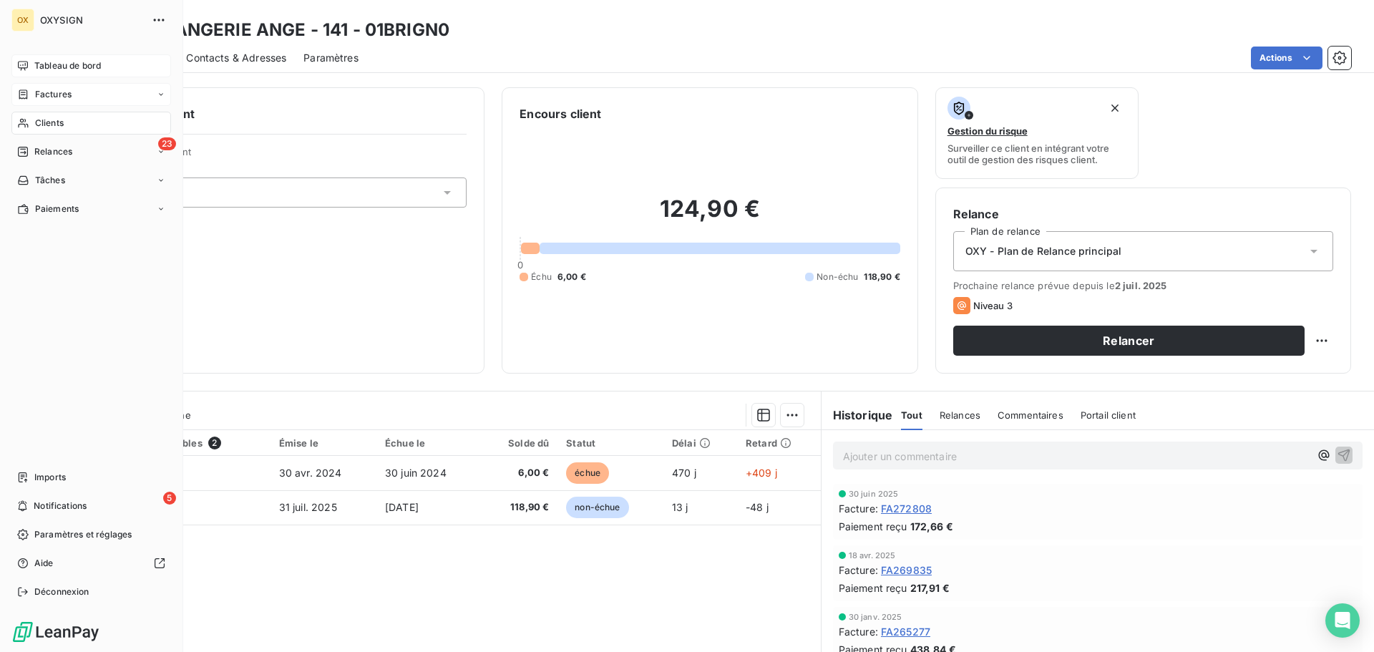
click at [44, 118] on span "Clients" at bounding box center [49, 123] width 29 height 13
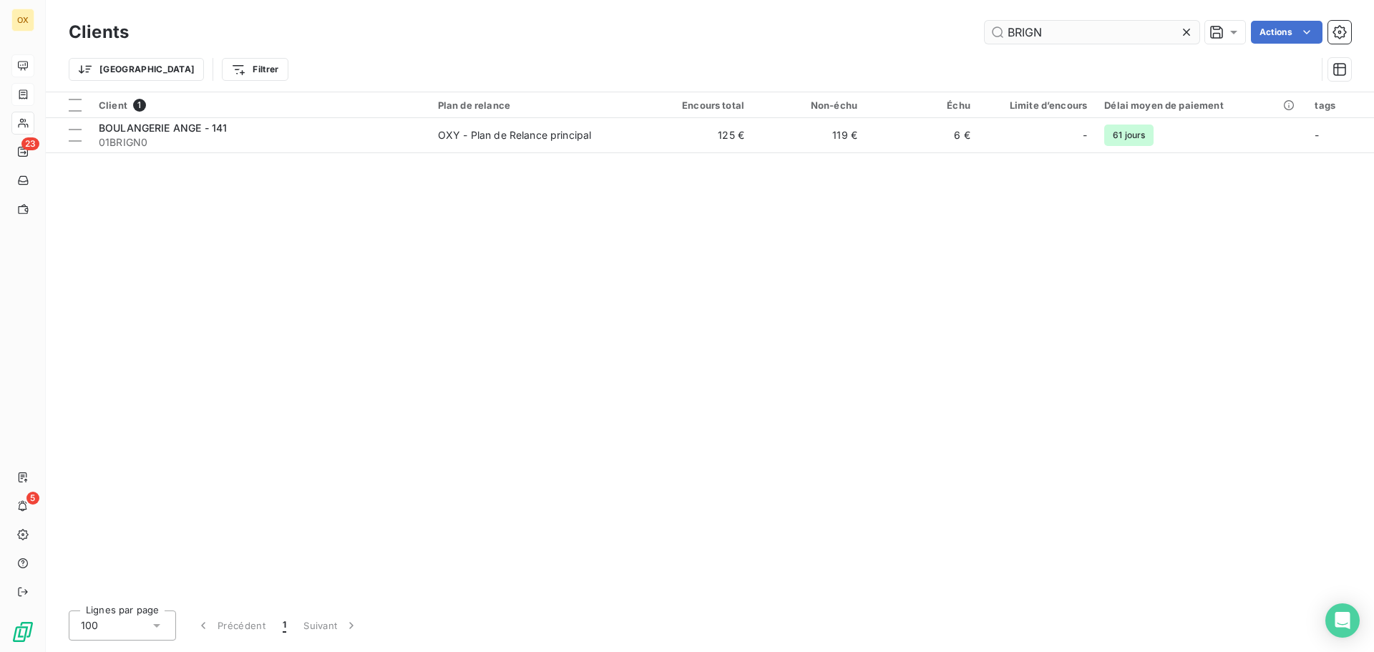
drag, startPoint x: 1061, startPoint y: 34, endPoint x: 1016, endPoint y: 34, distance: 45.1
click at [1016, 34] on input "BRIGN" at bounding box center [1091, 32] width 215 height 23
click at [1037, 31] on input "BRIGN" at bounding box center [1091, 32] width 215 height 23
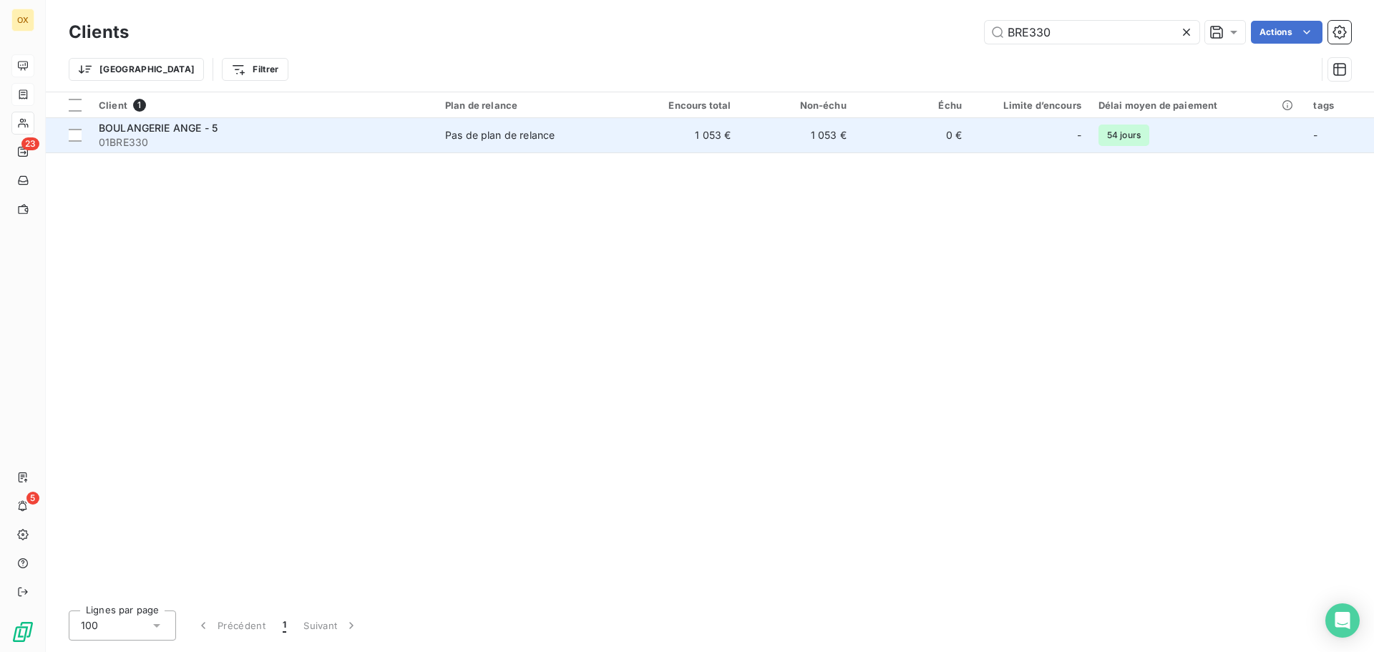
type input "BRE330"
click at [457, 134] on div "Pas de plan de relance" at bounding box center [499, 135] width 109 height 14
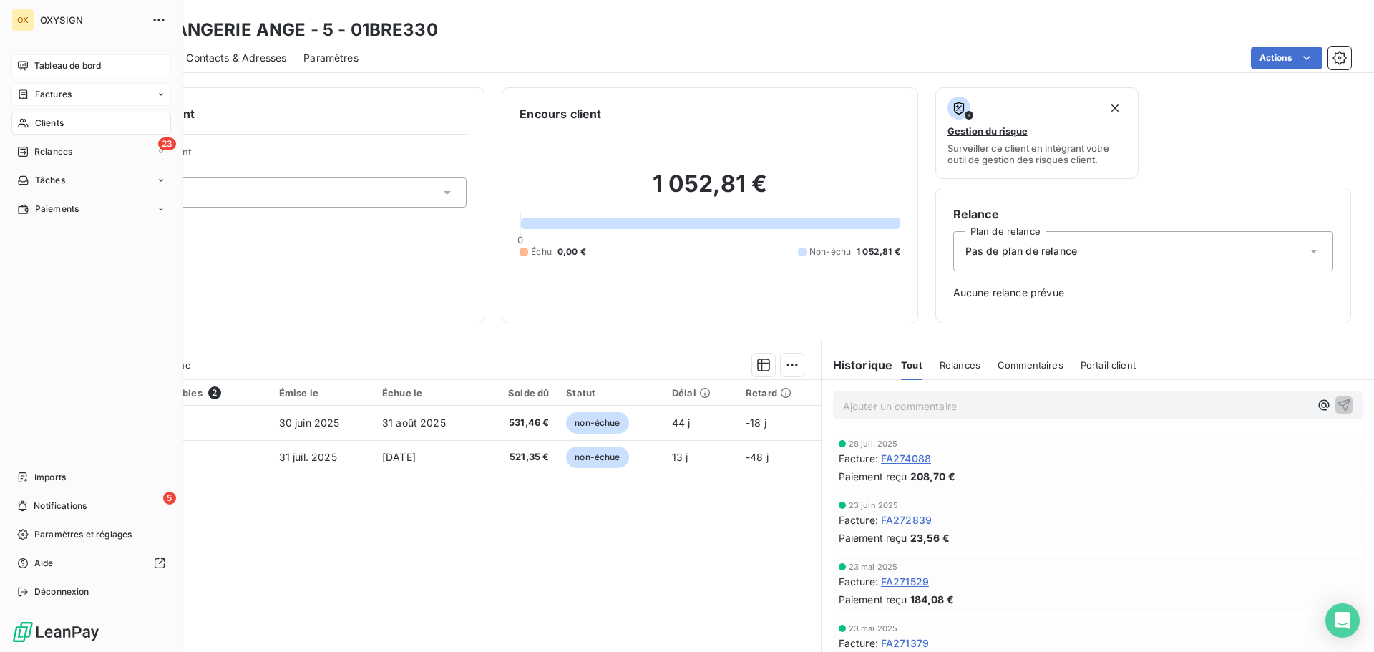
click at [41, 121] on span "Clients" at bounding box center [49, 123] width 29 height 13
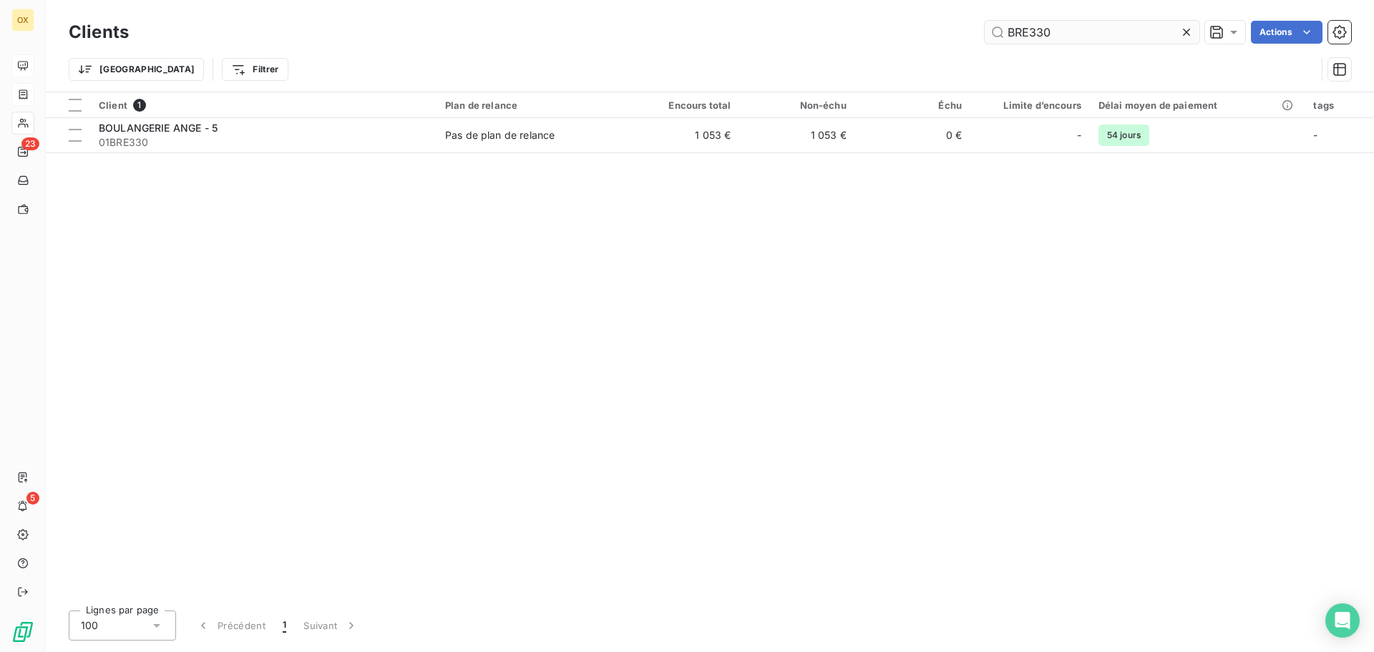
drag, startPoint x: 1070, startPoint y: 30, endPoint x: 1017, endPoint y: 41, distance: 54.0
click at [1017, 41] on input "BRE330" at bounding box center [1091, 32] width 215 height 23
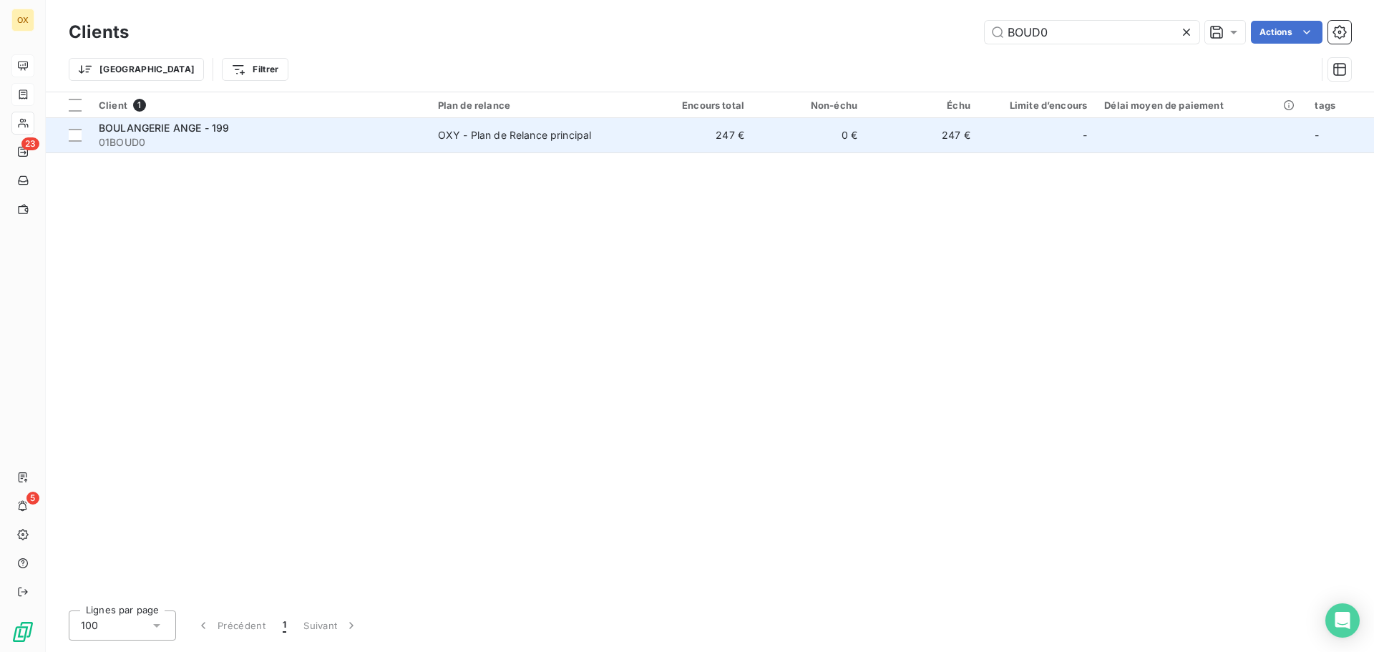
type input "BOUD0"
click at [292, 133] on div "BOULANGERIE ANGE - 199" at bounding box center [260, 128] width 322 height 14
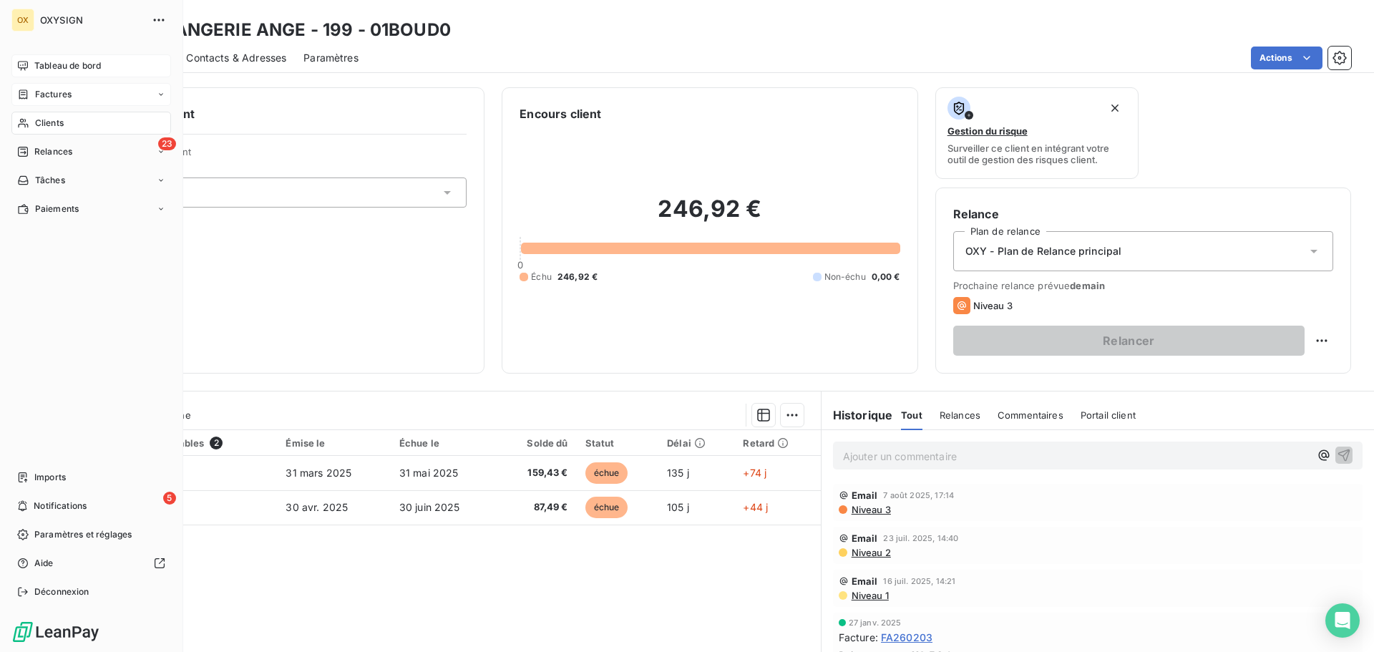
click at [38, 117] on span "Clients" at bounding box center [49, 123] width 29 height 13
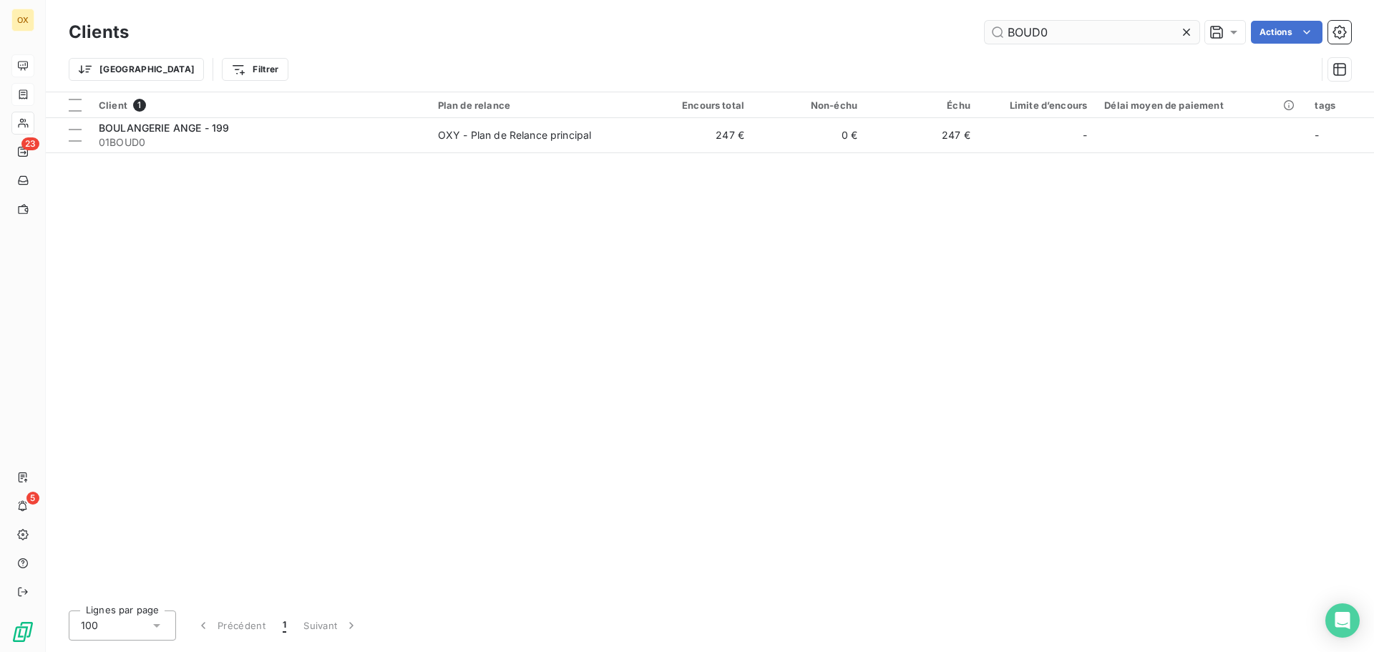
drag, startPoint x: 1064, startPoint y: 26, endPoint x: 1029, endPoint y: 27, distance: 34.3
click at [1029, 27] on input "BOUD0" at bounding box center [1091, 32] width 215 height 23
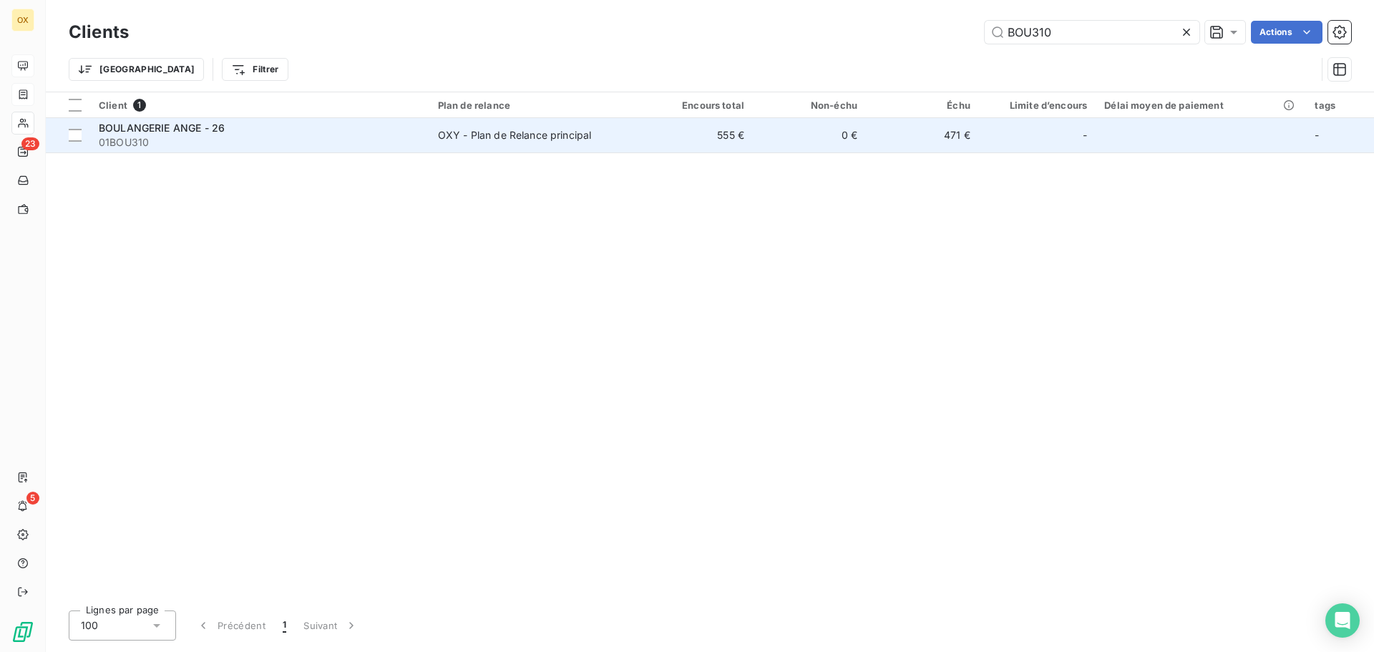
type input "BOU310"
click at [378, 142] on span "01BOU310" at bounding box center [260, 142] width 322 height 14
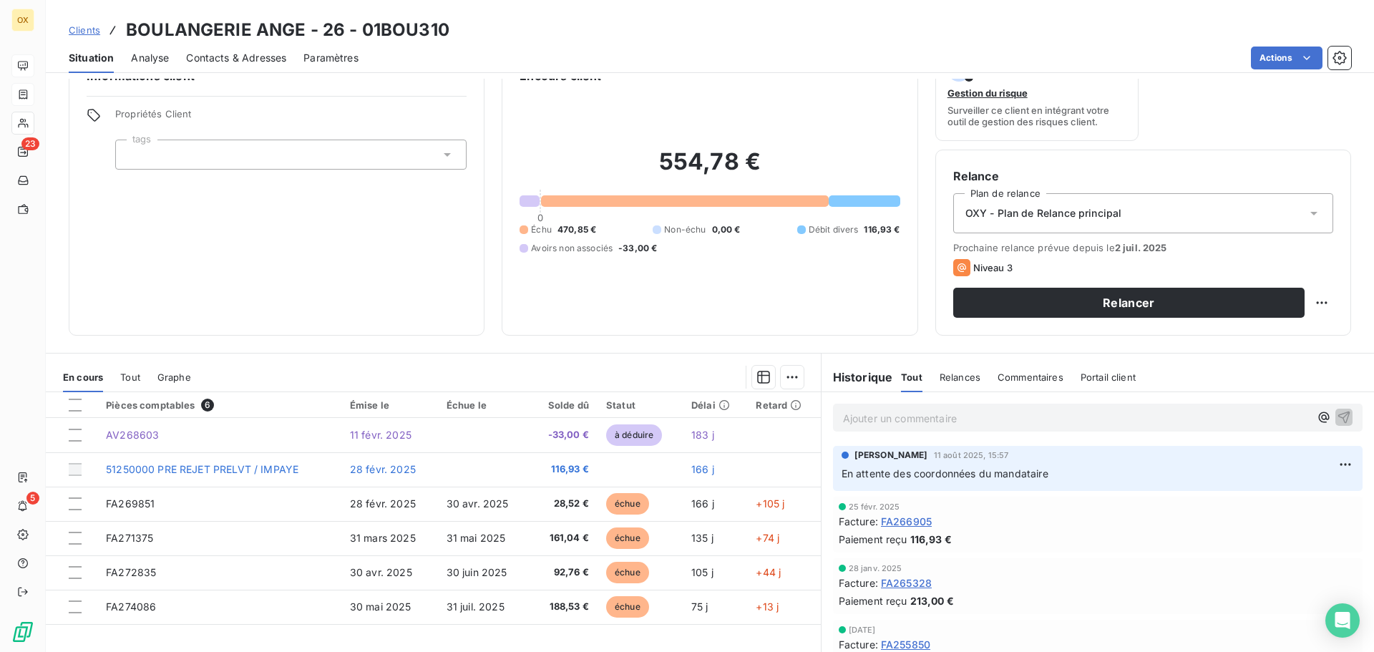
scroll to position [97, 0]
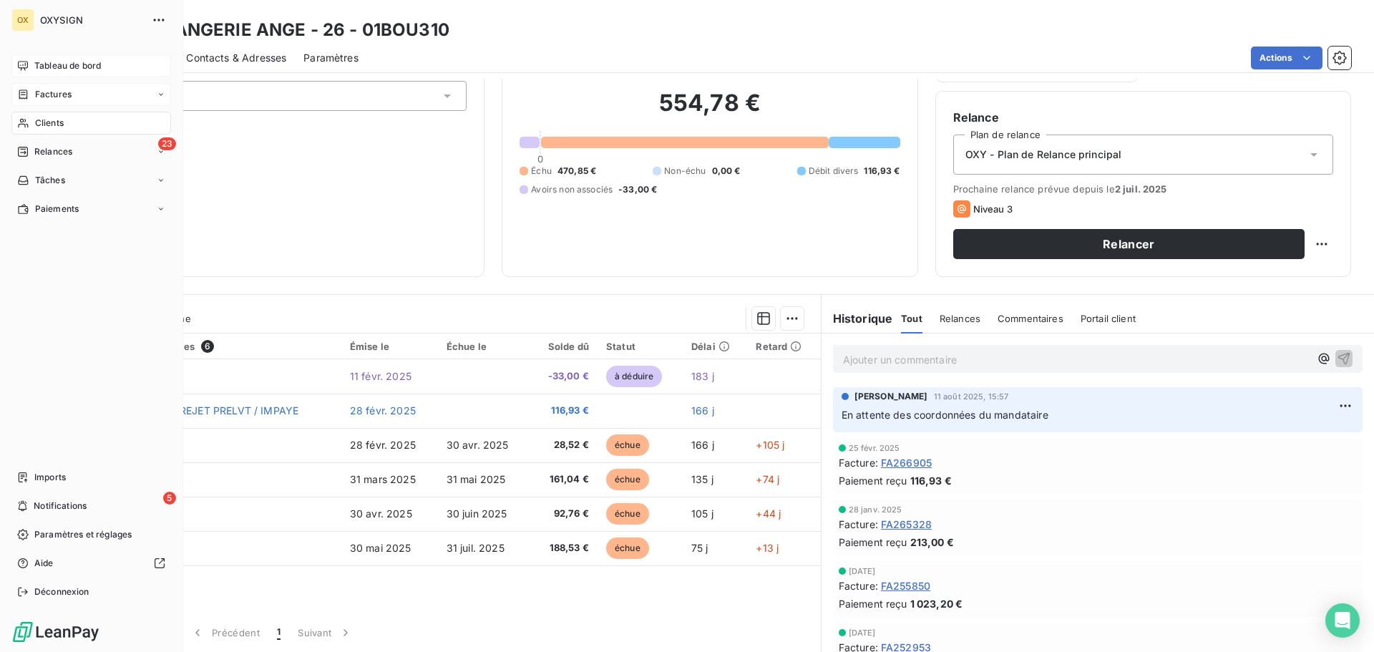
click at [55, 119] on span "Clients" at bounding box center [49, 123] width 29 height 13
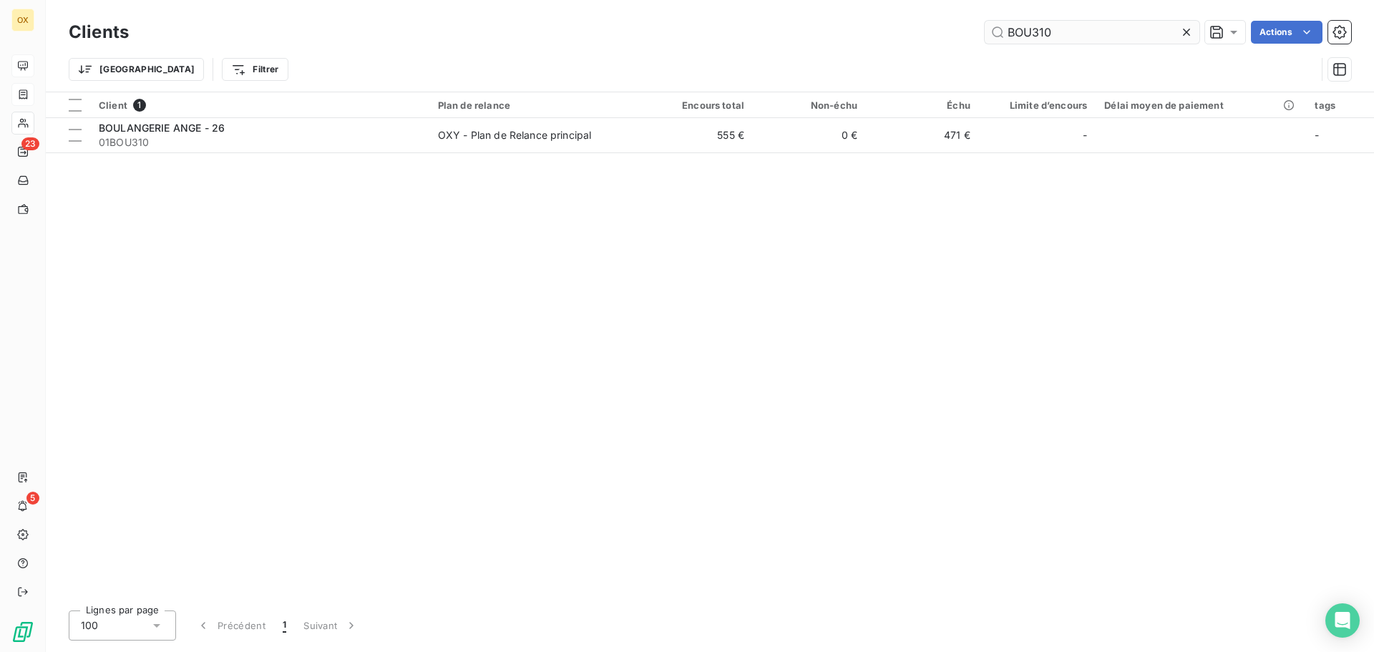
drag, startPoint x: 1080, startPoint y: 34, endPoint x: 984, endPoint y: 40, distance: 96.7
click at [984, 40] on input "BOU310" at bounding box center [1091, 32] width 215 height 23
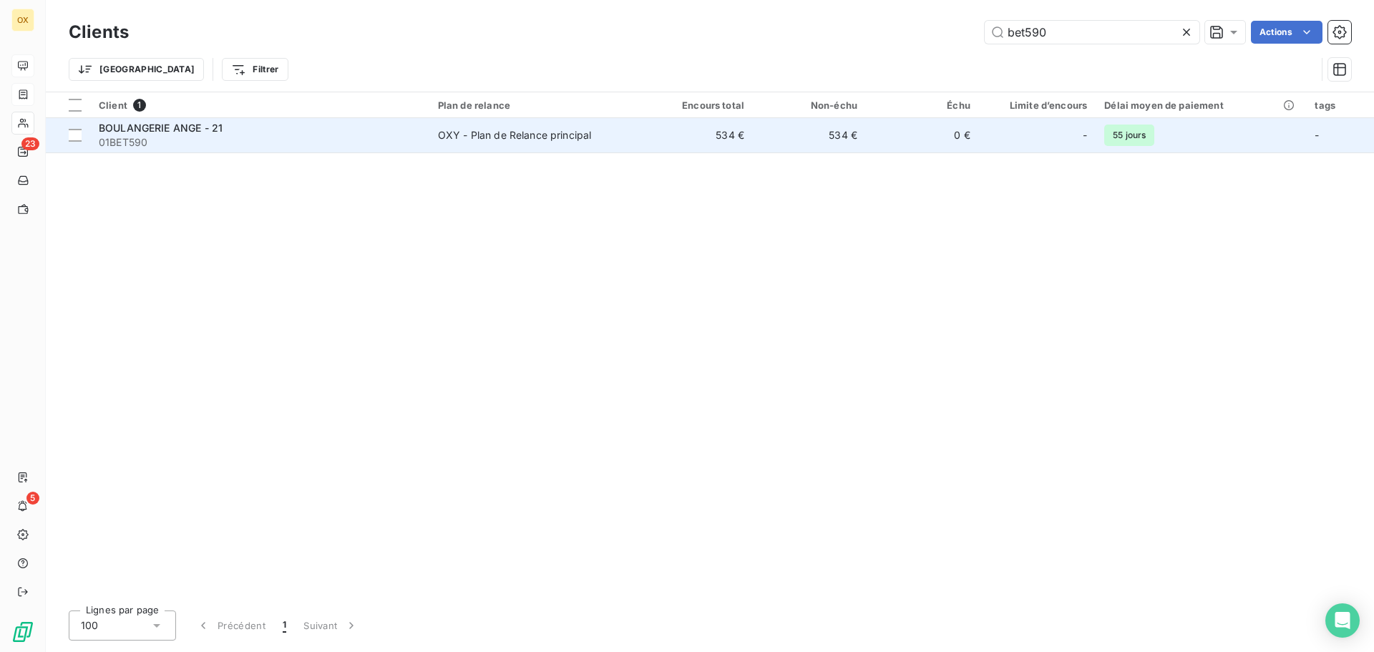
type input "bet590"
click at [268, 138] on span "01BET590" at bounding box center [260, 142] width 322 height 14
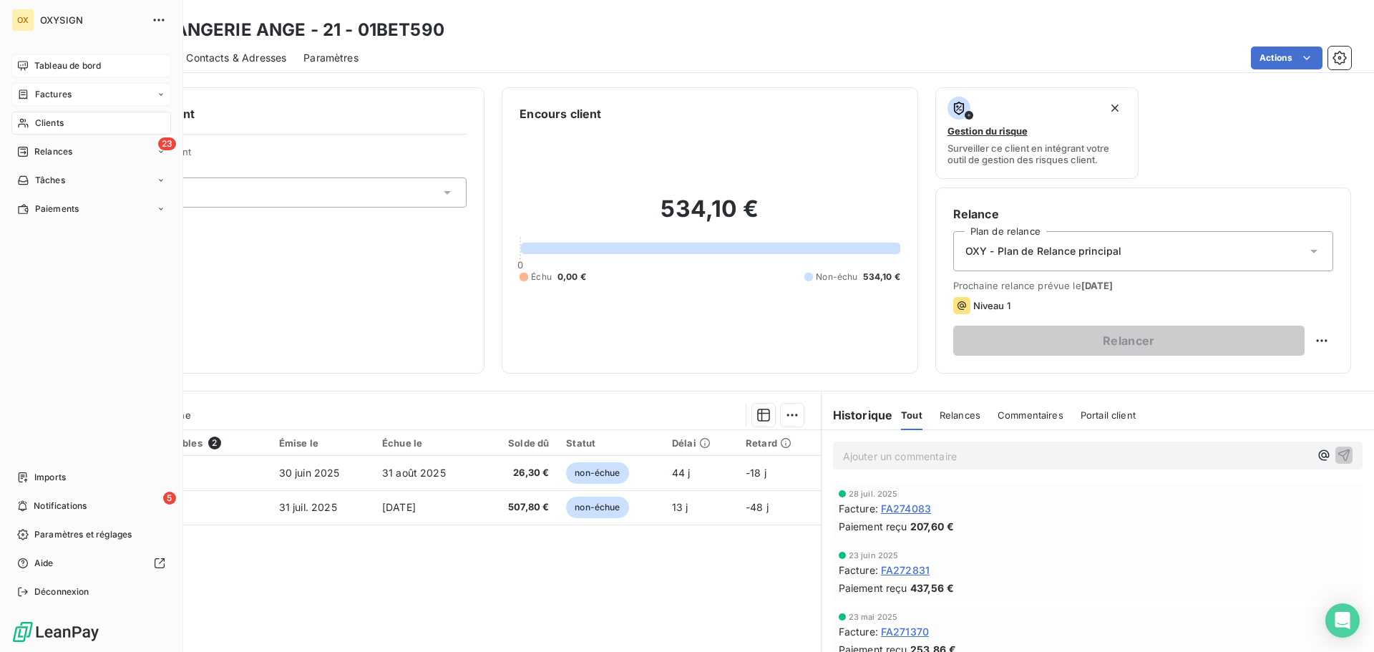
click at [74, 119] on div "Clients" at bounding box center [91, 123] width 160 height 23
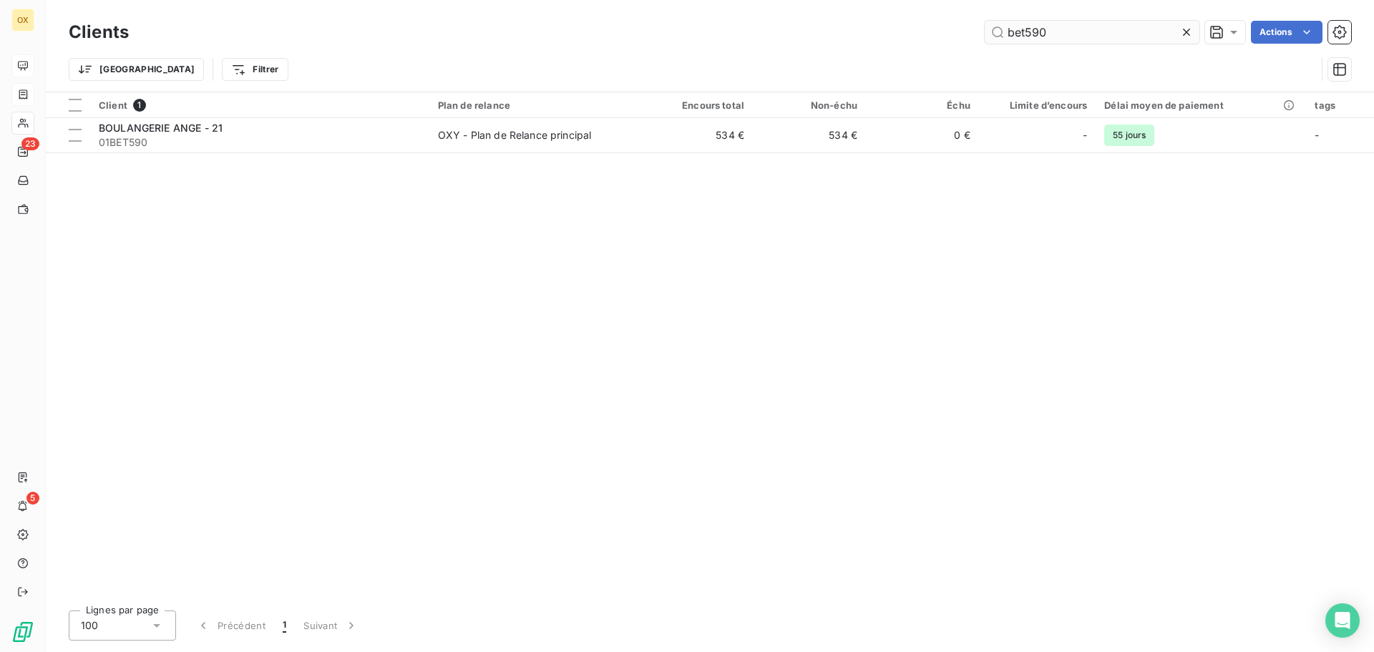
drag, startPoint x: 1080, startPoint y: 35, endPoint x: 1004, endPoint y: 36, distance: 75.8
click at [1004, 36] on input "bet590" at bounding box center [1091, 32] width 215 height 23
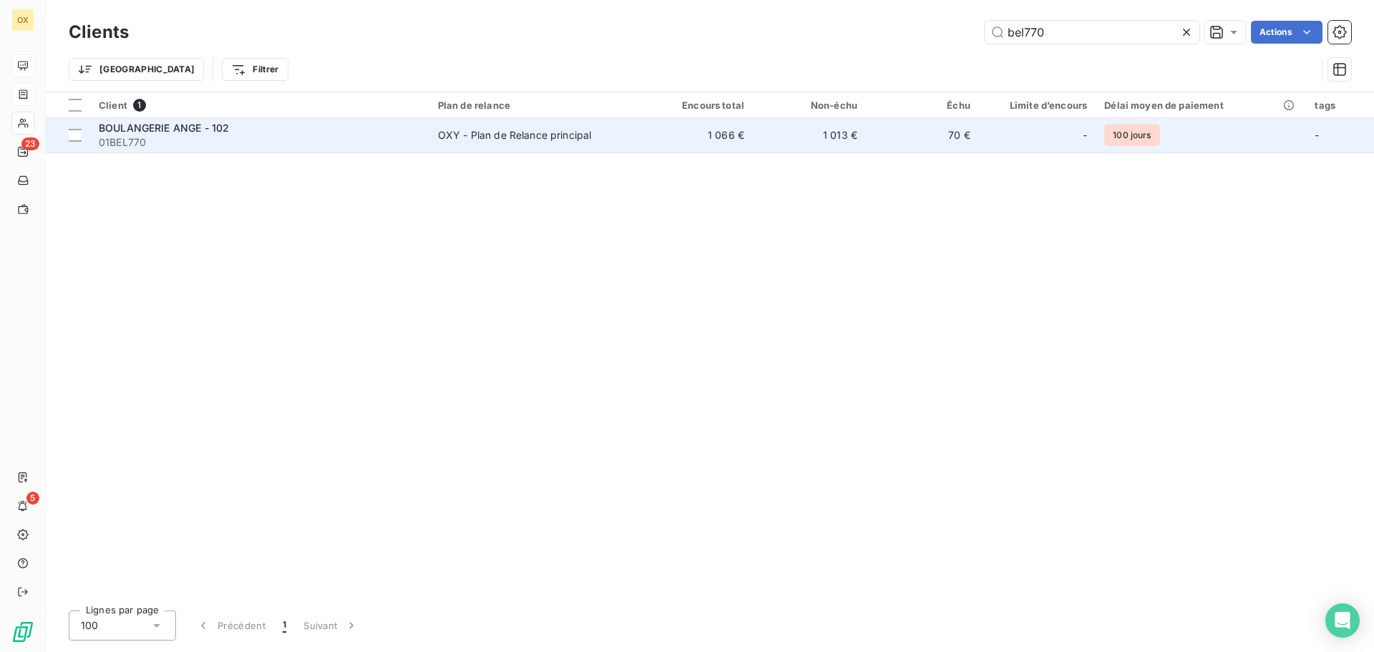
type input "bel770"
click at [301, 136] on span "01BEL770" at bounding box center [260, 142] width 322 height 14
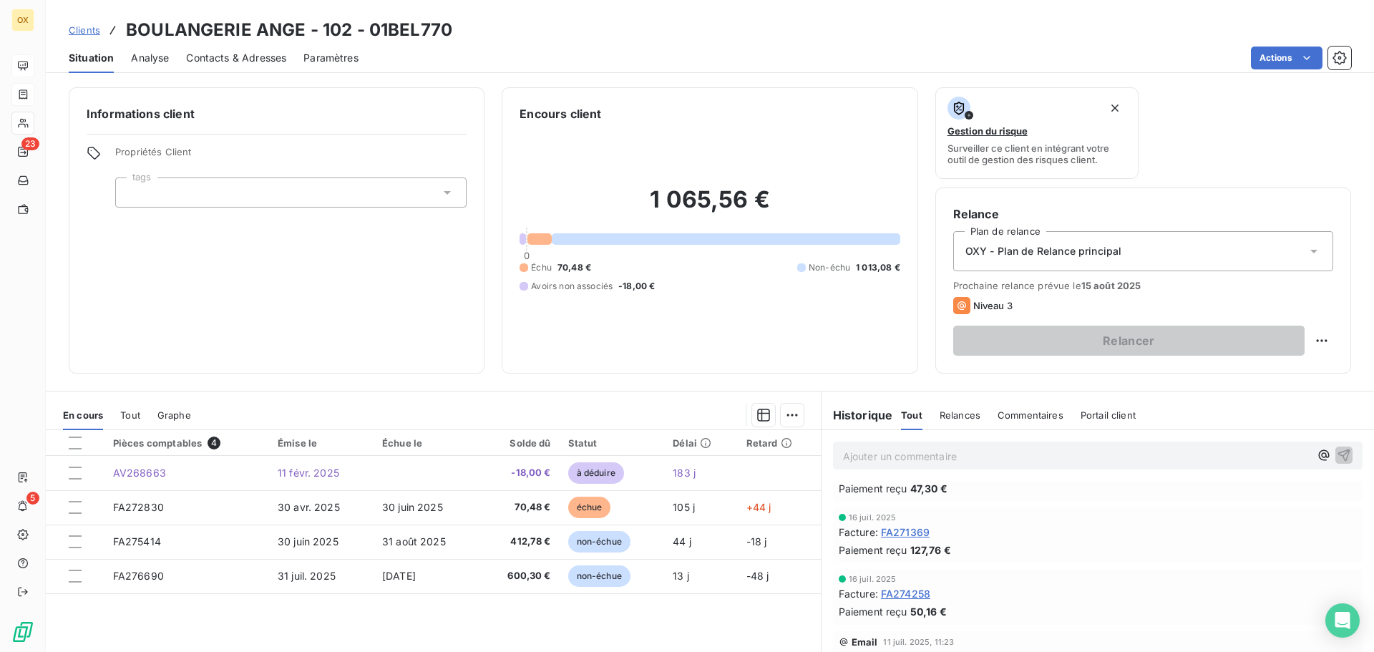
scroll to position [72, 0]
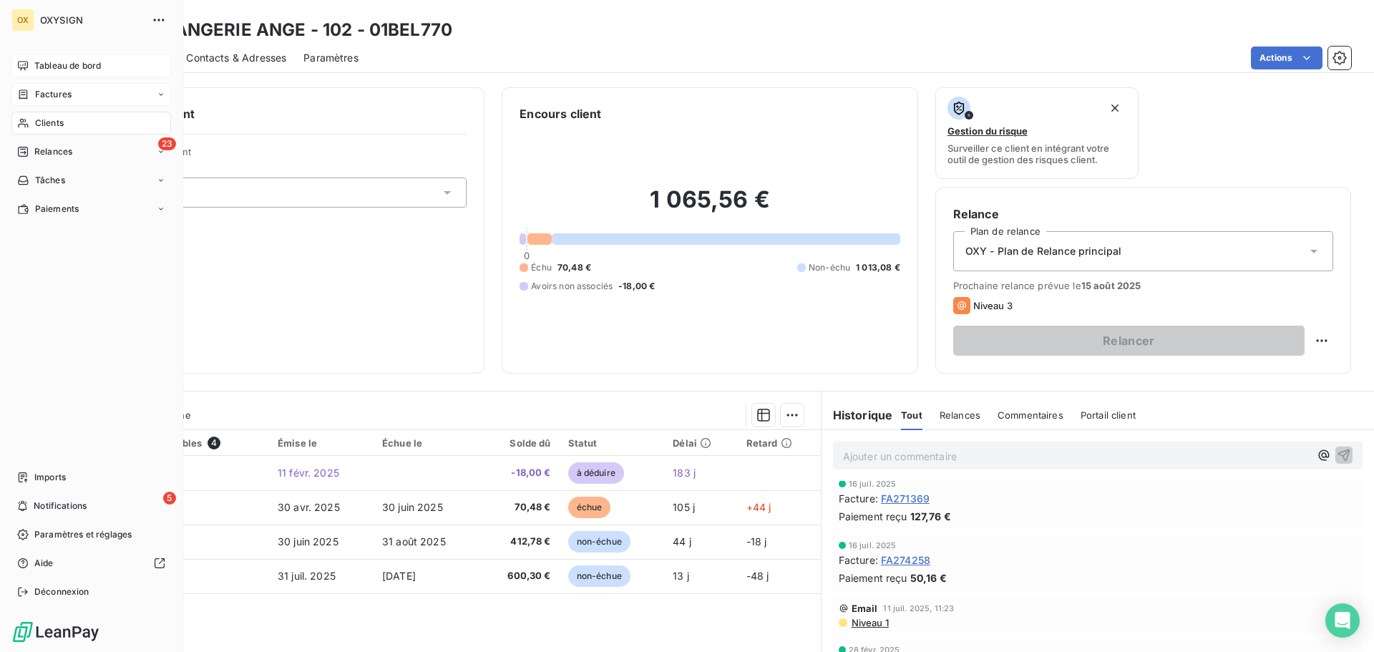
click at [47, 117] on span "Clients" at bounding box center [49, 123] width 29 height 13
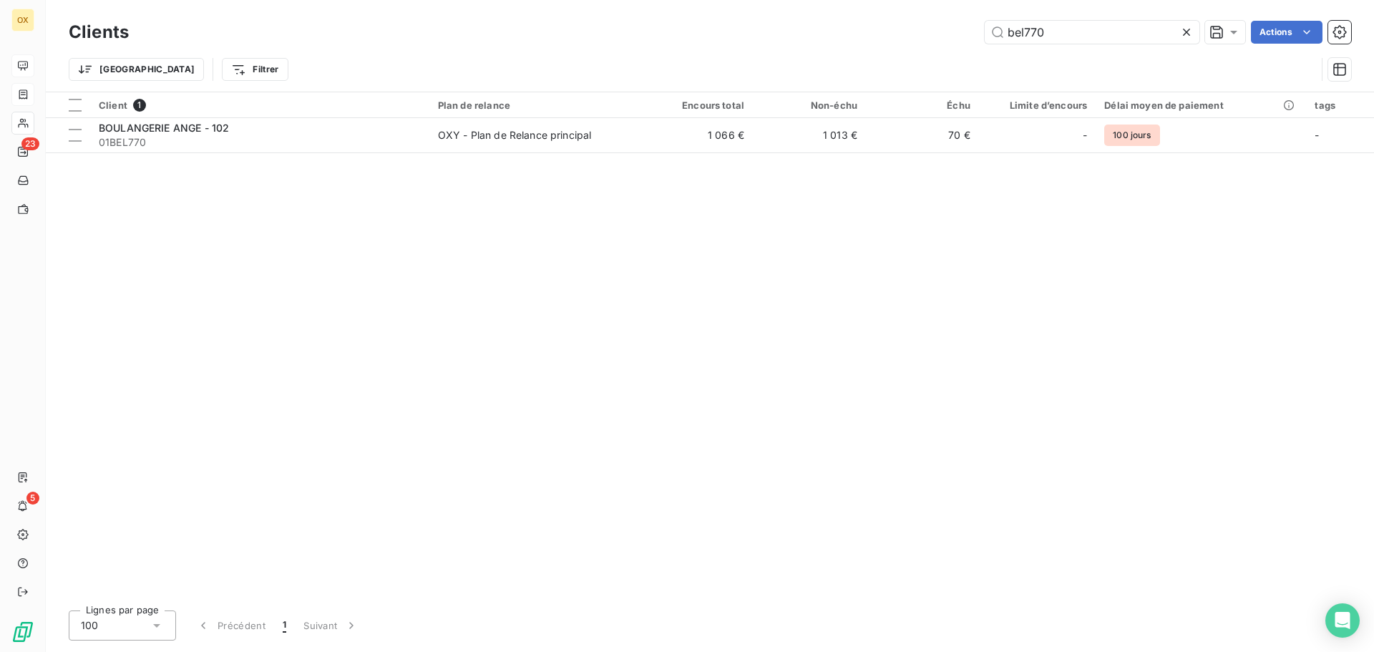
drag, startPoint x: 1053, startPoint y: 32, endPoint x: 959, endPoint y: 41, distance: 94.2
click at [959, 41] on div "bel770 Actions" at bounding box center [748, 32] width 1205 height 23
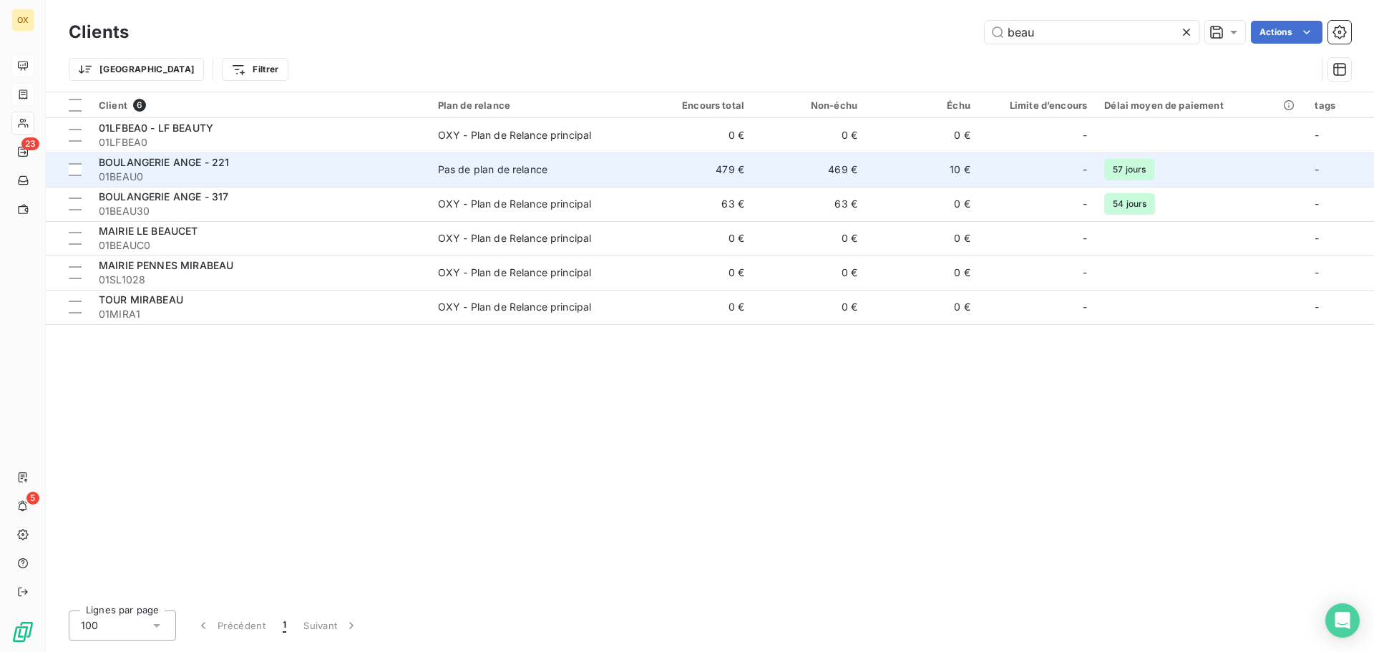
type input "beau"
click at [427, 183] on td "BOULANGERIE ANGE - 221 01BEAU0" at bounding box center [259, 169] width 339 height 34
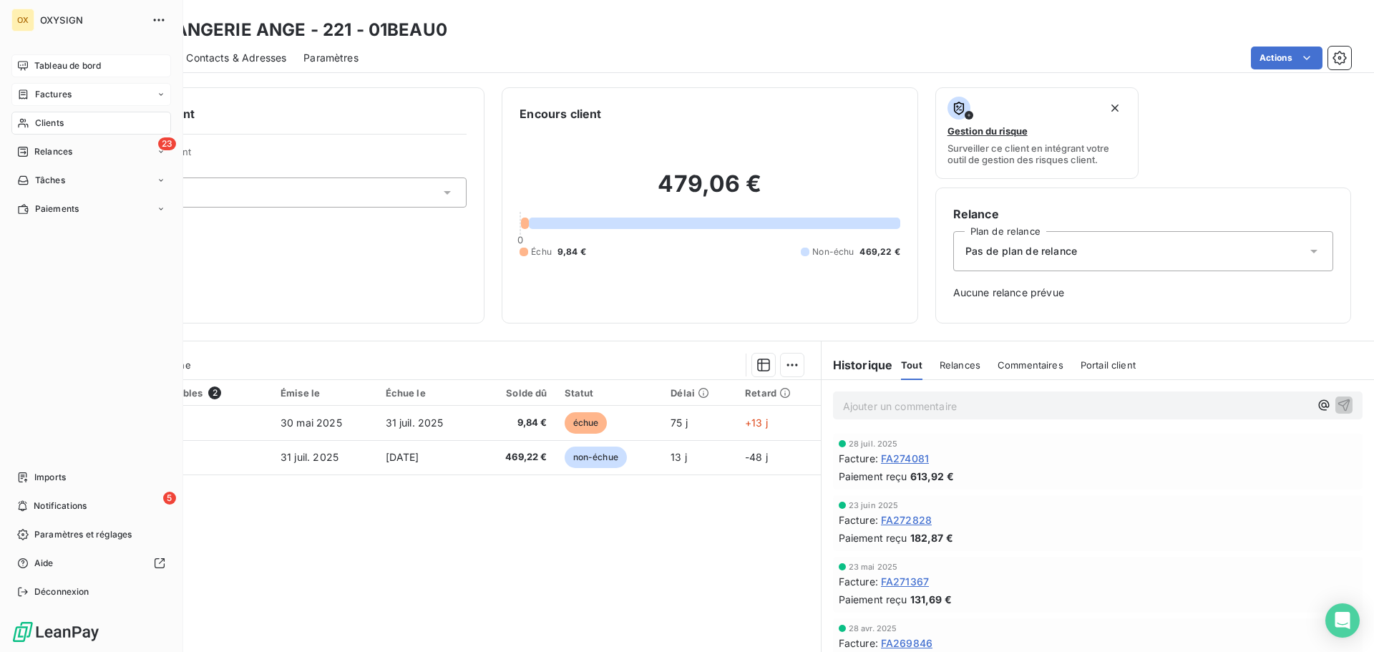
click at [52, 123] on span "Clients" at bounding box center [49, 123] width 29 height 13
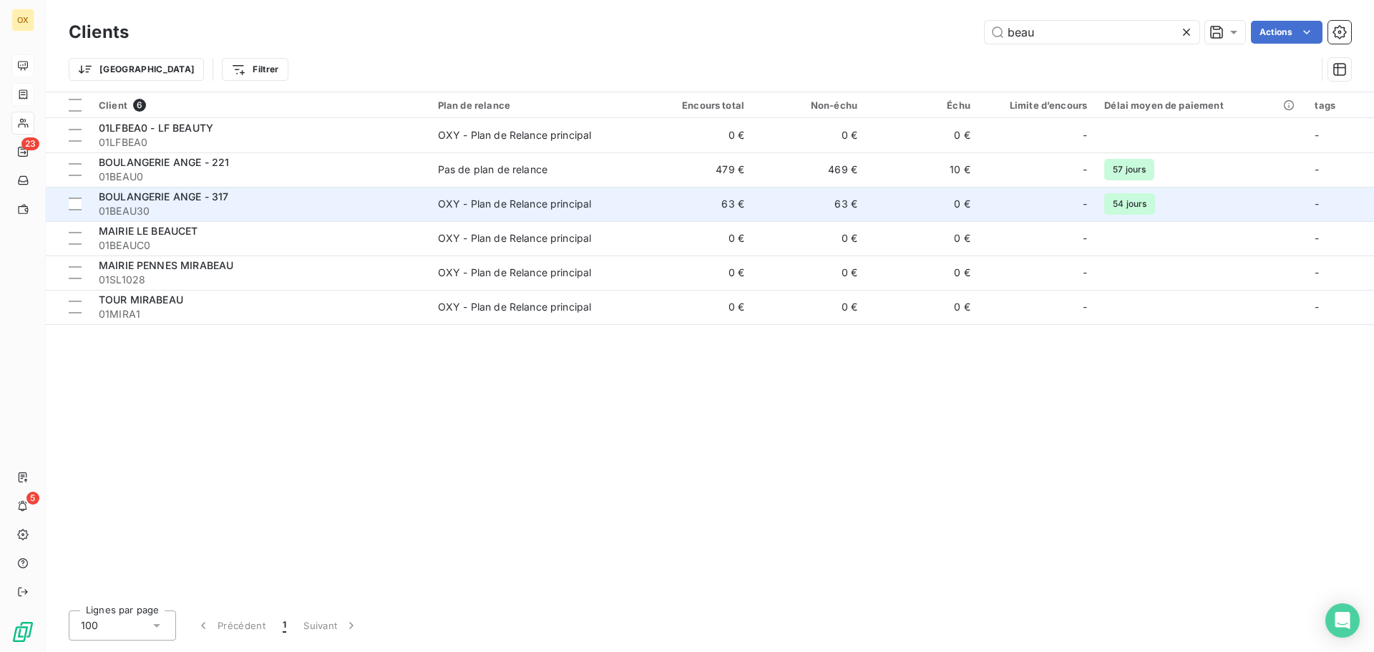
click at [309, 205] on span "01BEAU30" at bounding box center [260, 211] width 322 height 14
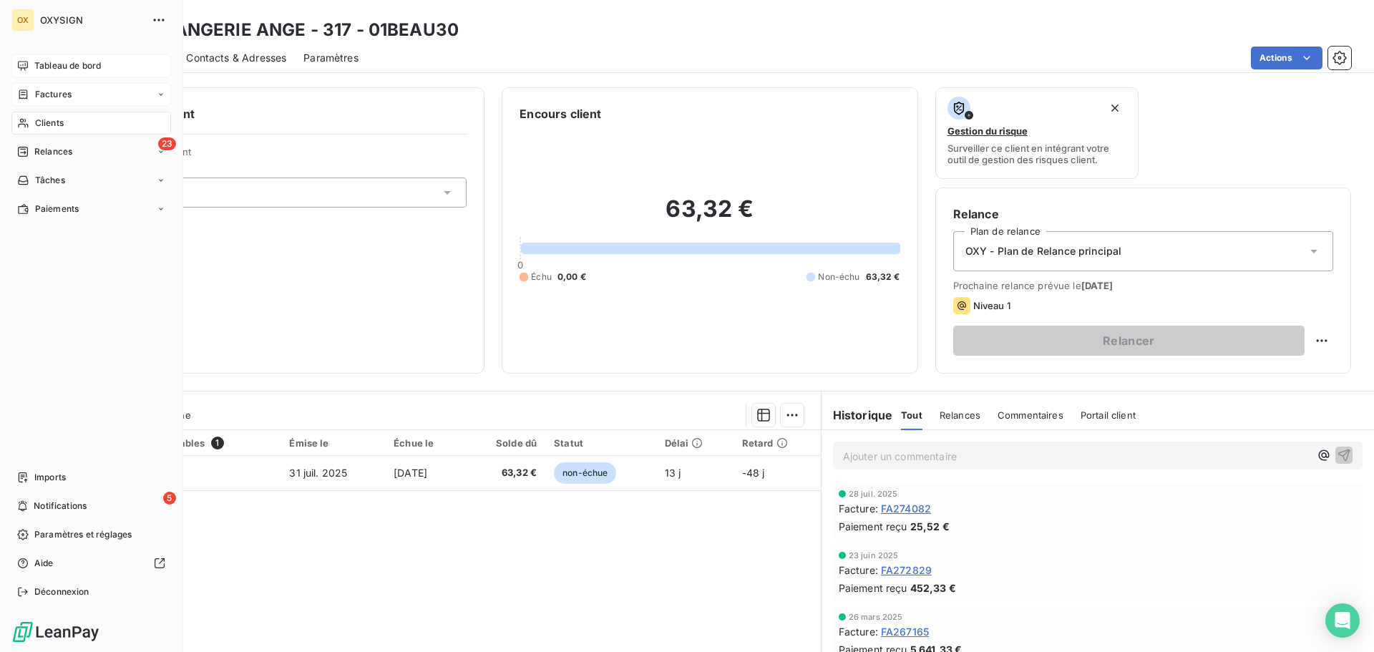
click at [41, 124] on span "Clients" at bounding box center [49, 123] width 29 height 13
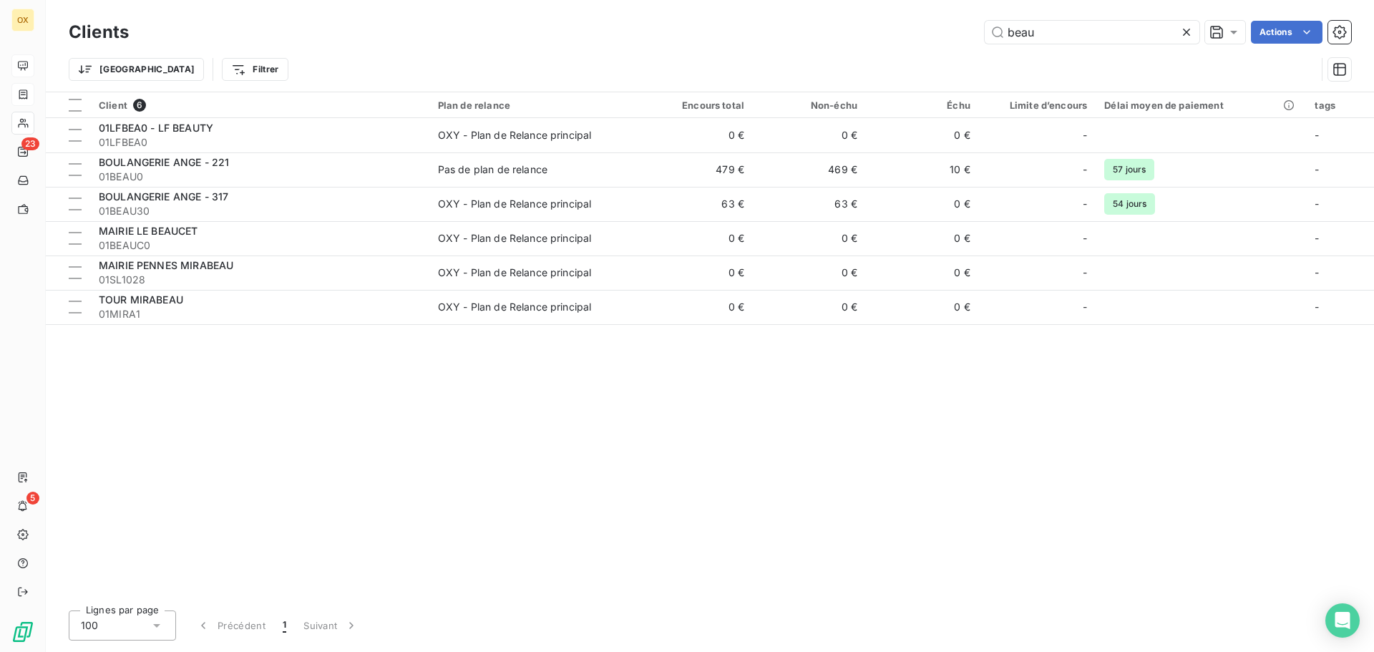
drag, startPoint x: 1077, startPoint y: 33, endPoint x: 957, endPoint y: 41, distance: 119.7
click at [957, 41] on div "beau Actions" at bounding box center [748, 32] width 1205 height 23
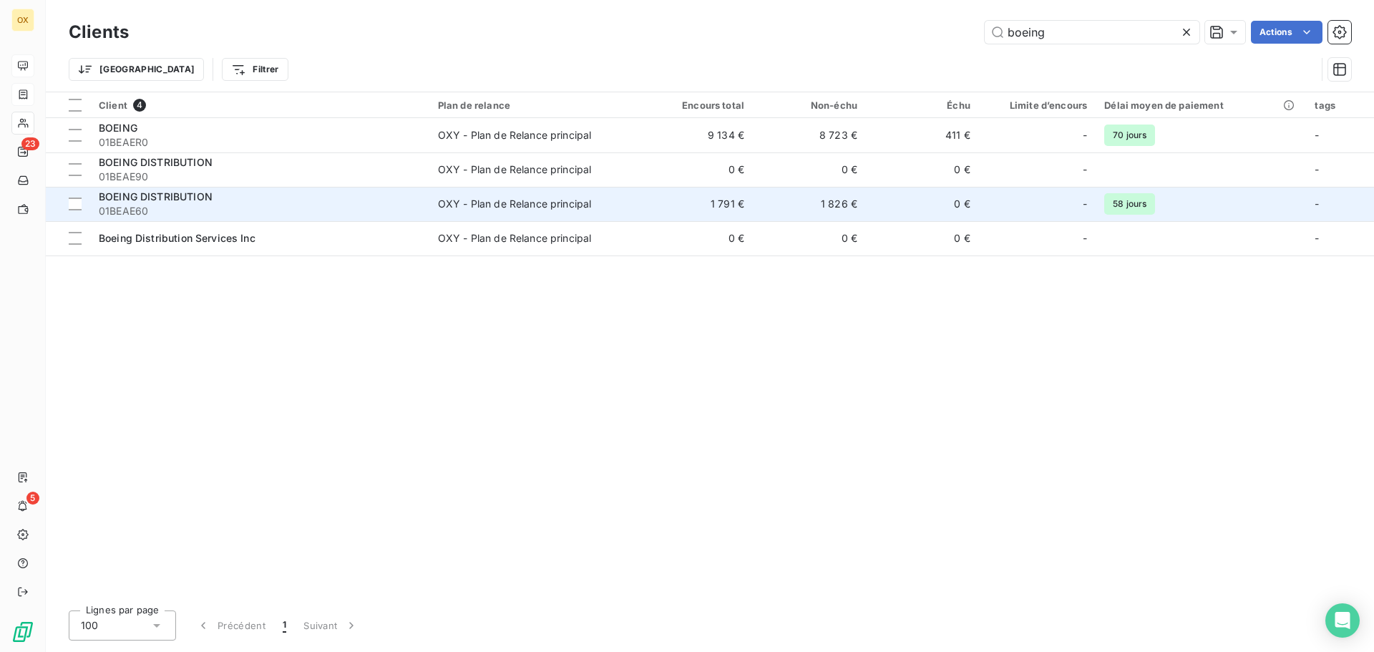
type input "boeing"
click at [496, 197] on div "OXY - Plan de Relance principal" at bounding box center [515, 204] width 154 height 14
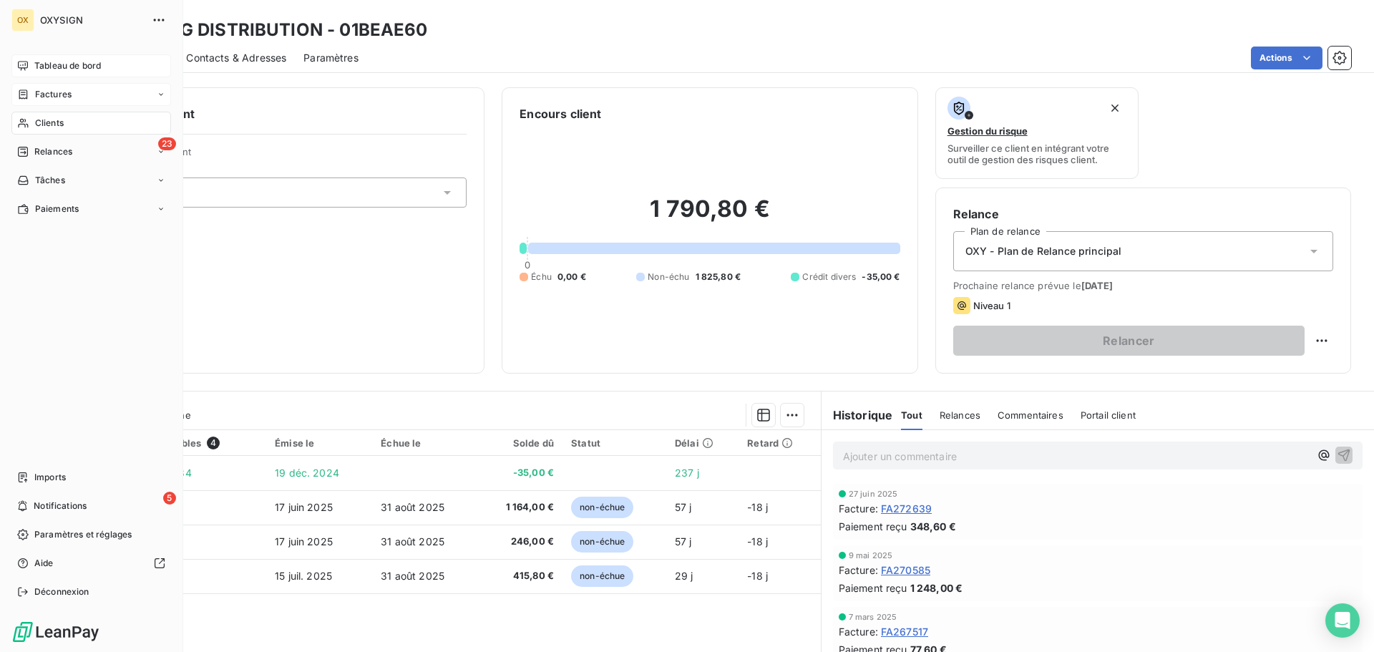
click at [52, 122] on span "Clients" at bounding box center [49, 123] width 29 height 13
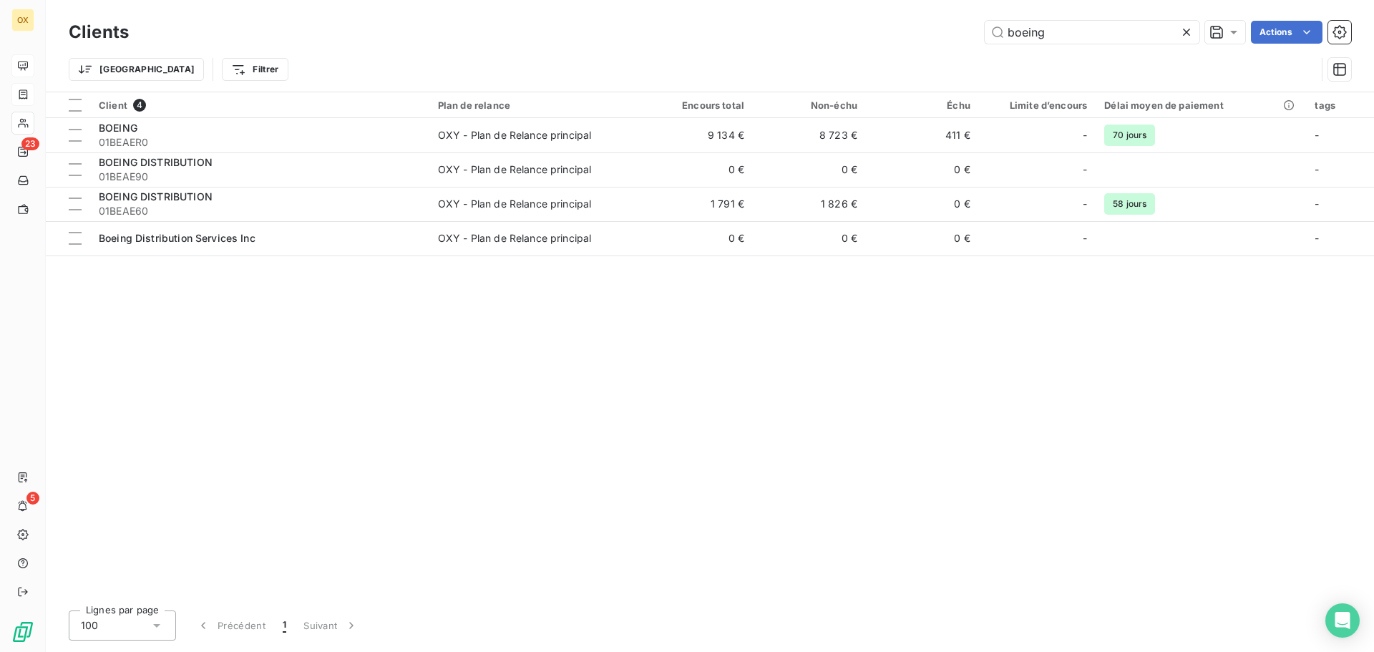
drag, startPoint x: 1061, startPoint y: 34, endPoint x: 976, endPoint y: 37, distance: 85.2
click at [976, 37] on div "boeing Actions" at bounding box center [748, 32] width 1205 height 23
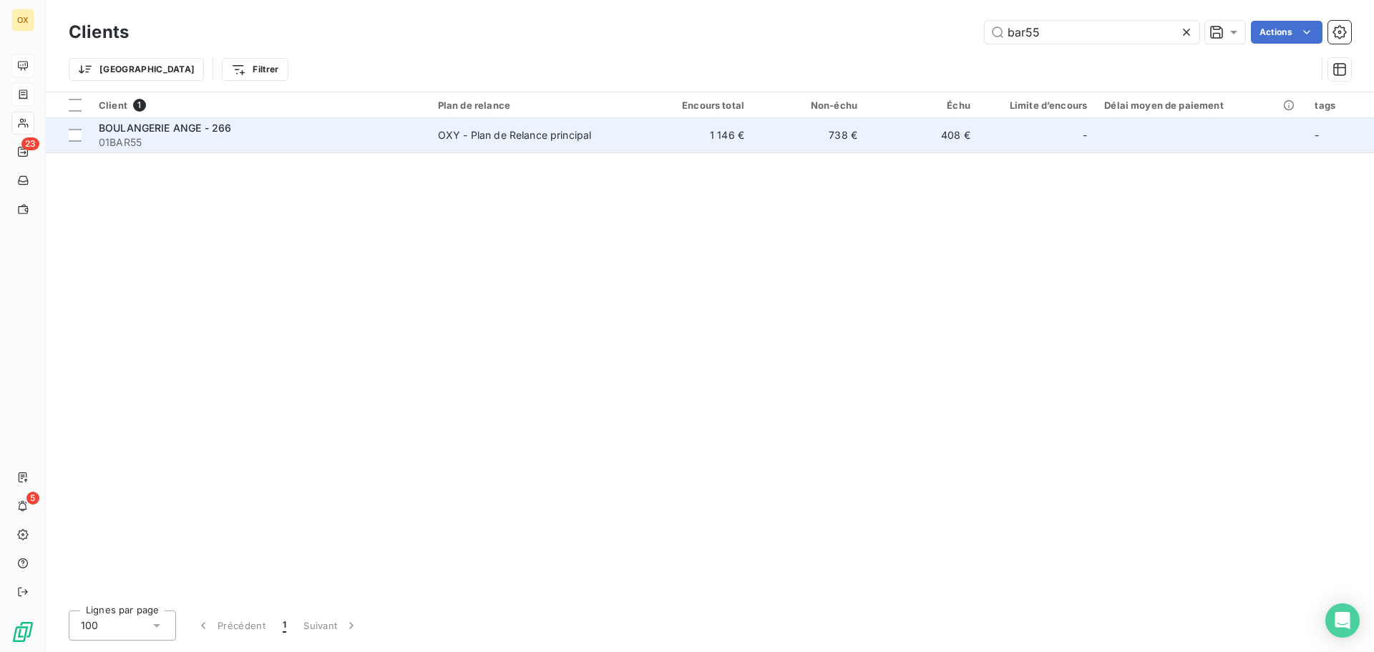
type input "bar55"
click at [239, 147] on span "01BAR55" at bounding box center [260, 142] width 322 height 14
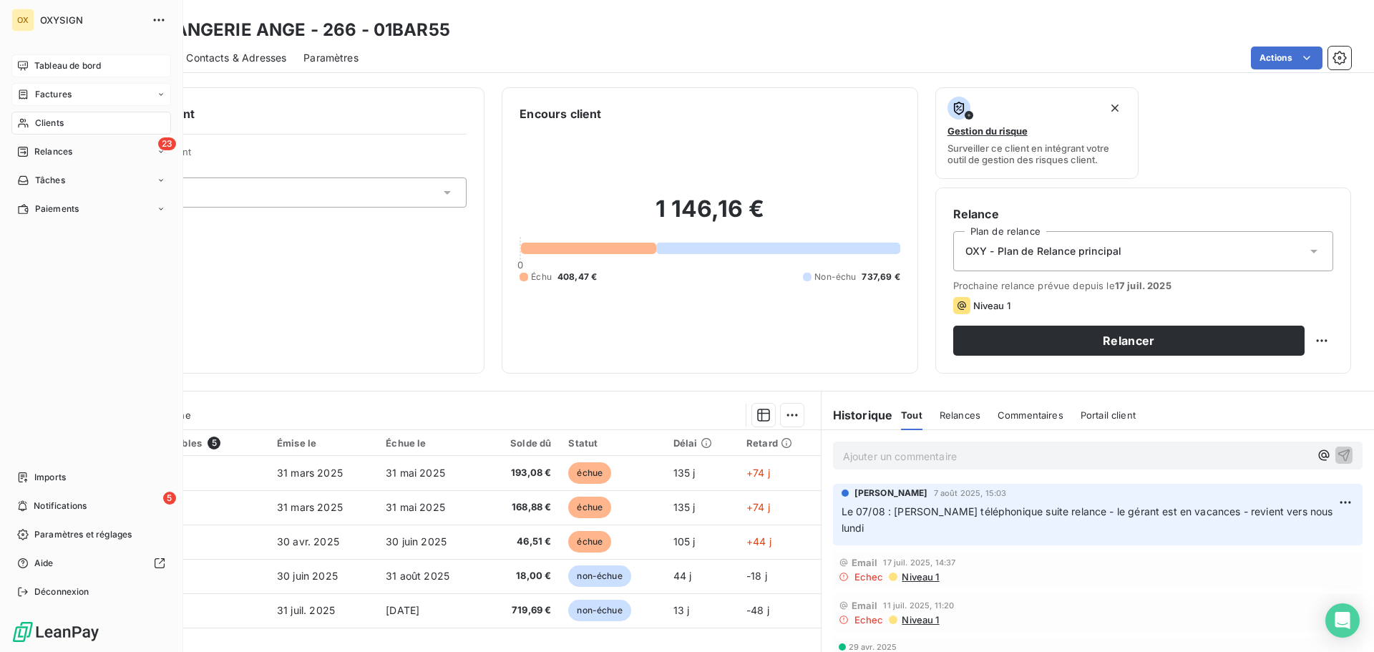
click at [56, 118] on span "Clients" at bounding box center [49, 123] width 29 height 13
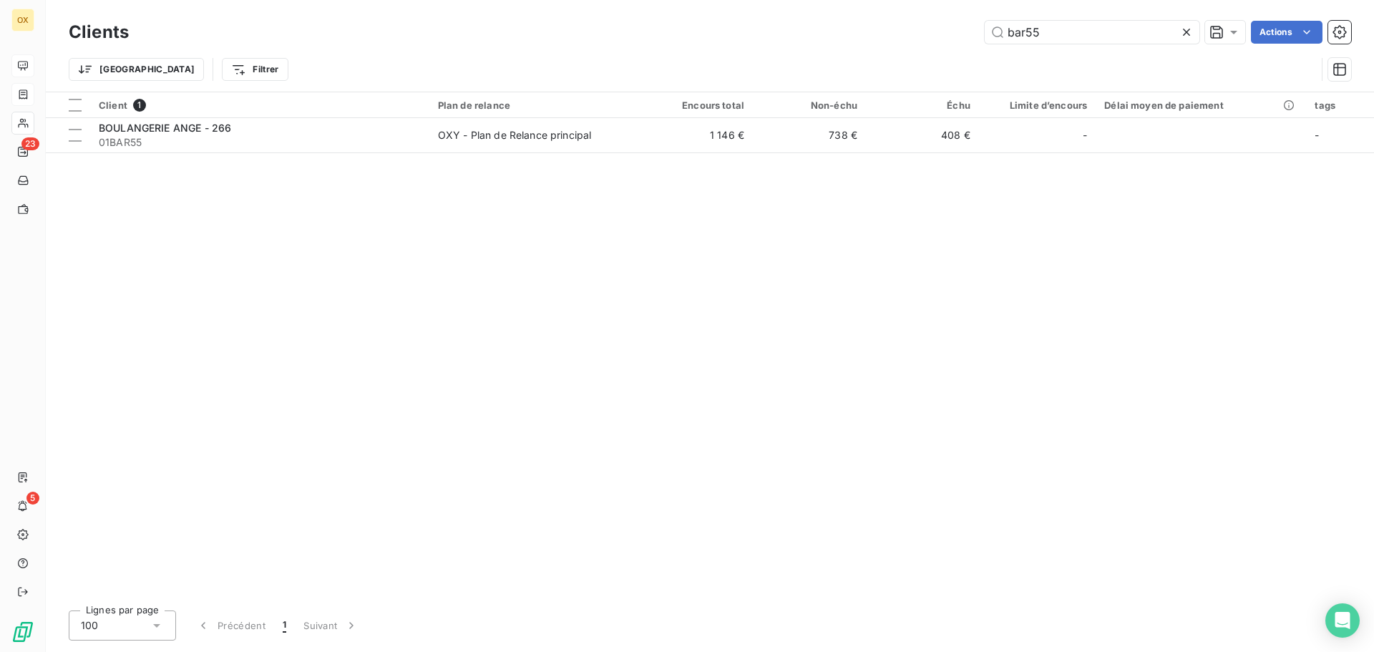
drag, startPoint x: 1075, startPoint y: 28, endPoint x: 975, endPoint y: 26, distance: 99.4
click at [975, 26] on div "bar55 Actions" at bounding box center [748, 32] width 1205 height 23
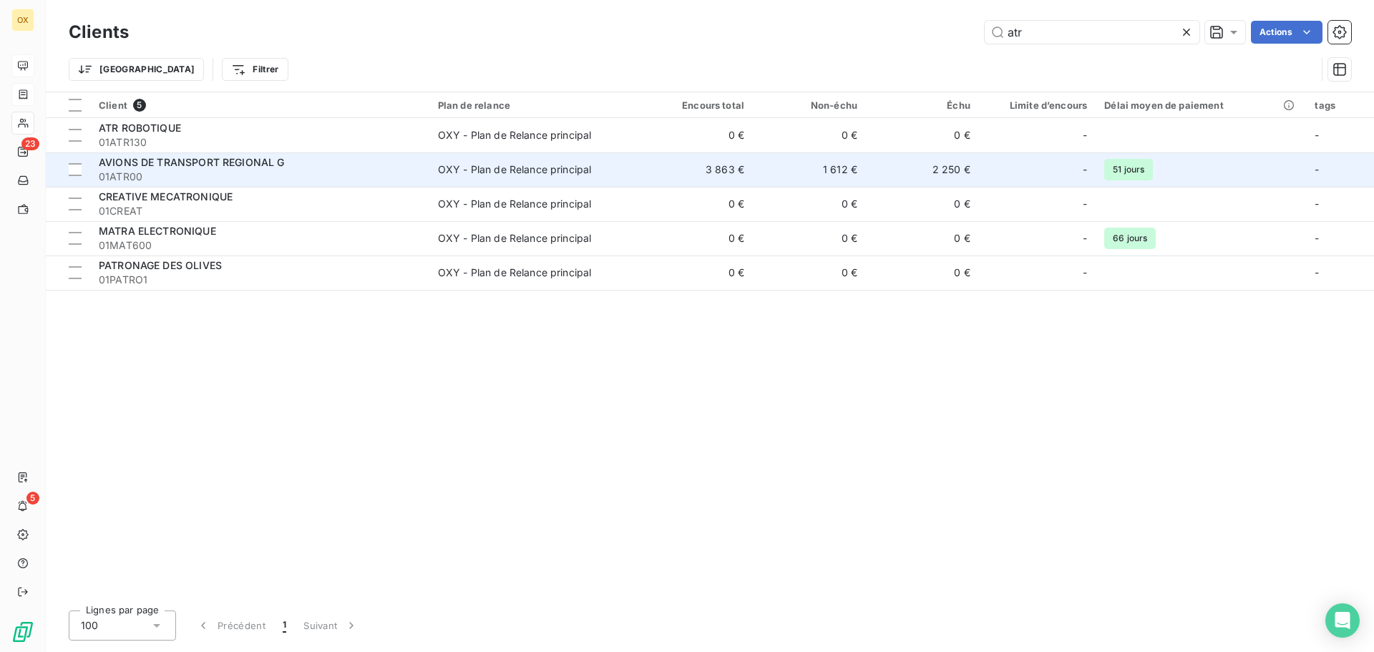
type input "atr"
click at [318, 169] on div "AVIONS DE TRANSPORT REGIONAL G" at bounding box center [260, 162] width 322 height 14
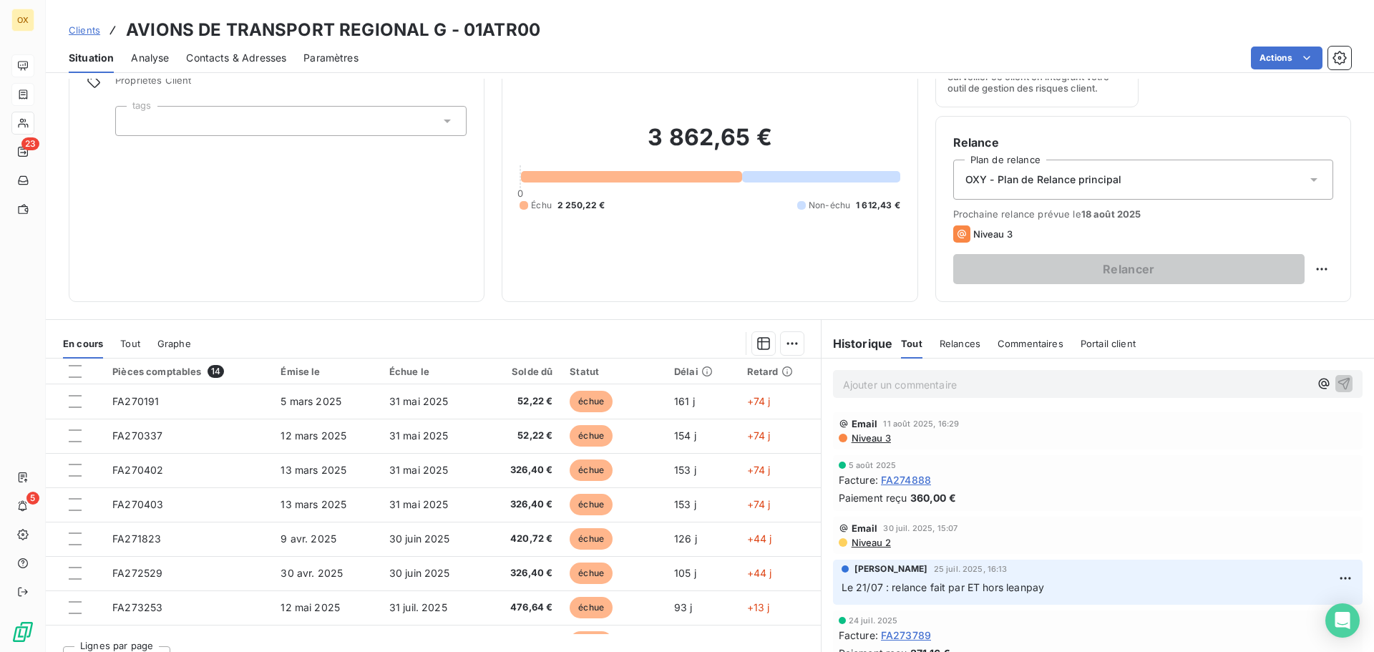
scroll to position [97, 0]
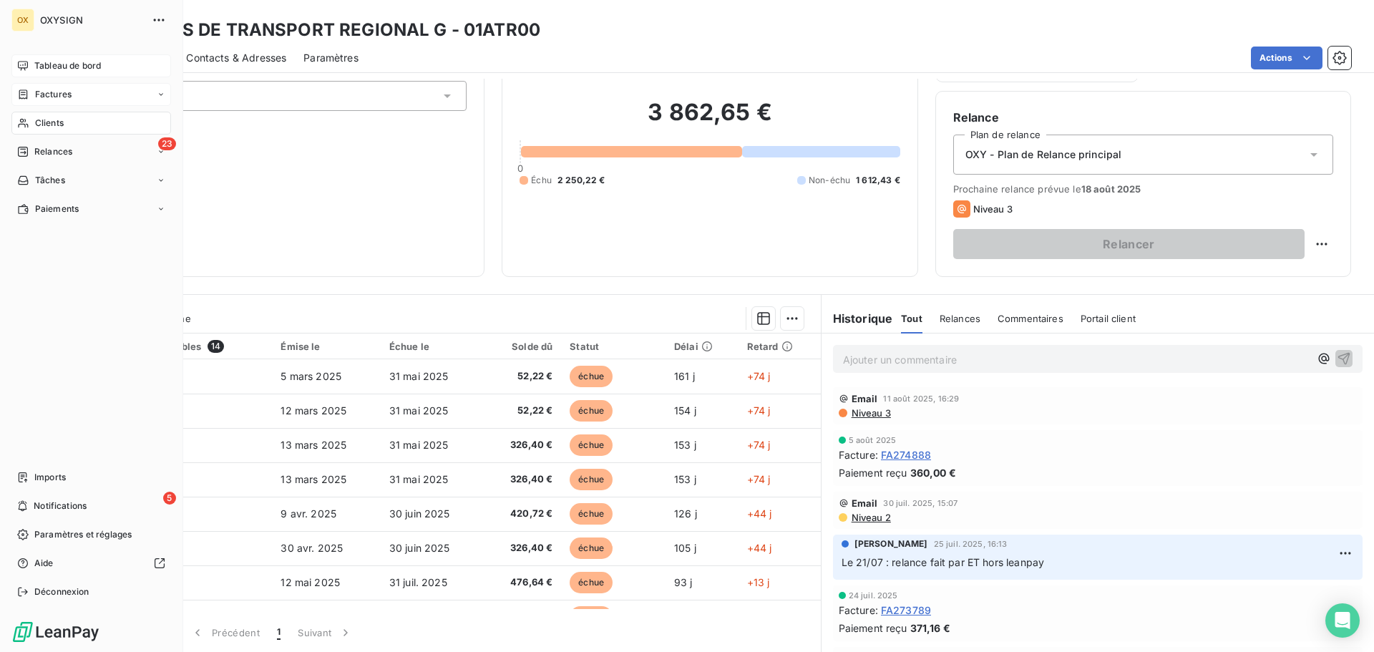
click at [80, 117] on div "Clients" at bounding box center [91, 123] width 160 height 23
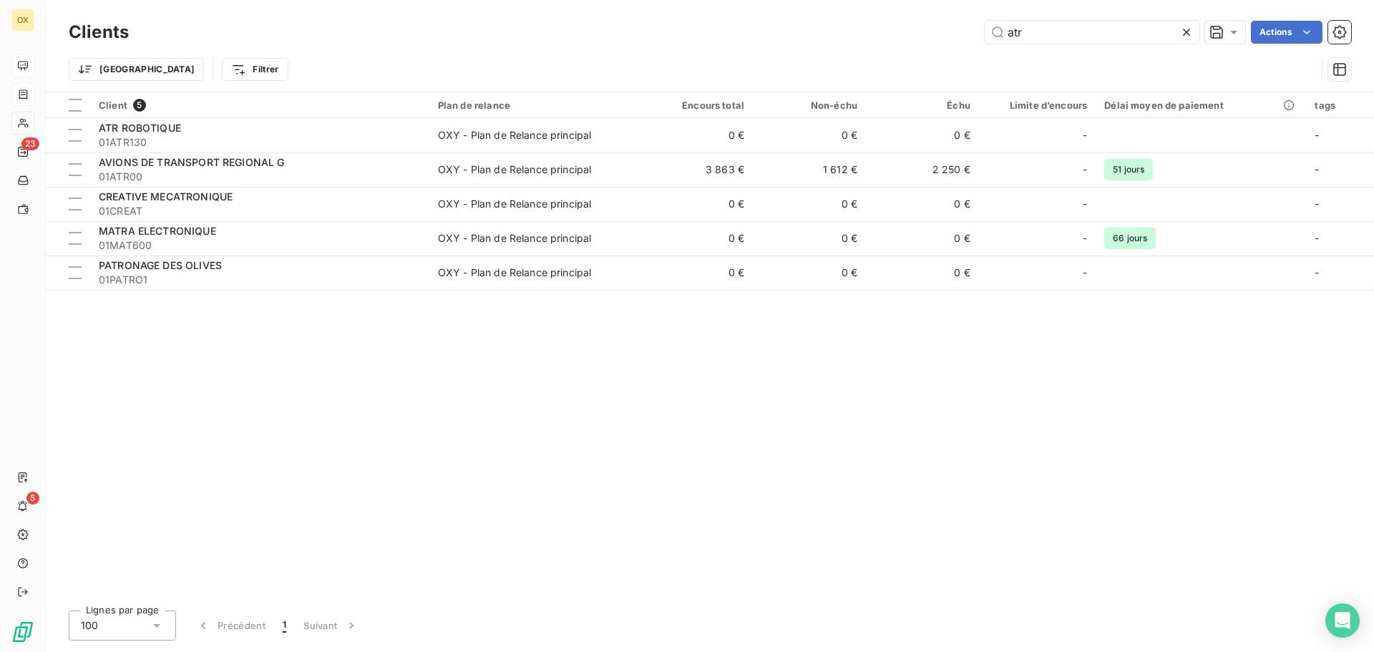
drag, startPoint x: 1070, startPoint y: 38, endPoint x: 956, endPoint y: 34, distance: 113.8
click at [956, 34] on div "atr Actions" at bounding box center [748, 32] width 1205 height 23
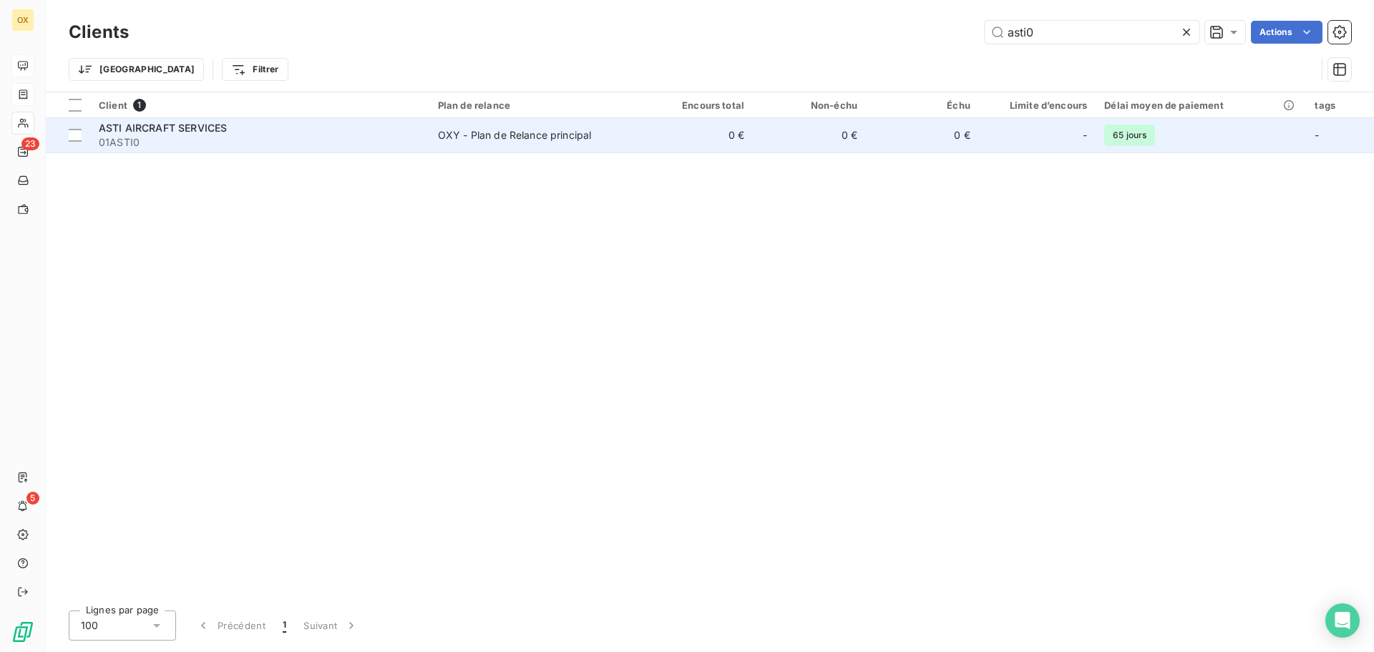
type input "asti0"
click at [320, 131] on div "ASTI AIRCRAFT SERVICES" at bounding box center [260, 128] width 322 height 14
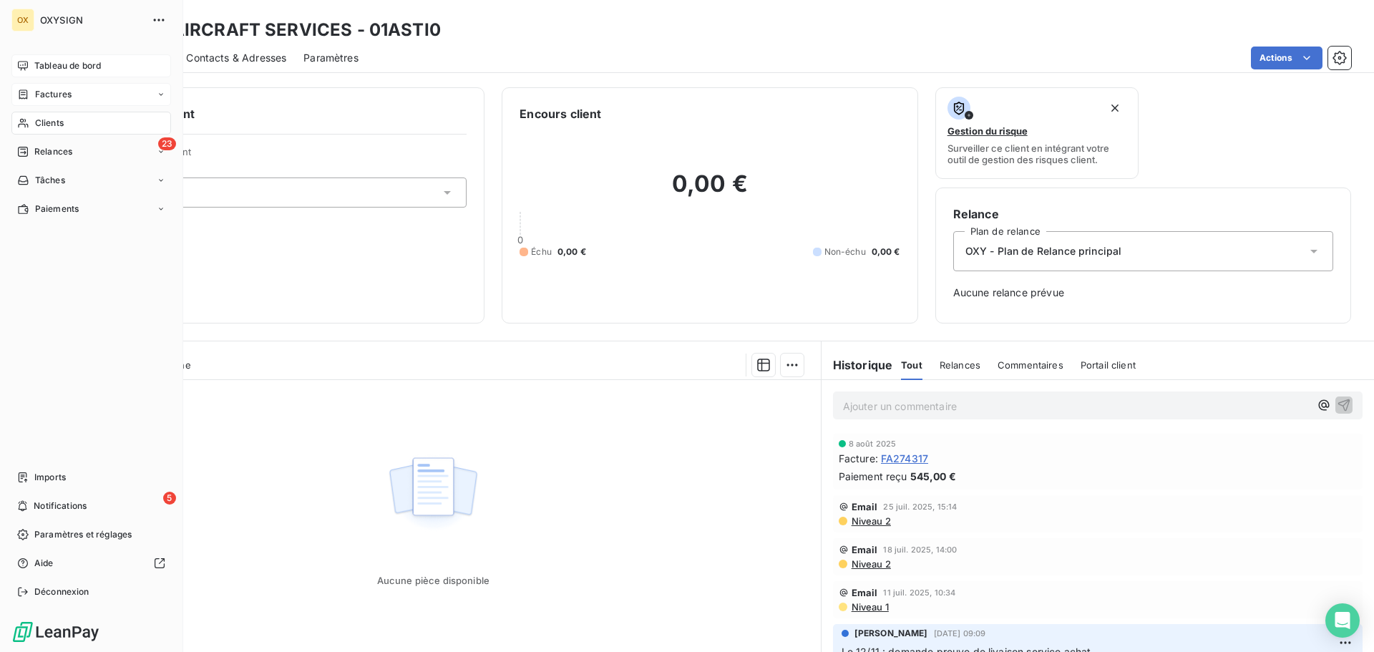
click at [49, 119] on span "Clients" at bounding box center [49, 123] width 29 height 13
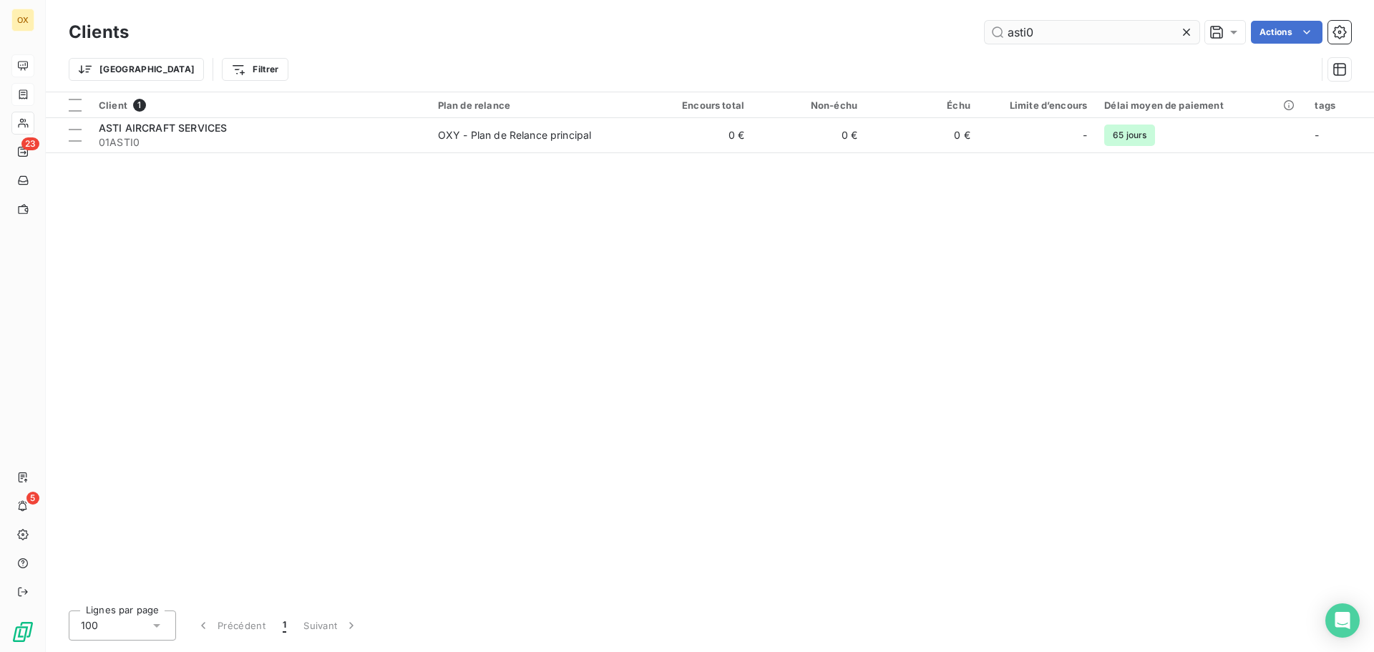
drag, startPoint x: 1048, startPoint y: 34, endPoint x: 987, endPoint y: 40, distance: 61.1
click at [987, 40] on input "asti0" at bounding box center [1091, 32] width 215 height 23
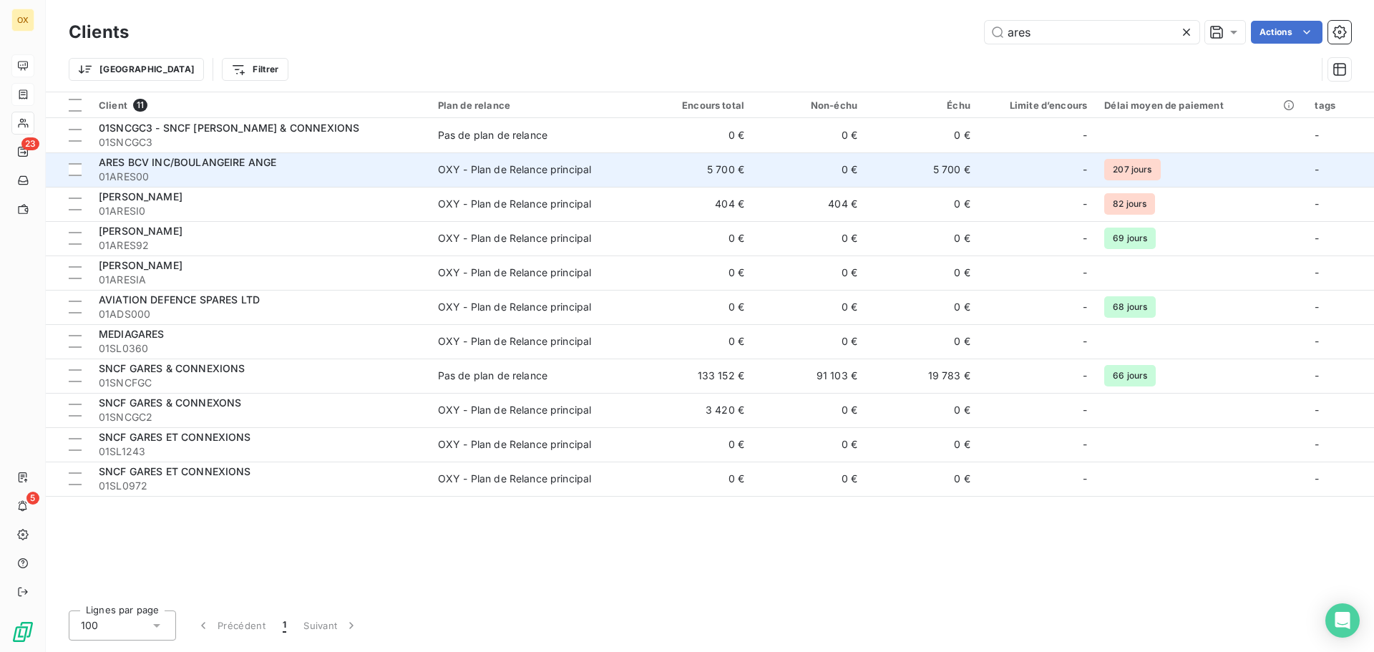
type input "ares"
click at [214, 175] on span "01ARES00" at bounding box center [260, 177] width 322 height 14
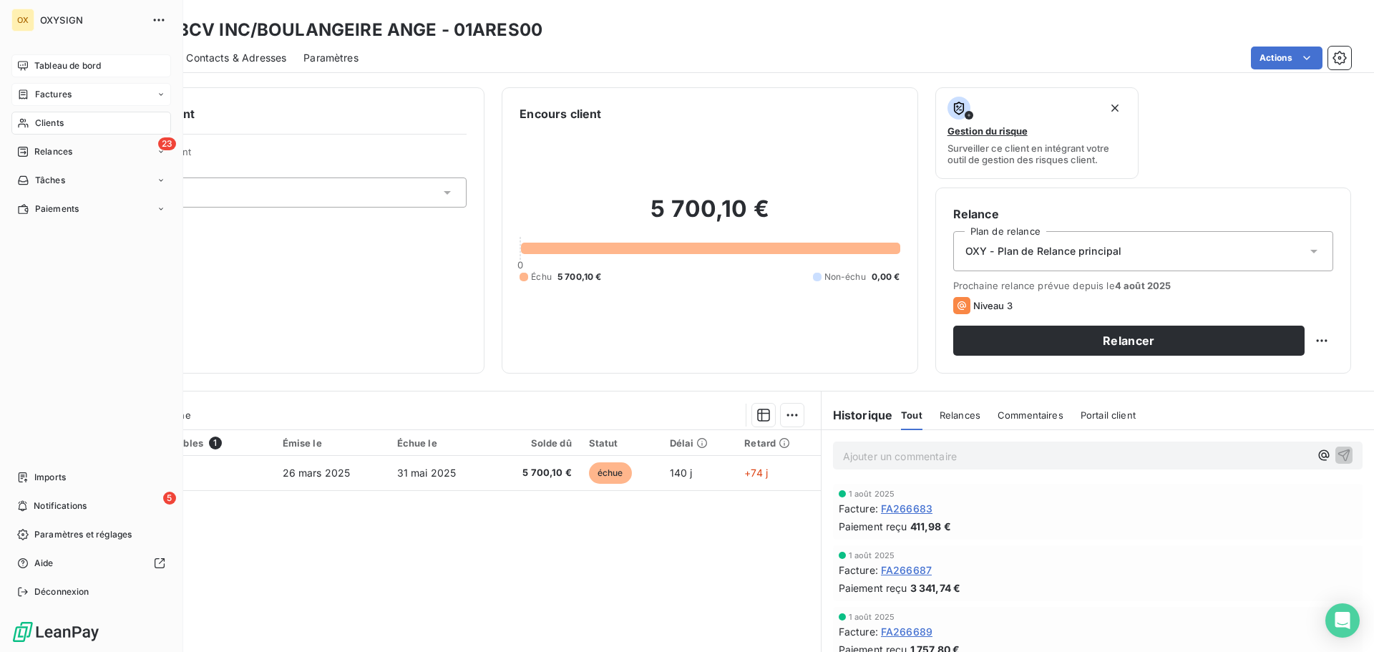
click at [39, 119] on span "Clients" at bounding box center [49, 123] width 29 height 13
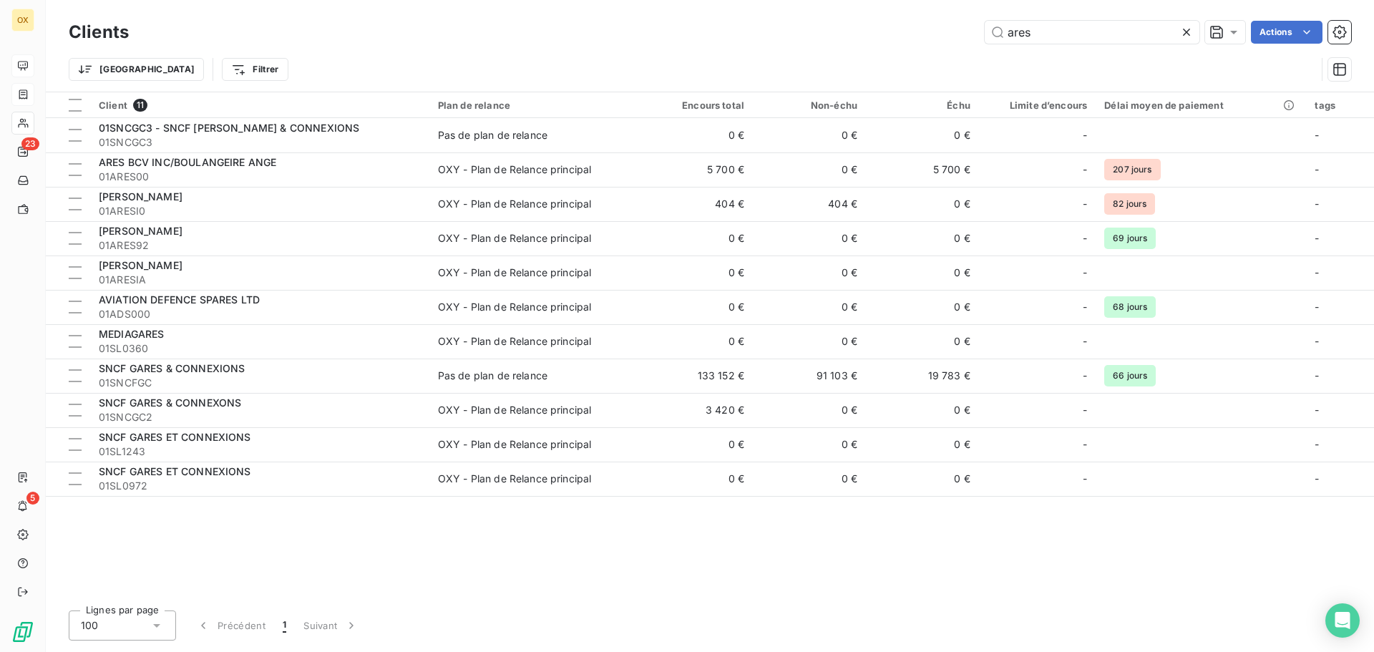
drag, startPoint x: 1013, startPoint y: 44, endPoint x: 944, endPoint y: 55, distance: 69.5
click at [944, 55] on div "Clients ares Actions Trier Filtrer" at bounding box center [710, 54] width 1282 height 74
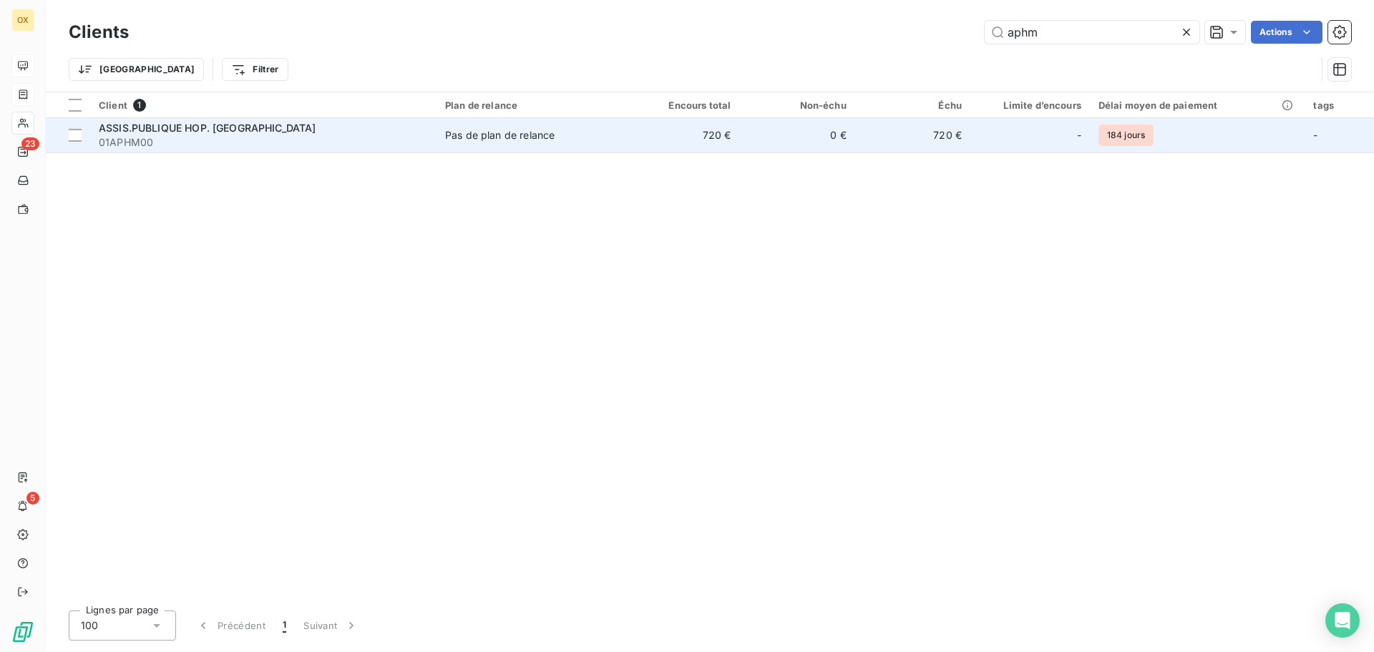
type input "aphm"
click at [278, 131] on div "ASSIS.PUBLIQUE HOP. MARSEILLE" at bounding box center [263, 128] width 329 height 14
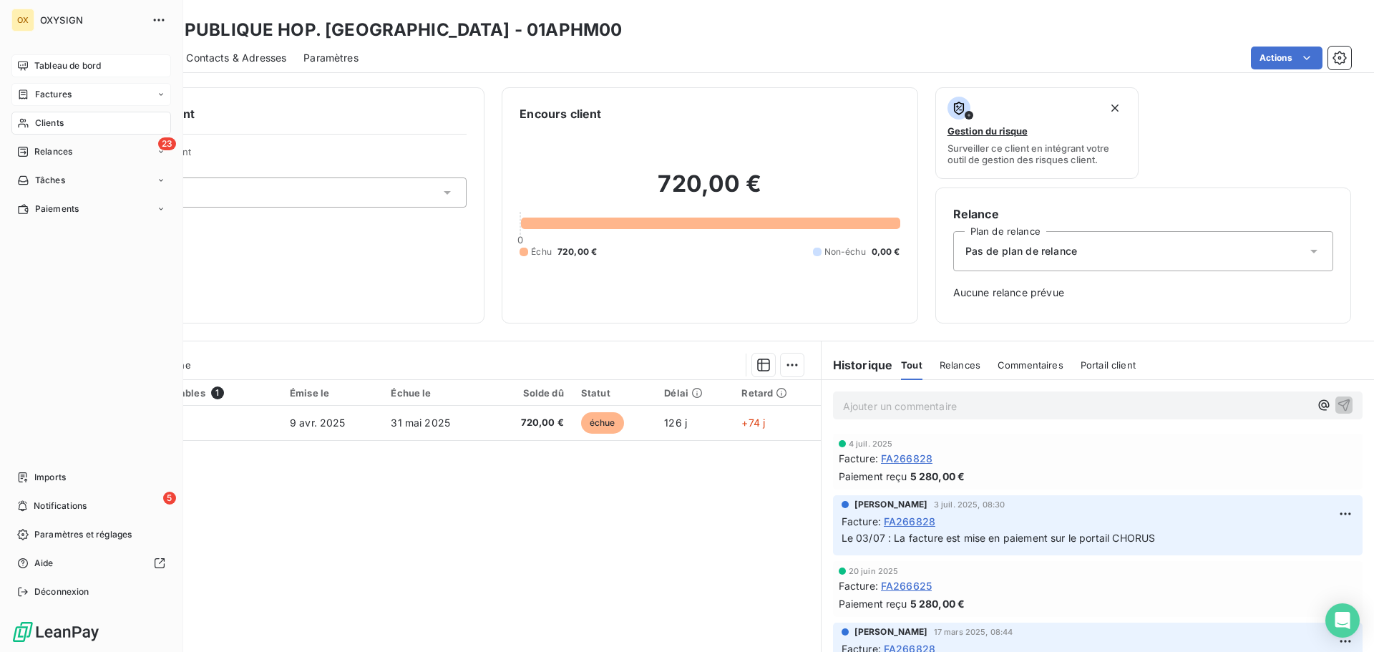
click at [49, 117] on span "Clients" at bounding box center [49, 123] width 29 height 13
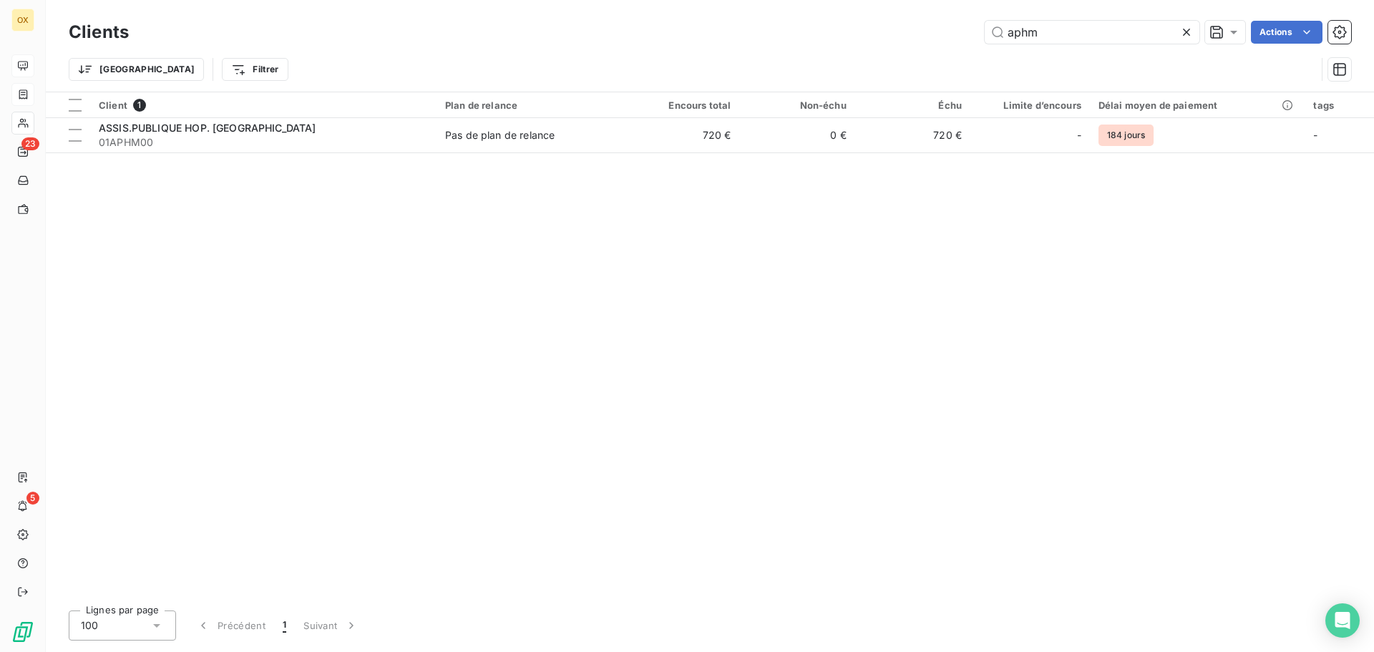
drag, startPoint x: 1095, startPoint y: 34, endPoint x: 947, endPoint y: 54, distance: 148.7
click at [947, 54] on div "Clients aphm Actions Trier Filtrer" at bounding box center [710, 54] width 1282 height 74
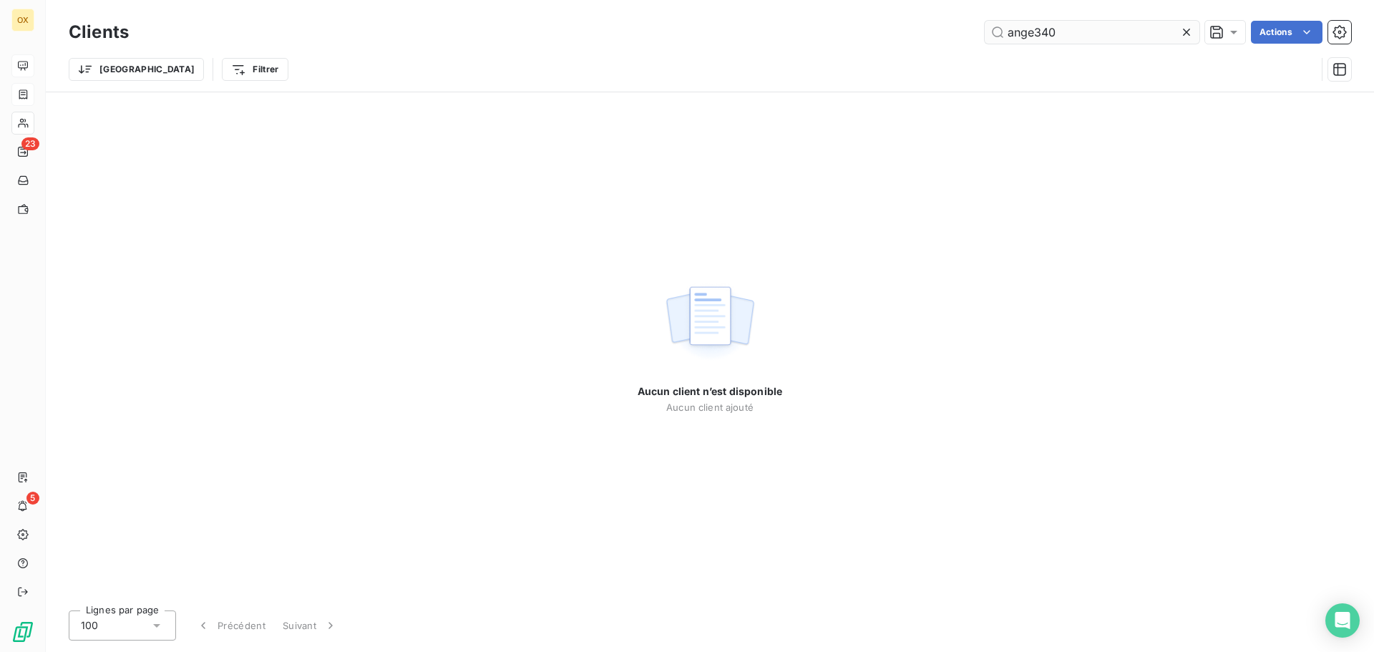
click at [1092, 26] on input "ange340" at bounding box center [1091, 32] width 215 height 23
drag, startPoint x: 1036, startPoint y: 35, endPoint x: 1114, endPoint y: 4, distance: 84.1
click at [1035, 34] on input "ange340" at bounding box center [1091, 32] width 215 height 23
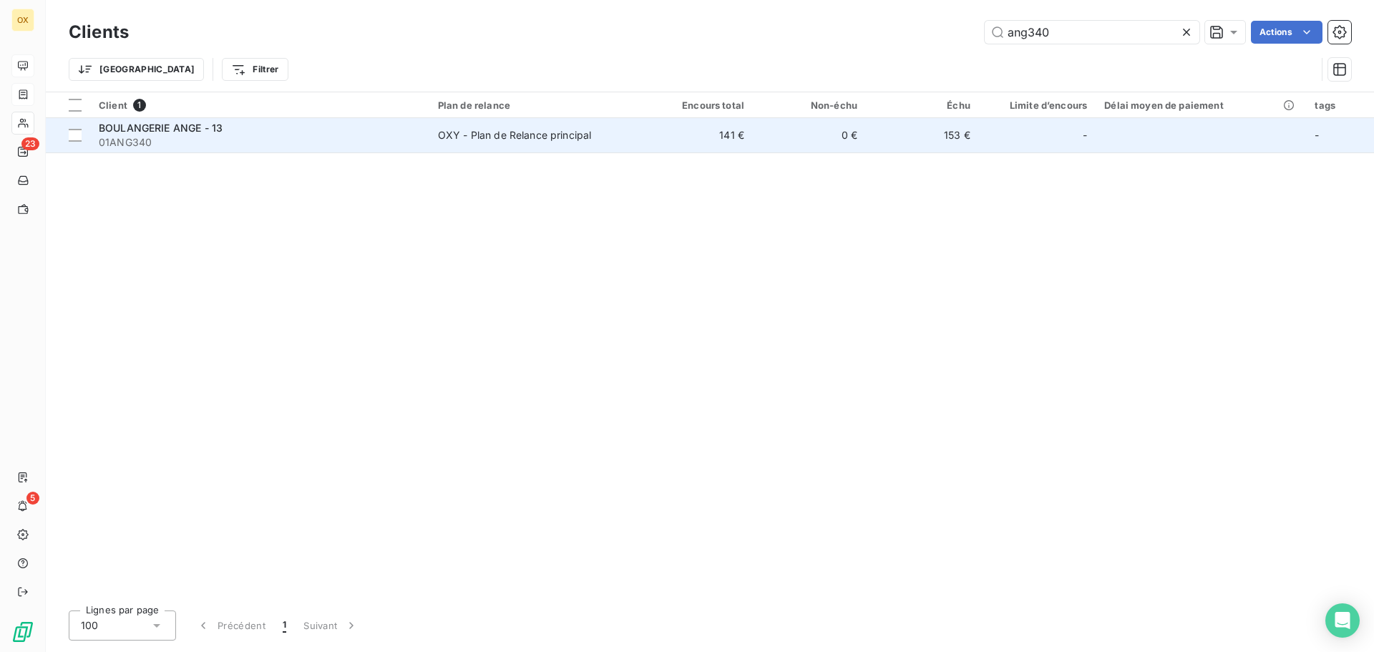
type input "ang340"
click at [250, 138] on span "01ANG340" at bounding box center [260, 142] width 322 height 14
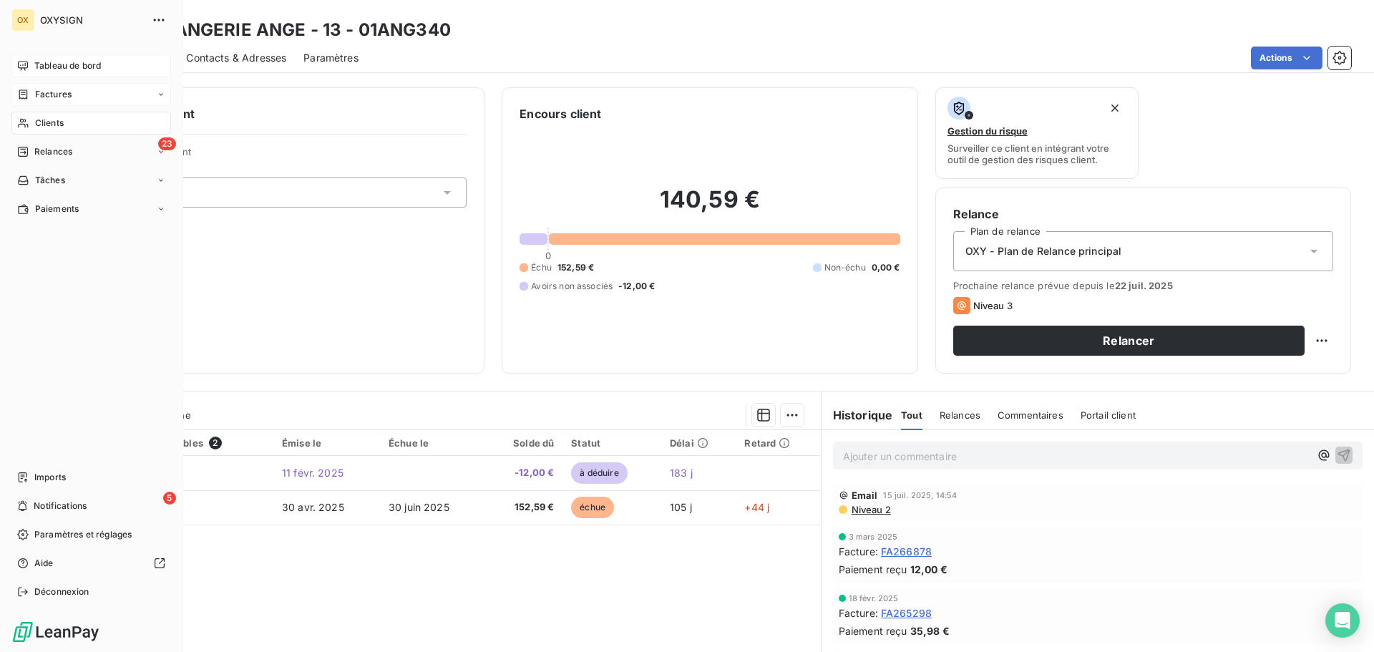
click at [44, 125] on span "Clients" at bounding box center [49, 123] width 29 height 13
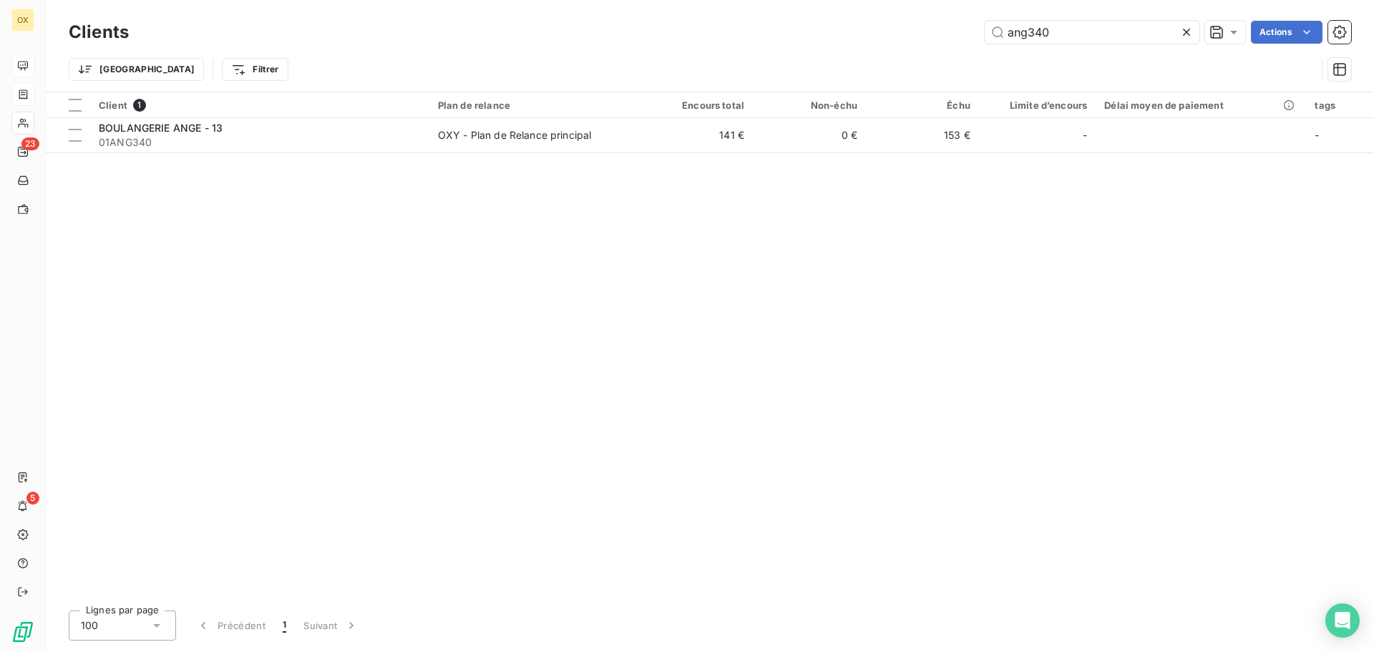
drag, startPoint x: 1087, startPoint y: 29, endPoint x: 929, endPoint y: 32, distance: 158.1
click at [929, 32] on div "ang340 Actions" at bounding box center [748, 32] width 1205 height 23
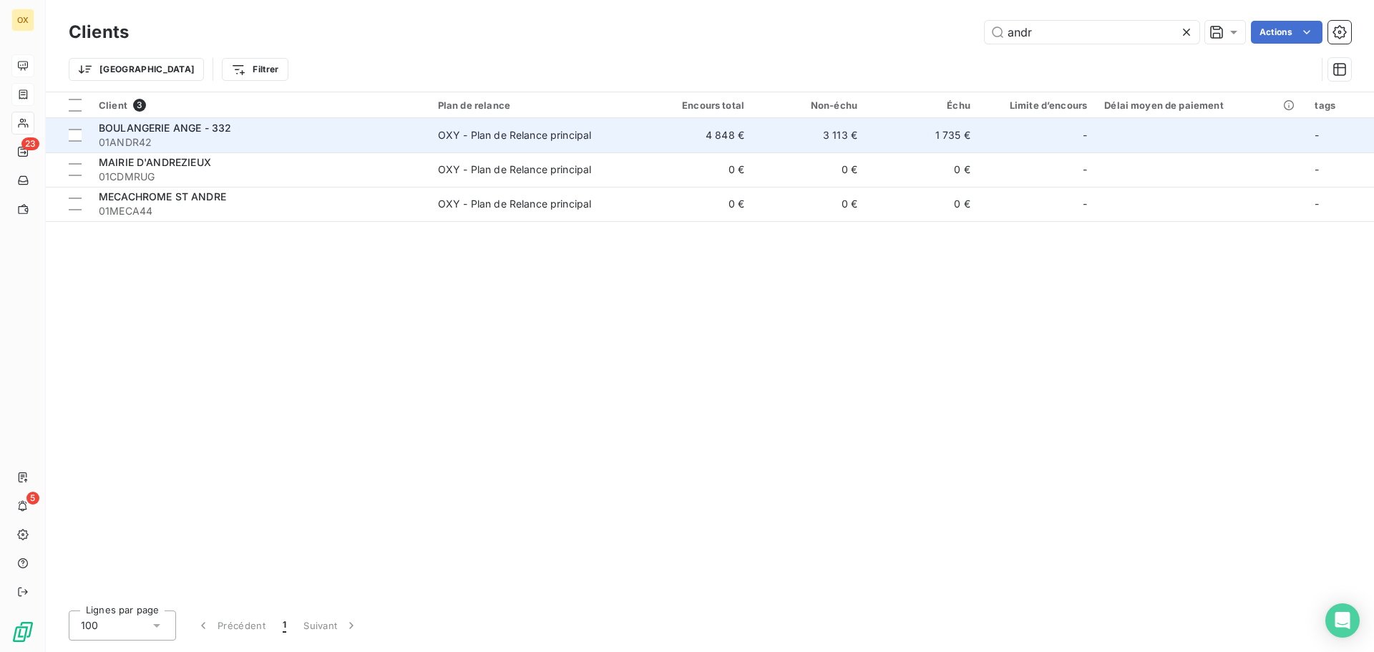
type input "andr"
click at [538, 128] on div "OXY - Plan de Relance principal" at bounding box center [515, 135] width 154 height 14
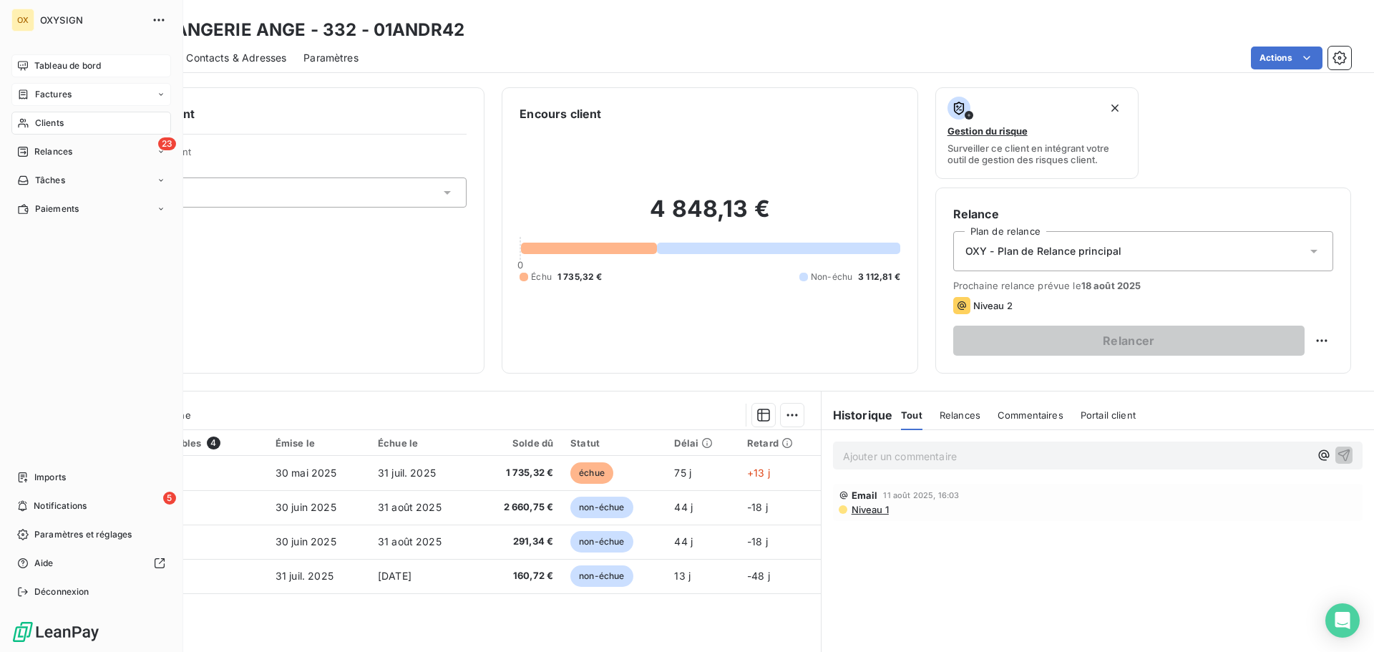
click at [50, 122] on span "Clients" at bounding box center [49, 123] width 29 height 13
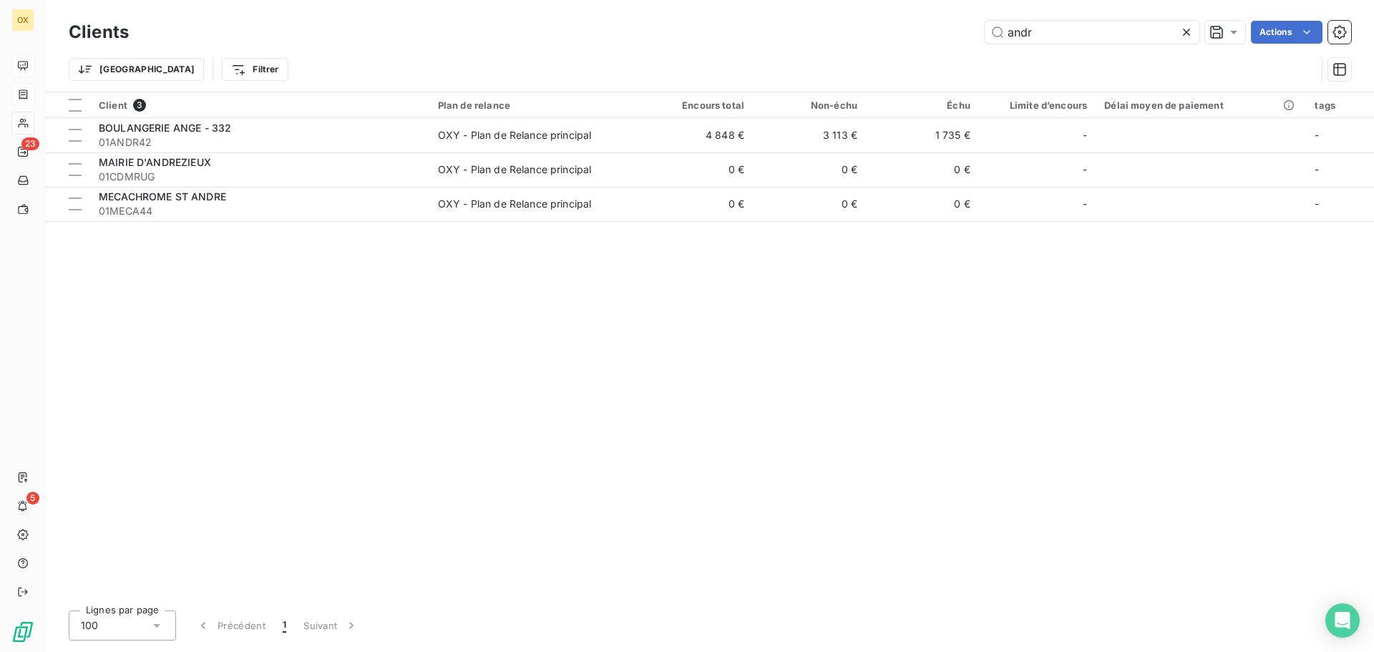
drag, startPoint x: 1057, startPoint y: 39, endPoint x: 964, endPoint y: 43, distance: 93.8
click at [964, 43] on div "andr Actions" at bounding box center [748, 32] width 1205 height 23
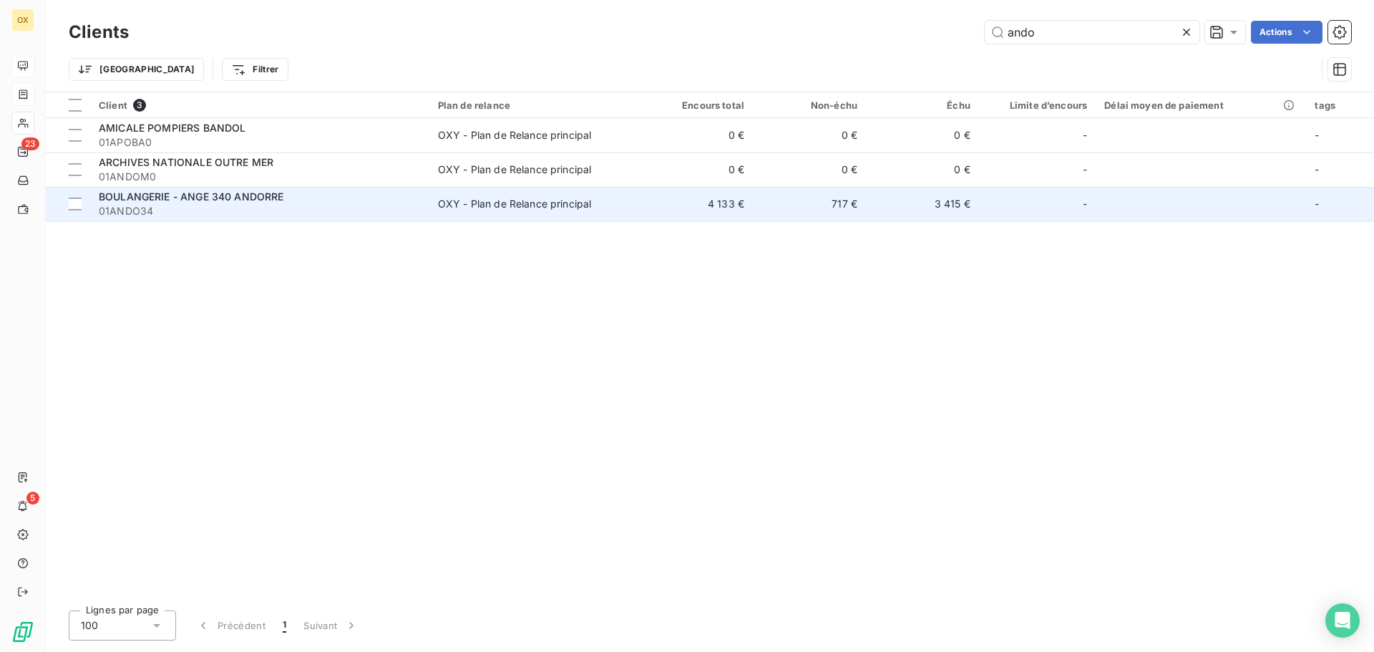
type input "ando"
click at [300, 211] on span "01ANDO34" at bounding box center [260, 211] width 322 height 14
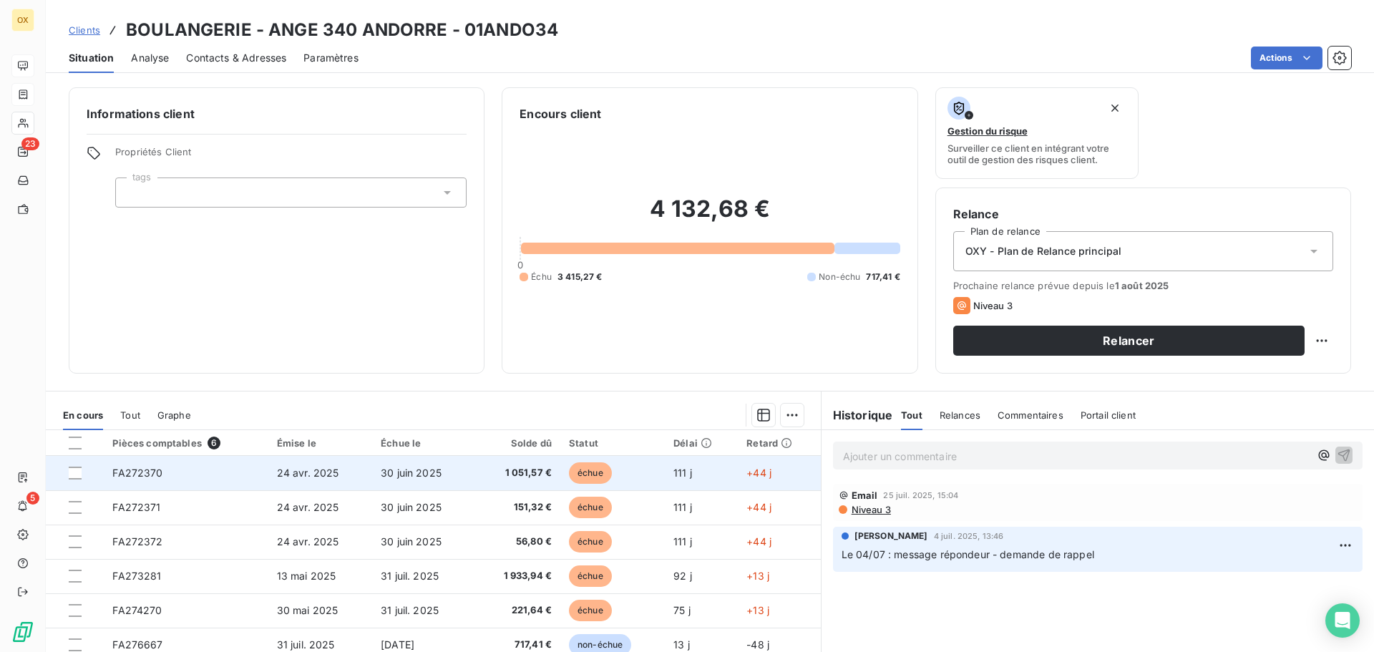
click at [504, 474] on span "1 051,57 €" at bounding box center [517, 473] width 69 height 14
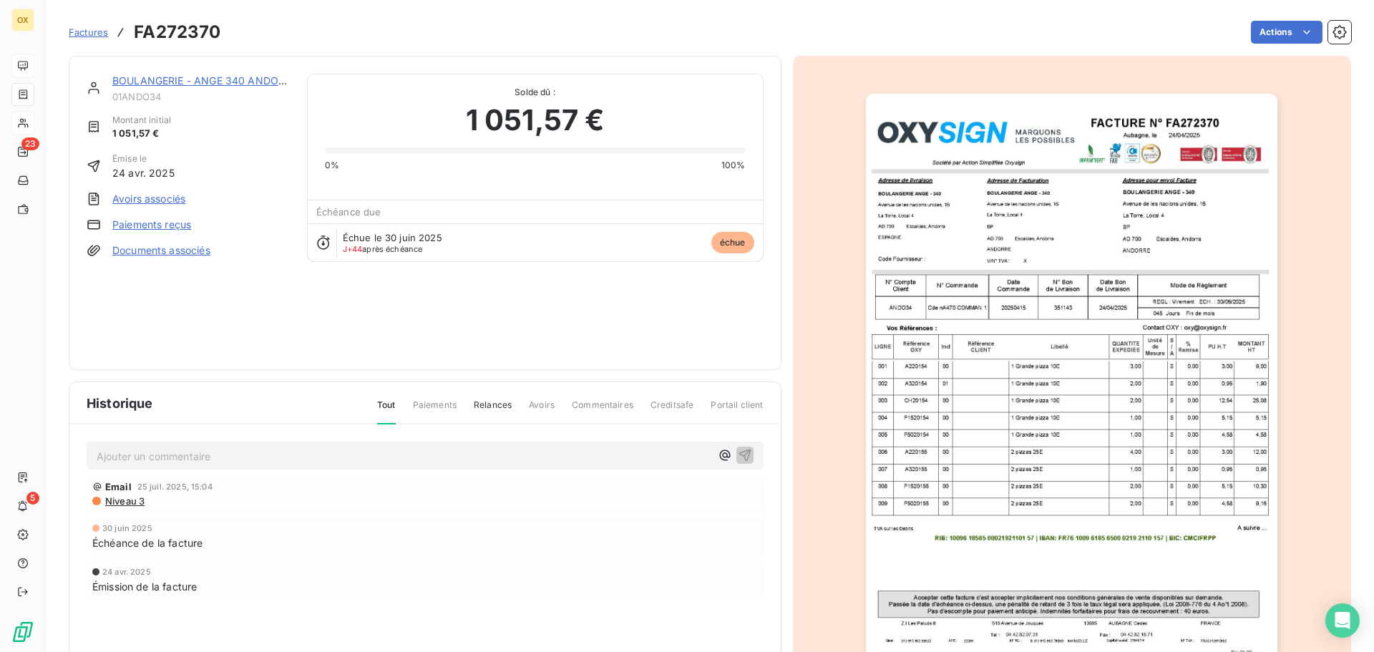
click at [206, 78] on link "BOULANGERIE - ANGE 340 ANDORRE" at bounding box center [204, 80] width 185 height 12
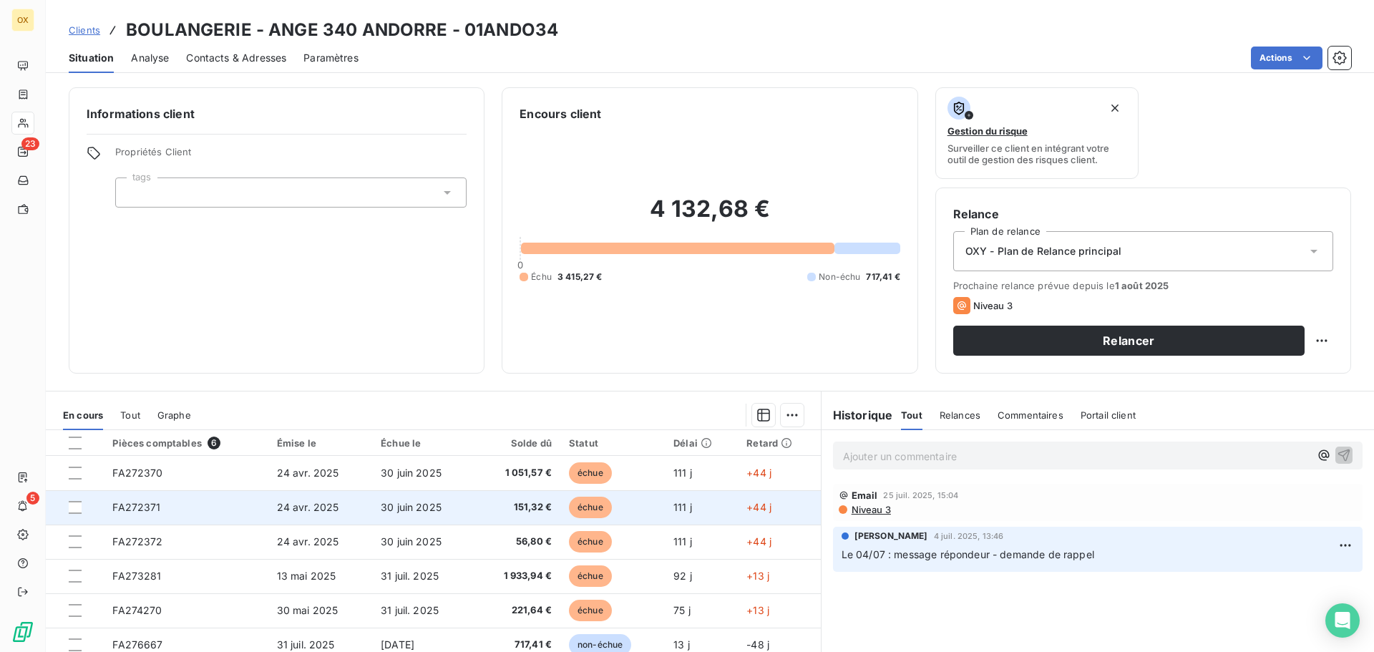
click at [436, 519] on td "30 juin 2025" at bounding box center [423, 507] width 102 height 34
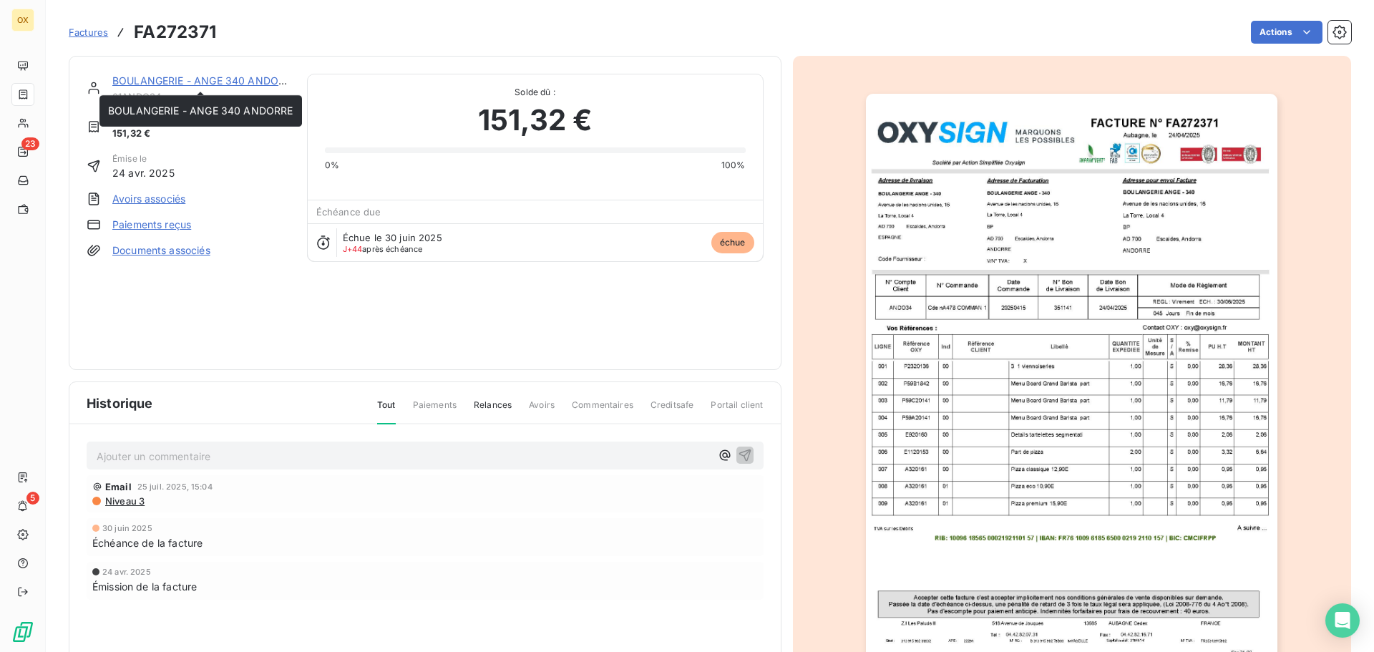
click at [206, 84] on link "BOULANGERIE - ANGE 340 ANDORRE" at bounding box center [204, 80] width 185 height 12
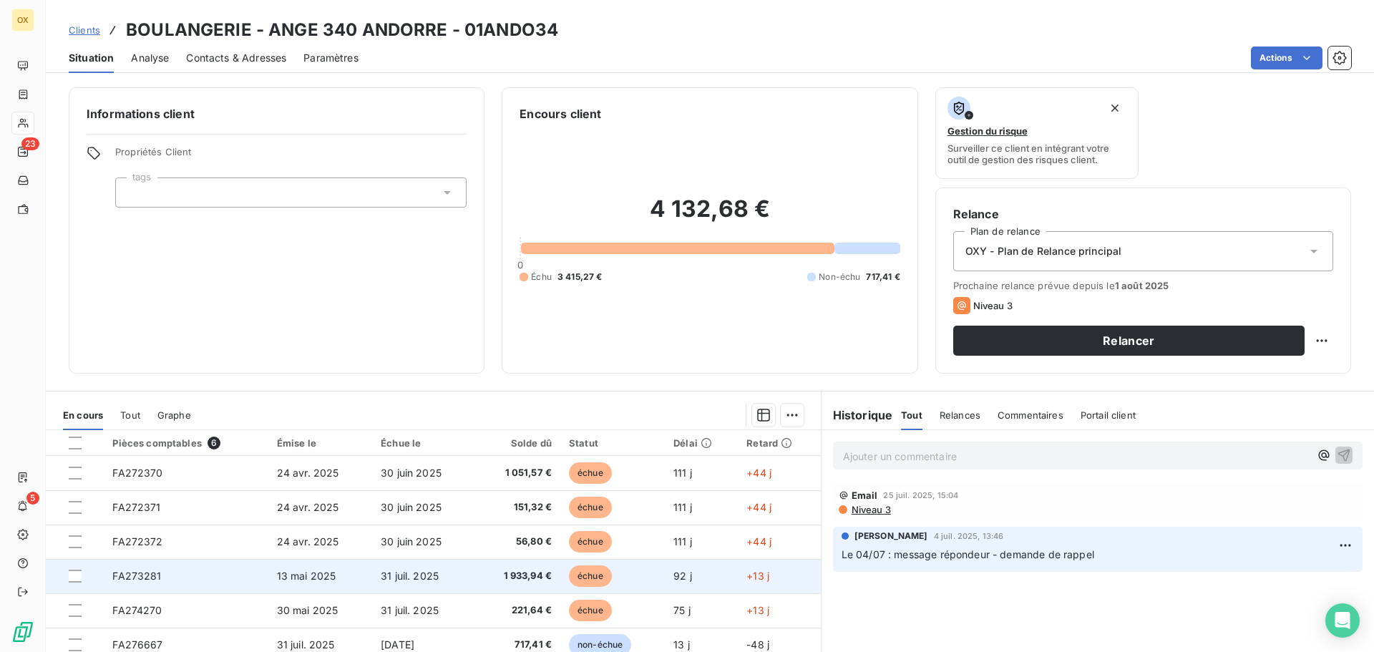
click at [385, 579] on span "31 juil. 2025" at bounding box center [410, 575] width 58 height 12
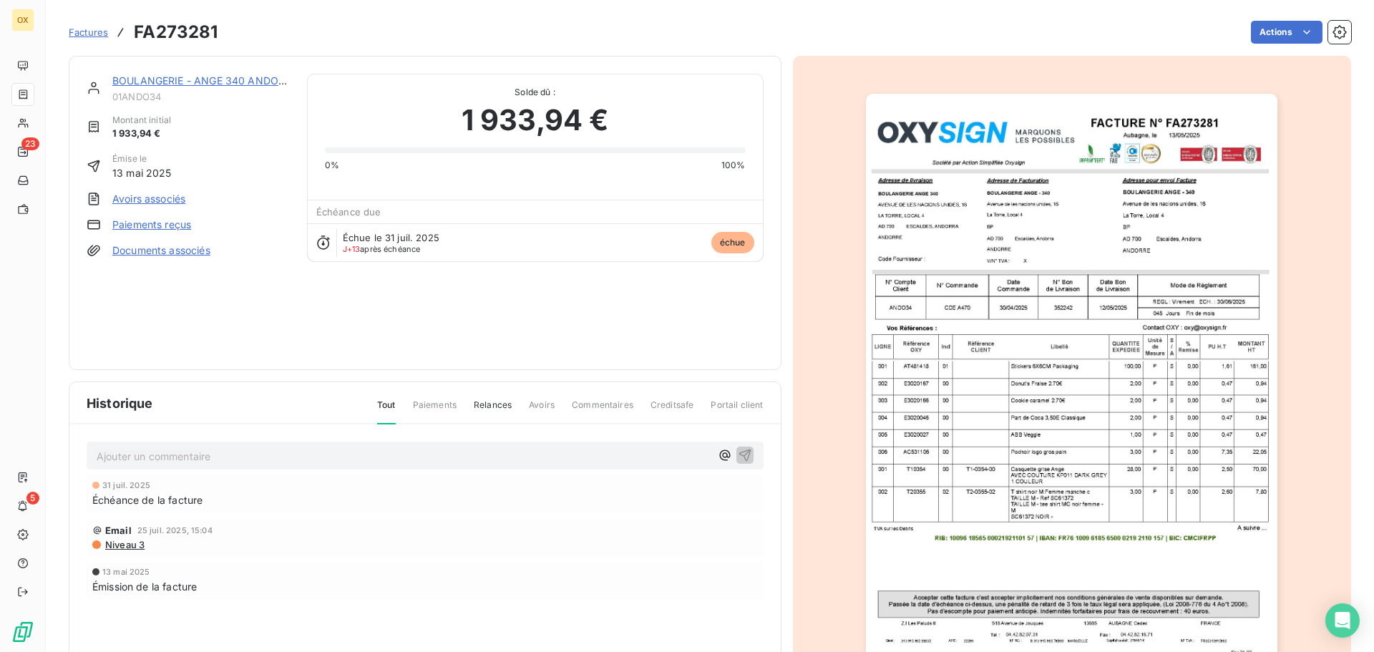
click at [208, 78] on link "BOULANGERIE - ANGE 340 ANDORRE" at bounding box center [204, 80] width 185 height 12
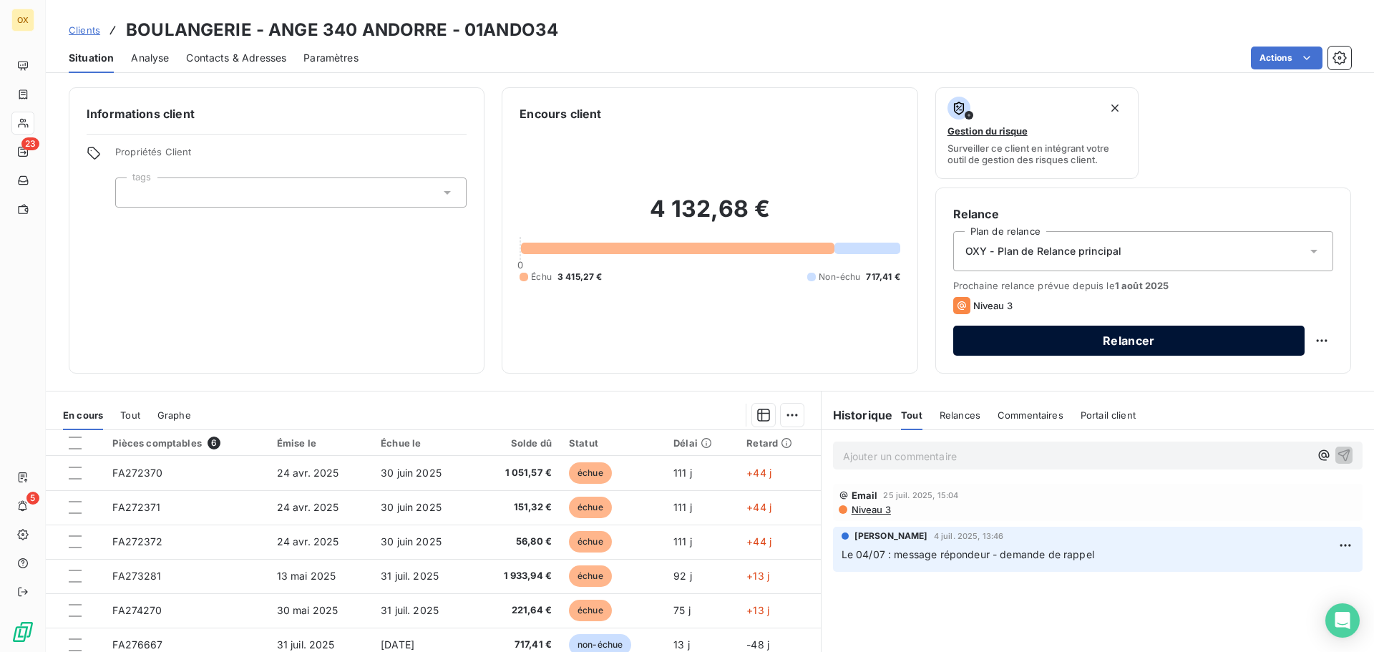
click at [1088, 342] on button "Relancer" at bounding box center [1128, 341] width 351 height 30
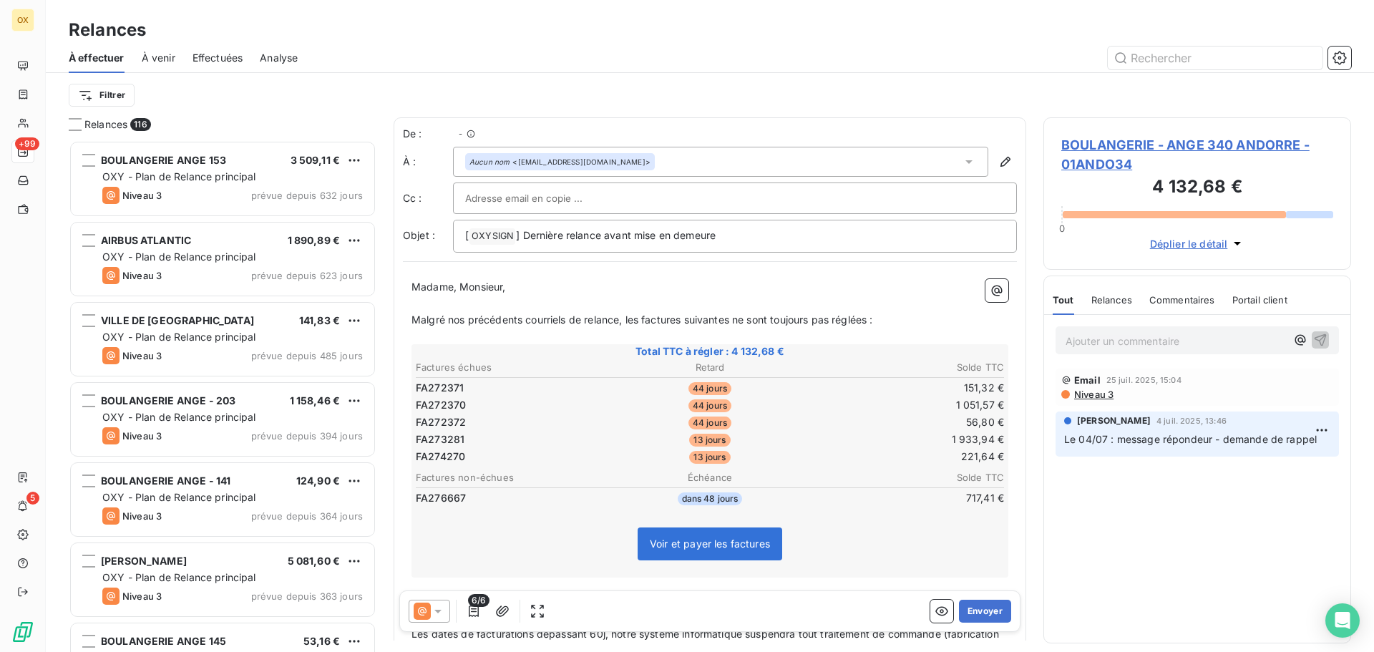
scroll to position [501, 297]
click at [436, 614] on icon at bounding box center [438, 611] width 14 height 14
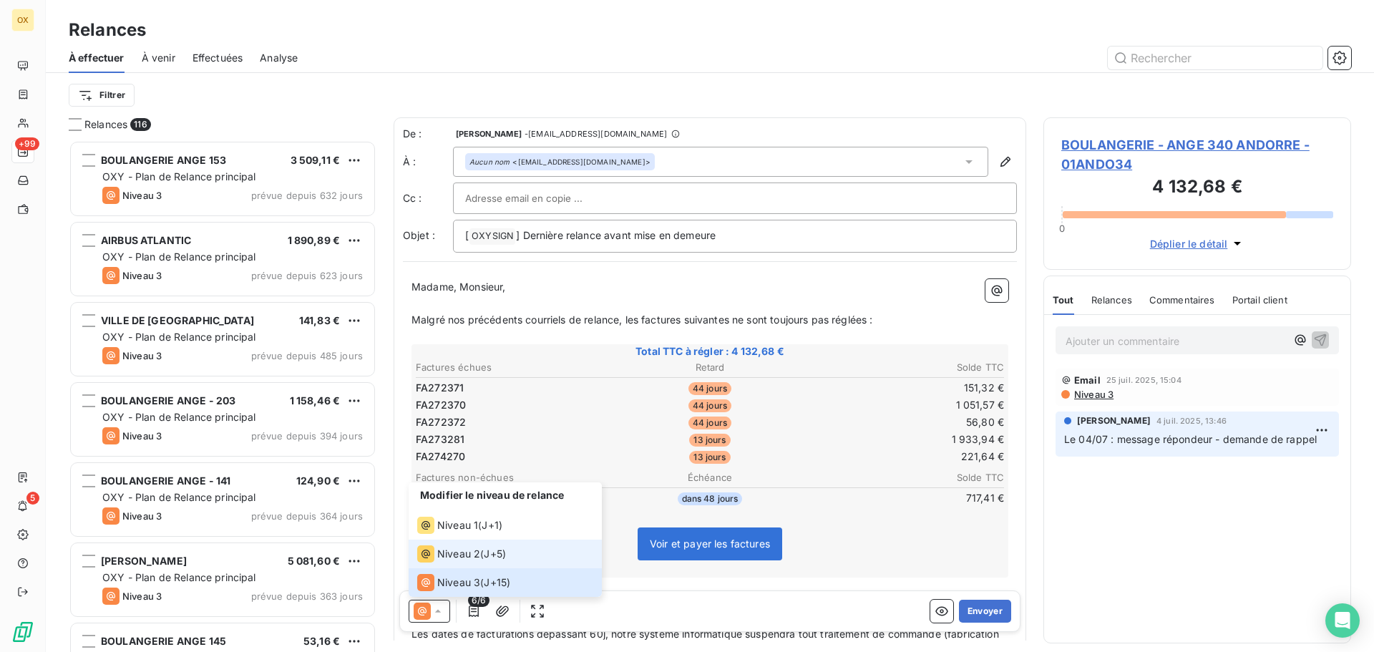
click at [461, 551] on span "Niveau 2" at bounding box center [458, 554] width 43 height 14
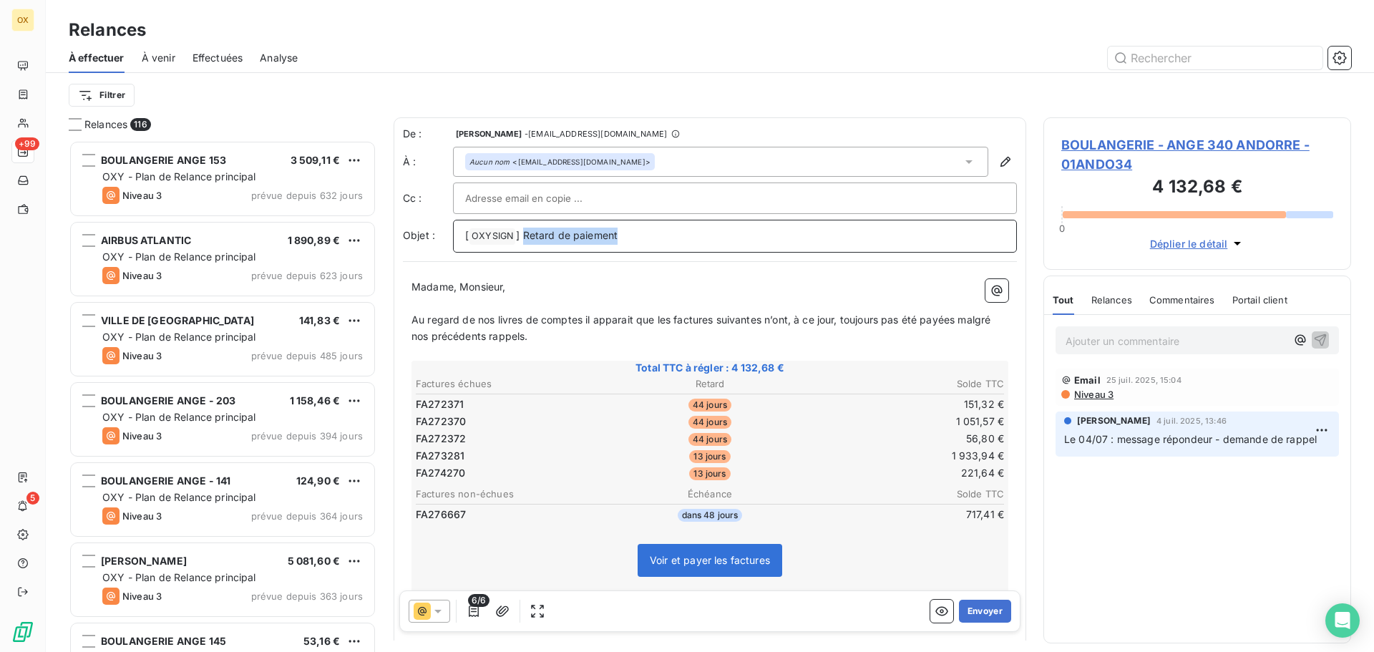
drag, startPoint x: 625, startPoint y: 236, endPoint x: 522, endPoint y: 235, distance: 103.0
click at [522, 235] on p "[ OXYSIGN ﻿ ] Retard de paiement" at bounding box center [734, 235] width 539 height 17
click at [1090, 395] on span "Niveau 3" at bounding box center [1092, 393] width 41 height 11
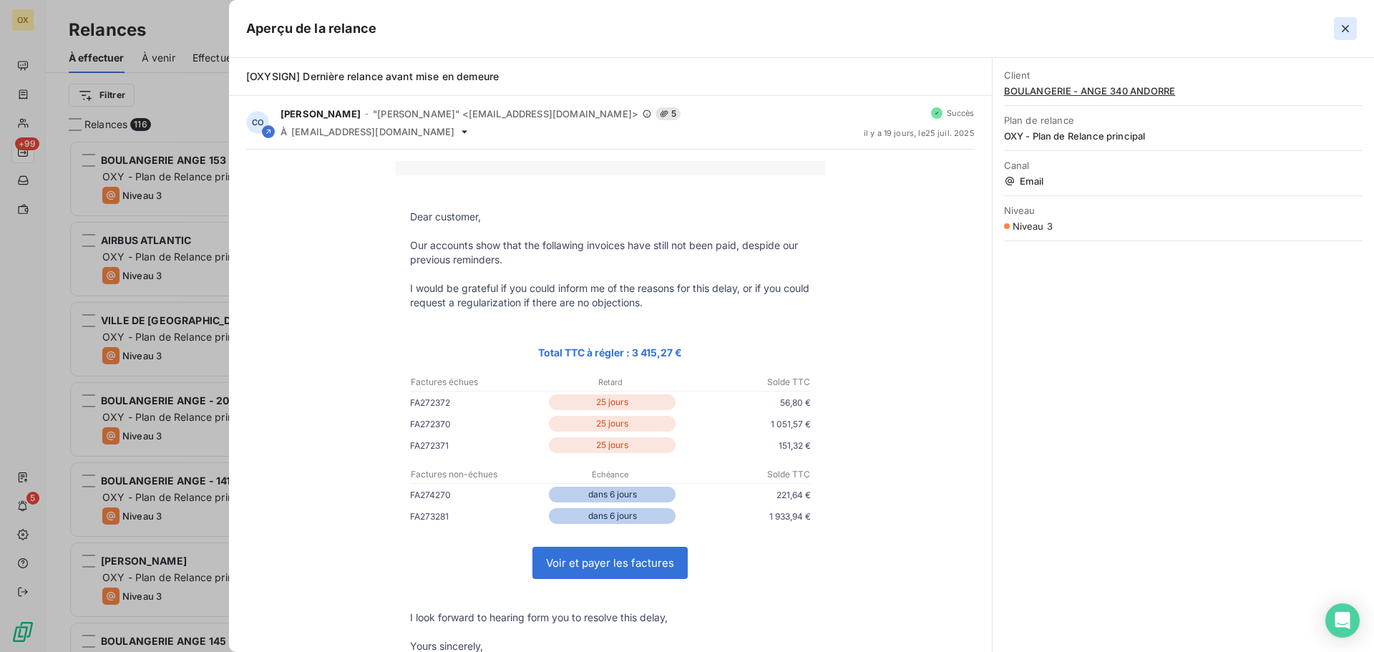
click at [1345, 22] on icon "button" at bounding box center [1345, 28] width 14 height 14
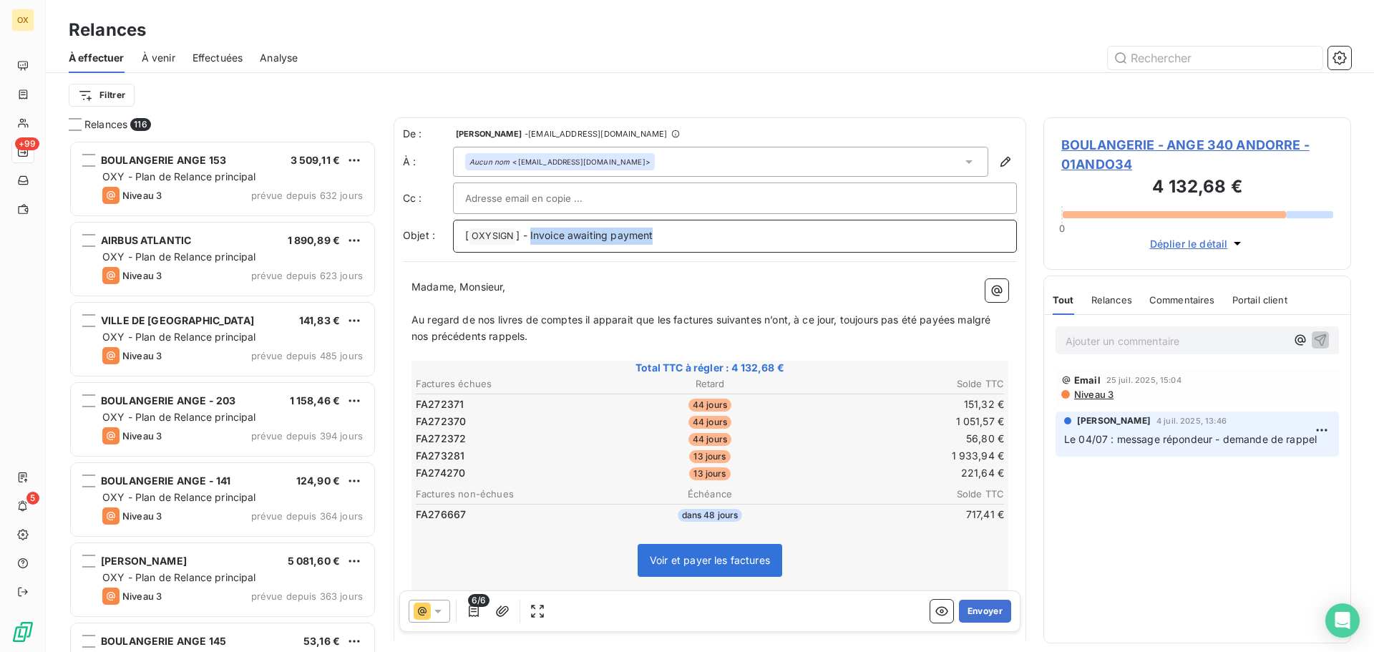
drag, startPoint x: 676, startPoint y: 238, endPoint x: 530, endPoint y: 257, distance: 147.2
click at [530, 257] on div "De : [PERSON_NAME] - [EMAIL_ADDRESS][DOMAIN_NAME] À : Aucun nom <[EMAIL_ADDRESS…" at bounding box center [709, 437] width 632 height 640
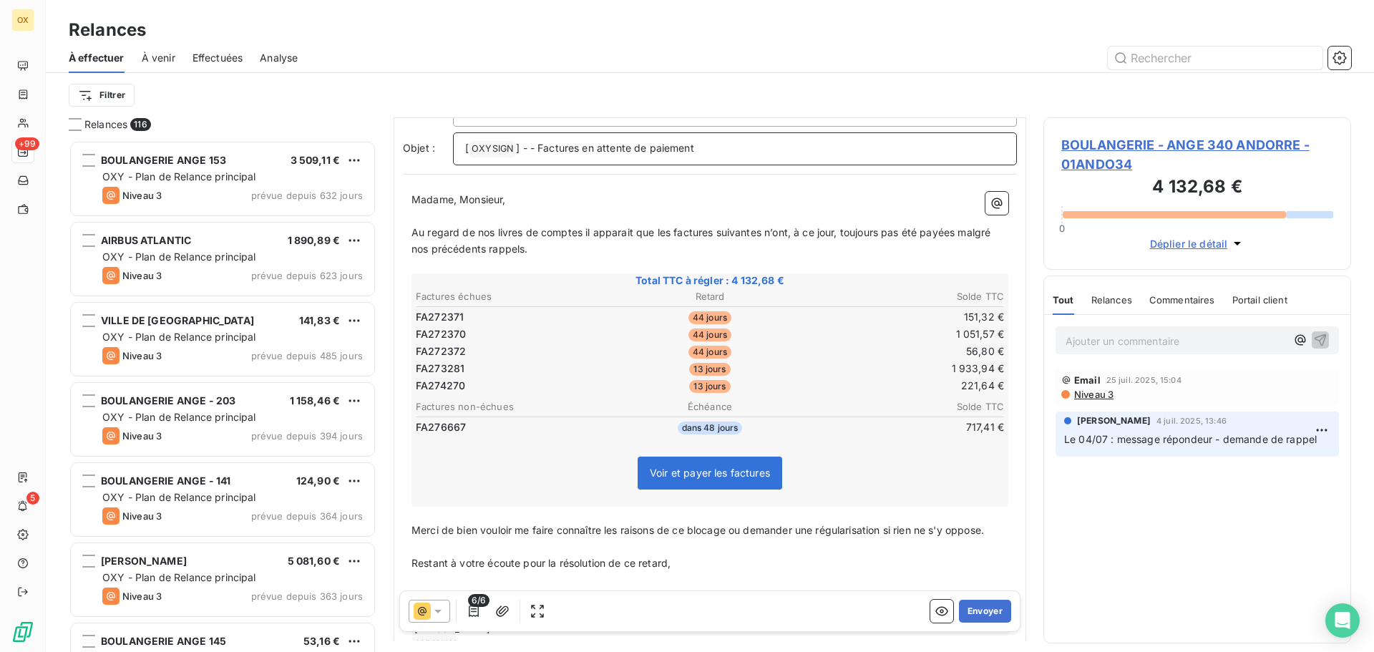
scroll to position [145, 0]
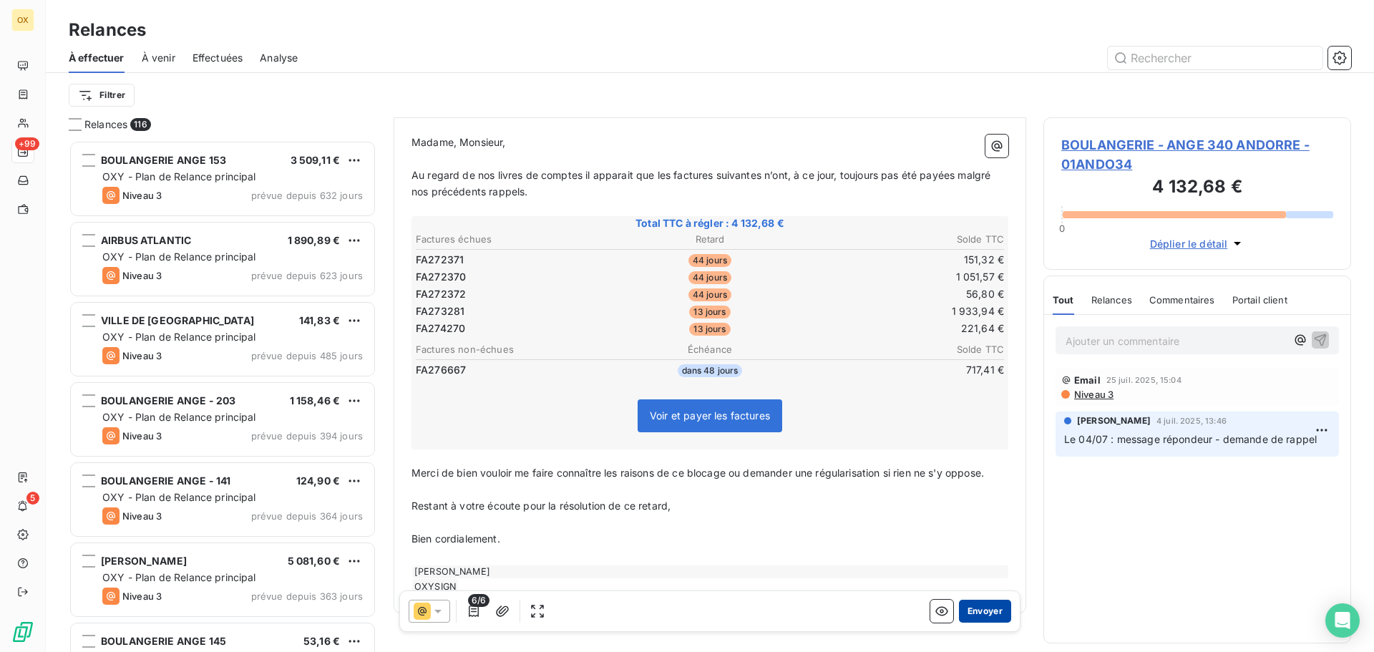
click at [989, 610] on button "Envoyer" at bounding box center [985, 610] width 52 height 23
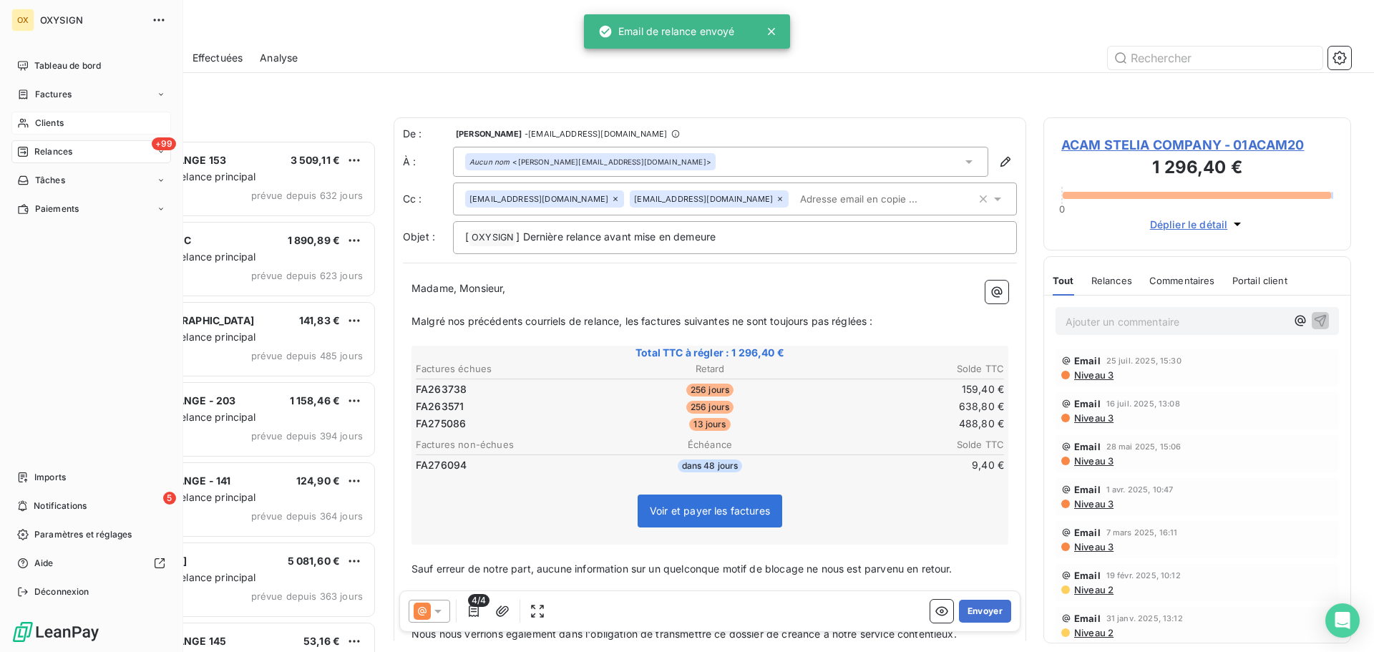
click at [54, 121] on span "Clients" at bounding box center [49, 123] width 29 height 13
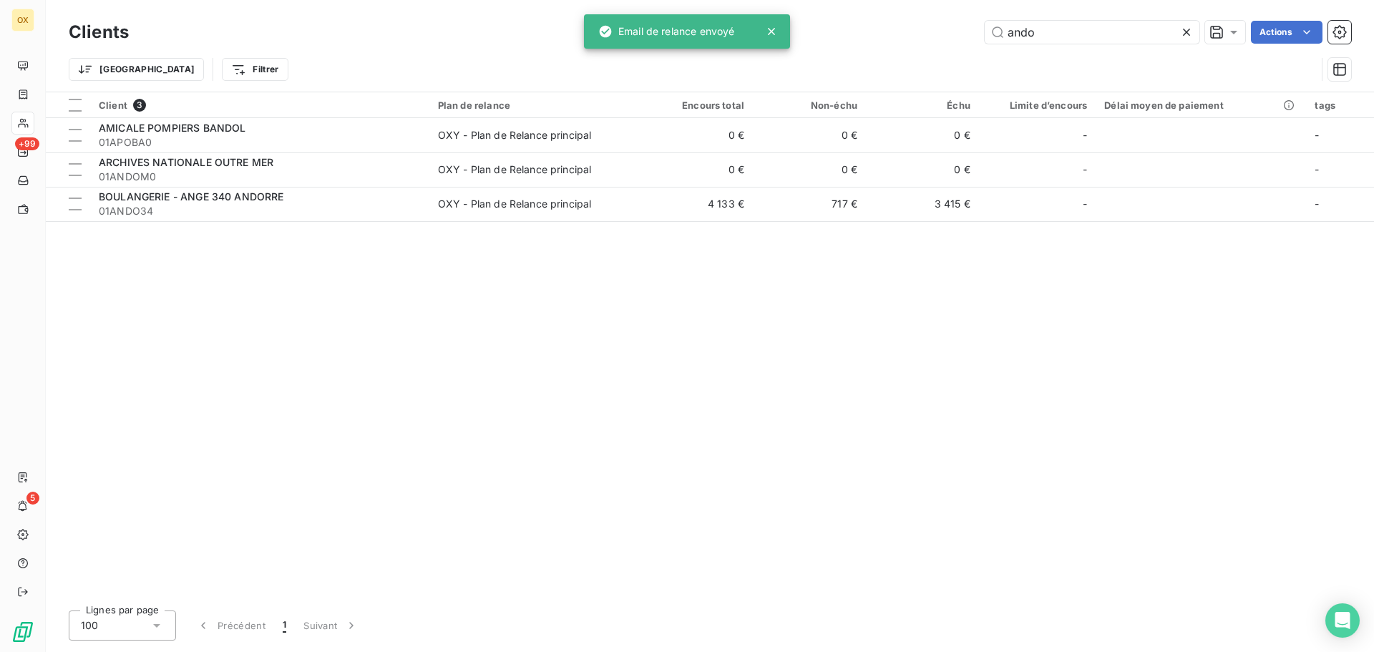
drag, startPoint x: 1098, startPoint y: 30, endPoint x: 979, endPoint y: 41, distance: 119.3
click at [979, 41] on div "ando Actions" at bounding box center [748, 32] width 1205 height 23
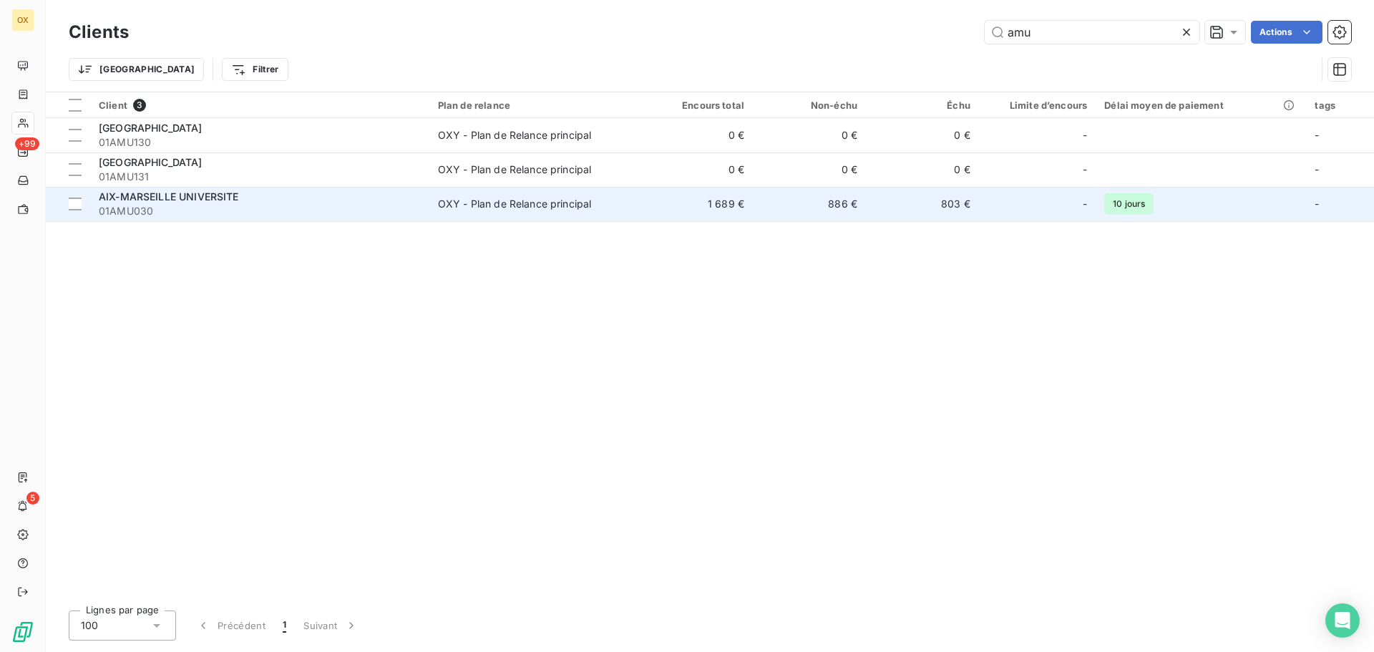
type input "amu"
click at [396, 197] on div "AIX-MARSEILLE UNIVERSITE" at bounding box center [260, 197] width 322 height 14
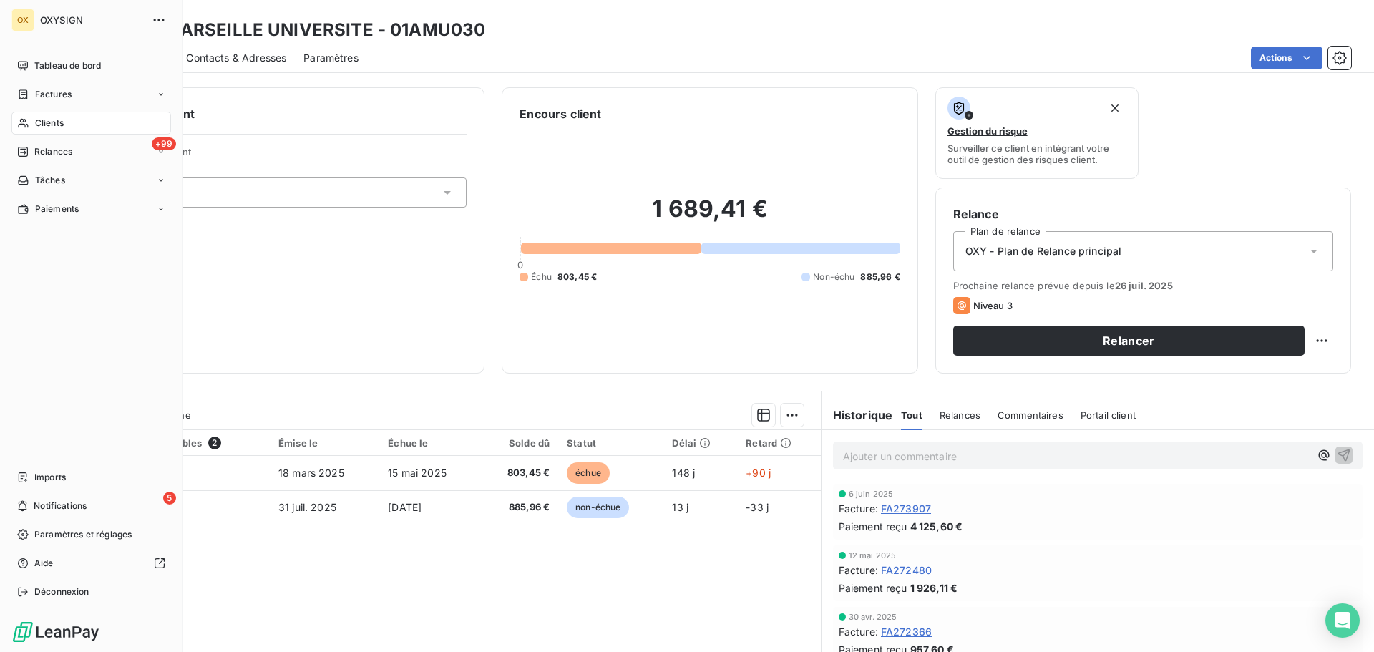
click at [45, 116] on div "Clients" at bounding box center [91, 123] width 160 height 23
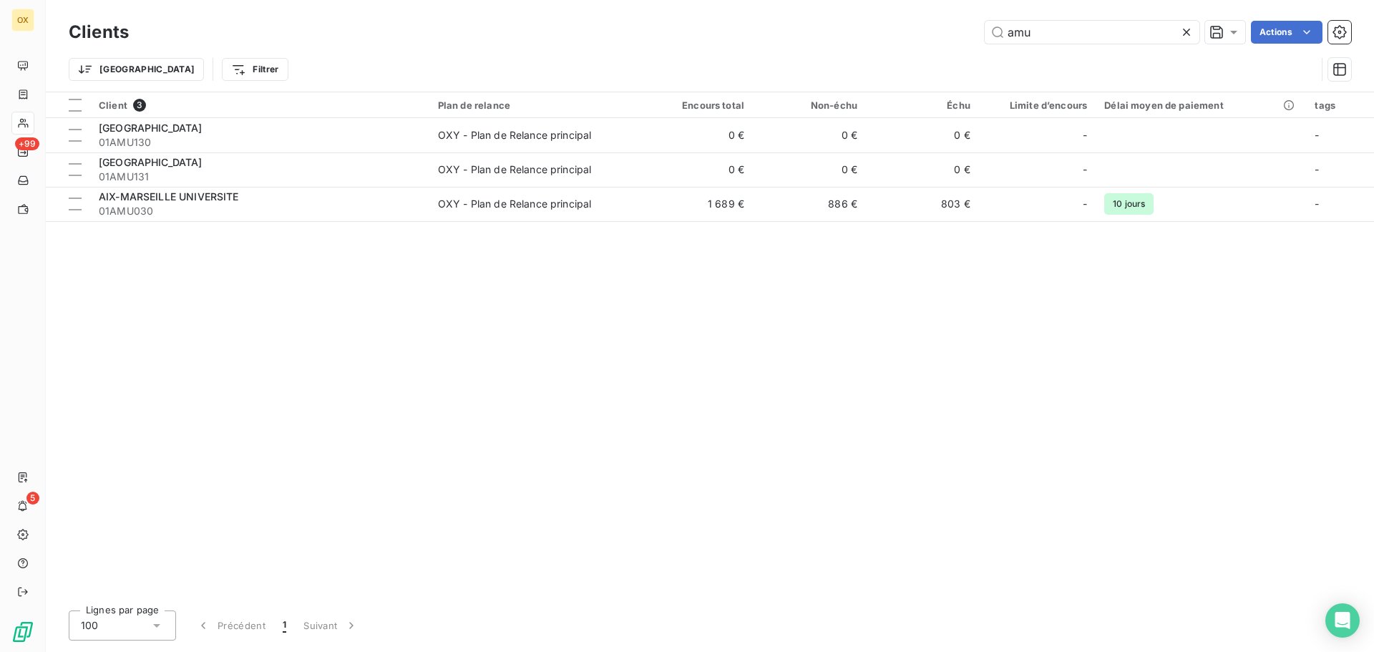
drag, startPoint x: 1049, startPoint y: 33, endPoint x: 897, endPoint y: 44, distance: 152.1
click at [896, 45] on div "Clients amu Actions" at bounding box center [710, 32] width 1282 height 30
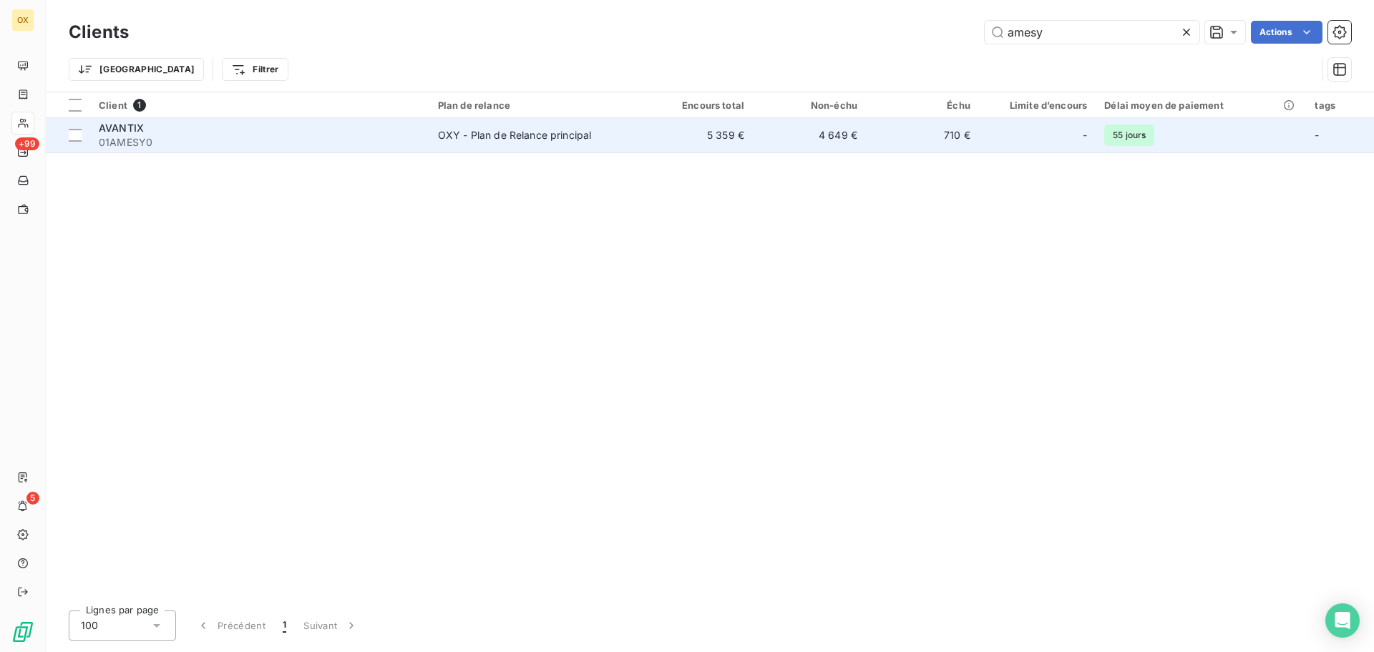
type input "amesy"
click at [253, 132] on div "AVANTIX" at bounding box center [260, 128] width 322 height 14
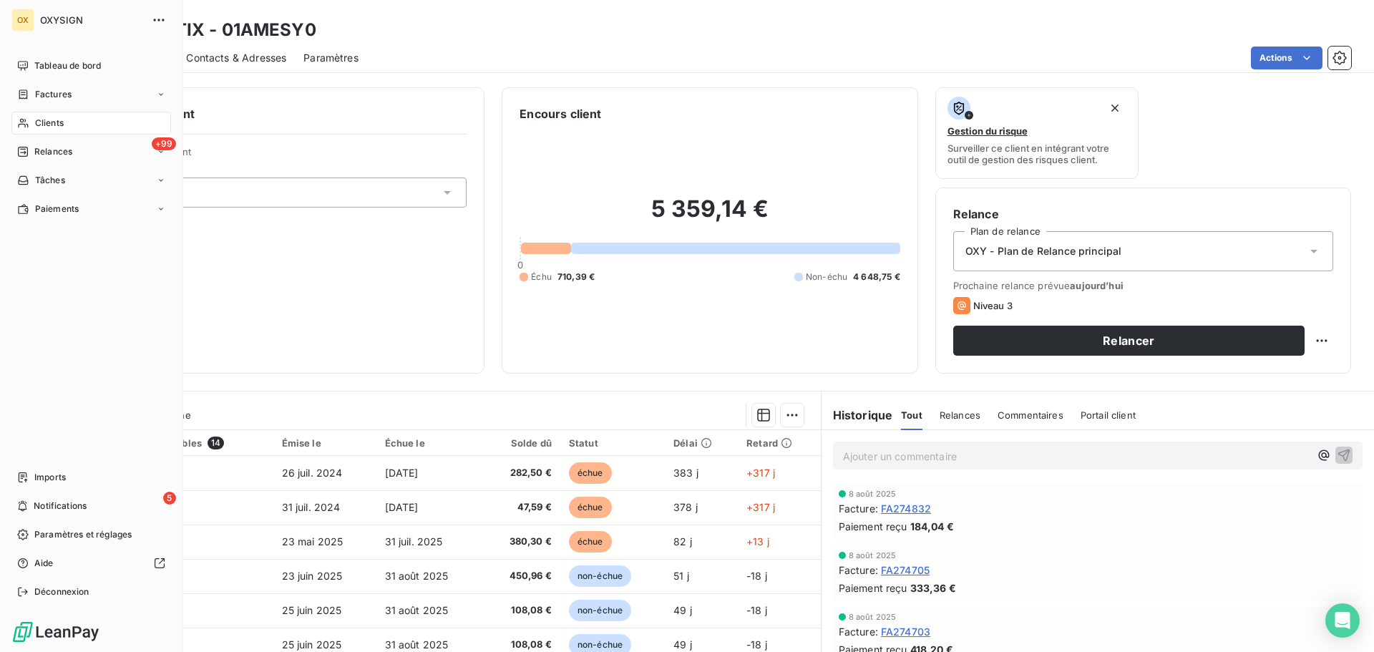
click at [56, 122] on span "Clients" at bounding box center [49, 123] width 29 height 13
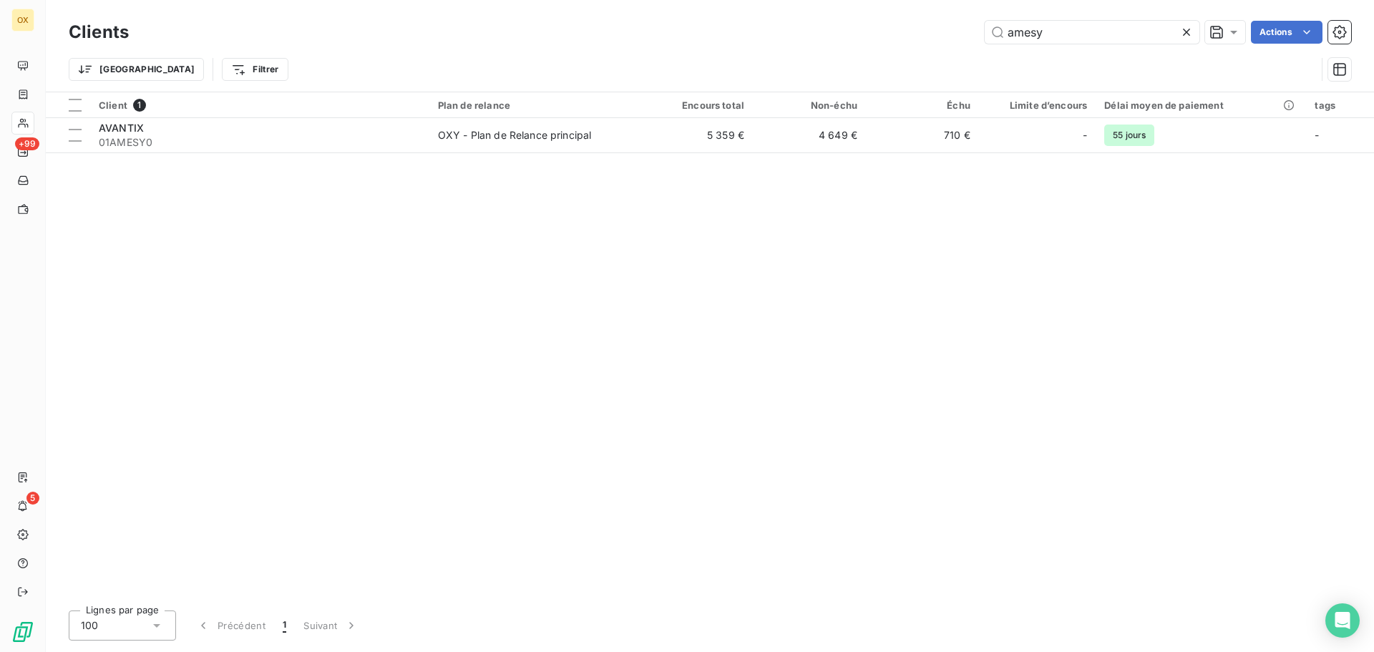
drag, startPoint x: 1030, startPoint y: 40, endPoint x: 984, endPoint y: 49, distance: 46.6
click at [984, 48] on div "Clients amesy Actions Trier Filtrer" at bounding box center [710, 54] width 1282 height 74
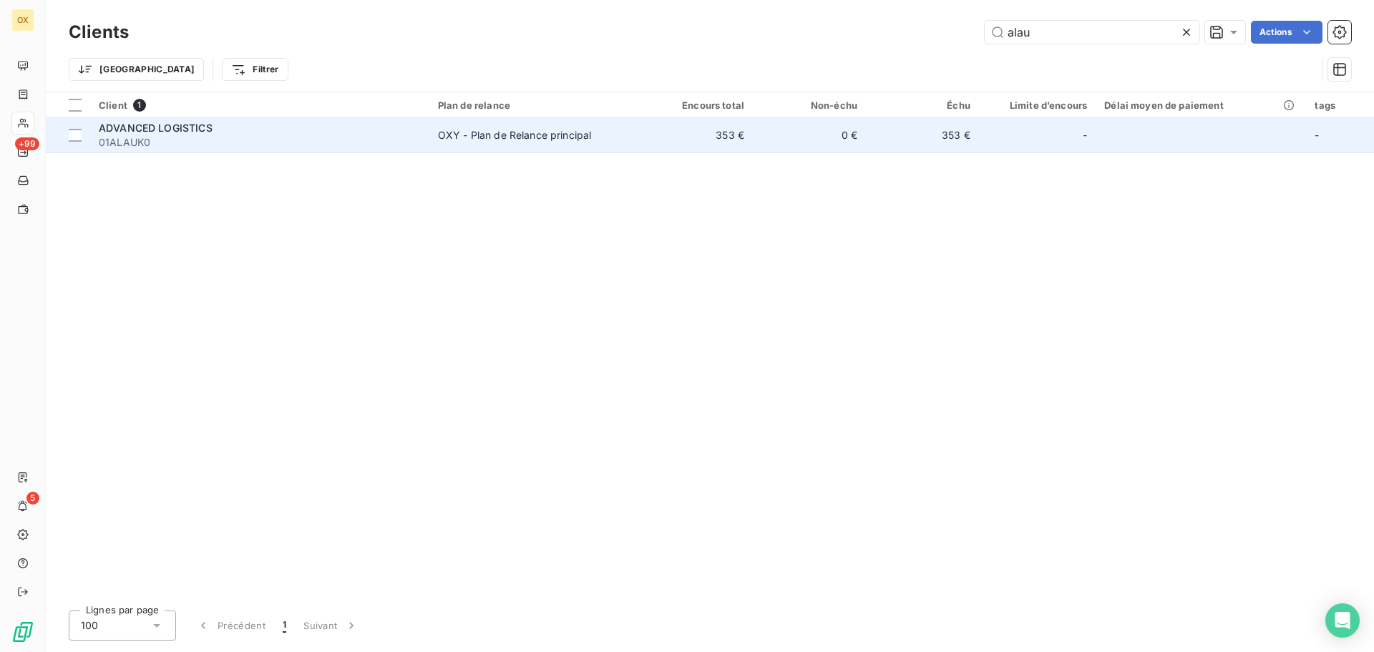
type input "alau"
click at [195, 132] on span "ADVANCED LOGISTICS" at bounding box center [156, 128] width 114 height 12
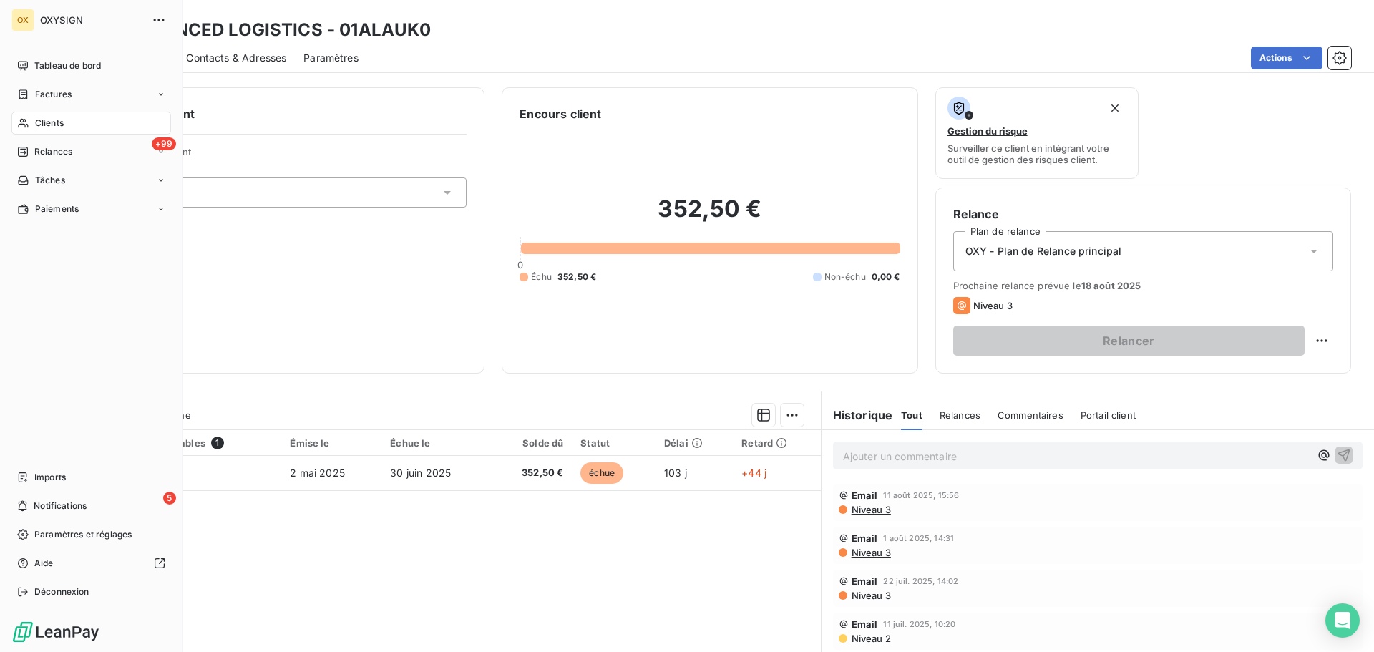
click at [49, 119] on span "Clients" at bounding box center [49, 123] width 29 height 13
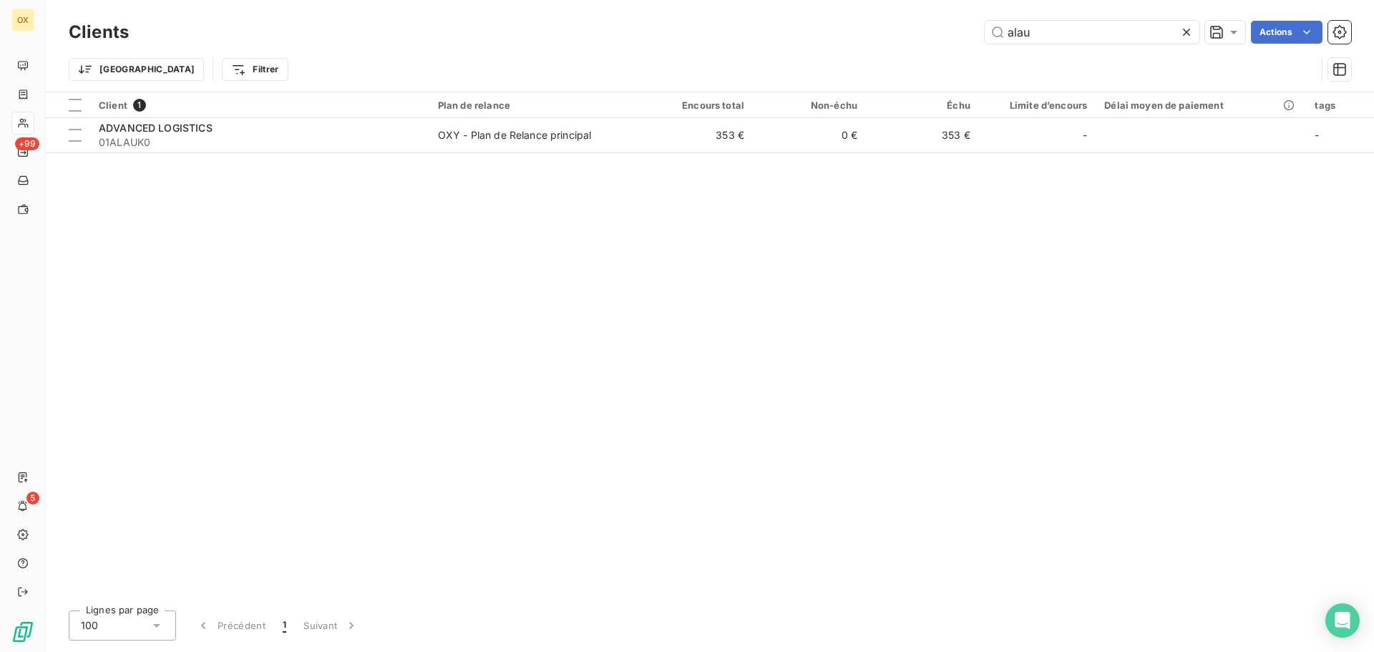
drag, startPoint x: 1040, startPoint y: 34, endPoint x: 970, endPoint y: 36, distance: 70.1
click at [970, 36] on div "alau Actions" at bounding box center [748, 32] width 1205 height 23
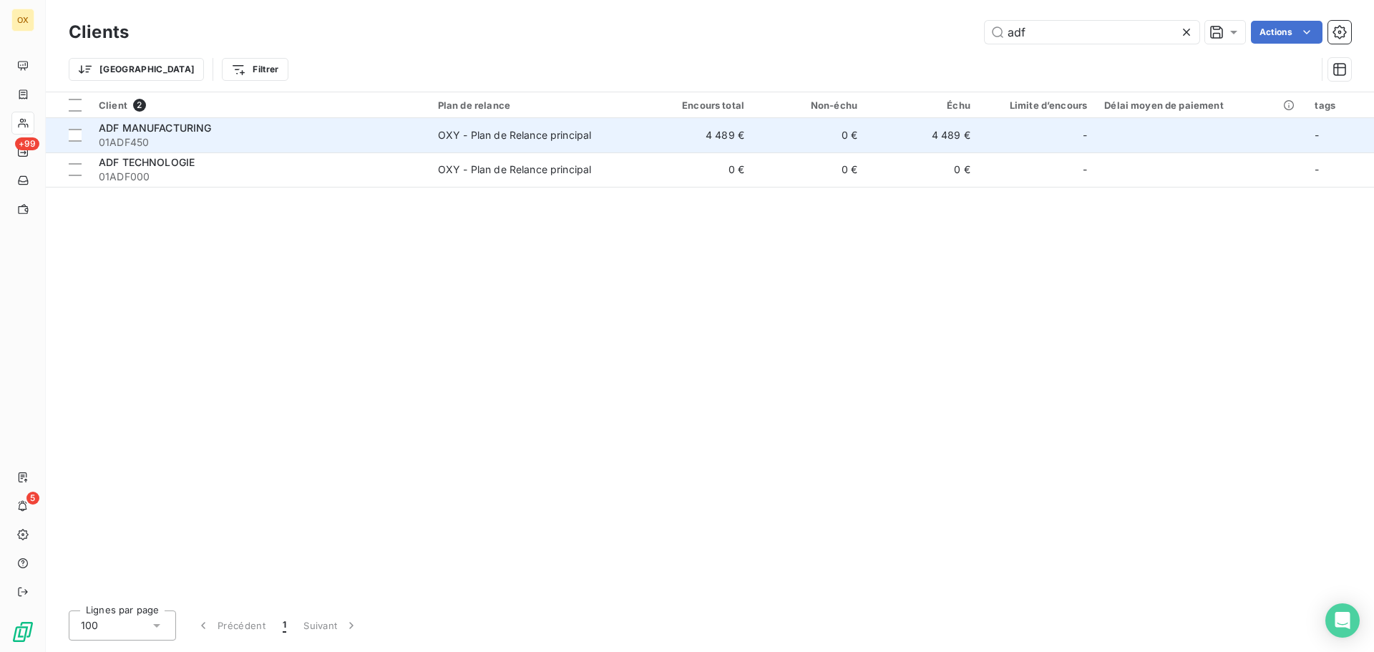
type input "adf"
click at [900, 126] on td "4 489 €" at bounding box center [922, 135] width 113 height 34
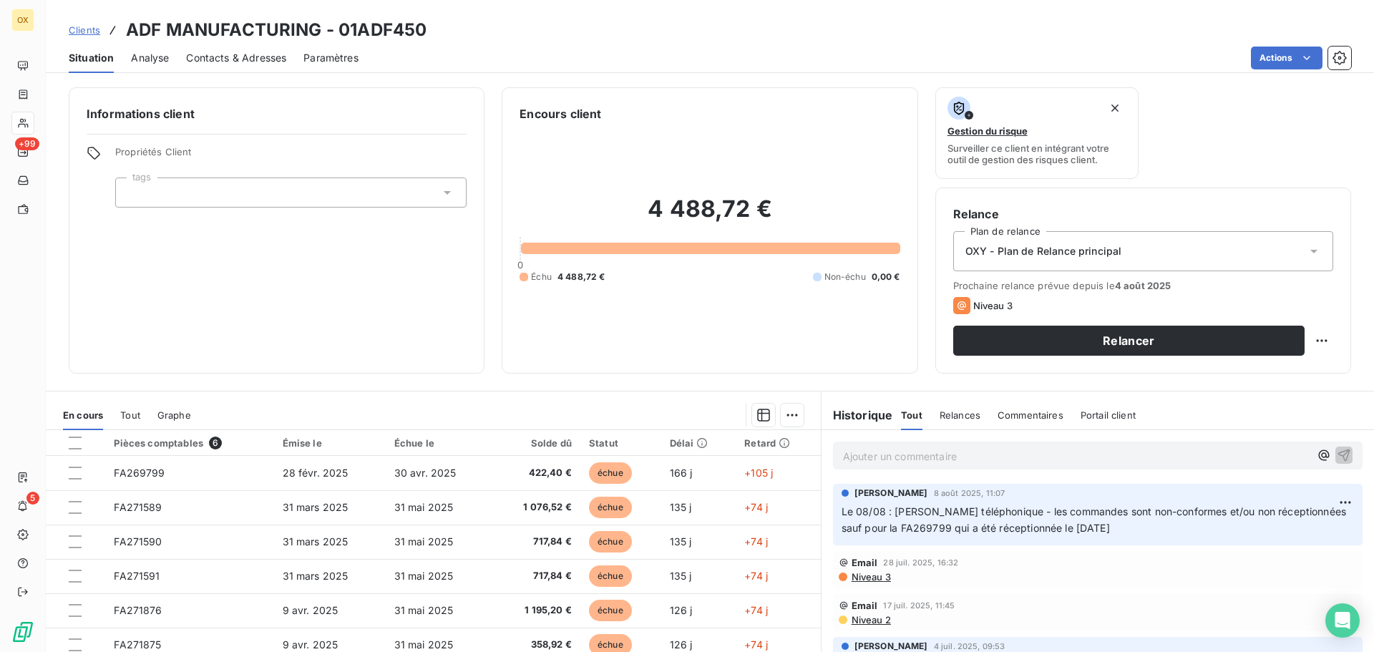
scroll to position [72, 0]
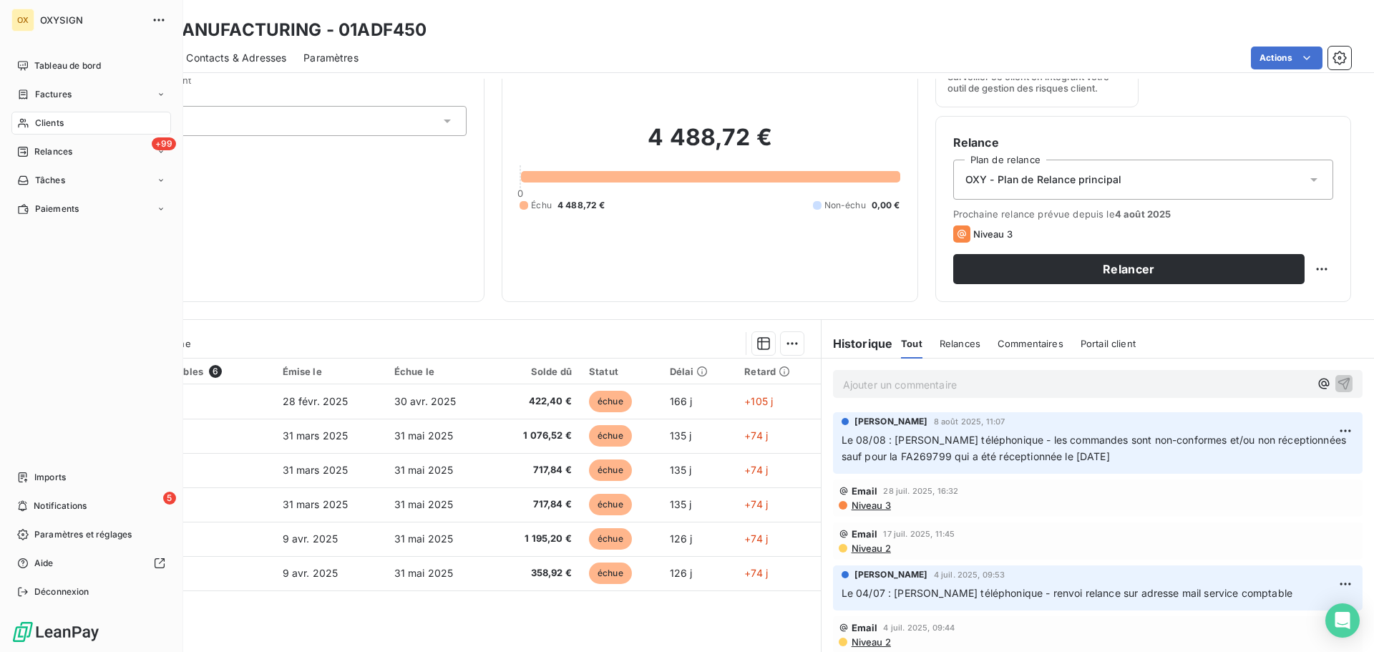
click at [82, 120] on div "Clients" at bounding box center [91, 123] width 160 height 23
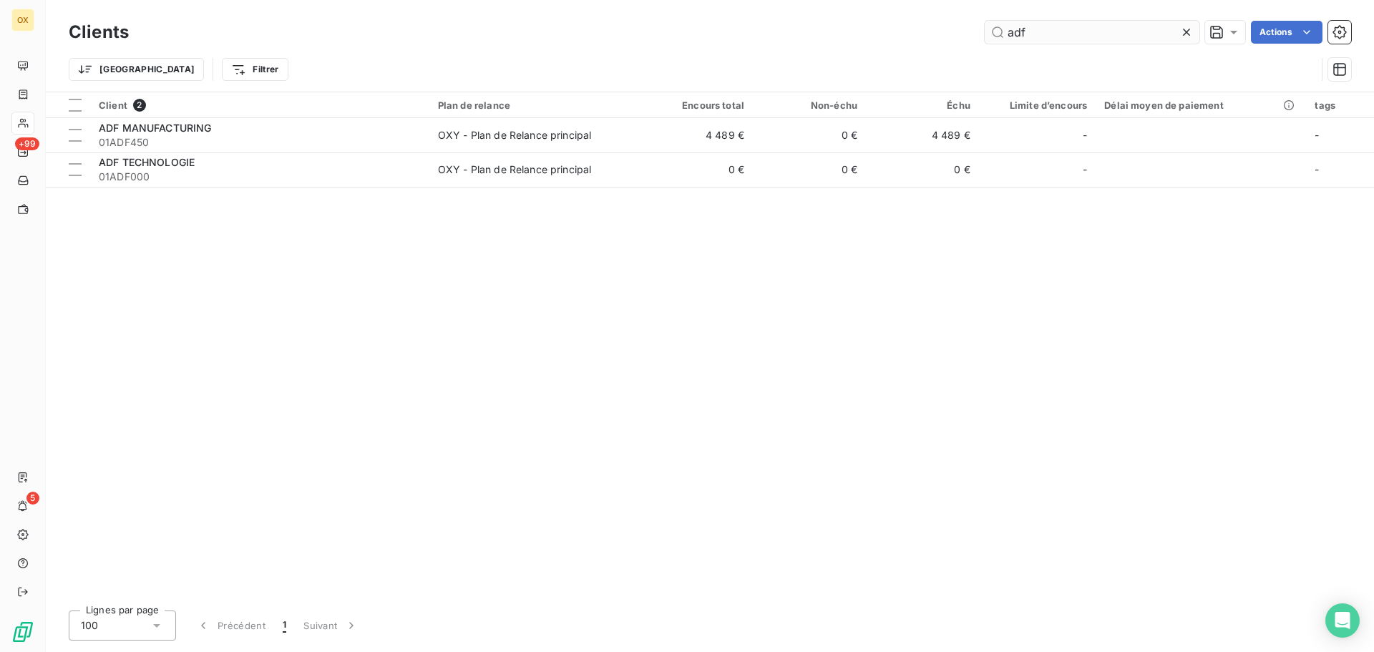
drag, startPoint x: 1068, startPoint y: 31, endPoint x: 1001, endPoint y: 36, distance: 67.4
click at [1001, 36] on input "adf" at bounding box center [1091, 32] width 215 height 23
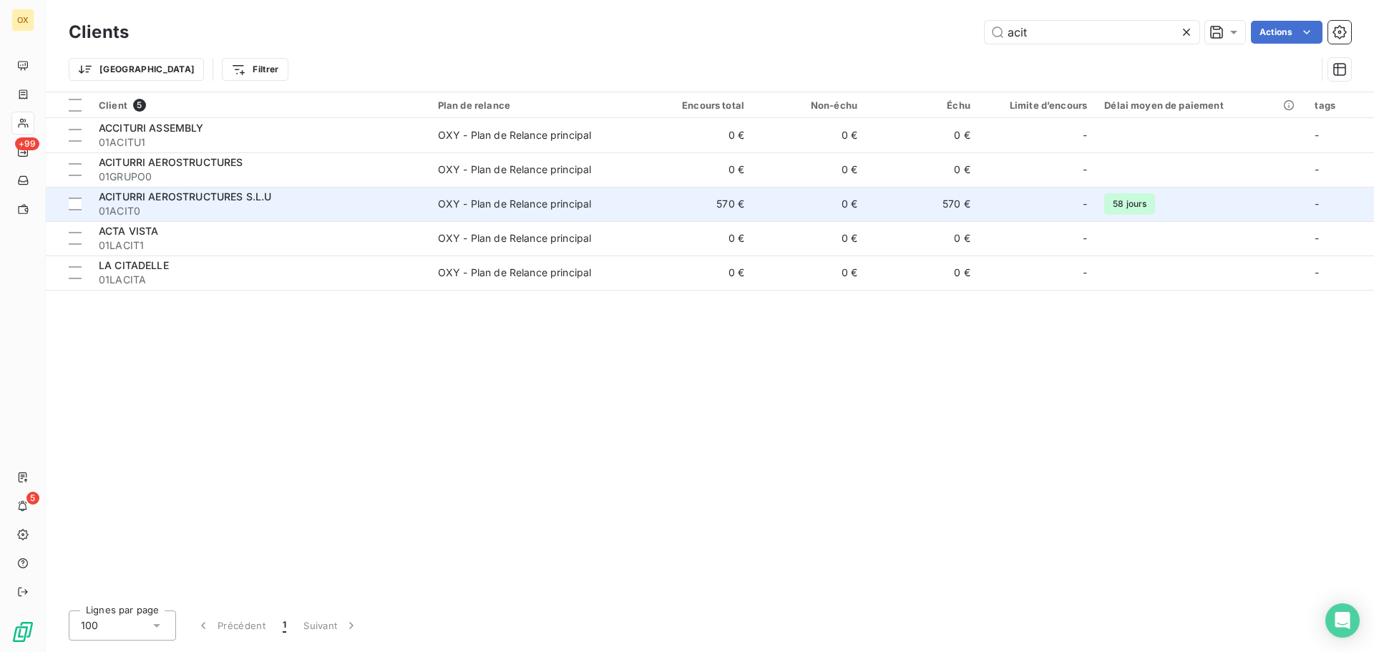
type input "acit"
click at [434, 195] on td "OXY - Plan de Relance principal" at bounding box center [534, 204] width 210 height 34
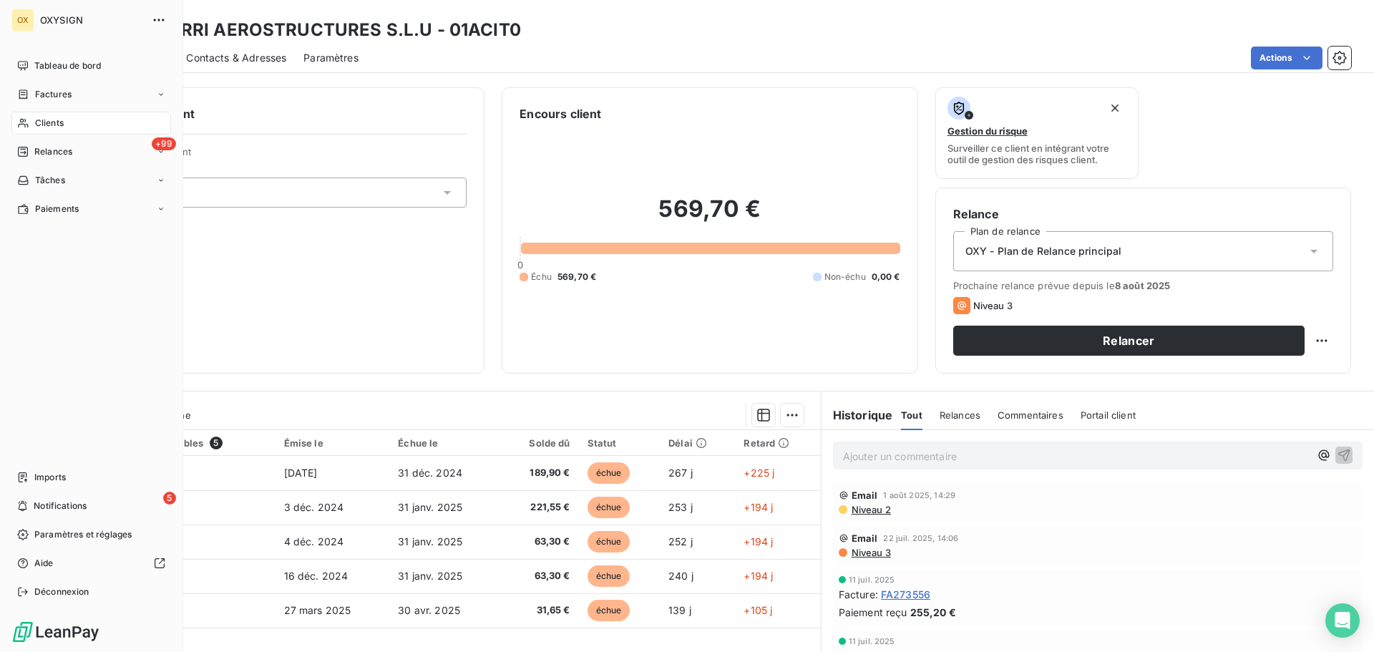
click at [37, 123] on span "Clients" at bounding box center [49, 123] width 29 height 13
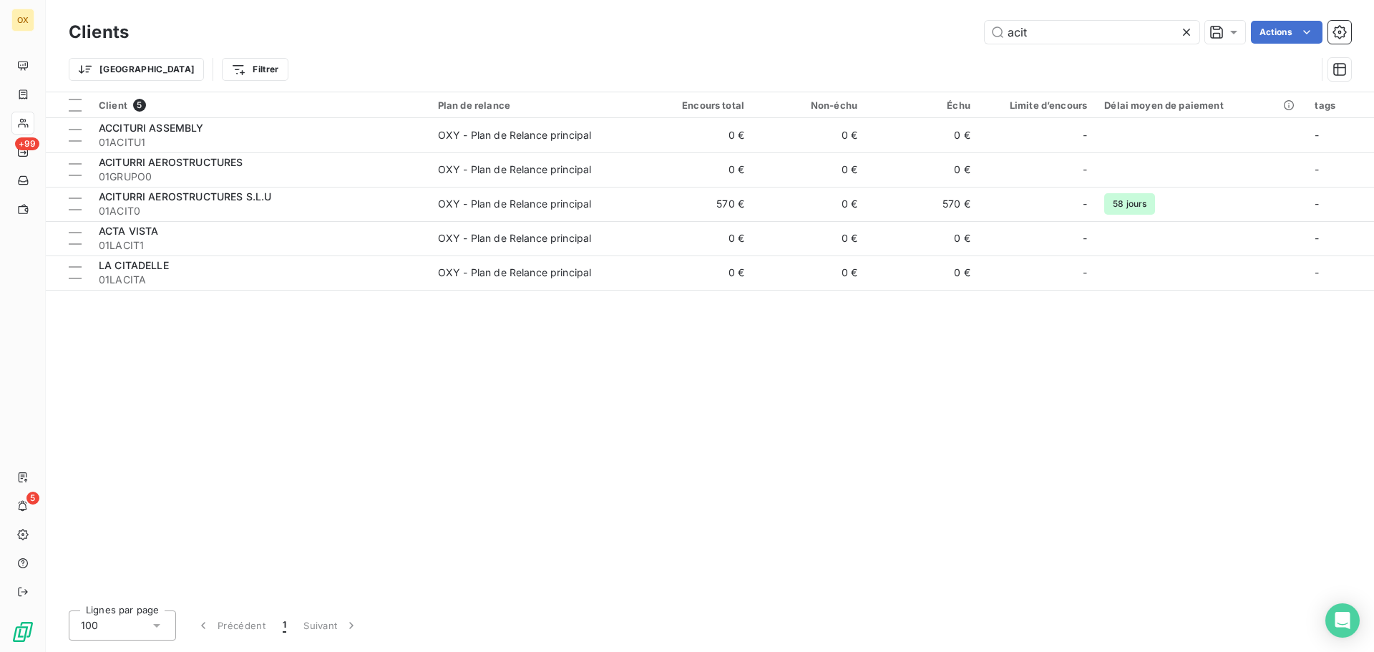
drag, startPoint x: 1041, startPoint y: 37, endPoint x: 941, endPoint y: 41, distance: 100.2
click at [941, 41] on div "acit Actions" at bounding box center [748, 32] width 1205 height 23
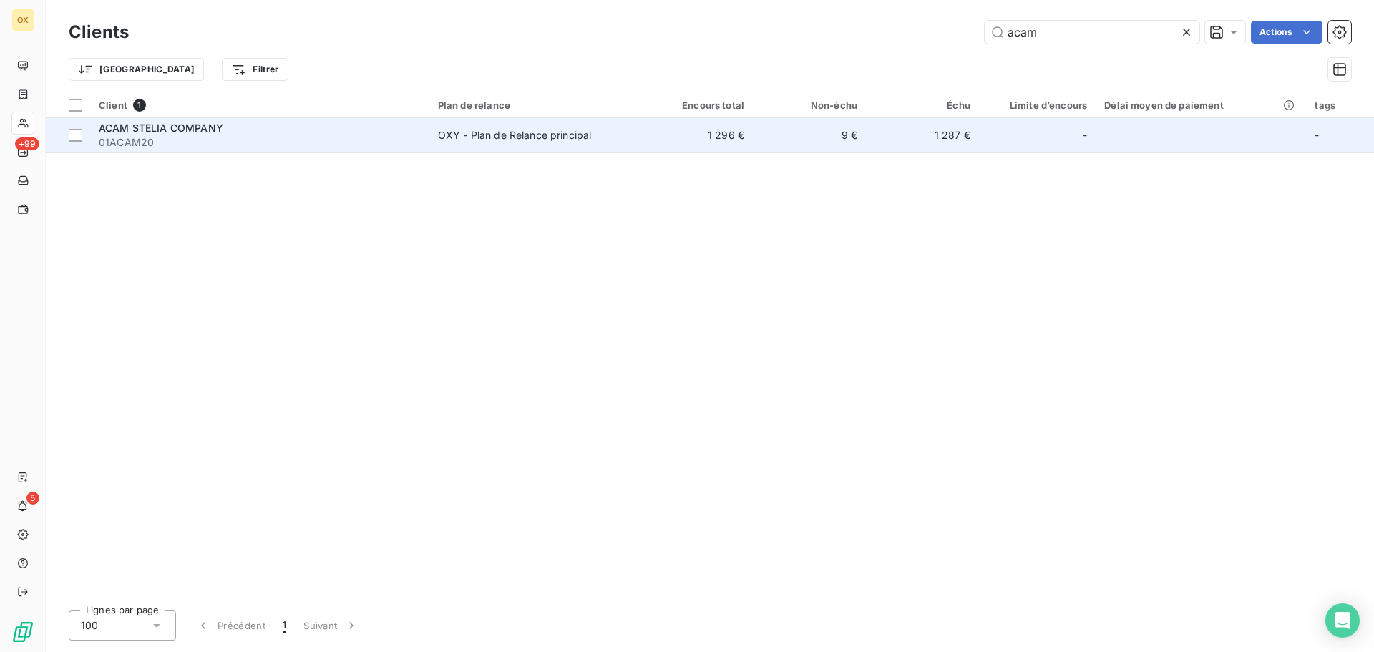
type input "acam"
click at [204, 136] on span "01ACAM20" at bounding box center [260, 142] width 322 height 14
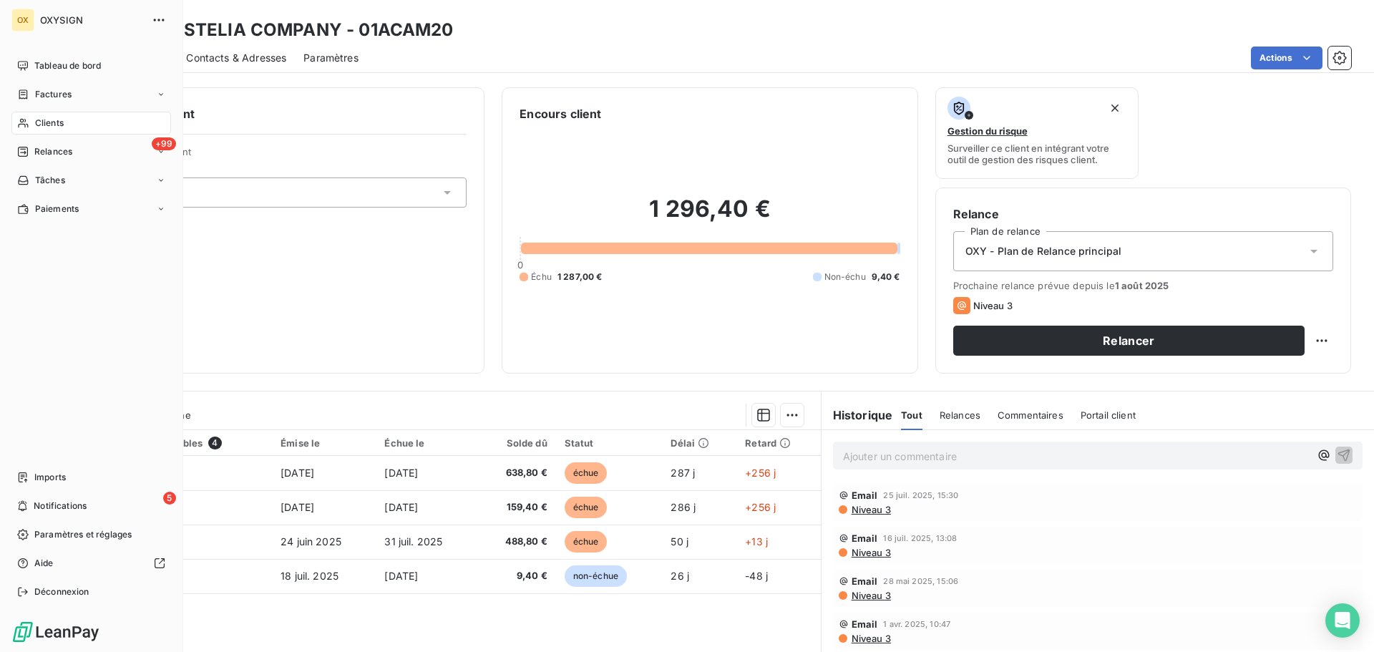
click at [34, 121] on div "Clients" at bounding box center [91, 123] width 160 height 23
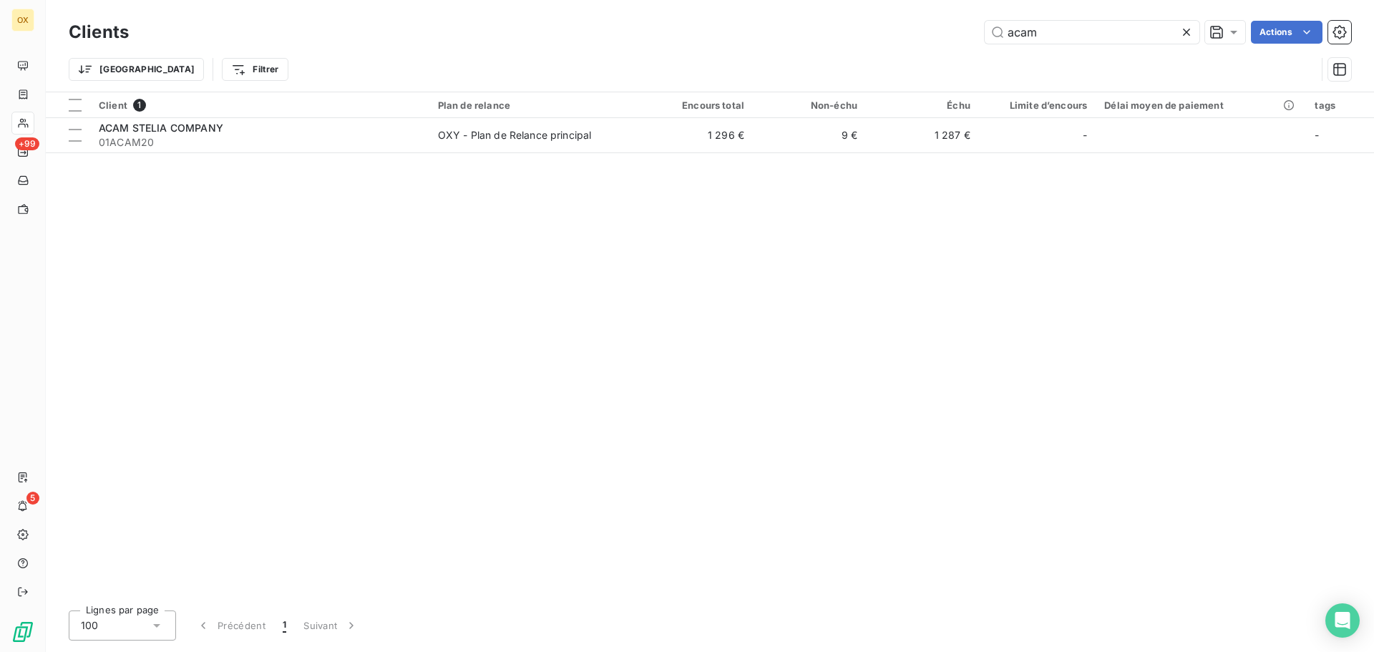
drag, startPoint x: 1005, startPoint y: 35, endPoint x: 966, endPoint y: 37, distance: 38.7
click at [966, 37] on div "acam Actions" at bounding box center [748, 32] width 1205 height 23
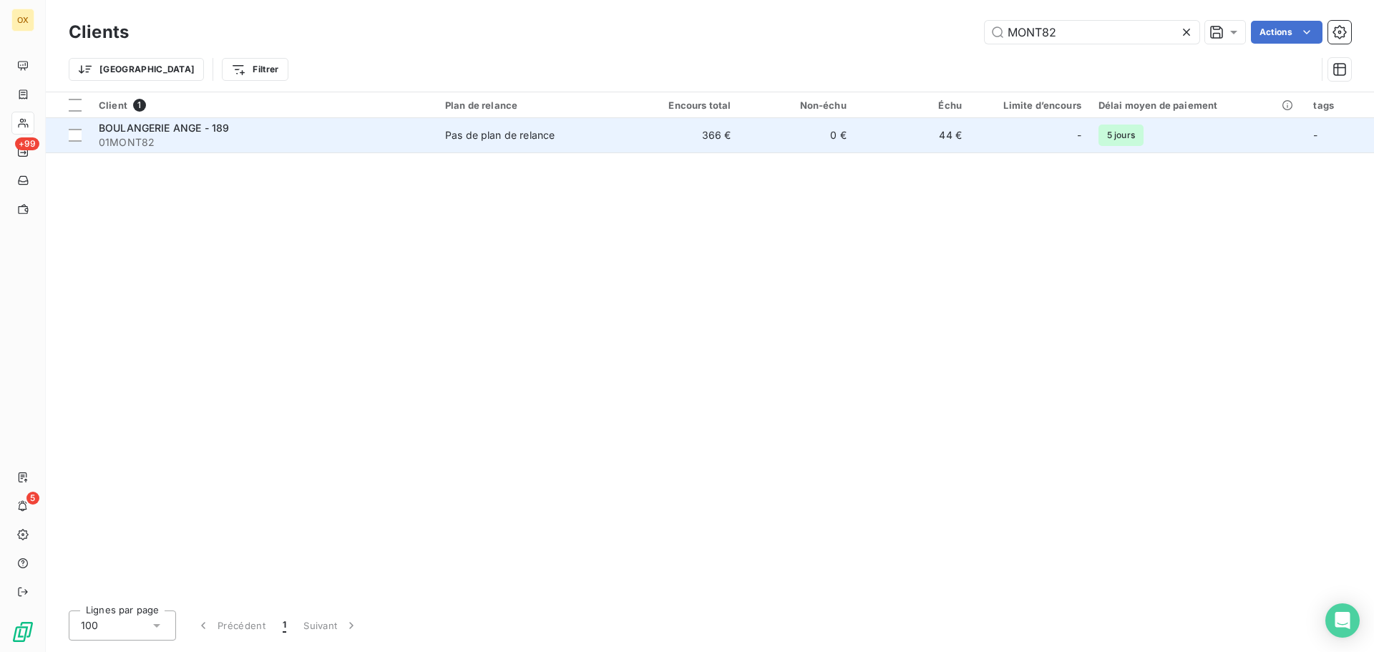
type input "MONT82"
click at [256, 149] on span "01MONT82" at bounding box center [263, 142] width 329 height 14
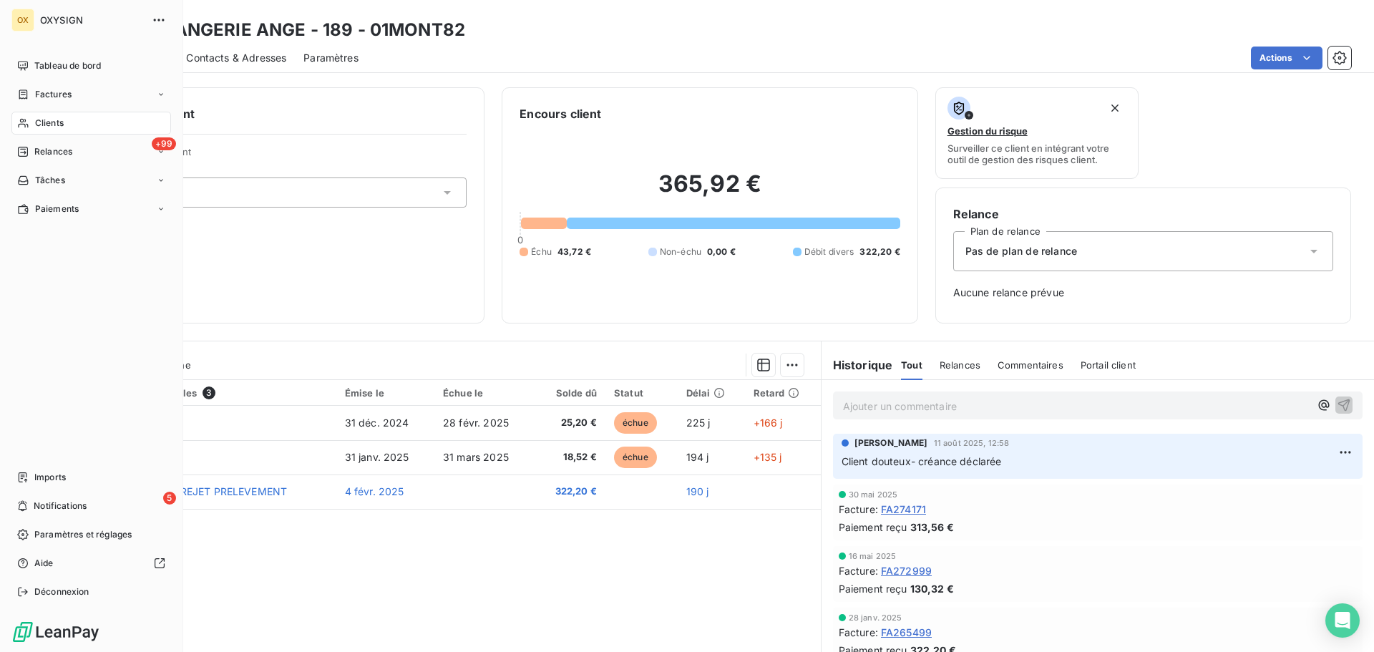
click at [71, 122] on div "Clients" at bounding box center [91, 123] width 160 height 23
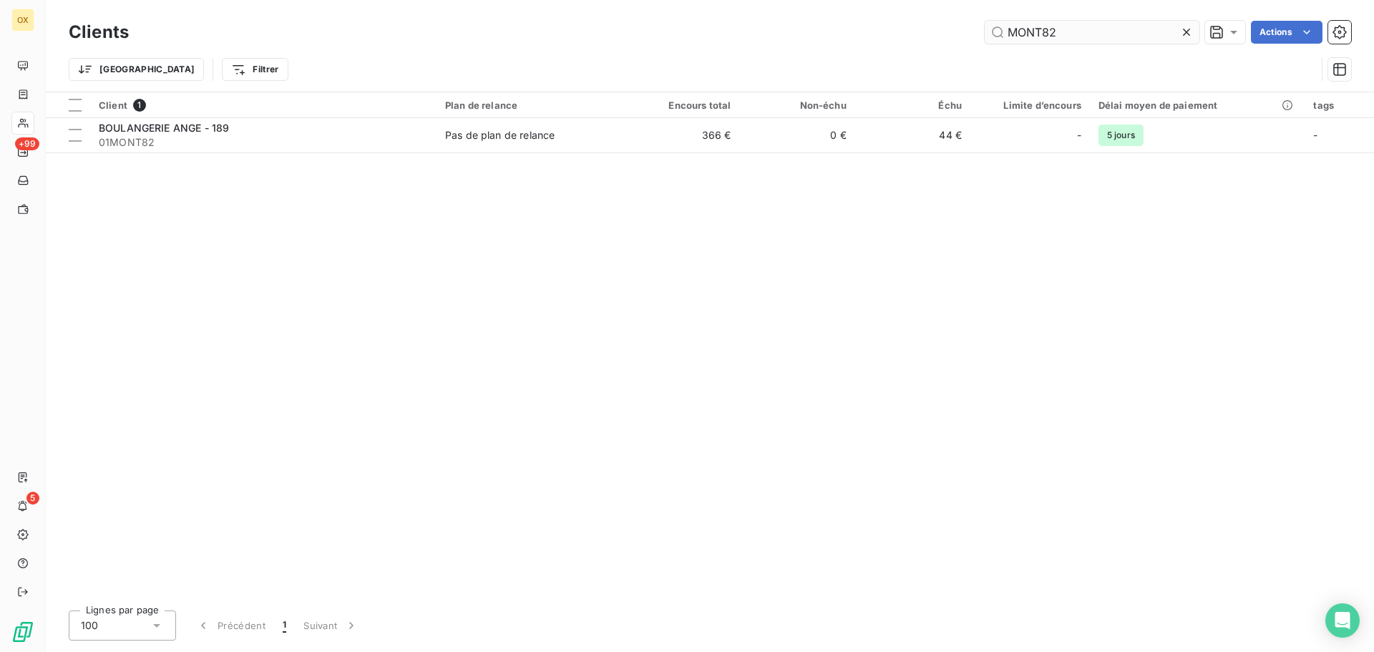
drag, startPoint x: 1053, startPoint y: 35, endPoint x: 1065, endPoint y: 35, distance: 11.4
click at [1059, 34] on input "MONT82" at bounding box center [1091, 32] width 215 height 23
drag, startPoint x: 1065, startPoint y: 34, endPoint x: 996, endPoint y: 34, distance: 69.4
click at [996, 34] on input "MONT82" at bounding box center [1091, 32] width 215 height 23
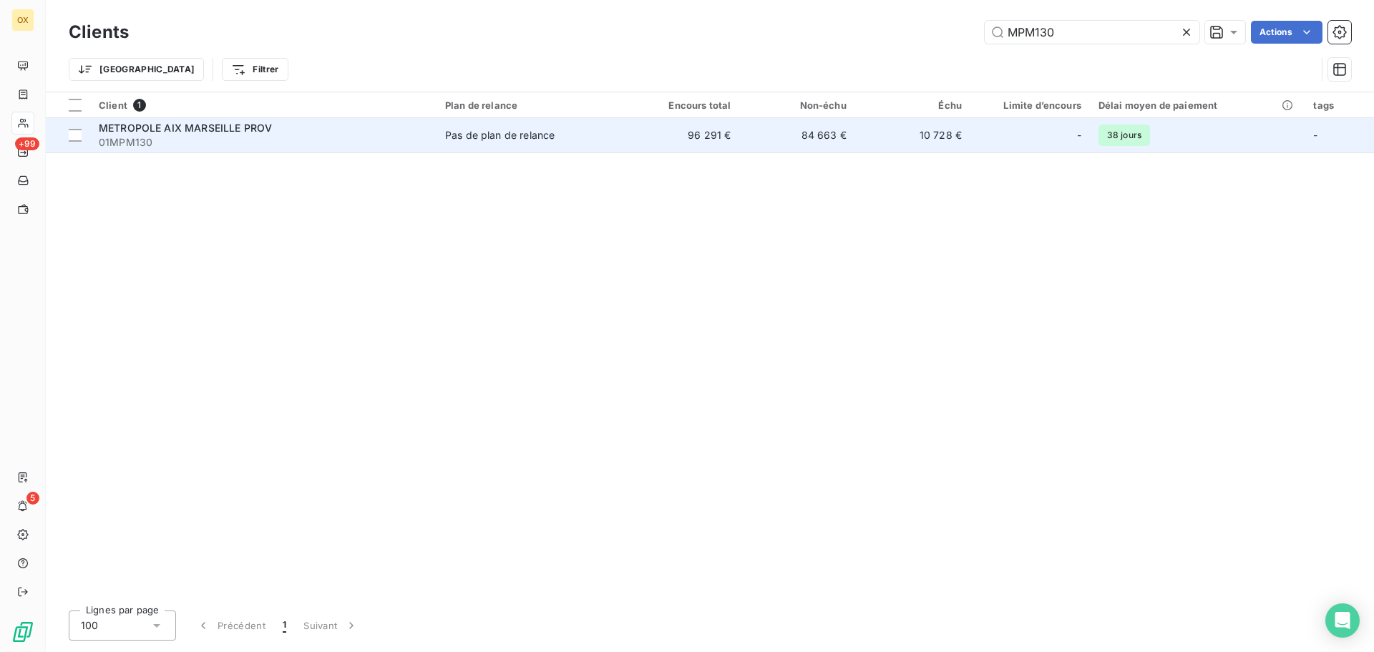
type input "MPM130"
click at [141, 145] on span "01MPM130" at bounding box center [263, 142] width 329 height 14
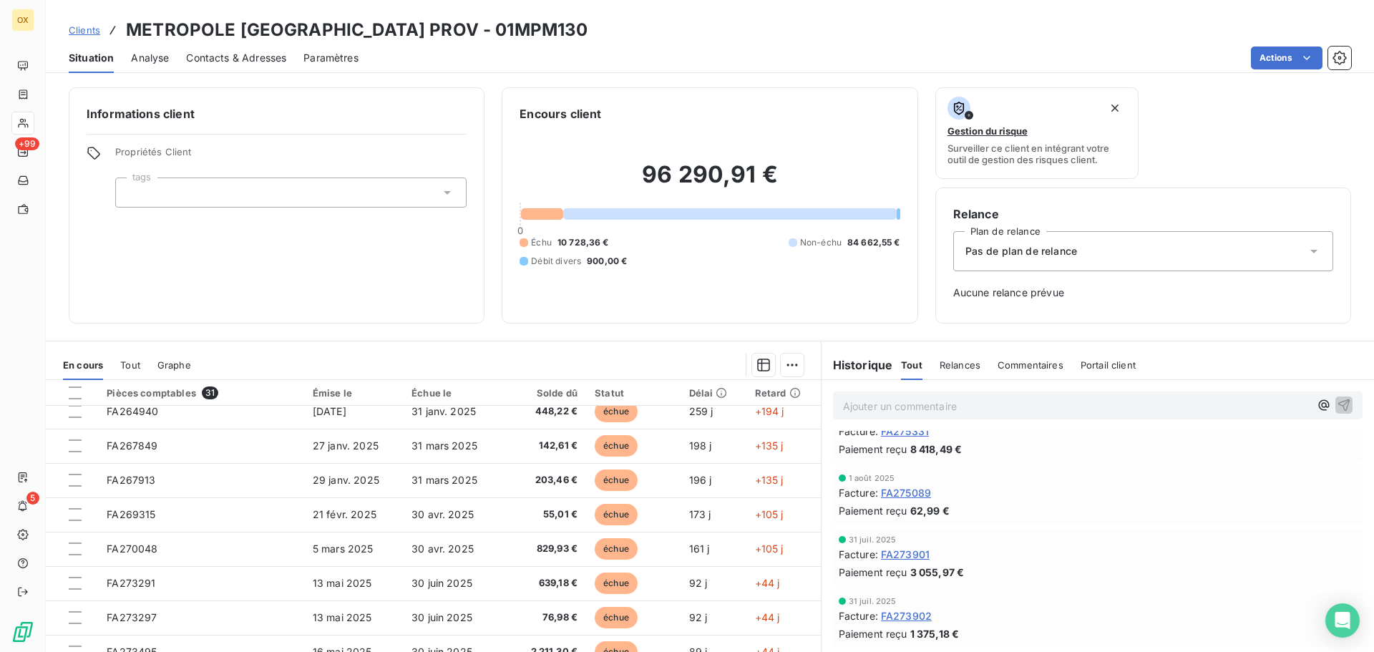
scroll to position [858, 0]
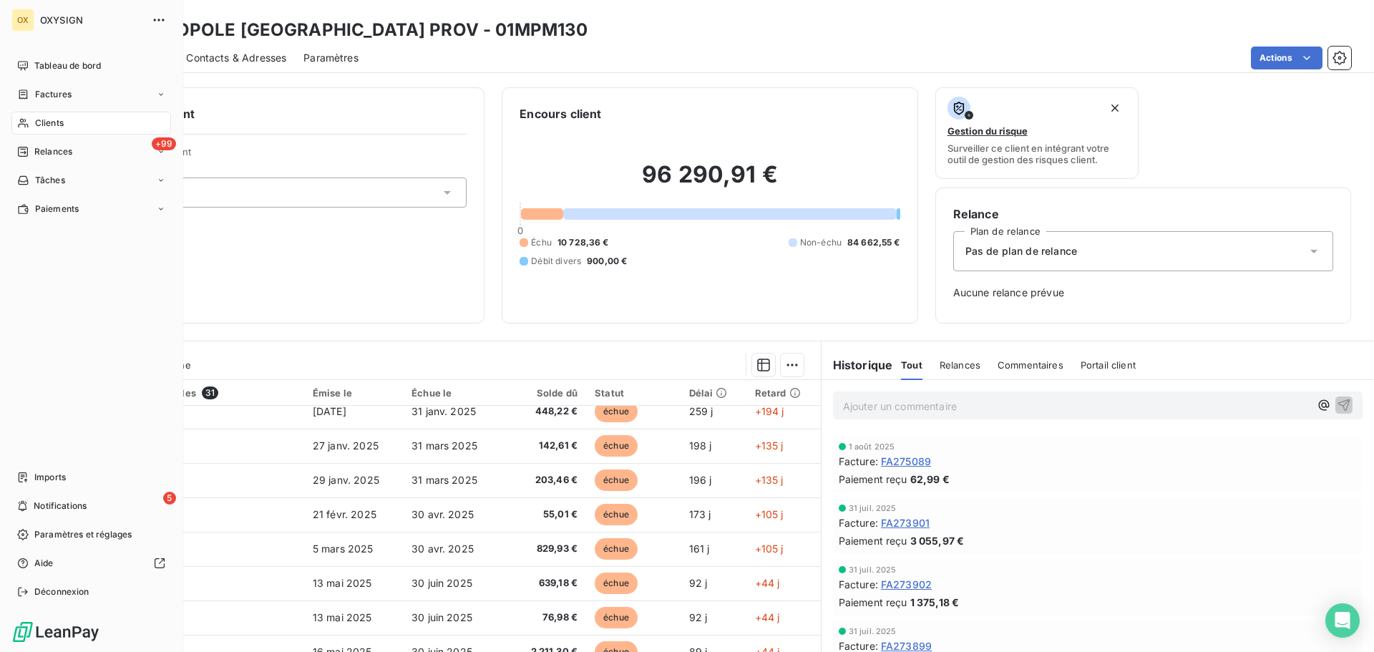
click at [59, 122] on span "Clients" at bounding box center [49, 123] width 29 height 13
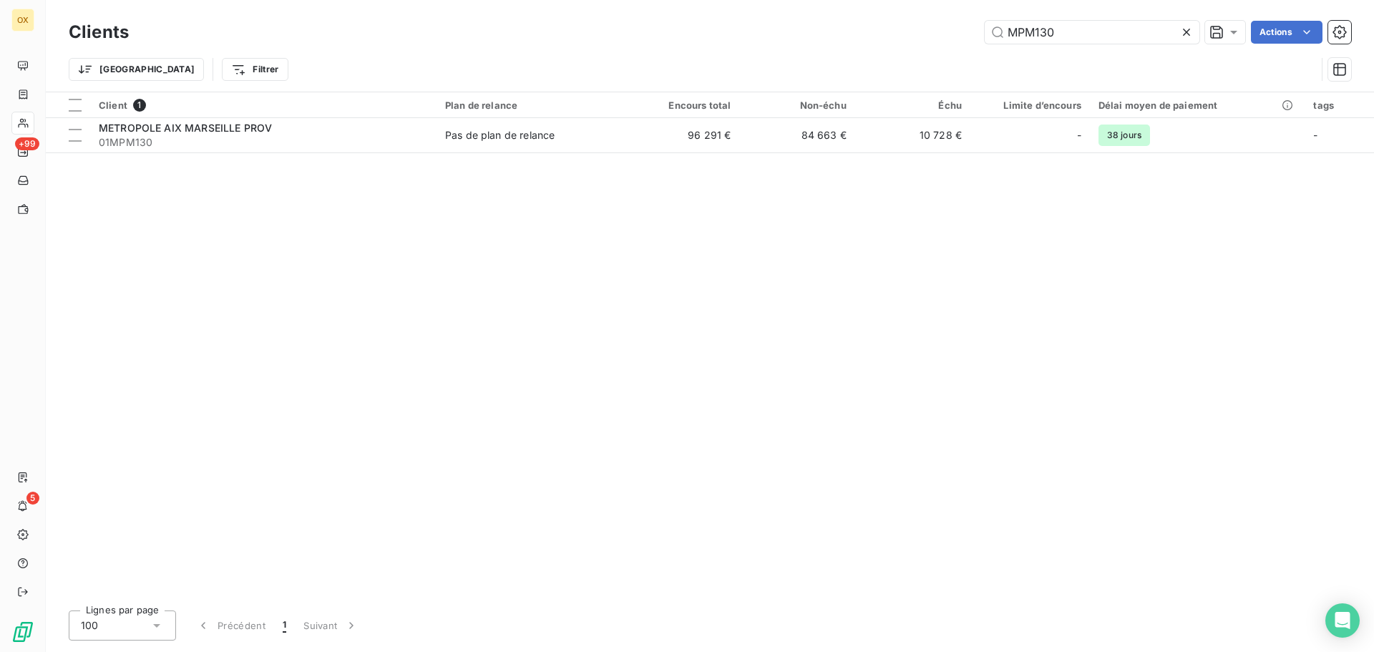
drag, startPoint x: 1080, startPoint y: 38, endPoint x: 971, endPoint y: 39, distance: 108.7
click at [971, 39] on div "MPM130 Actions" at bounding box center [748, 32] width 1205 height 23
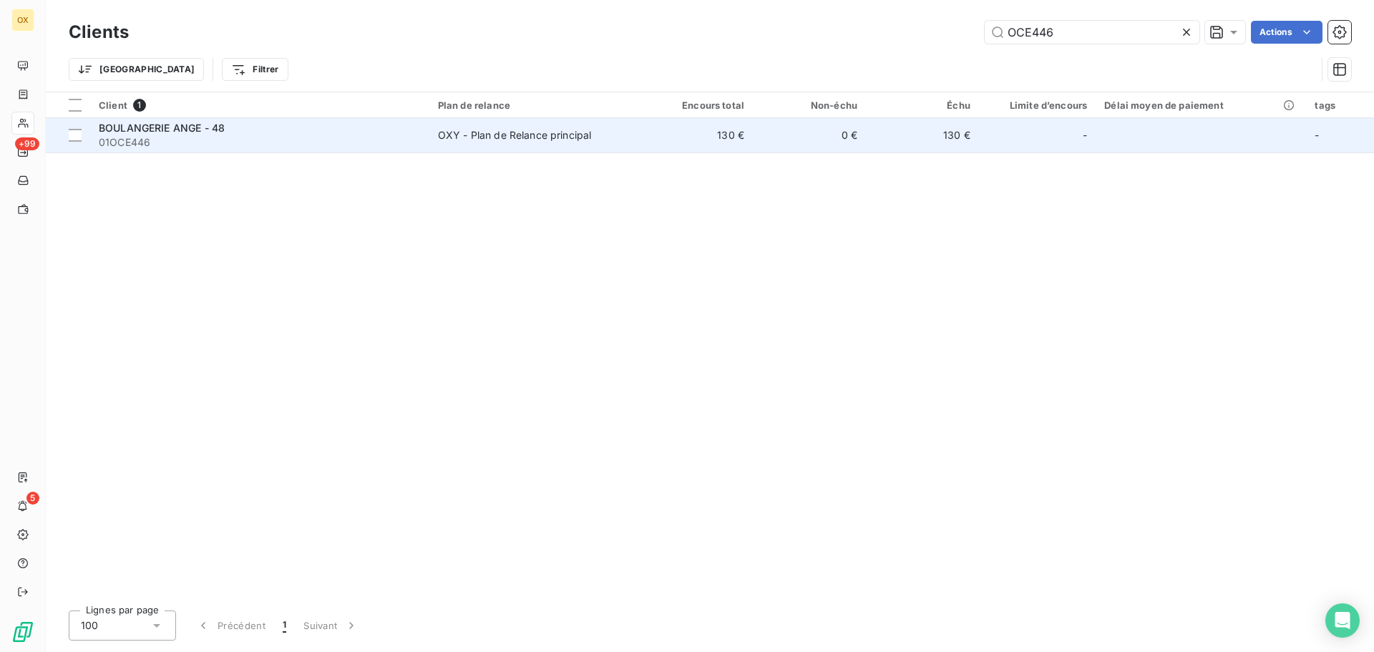
type input "OCE446"
click at [716, 140] on td "130 €" at bounding box center [696, 135] width 113 height 34
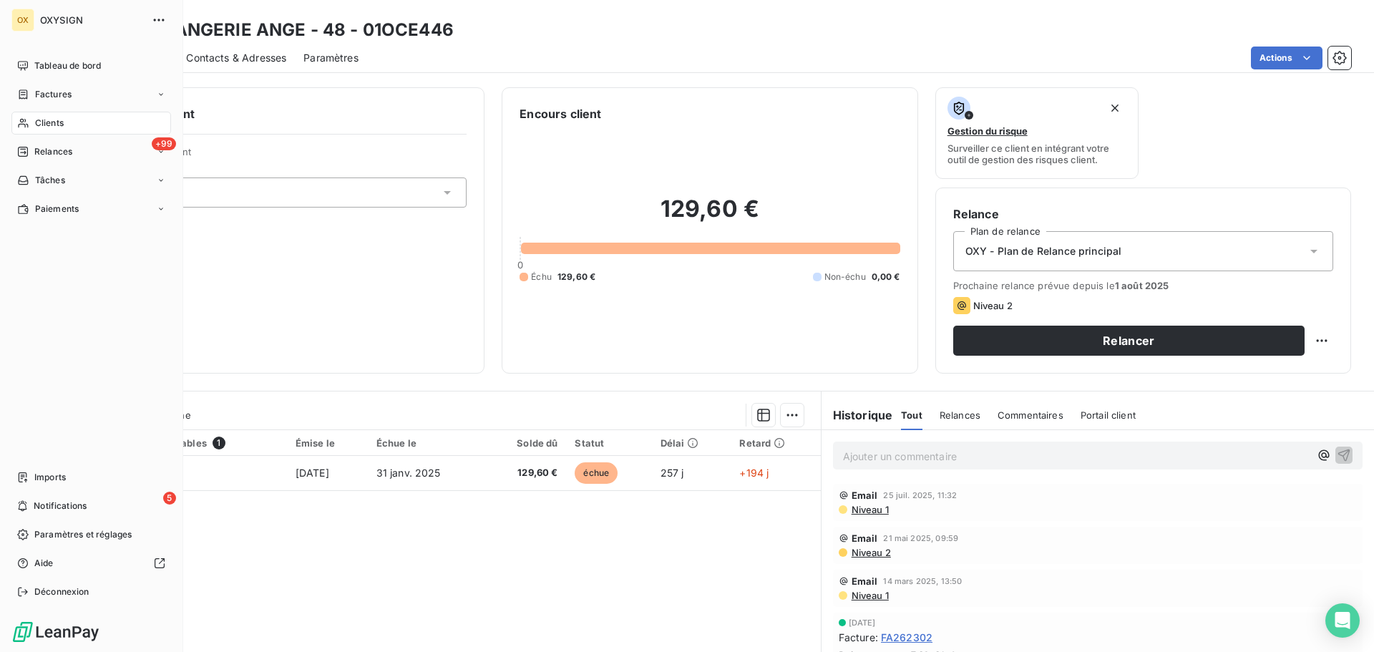
click at [61, 119] on span "Clients" at bounding box center [49, 123] width 29 height 13
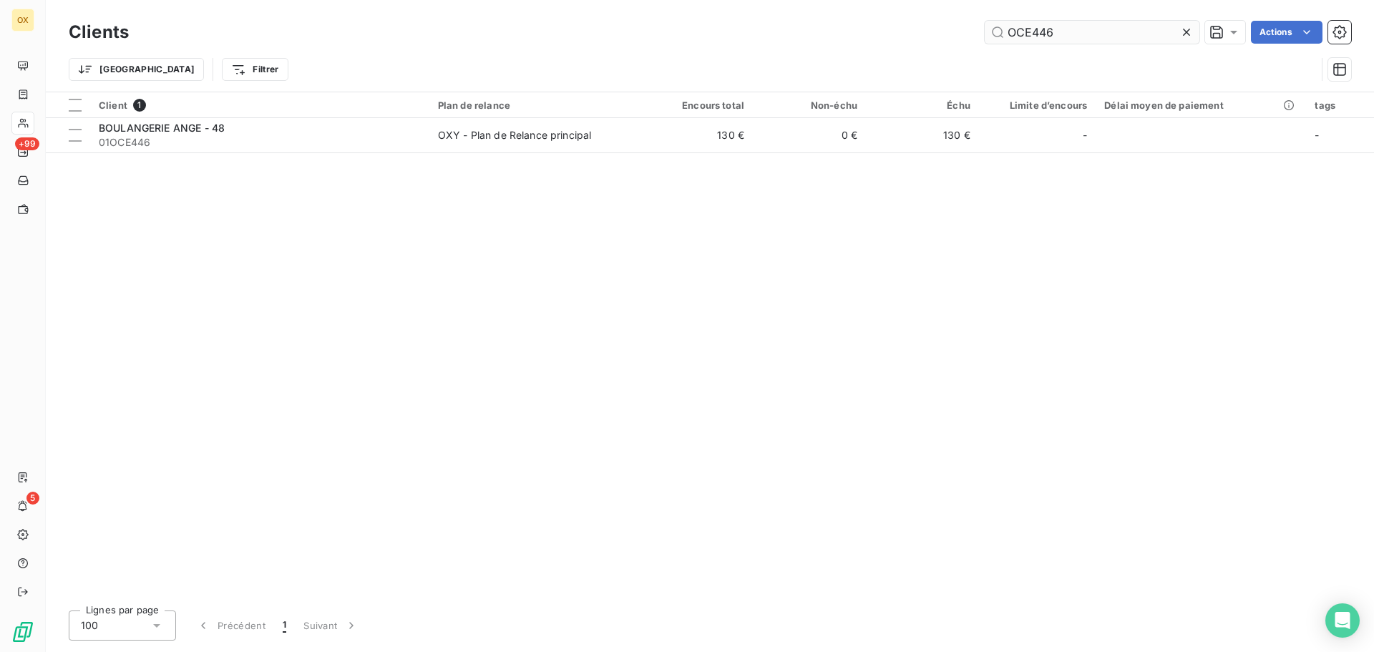
drag, startPoint x: 1070, startPoint y: 24, endPoint x: 1000, endPoint y: 30, distance: 69.7
click at [1000, 30] on input "OCE446" at bounding box center [1091, 32] width 215 height 23
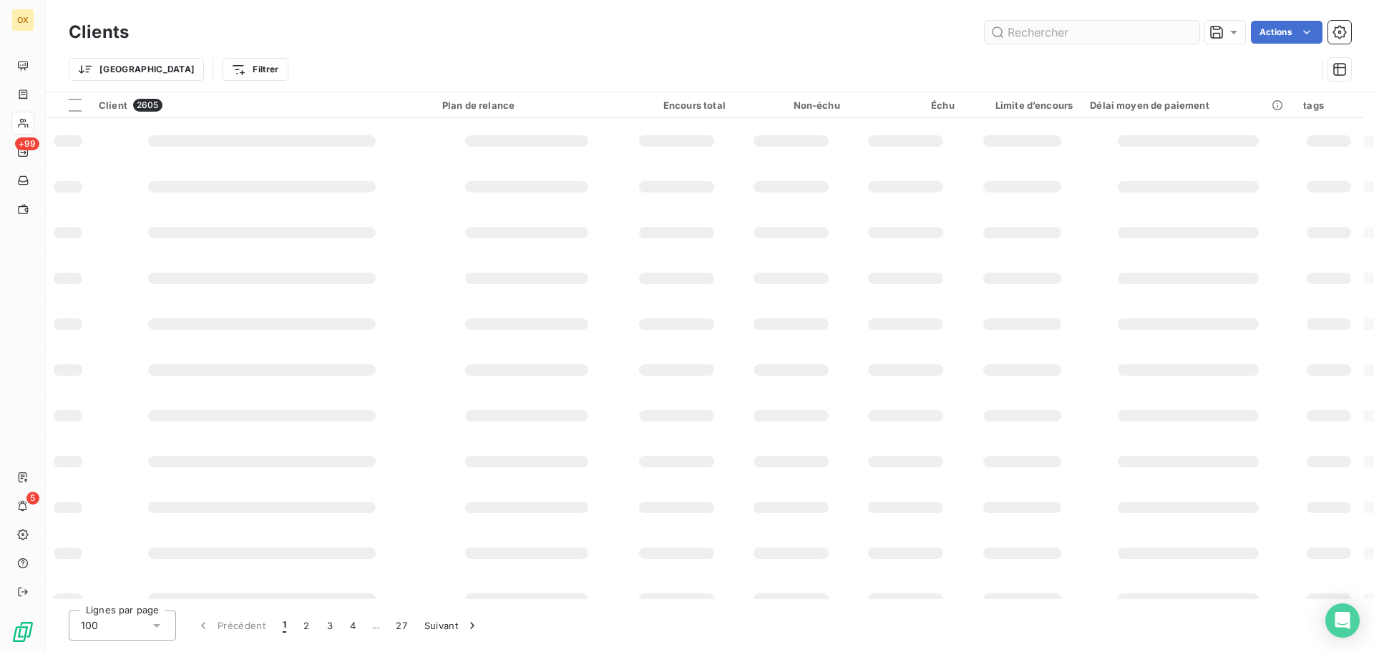
type input "A"
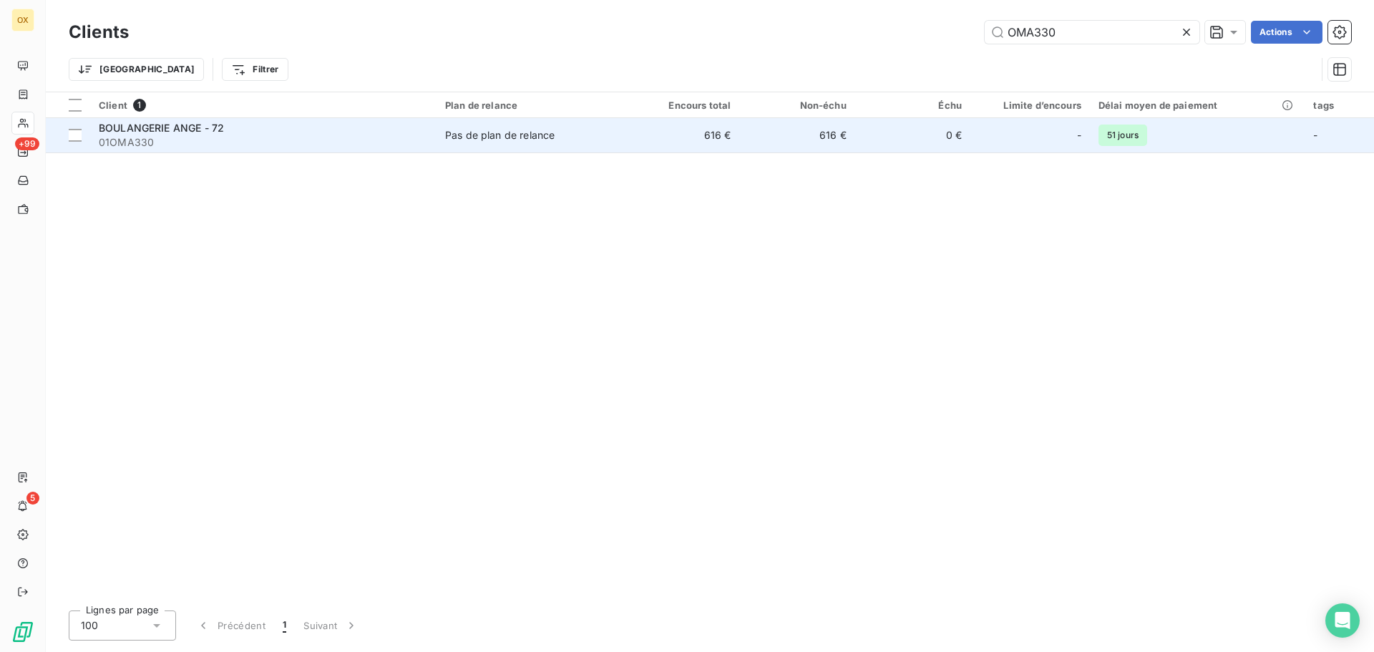
type input "OMA330"
click at [214, 137] on span "01OMA330" at bounding box center [263, 142] width 329 height 14
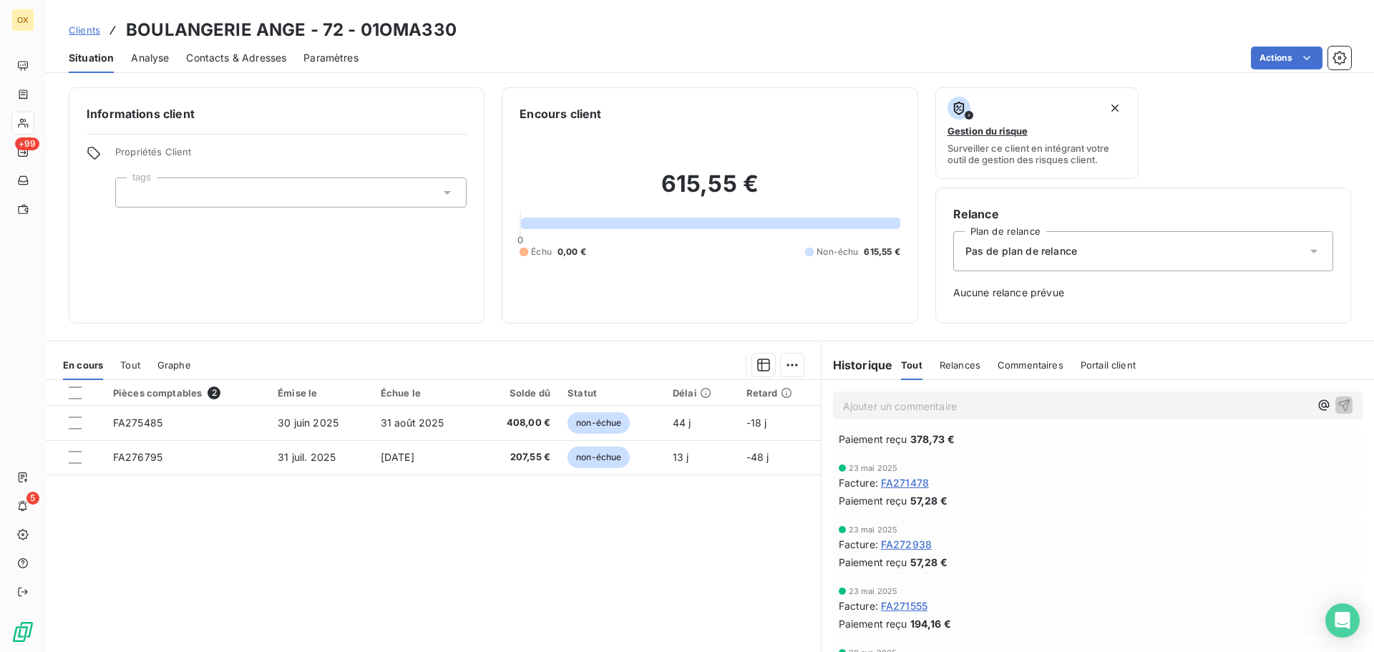
scroll to position [72, 0]
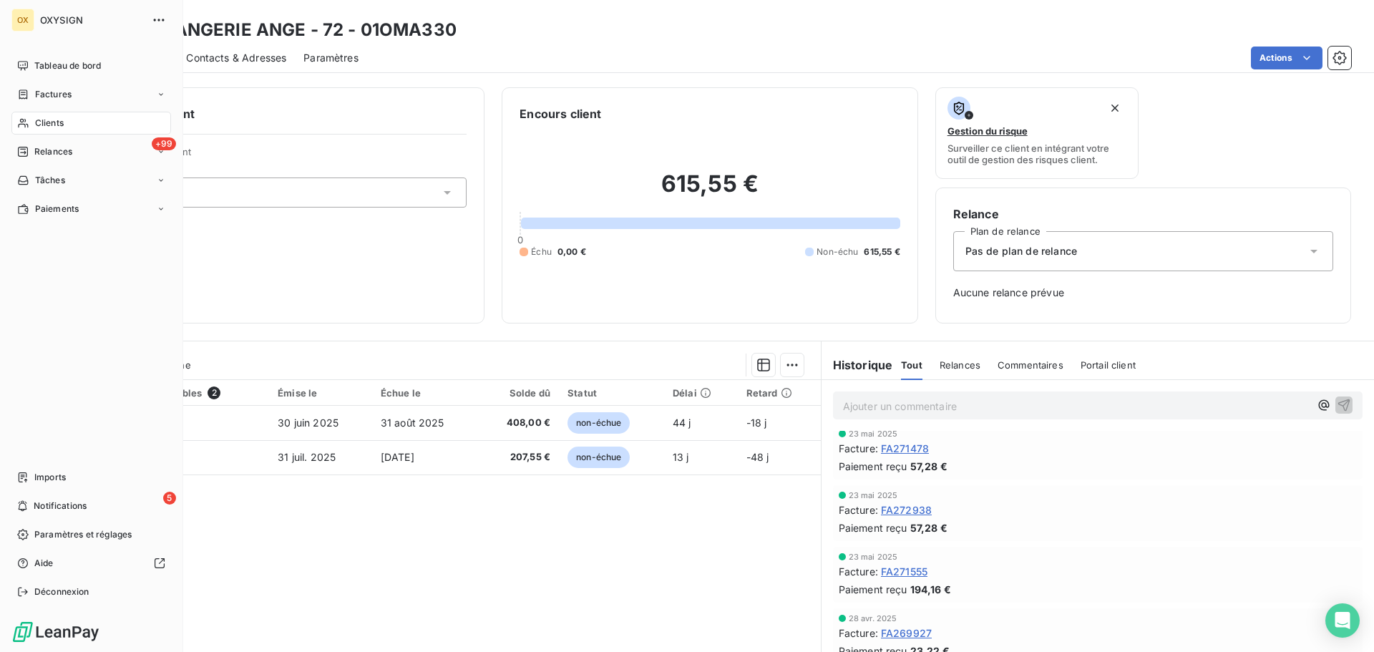
click at [61, 122] on span "Clients" at bounding box center [49, 123] width 29 height 13
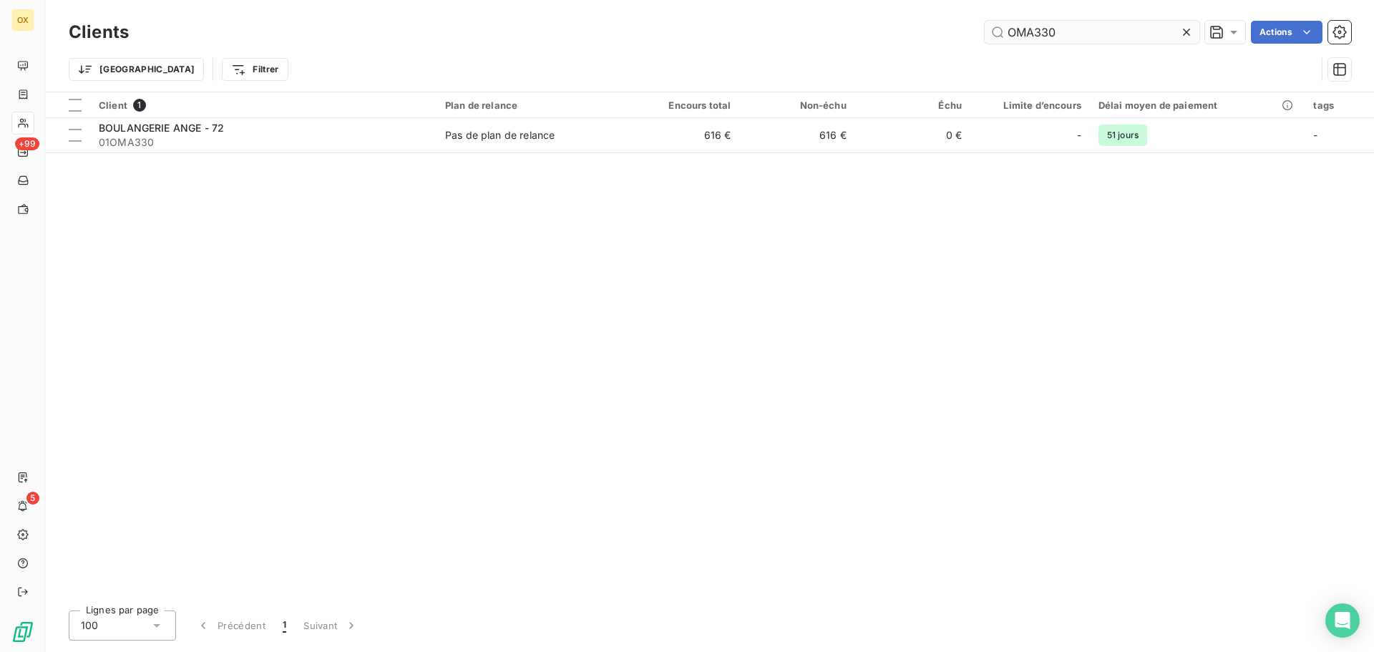
drag, startPoint x: 1072, startPoint y: 26, endPoint x: 1004, endPoint y: 34, distance: 69.1
click at [1004, 34] on input "OMA330" at bounding box center [1091, 32] width 215 height 23
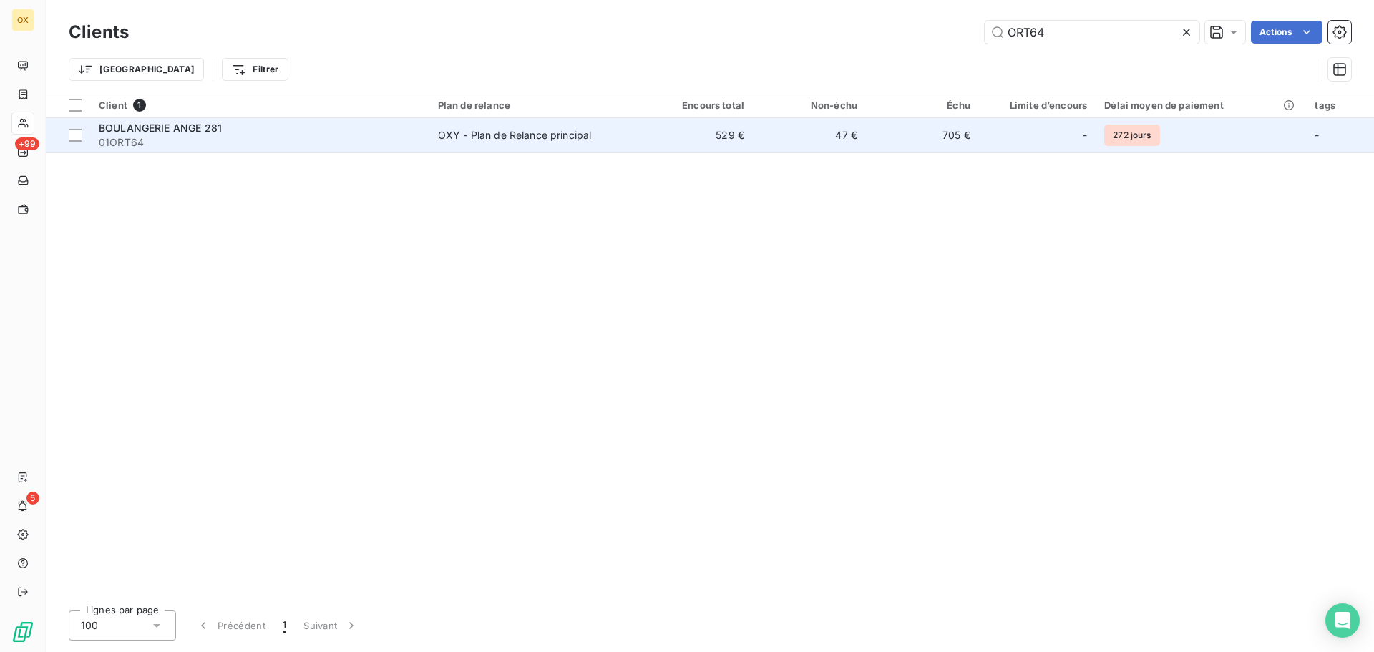
type input "ORT64"
click at [205, 125] on span "BOULANGERIE ANGE 281" at bounding box center [160, 128] width 123 height 12
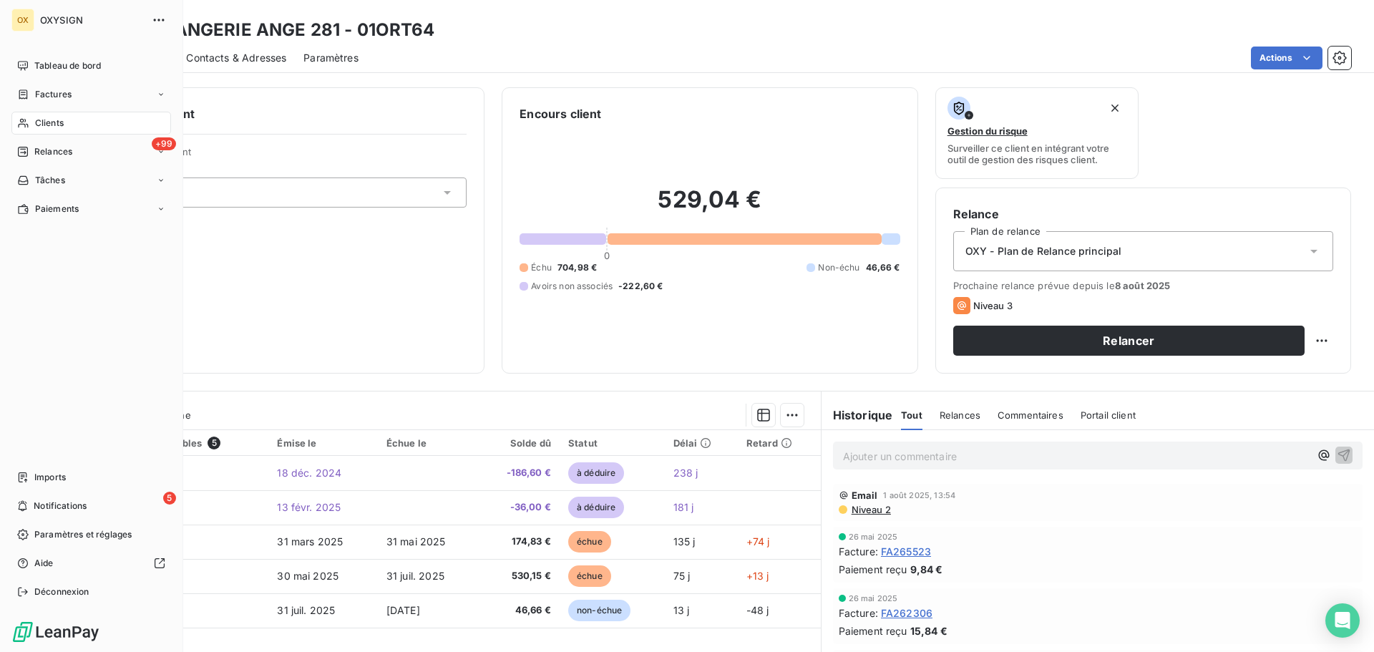
click at [45, 112] on div "Clients" at bounding box center [91, 123] width 160 height 23
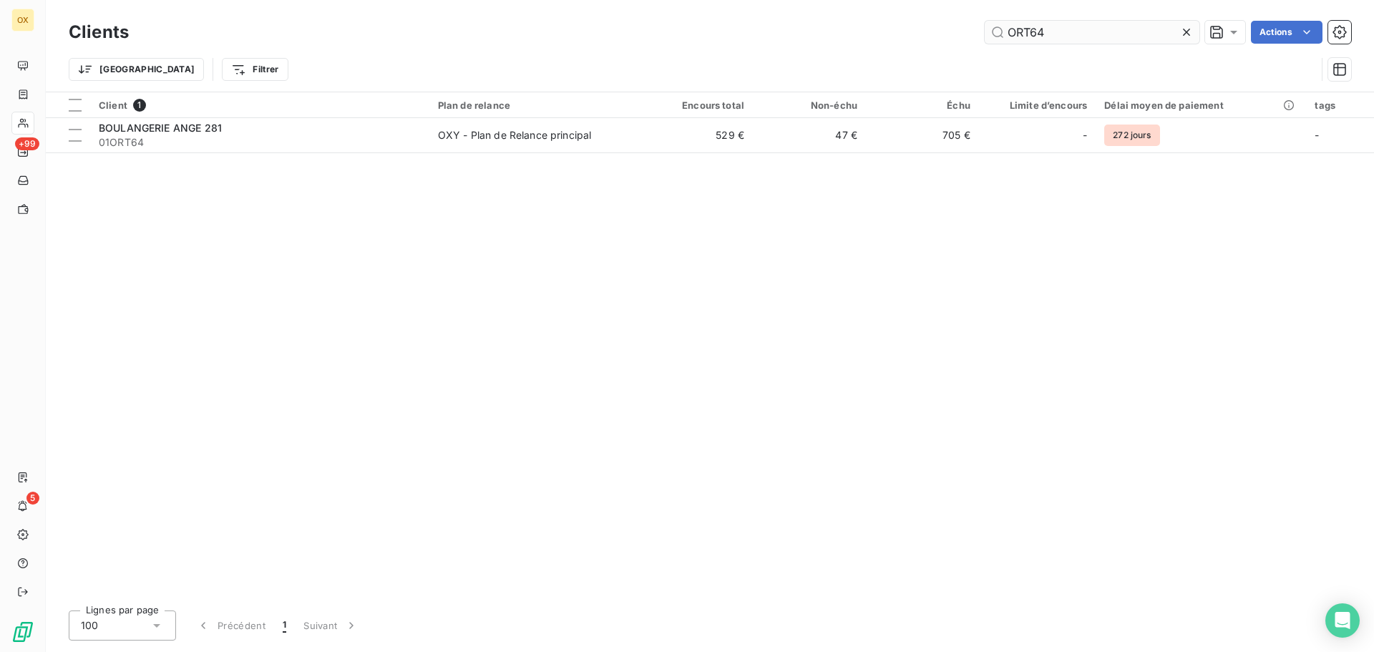
drag, startPoint x: 1093, startPoint y: 29, endPoint x: 988, endPoint y: 35, distance: 105.4
click at [988, 35] on input "ORT64" at bounding box center [1091, 32] width 215 height 23
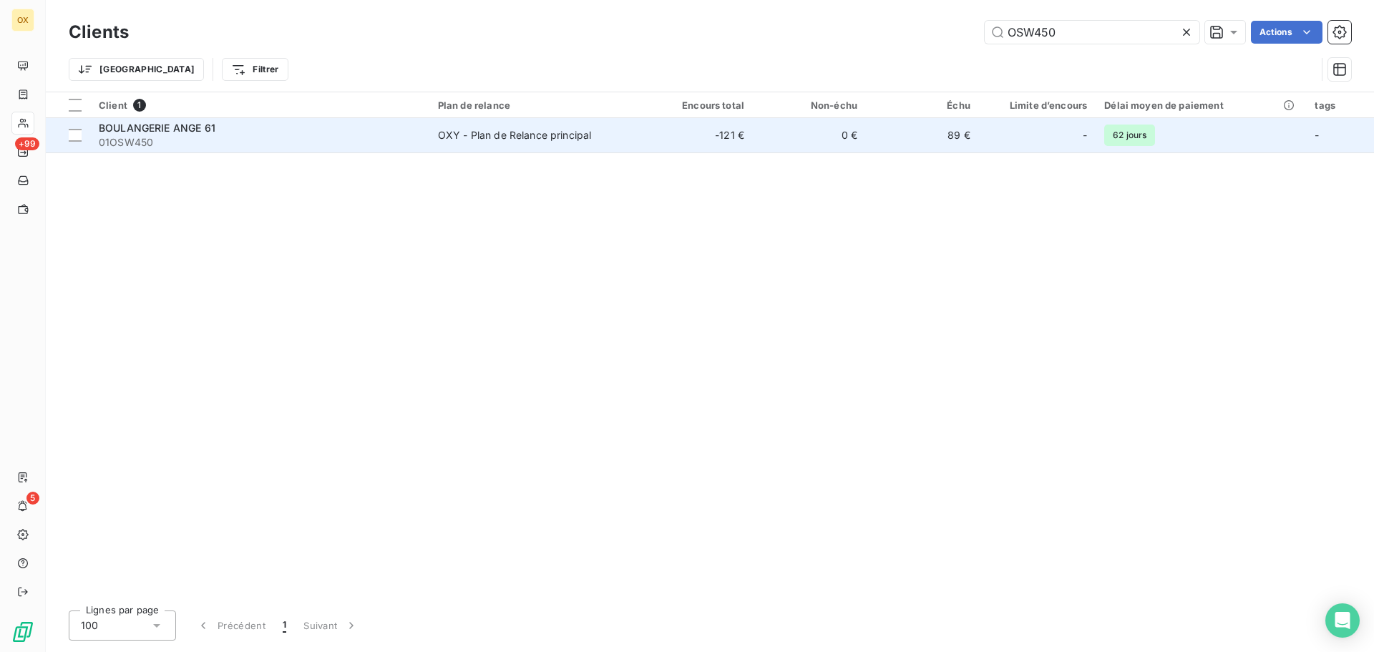
type input "OSW450"
click at [335, 139] on span "01OSW450" at bounding box center [260, 142] width 322 height 14
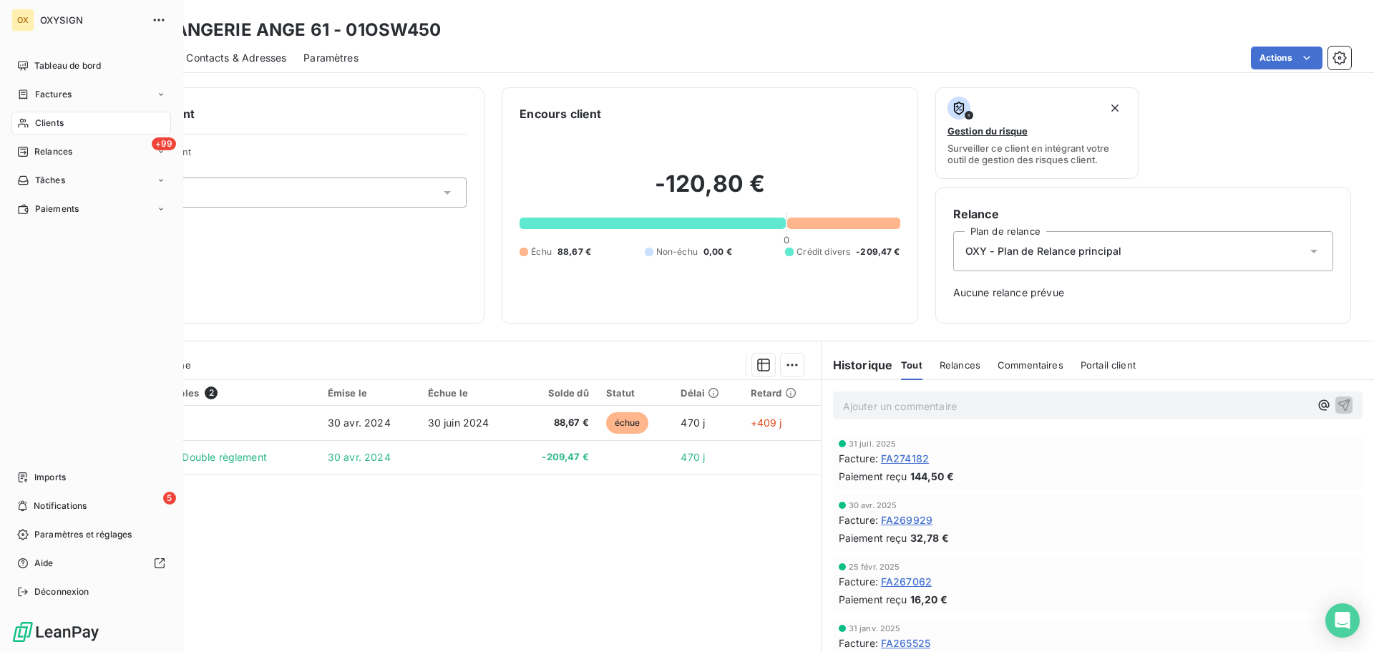
click at [34, 122] on div "Clients" at bounding box center [91, 123] width 160 height 23
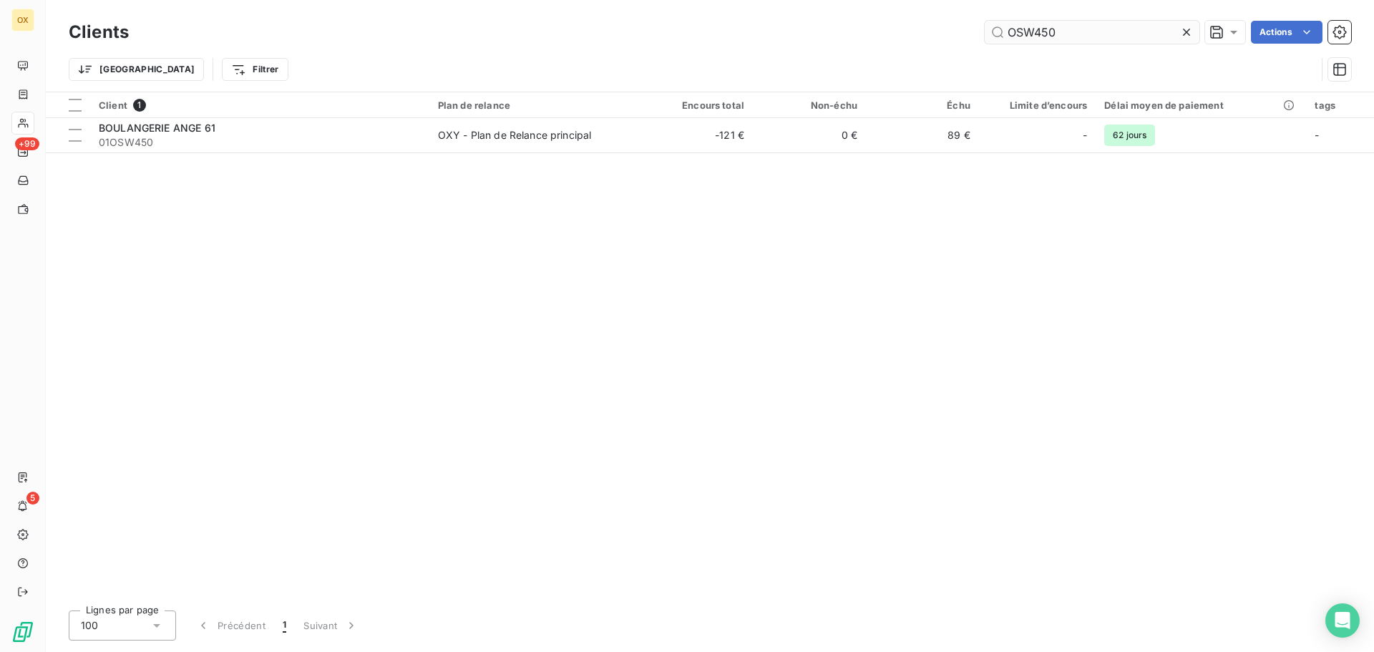
drag, startPoint x: 1072, startPoint y: 28, endPoint x: 1005, endPoint y: 29, distance: 67.3
click at [1006, 30] on input "OSW450" at bounding box center [1091, 32] width 215 height 23
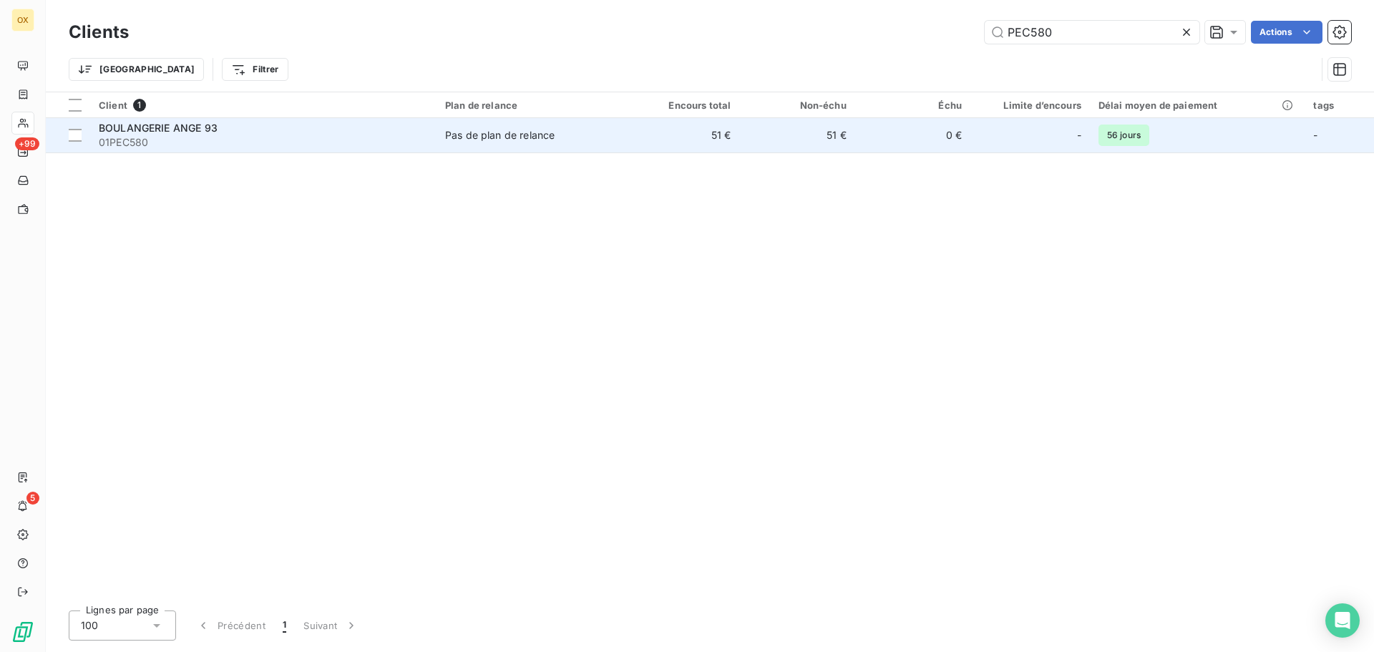
type input "PEC580"
click at [321, 142] on span "01PEC580" at bounding box center [263, 142] width 329 height 14
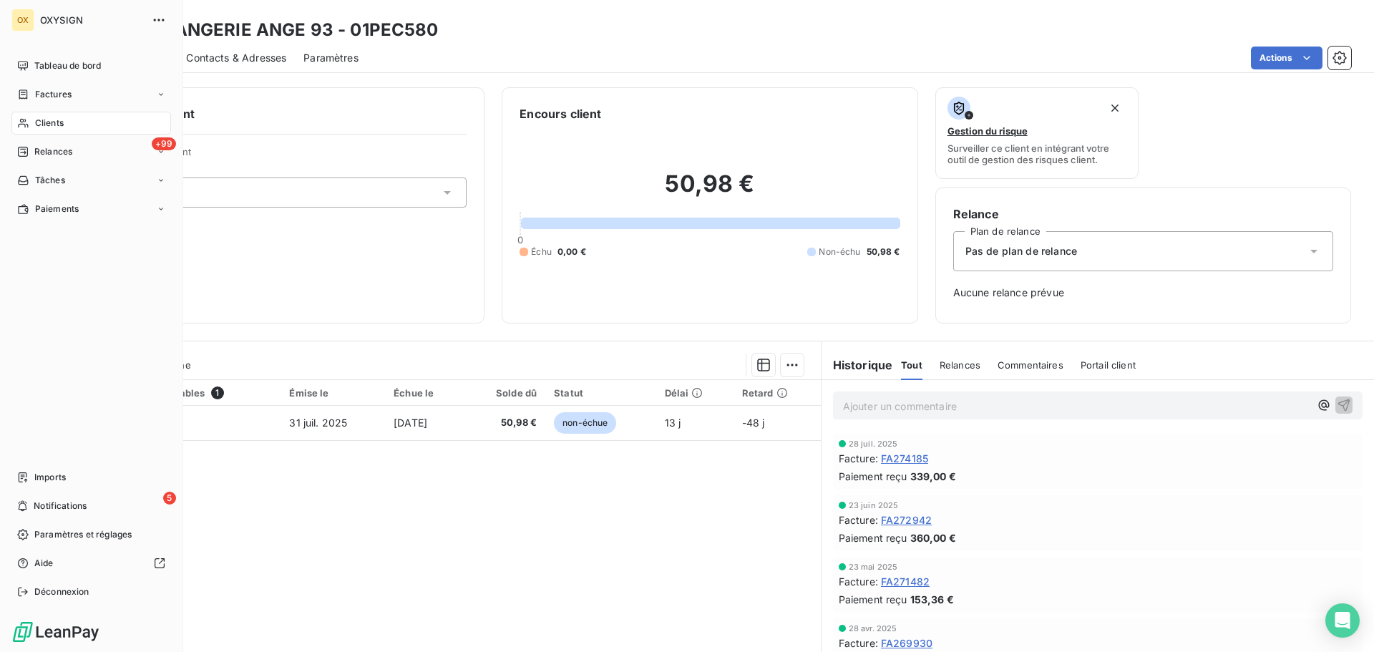
click at [41, 124] on span "Clients" at bounding box center [49, 123] width 29 height 13
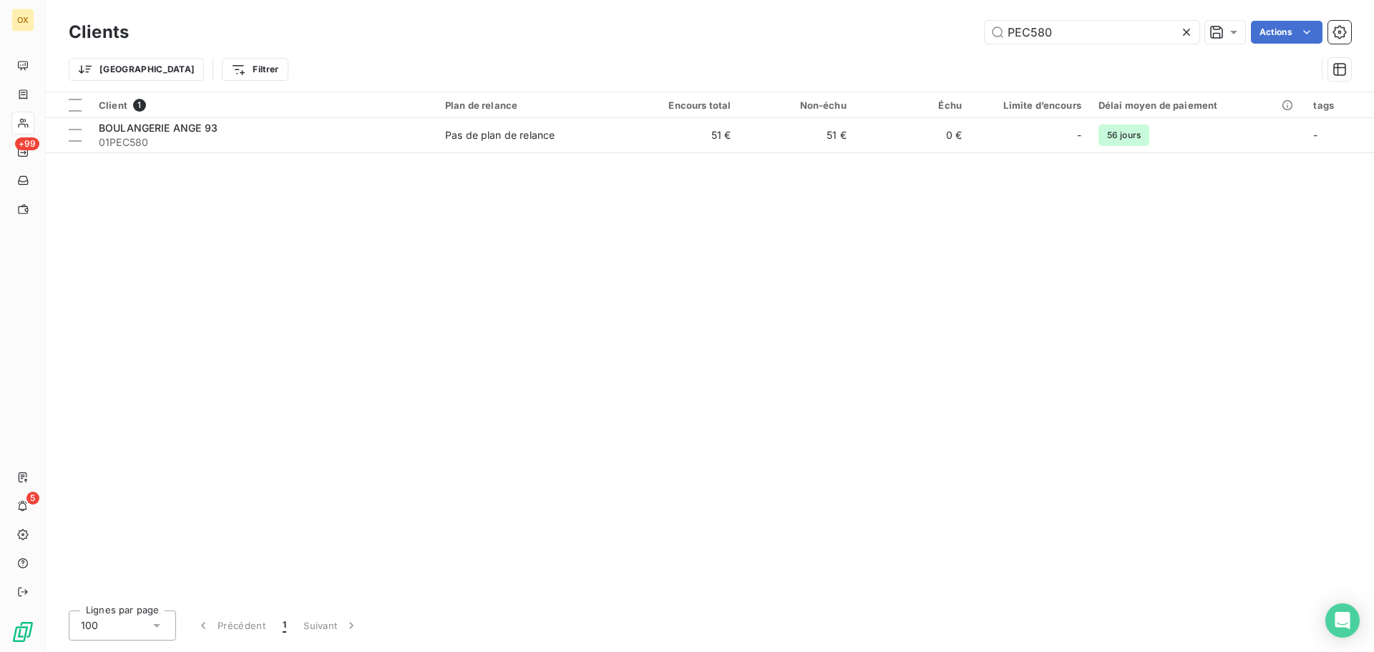
drag, startPoint x: 1088, startPoint y: 37, endPoint x: 969, endPoint y: 33, distance: 119.5
click at [969, 33] on div "PEC580 Actions" at bounding box center [748, 32] width 1205 height 23
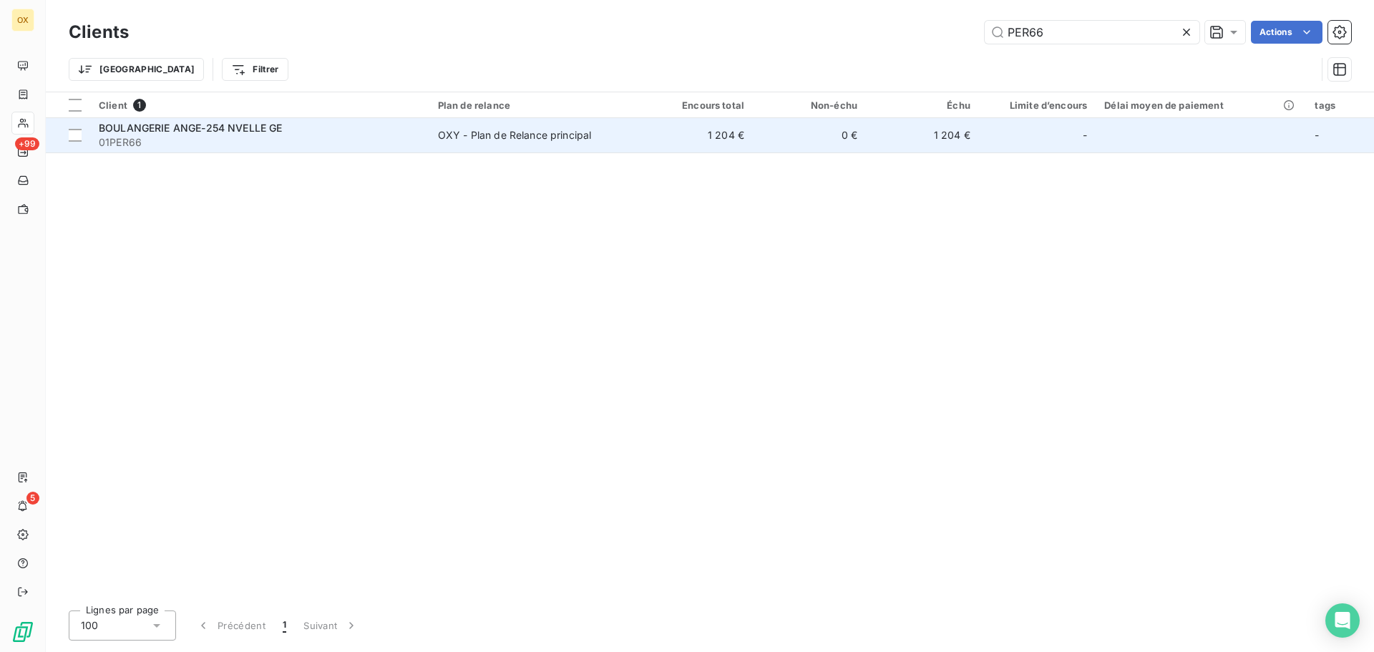
type input "PER66"
click at [354, 124] on div "BOULANGERIE ANGE-254 NVELLE GE" at bounding box center [260, 128] width 322 height 14
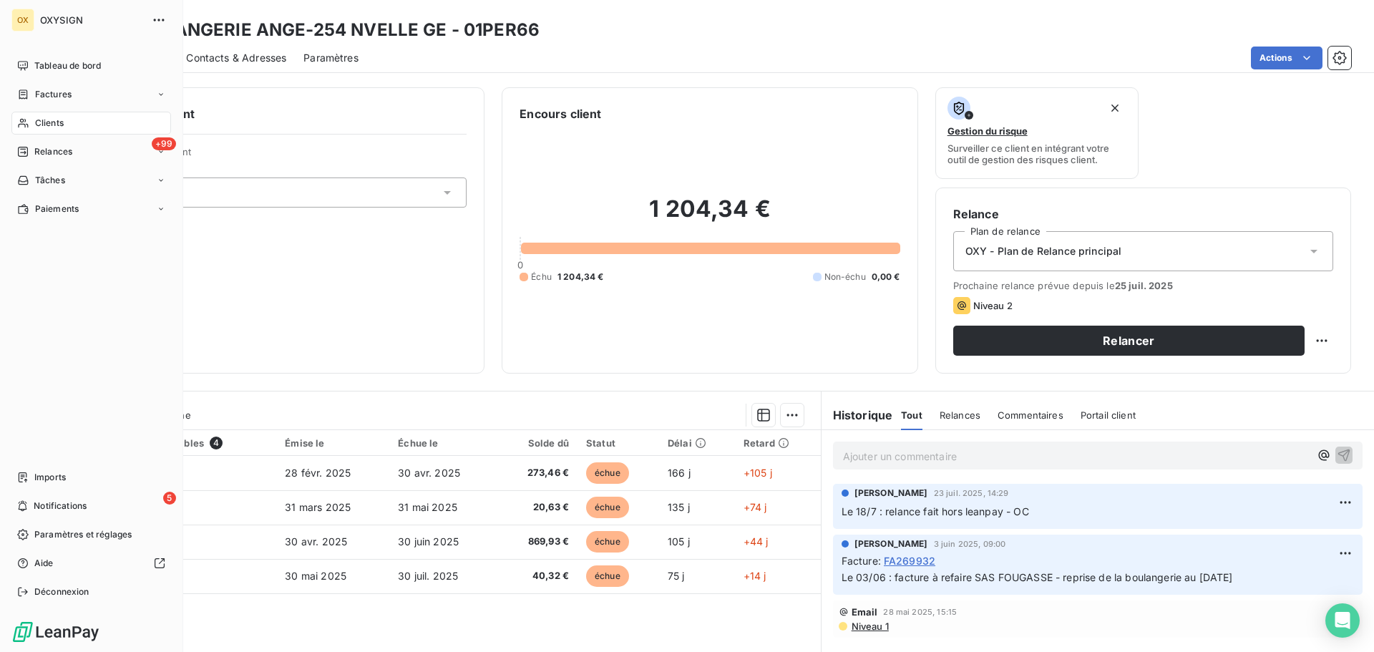
click at [40, 122] on span "Clients" at bounding box center [49, 123] width 29 height 13
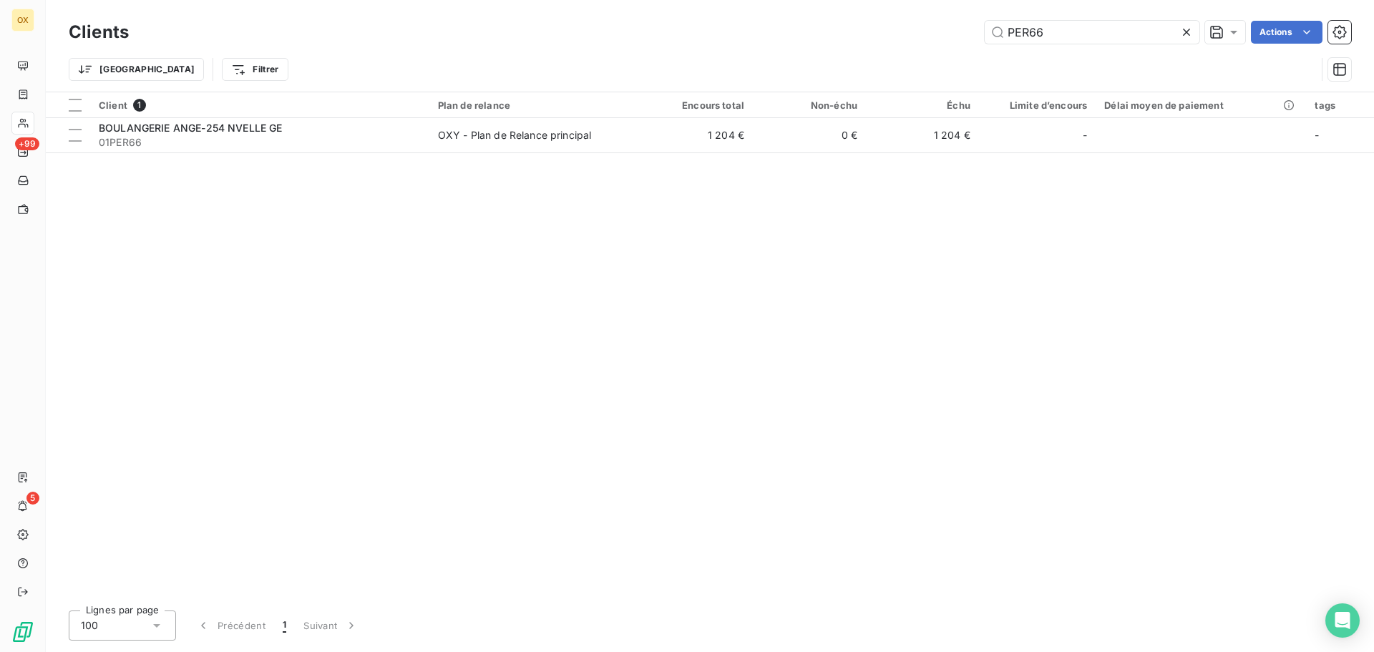
drag, startPoint x: 988, startPoint y: 42, endPoint x: 960, endPoint y: 43, distance: 27.9
click at [960, 43] on div "PER66 Actions" at bounding box center [748, 32] width 1205 height 23
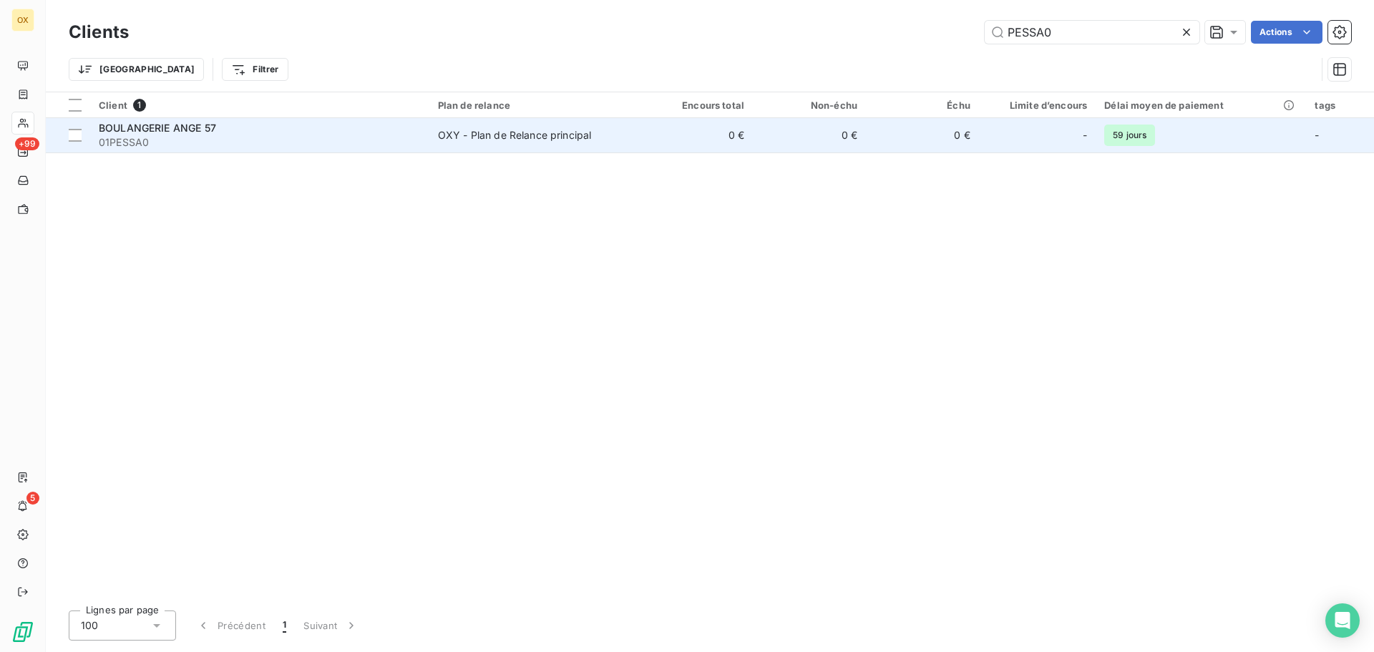
type input "PESSA0"
click at [202, 131] on span "BOULANGERIE ANGE 57" at bounding box center [157, 128] width 117 height 12
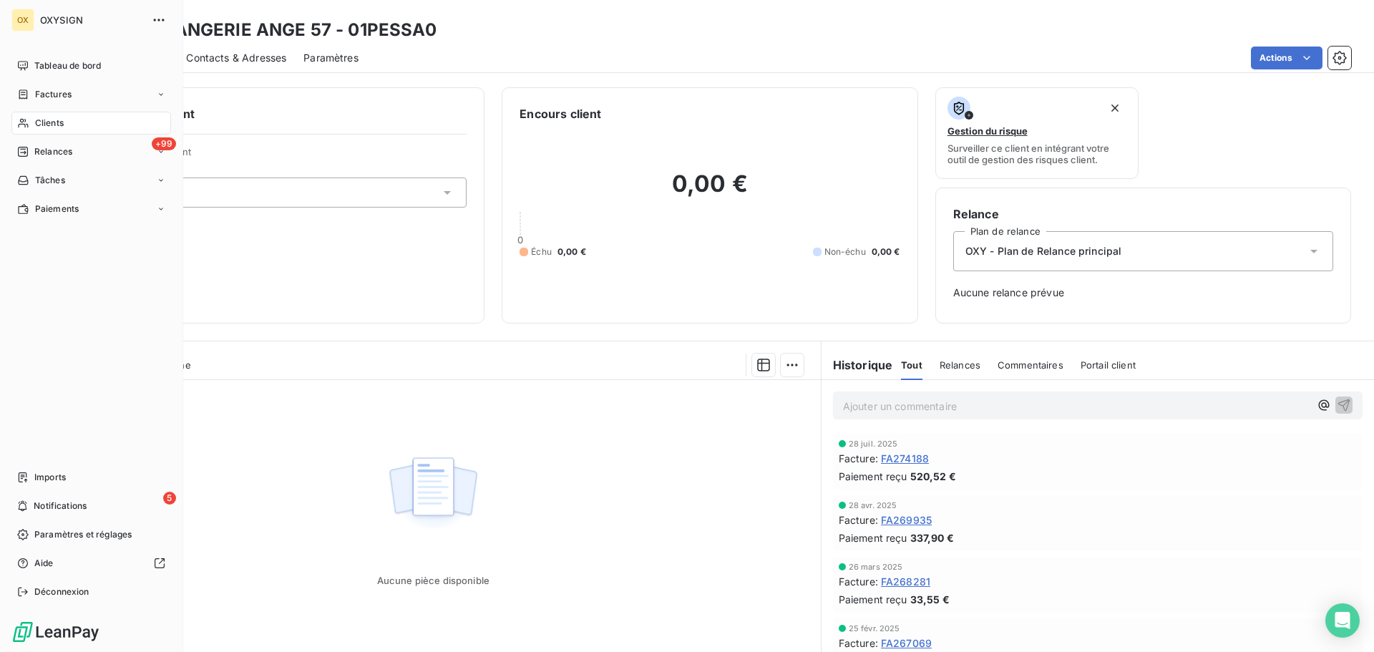
click at [42, 122] on span "Clients" at bounding box center [49, 123] width 29 height 13
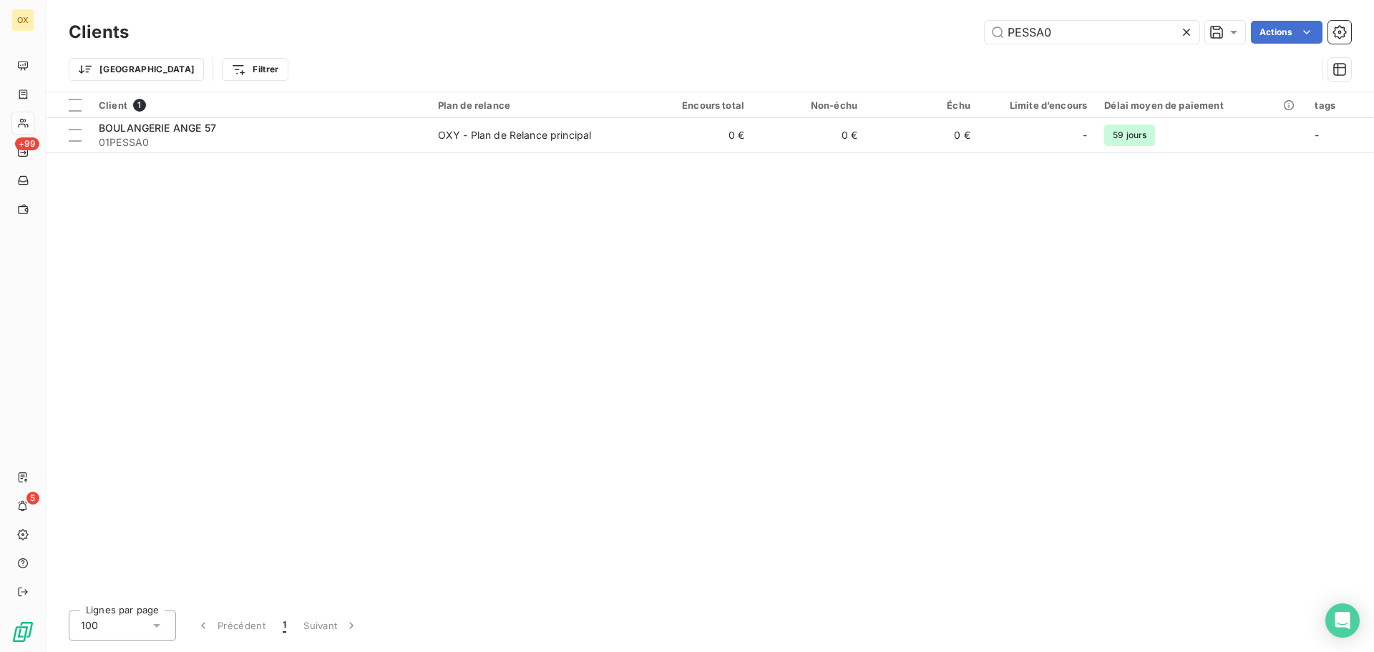
drag, startPoint x: 1078, startPoint y: 39, endPoint x: 979, endPoint y: 48, distance: 99.8
click at [979, 48] on div "Clients PESSA0 Actions Trier Filtrer" at bounding box center [710, 54] width 1282 height 74
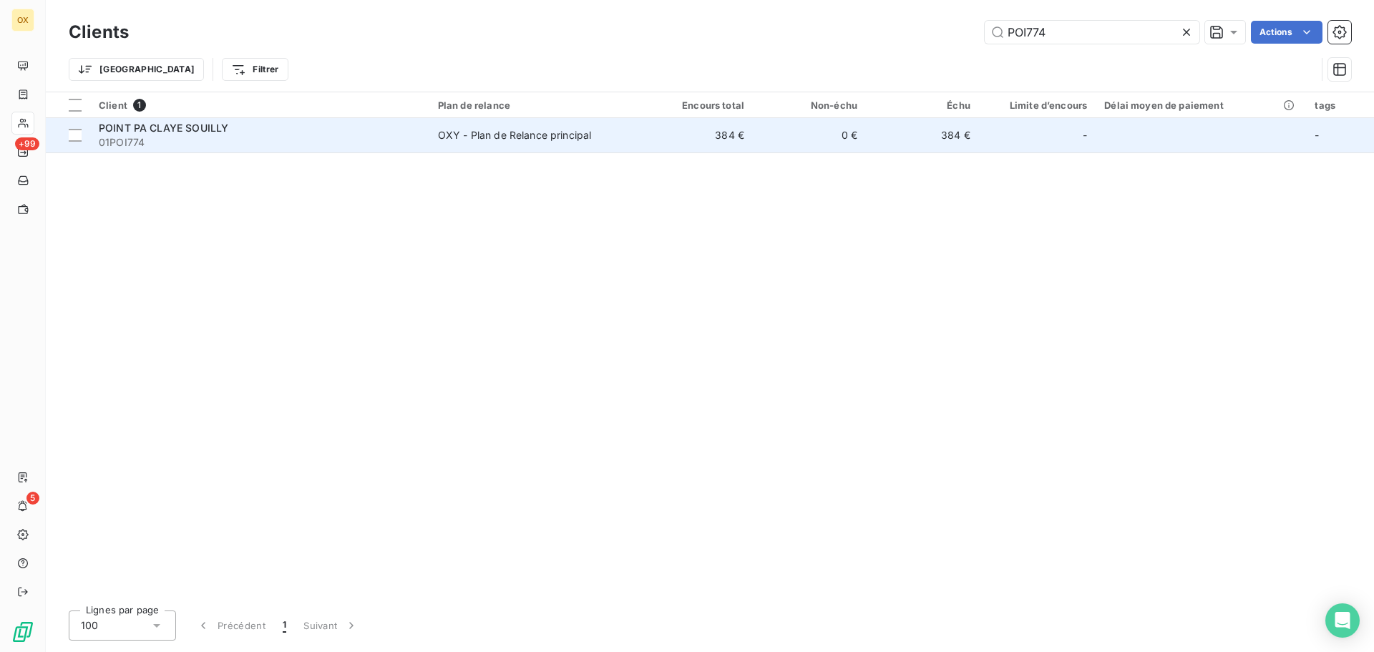
type input "POI774"
click at [288, 134] on div "POINT PA CLAYE SOUILLY" at bounding box center [260, 128] width 322 height 14
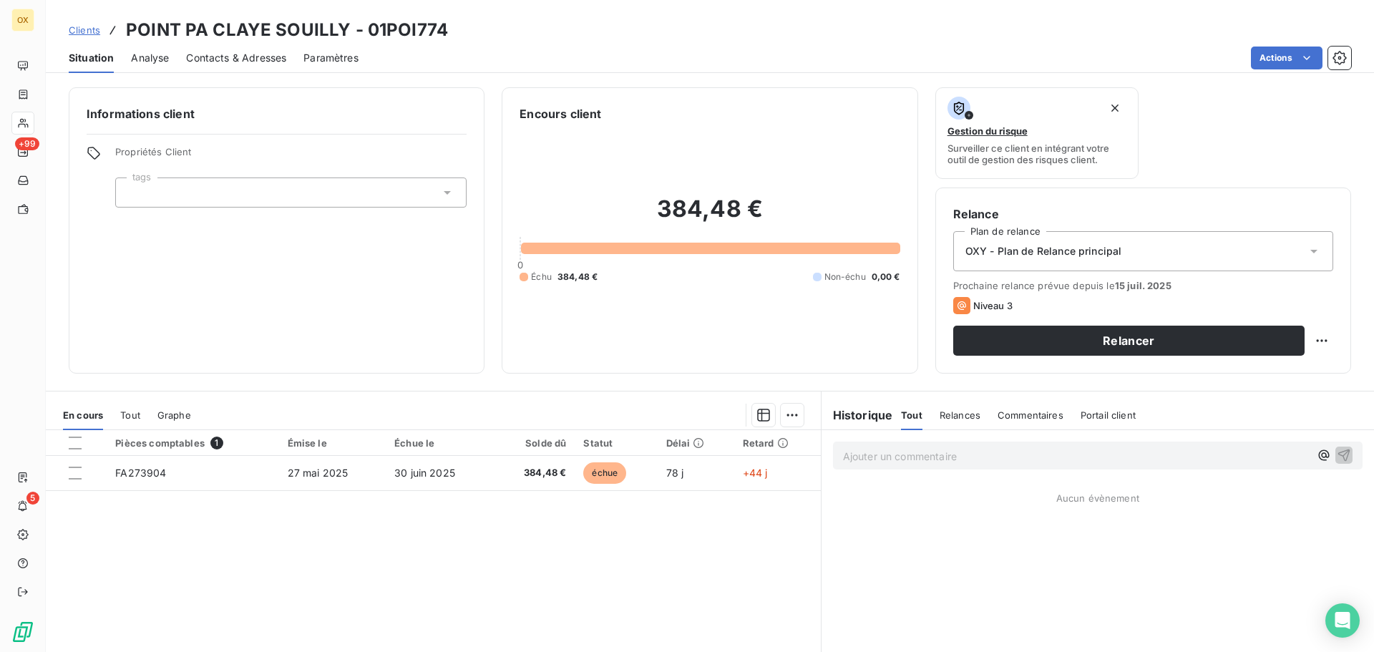
click at [233, 59] on span "Contacts & Adresses" at bounding box center [236, 58] width 100 height 14
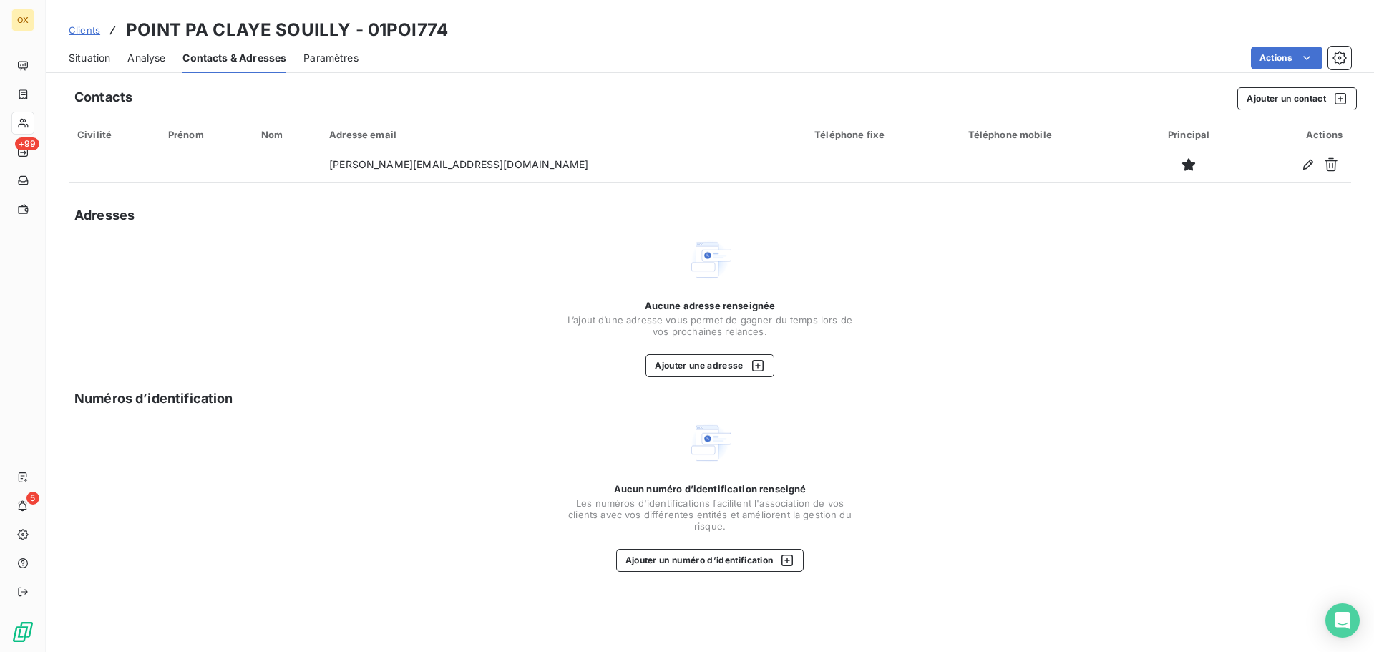
click at [93, 61] on span "Situation" at bounding box center [89, 58] width 41 height 14
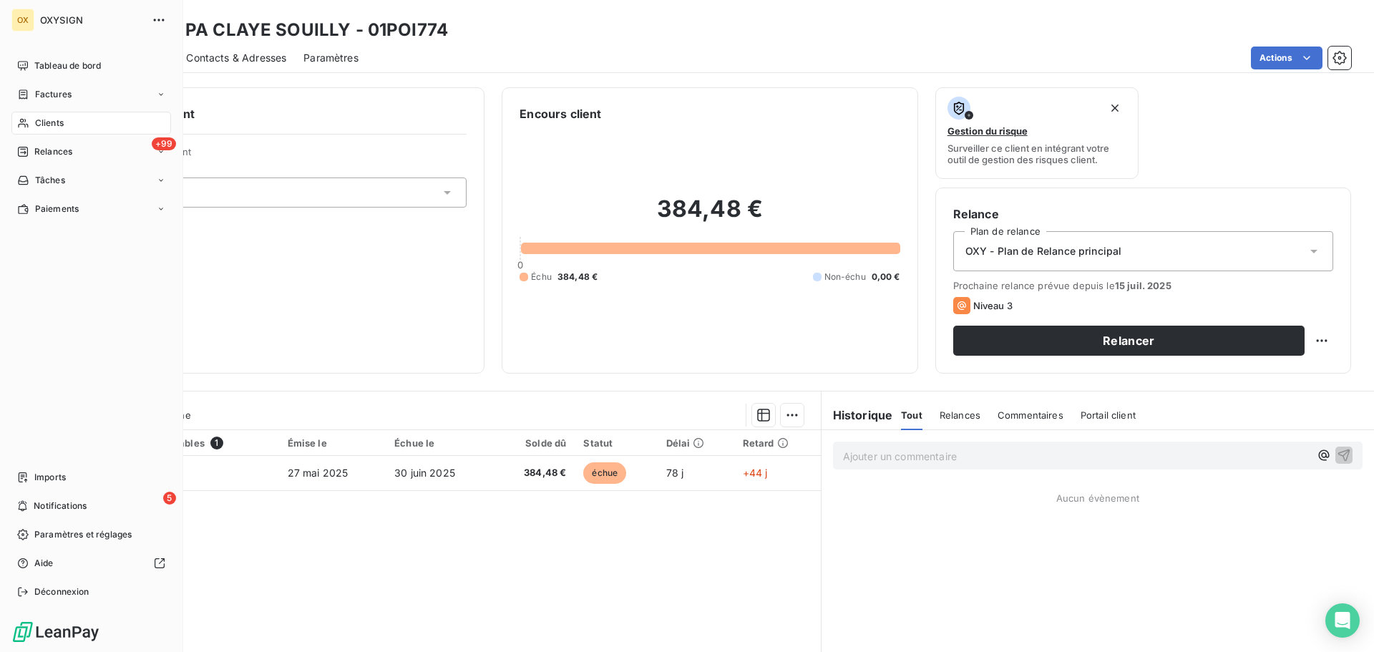
click at [30, 121] on div "Clients" at bounding box center [91, 123] width 160 height 23
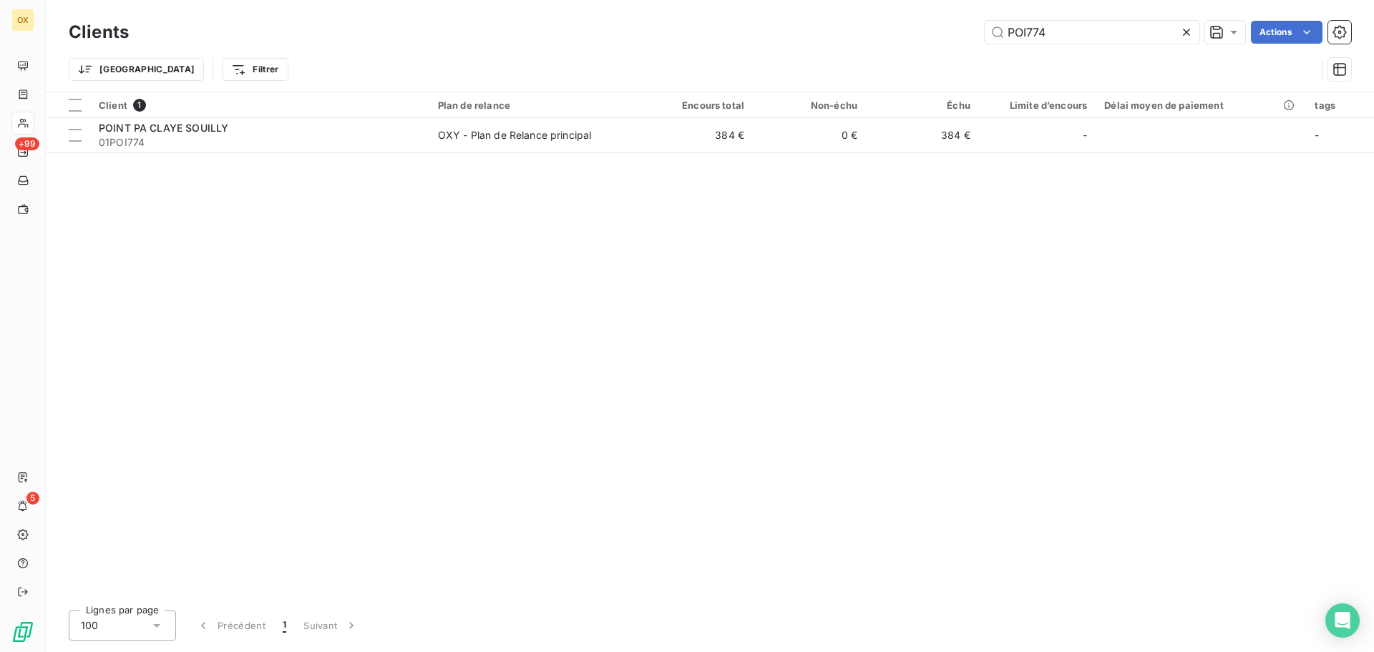
drag, startPoint x: 1090, startPoint y: 22, endPoint x: 934, endPoint y: 44, distance: 158.1
click at [934, 44] on div "Clients POI774 Actions" at bounding box center [710, 32] width 1282 height 30
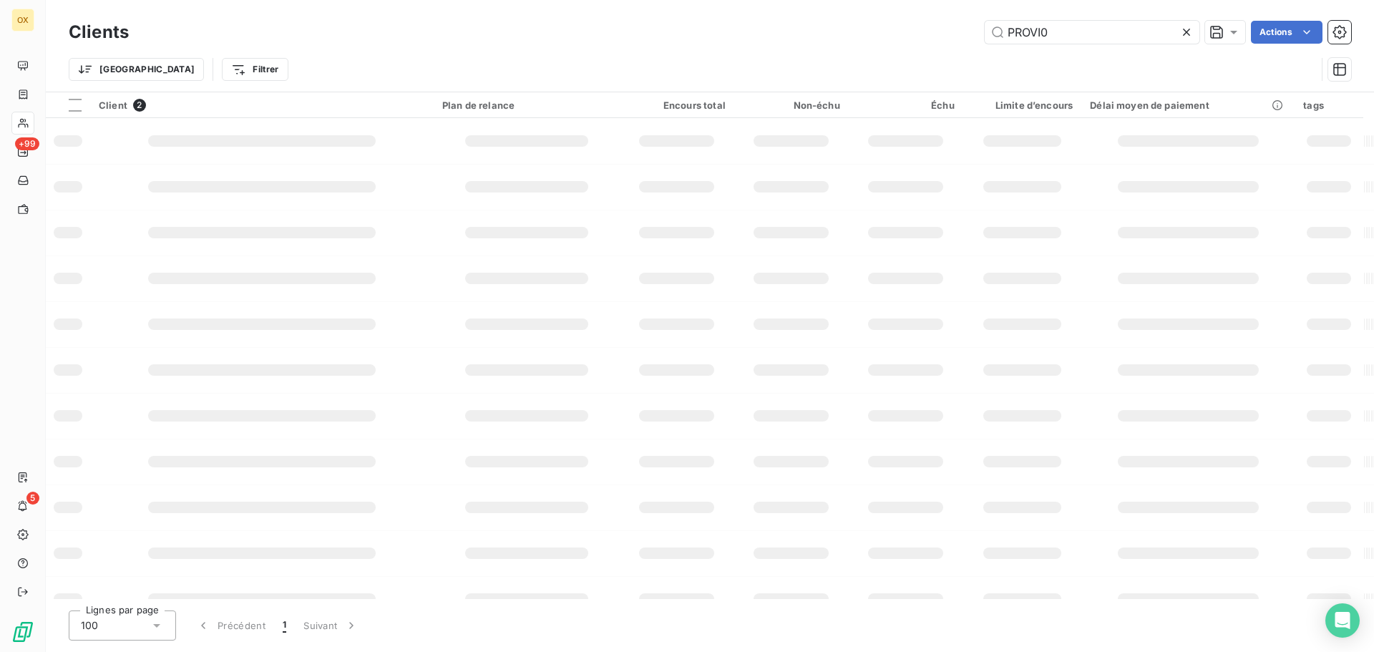
type input "PROVI0"
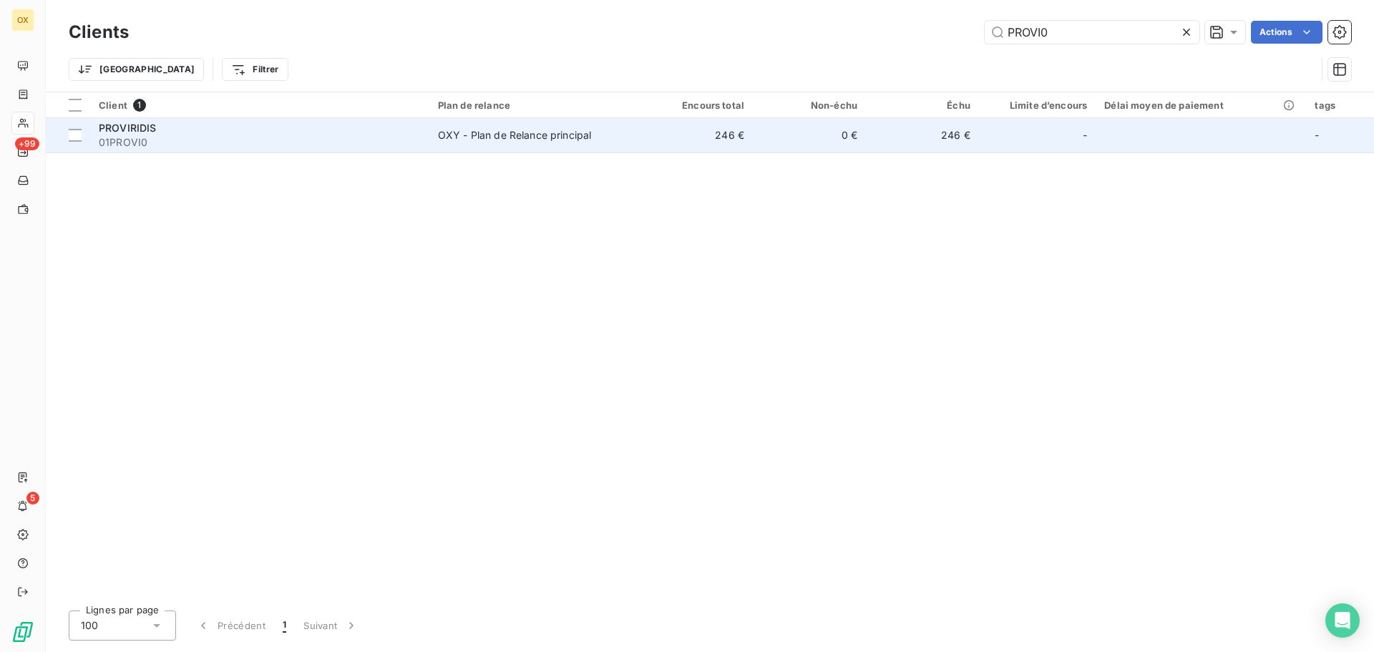
click at [767, 150] on td "0 €" at bounding box center [809, 135] width 113 height 34
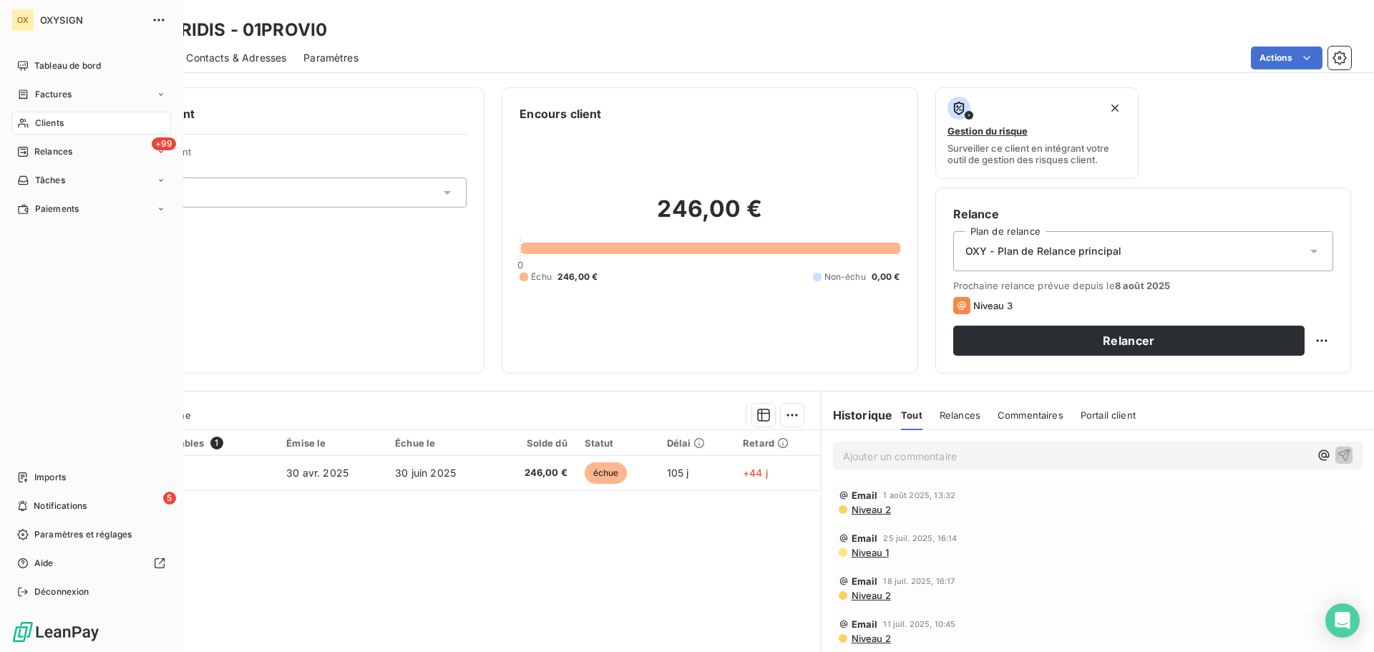
drag, startPoint x: 44, startPoint y: 127, endPoint x: 36, endPoint y: 123, distance: 8.6
click at [36, 123] on span "Clients" at bounding box center [49, 123] width 29 height 13
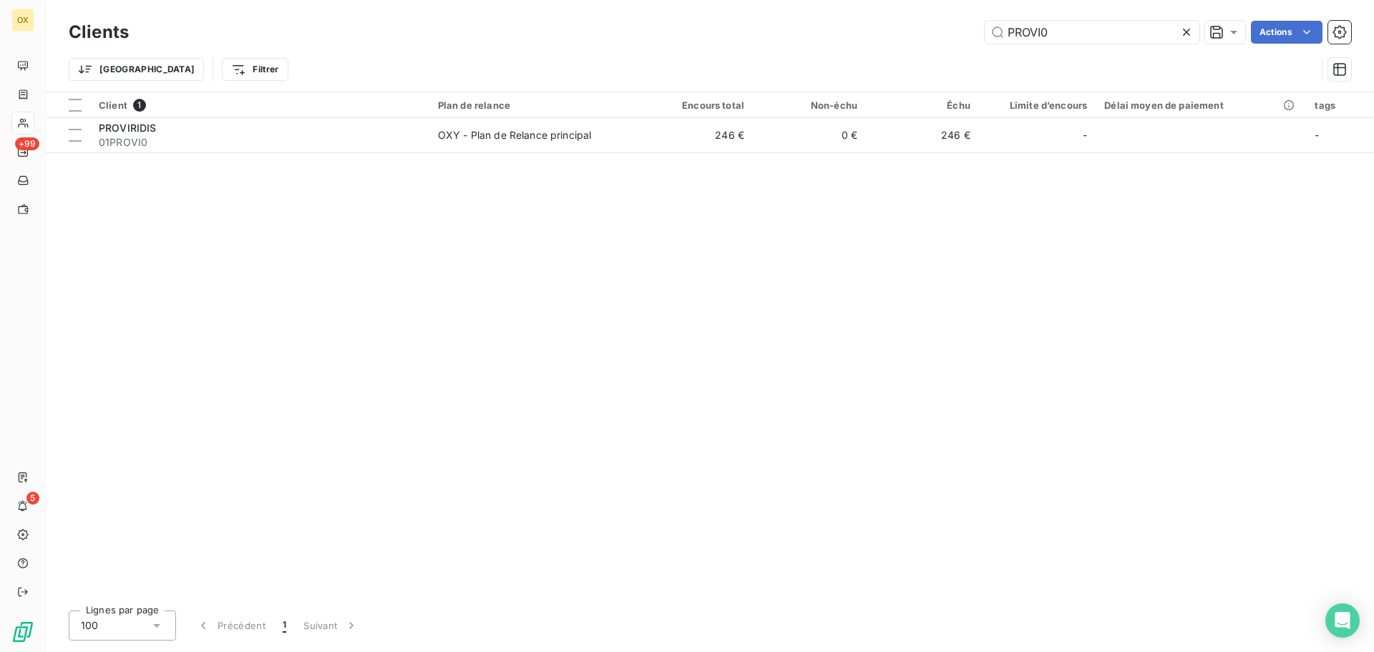
drag, startPoint x: 1086, startPoint y: 39, endPoint x: 969, endPoint y: 41, distance: 117.3
click at [969, 41] on div "PROVI0 Actions" at bounding box center [748, 32] width 1205 height 23
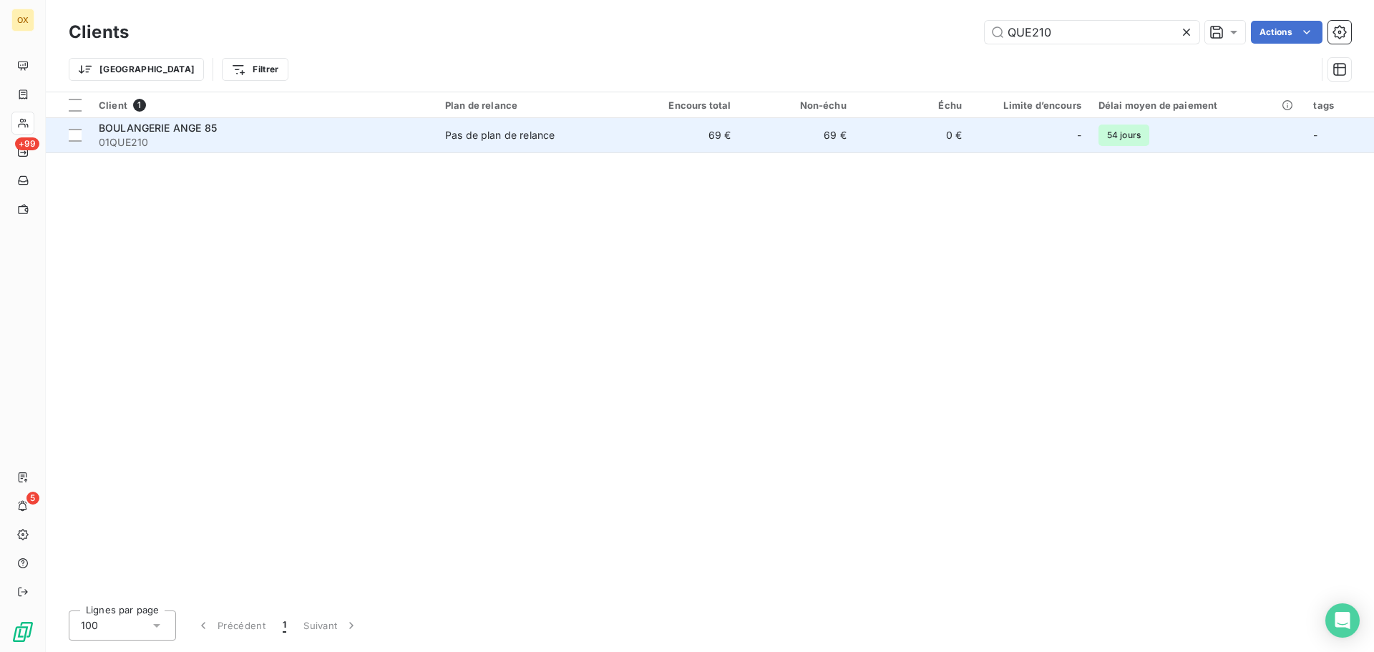
type input "QUE210"
click at [501, 129] on div "Pas de plan de relance" at bounding box center [499, 135] width 109 height 14
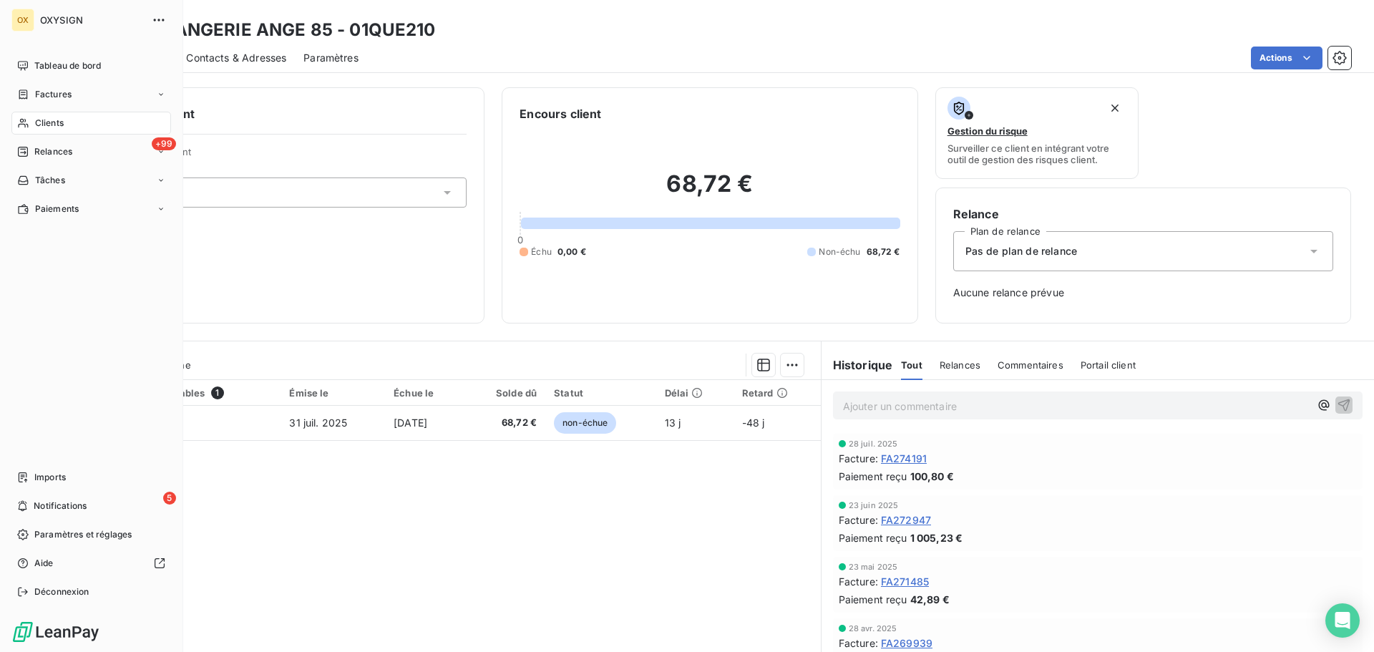
click at [52, 118] on span "Clients" at bounding box center [49, 123] width 29 height 13
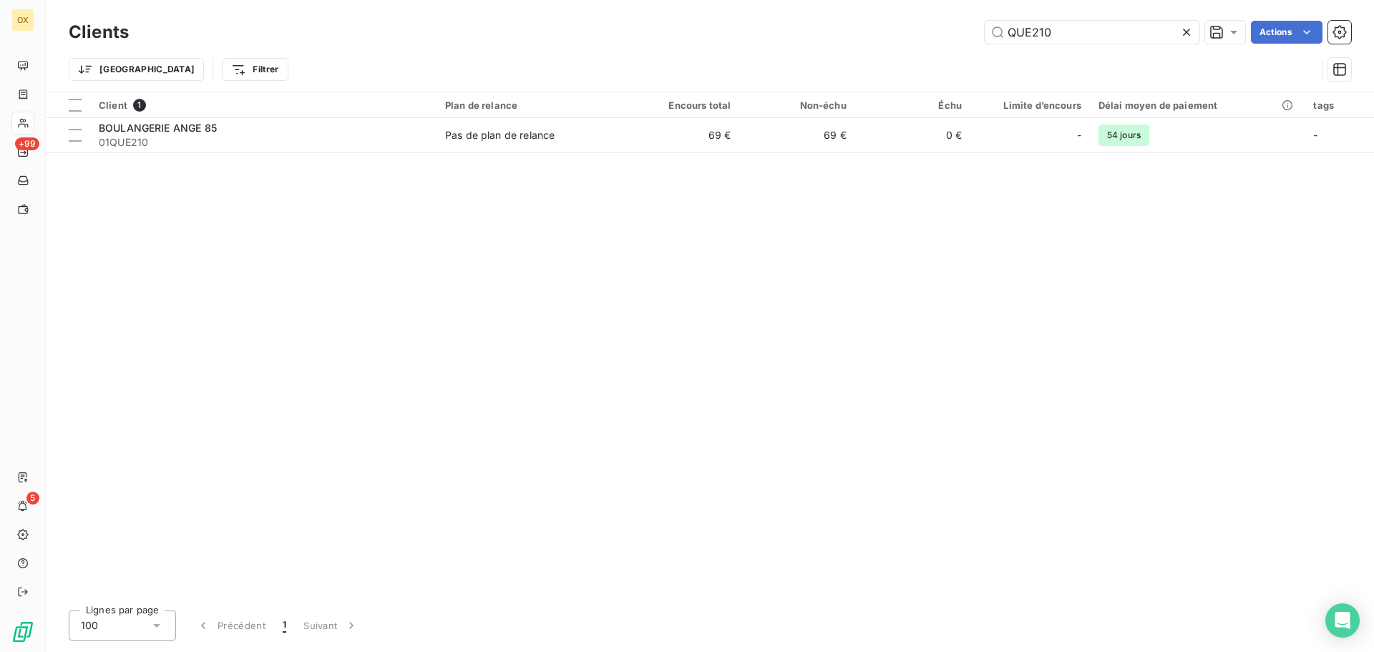
drag, startPoint x: 1071, startPoint y: 39, endPoint x: 972, endPoint y: 40, distance: 98.7
click at [972, 40] on div "QUE210 Actions" at bounding box center [748, 32] width 1205 height 23
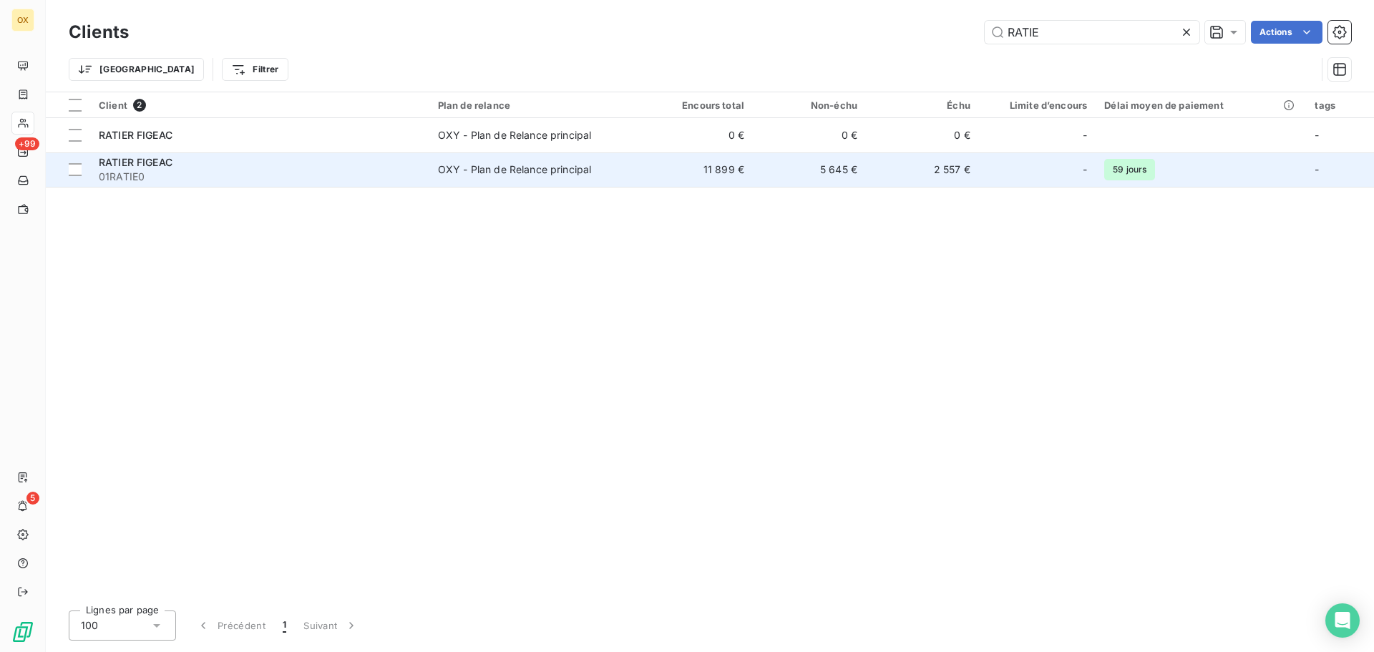
type input "RATIE"
click at [304, 170] on span "01RATIE0" at bounding box center [260, 177] width 322 height 14
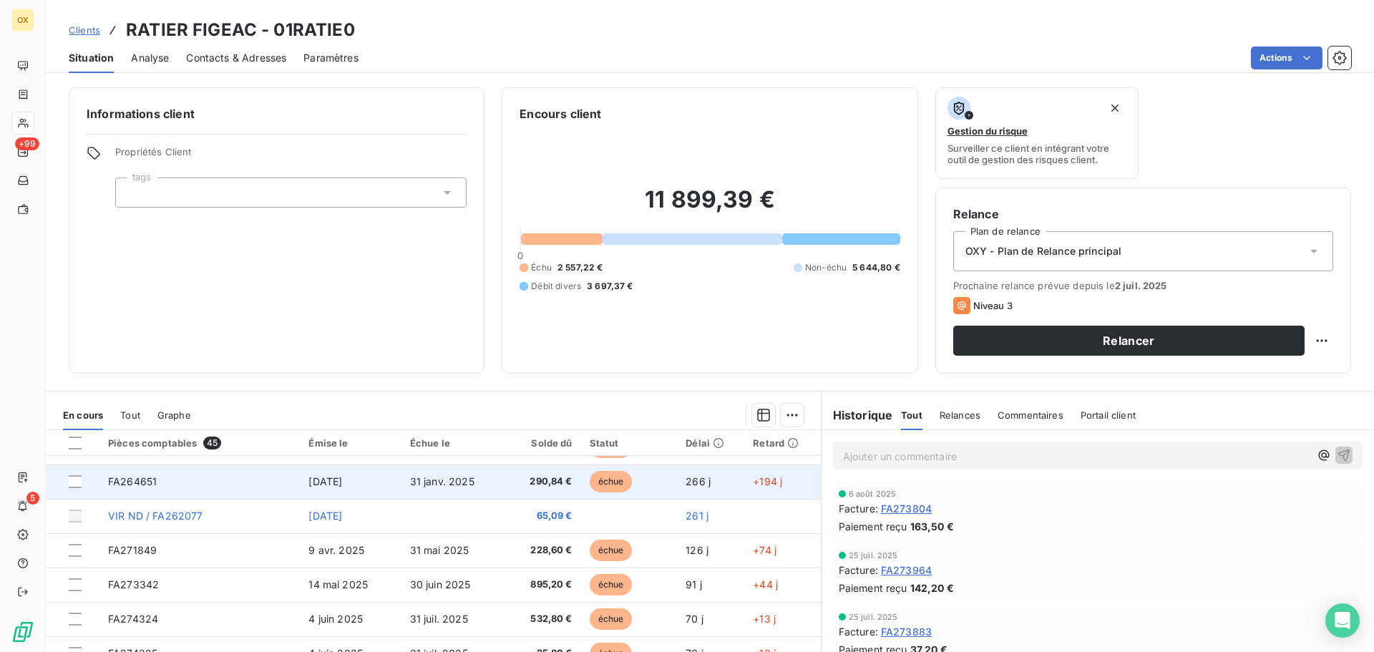
scroll to position [286, 0]
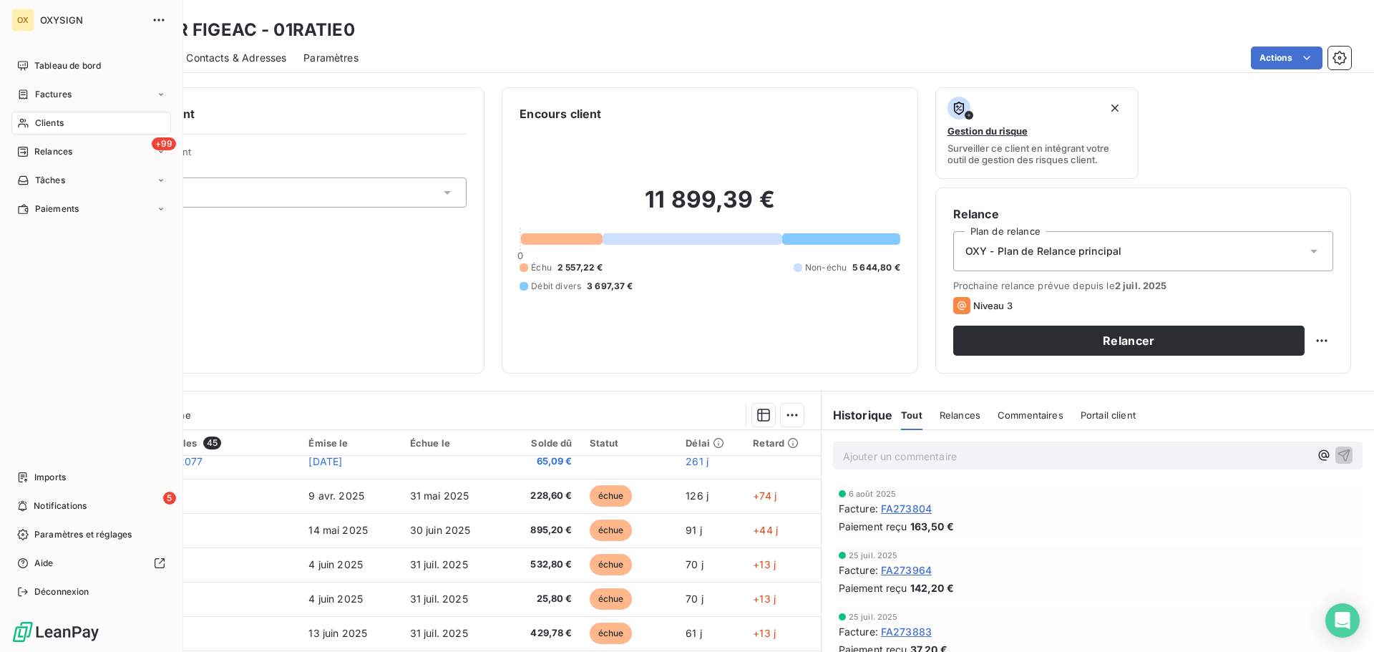
click at [84, 124] on div "Clients" at bounding box center [91, 123] width 160 height 23
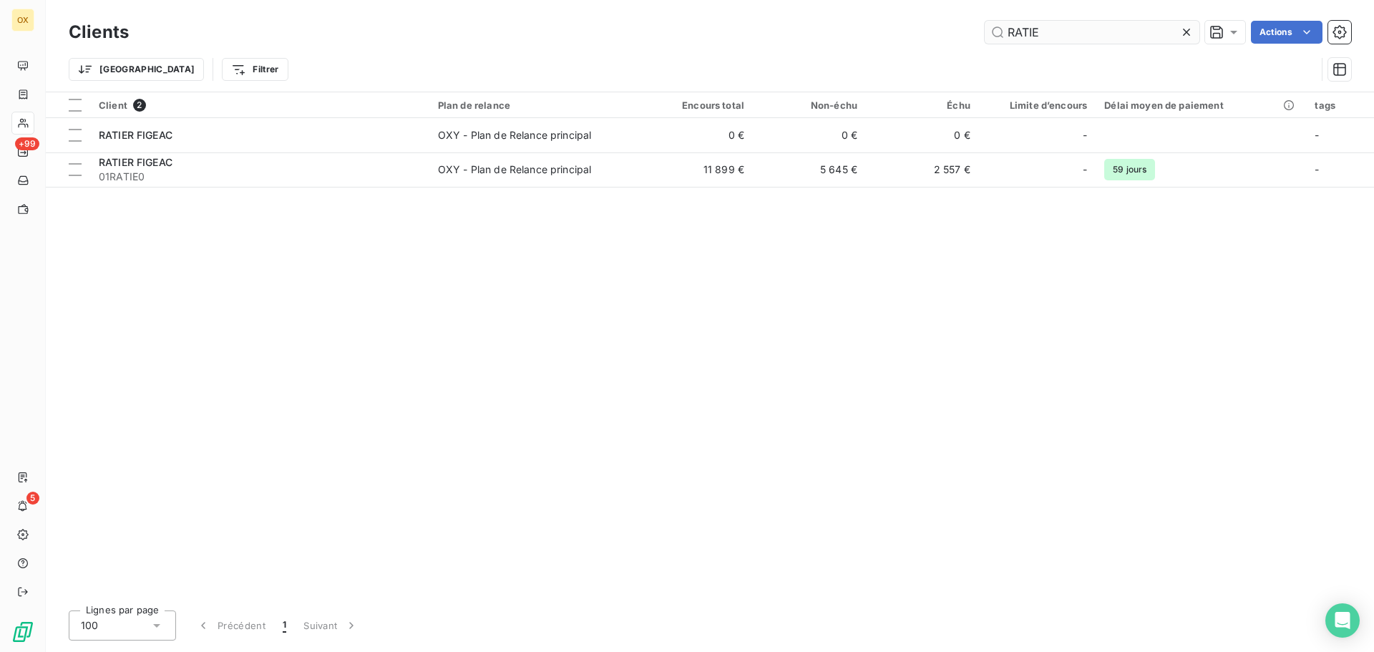
drag, startPoint x: 1057, startPoint y: 35, endPoint x: 1028, endPoint y: 33, distance: 29.4
click at [1028, 33] on input "RATIE" at bounding box center [1091, 32] width 215 height 23
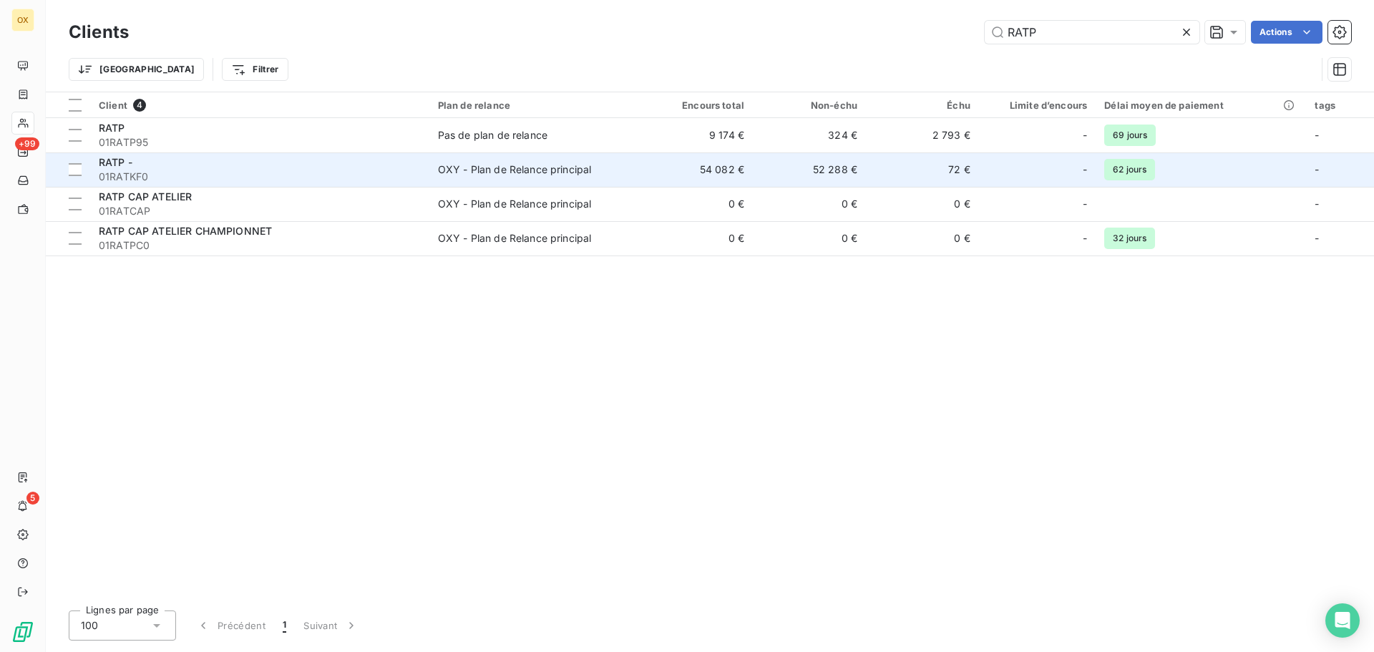
type input "RATP"
click at [320, 181] on span "01RATKF0" at bounding box center [260, 177] width 322 height 14
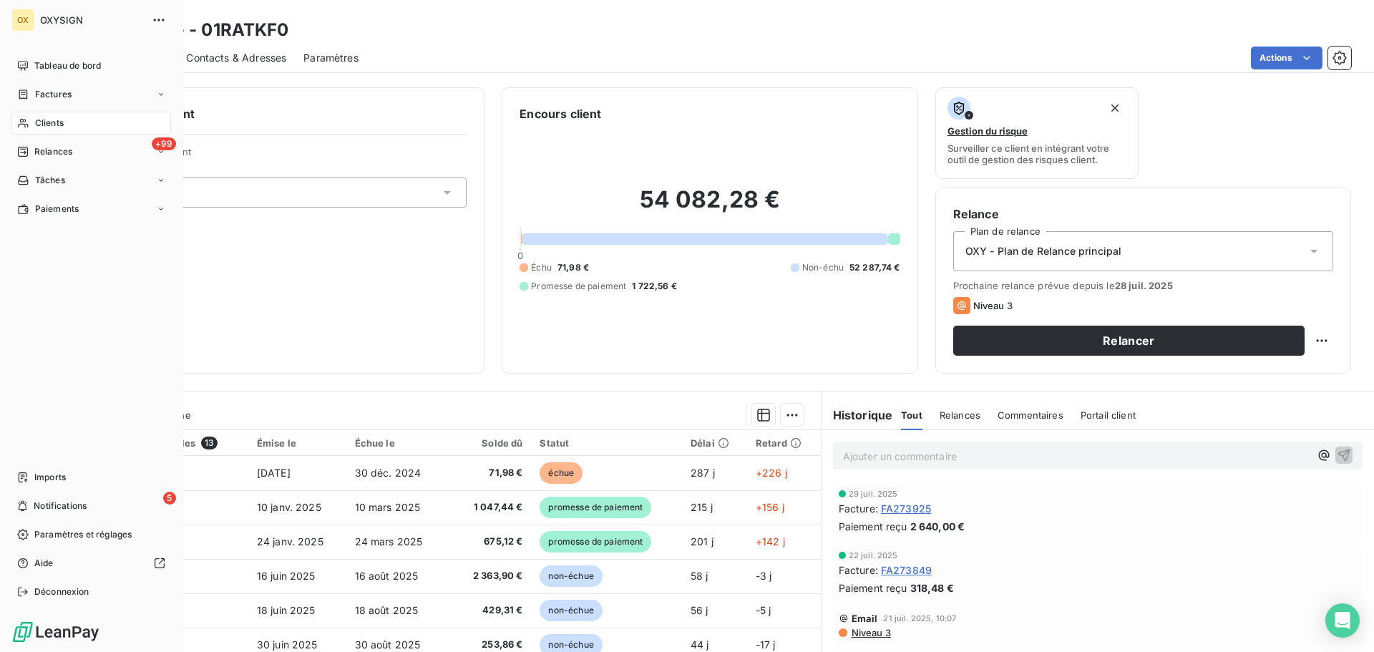
click at [47, 118] on span "Clients" at bounding box center [49, 123] width 29 height 13
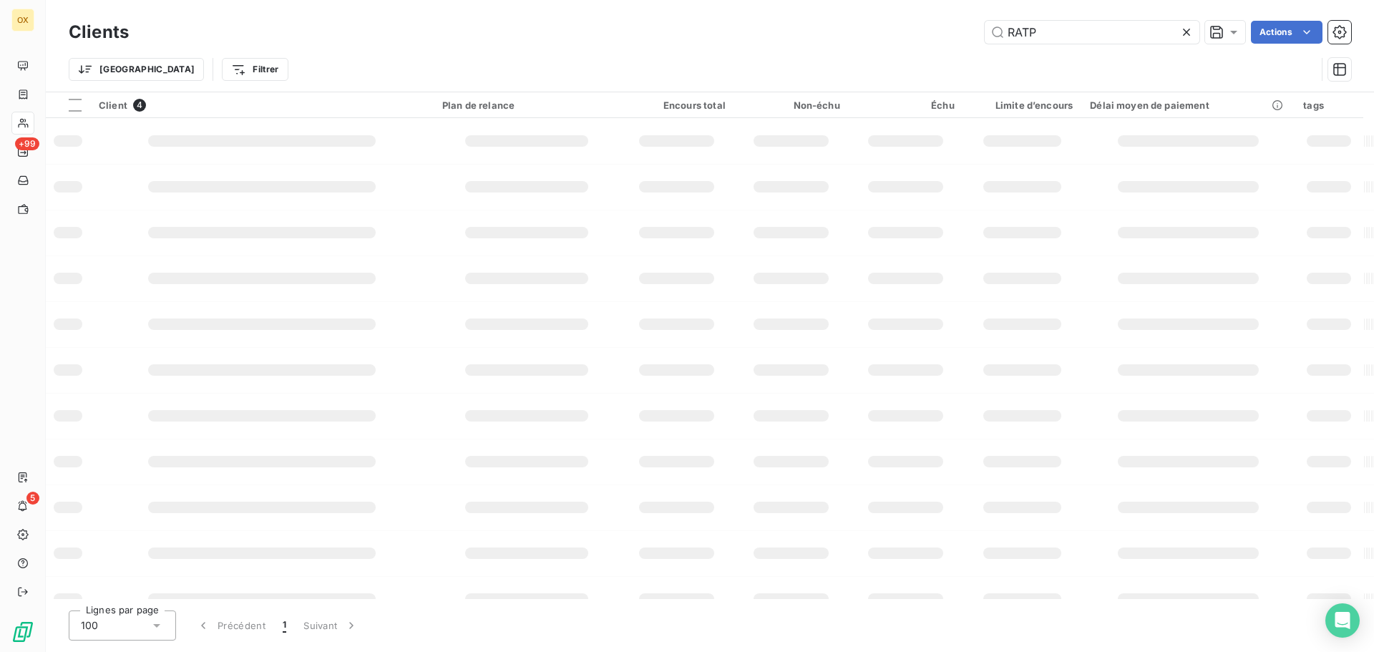
drag, startPoint x: 1083, startPoint y: 29, endPoint x: 964, endPoint y: 28, distance: 119.5
click at [964, 28] on div "RATP Actions" at bounding box center [748, 32] width 1205 height 23
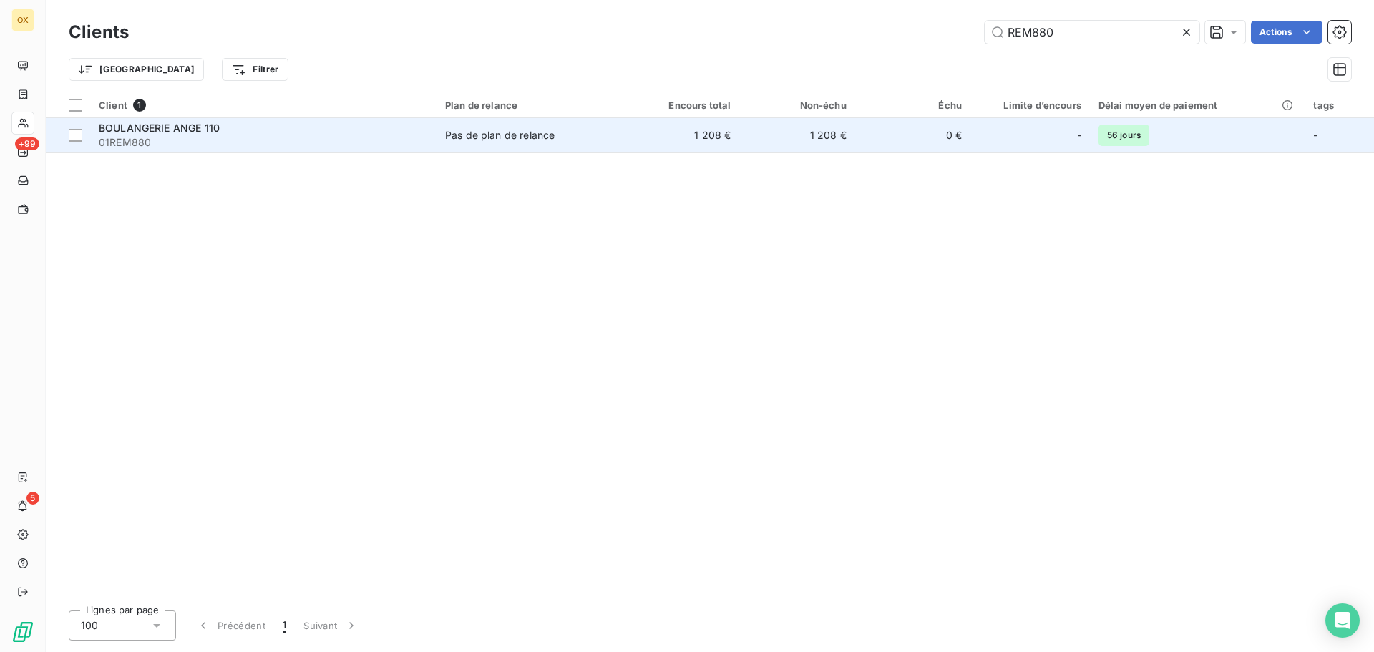
type input "REM880"
click at [224, 128] on div "BOULANGERIE ANGE 110" at bounding box center [263, 128] width 329 height 14
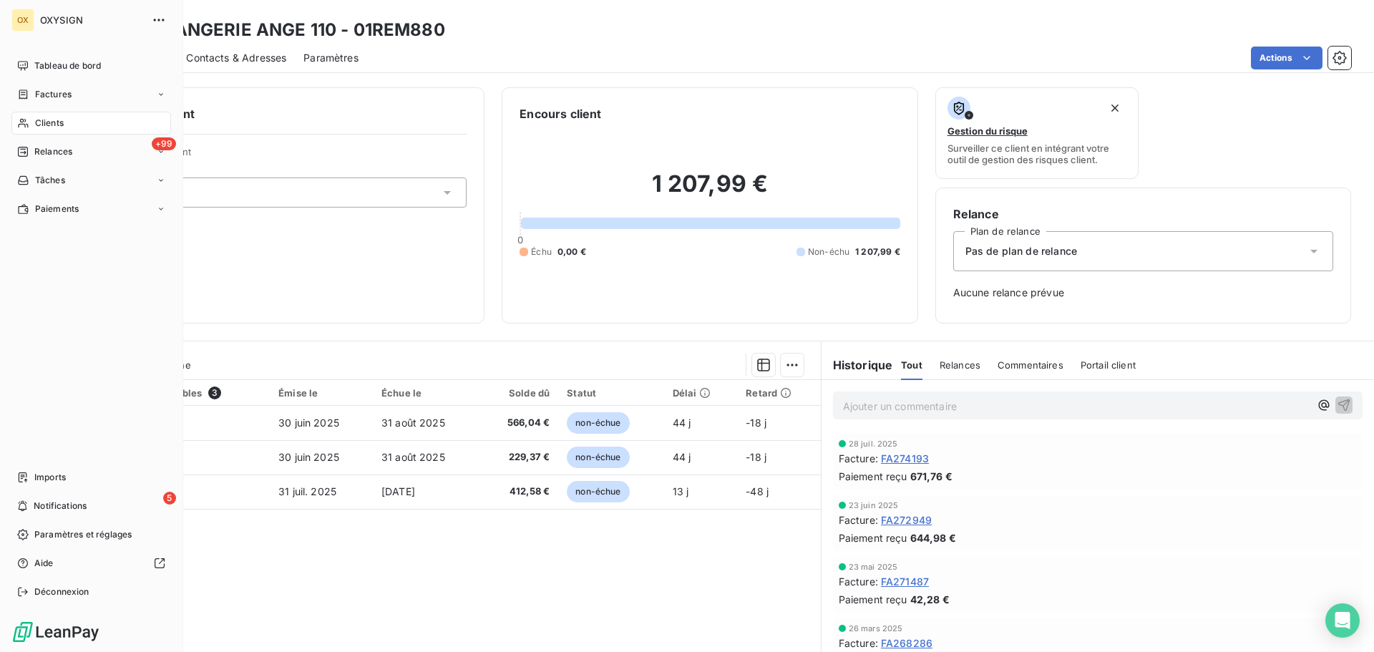
click at [41, 120] on span "Clients" at bounding box center [49, 123] width 29 height 13
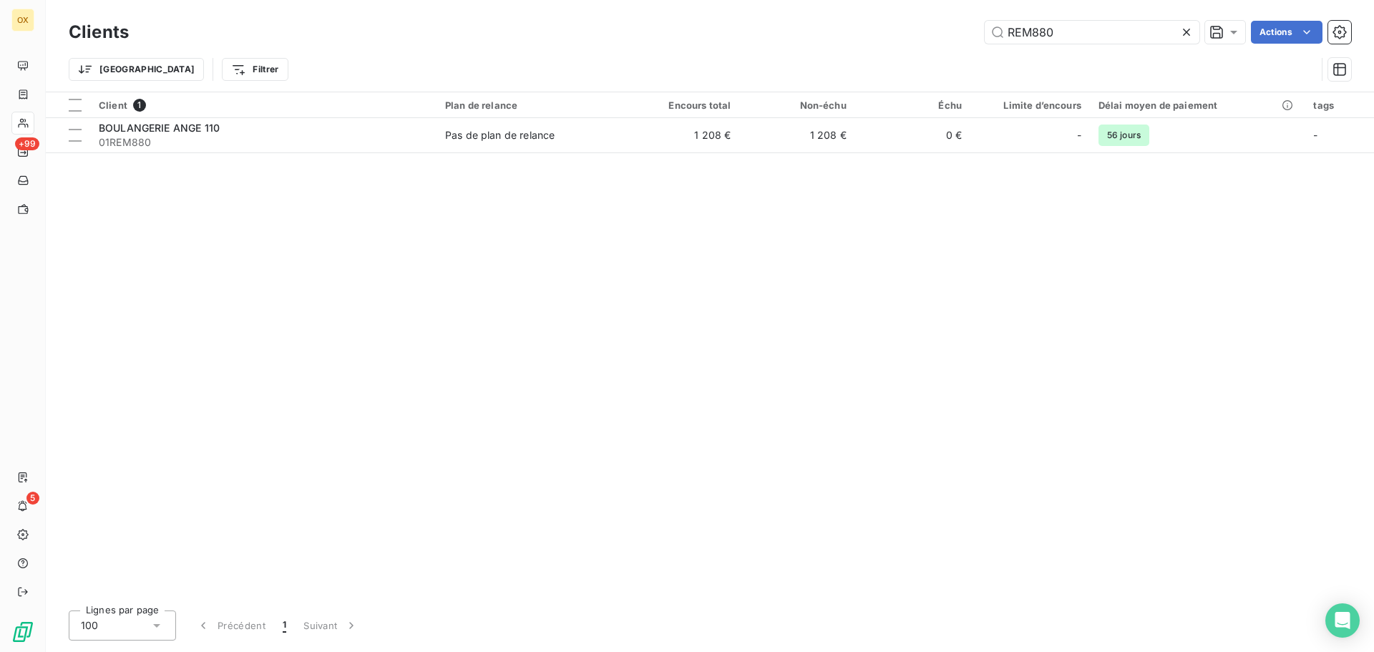
drag, startPoint x: 1082, startPoint y: 32, endPoint x: 885, endPoint y: 34, distance: 196.7
click at [884, 34] on div "REM880 Actions" at bounding box center [748, 32] width 1205 height 23
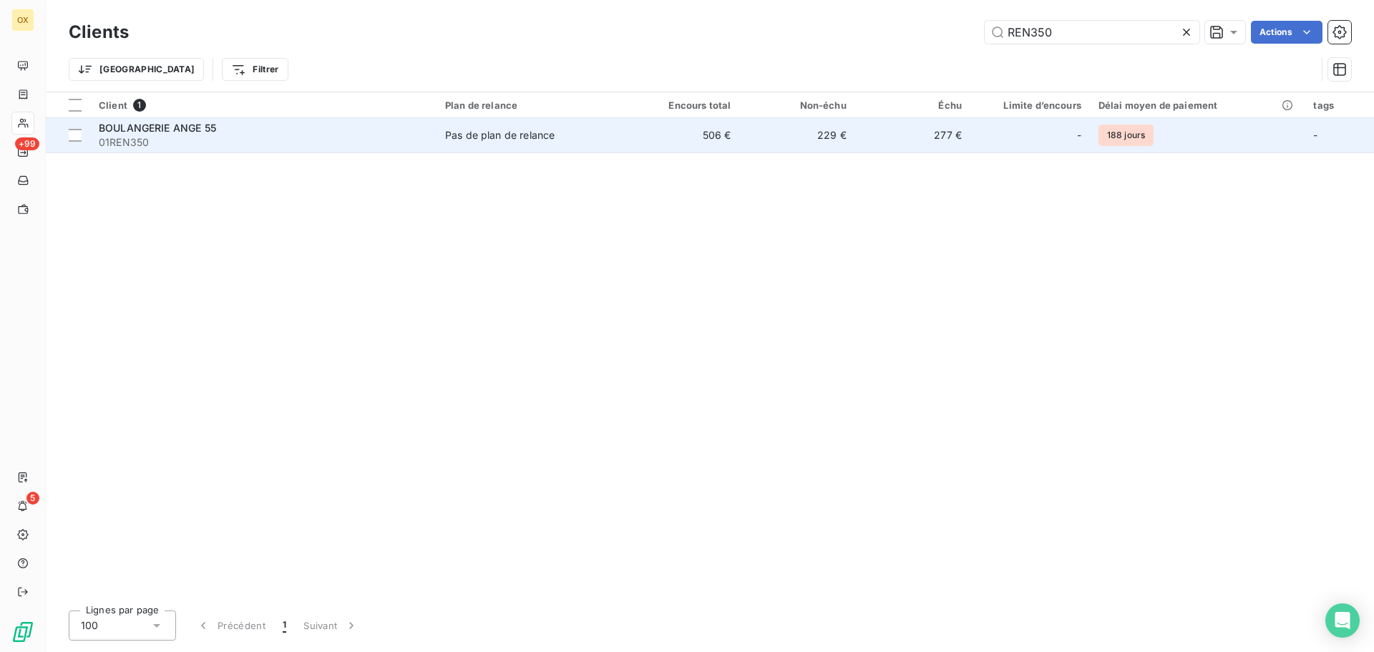
type input "REN350"
click at [276, 152] on td "BOULANGERIE ANGE 55 01REN350" at bounding box center [263, 135] width 346 height 34
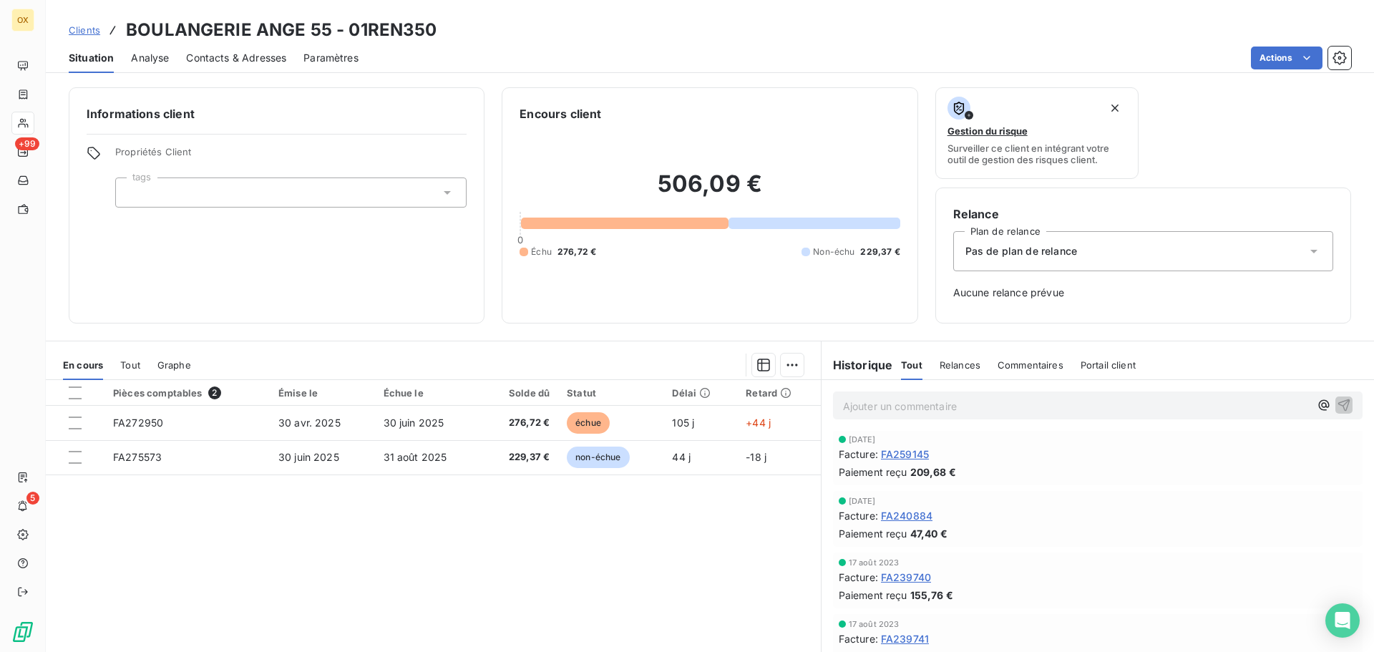
scroll to position [215, 0]
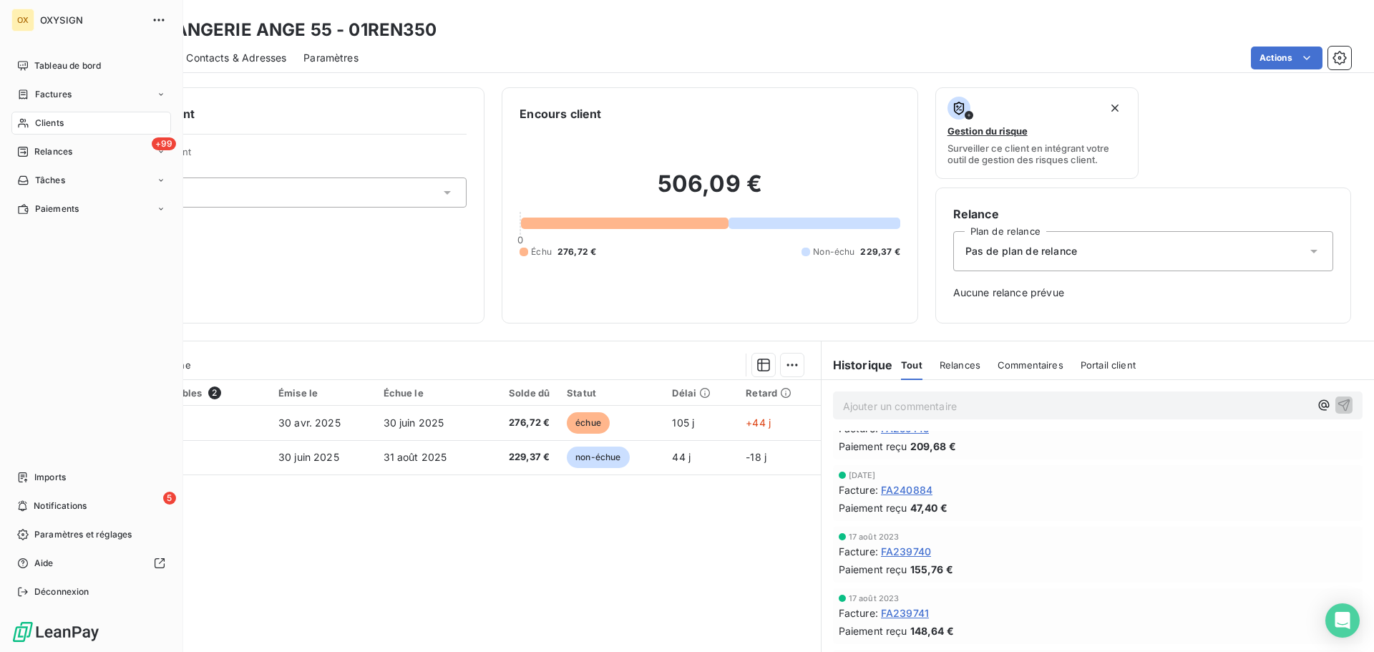
drag, startPoint x: 55, startPoint y: 120, endPoint x: 167, endPoint y: 117, distance: 112.4
click at [55, 120] on span "Clients" at bounding box center [49, 123] width 29 height 13
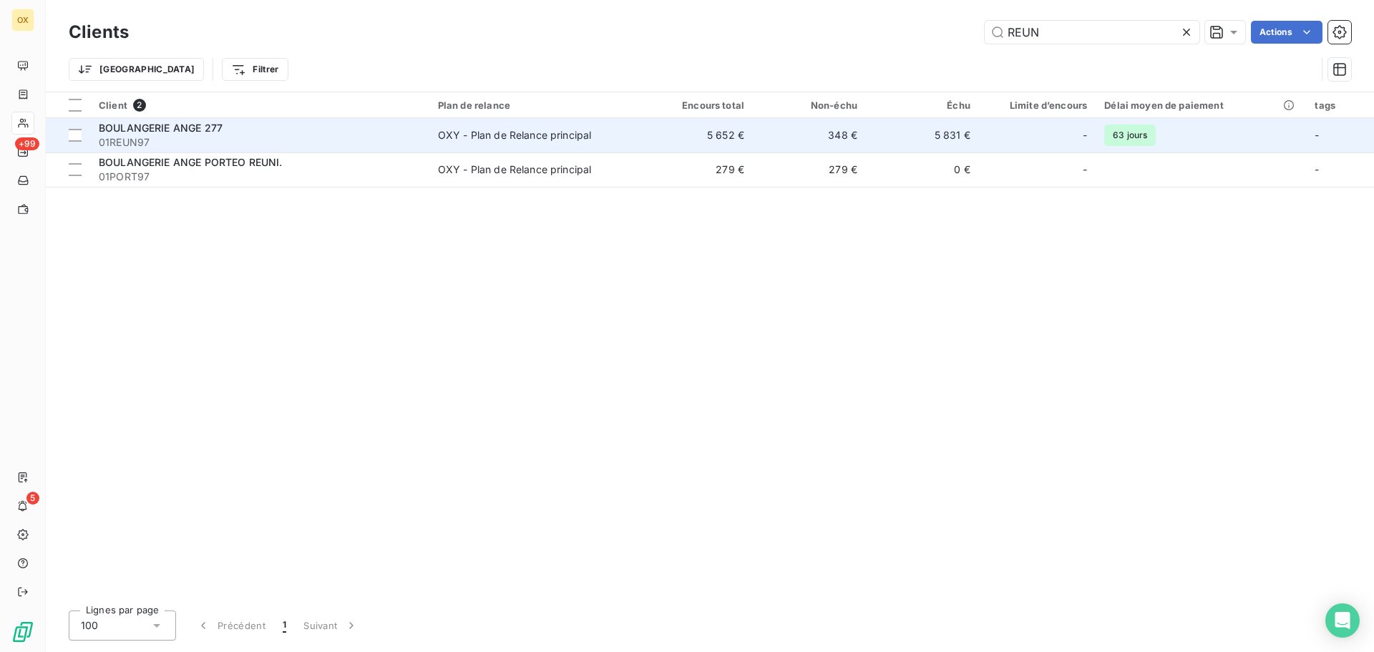
type input "REUN"
click at [657, 123] on td "5 652 €" at bounding box center [696, 135] width 113 height 34
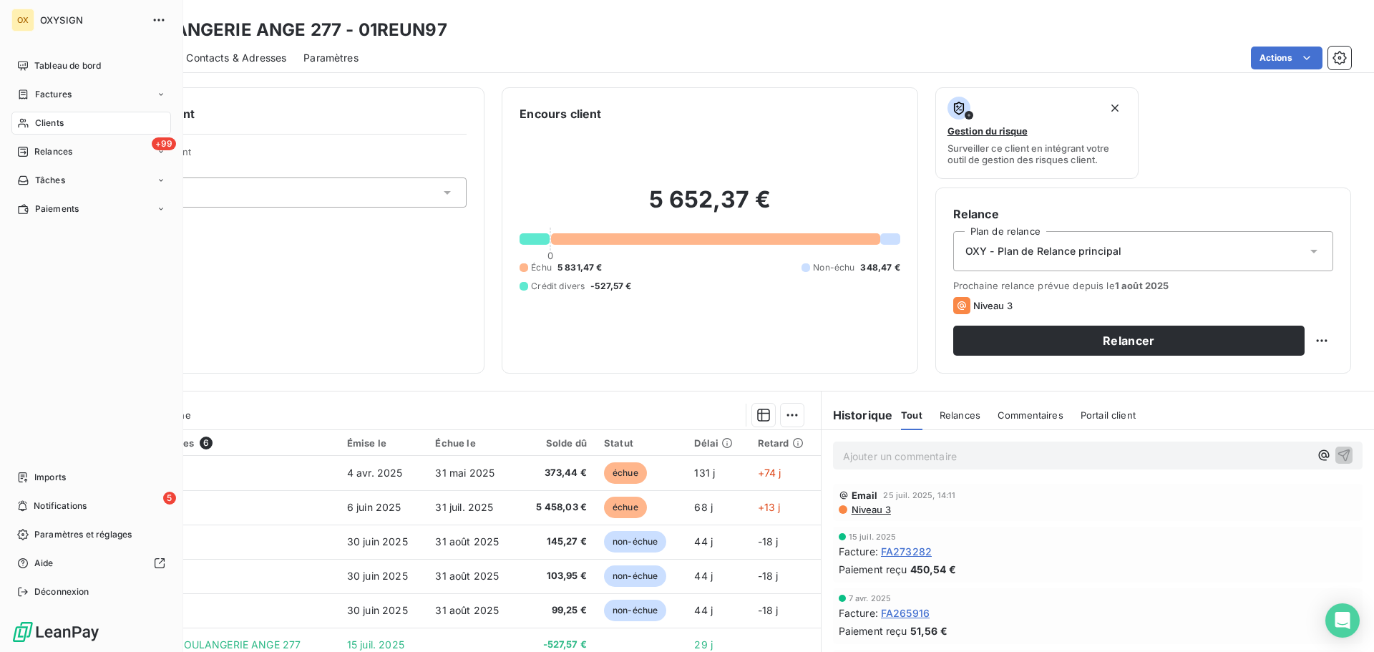
click at [49, 119] on span "Clients" at bounding box center [49, 123] width 29 height 13
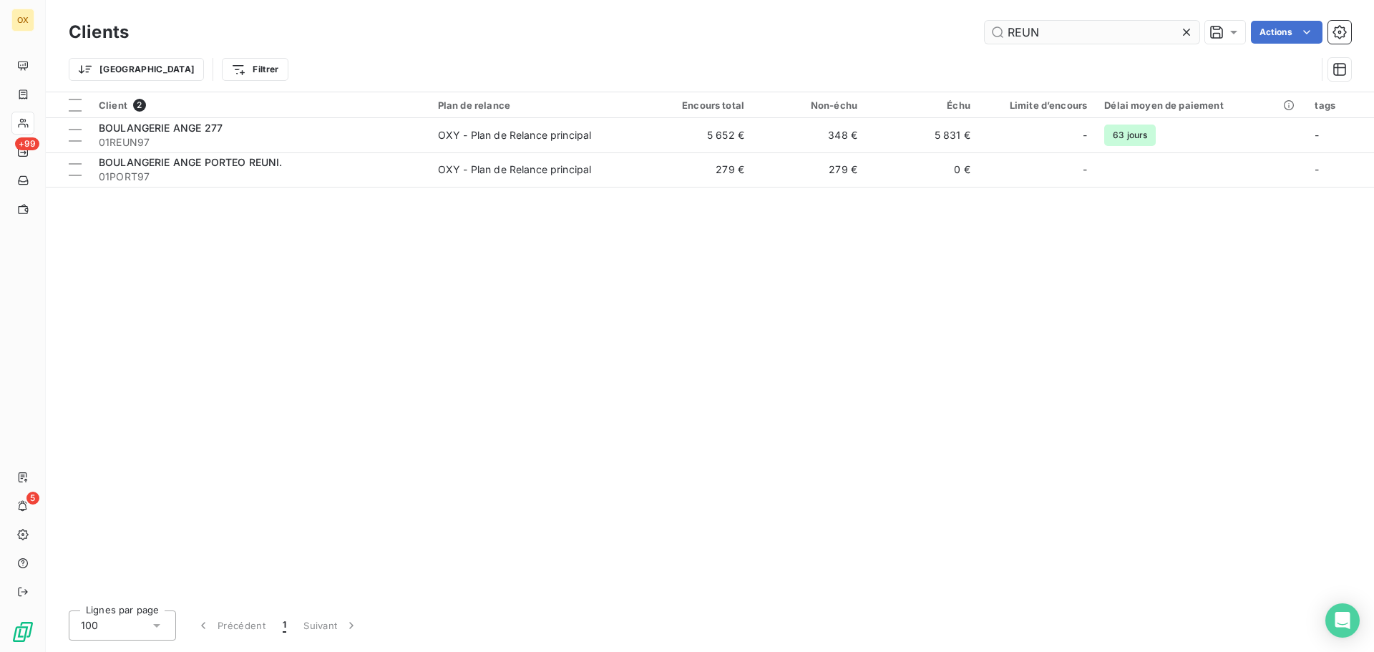
drag, startPoint x: 1077, startPoint y: 35, endPoint x: 1002, endPoint y: 33, distance: 75.1
click at [1014, 32] on input "REUN" at bounding box center [1091, 32] width 215 height 23
type input "ROC170"
click at [414, 155] on div "Client 1 Plan de relance Encours total Non-échu Échu Limite d’encours Délai moy…" at bounding box center [710, 345] width 1328 height 506
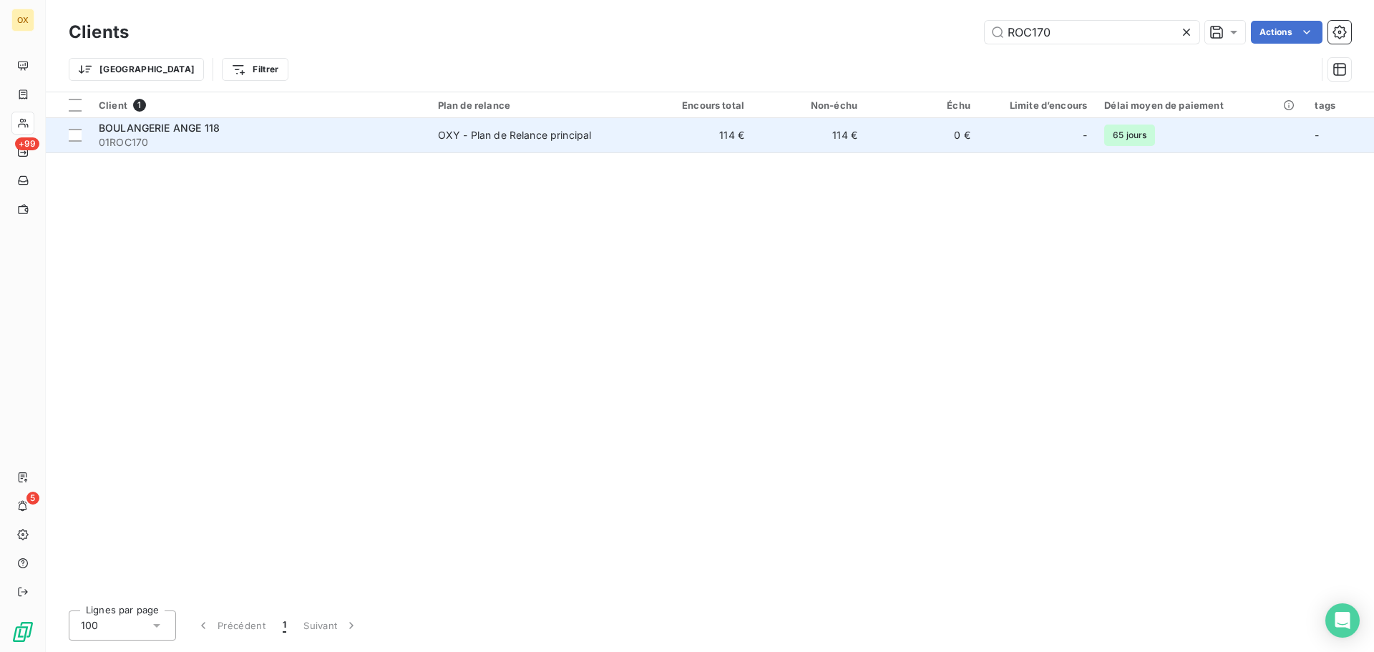
click at [409, 149] on span "01ROC170" at bounding box center [260, 142] width 322 height 14
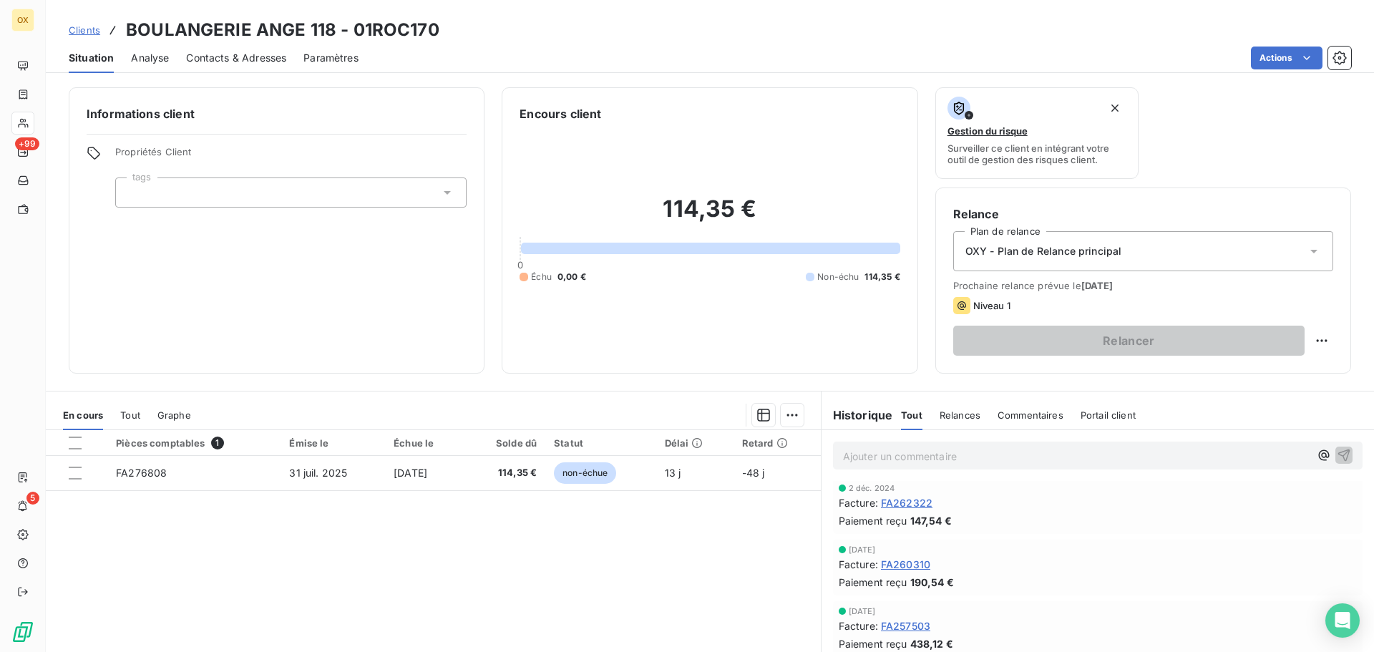
scroll to position [286, 0]
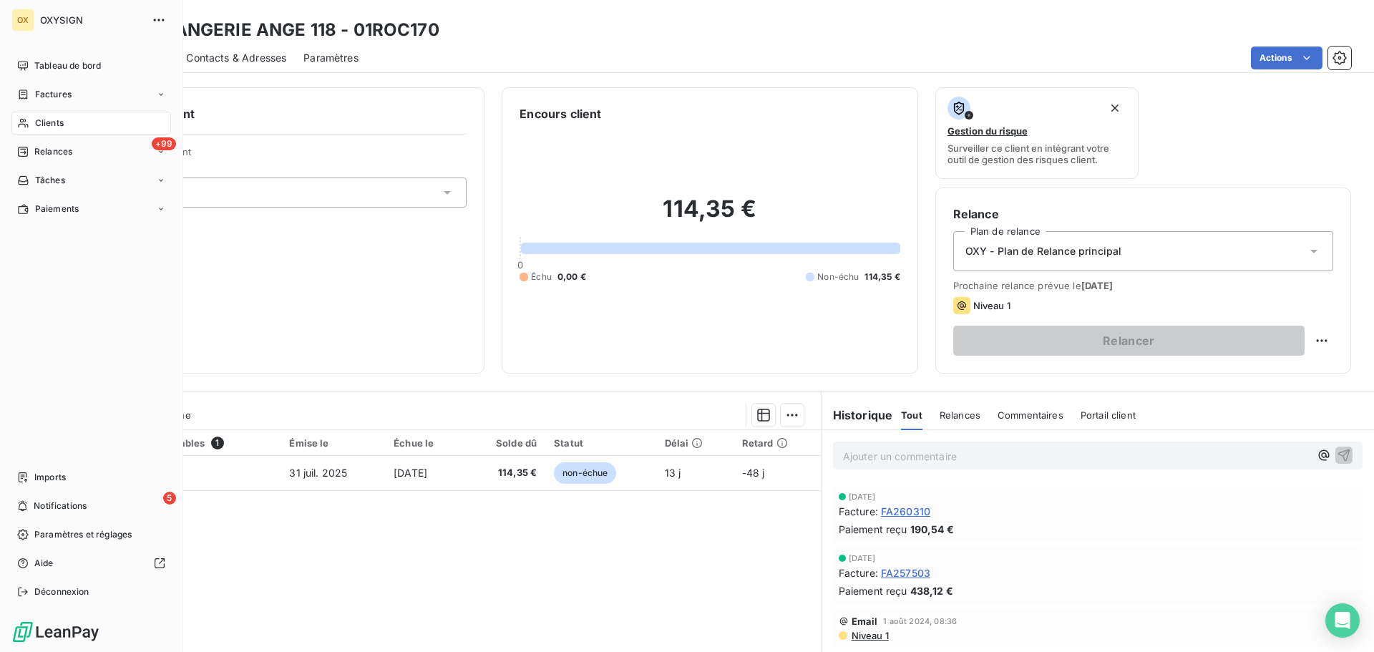
click at [38, 121] on span "Clients" at bounding box center [49, 123] width 29 height 13
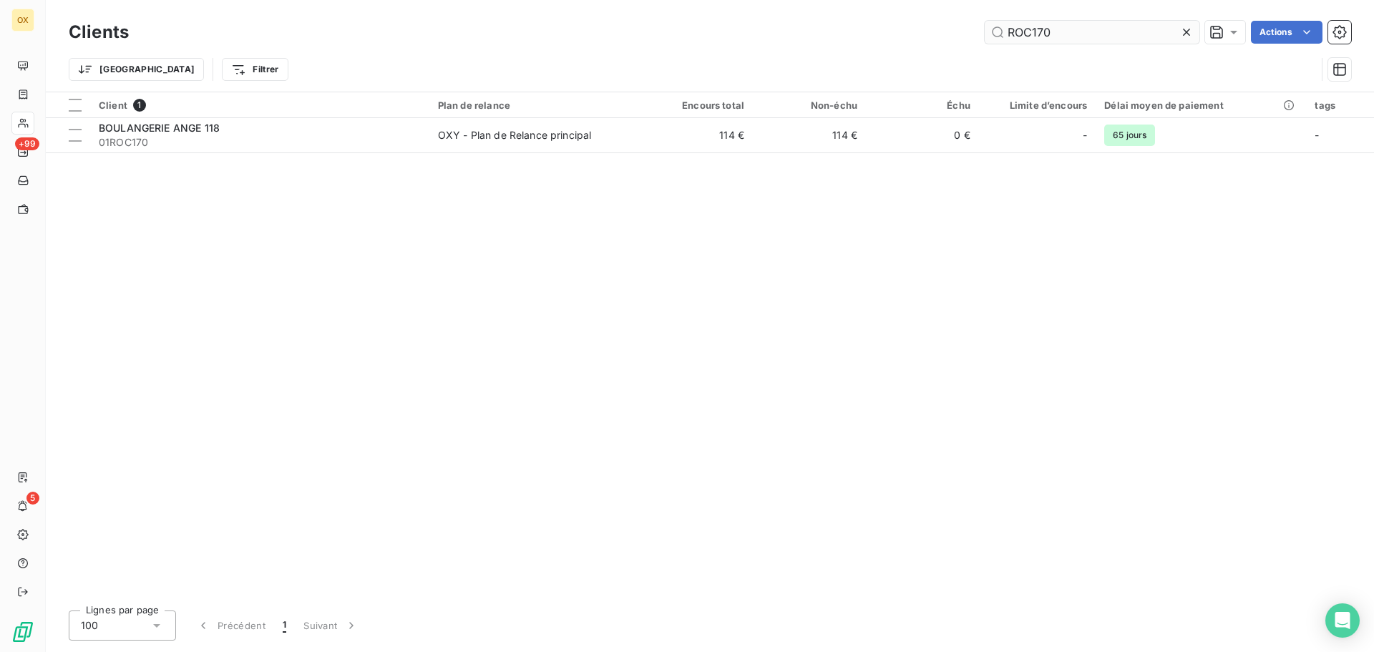
drag, startPoint x: 1065, startPoint y: 25, endPoint x: 998, endPoint y: 36, distance: 67.5
click at [998, 36] on input "ROC170" at bounding box center [1091, 32] width 215 height 23
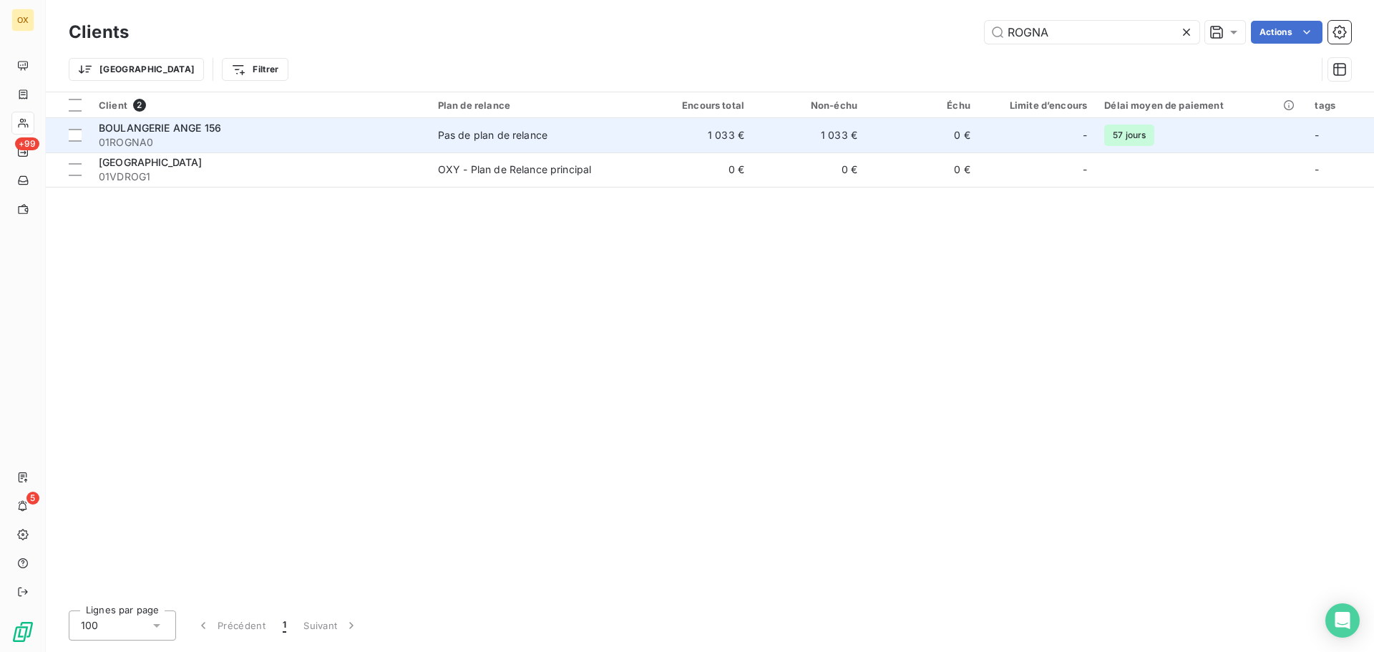
type input "ROGNA"
click at [361, 125] on div "BOULANGERIE ANGE 156" at bounding box center [260, 128] width 322 height 14
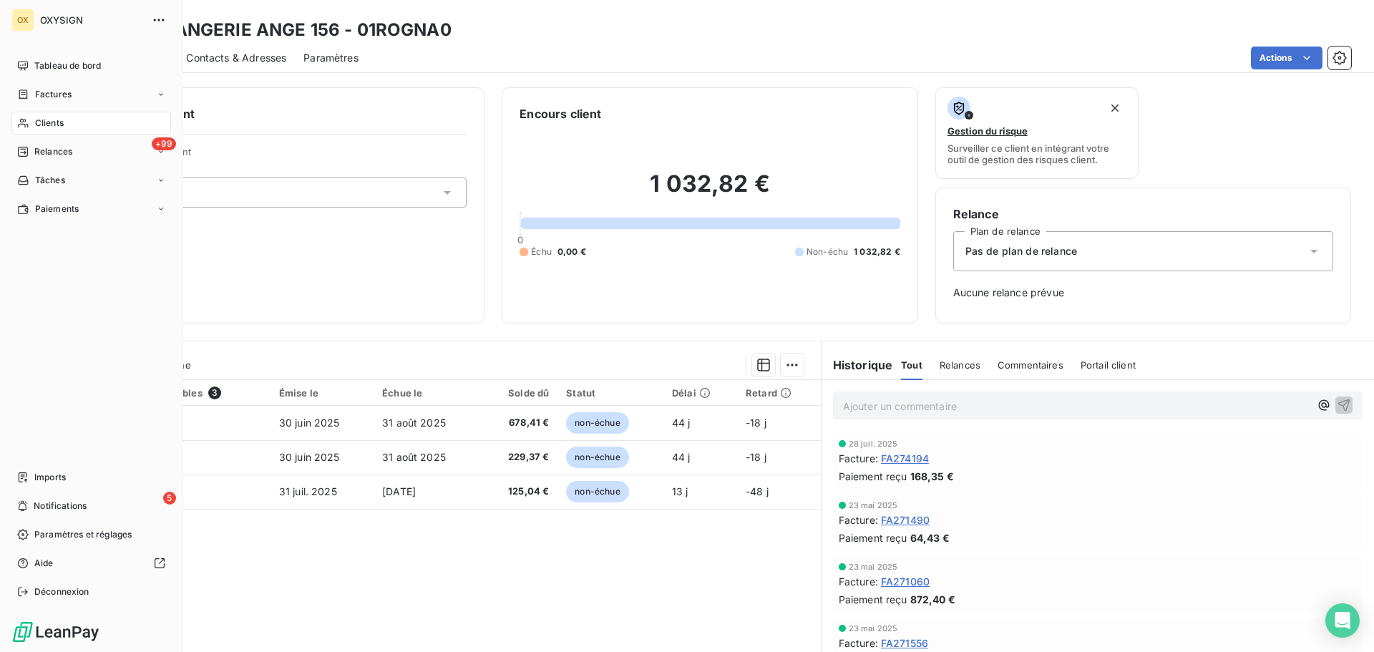
click at [47, 121] on span "Clients" at bounding box center [49, 123] width 29 height 13
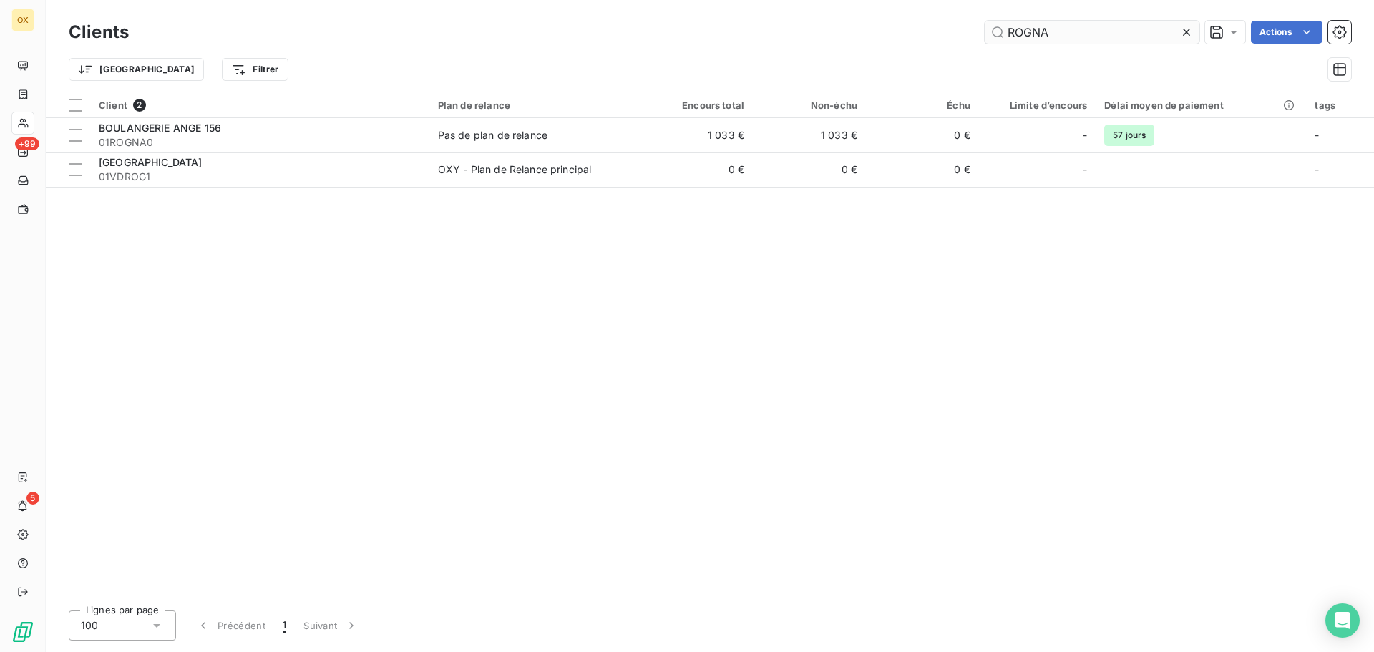
drag, startPoint x: 1065, startPoint y: 35, endPoint x: 1021, endPoint y: 31, distance: 43.8
click at [1021, 31] on input "ROGNA" at bounding box center [1091, 32] width 215 height 23
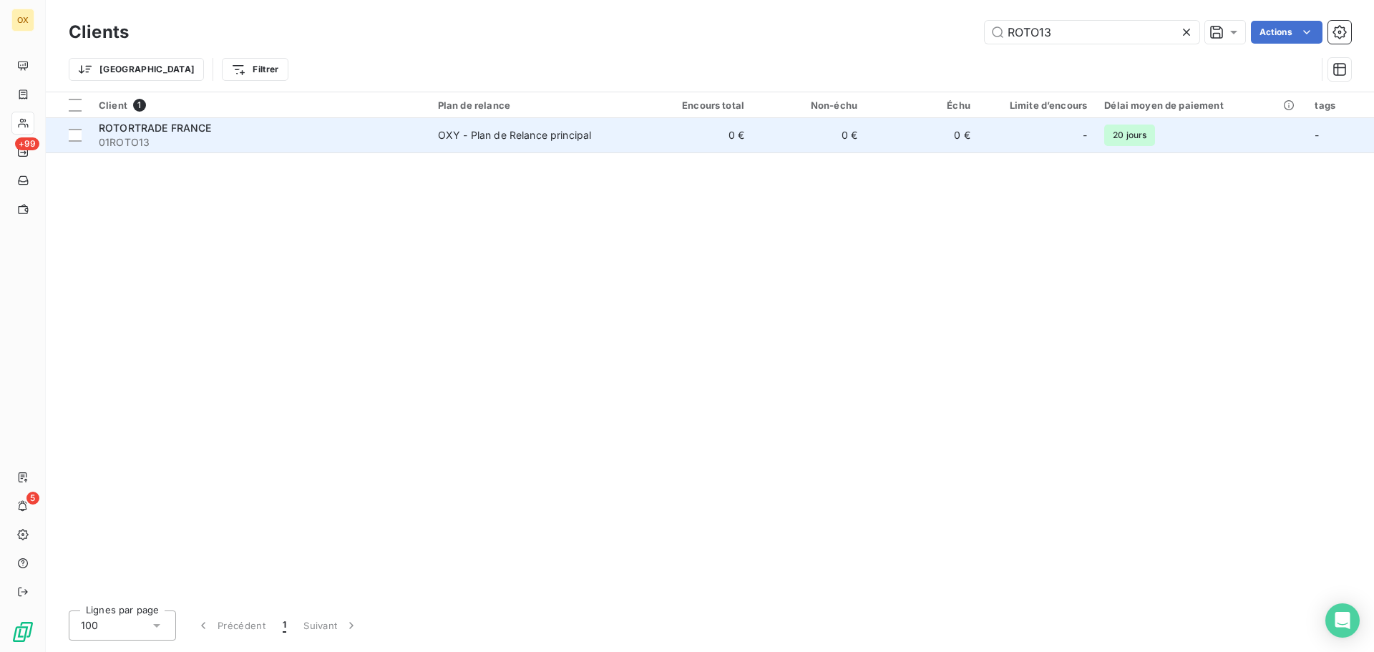
type input "ROTO13"
click at [296, 147] on span "01ROTO13" at bounding box center [260, 142] width 322 height 14
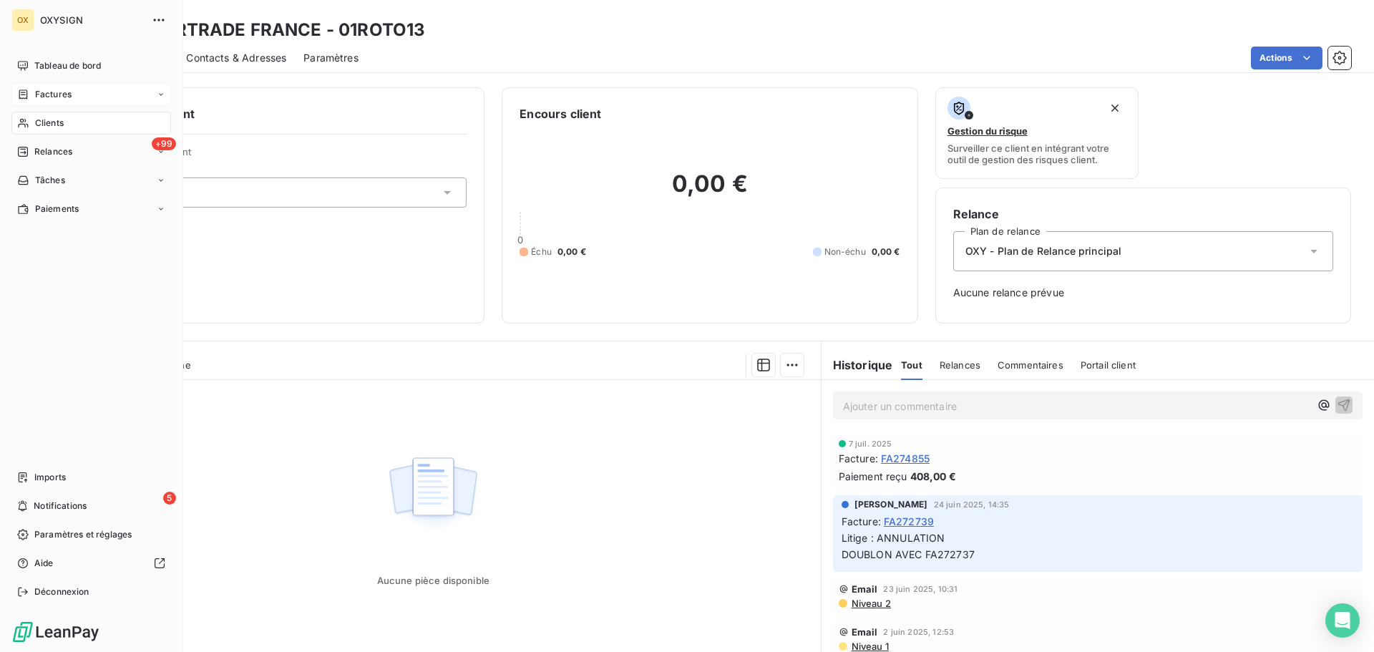
click at [45, 92] on span "Factures" at bounding box center [53, 94] width 36 height 13
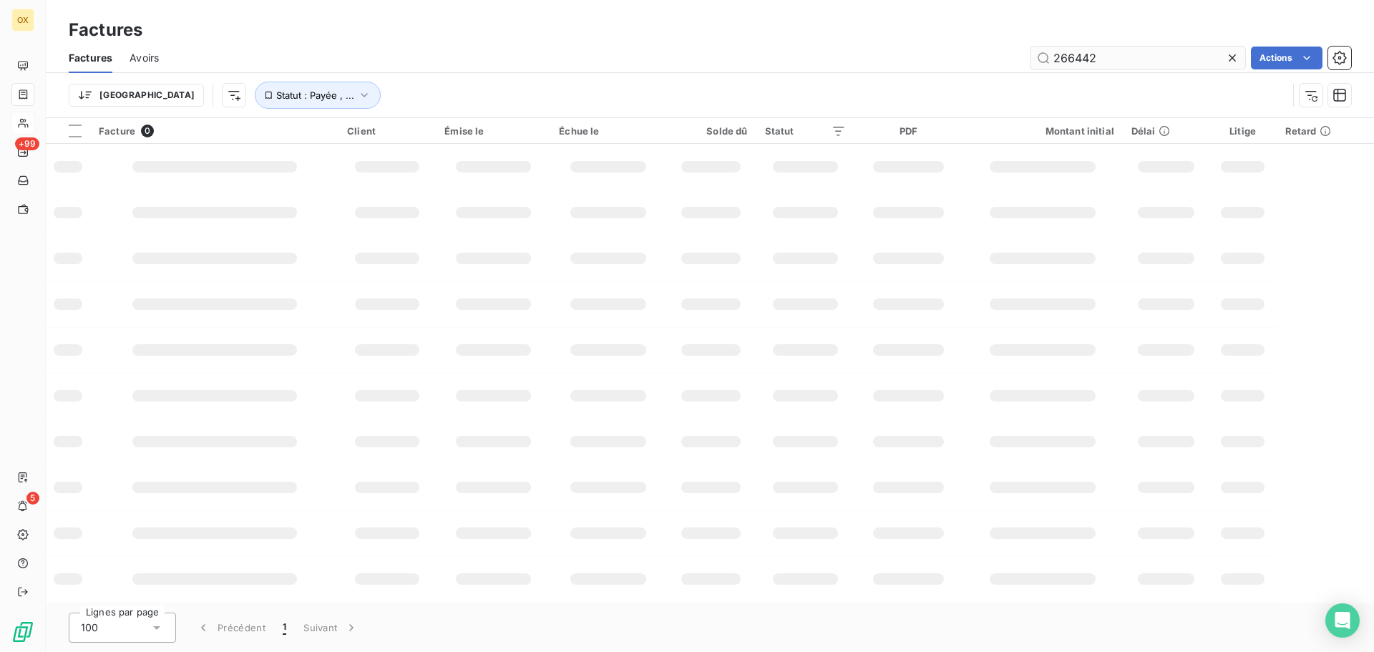
drag, startPoint x: 1117, startPoint y: 49, endPoint x: 1030, endPoint y: 56, distance: 87.6
click at [1030, 56] on input "266442" at bounding box center [1137, 58] width 215 height 23
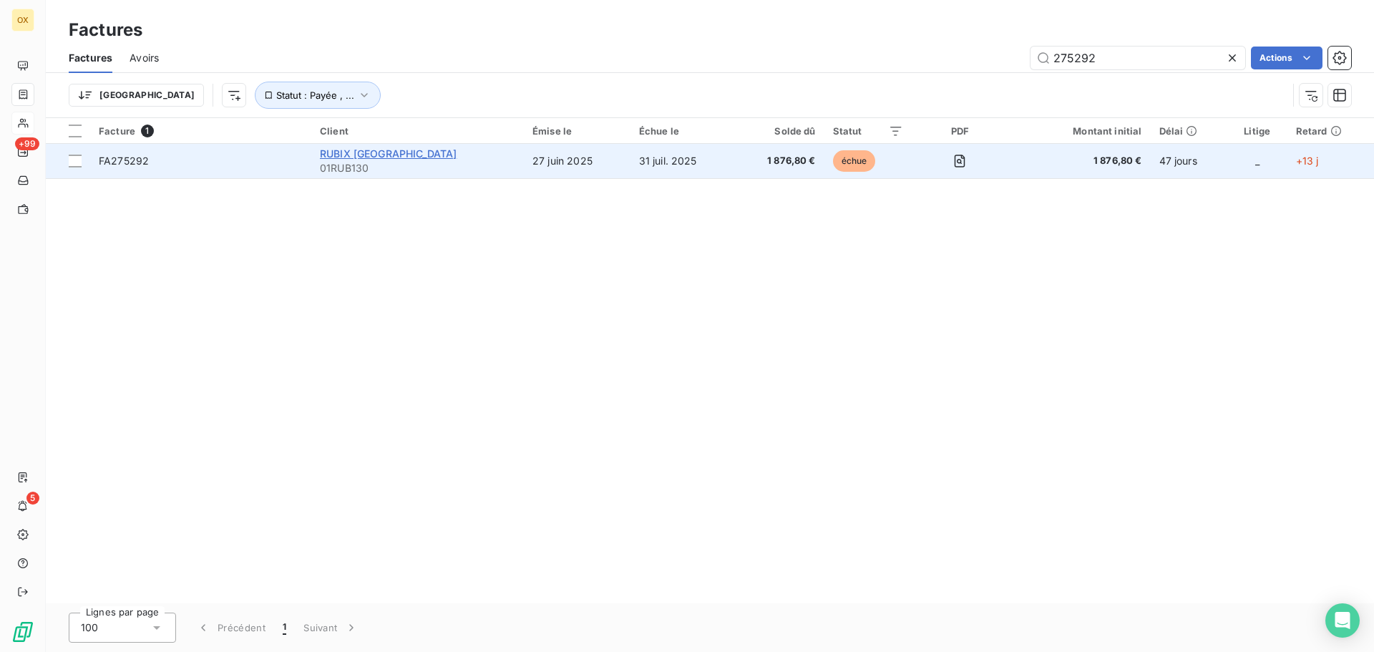
type input "275292"
click at [372, 154] on span "RUBIX [GEOGRAPHIC_DATA]" at bounding box center [388, 153] width 137 height 12
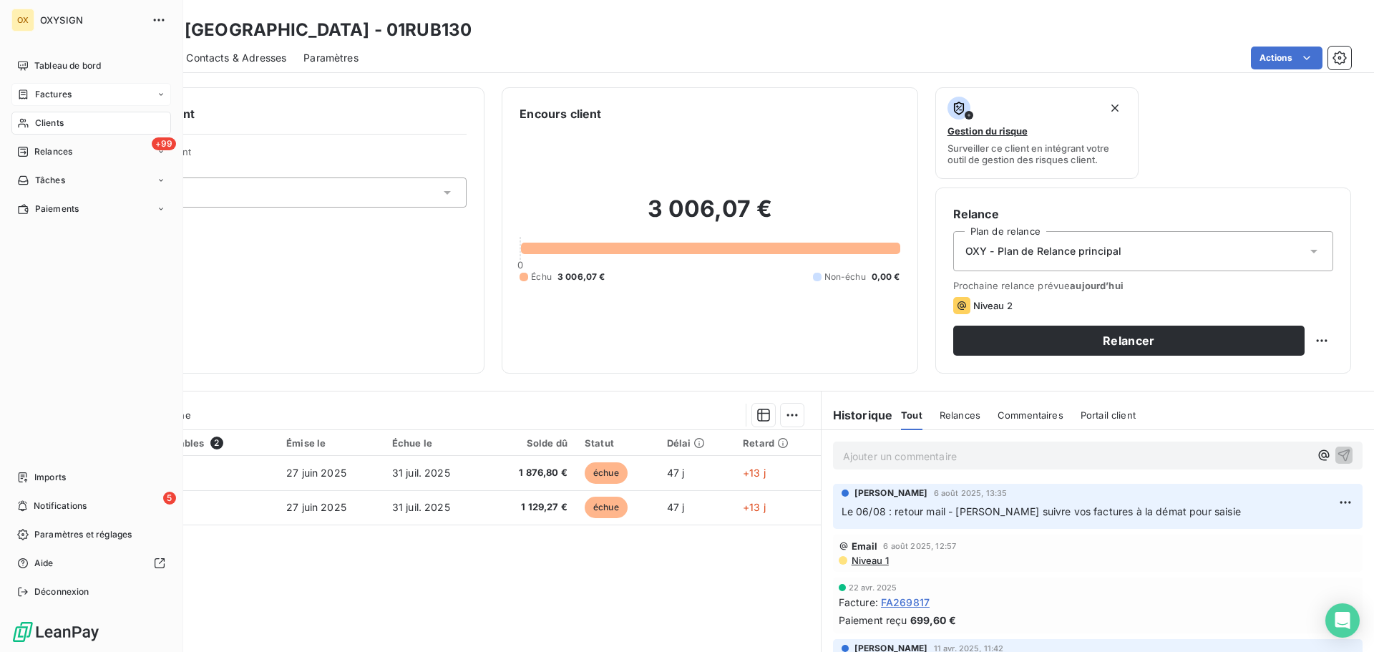
click at [36, 90] on span "Factures" at bounding box center [53, 94] width 36 height 13
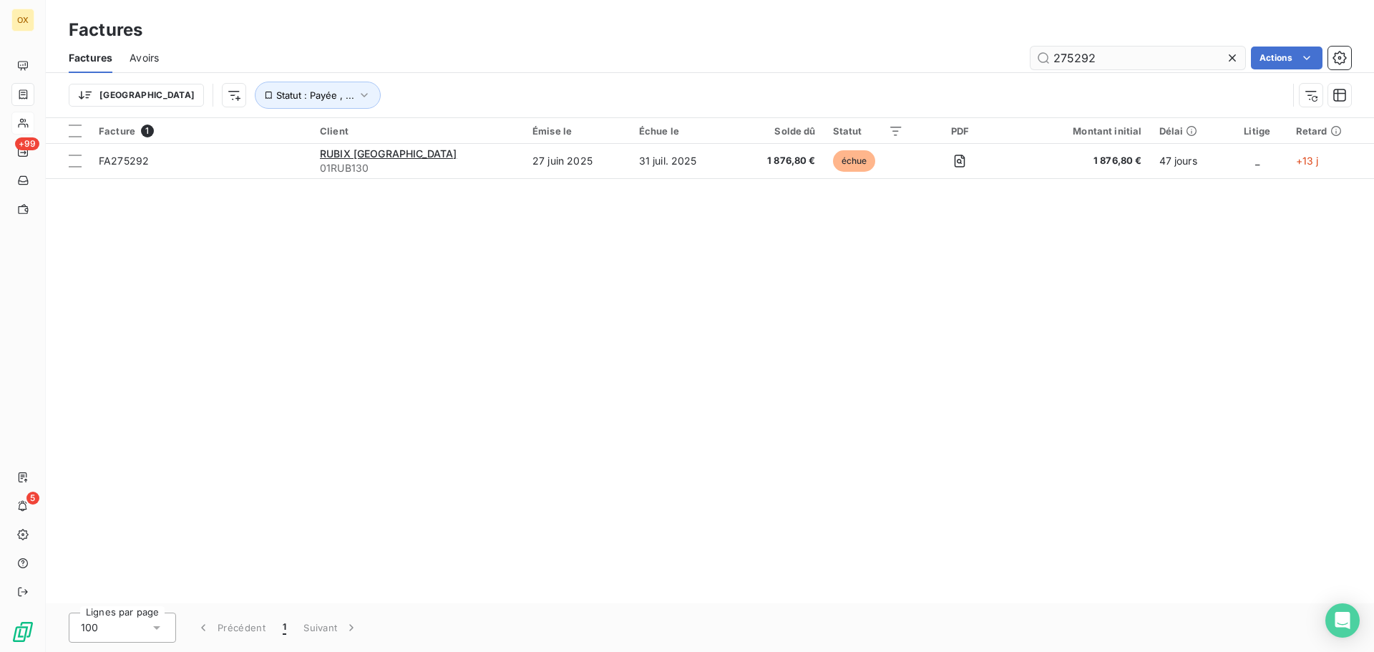
drag, startPoint x: 1115, startPoint y: 62, endPoint x: 1030, endPoint y: 68, distance: 84.6
click at [1030, 68] on input "275292" at bounding box center [1137, 58] width 215 height 23
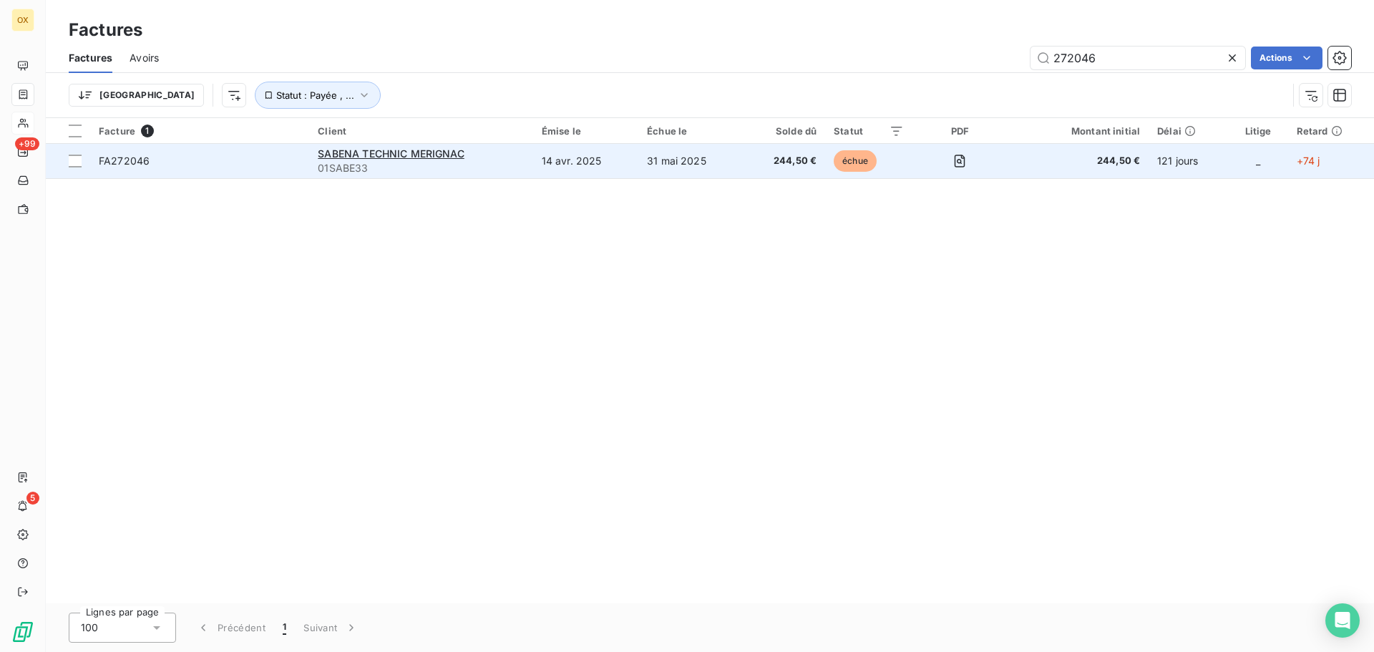
type input "272046"
click at [162, 162] on span "FA272046" at bounding box center [200, 161] width 202 height 14
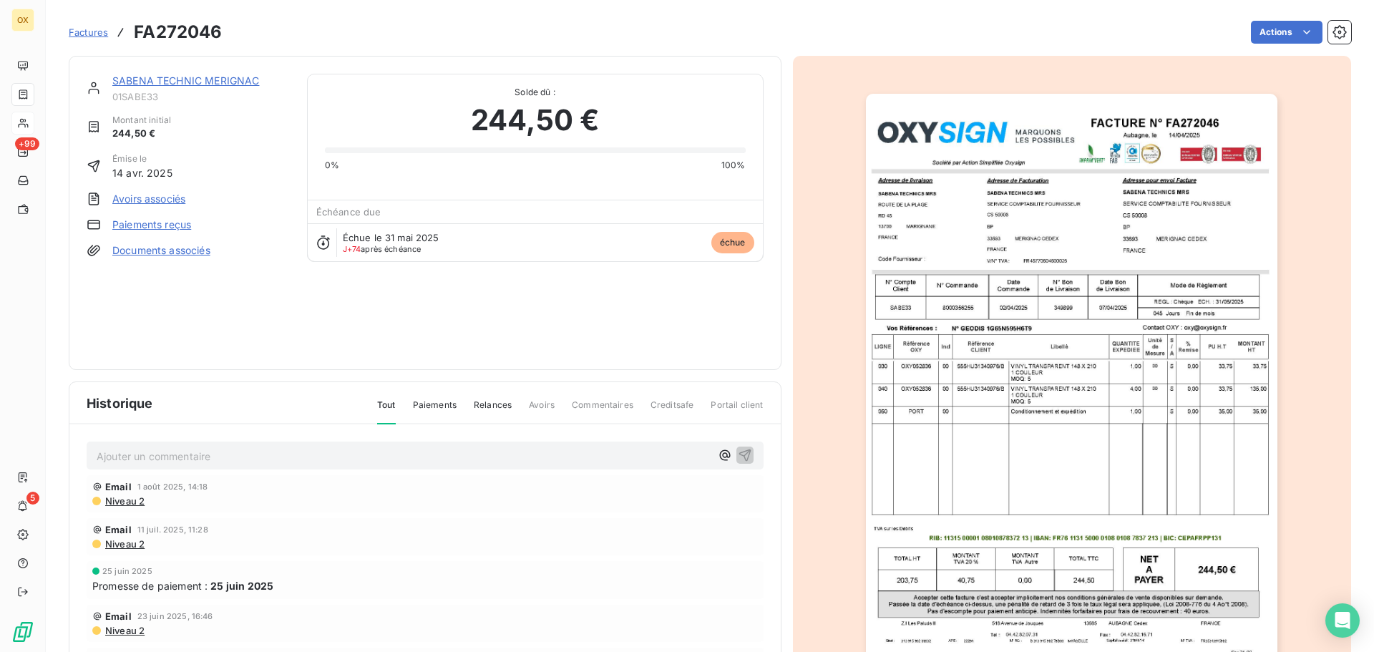
click at [151, 81] on link "SABENA TECHNIC MERIGNAC" at bounding box center [185, 80] width 147 height 12
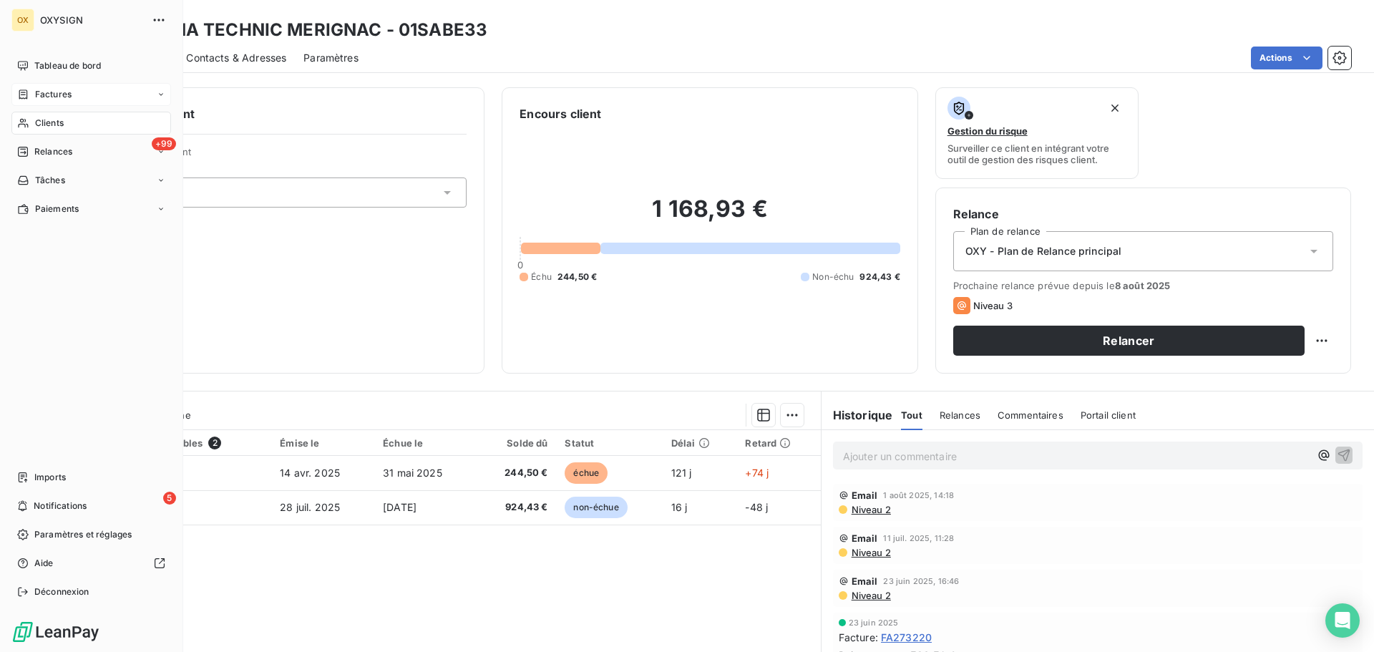
click at [46, 120] on span "Clients" at bounding box center [49, 123] width 29 height 13
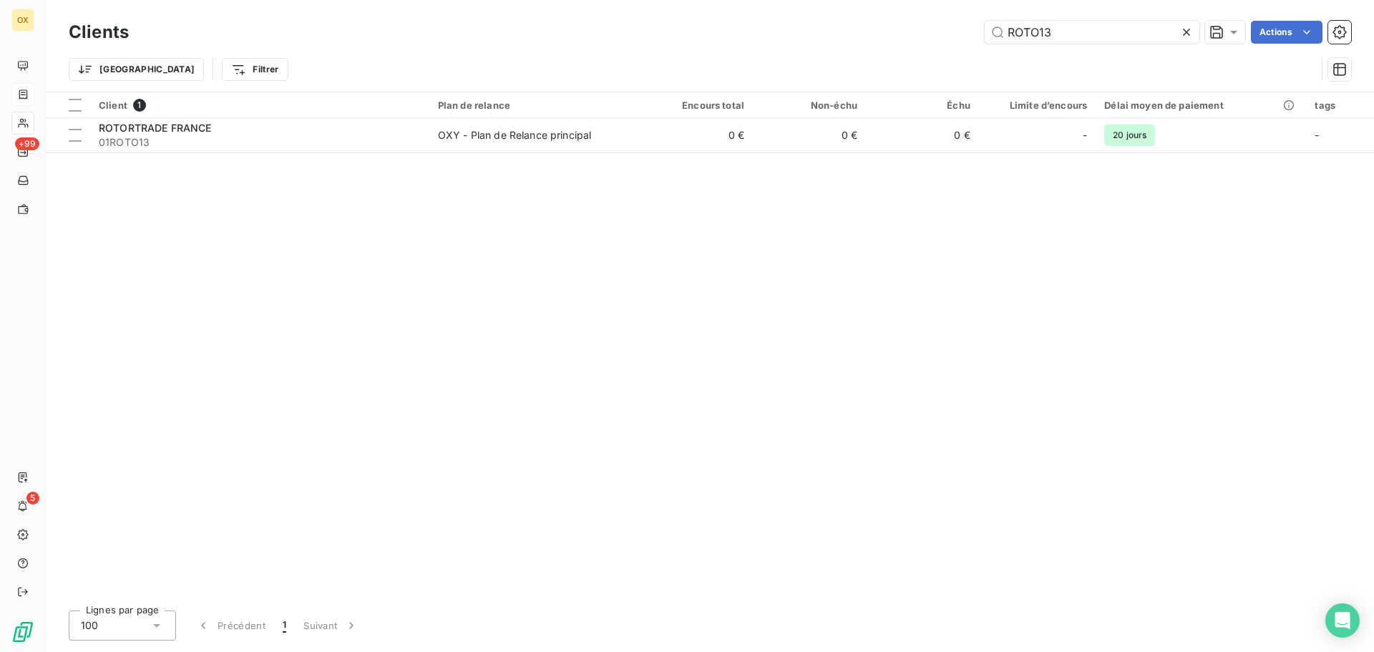
drag, startPoint x: 1082, startPoint y: 35, endPoint x: 955, endPoint y: 38, distance: 127.4
click at [955, 38] on div "ROTO13 Actions" at bounding box center [748, 32] width 1205 height 23
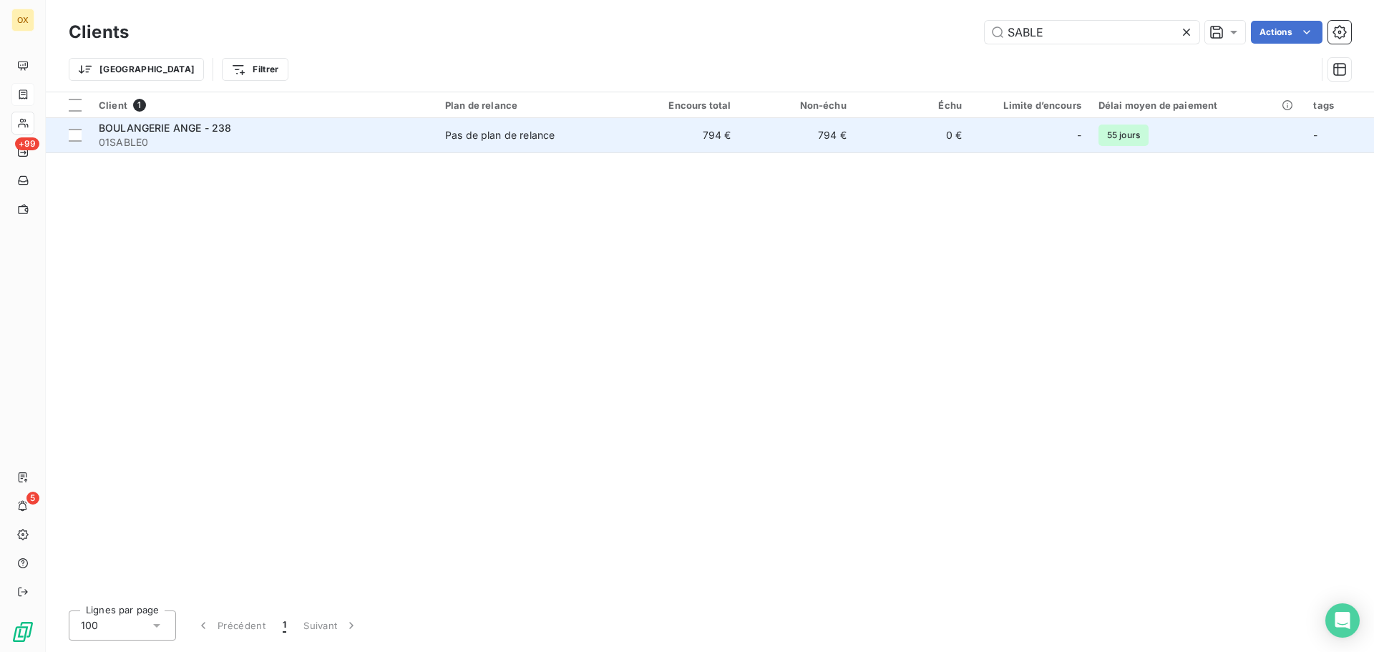
type input "SABLE"
click at [214, 127] on span "BOULANGERIE ANGE - 238" at bounding box center [165, 128] width 132 height 12
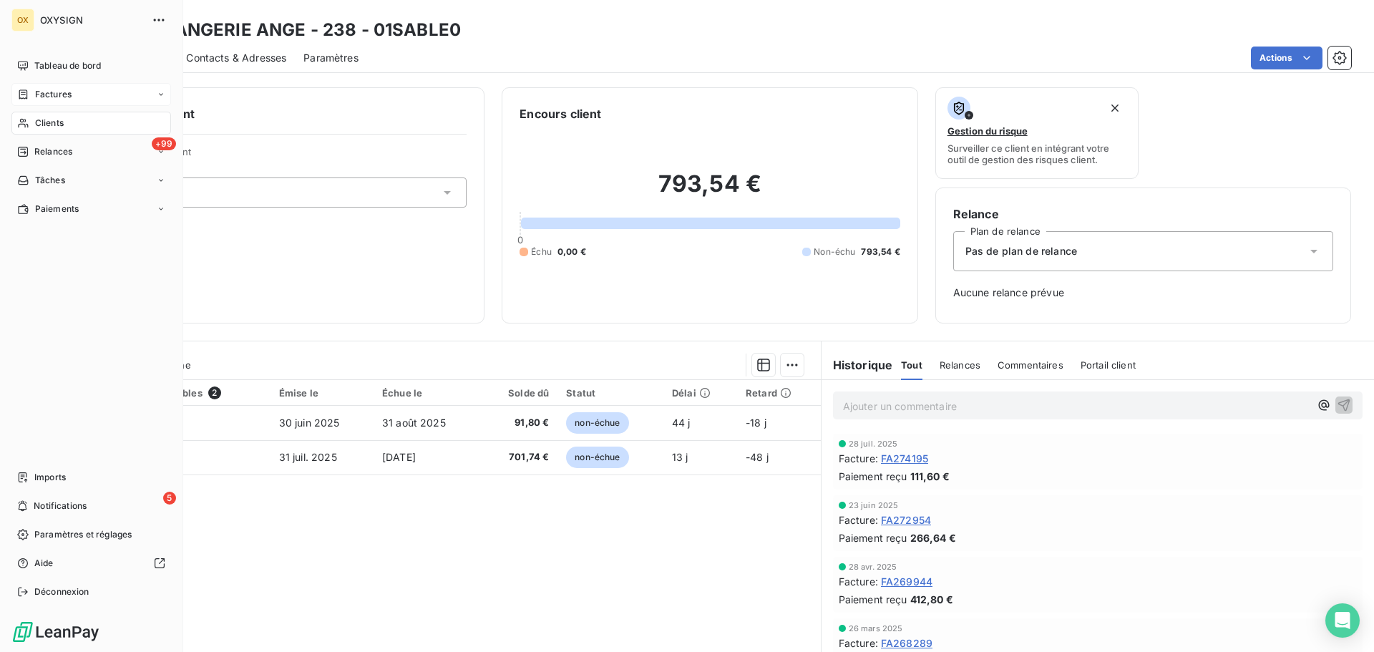
click at [52, 127] on span "Clients" at bounding box center [49, 123] width 29 height 13
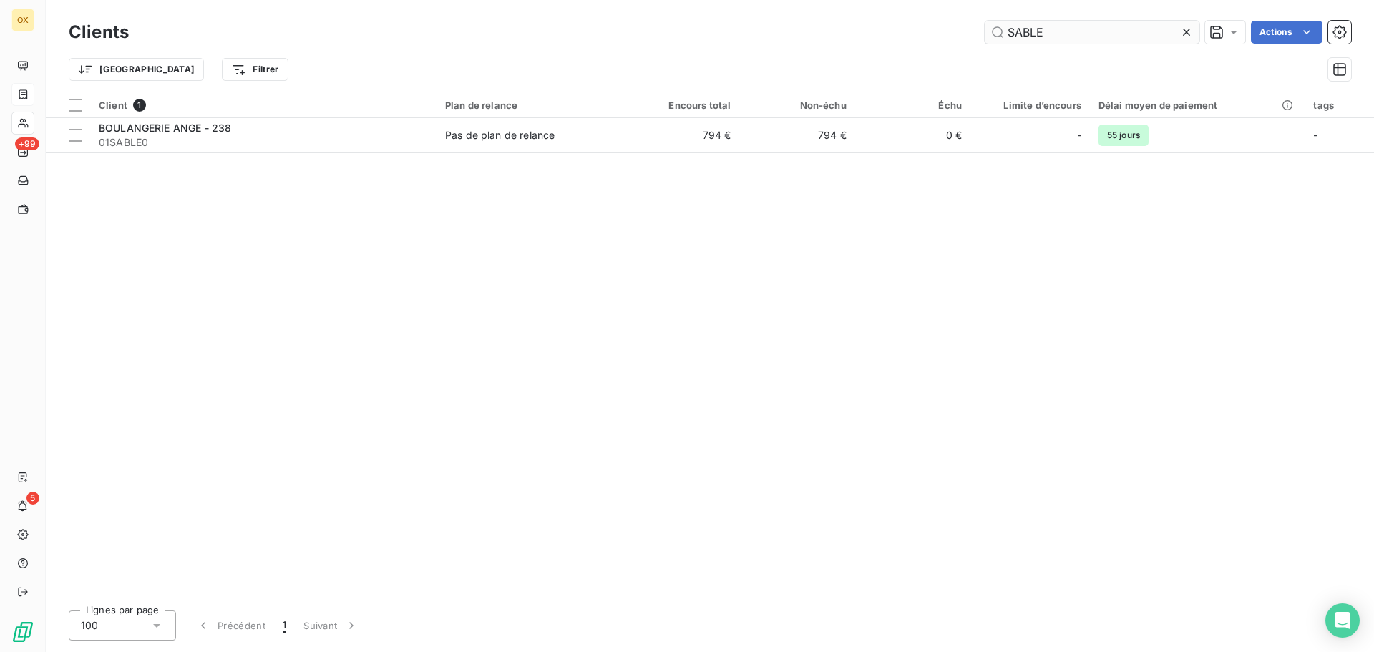
drag, startPoint x: 1074, startPoint y: 30, endPoint x: 1022, endPoint y: 39, distance: 53.0
click at [1022, 39] on input "SABLE" at bounding box center [1091, 32] width 215 height 23
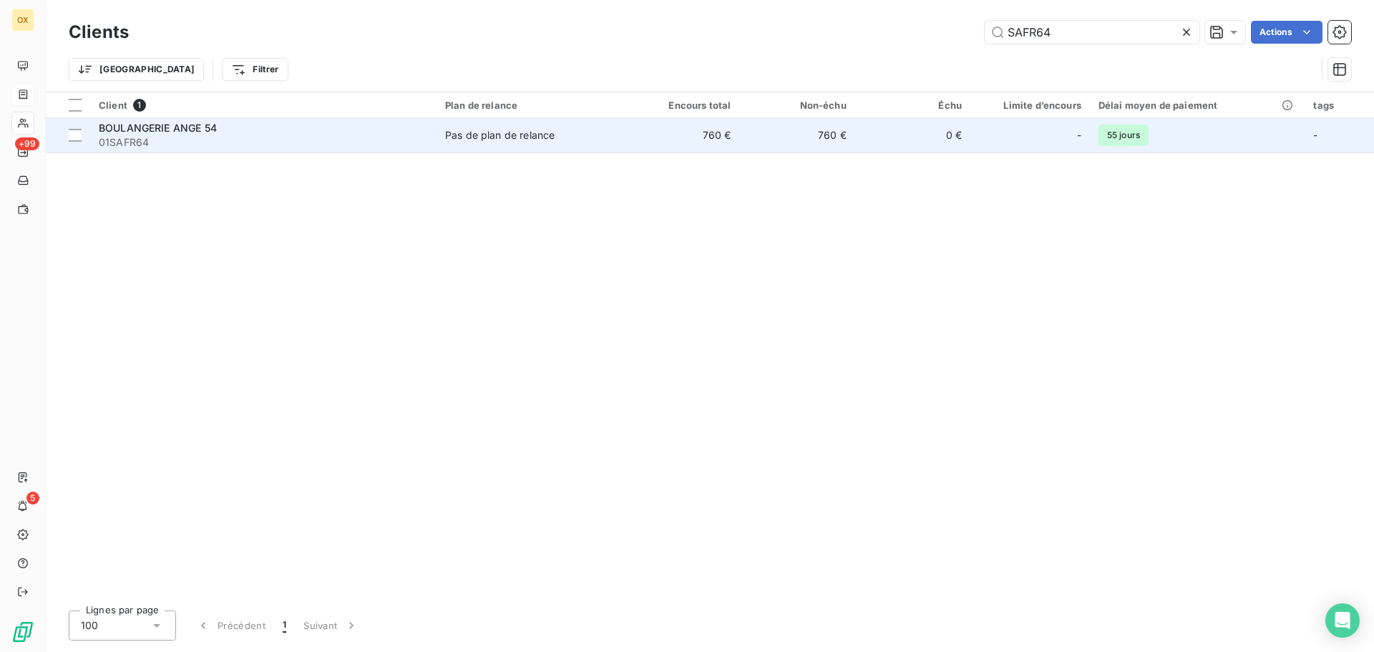
type input "SAFR64"
click at [315, 137] on span "01SAFR64" at bounding box center [263, 142] width 329 height 14
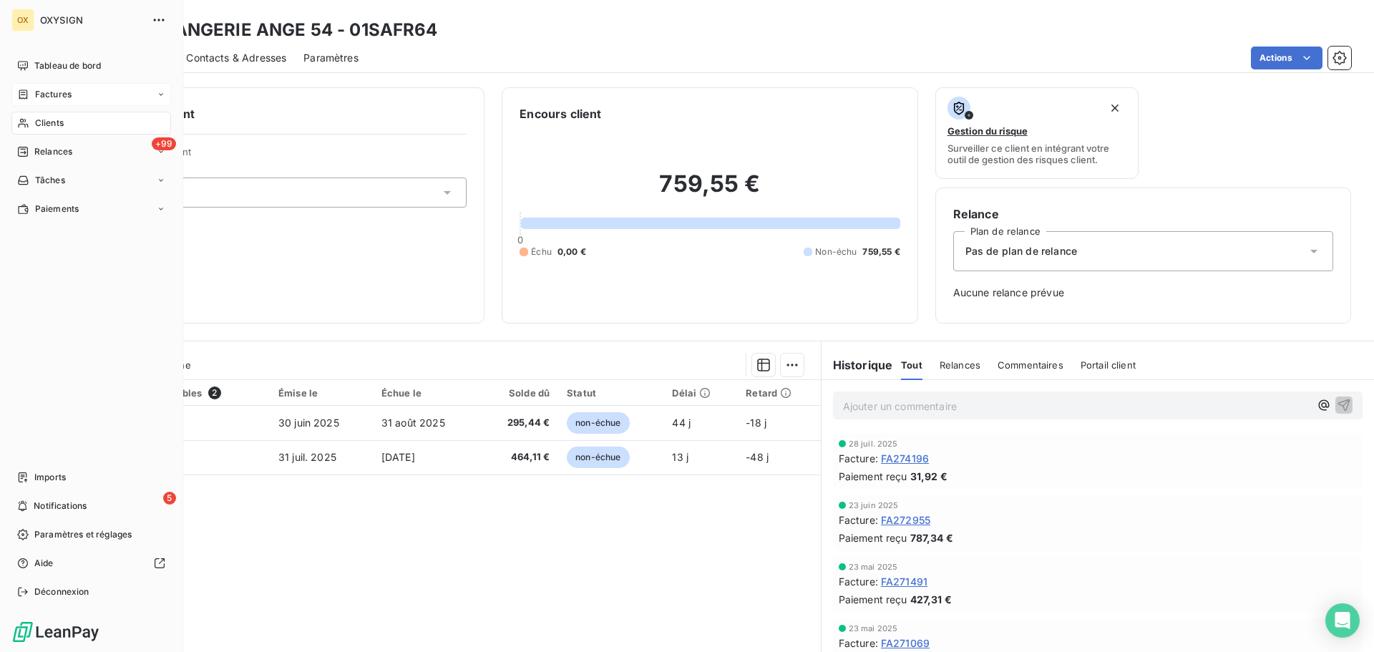
click at [37, 124] on span "Clients" at bounding box center [49, 123] width 29 height 13
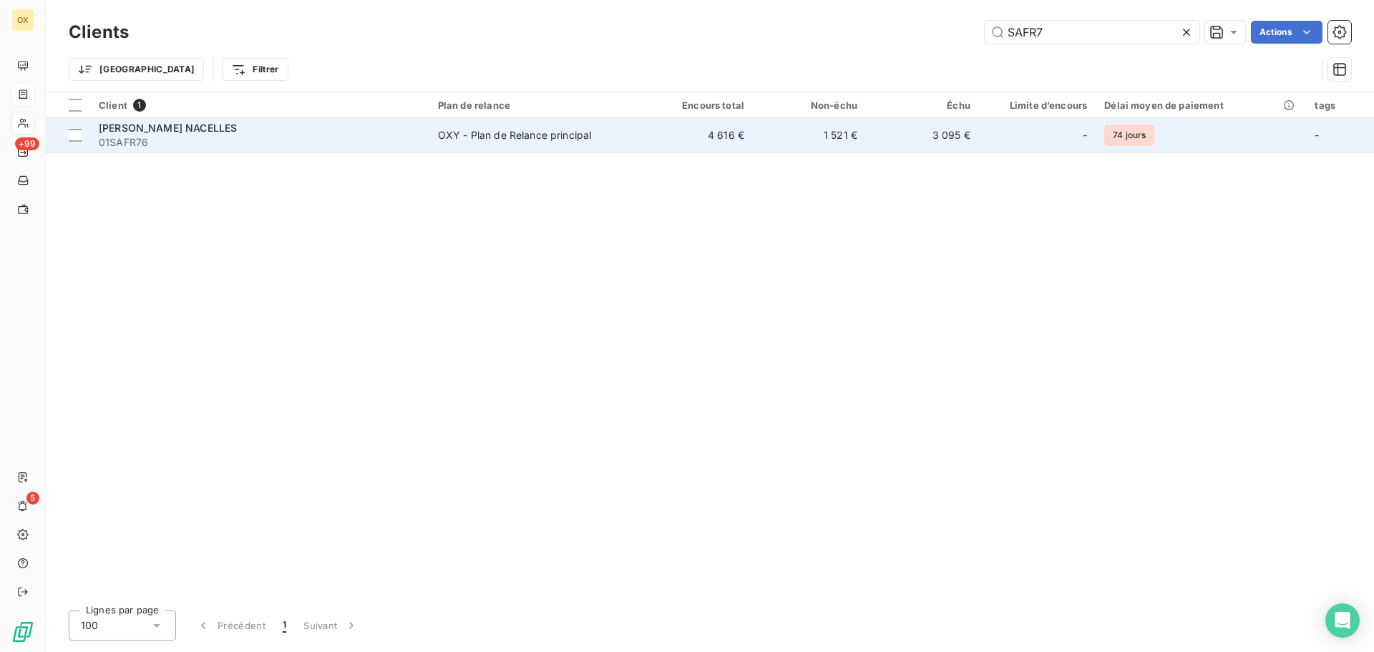
type input "SAFR7"
click at [348, 132] on div "[PERSON_NAME] NACELLES" at bounding box center [260, 128] width 322 height 14
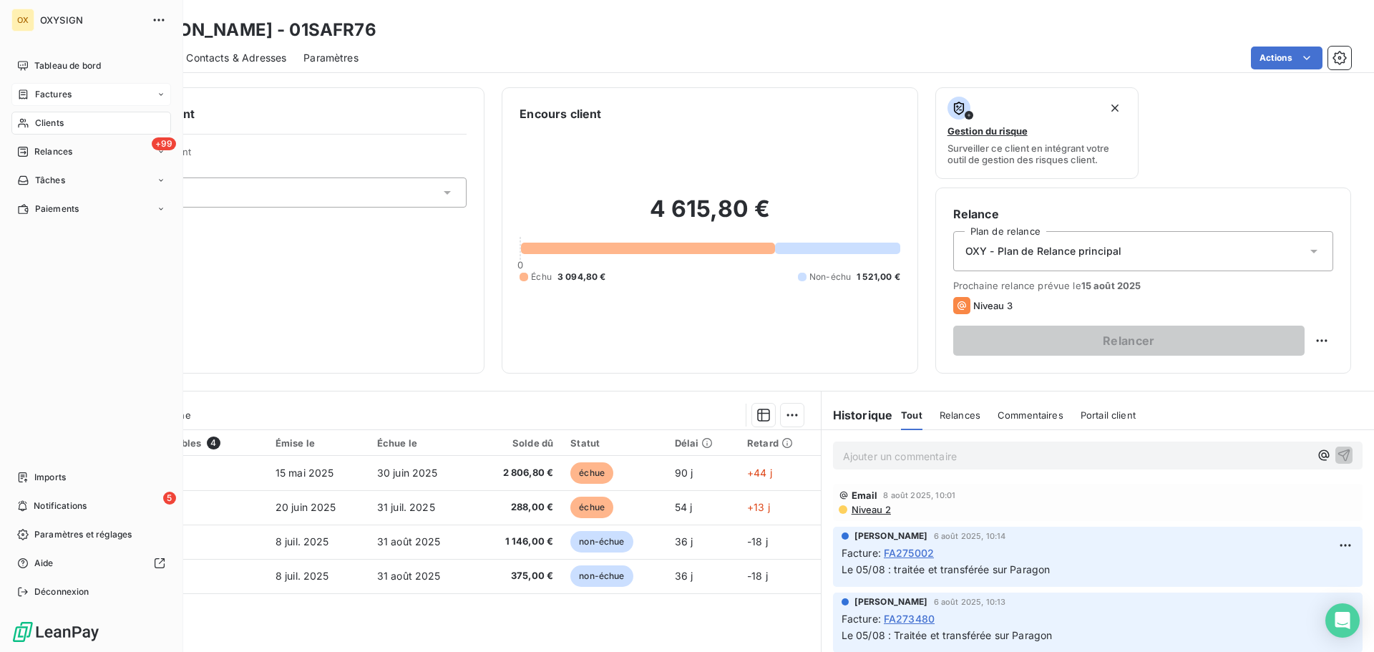
click at [67, 123] on div "Clients" at bounding box center [91, 123] width 160 height 23
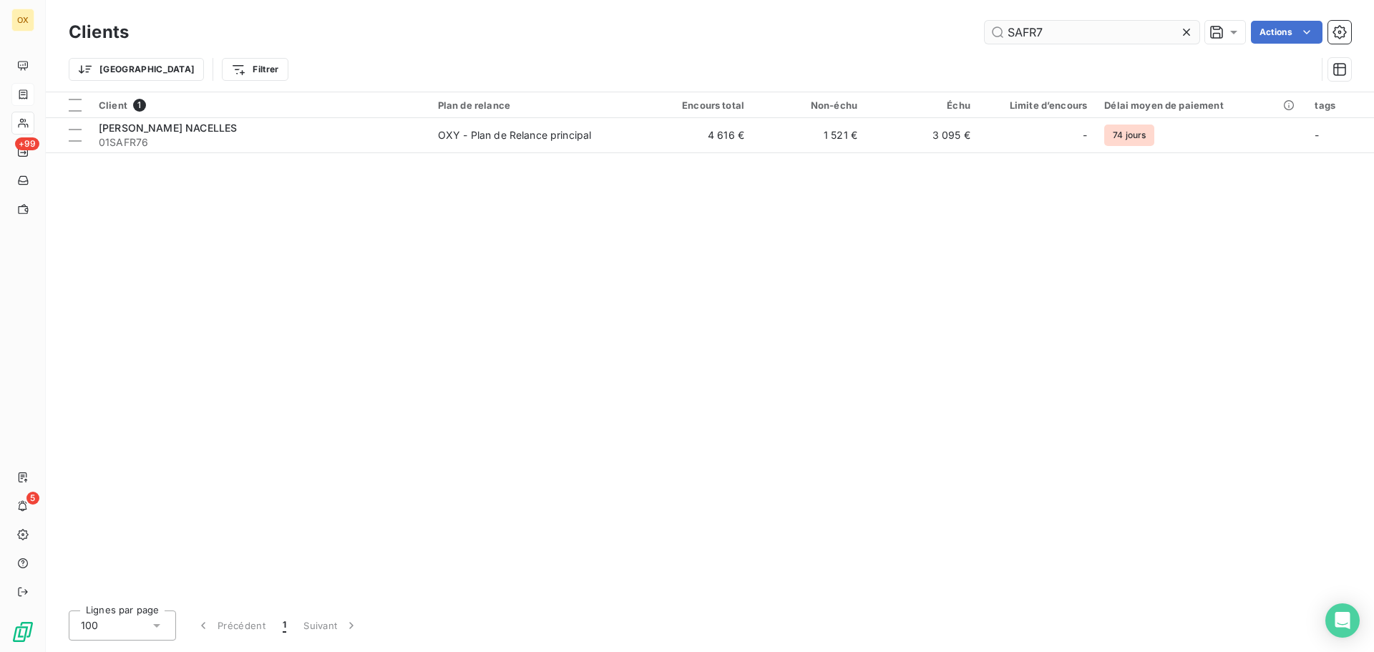
drag, startPoint x: 1064, startPoint y: 32, endPoint x: 1024, endPoint y: 36, distance: 39.5
click at [1024, 35] on input "SAFR7" at bounding box center [1091, 32] width 215 height 23
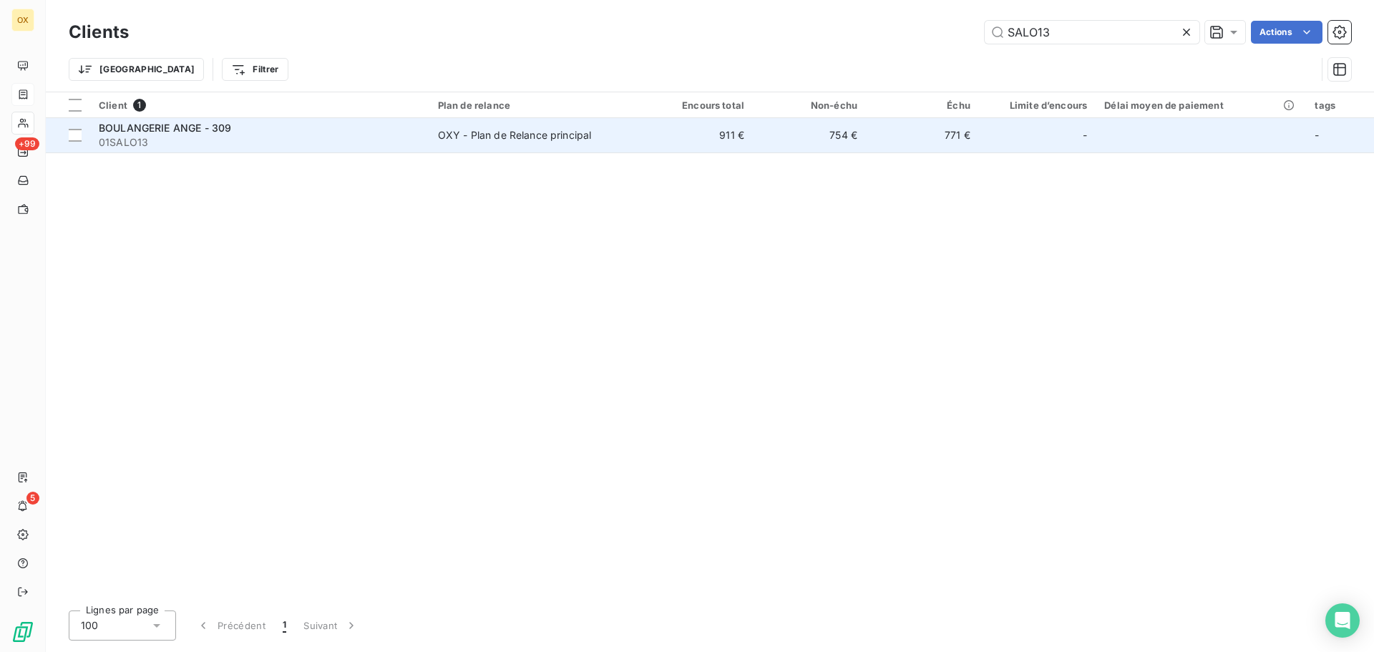
type input "SALO13"
click at [198, 133] on div "BOULANGERIE ANGE - 309" at bounding box center [260, 128] width 322 height 14
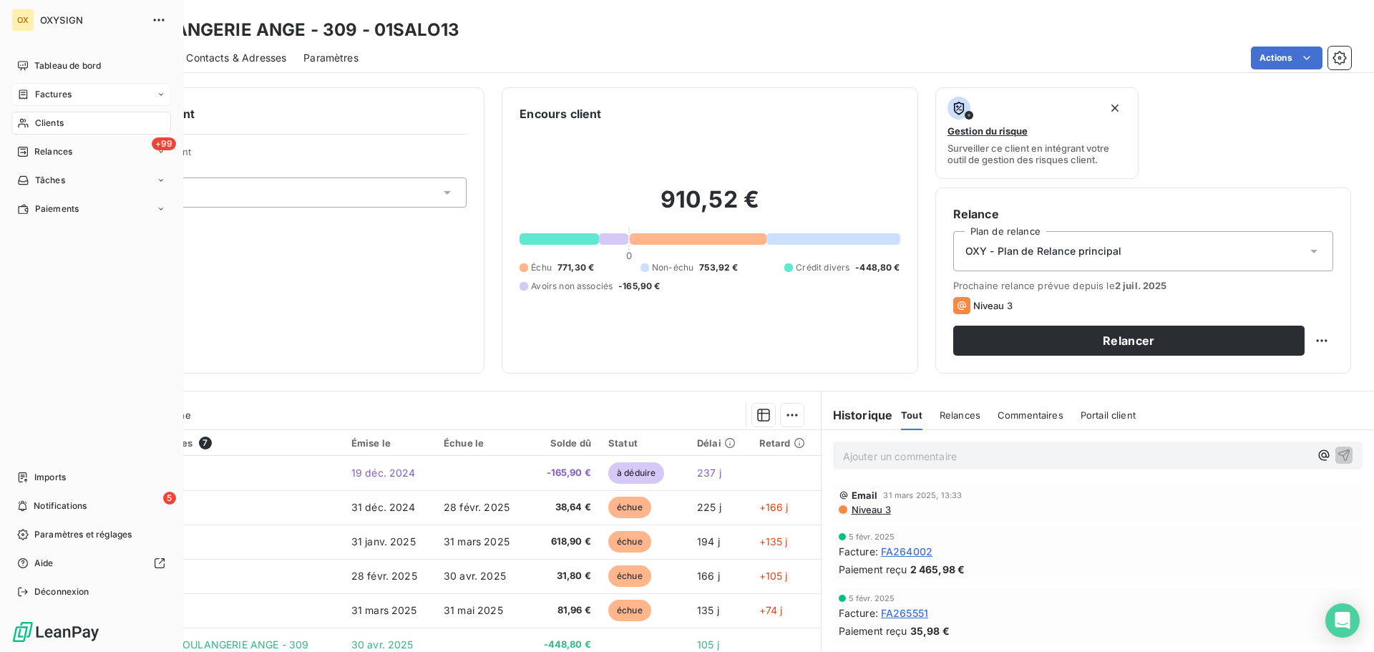
click at [34, 122] on div "Clients" at bounding box center [91, 123] width 160 height 23
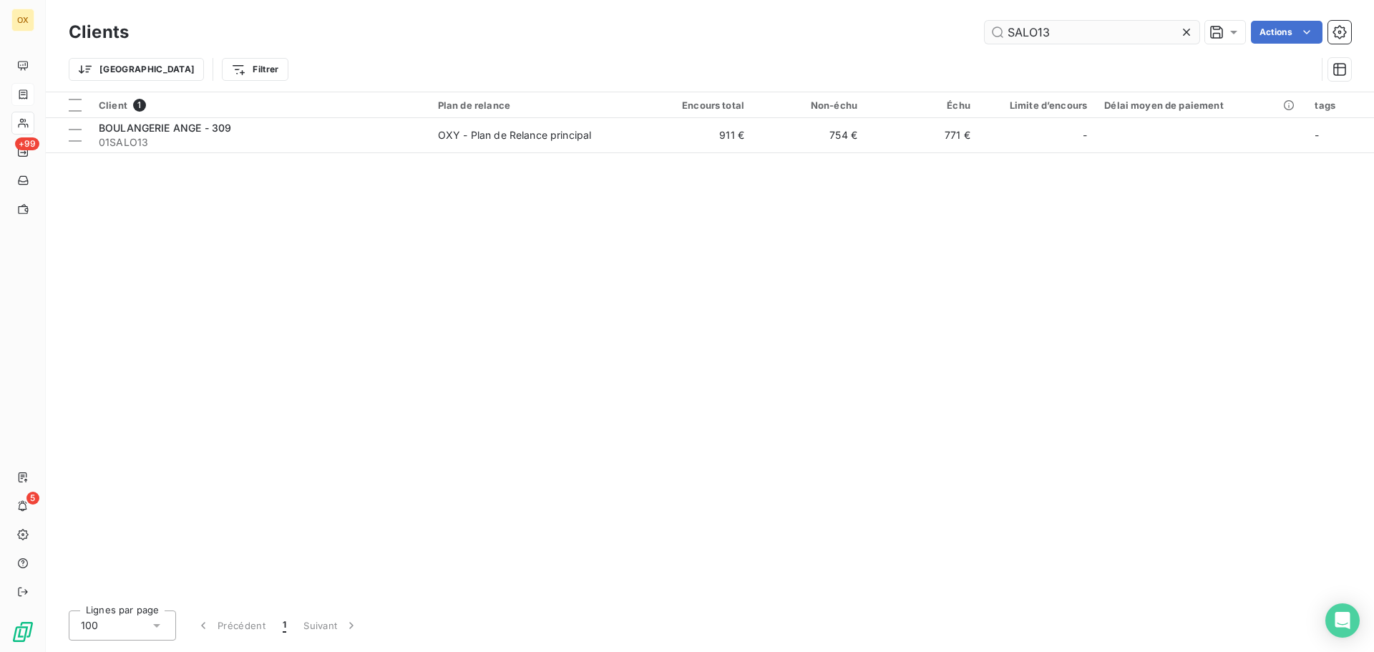
drag, startPoint x: 1089, startPoint y: 30, endPoint x: 1016, endPoint y: 28, distance: 73.0
click at [1021, 31] on input "SALO13" at bounding box center [1091, 32] width 215 height 23
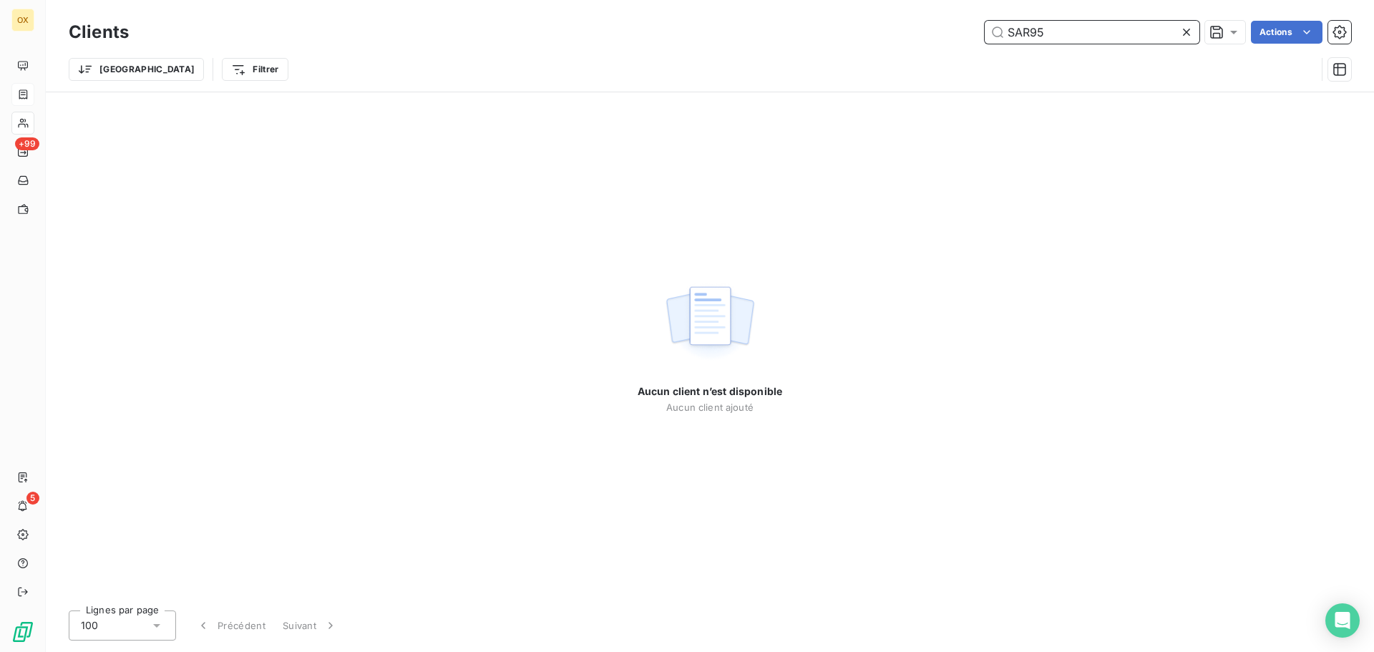
drag, startPoint x: 1028, startPoint y: 29, endPoint x: 1100, endPoint y: 31, distance: 71.6
click at [1027, 29] on input "SAR95" at bounding box center [1091, 32] width 215 height 23
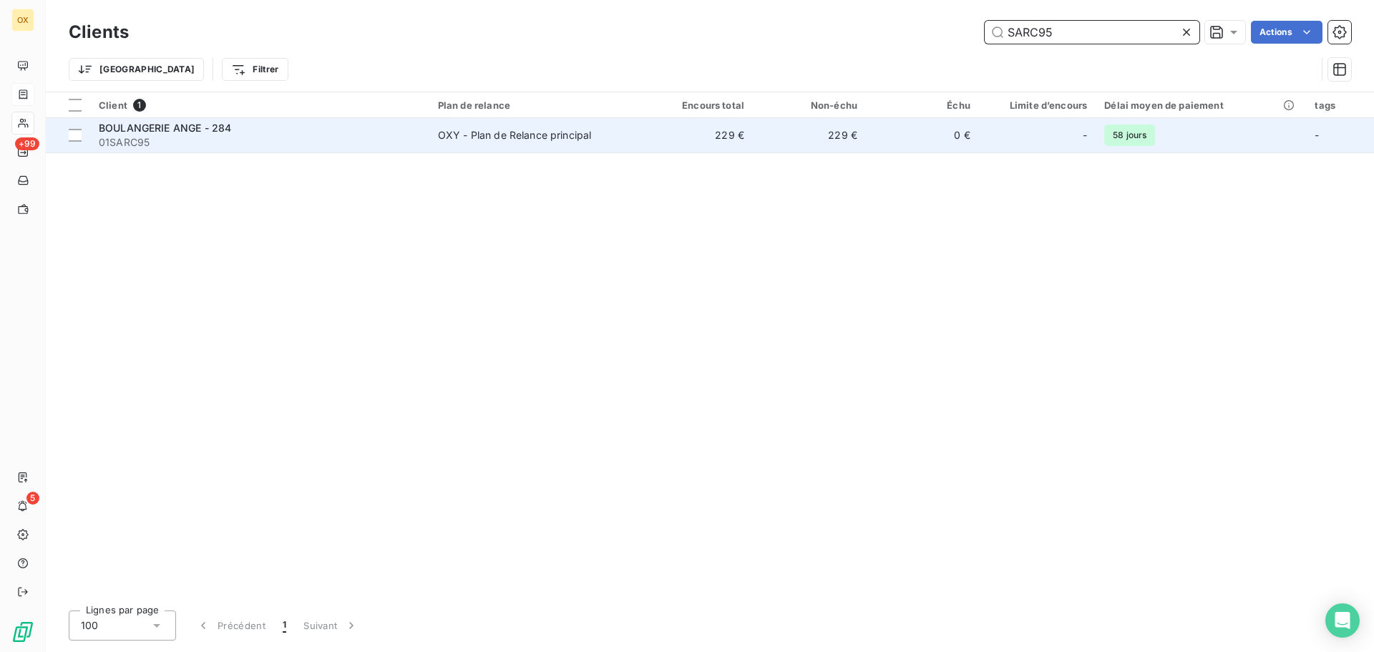
type input "SARC95"
click at [349, 137] on span "01SARC95" at bounding box center [260, 142] width 322 height 14
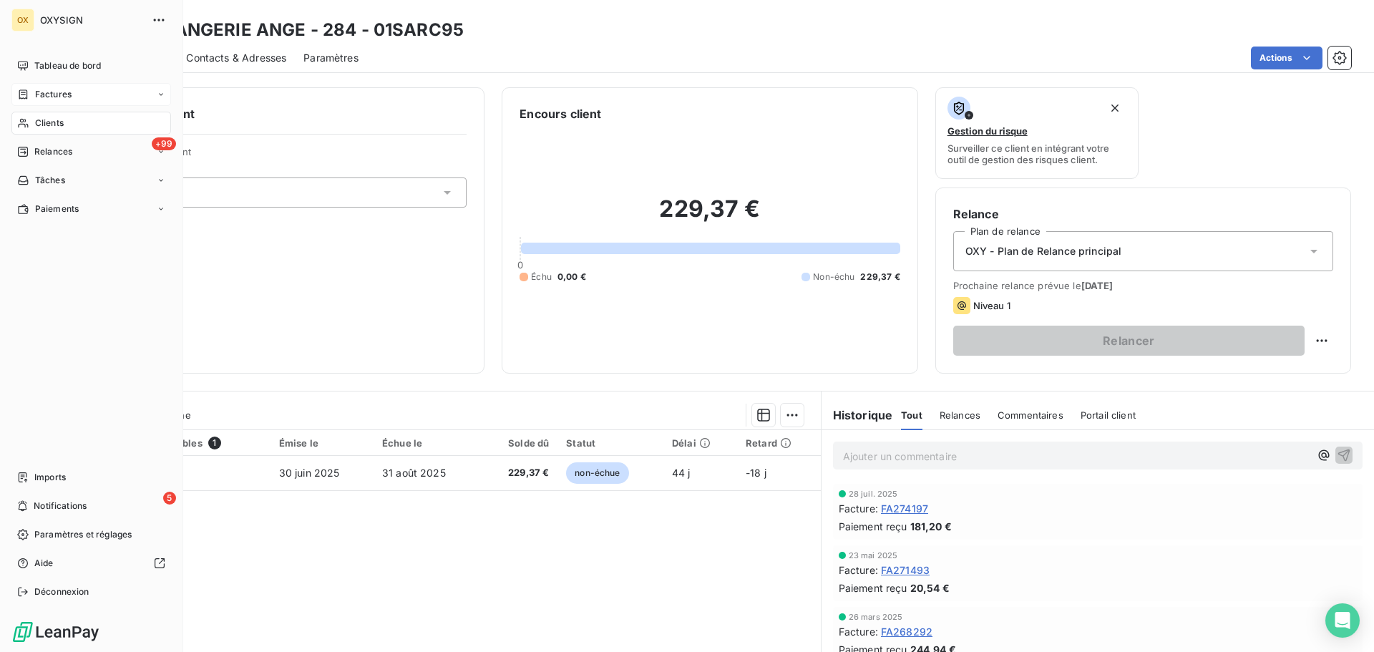
click at [39, 119] on span "Clients" at bounding box center [49, 123] width 29 height 13
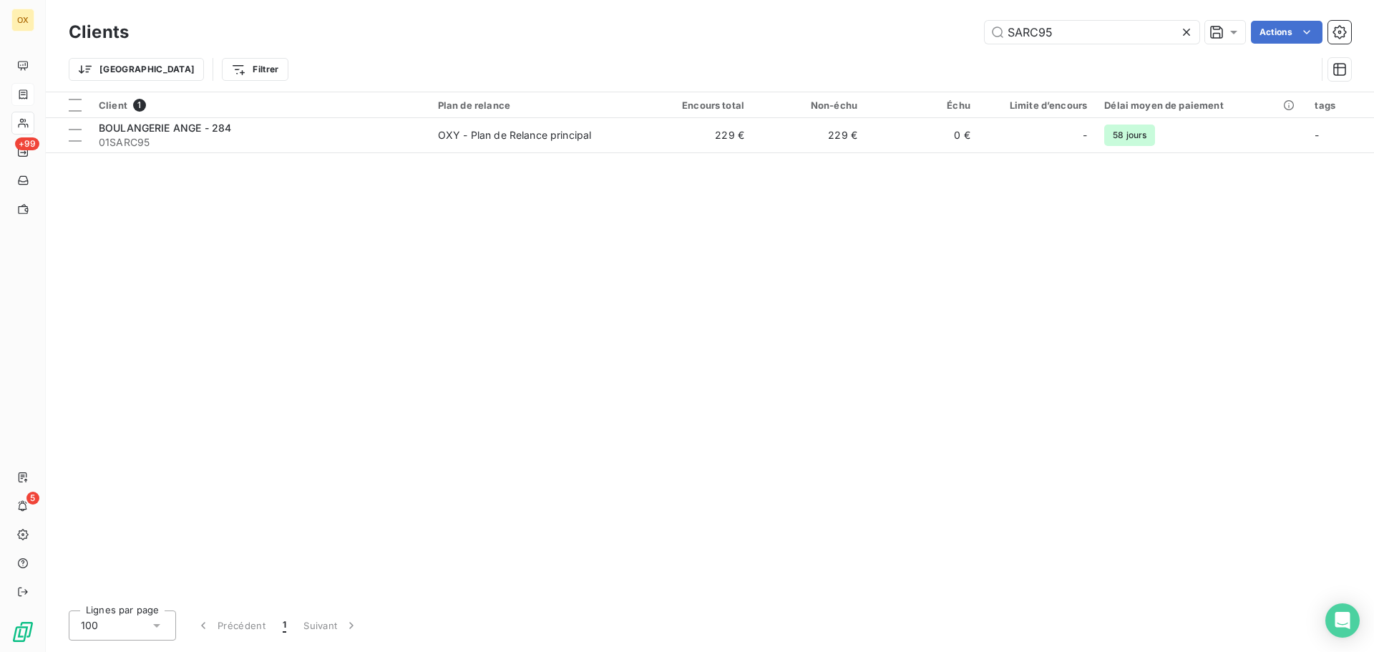
drag, startPoint x: 1018, startPoint y: 26, endPoint x: 964, endPoint y: 29, distance: 53.7
click at [967, 31] on div "SARC95 Actions" at bounding box center [748, 32] width 1205 height 23
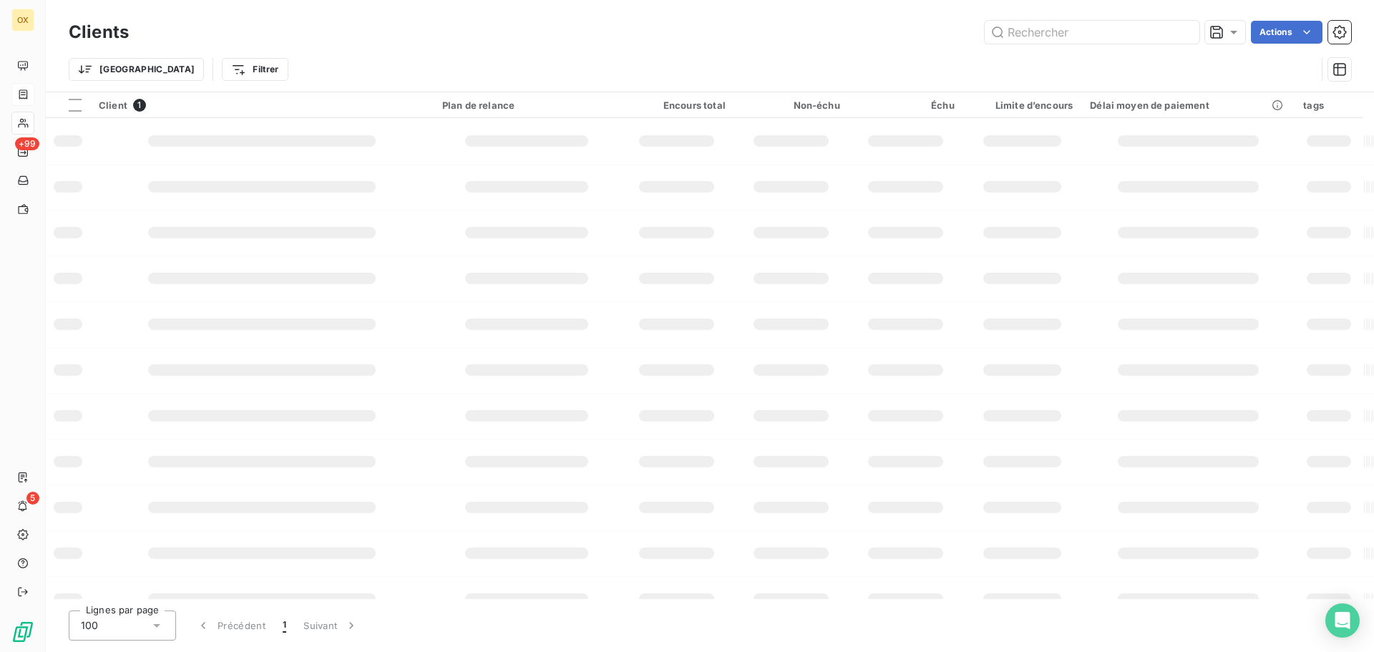
type input "S"
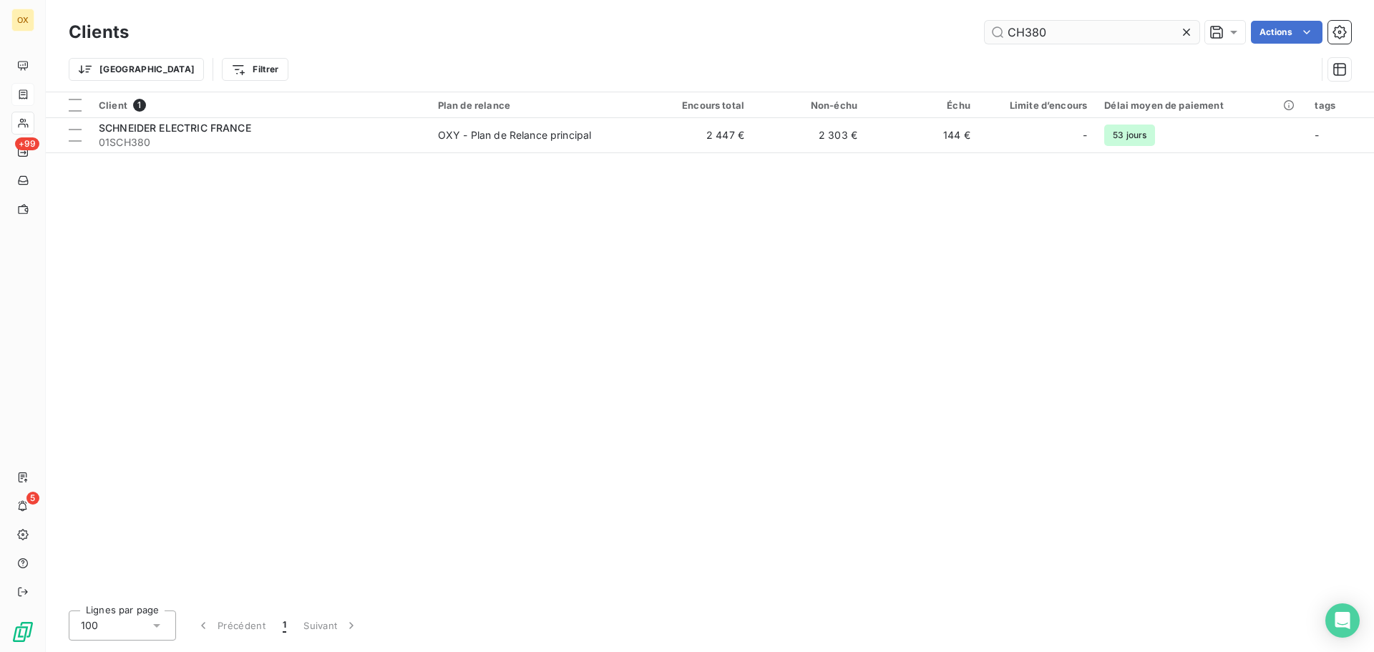
click at [1006, 29] on input "CH380" at bounding box center [1091, 32] width 215 height 23
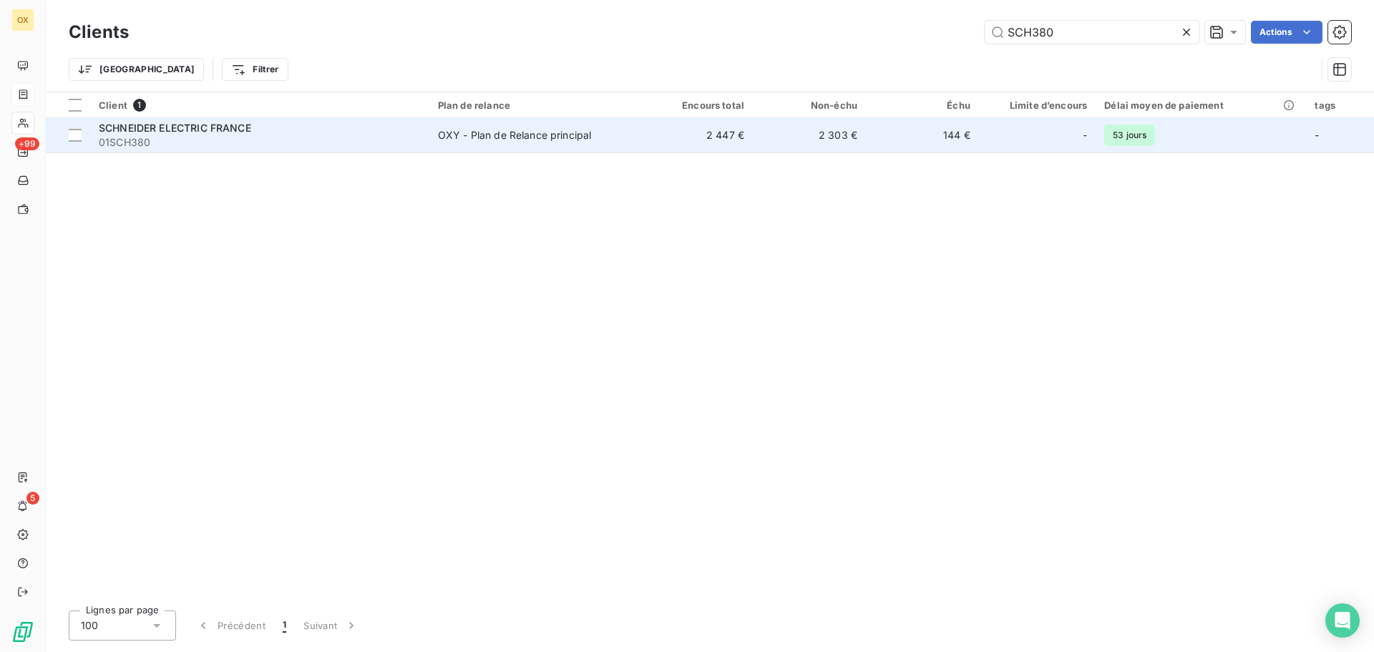
type input "SCH380"
click at [310, 132] on div "SCHNEIDER ELECTRIC FRANCE" at bounding box center [260, 128] width 322 height 14
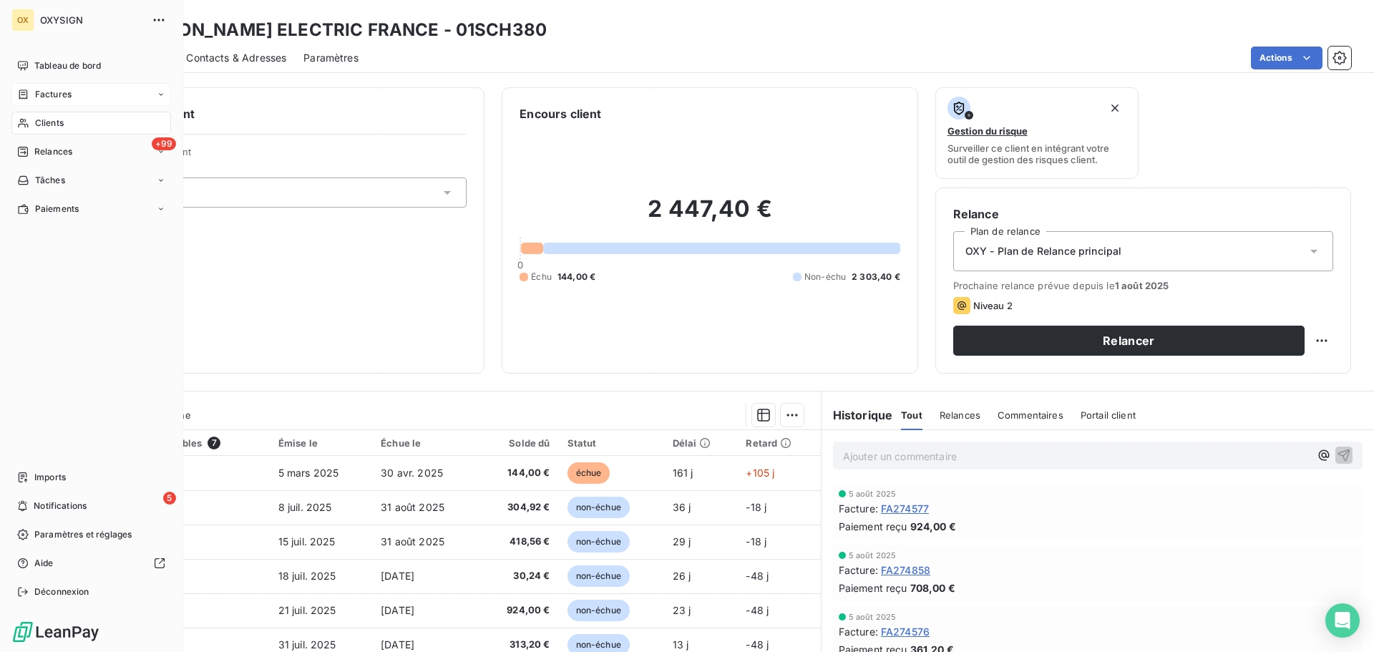
click at [45, 118] on span "Clients" at bounding box center [49, 123] width 29 height 13
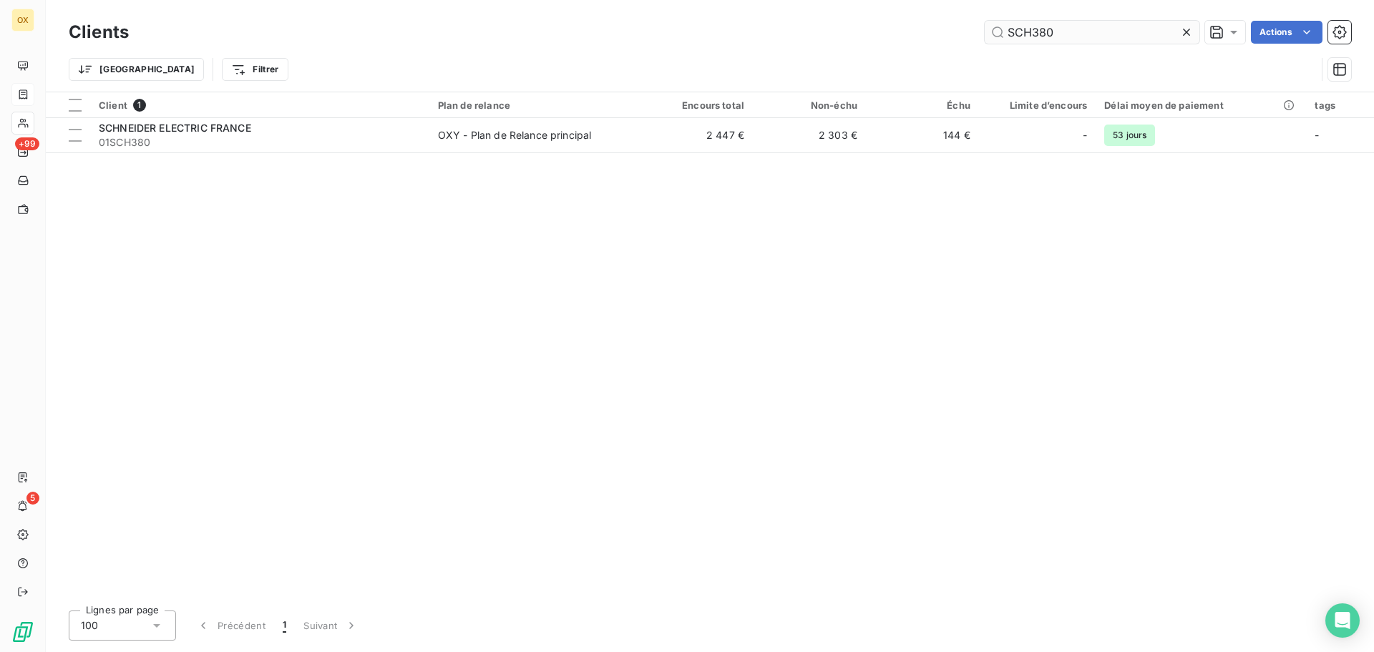
drag, startPoint x: 1057, startPoint y: 36, endPoint x: 1033, endPoint y: 33, distance: 23.8
click at [1033, 33] on input "SCH380" at bounding box center [1091, 32] width 215 height 23
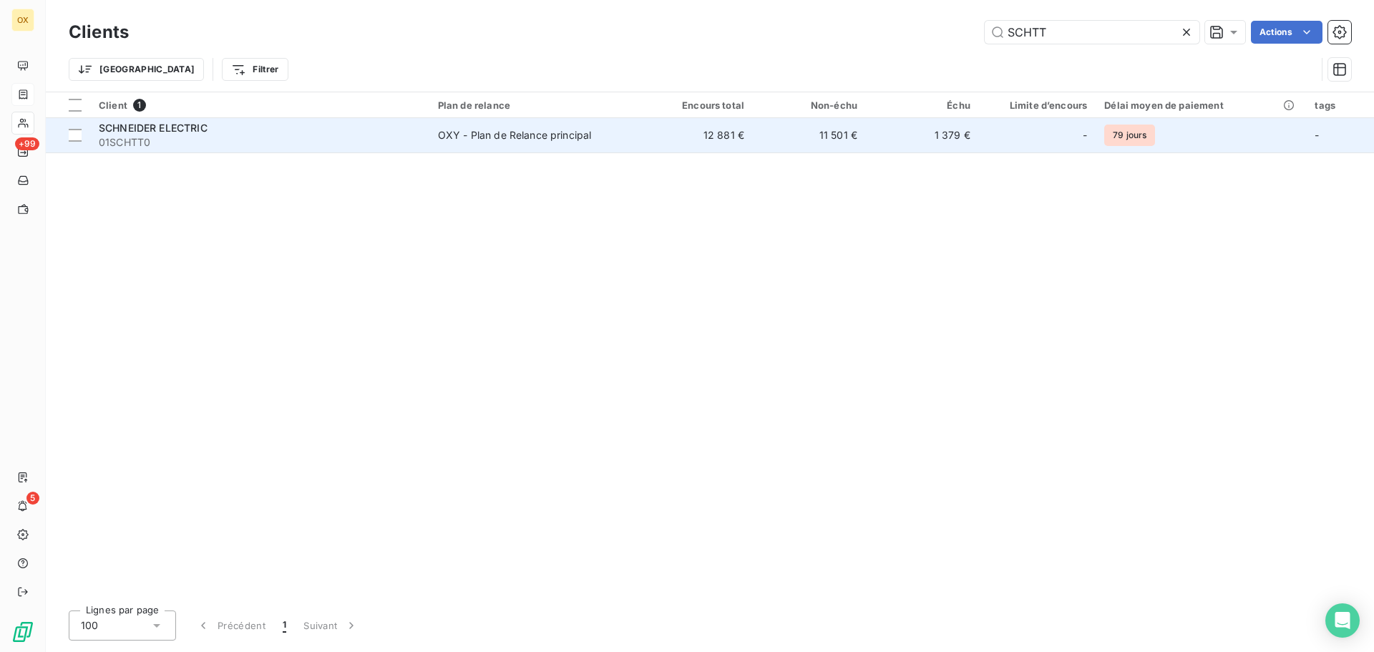
type input "SCHTT"
click at [603, 148] on td "OXY - Plan de Relance principal" at bounding box center [534, 135] width 210 height 34
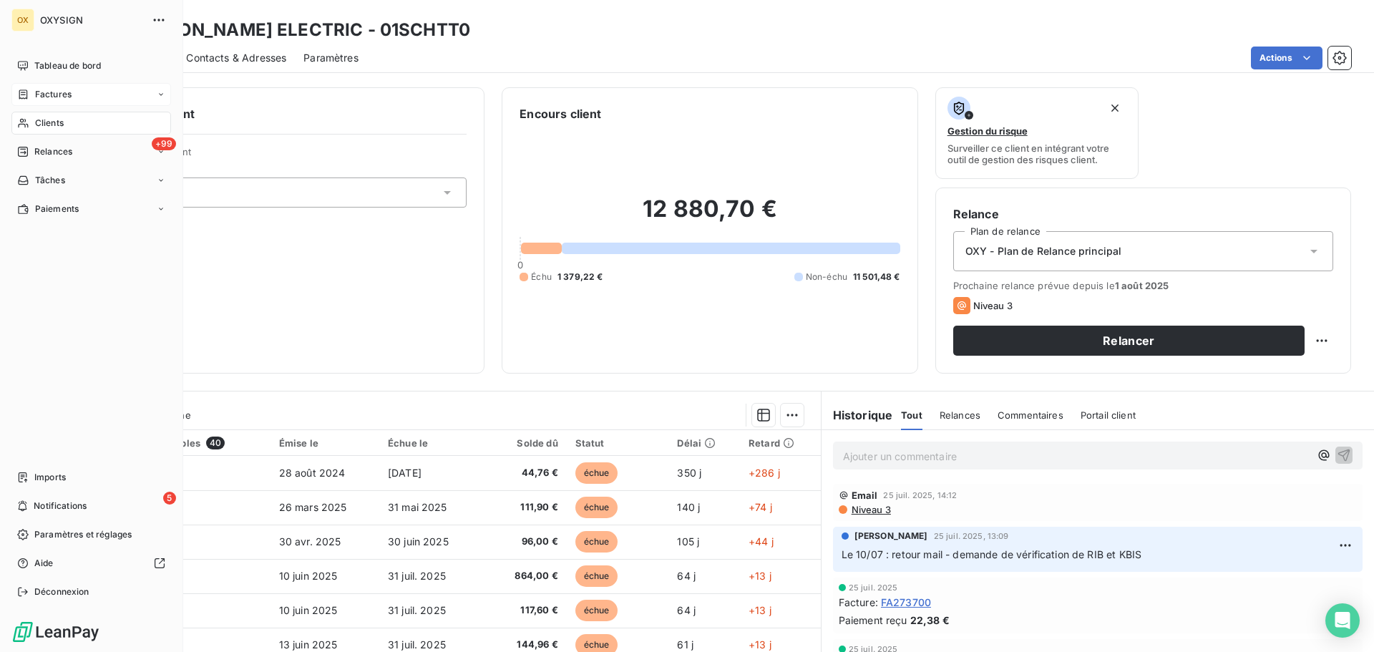
click at [55, 120] on span "Clients" at bounding box center [49, 123] width 29 height 13
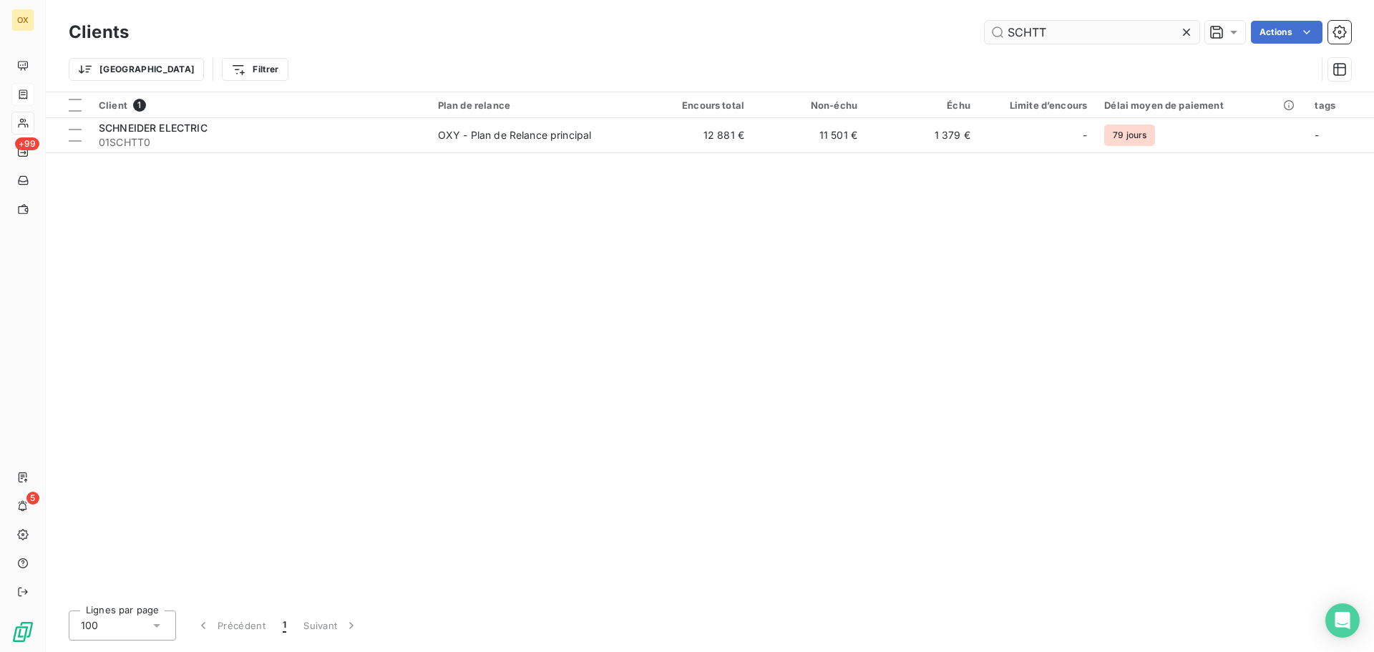
drag, startPoint x: 1057, startPoint y: 27, endPoint x: 1012, endPoint y: 34, distance: 45.5
click at [1012, 34] on input "SCHTT" at bounding box center [1091, 32] width 215 height 23
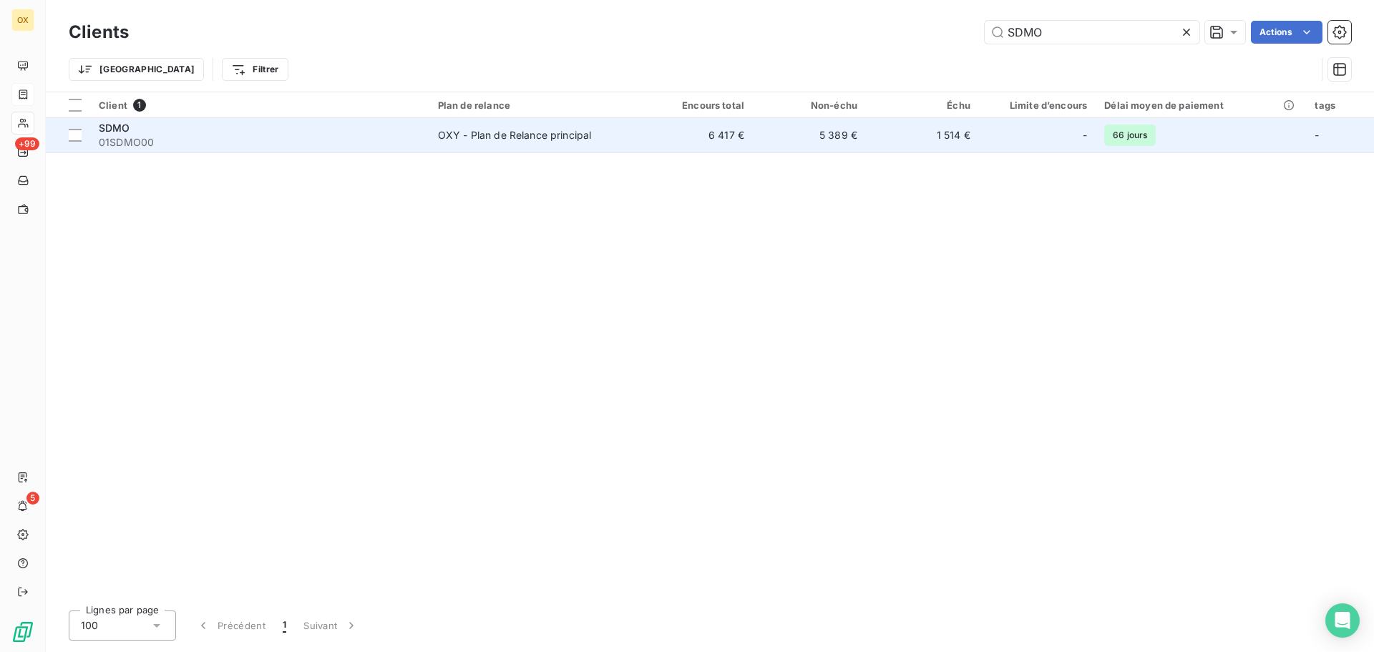
type input "SDMO"
click at [326, 140] on span "01SDMO00" at bounding box center [260, 142] width 322 height 14
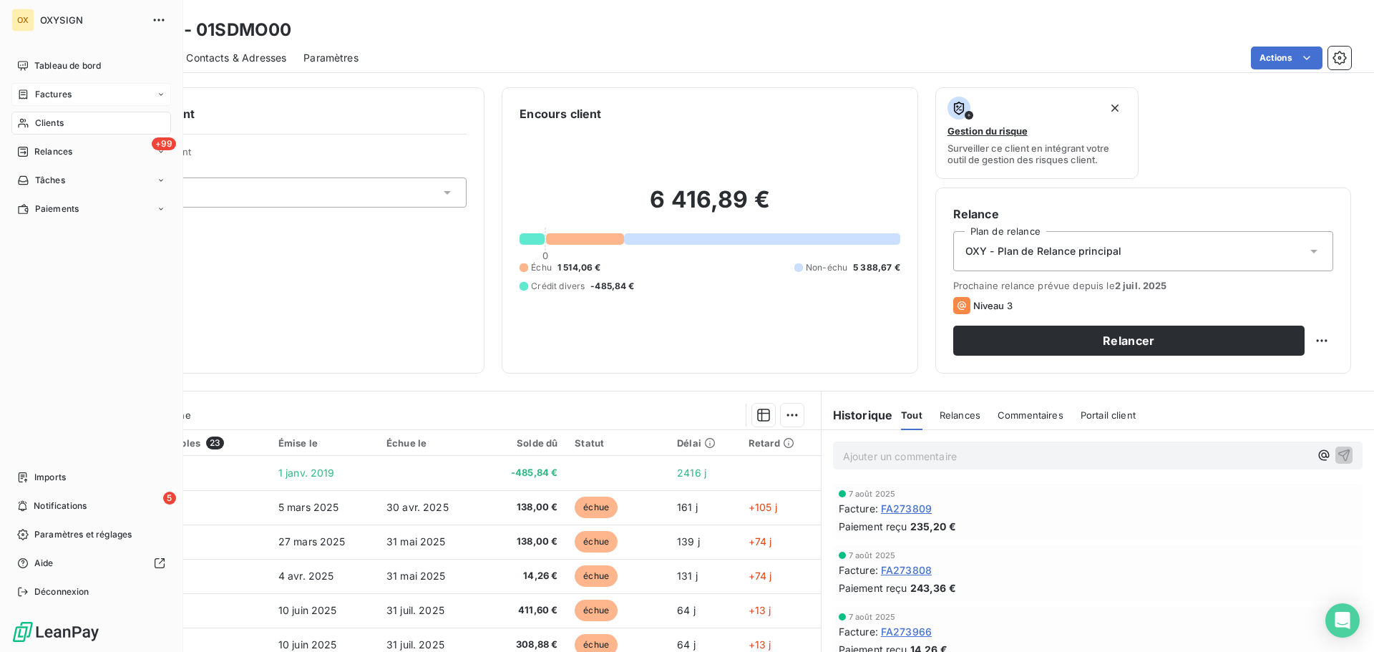
drag, startPoint x: 45, startPoint y: 119, endPoint x: 35, endPoint y: 120, distance: 10.0
click at [35, 120] on span "Clients" at bounding box center [49, 123] width 29 height 13
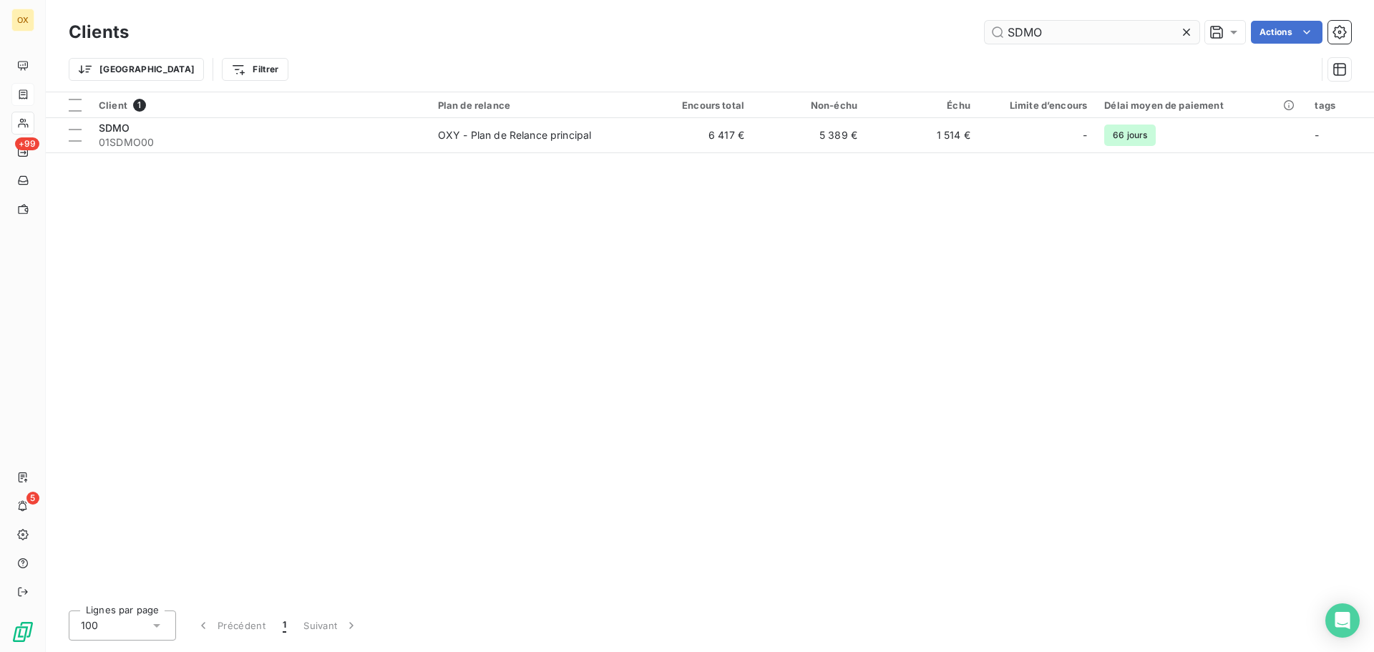
drag, startPoint x: 1069, startPoint y: 26, endPoint x: 1006, endPoint y: 24, distance: 63.0
click at [1006, 24] on input "SDMO" at bounding box center [1091, 32] width 215 height 23
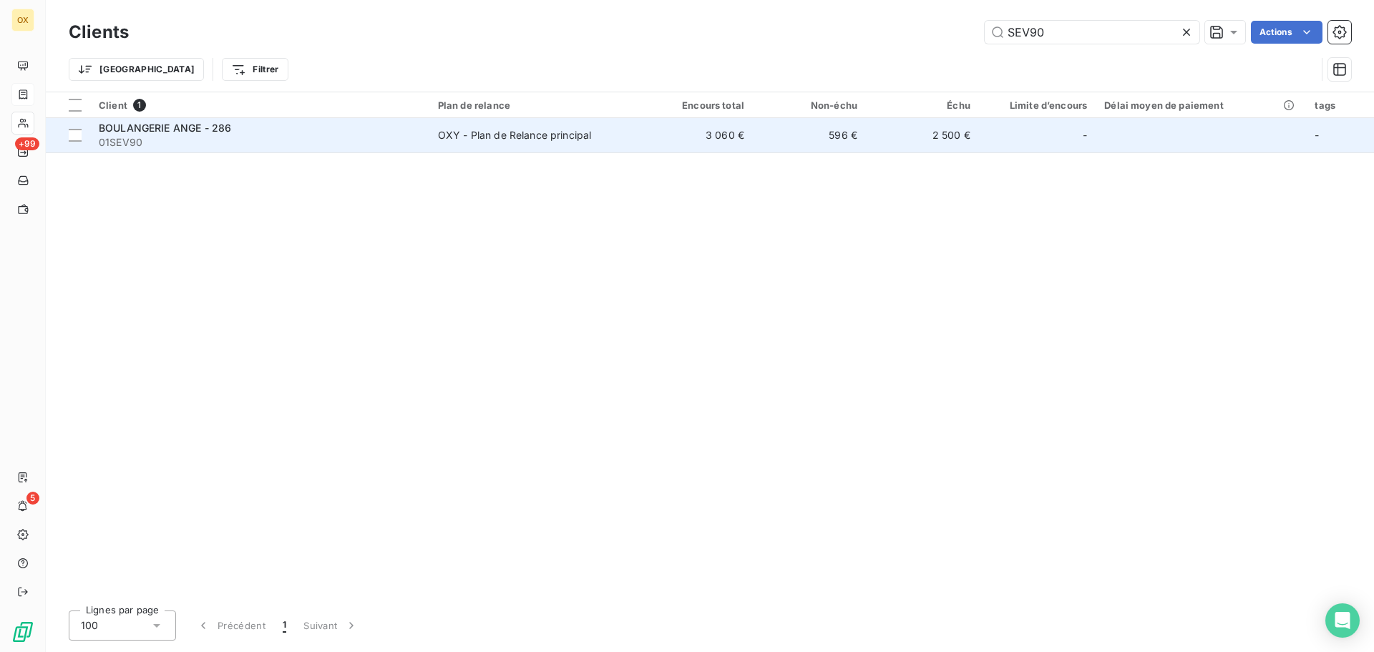
type input "SEV90"
click at [402, 127] on div "BOULANGERIE ANGE - 286" at bounding box center [260, 128] width 322 height 14
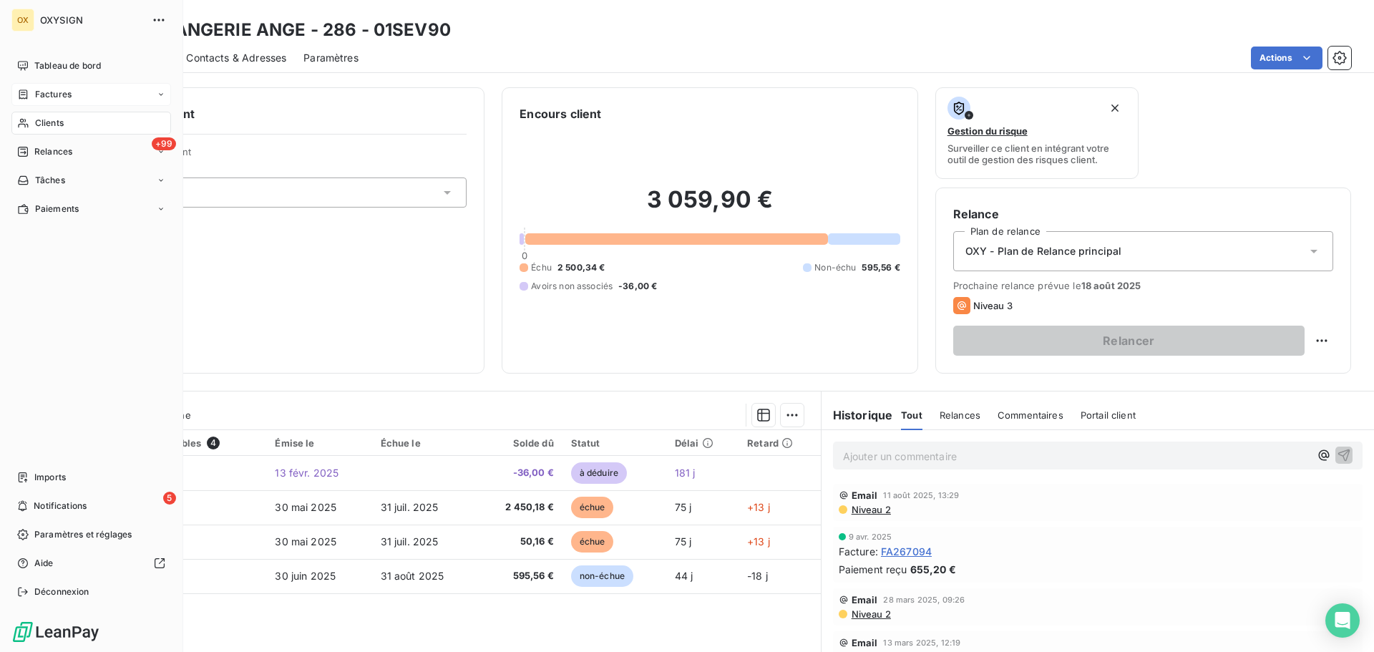
click at [44, 119] on span "Clients" at bounding box center [49, 123] width 29 height 13
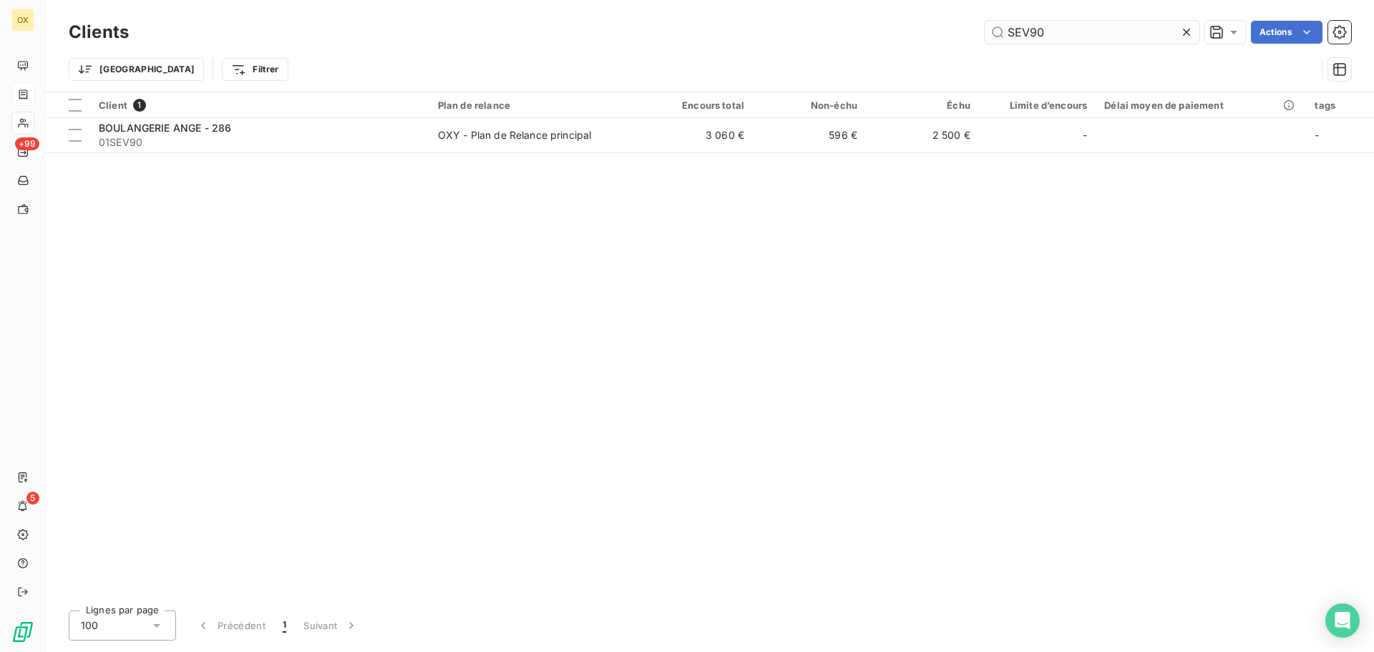
drag, startPoint x: 1078, startPoint y: 33, endPoint x: 1005, endPoint y: 31, distance: 73.0
click at [1007, 35] on input "SEV90" at bounding box center [1091, 32] width 215 height 23
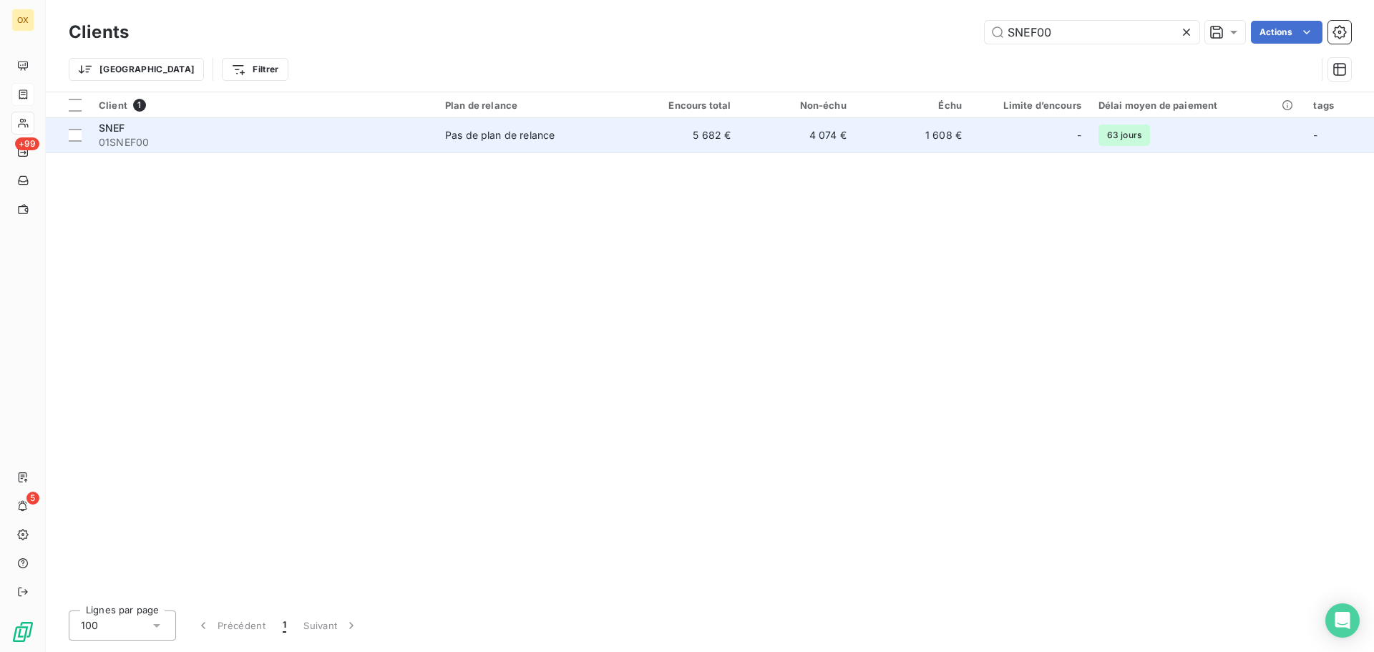
type input "SNEF00"
click at [402, 129] on div "SNEF" at bounding box center [263, 128] width 329 height 14
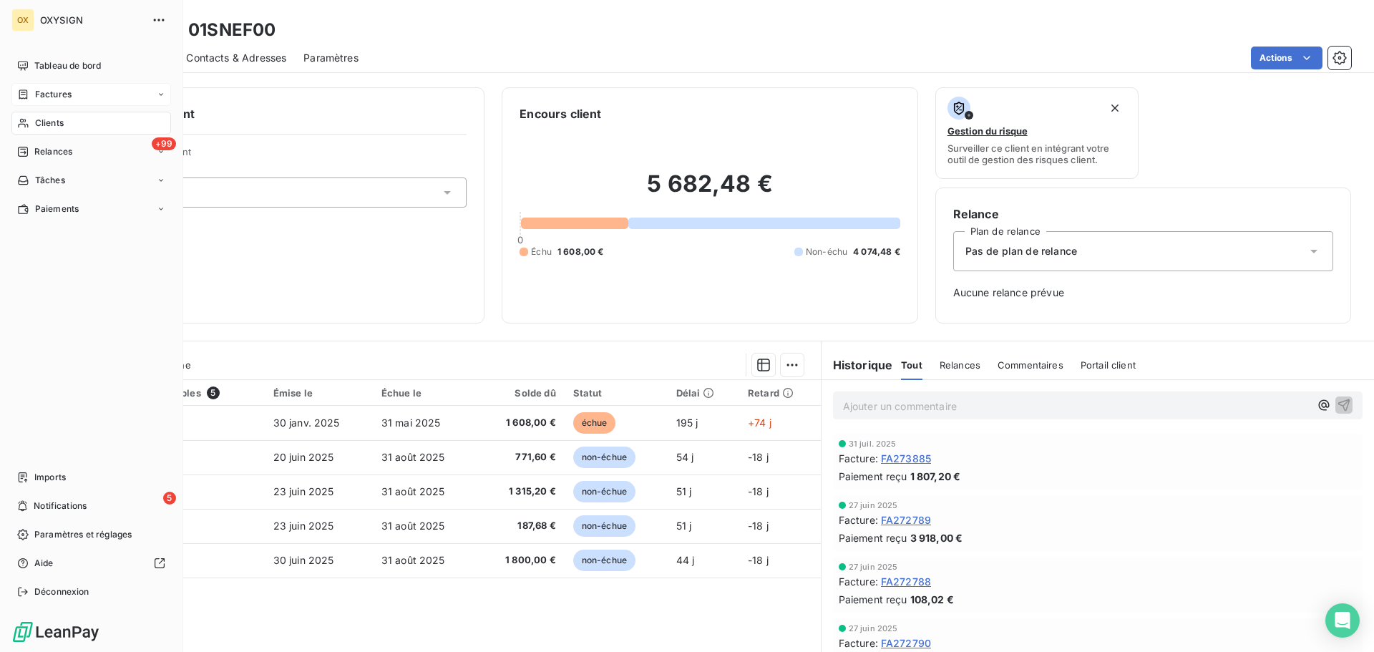
click at [52, 114] on div "Clients" at bounding box center [91, 123] width 160 height 23
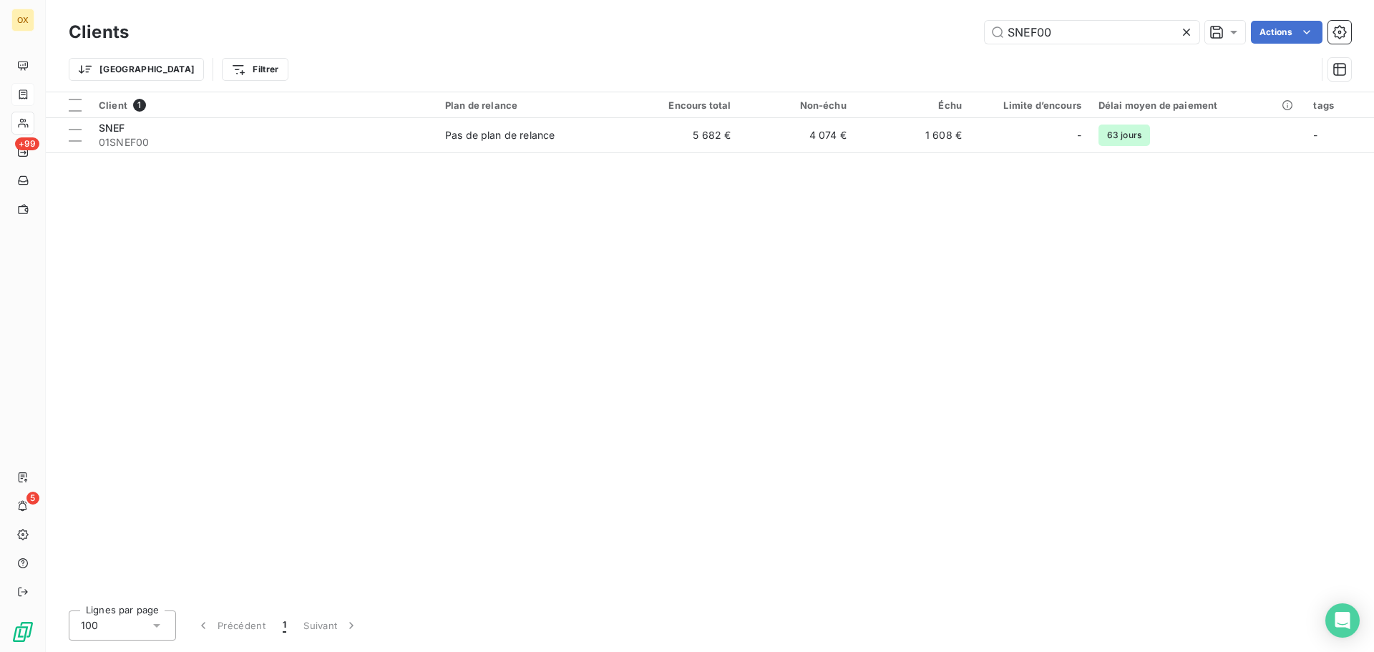
drag, startPoint x: 1057, startPoint y: 38, endPoint x: 989, endPoint y: 47, distance: 68.6
click at [989, 47] on div "Clients SNEF00 Actions Trier Filtrer" at bounding box center [710, 54] width 1282 height 74
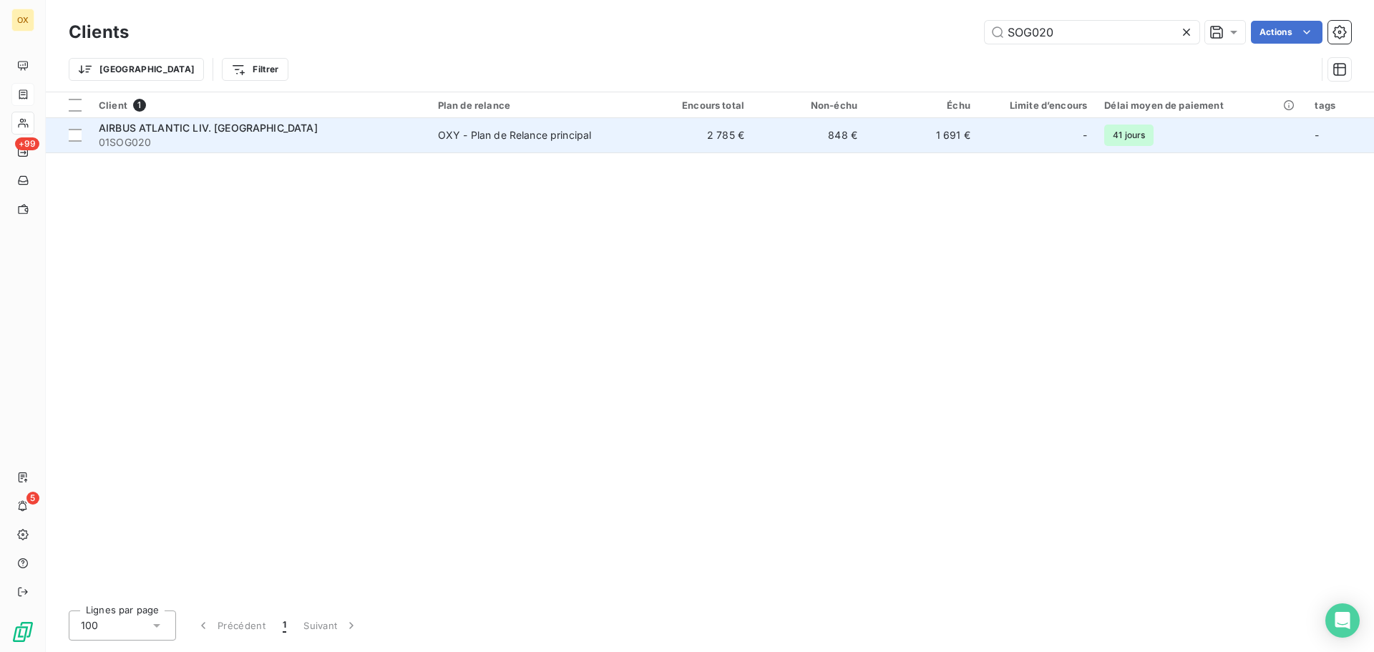
type input "SOG020"
click at [522, 119] on td "OXY - Plan de Relance principal" at bounding box center [534, 135] width 210 height 34
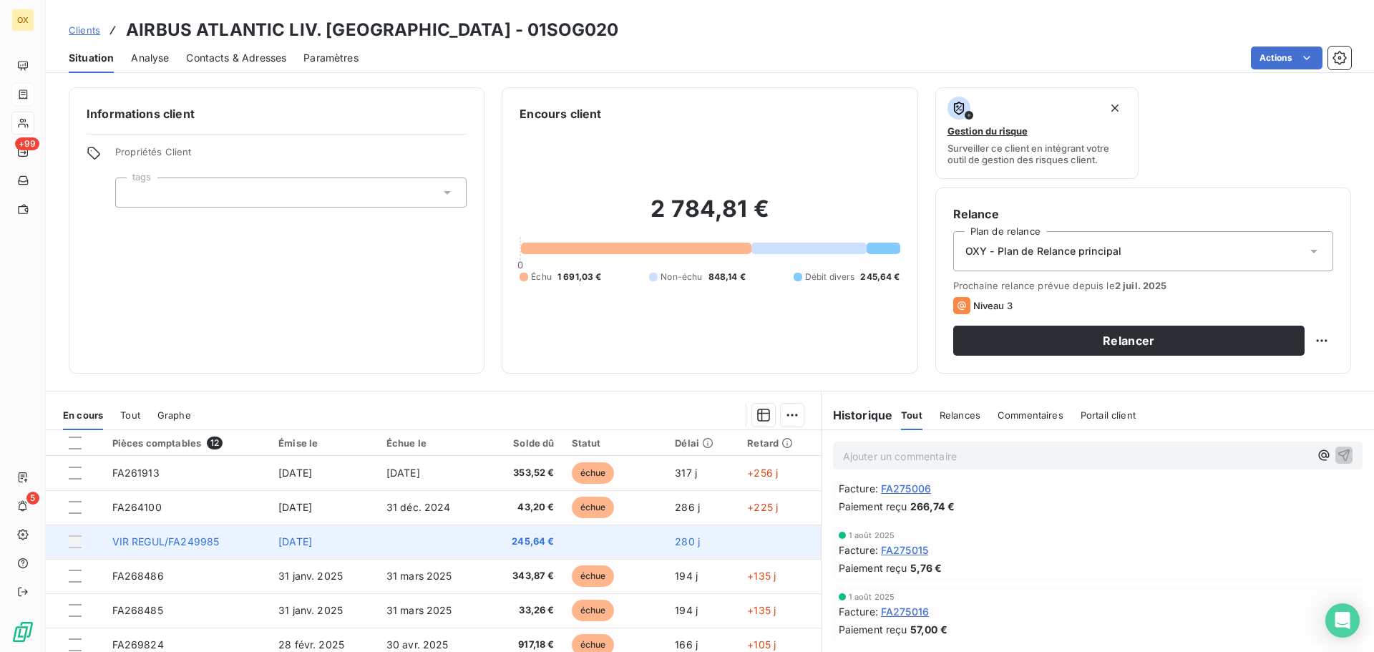
scroll to position [72, 0]
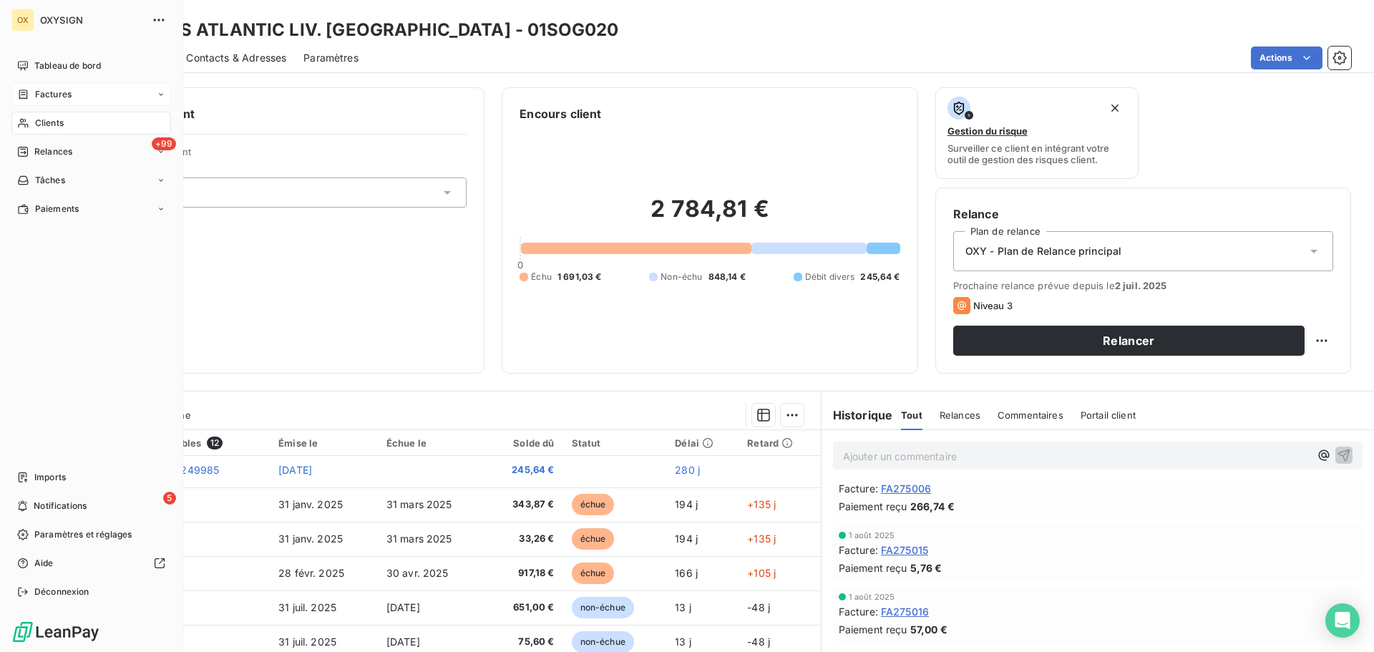
click at [70, 89] on span "Factures" at bounding box center [53, 94] width 36 height 13
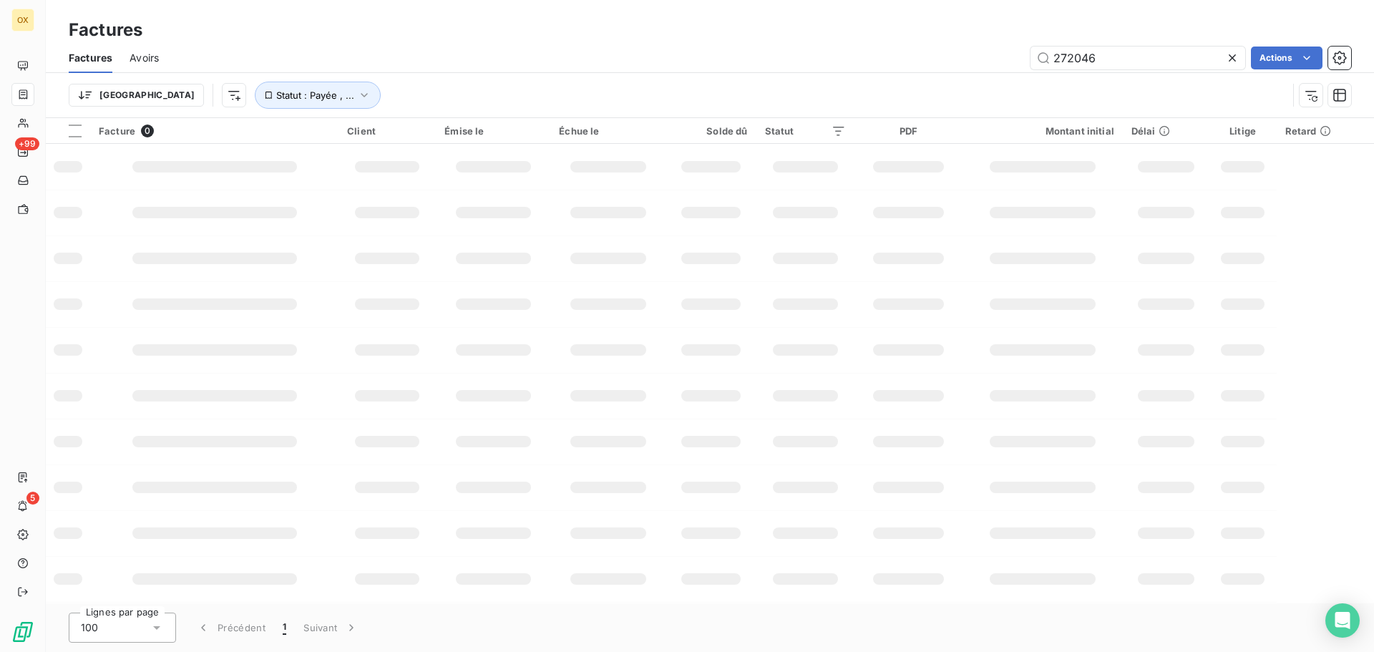
drag, startPoint x: 1158, startPoint y: 52, endPoint x: 1012, endPoint y: 58, distance: 146.1
click at [1014, 60] on div "272046 Actions" at bounding box center [763, 58] width 1175 height 23
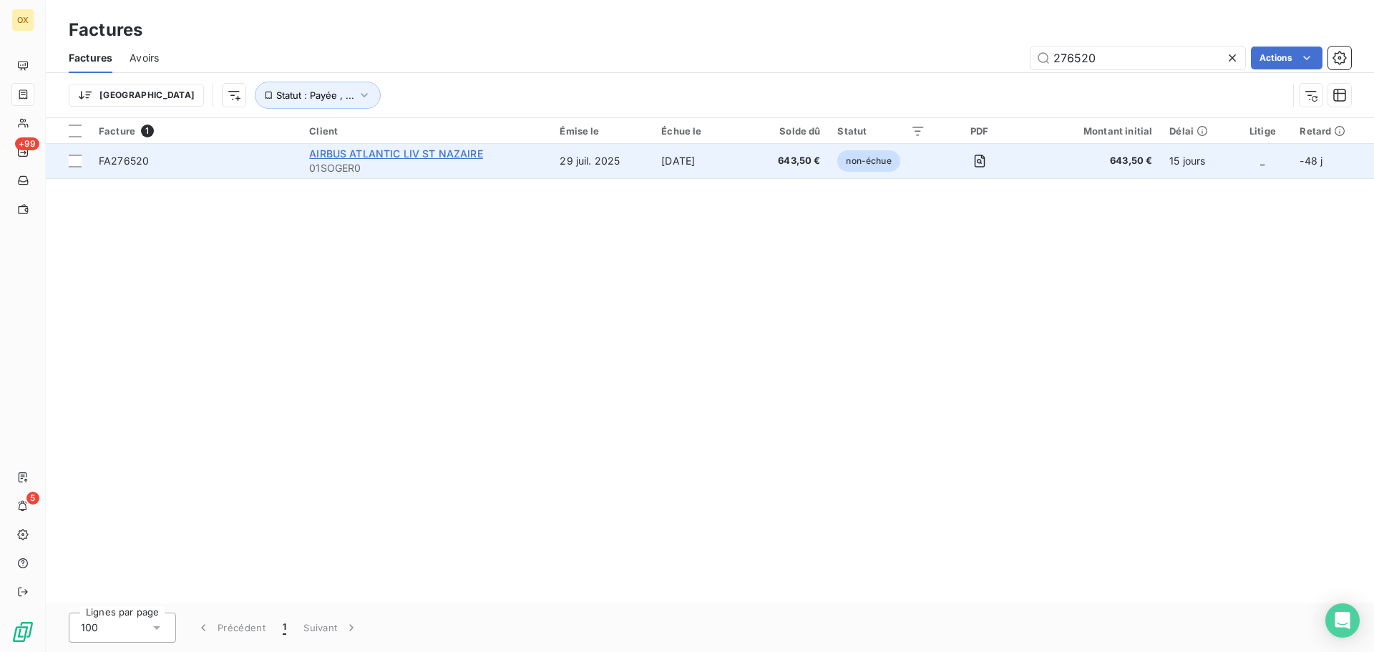
type input "276520"
click at [383, 150] on span "AIRBUS ATLANTIC LIV ST NAZAIRE" at bounding box center [396, 153] width 174 height 12
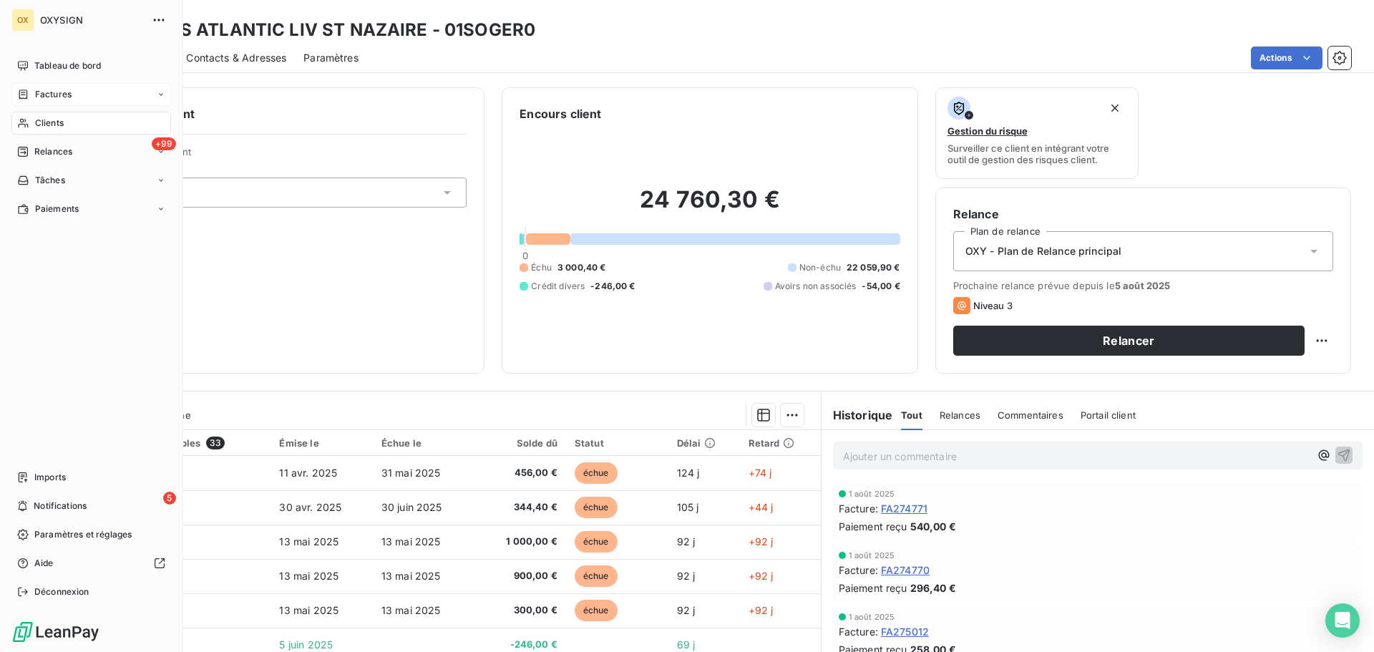
click at [46, 124] on span "Clients" at bounding box center [49, 123] width 29 height 13
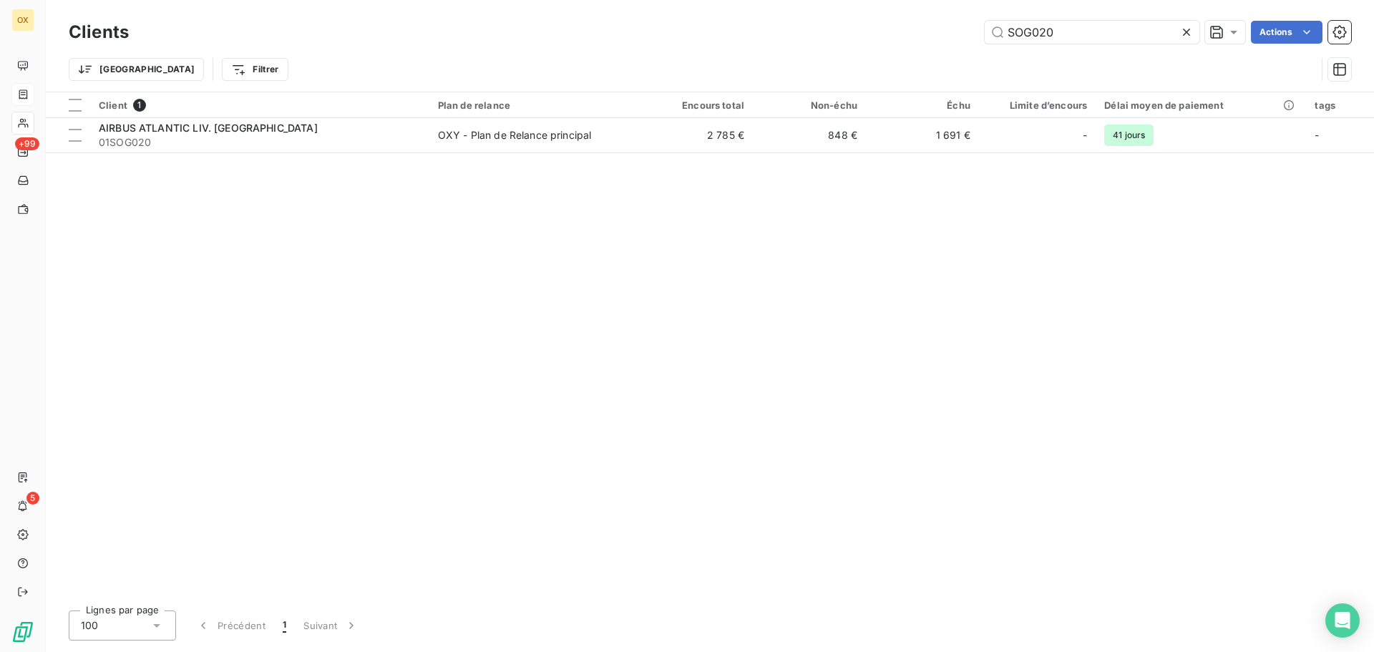
drag, startPoint x: 1052, startPoint y: 30, endPoint x: 981, endPoint y: 26, distance: 71.6
click at [981, 26] on div "SOG020 Actions" at bounding box center [748, 32] width 1205 height 23
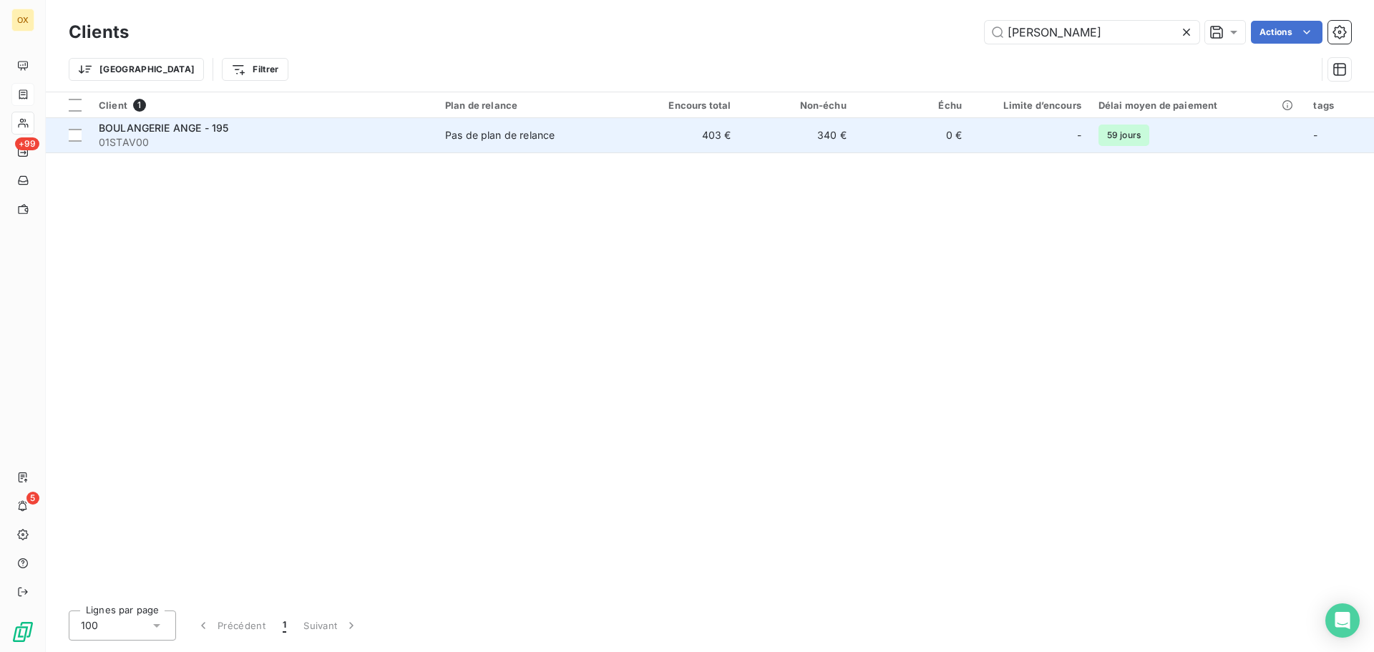
type input "[PERSON_NAME]"
click at [342, 127] on div "BOULANGERIE ANGE - 195" at bounding box center [263, 128] width 329 height 14
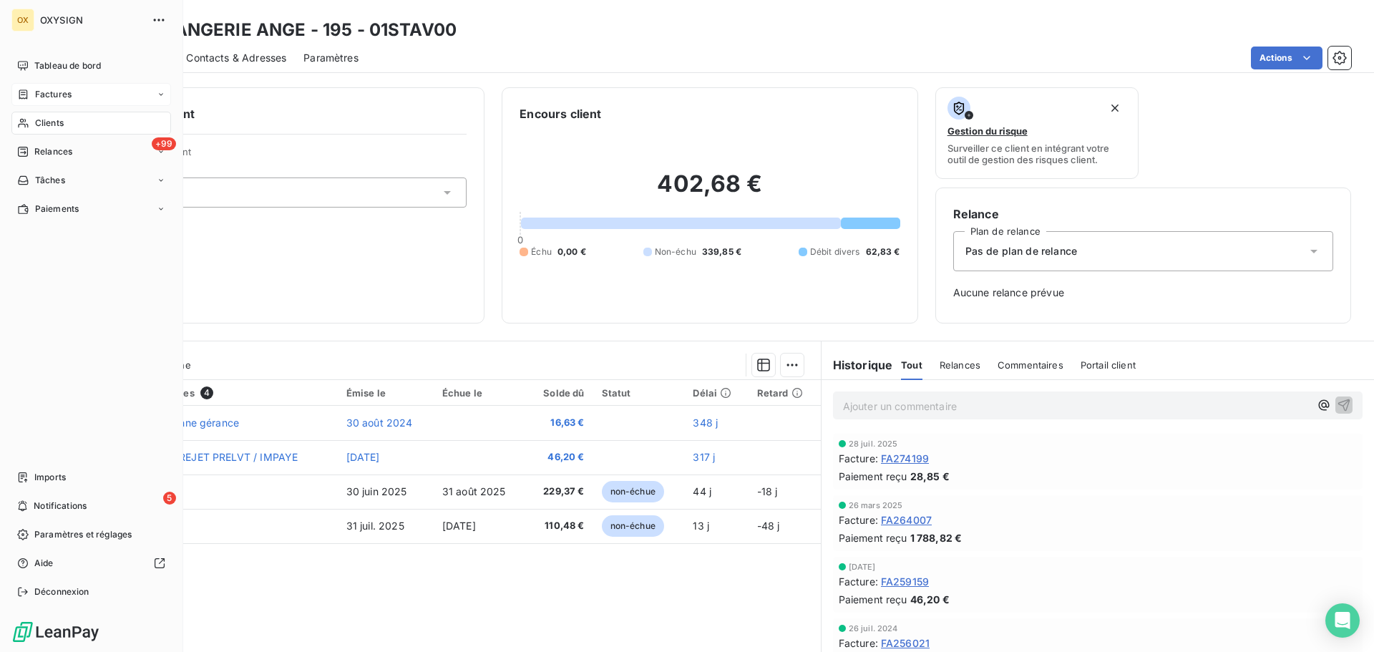
click at [43, 122] on span "Clients" at bounding box center [49, 123] width 29 height 13
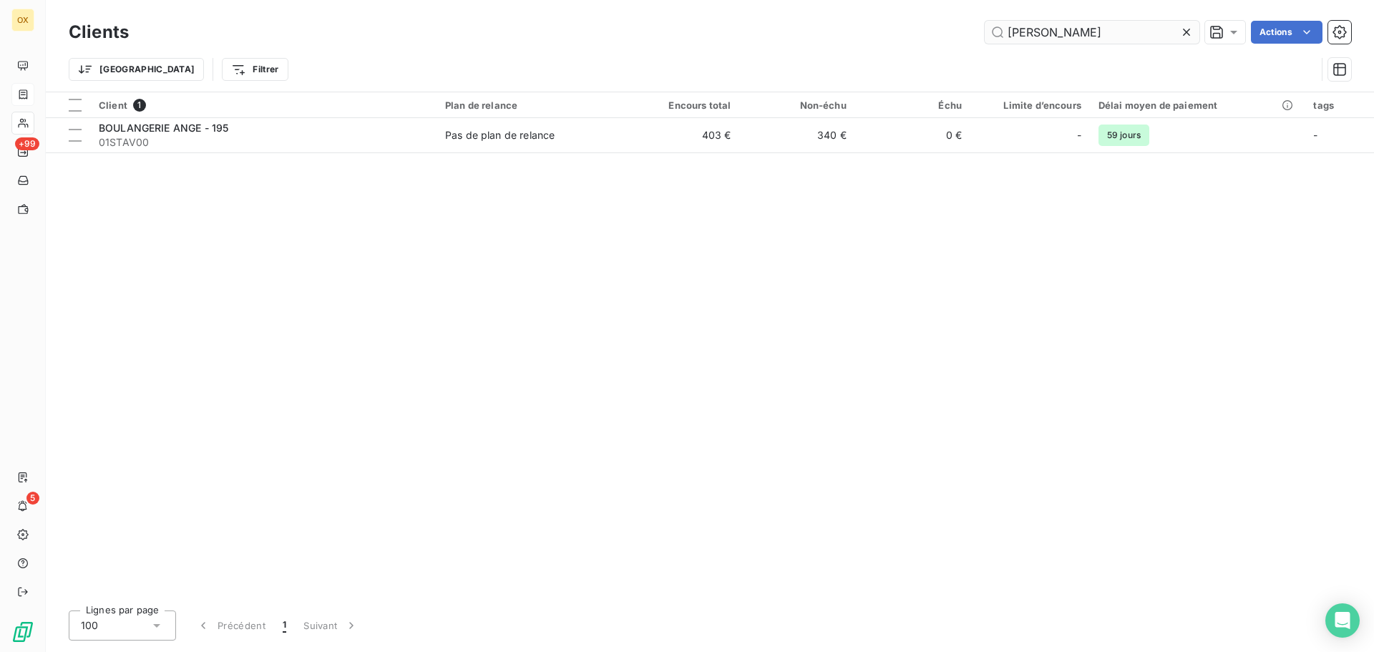
drag, startPoint x: 1062, startPoint y: 28, endPoint x: 1020, endPoint y: 31, distance: 42.4
click at [1020, 31] on input "[PERSON_NAME]" at bounding box center [1091, 32] width 215 height 23
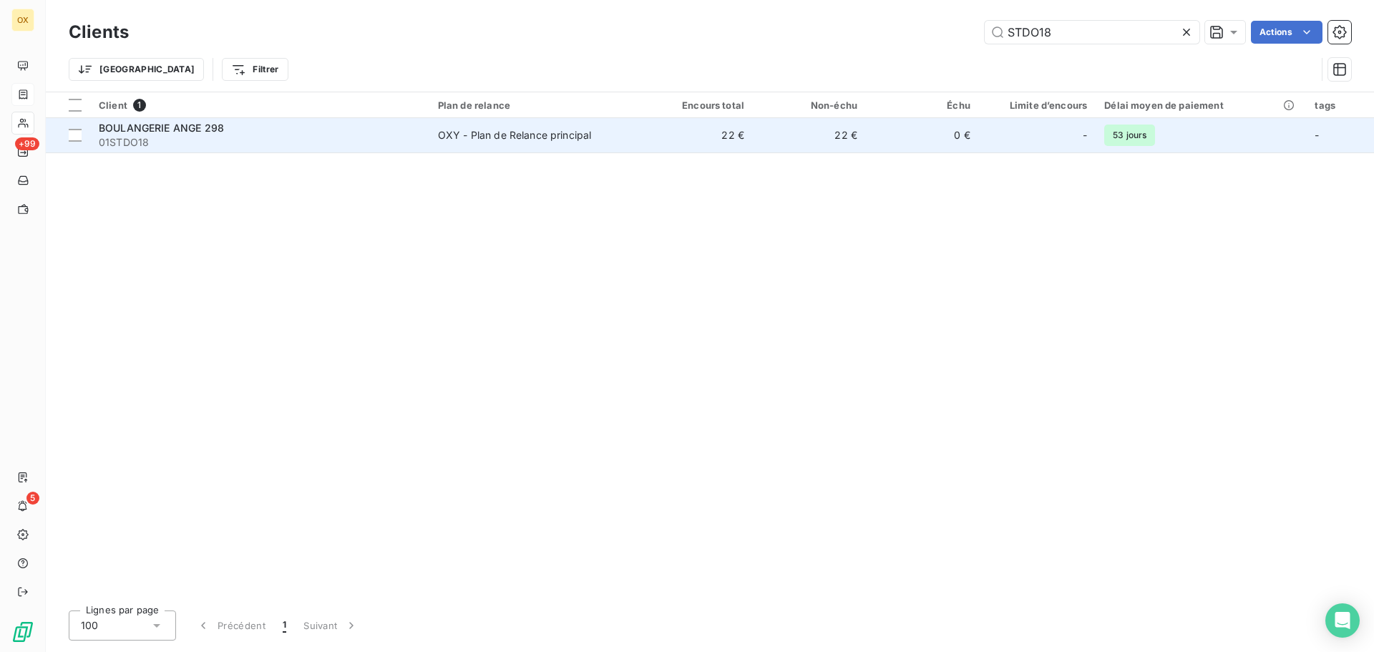
type input "STDO18"
click at [157, 133] on span "BOULANGERIE ANGE 298" at bounding box center [161, 128] width 125 height 12
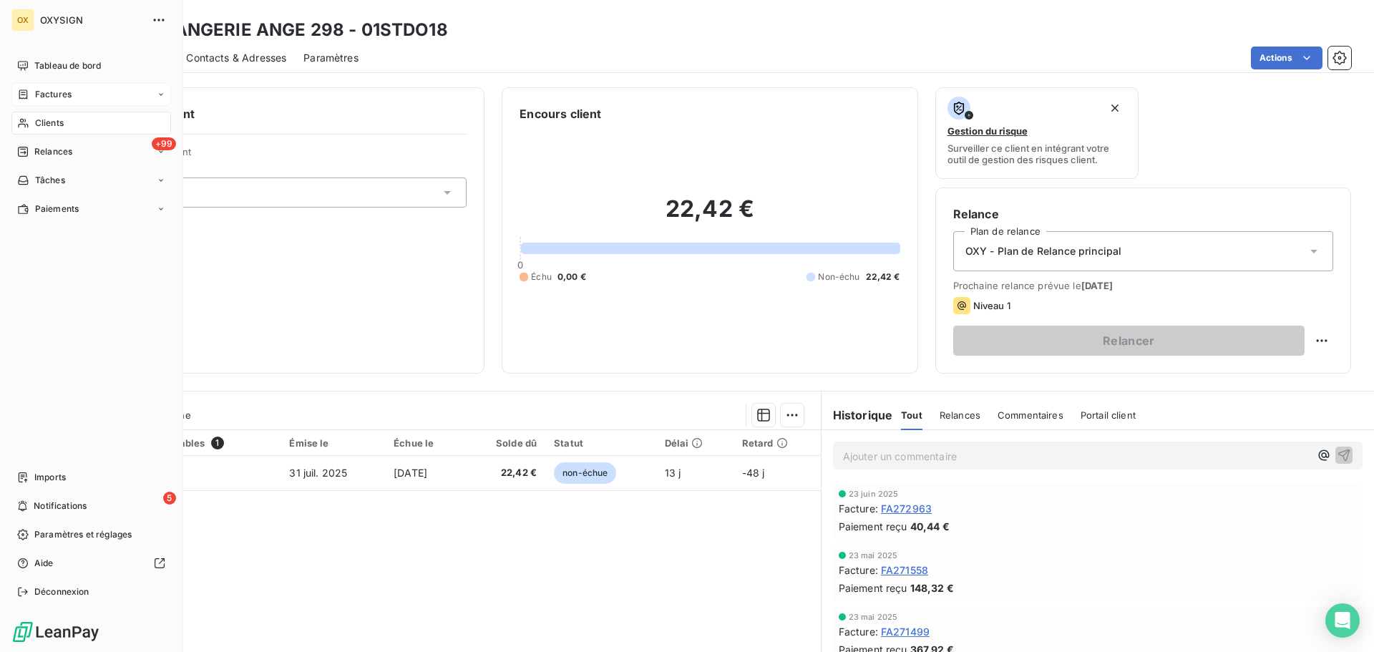
click at [40, 117] on span "Clients" at bounding box center [49, 123] width 29 height 13
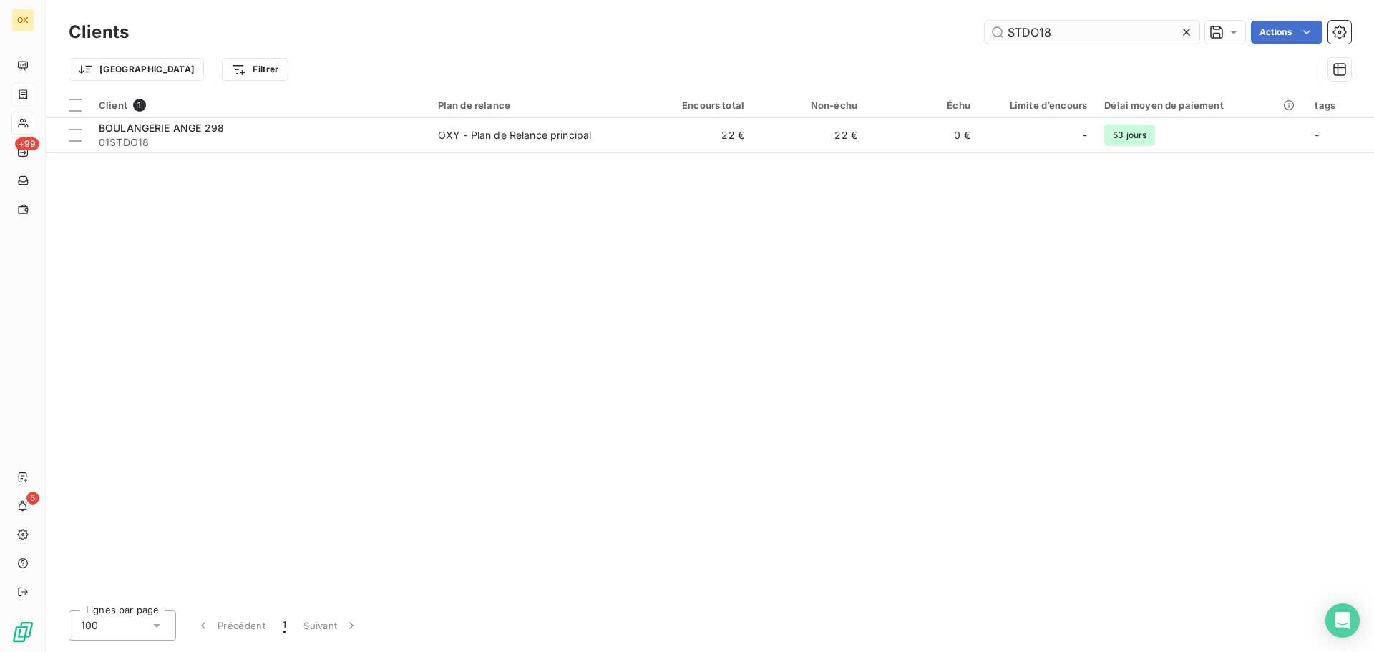
drag, startPoint x: 1073, startPoint y: 34, endPoint x: 1022, endPoint y: 28, distance: 51.9
click at [1022, 28] on input "STDO18" at bounding box center [1091, 32] width 215 height 23
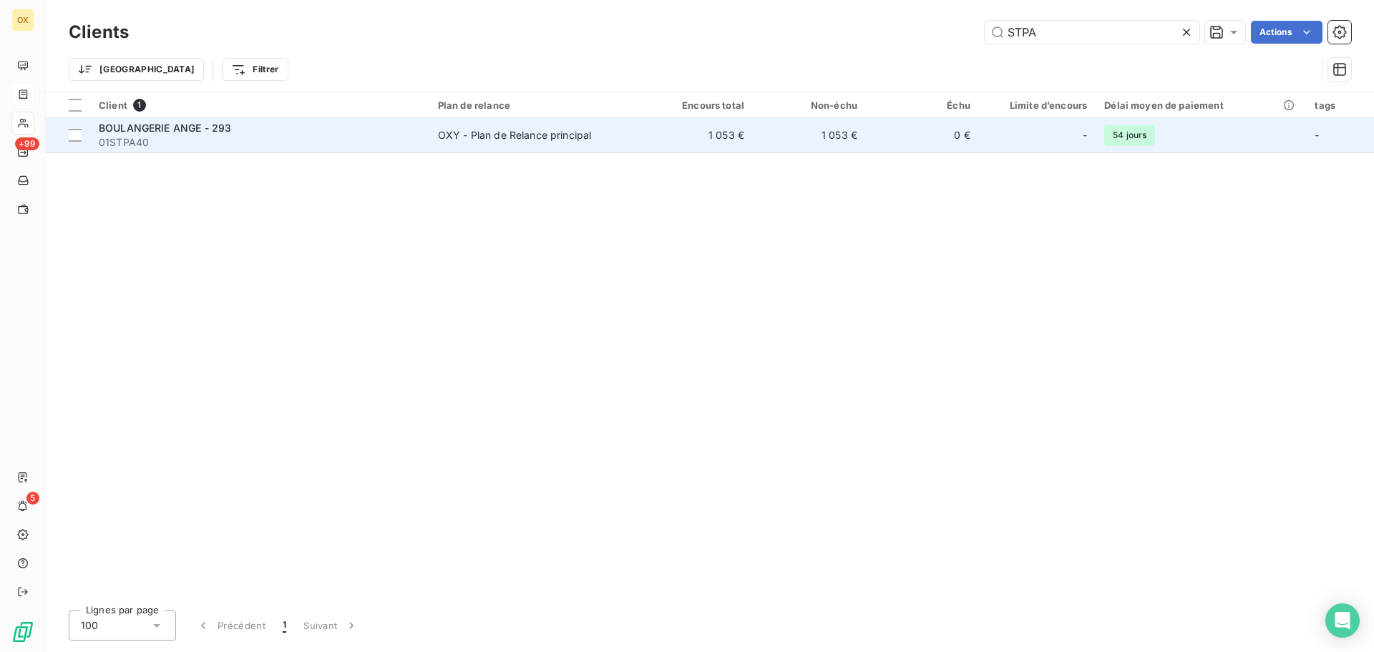
type input "STPA"
click at [233, 130] on div "BOULANGERIE ANGE - 293" at bounding box center [260, 128] width 322 height 14
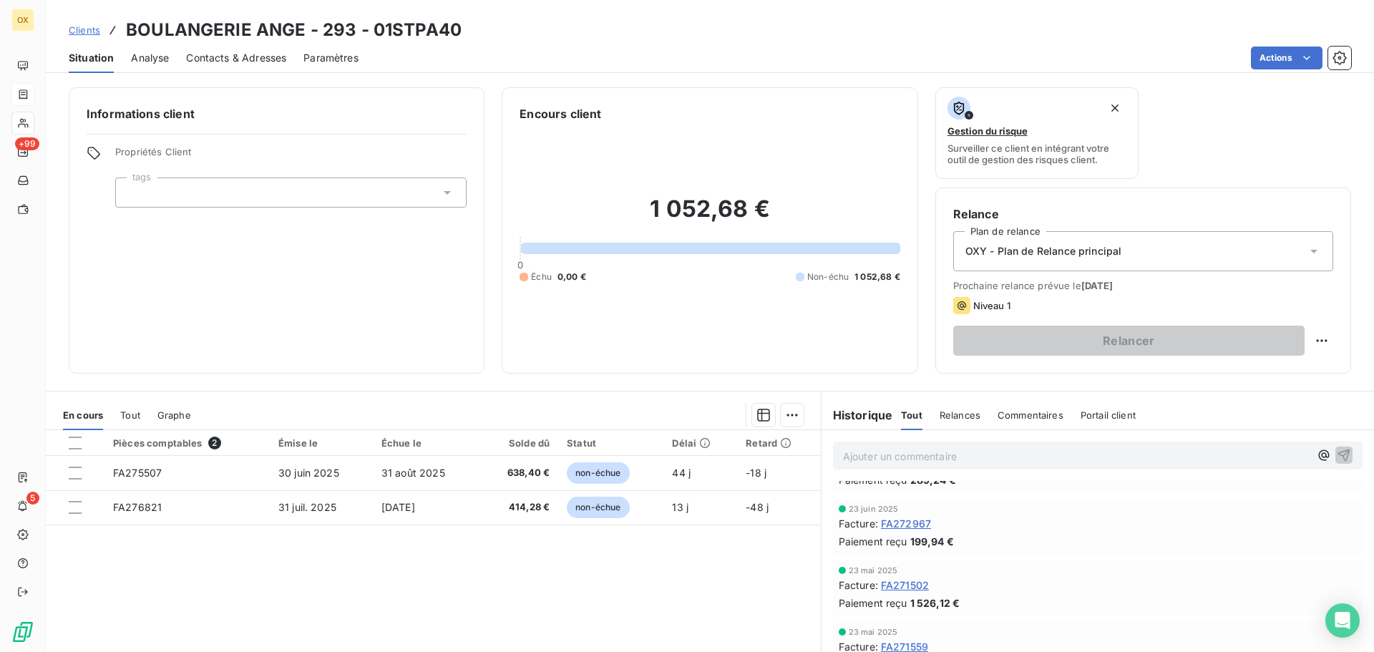
scroll to position [72, 0]
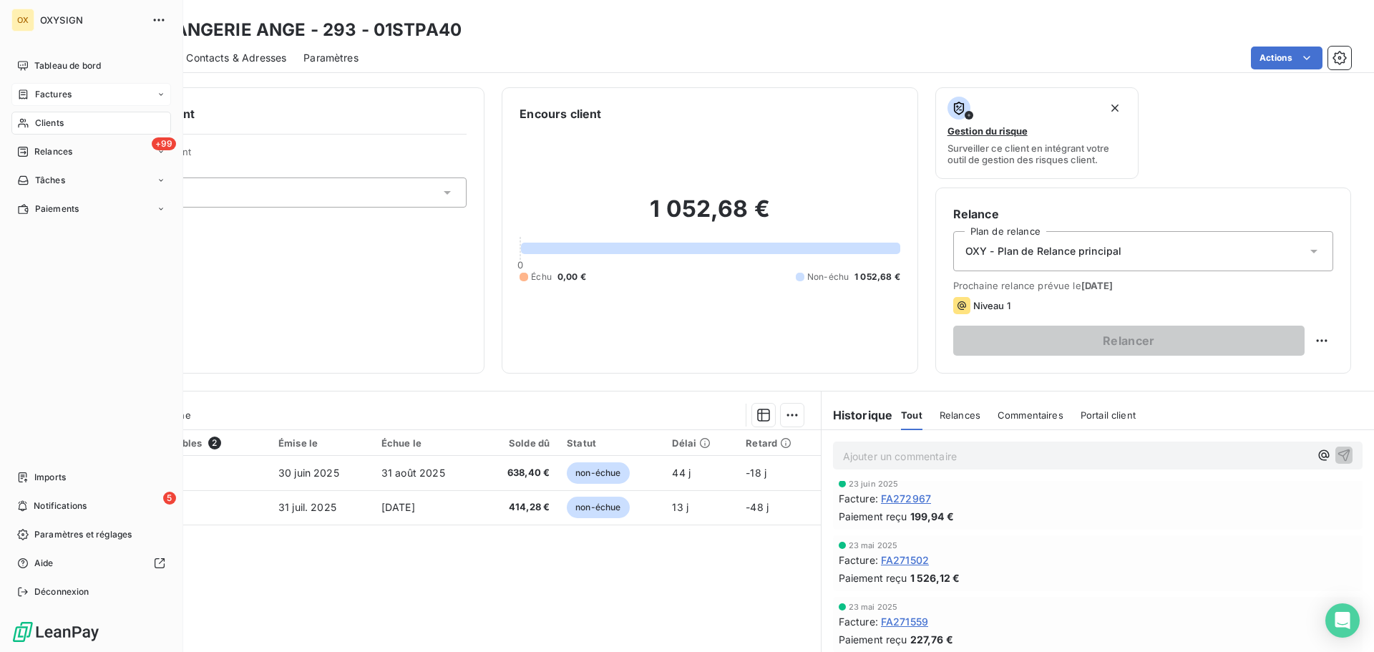
click at [41, 120] on span "Clients" at bounding box center [49, 123] width 29 height 13
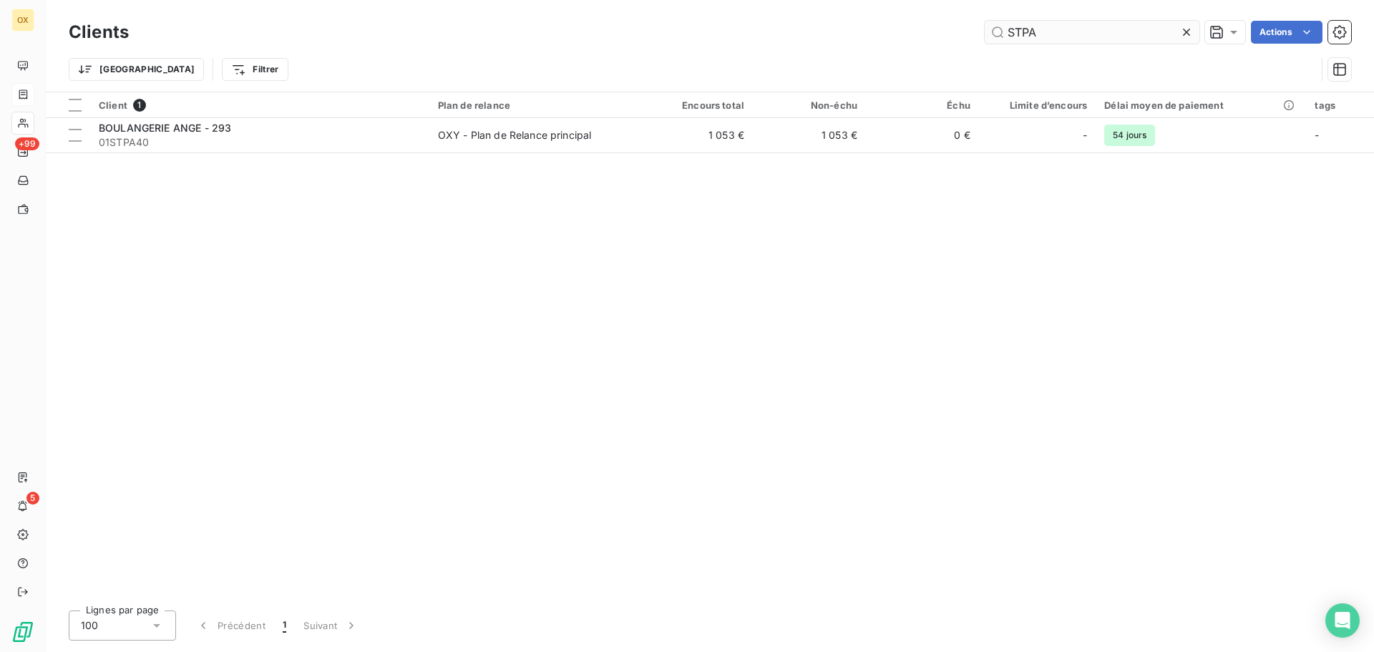
drag, startPoint x: 1057, startPoint y: 37, endPoint x: 1001, endPoint y: 36, distance: 56.5
click at [1001, 36] on input "STPA" at bounding box center [1091, 32] width 215 height 23
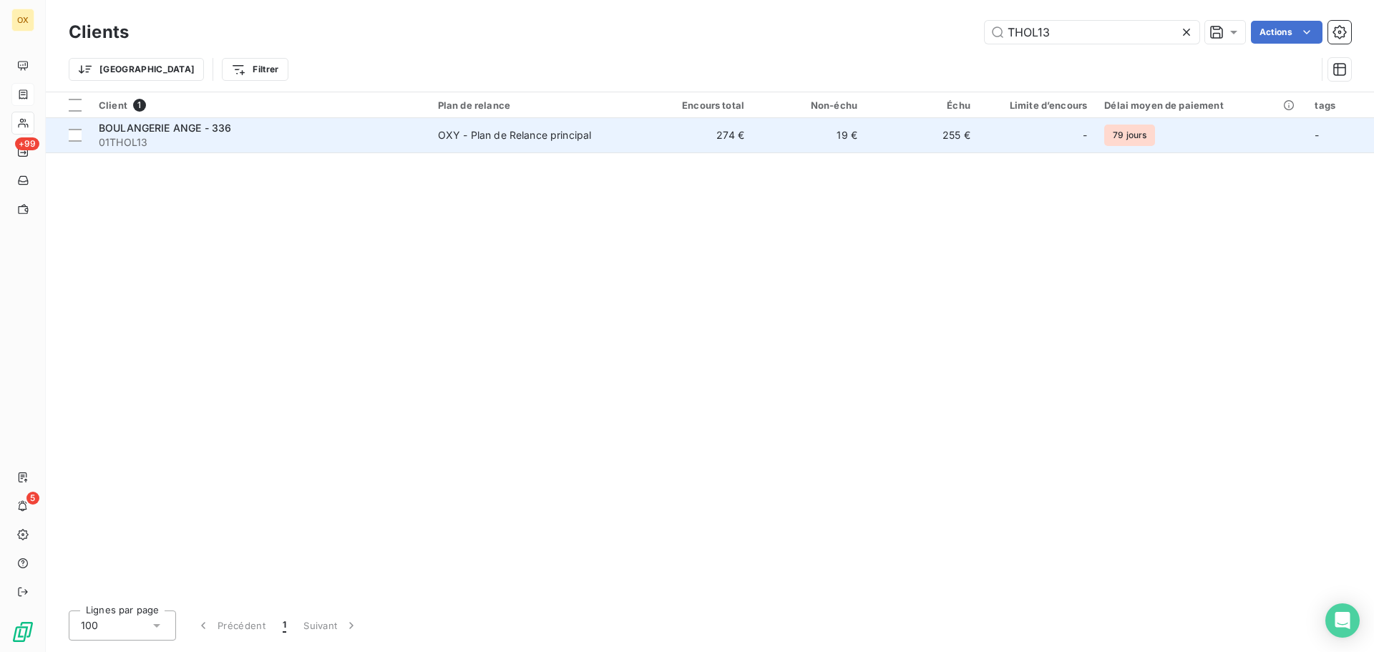
type input "THOL13"
click at [242, 140] on span "01THOL13" at bounding box center [260, 142] width 322 height 14
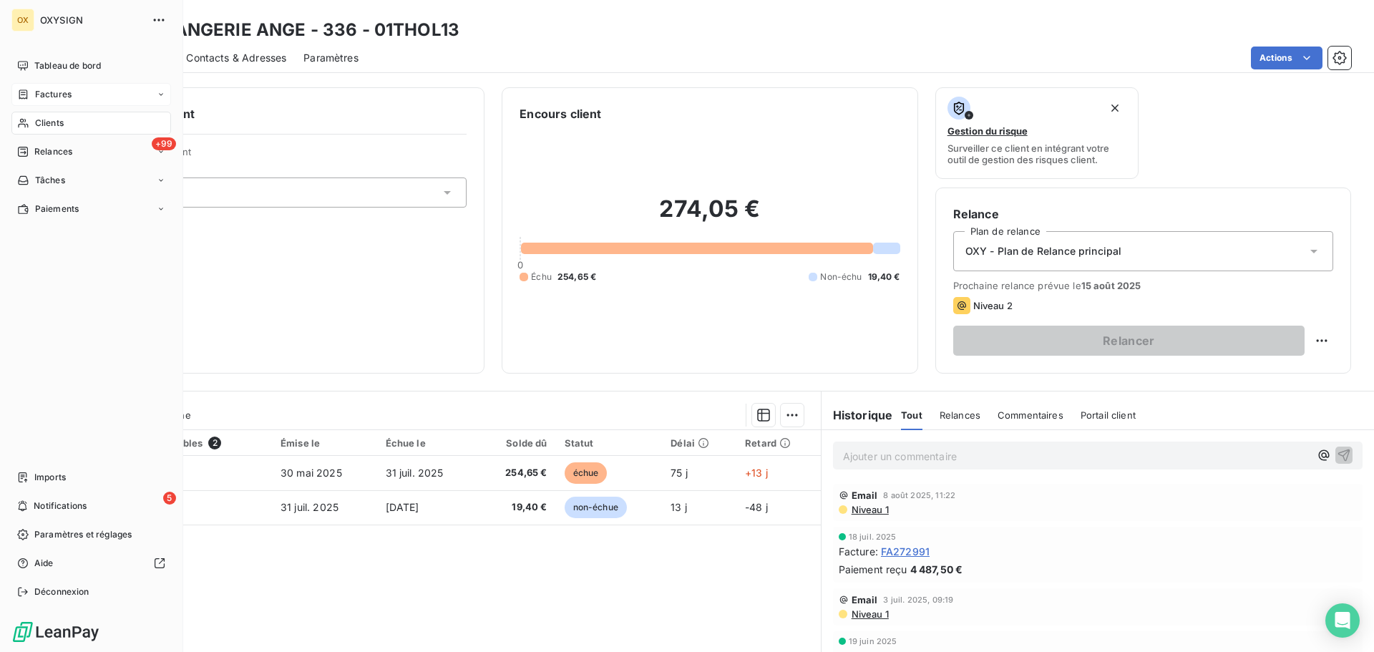
click at [38, 122] on span "Clients" at bounding box center [49, 123] width 29 height 13
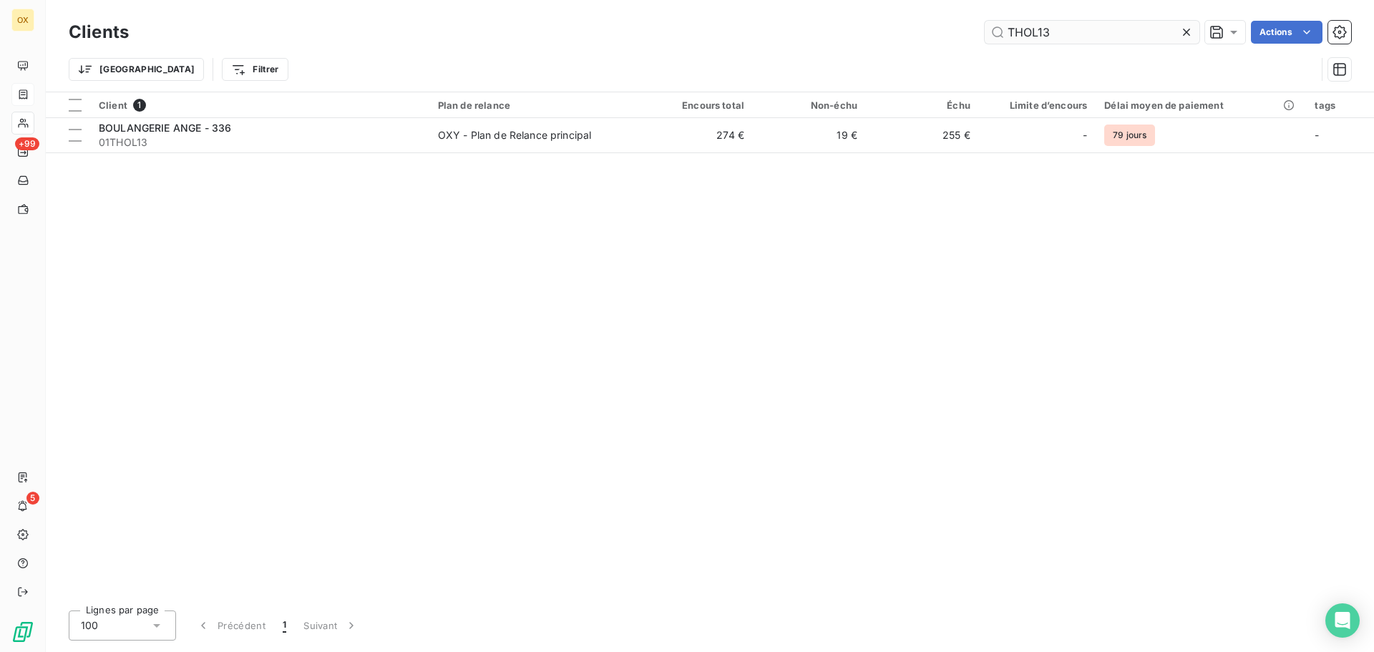
drag, startPoint x: 1081, startPoint y: 37, endPoint x: 989, endPoint y: 31, distance: 92.5
click at [989, 31] on input "THOL13" at bounding box center [1091, 32] width 215 height 23
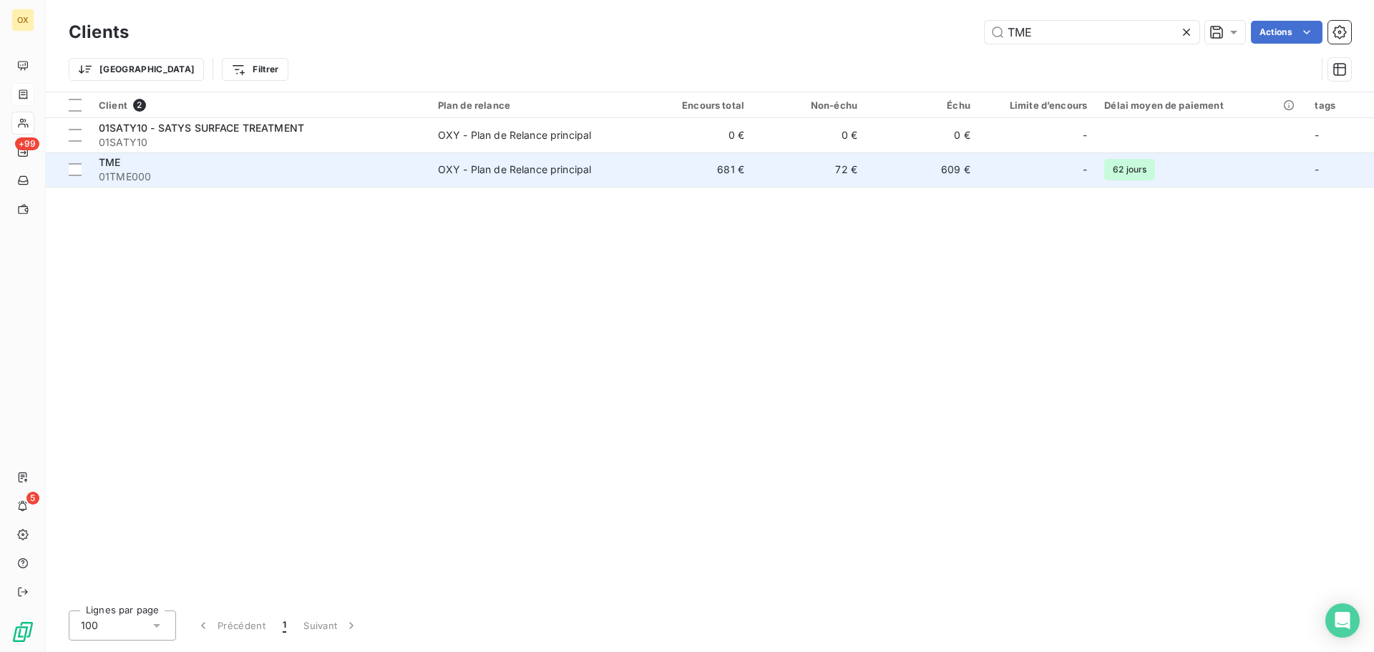
type input "TME"
click at [398, 167] on div "TME" at bounding box center [260, 162] width 322 height 14
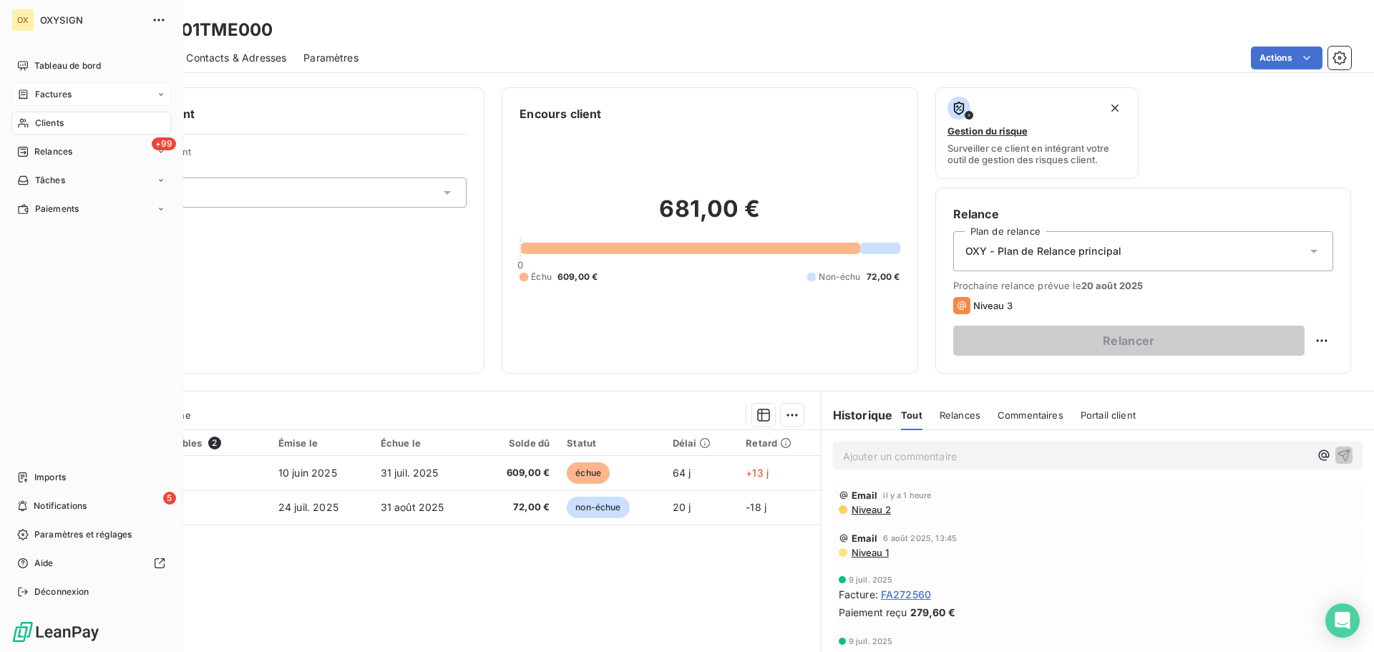
click at [34, 116] on div "Clients" at bounding box center [91, 123] width 160 height 23
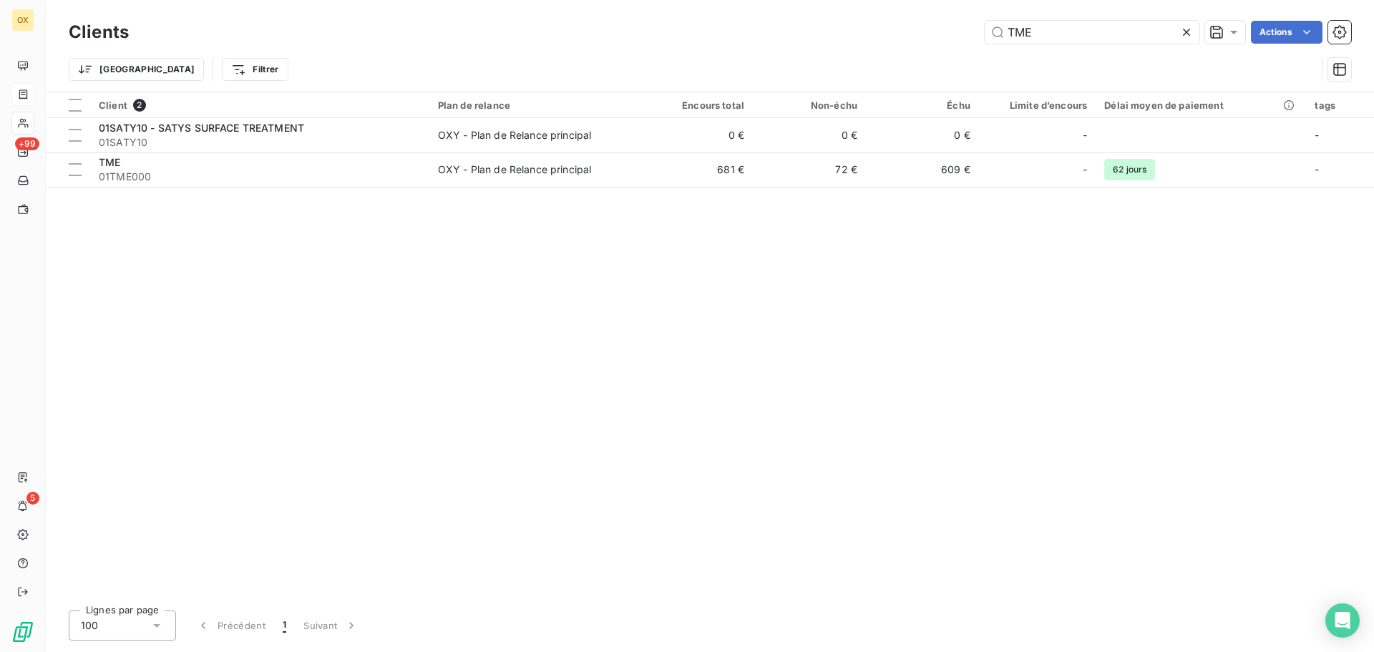
drag, startPoint x: 1052, startPoint y: 29, endPoint x: 943, endPoint y: 38, distance: 109.1
click at [943, 37] on div "TME Actions" at bounding box center [748, 32] width 1205 height 23
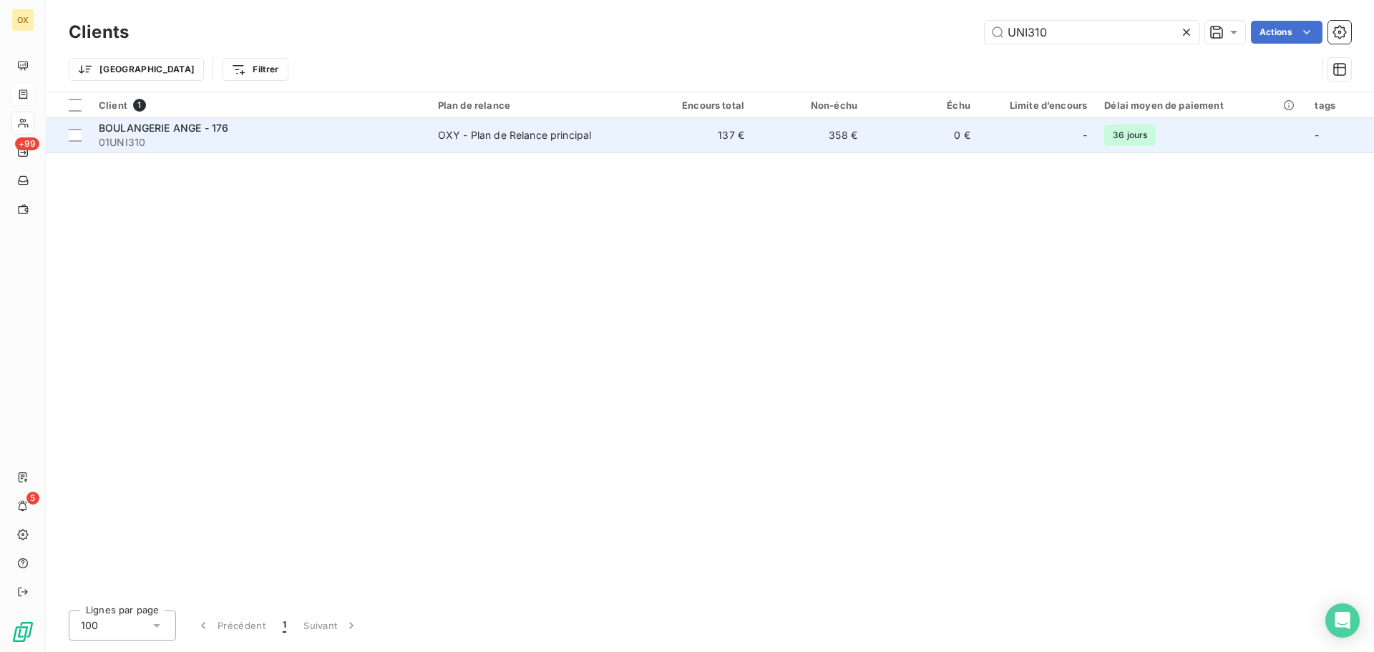
type input "UNI310"
click at [179, 138] on span "01UNI310" at bounding box center [260, 142] width 322 height 14
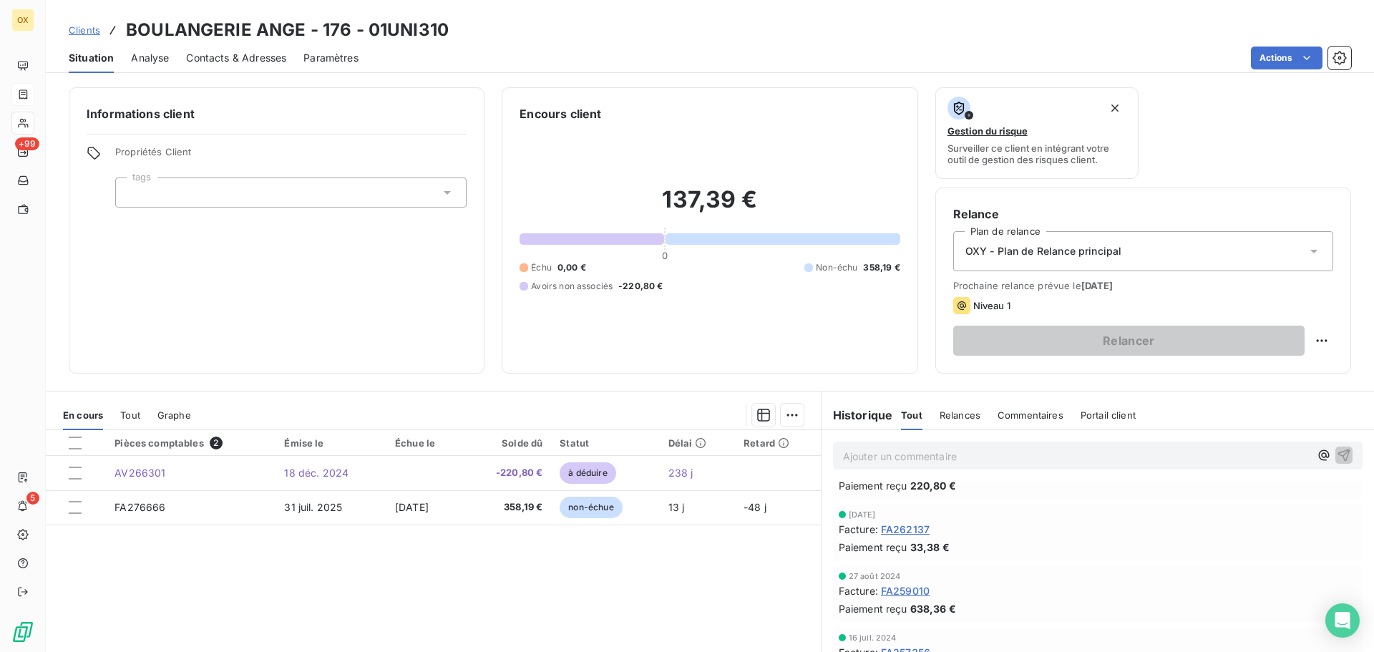
scroll to position [429, 0]
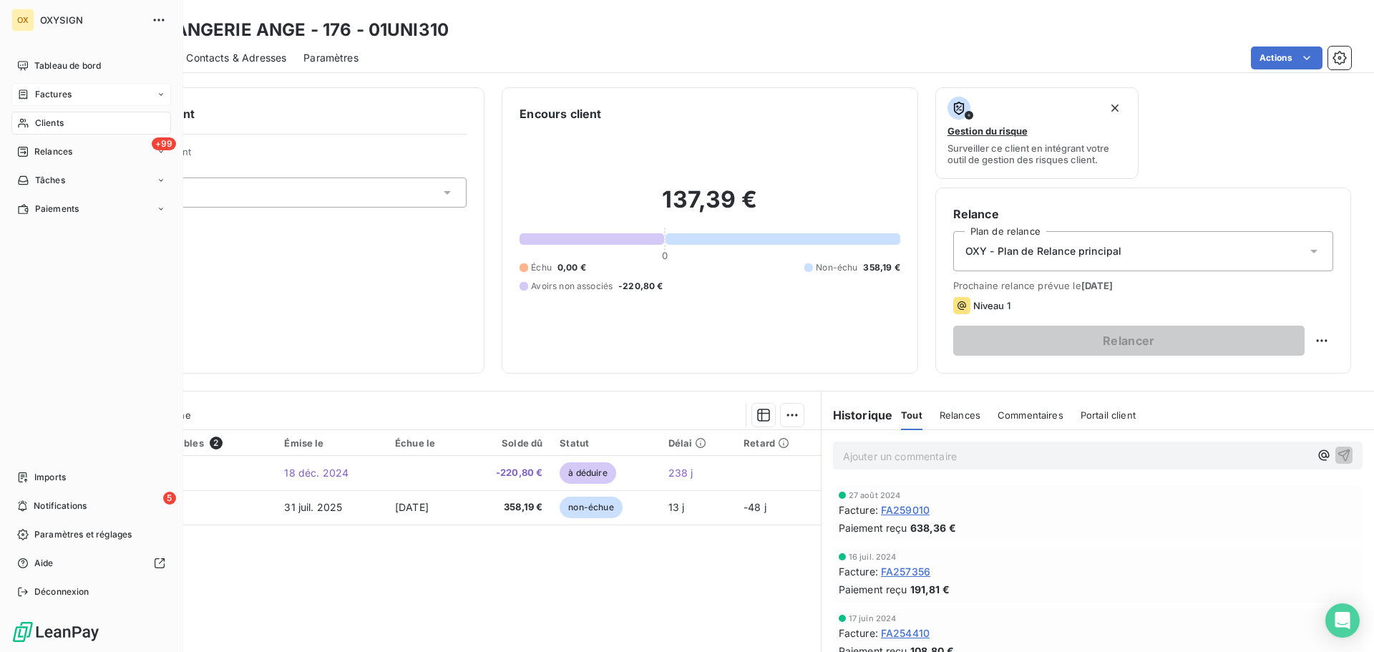
click at [52, 122] on span "Clients" at bounding box center [49, 123] width 29 height 13
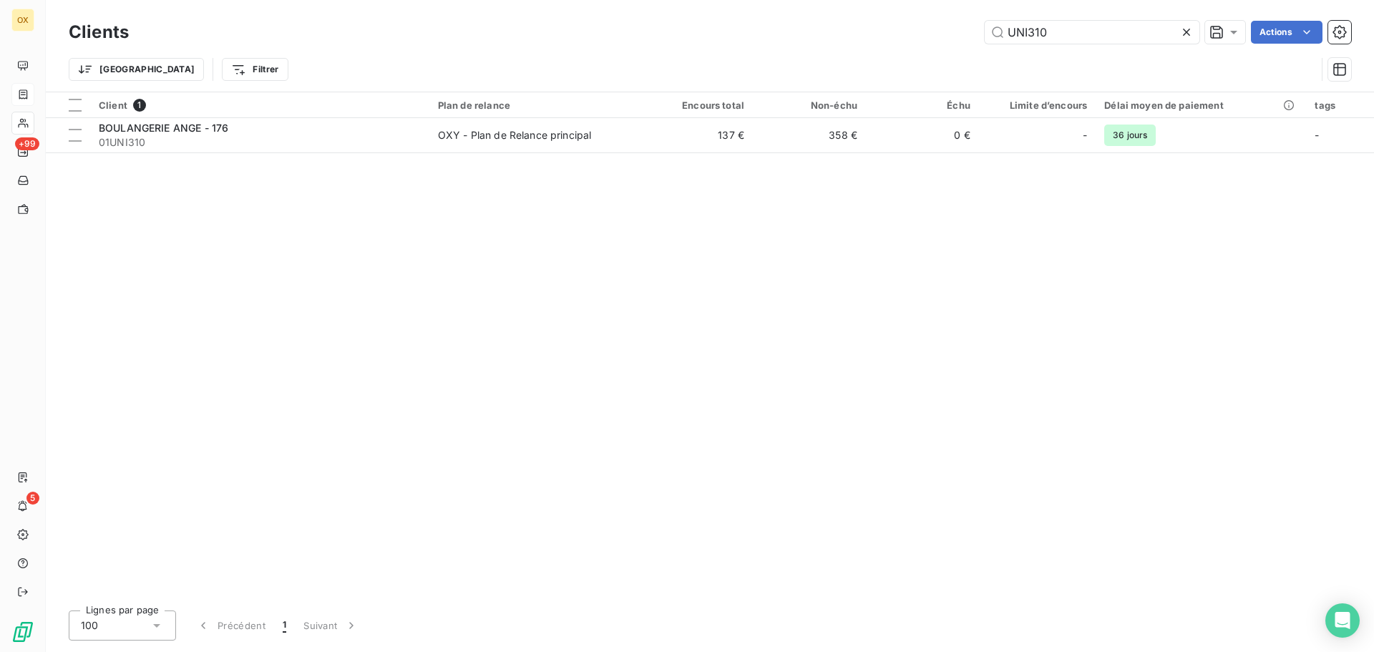
drag, startPoint x: 1075, startPoint y: 43, endPoint x: 979, endPoint y: 14, distance: 100.2
click at [984, 35] on input "UNI310" at bounding box center [1091, 32] width 215 height 23
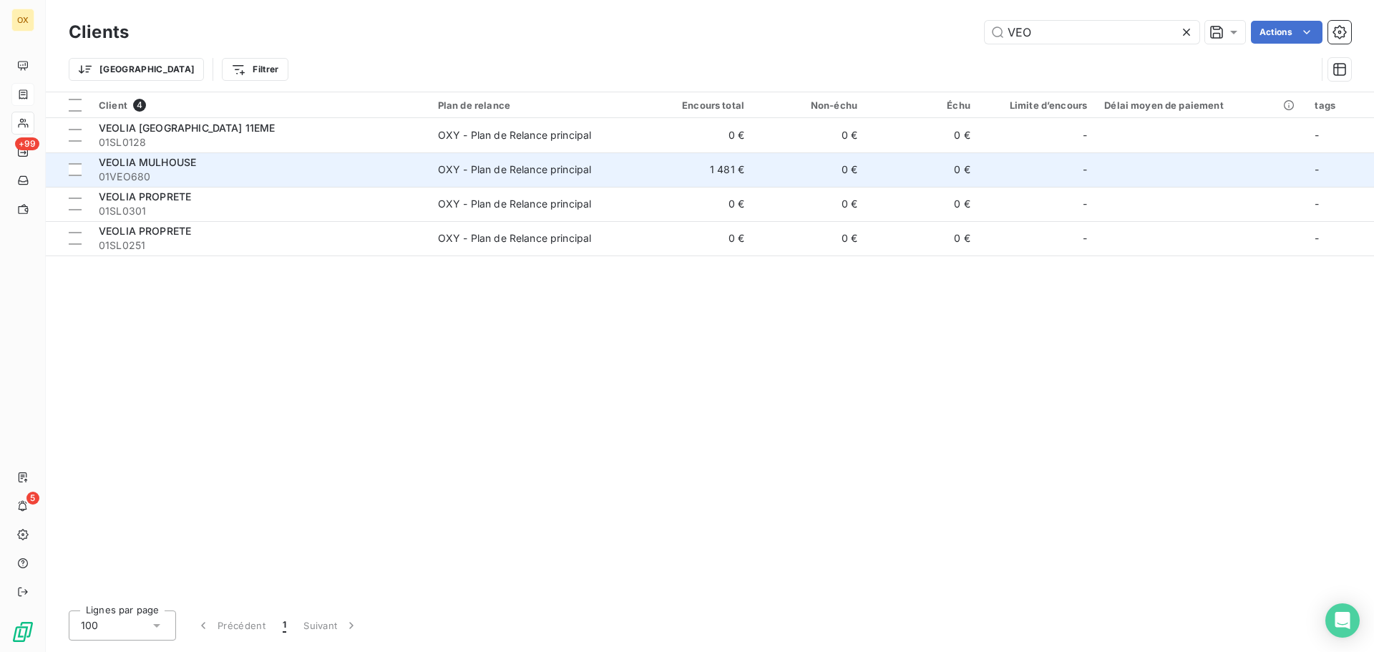
type input "VEO"
click at [247, 170] on span "01VEO680" at bounding box center [260, 177] width 322 height 14
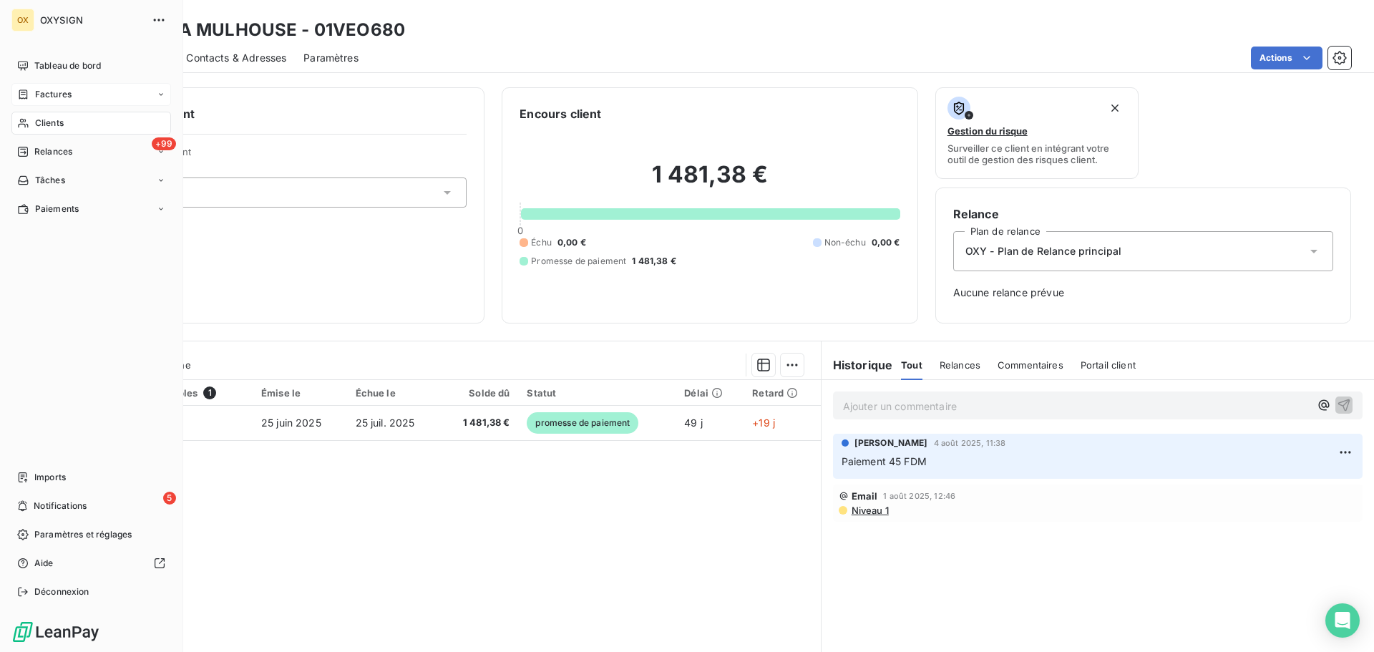
click at [54, 119] on span "Clients" at bounding box center [49, 123] width 29 height 13
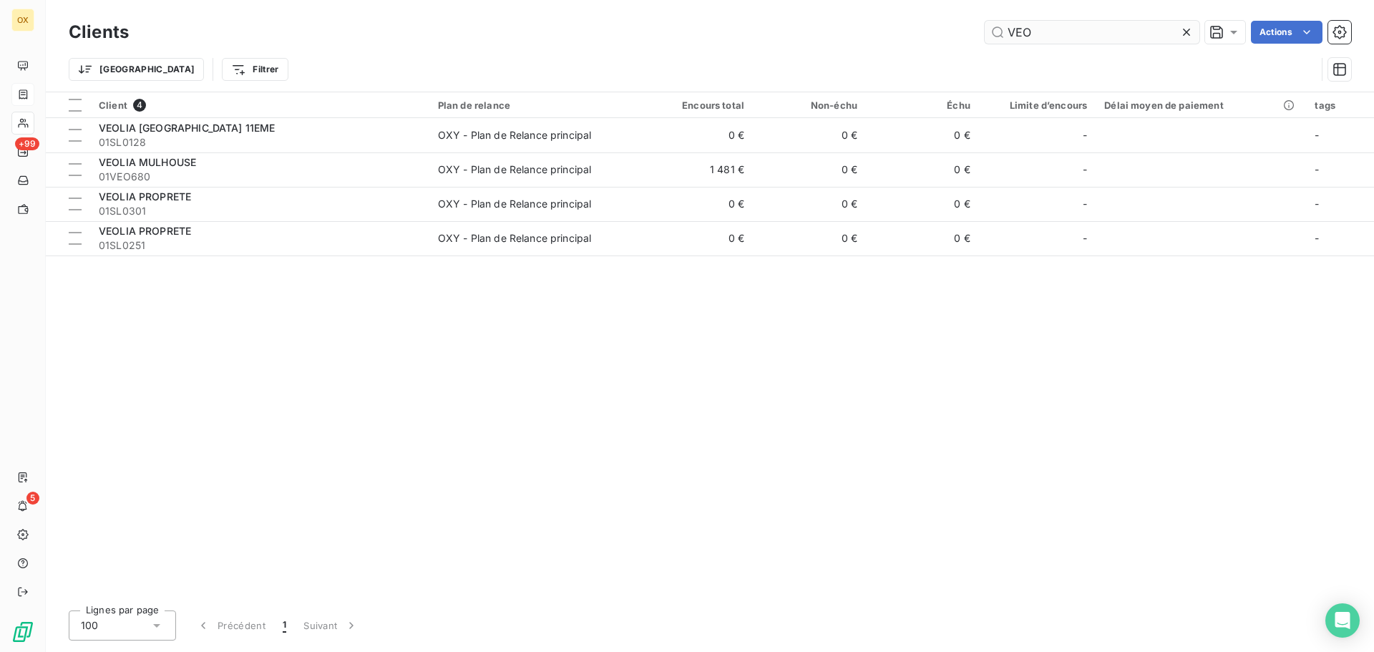
drag, startPoint x: 1067, startPoint y: 29, endPoint x: 1024, endPoint y: 26, distance: 43.7
click at [1024, 26] on input "VEO" at bounding box center [1091, 32] width 215 height 23
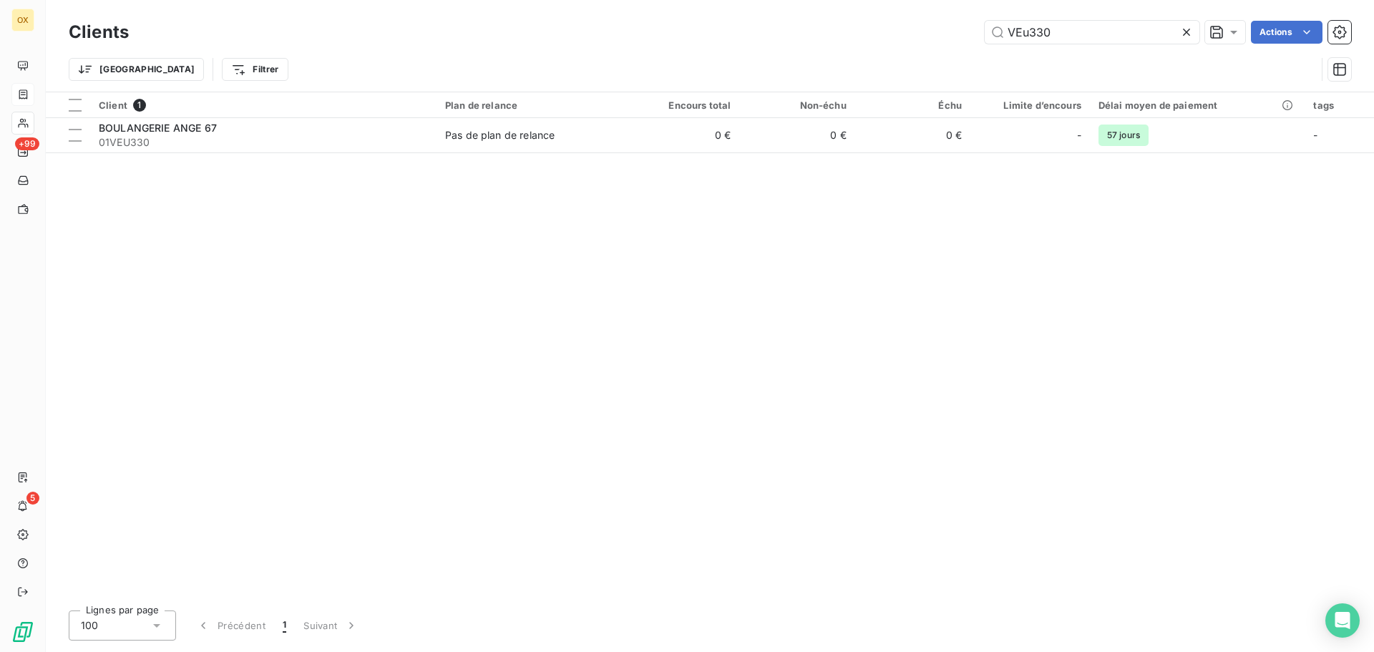
type input "VEu330"
click at [360, 154] on div "Client 1 Plan de relance Encours total Non-échu Échu Limite d’encours Délai moy…" at bounding box center [710, 345] width 1328 height 506
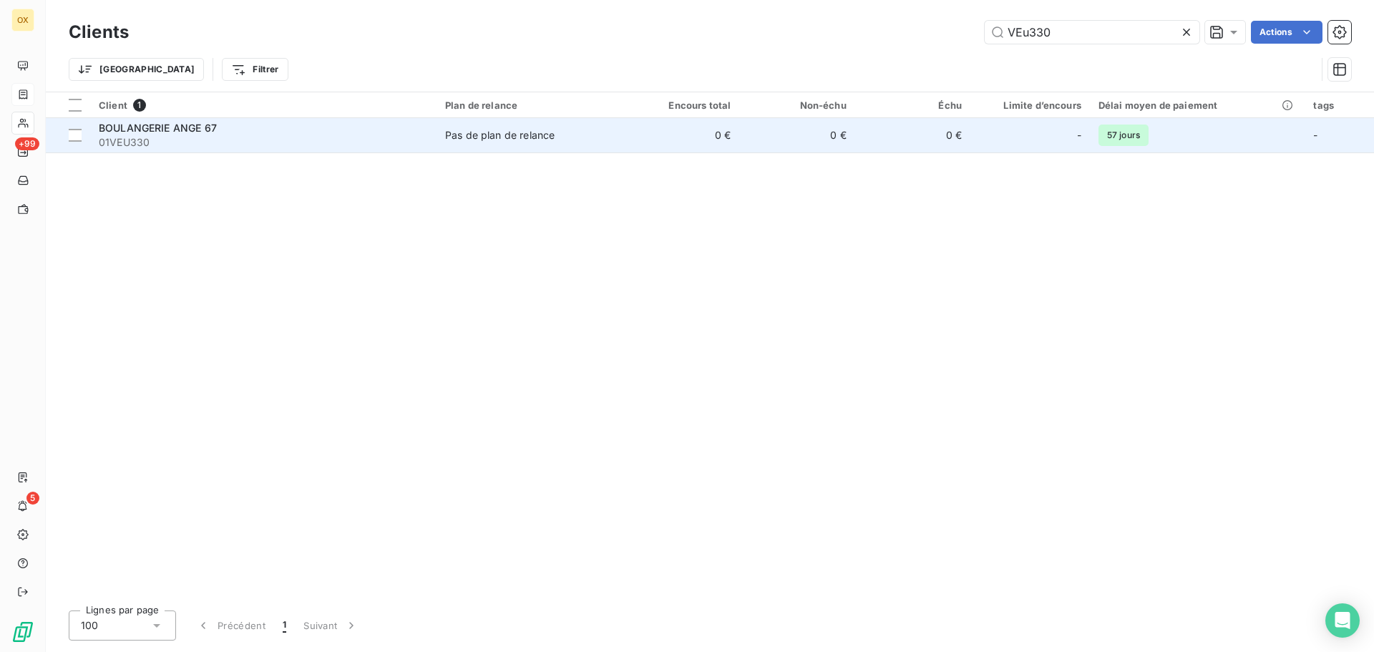
click at [365, 145] on span "01VEU330" at bounding box center [263, 142] width 329 height 14
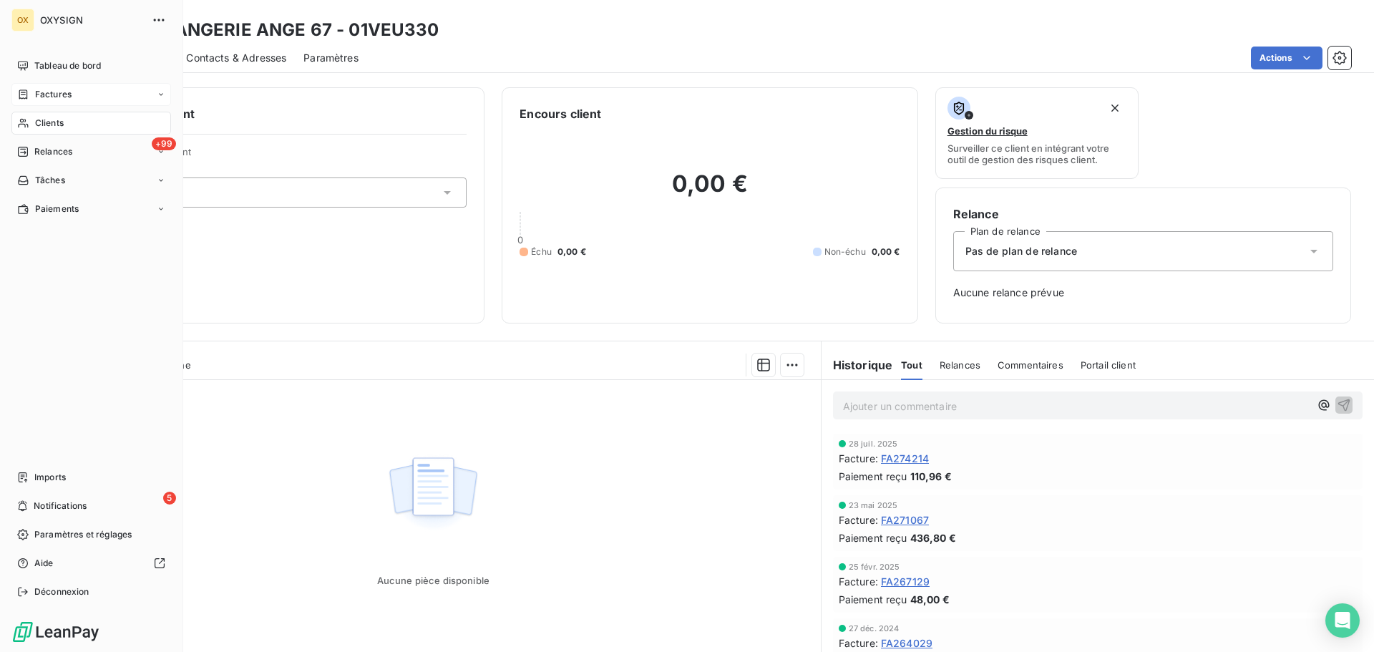
click at [39, 120] on span "Clients" at bounding box center [49, 123] width 29 height 13
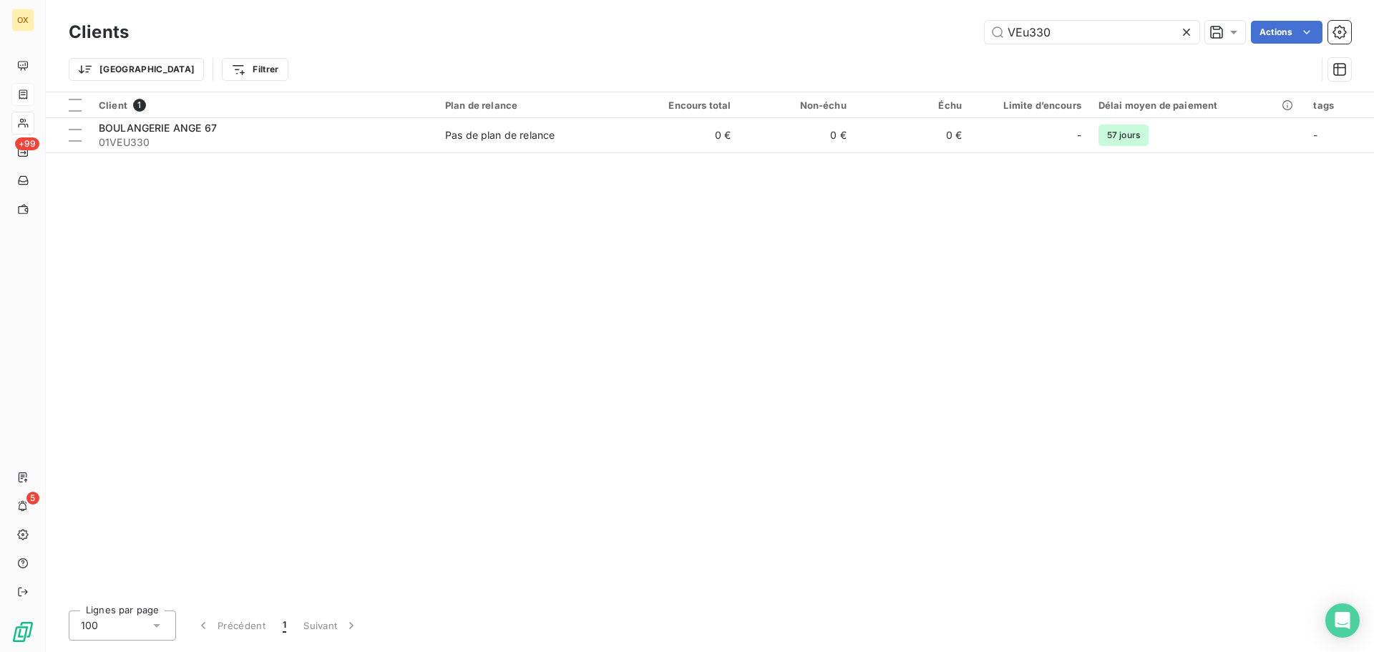
drag, startPoint x: 1059, startPoint y: 37, endPoint x: 951, endPoint y: 32, distance: 108.1
click at [951, 32] on div "VEu330 Actions" at bounding box center [748, 32] width 1205 height 23
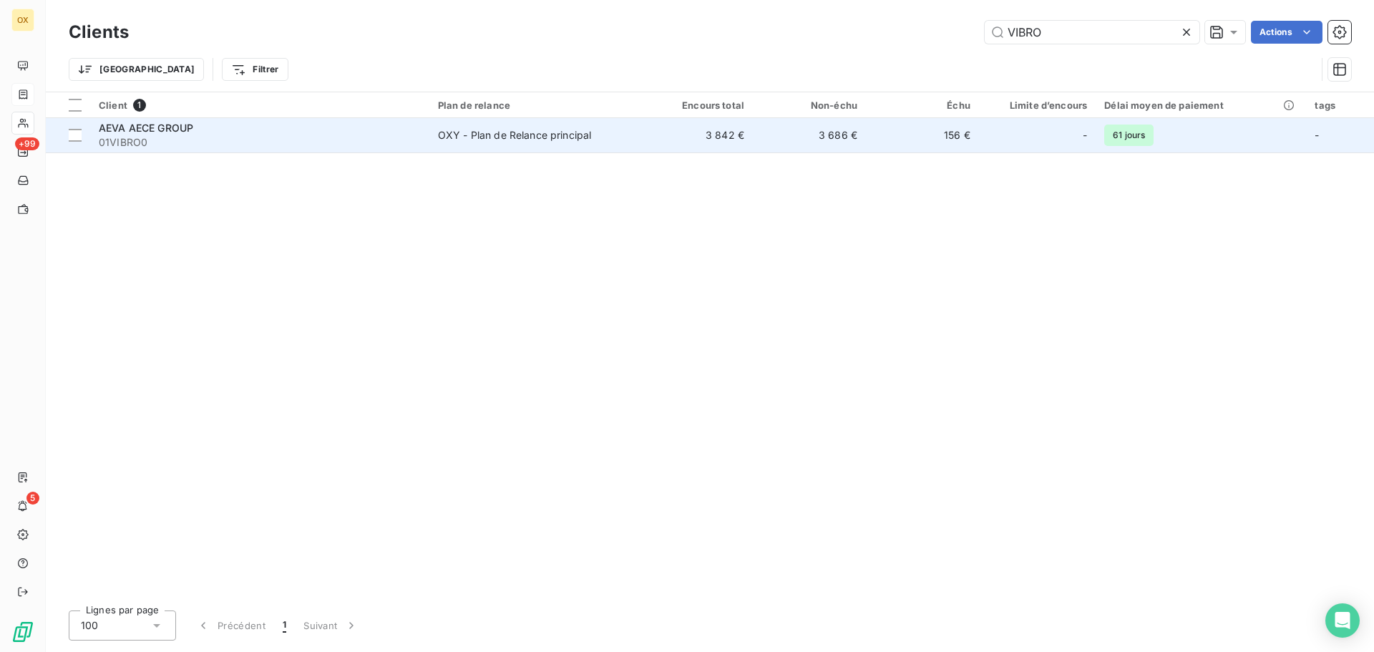
type input "VIBRO"
click at [438, 126] on td "OXY - Plan de Relance principal" at bounding box center [534, 135] width 210 height 34
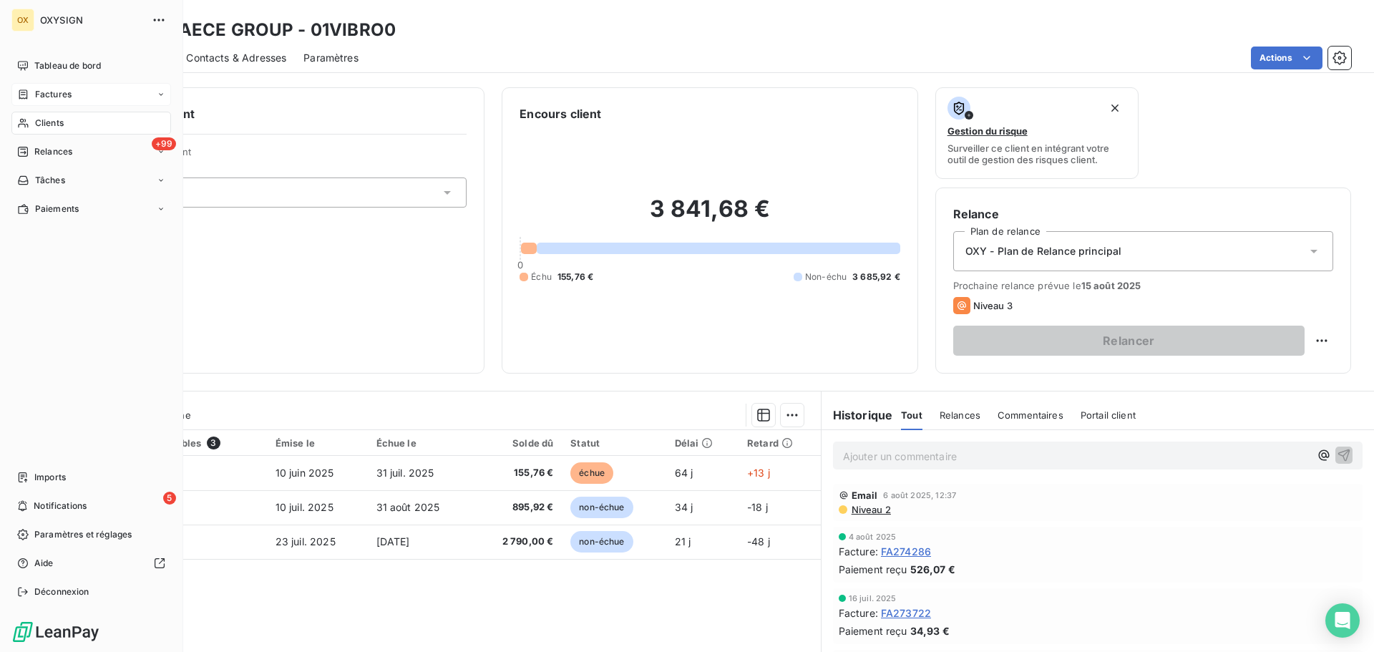
click at [57, 119] on span "Clients" at bounding box center [49, 123] width 29 height 13
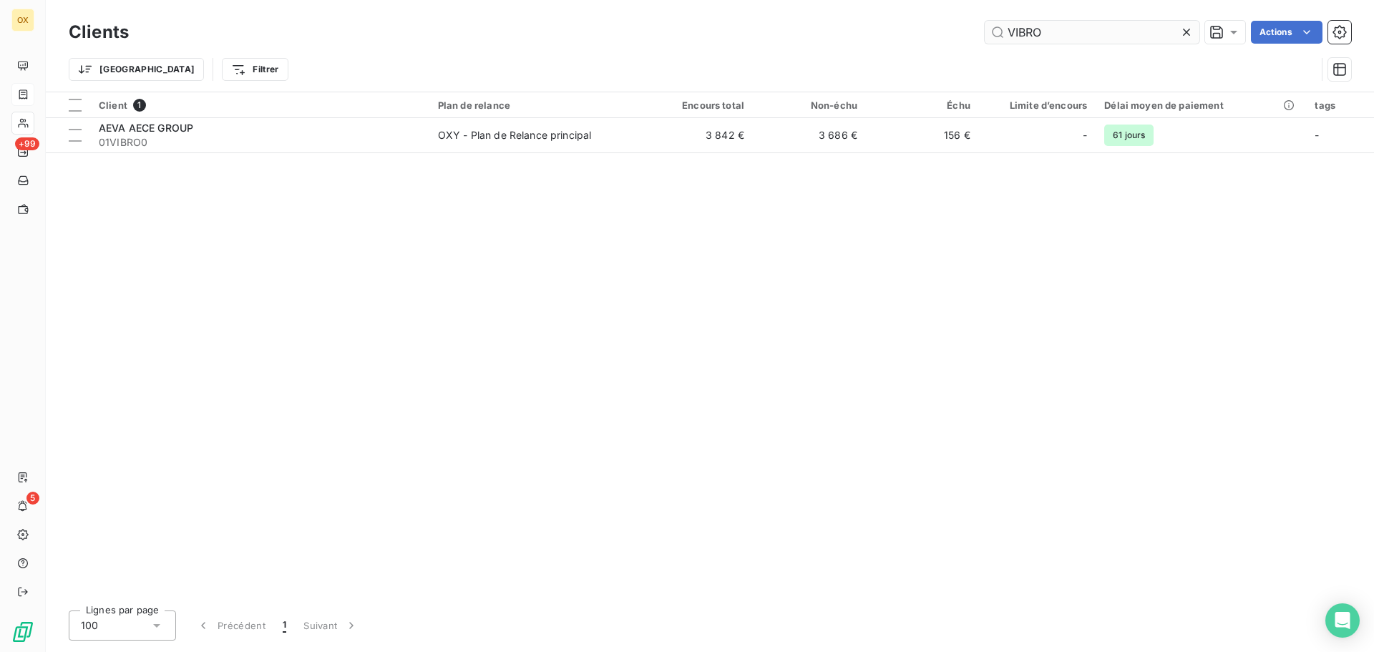
click at [1022, 31] on input "VIBRO" at bounding box center [1091, 32] width 215 height 23
drag, startPoint x: 1077, startPoint y: 27, endPoint x: 1067, endPoint y: 19, distance: 12.7
click at [1077, 26] on input "VIBRO" at bounding box center [1091, 32] width 215 height 23
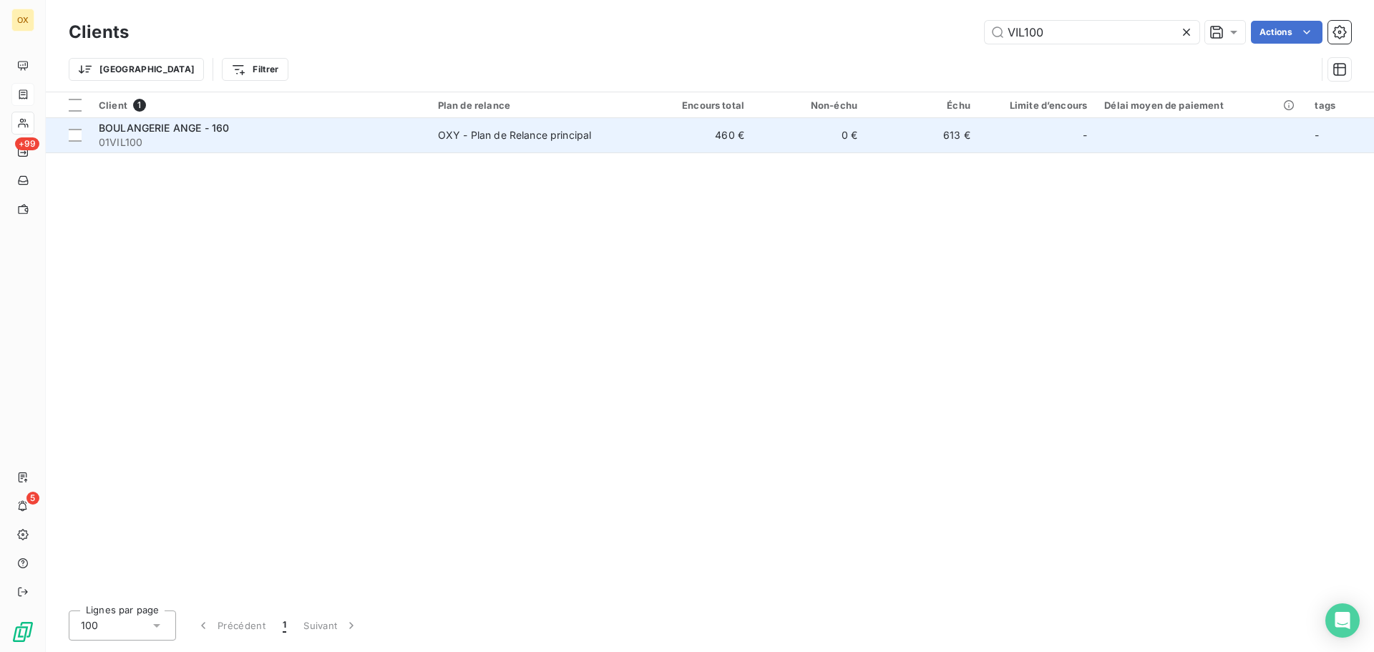
type input "VIL100"
click at [535, 147] on td "OXY - Plan de Relance principal" at bounding box center [534, 135] width 210 height 34
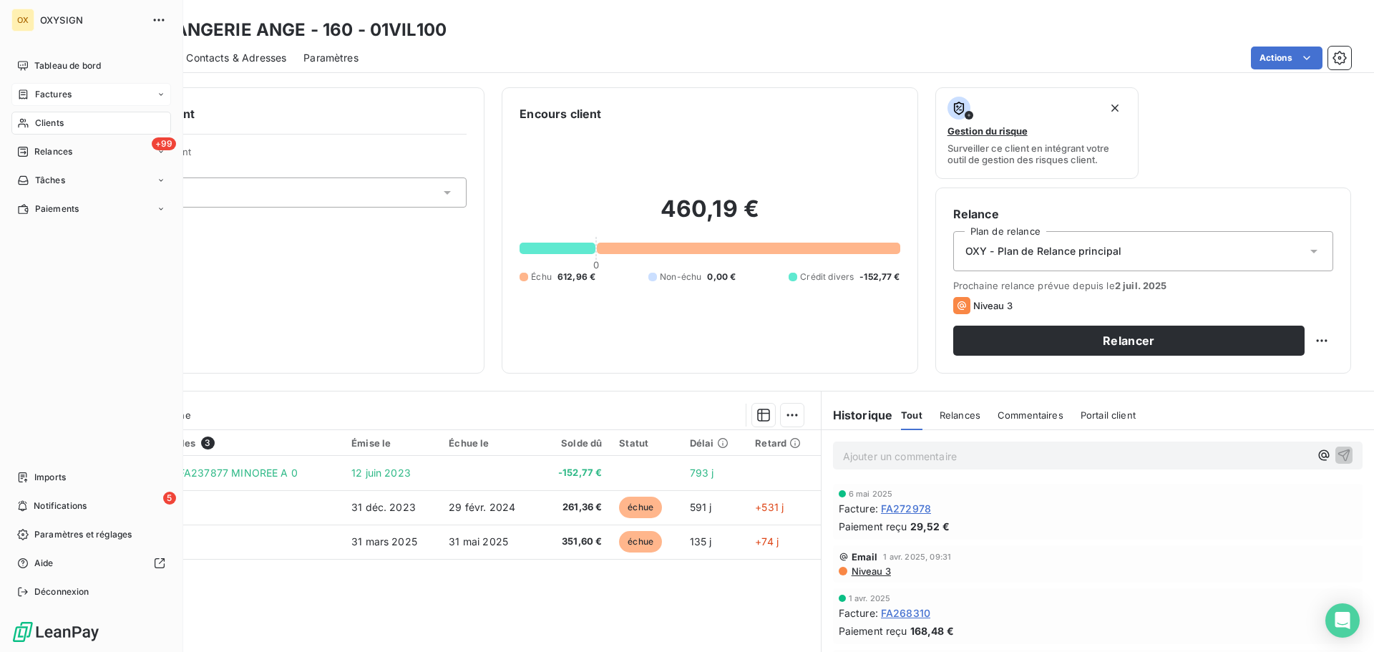
click at [52, 118] on span "Clients" at bounding box center [49, 123] width 29 height 13
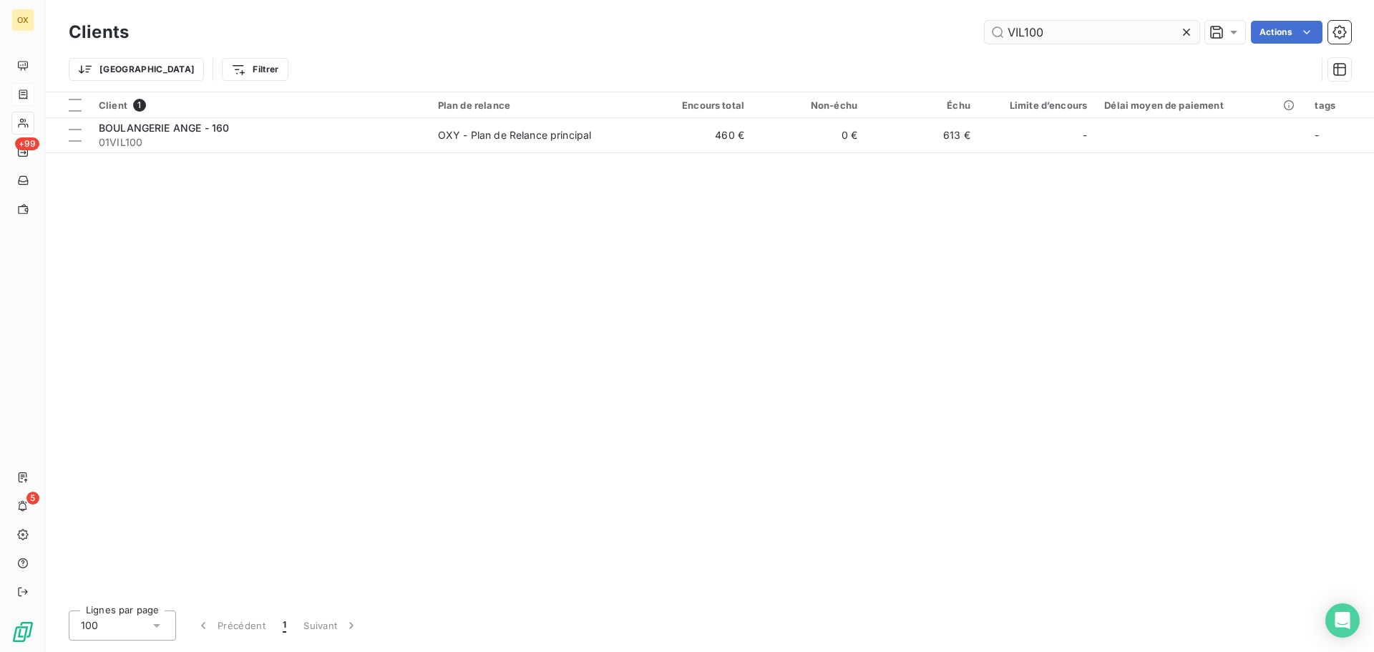
drag, startPoint x: 1075, startPoint y: 30, endPoint x: 1022, endPoint y: 33, distance: 53.0
click at [1022, 33] on input "VIL100" at bounding box center [1091, 32] width 215 height 23
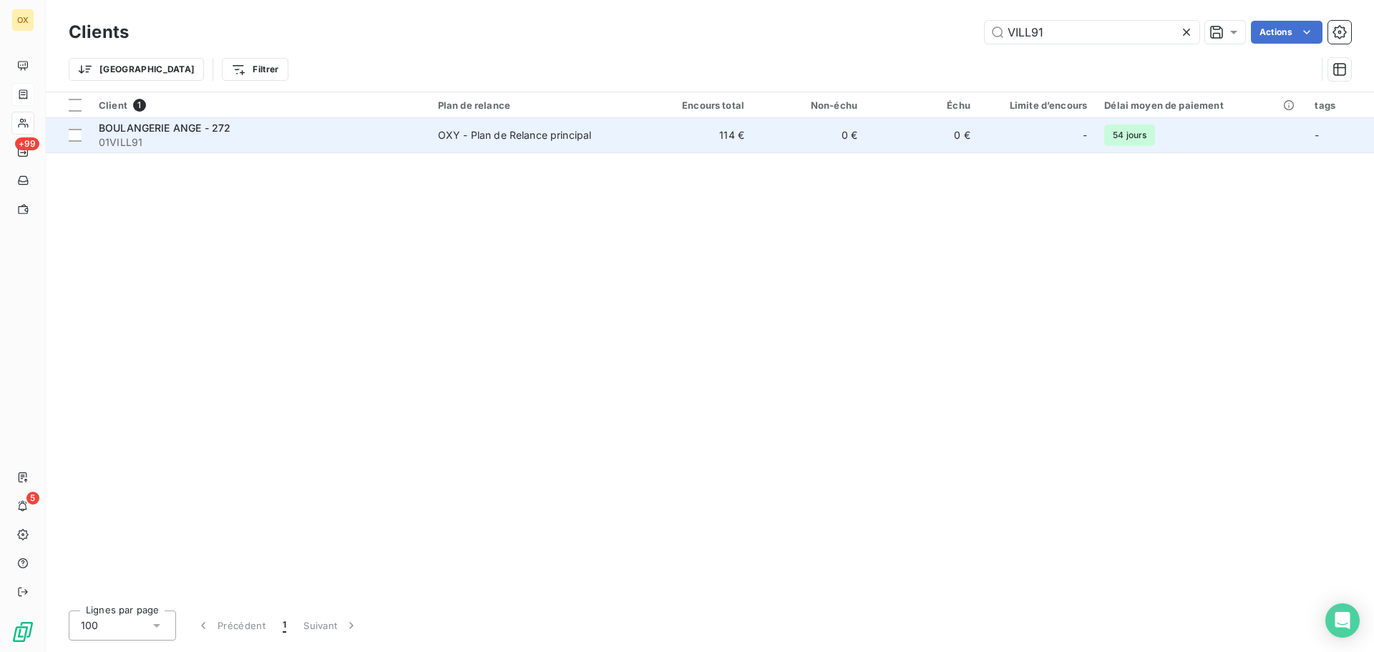
type input "VILL91"
click at [386, 142] on span "01VILL91" at bounding box center [260, 142] width 322 height 14
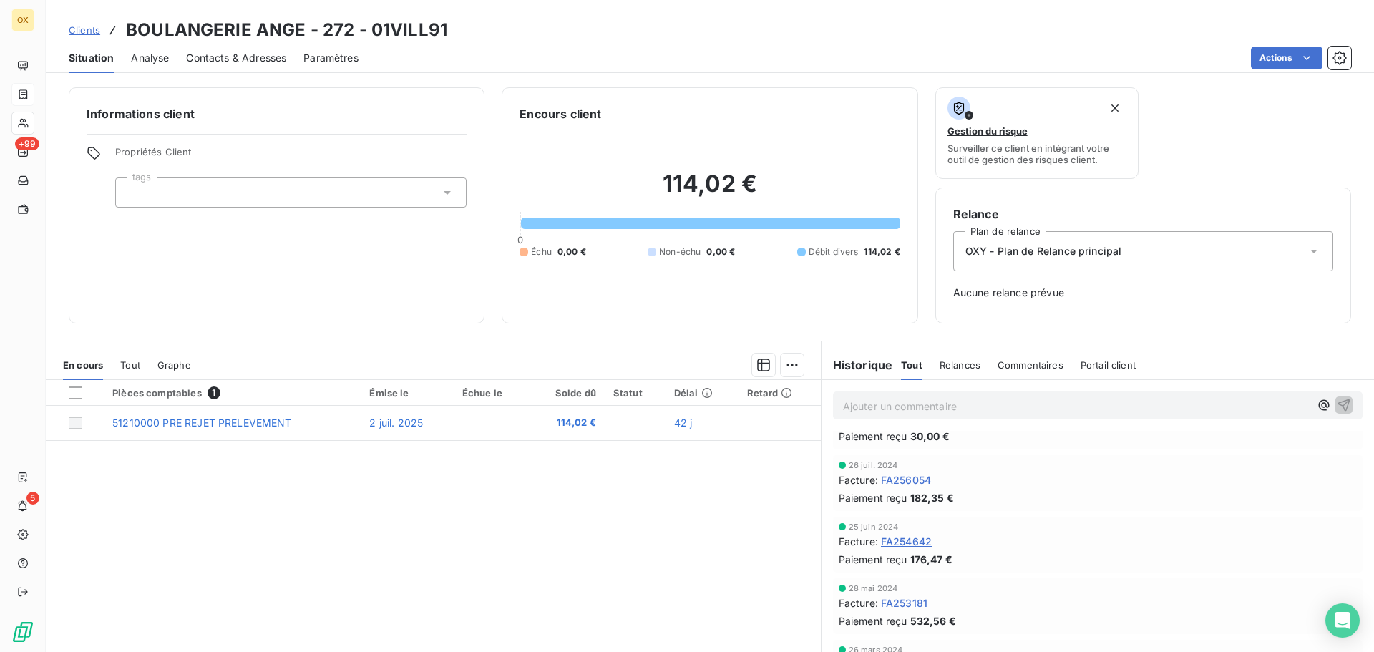
scroll to position [358, 0]
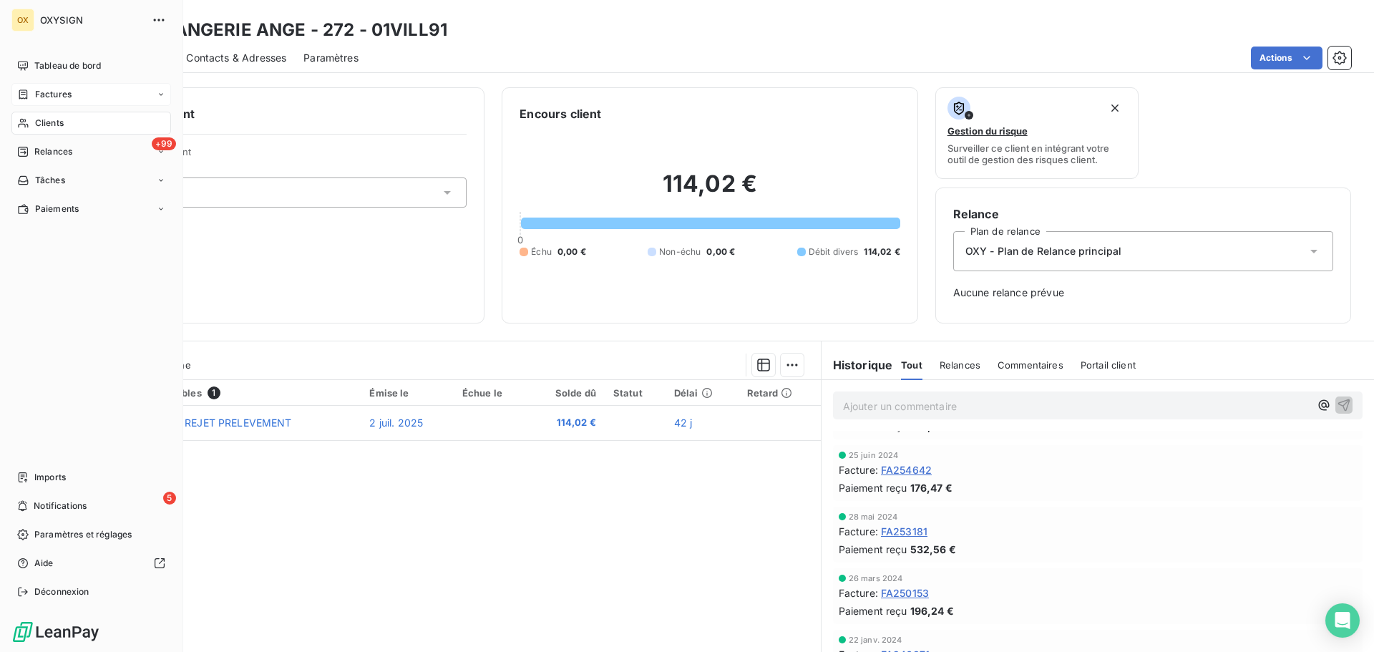
click at [38, 121] on span "Clients" at bounding box center [49, 123] width 29 height 13
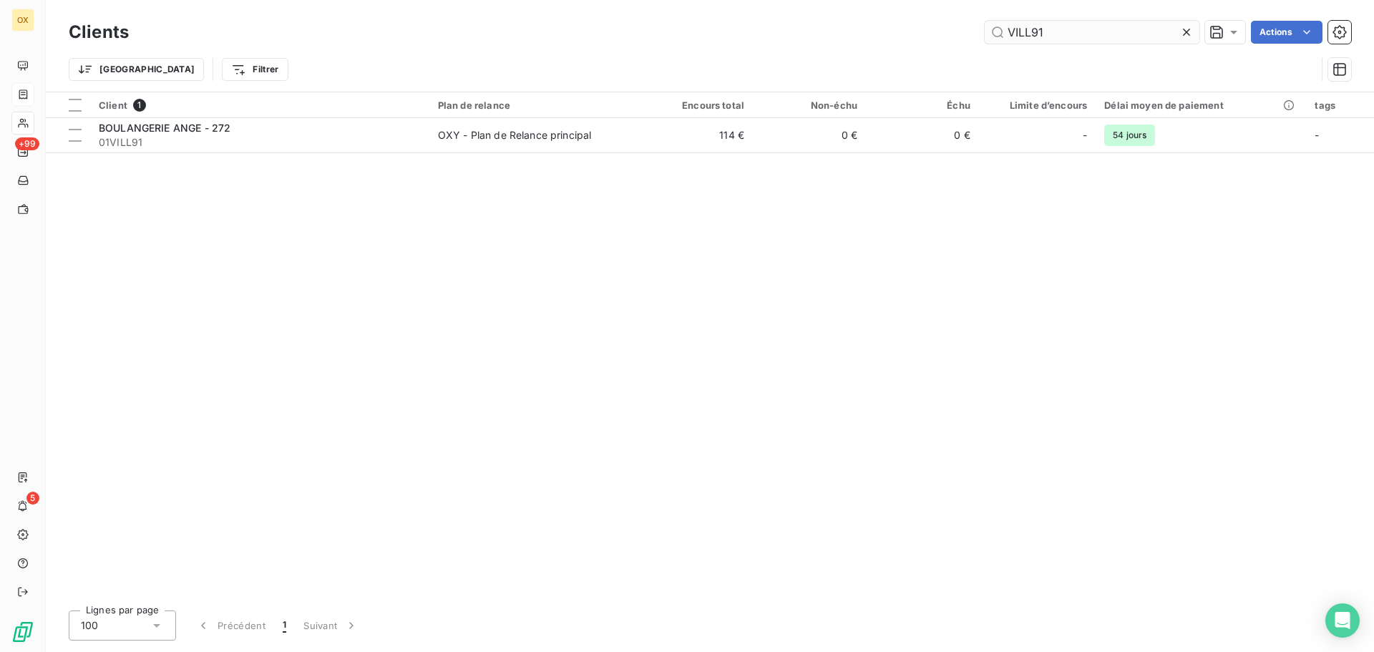
drag, startPoint x: 1102, startPoint y: 32, endPoint x: 1017, endPoint y: 29, distance: 85.2
click at [1017, 29] on input "VILL91" at bounding box center [1091, 32] width 215 height 23
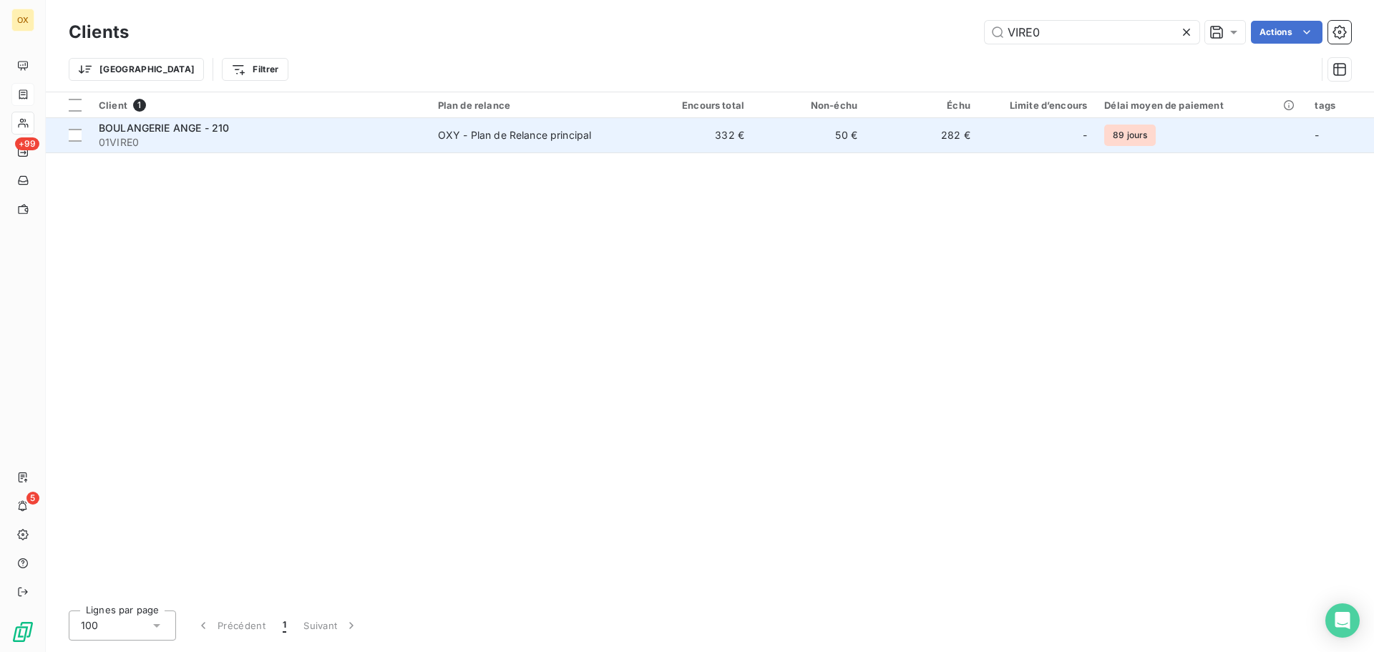
type input "VIRE0"
click at [281, 134] on div "BOULANGERIE ANGE - 210 01VIRE0" at bounding box center [260, 135] width 322 height 29
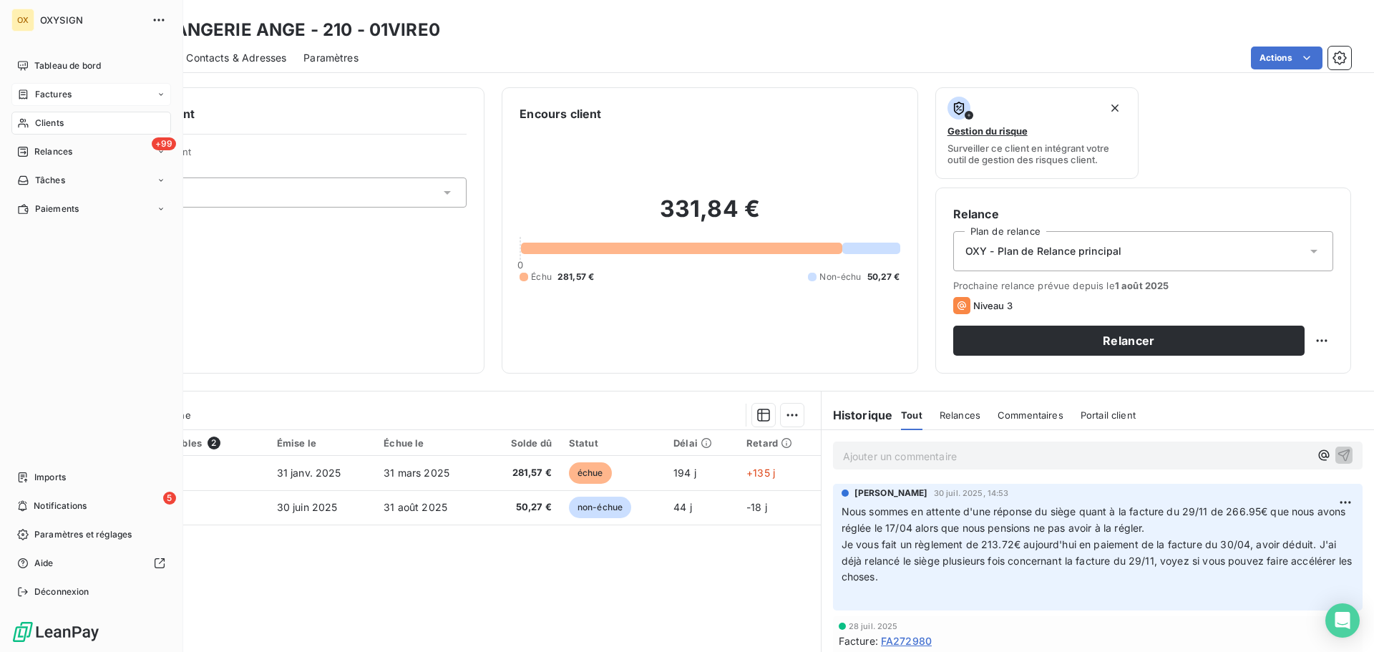
click at [52, 121] on span "Clients" at bounding box center [49, 123] width 29 height 13
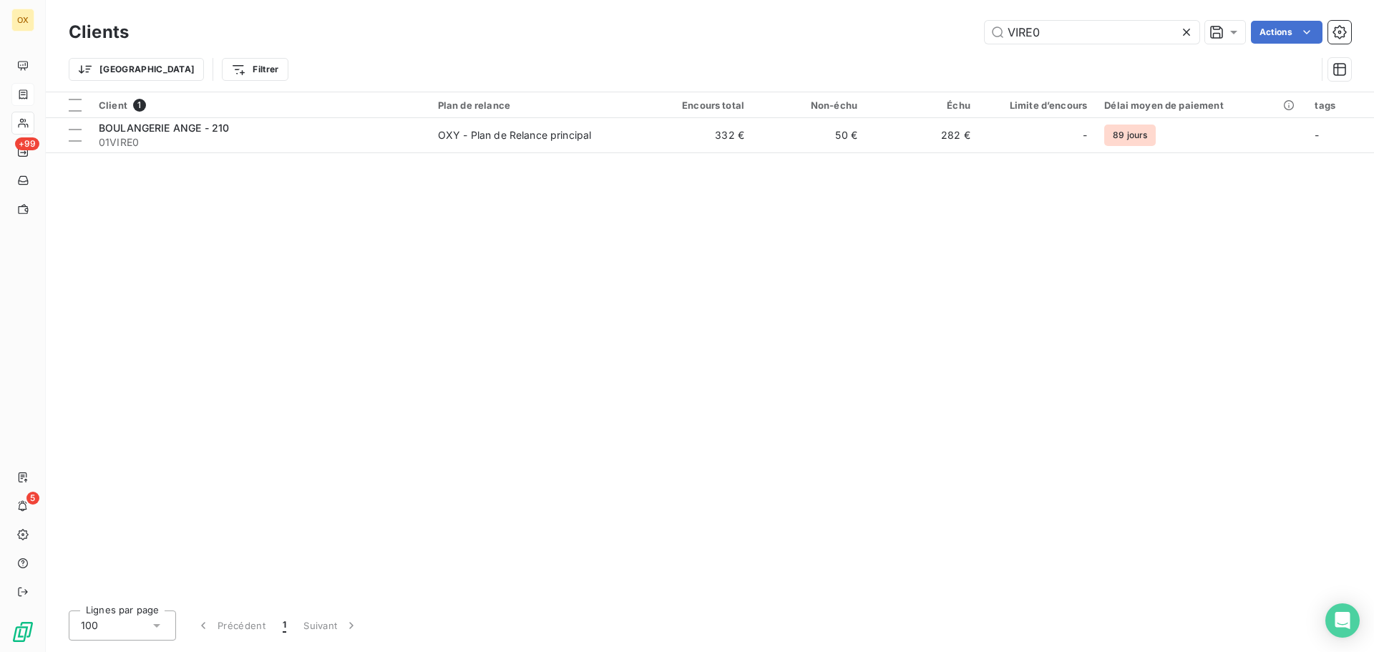
drag, startPoint x: 1057, startPoint y: 32, endPoint x: 972, endPoint y: 19, distance: 85.4
click at [972, 19] on div "Clients VIRE0 Actions" at bounding box center [710, 32] width 1282 height 30
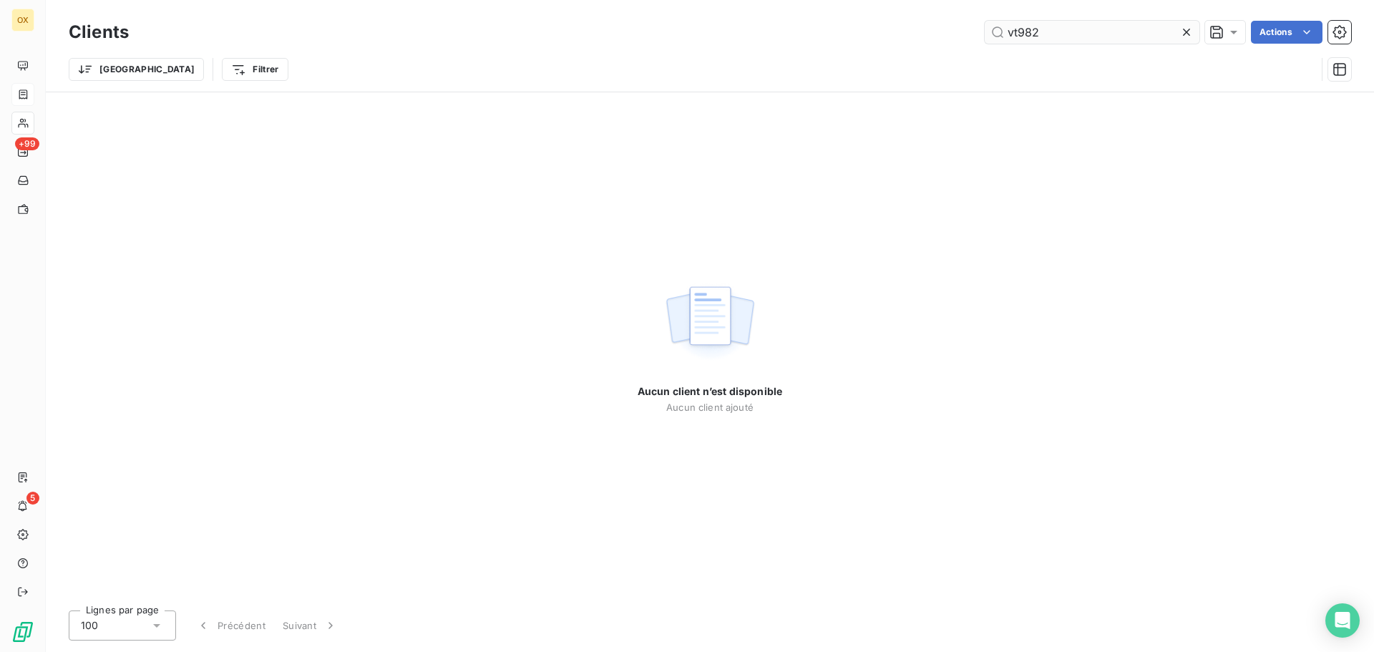
click at [1019, 31] on input "vt982" at bounding box center [1091, 32] width 215 height 23
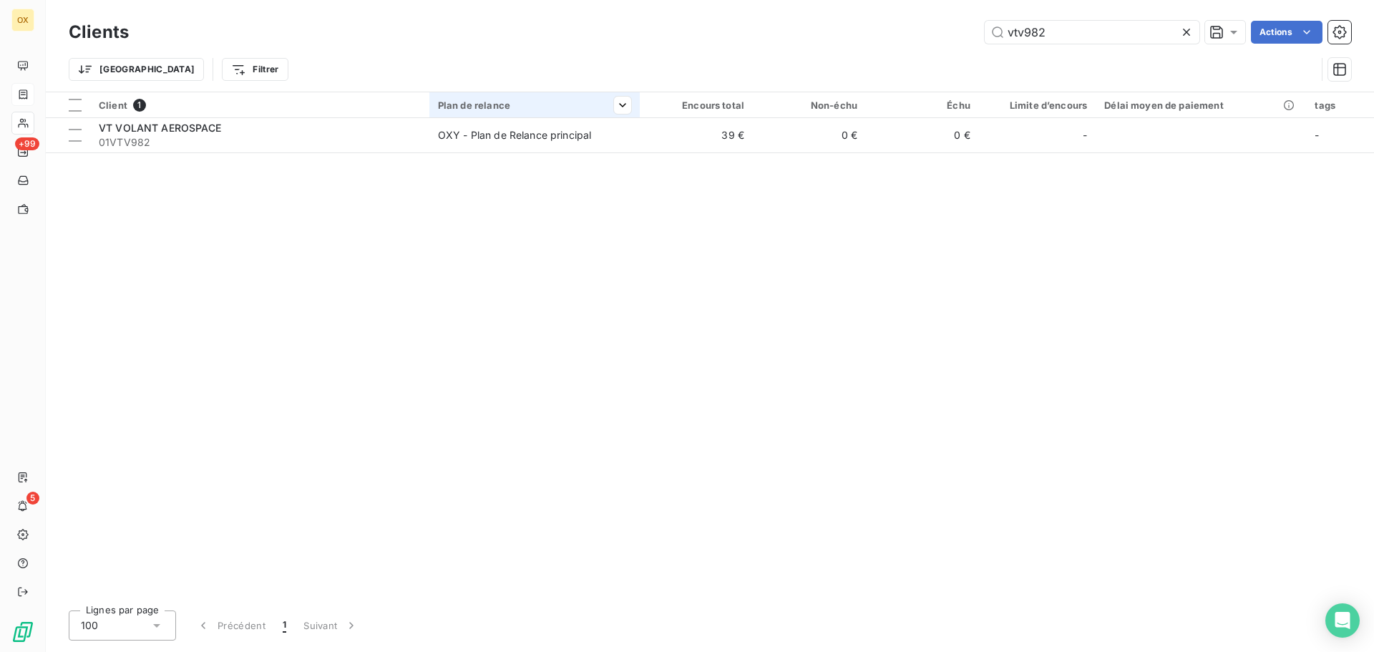
type input "vtv982"
click at [610, 116] on th "Plan de relance" at bounding box center [534, 105] width 210 height 26
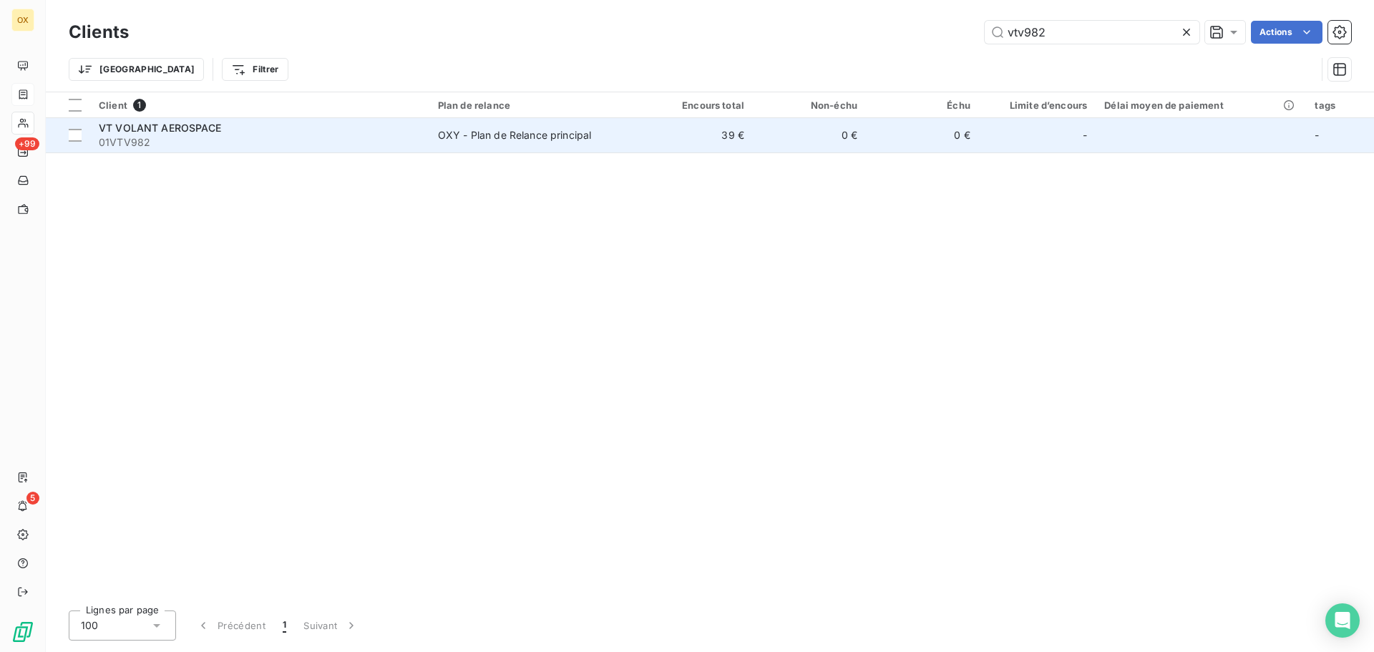
click at [623, 137] on span "OXY - Plan de Relance principal" at bounding box center [534, 135] width 193 height 14
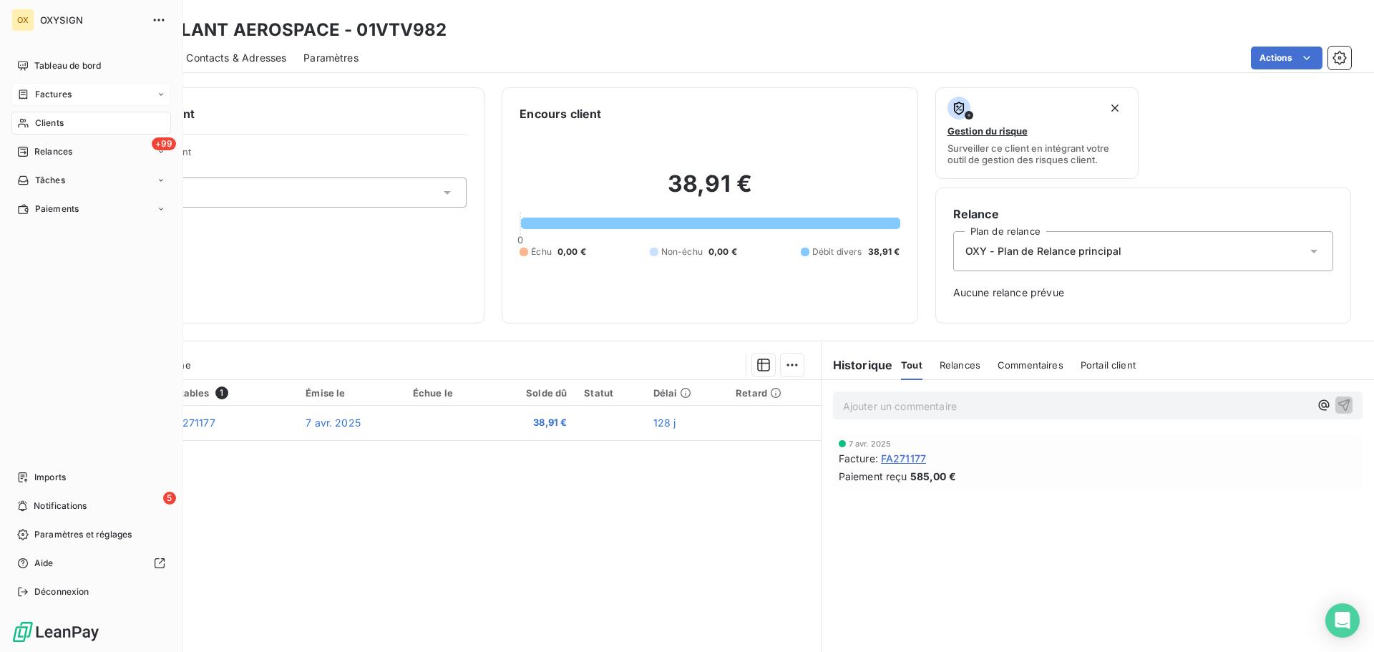
click at [43, 90] on span "Factures" at bounding box center [53, 94] width 36 height 13
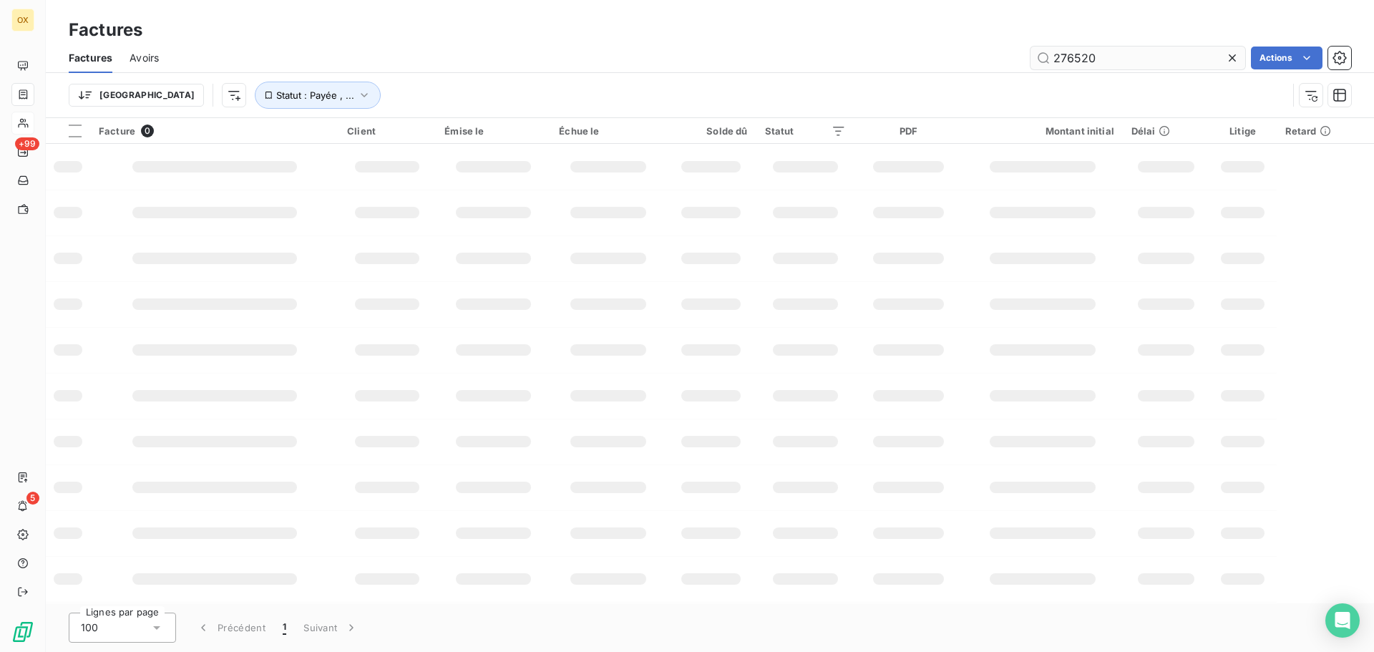
drag, startPoint x: 1102, startPoint y: 50, endPoint x: 1045, endPoint y: 67, distance: 58.9
click at [1047, 64] on input "276520" at bounding box center [1137, 58] width 215 height 23
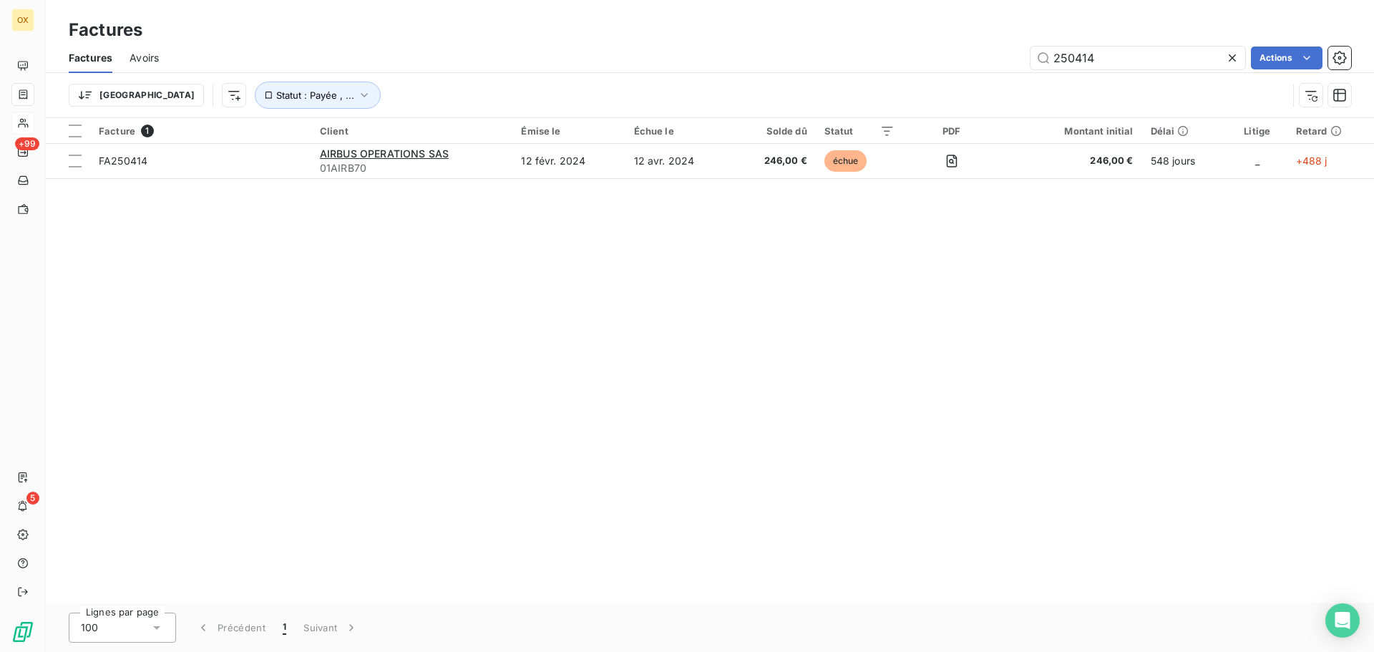
type input "250414"
click at [1225, 54] on icon at bounding box center [1232, 58] width 14 height 14
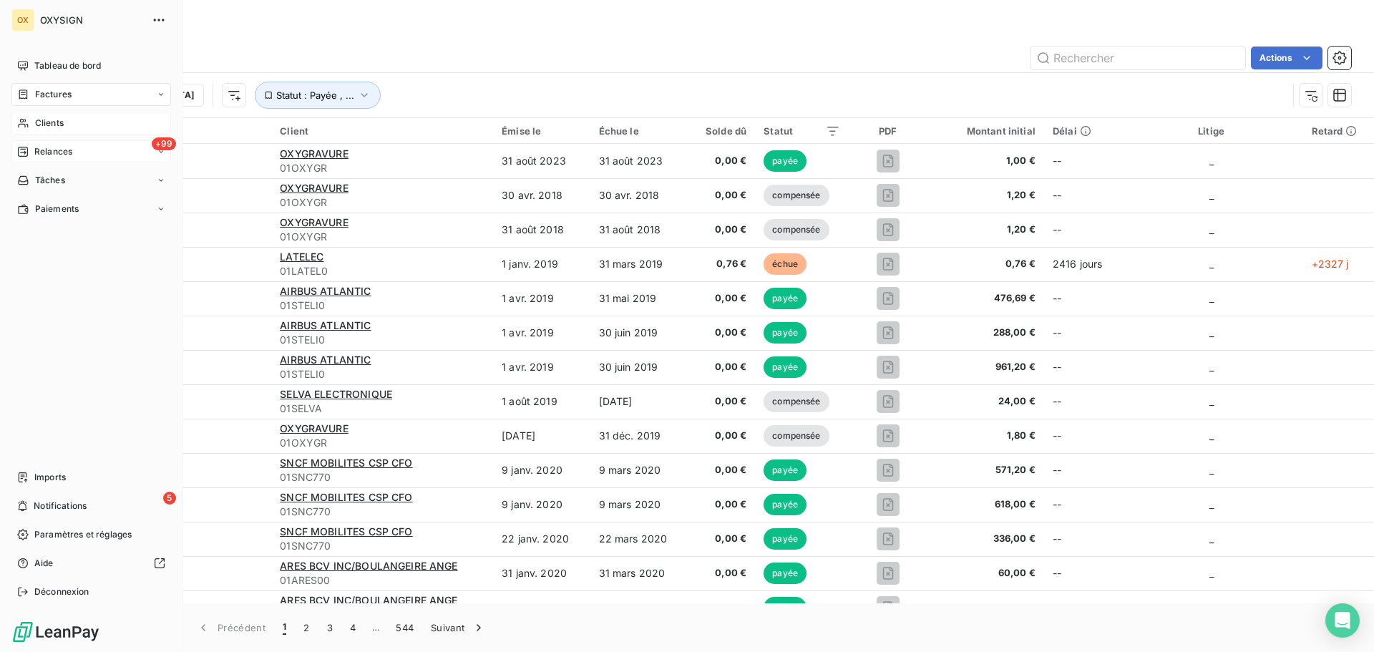
click at [40, 149] on span "Relances" at bounding box center [53, 151] width 38 height 13
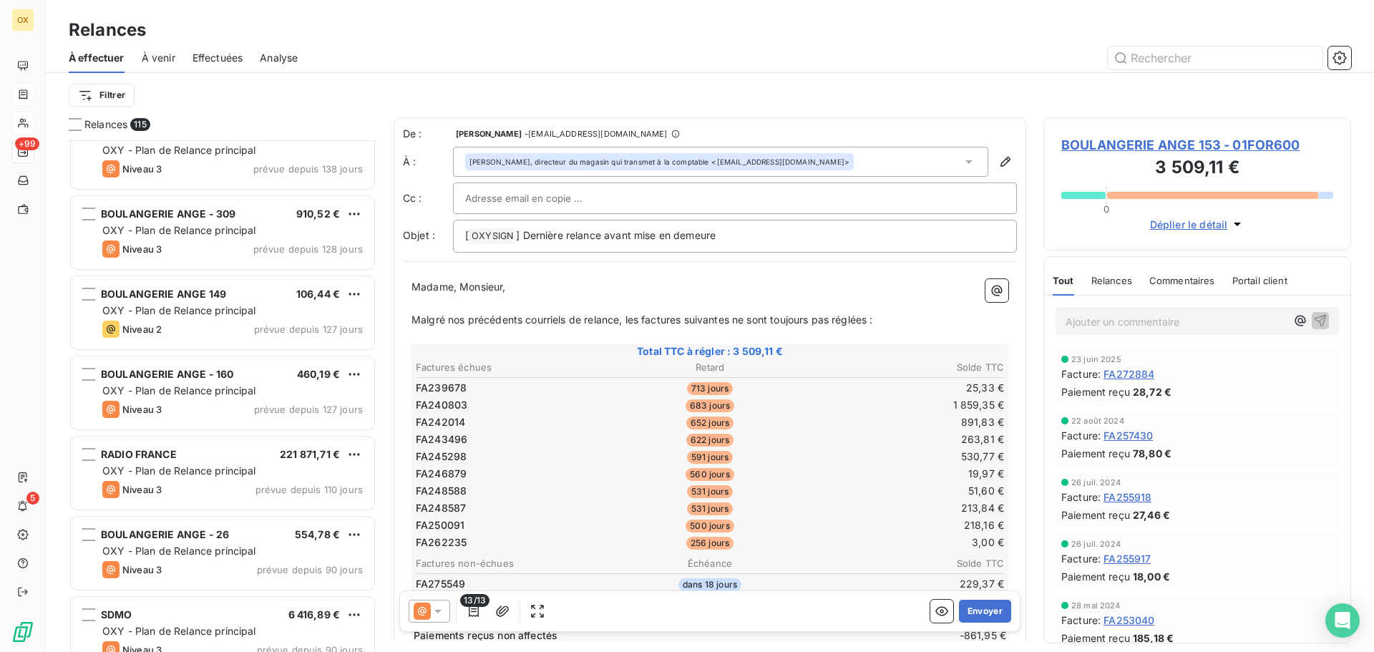
scroll to position [1575, 0]
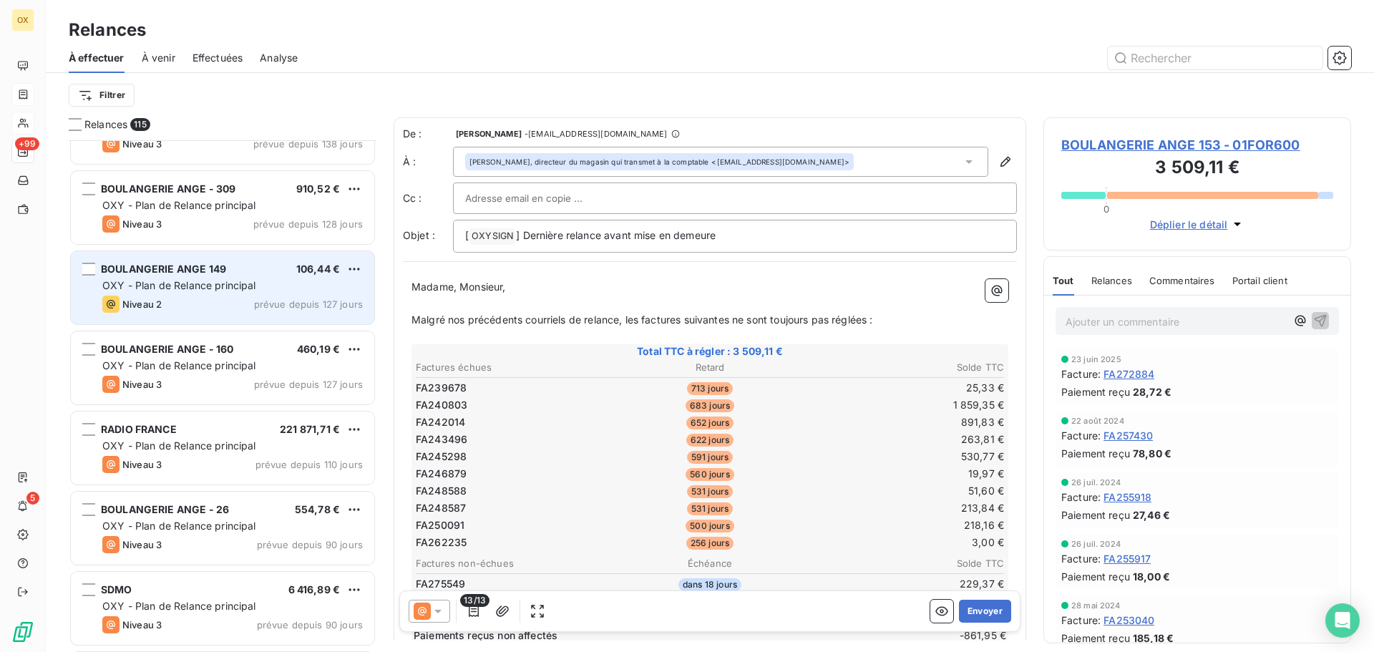
click at [235, 278] on div "OXY - Plan de Relance principal" at bounding box center [232, 285] width 260 height 14
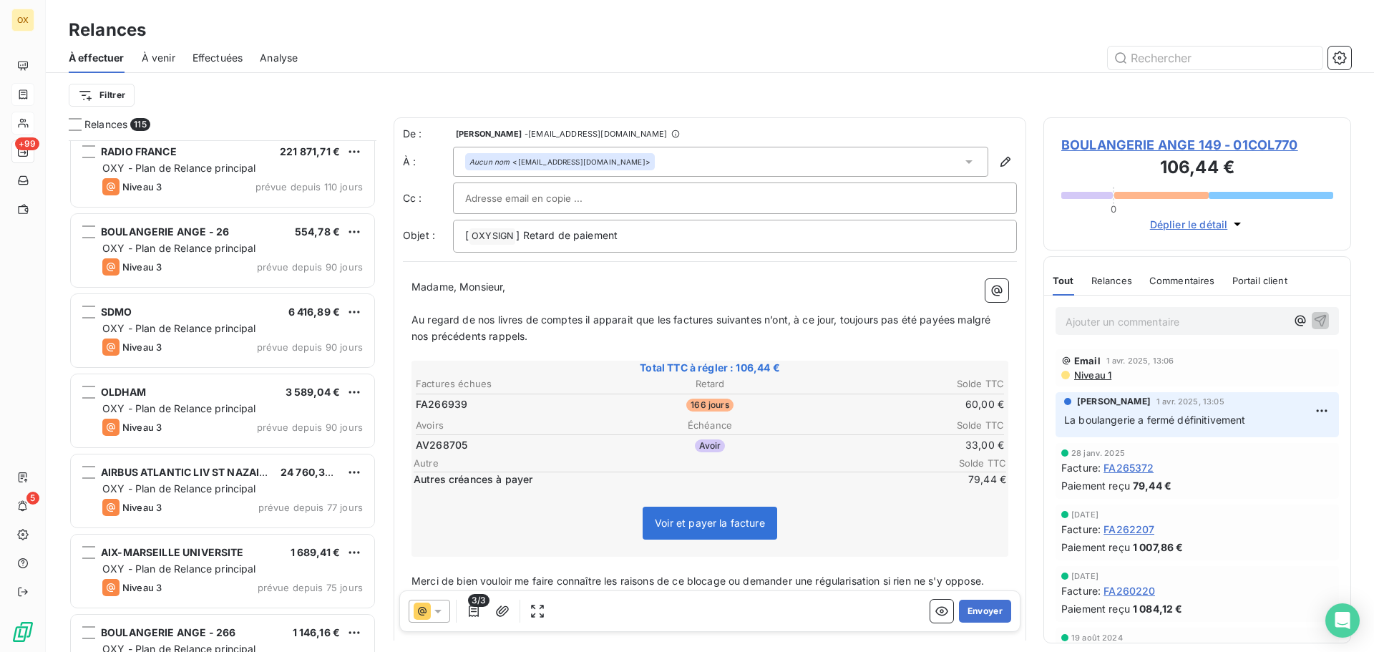
scroll to position [1861, 0]
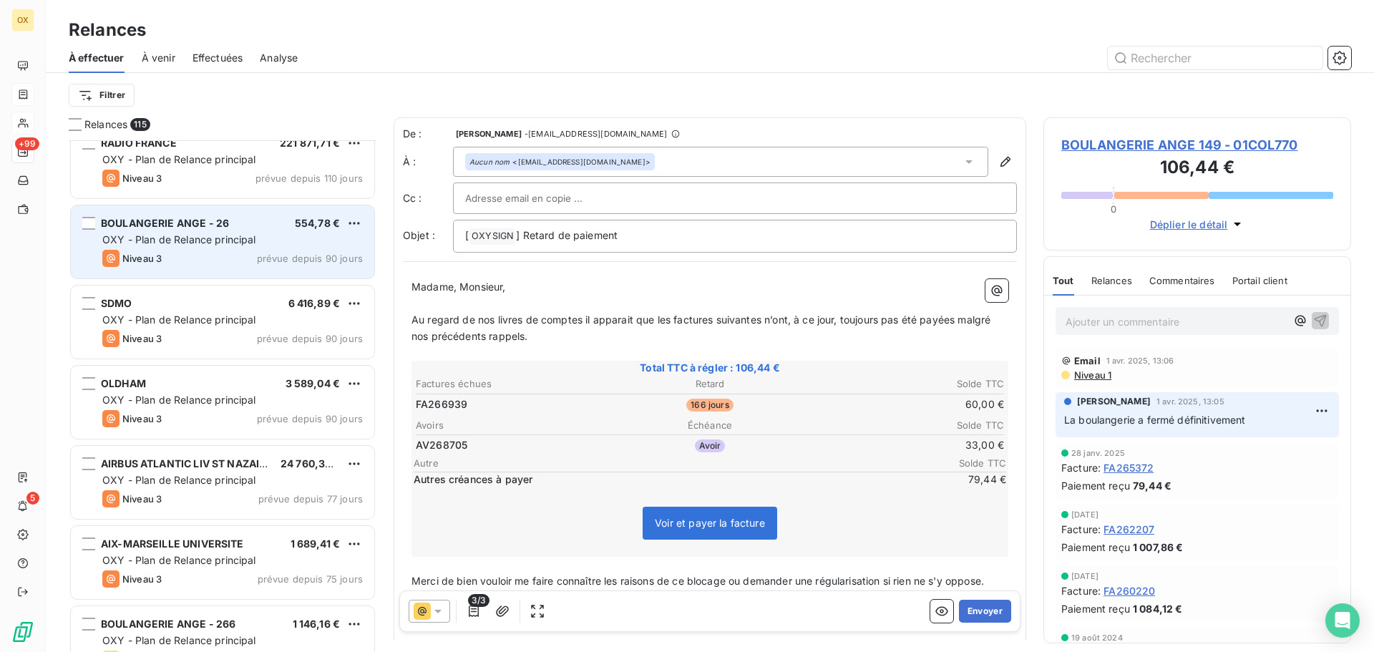
click at [226, 233] on div "OXY - Plan de Relance principal" at bounding box center [232, 240] width 260 height 14
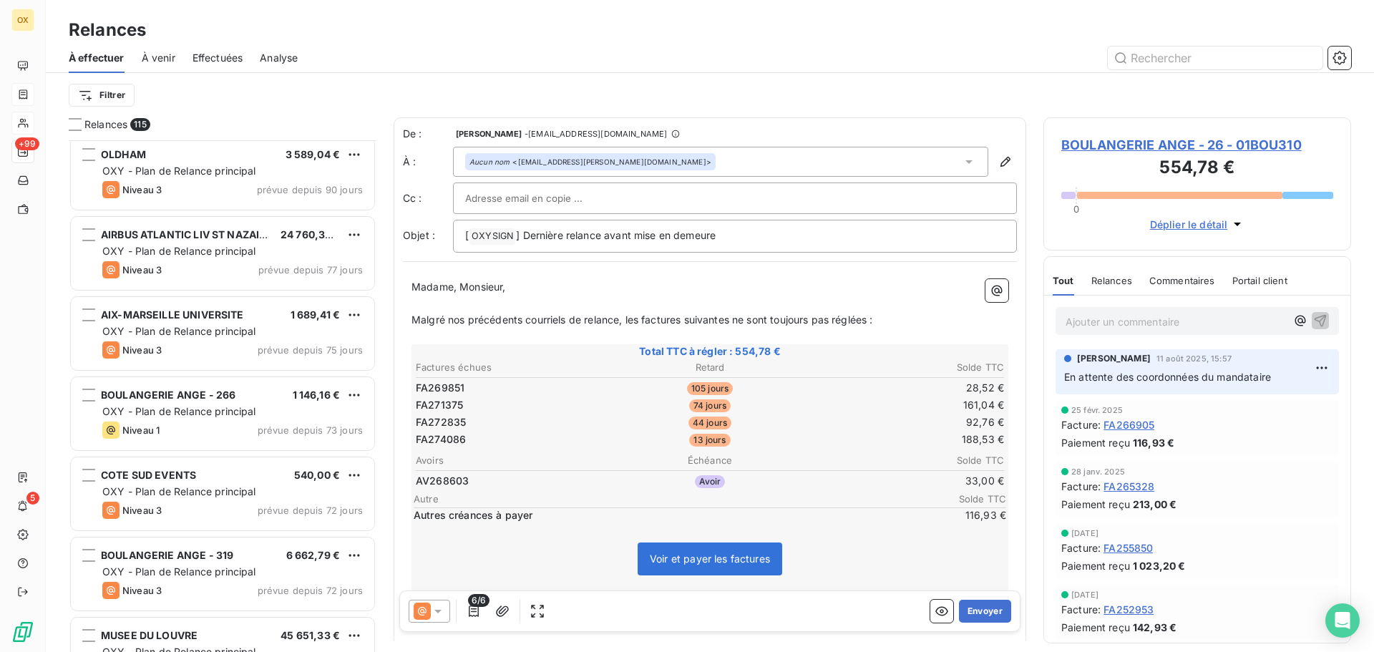
scroll to position [2147, 0]
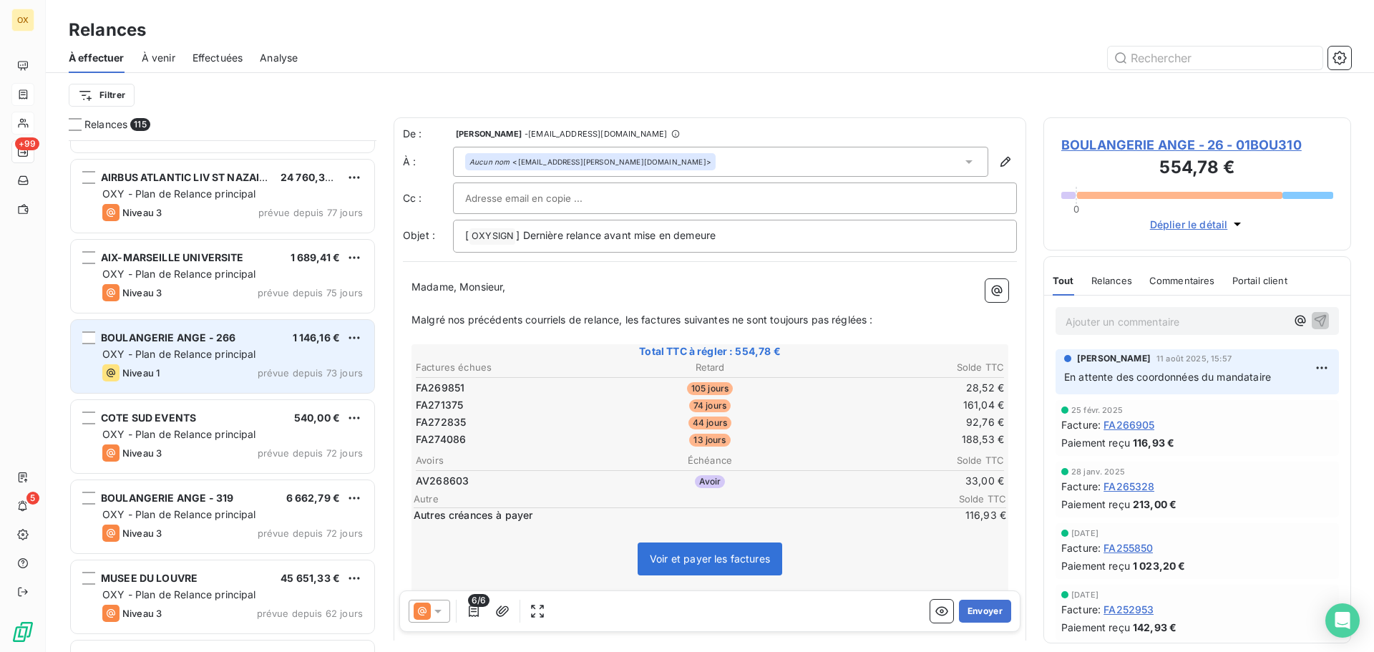
click at [268, 328] on div "BOULANGERIE ANGE - 266 1 146,16 € OXY - Plan de Relance principal Niveau 1 prév…" at bounding box center [222, 356] width 303 height 73
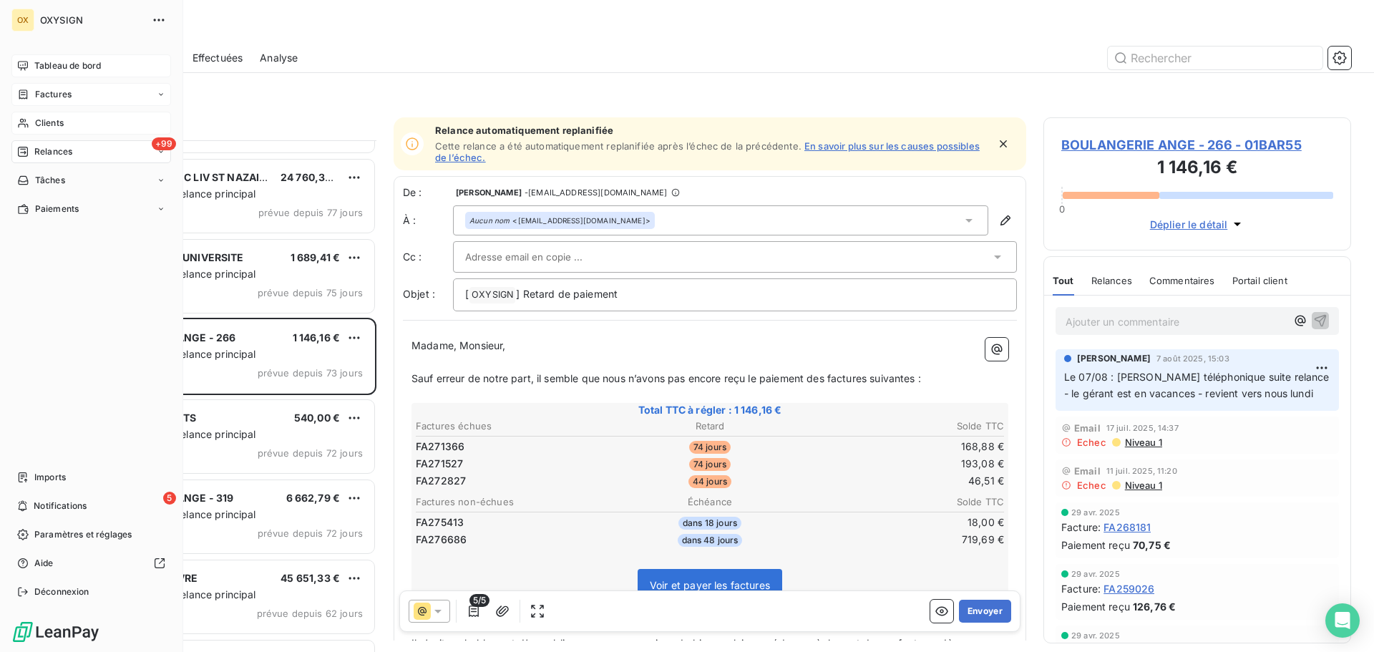
click at [47, 64] on span "Tableau de bord" at bounding box center [67, 65] width 67 height 13
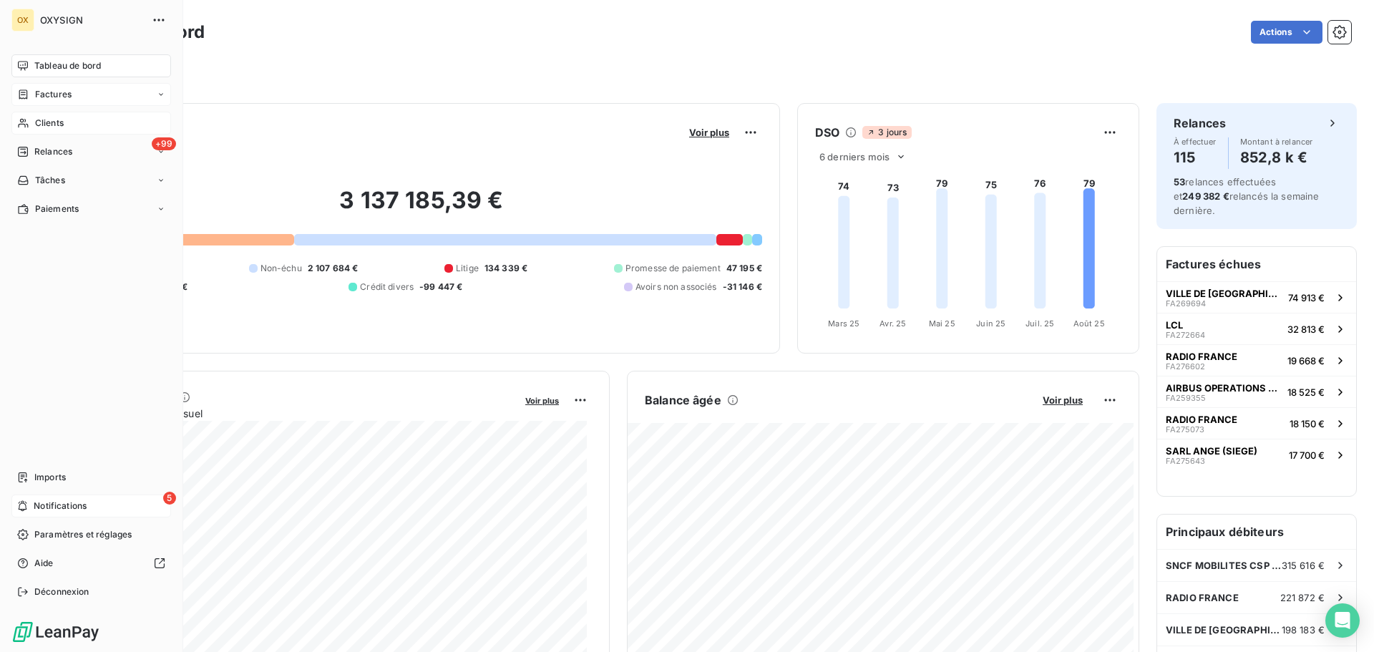
click at [36, 505] on span "Notifications" at bounding box center [60, 505] width 53 height 13
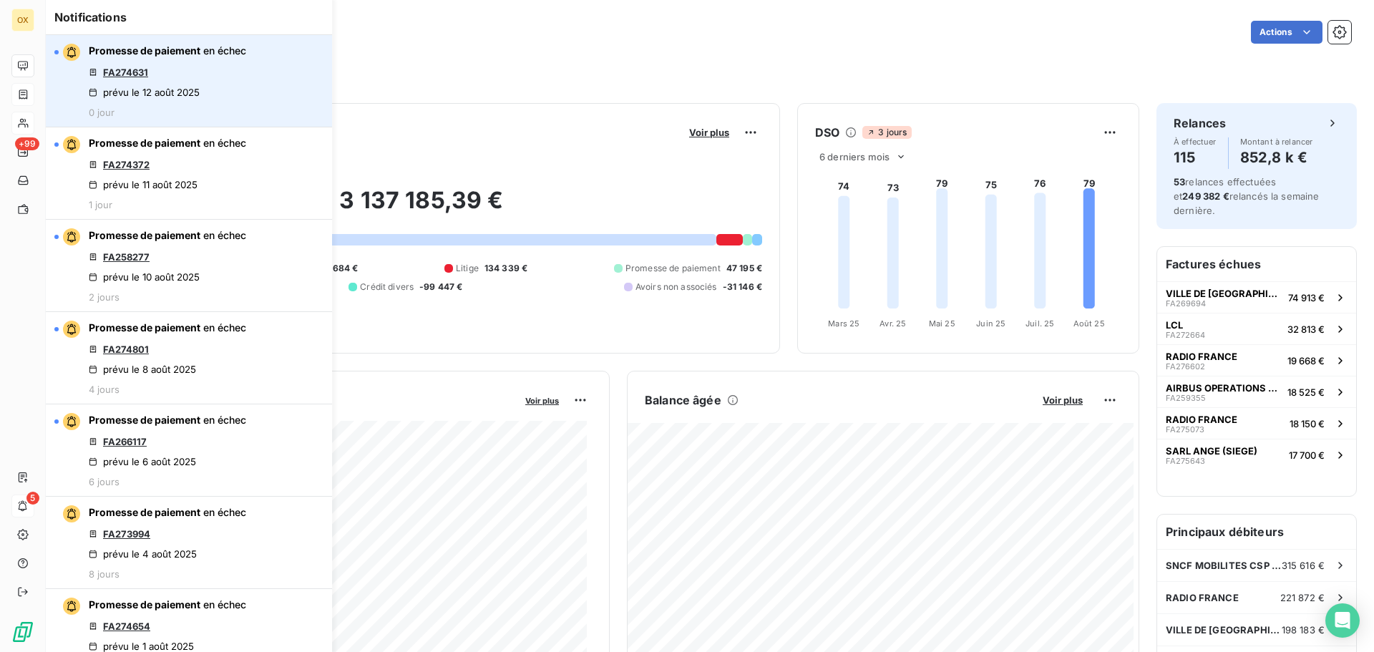
click at [134, 73] on link "FA274631" at bounding box center [125, 72] width 45 height 11
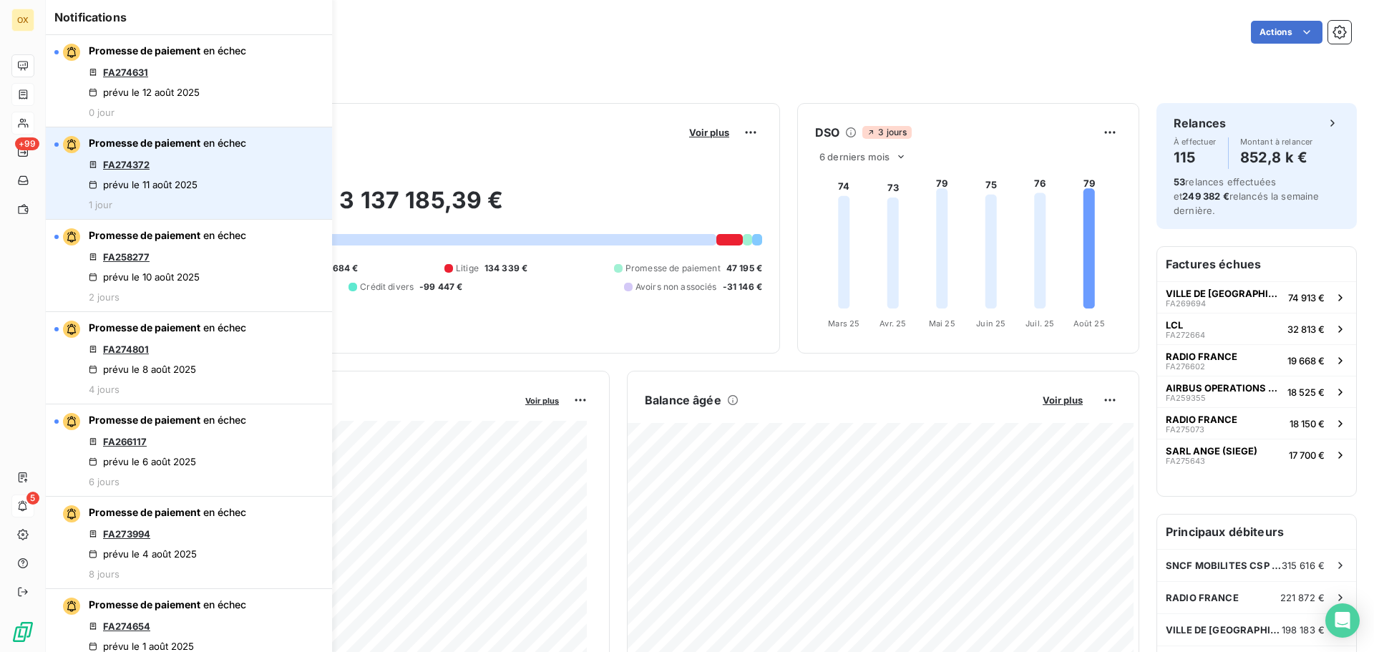
click at [141, 164] on link "FA274372" at bounding box center [126, 164] width 47 height 11
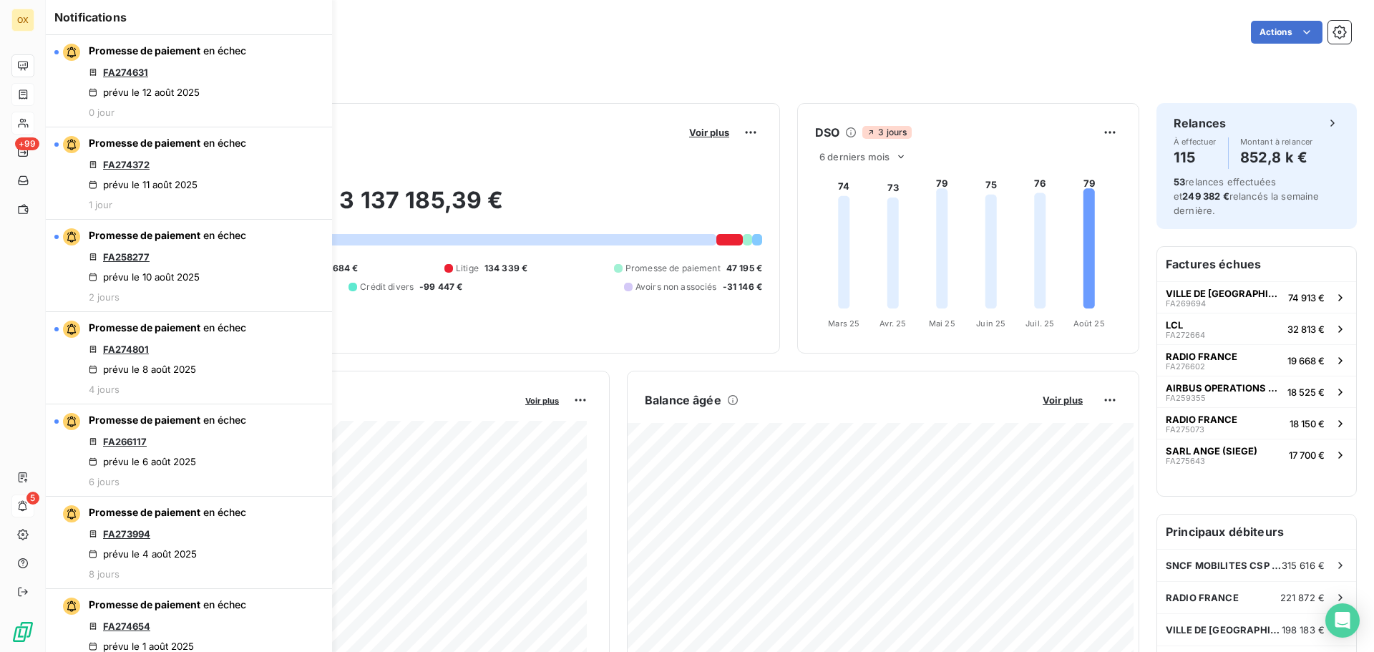
click at [439, 59] on div "Filtrer" at bounding box center [710, 72] width 1282 height 27
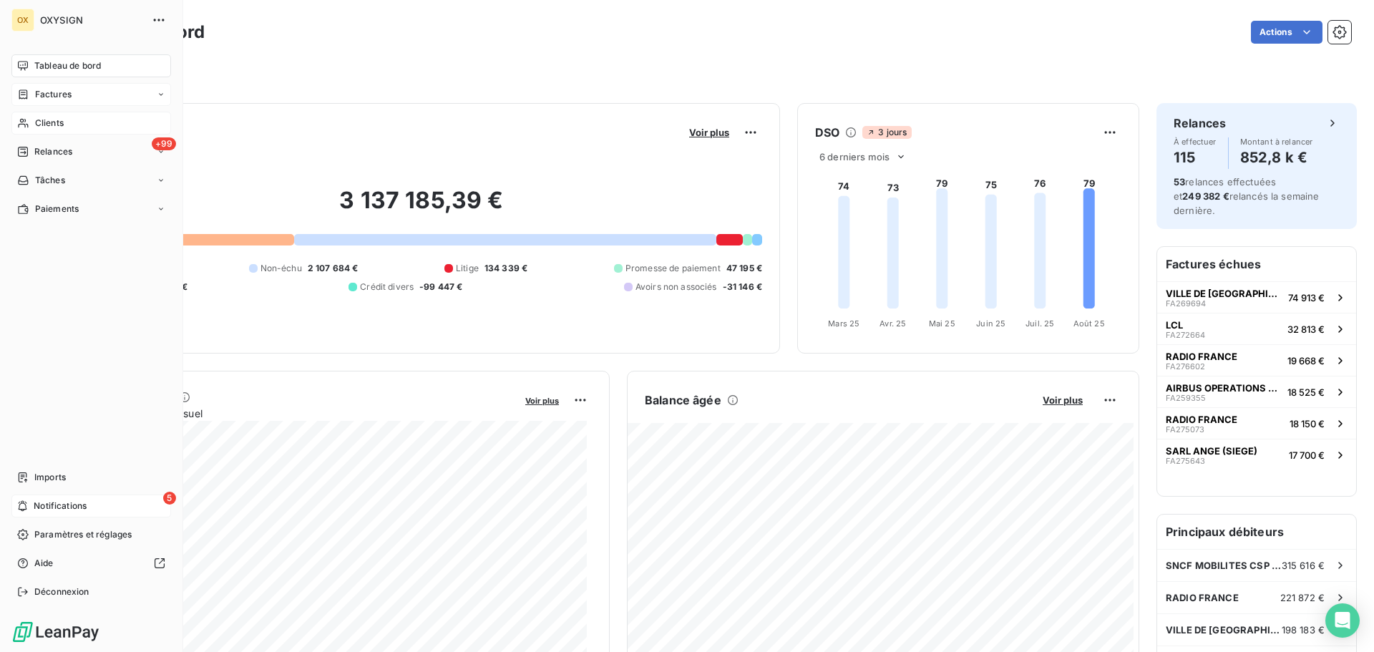
click at [62, 121] on span "Clients" at bounding box center [49, 123] width 29 height 13
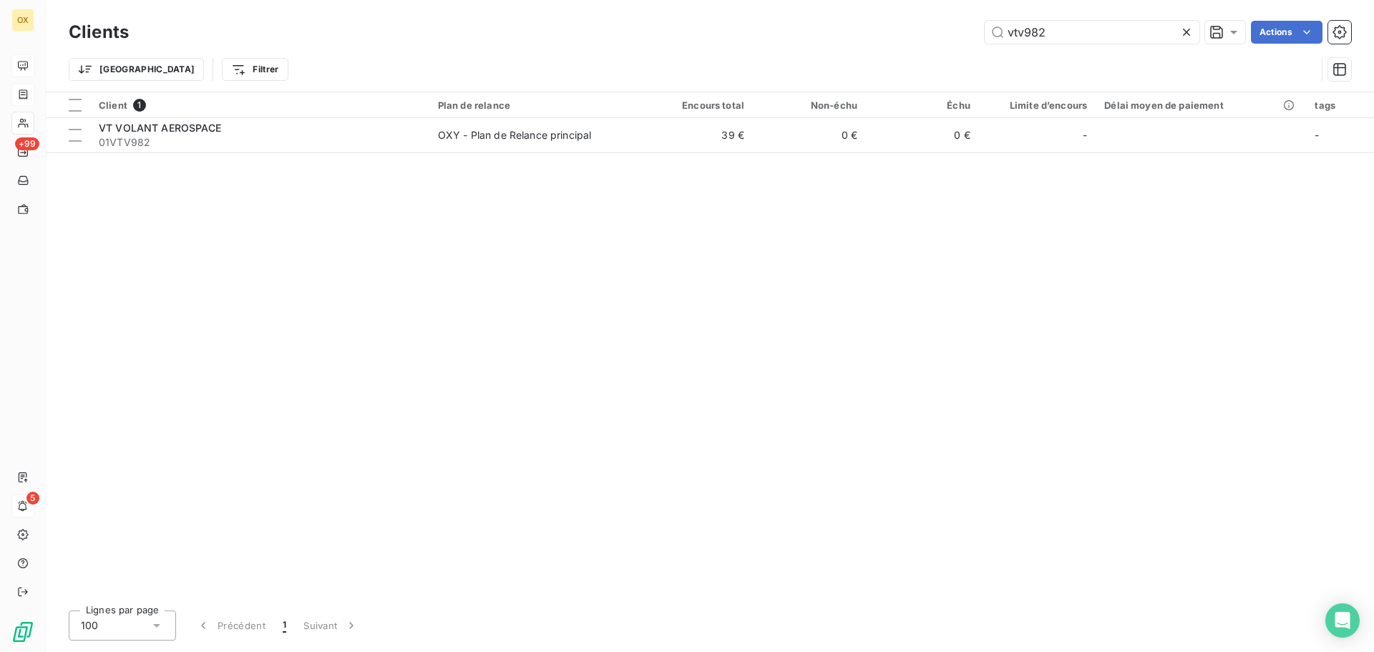
click at [974, 34] on div "vtv982 Actions" at bounding box center [748, 32] width 1205 height 23
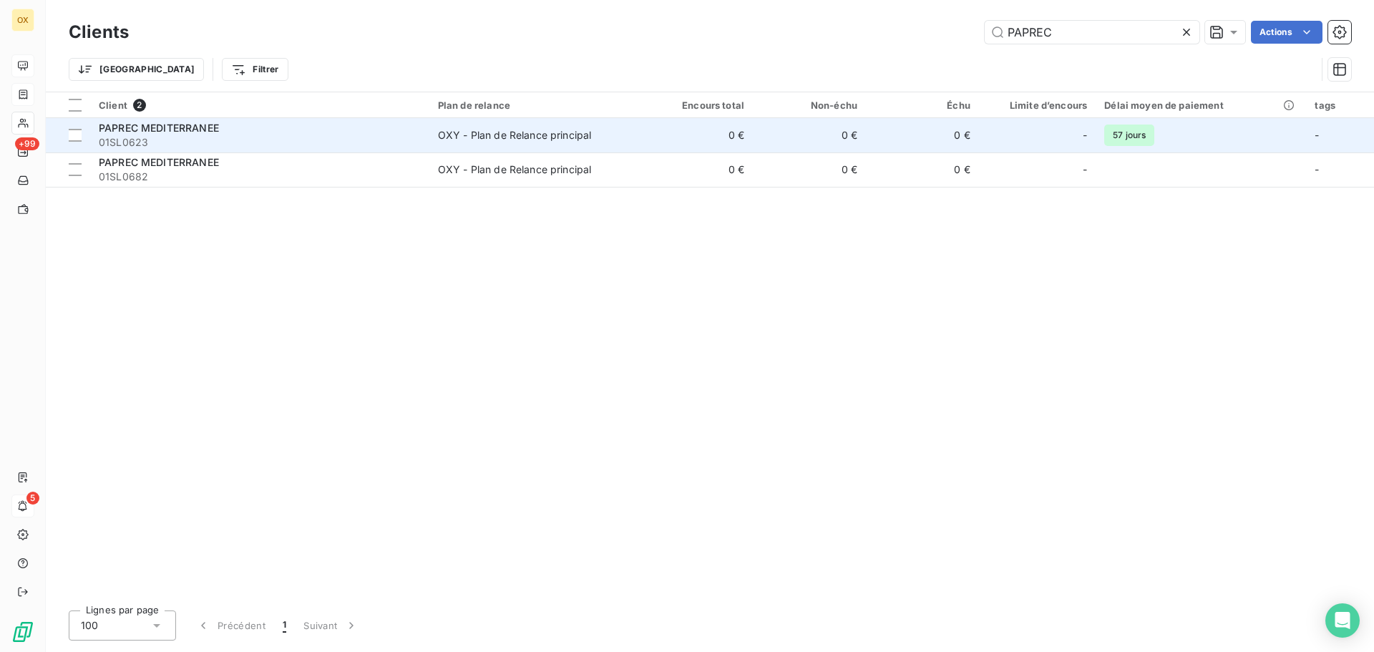
type input "PAPREC"
click at [509, 134] on div "OXY - Plan de Relance principal" at bounding box center [515, 135] width 154 height 14
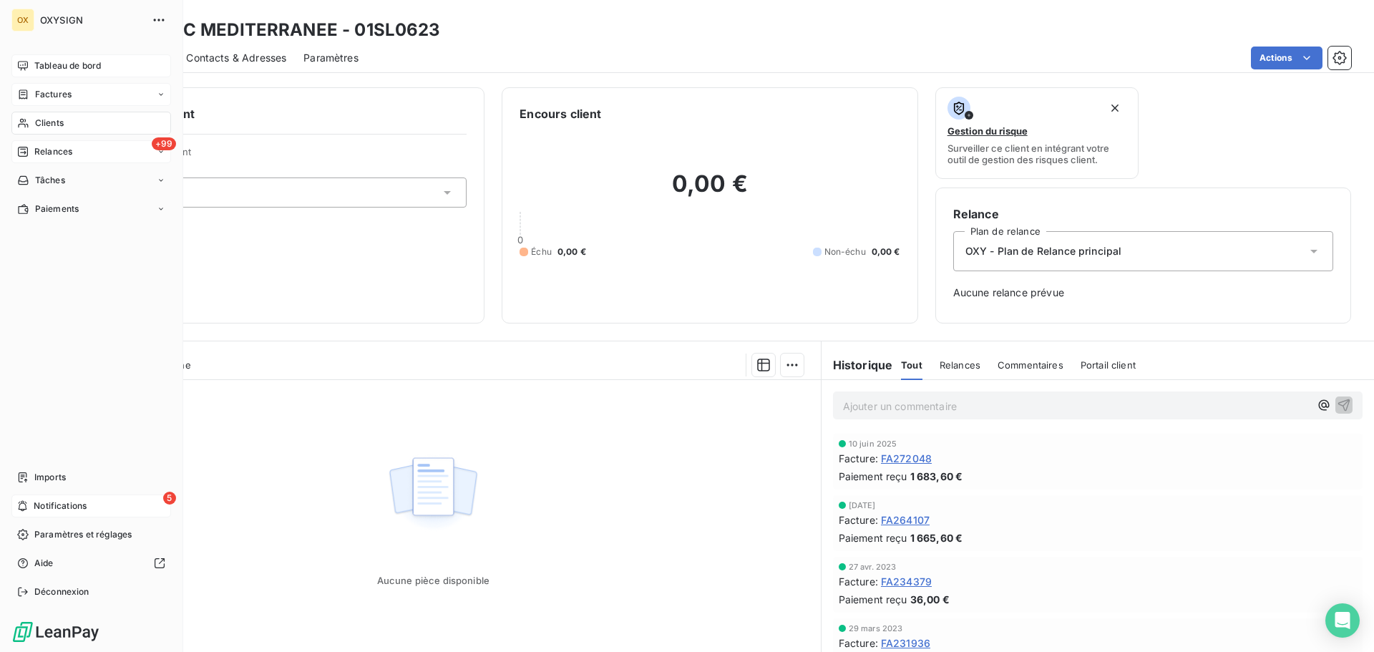
click at [31, 151] on div "Relances" at bounding box center [44, 151] width 55 height 13
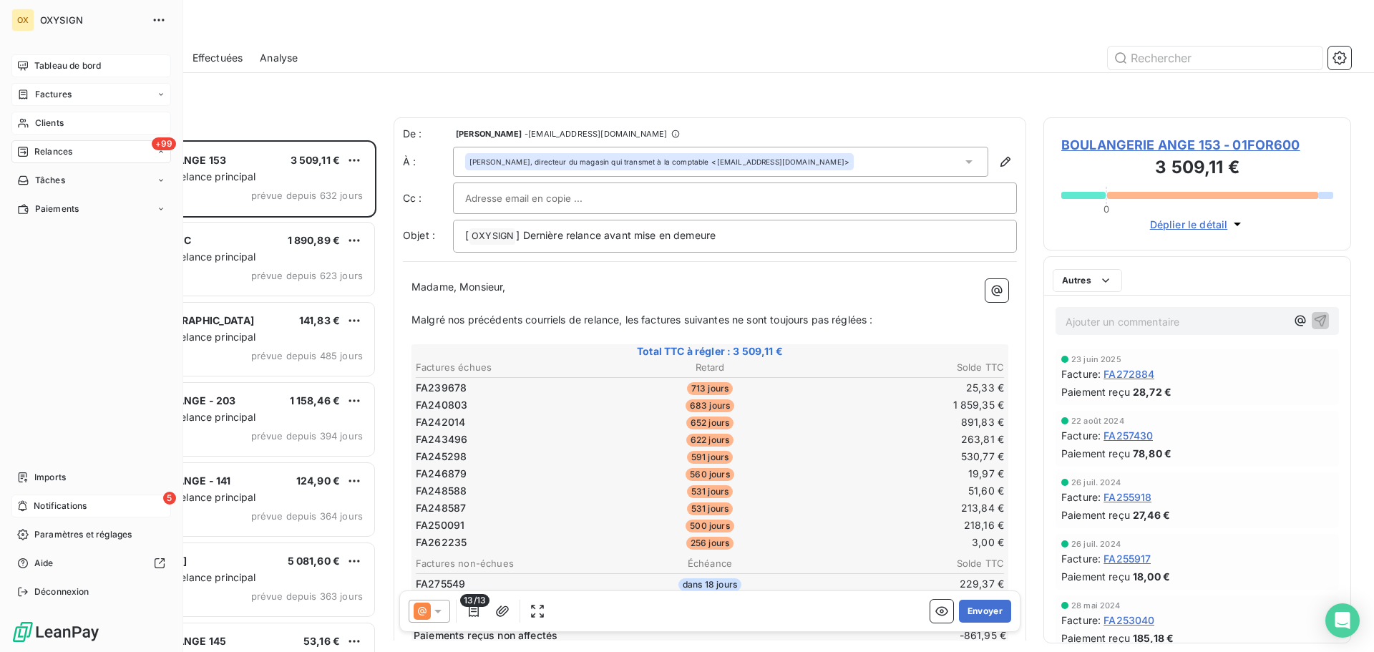
scroll to position [501, 297]
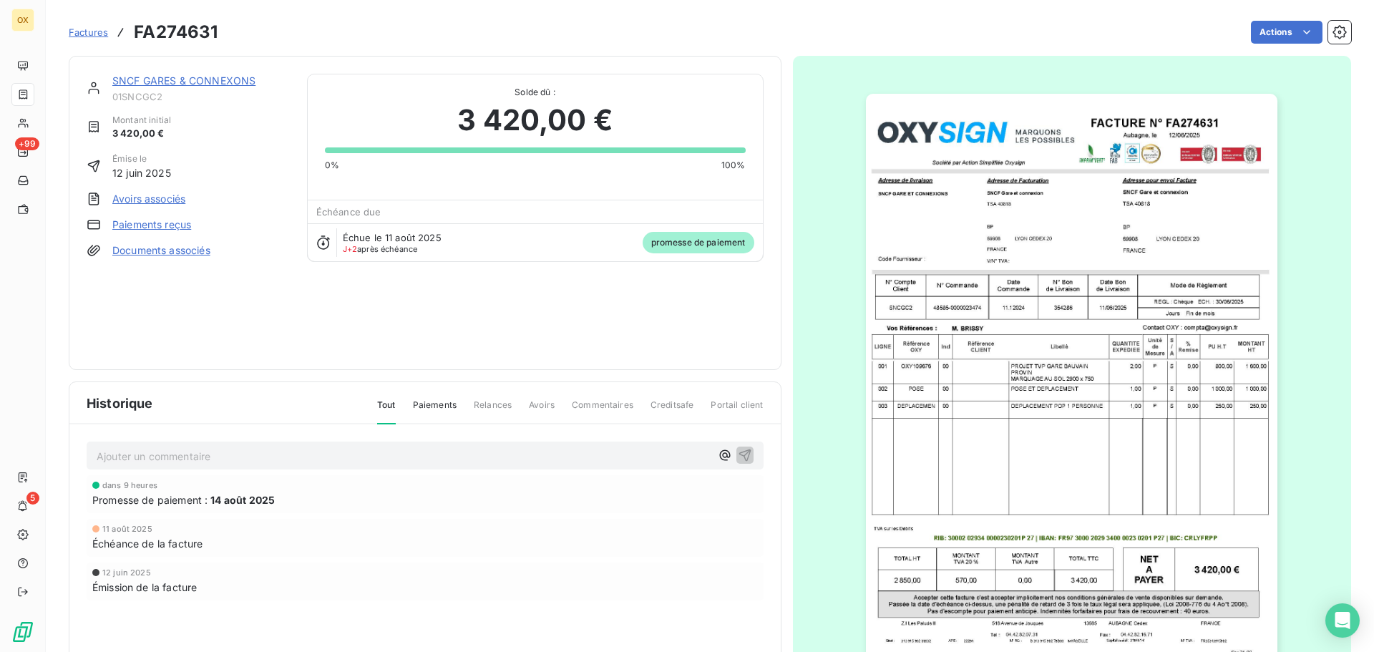
click at [151, 82] on link "SNCF GARES & CONNEXONS" at bounding box center [183, 80] width 143 height 12
